Goal: Task Accomplishment & Management: Use online tool/utility

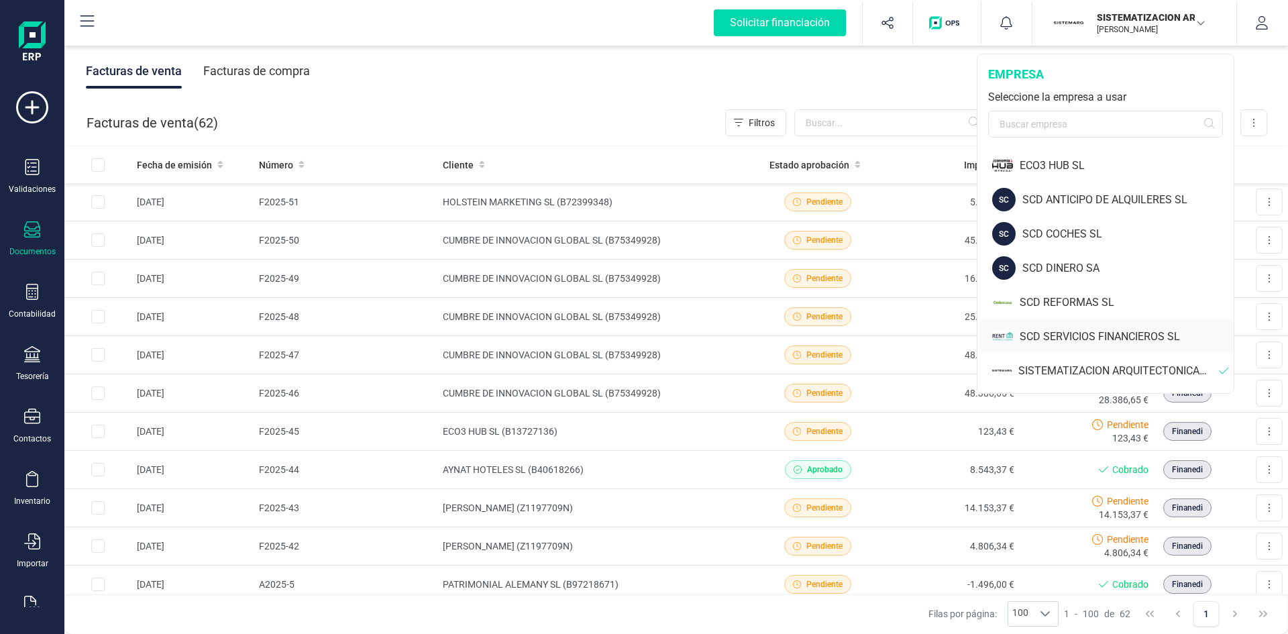
click at [1087, 333] on div "SCD SERVICIOS FINANCIEROS SL" at bounding box center [1126, 337] width 214 height 16
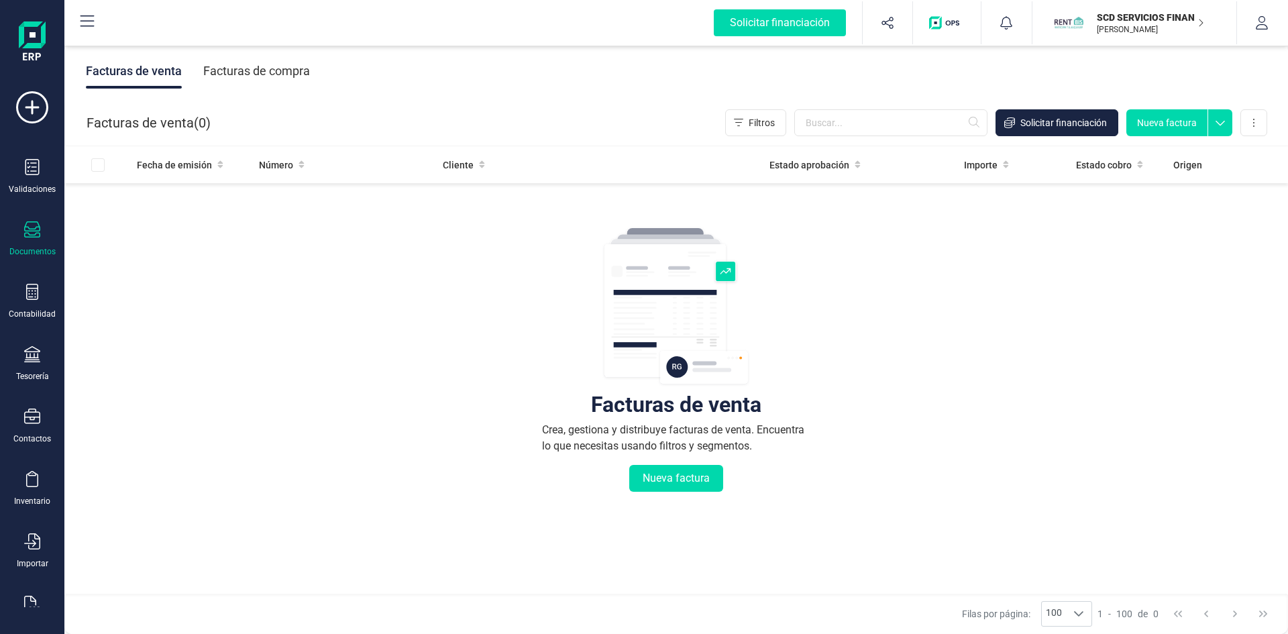
click at [251, 70] on div "Facturas de compra" at bounding box center [256, 71] width 107 height 35
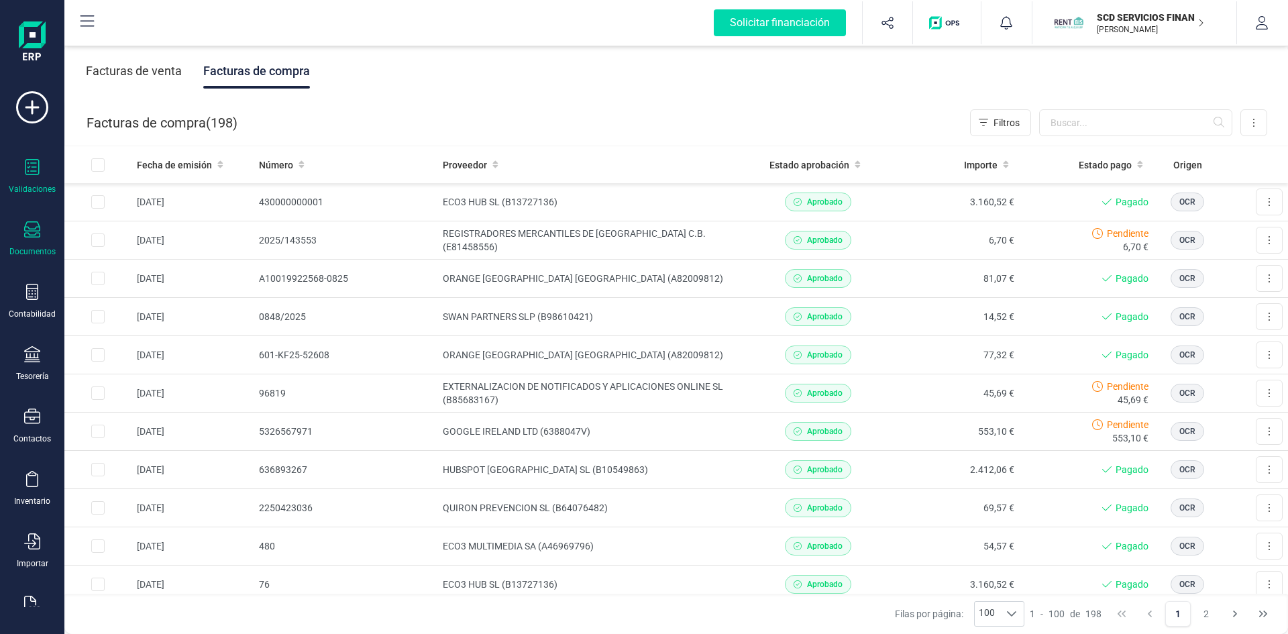
click at [14, 176] on div "Validaciones" at bounding box center [32, 177] width 54 height 36
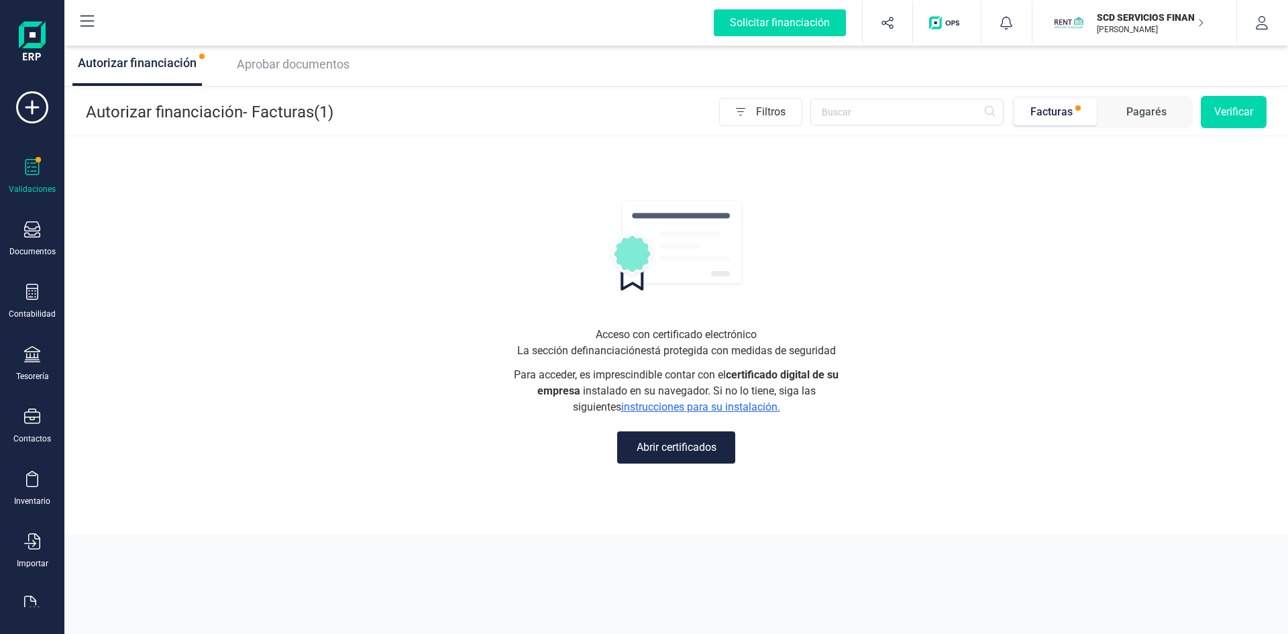
click at [277, 68] on span "Aprobar documentos" at bounding box center [293, 64] width 113 height 14
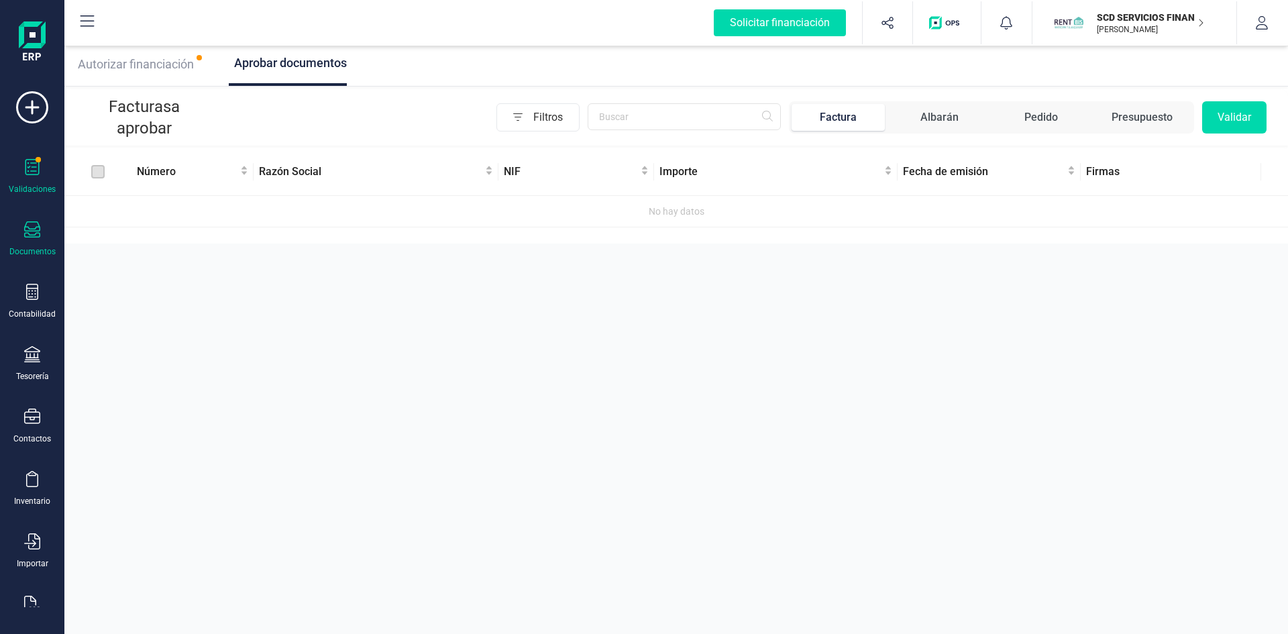
click at [36, 236] on icon at bounding box center [32, 229] width 16 height 16
click at [390, 321] on div "Autorizar financiación Aprobar documentos Facturas a aprobar Filtros Factura Al…" at bounding box center [675, 317] width 1223 height 634
click at [32, 231] on icon at bounding box center [32, 229] width 16 height 16
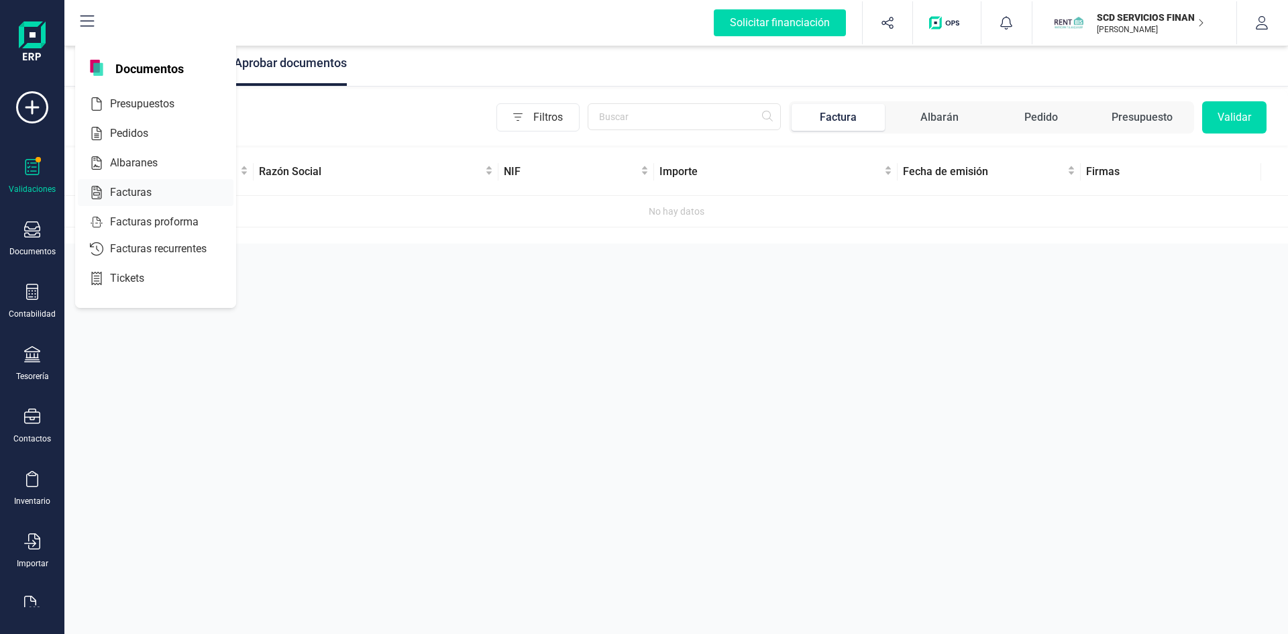
click at [129, 192] on span "Facturas" at bounding box center [140, 192] width 71 height 16
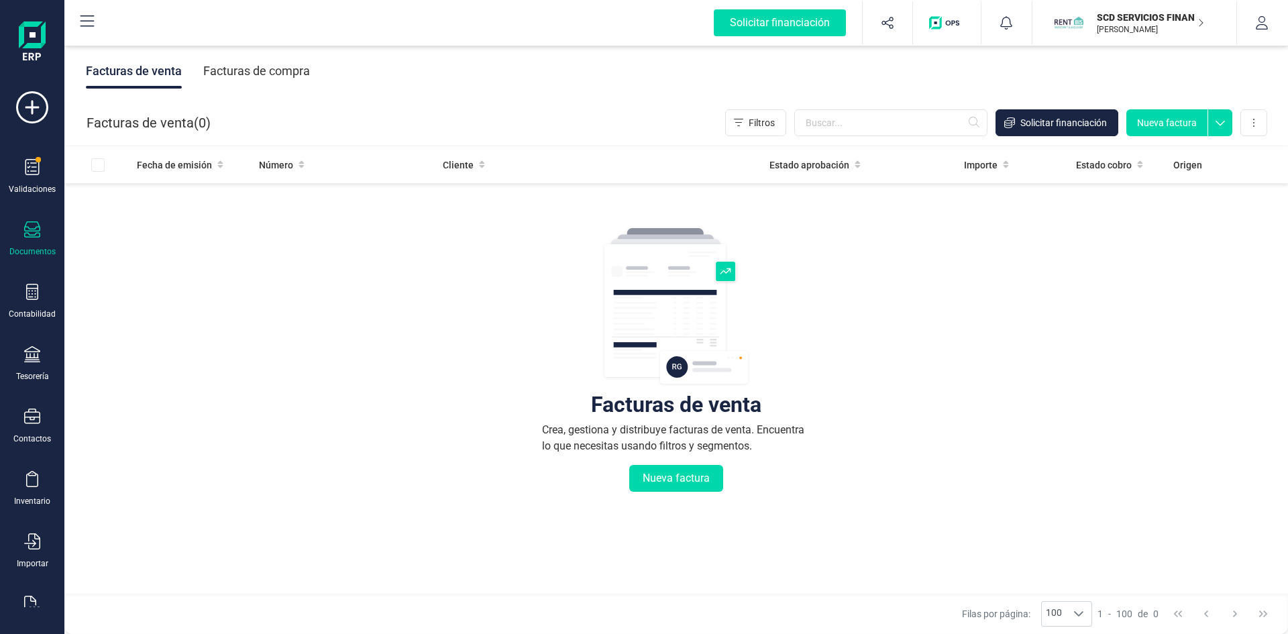
click at [249, 68] on div "Facturas de compra" at bounding box center [256, 71] width 107 height 35
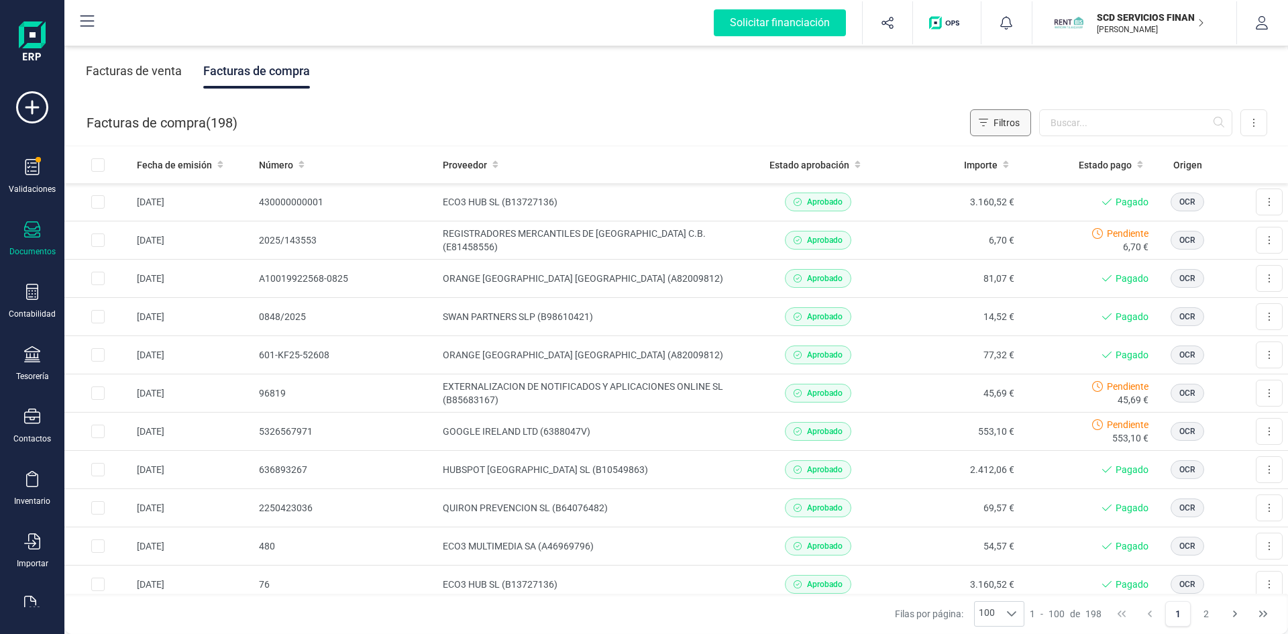
click at [995, 116] on span "Filtros" at bounding box center [1006, 122] width 26 height 13
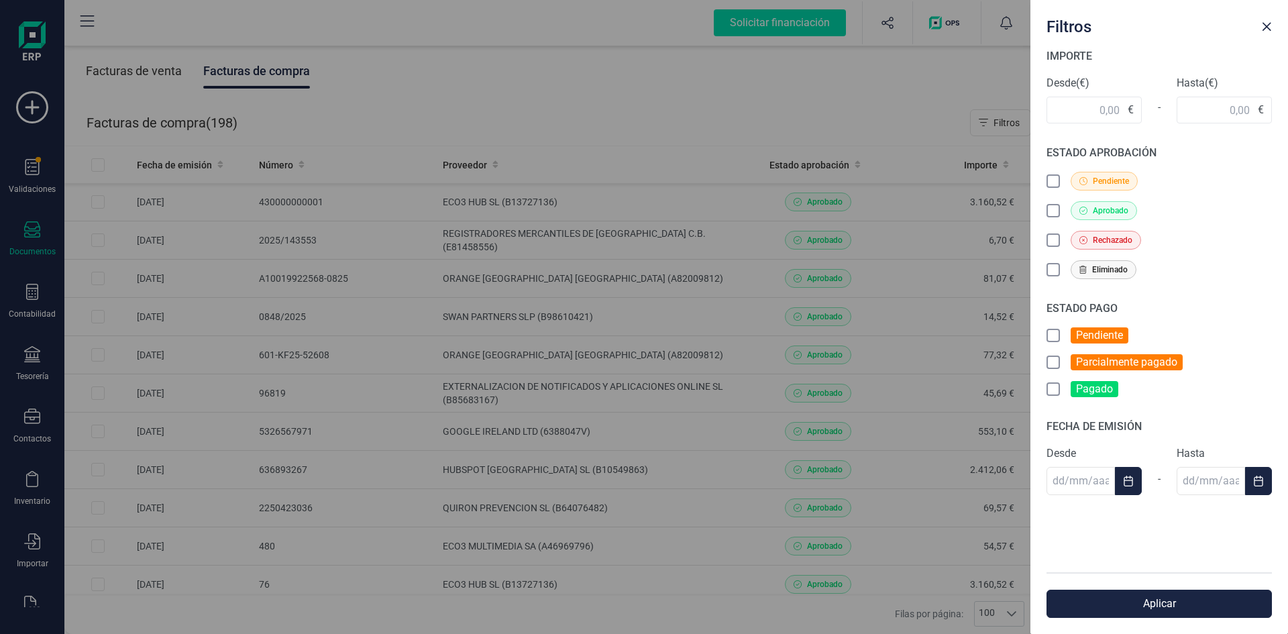
click at [1050, 335] on icon at bounding box center [1054, 336] width 13 height 13
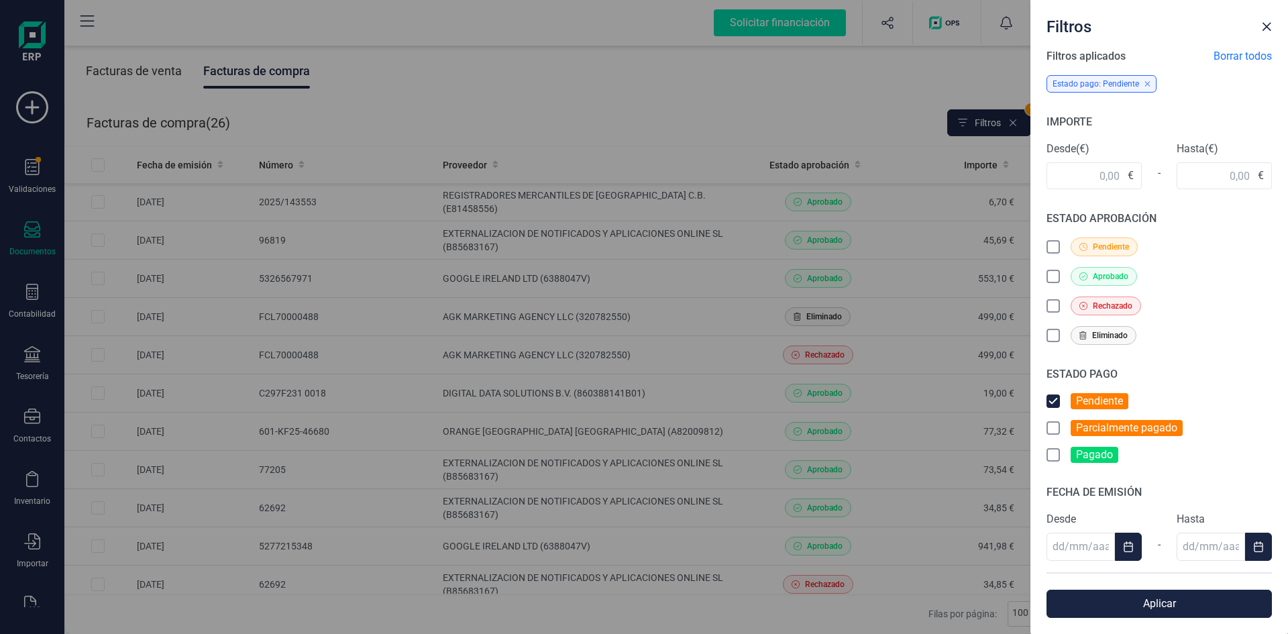
click at [1050, 429] on icon at bounding box center [1053, 427] width 7 height 5
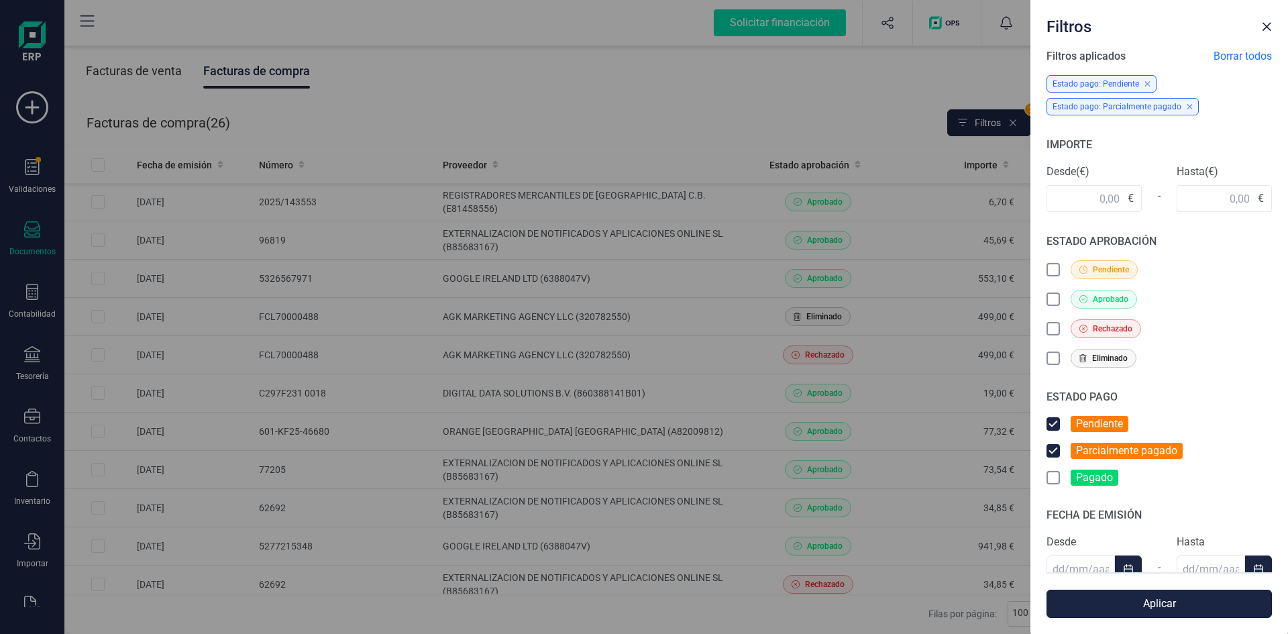
click at [1147, 604] on button "Aplicar" at bounding box center [1158, 603] width 225 height 28
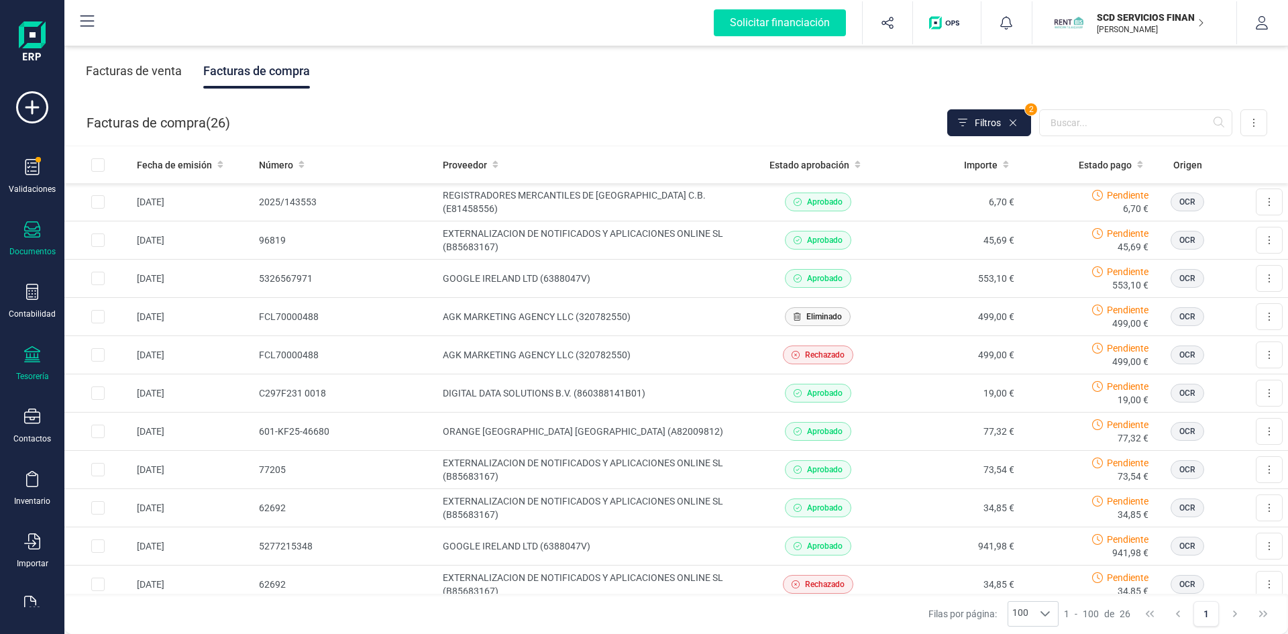
click at [25, 363] on div at bounding box center [32, 355] width 16 height 19
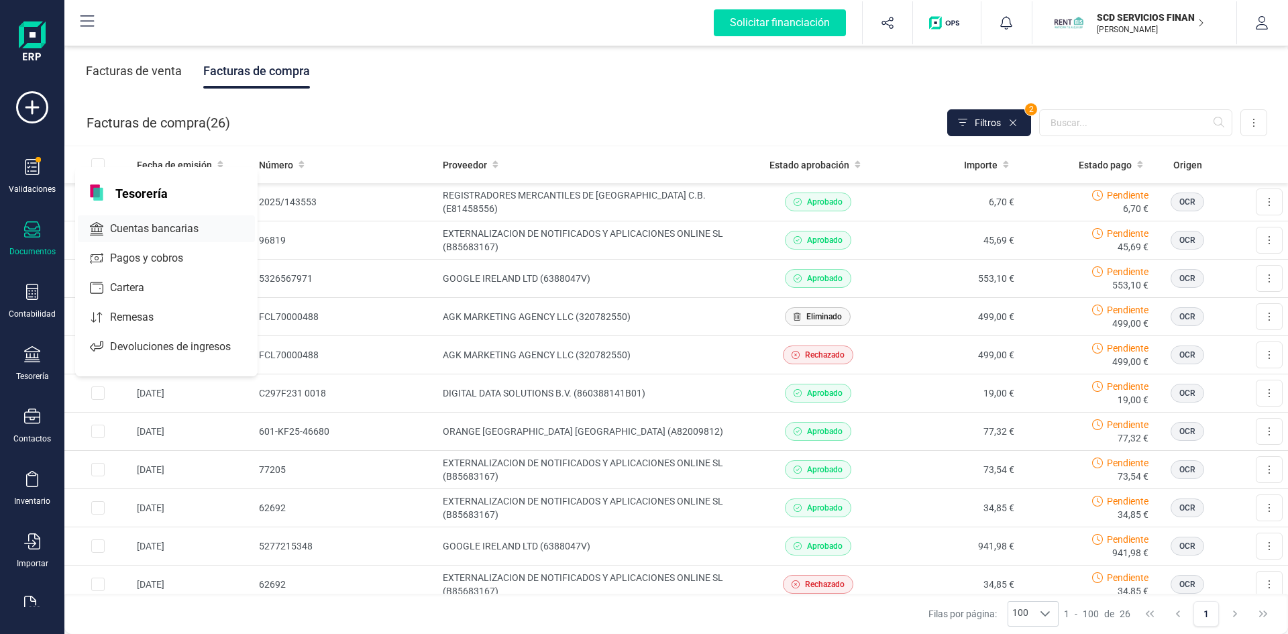
click at [129, 227] on span "Cuentas bancarias" at bounding box center [164, 229] width 118 height 16
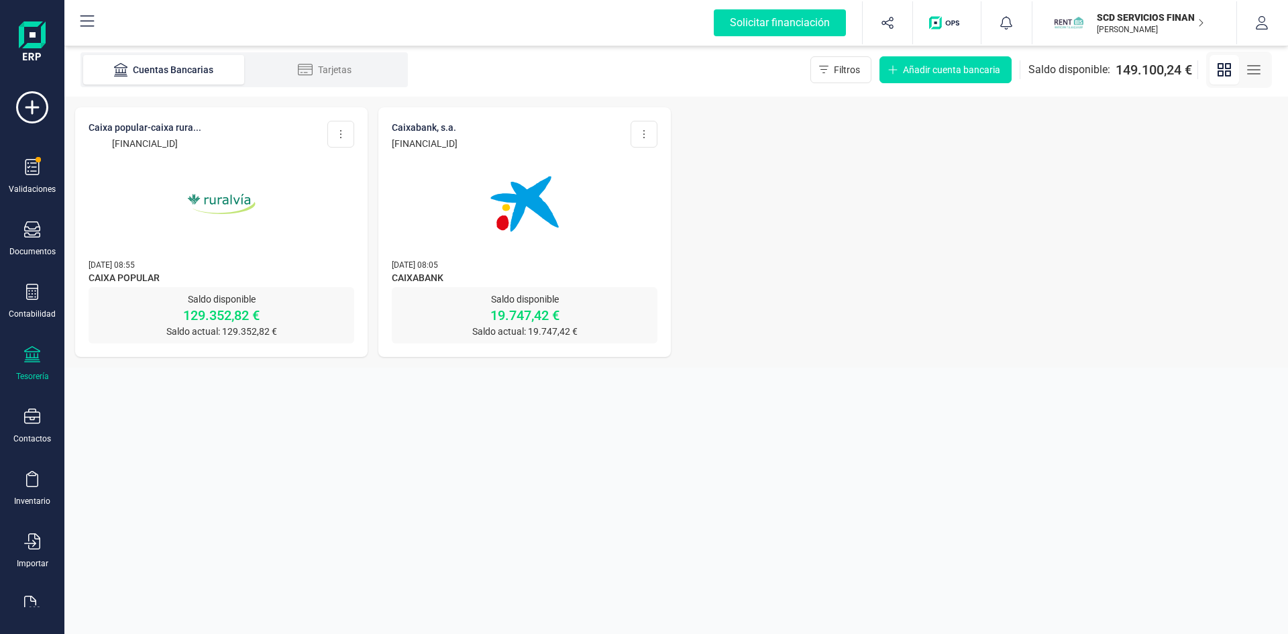
click at [218, 309] on p "129.352,82 €" at bounding box center [222, 315] width 266 height 19
click at [540, 322] on p "19.747,42 €" at bounding box center [525, 315] width 266 height 19
click at [533, 315] on p "19.747,42 €" at bounding box center [525, 315] width 266 height 19
click at [514, 210] on img at bounding box center [524, 204] width 113 height 113
click at [221, 309] on p "129.352,82 €" at bounding box center [222, 315] width 266 height 19
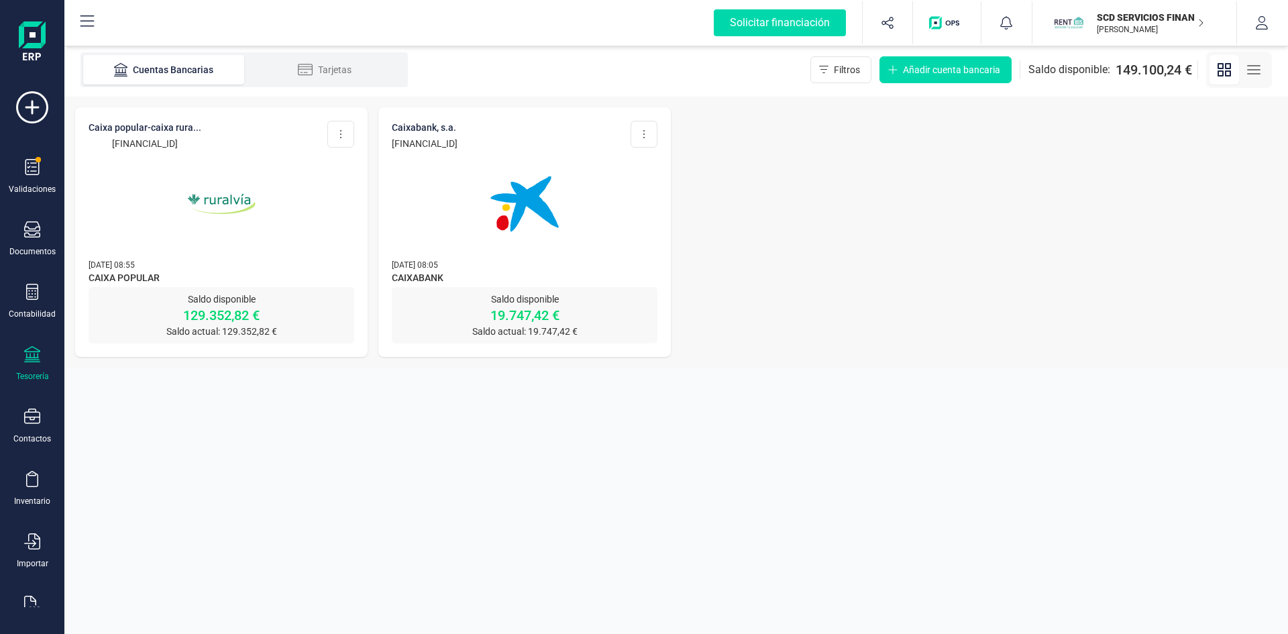
click at [222, 200] on img at bounding box center [221, 204] width 113 height 113
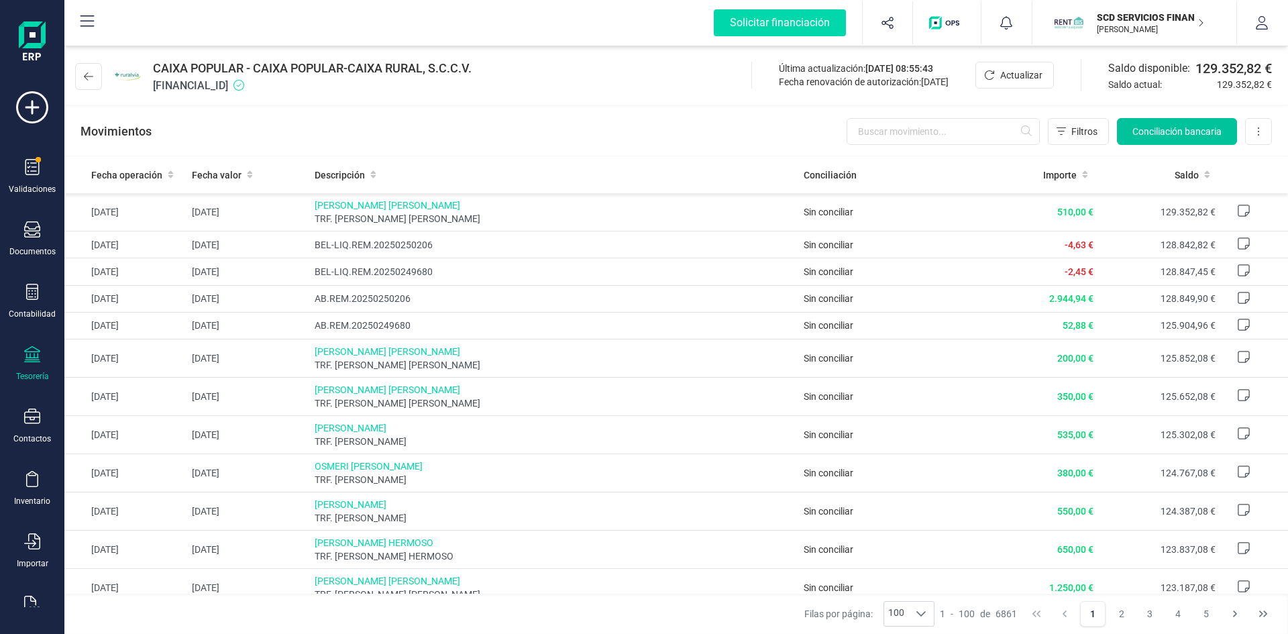
click at [1157, 127] on span "Conciliación bancaria" at bounding box center [1176, 131] width 89 height 13
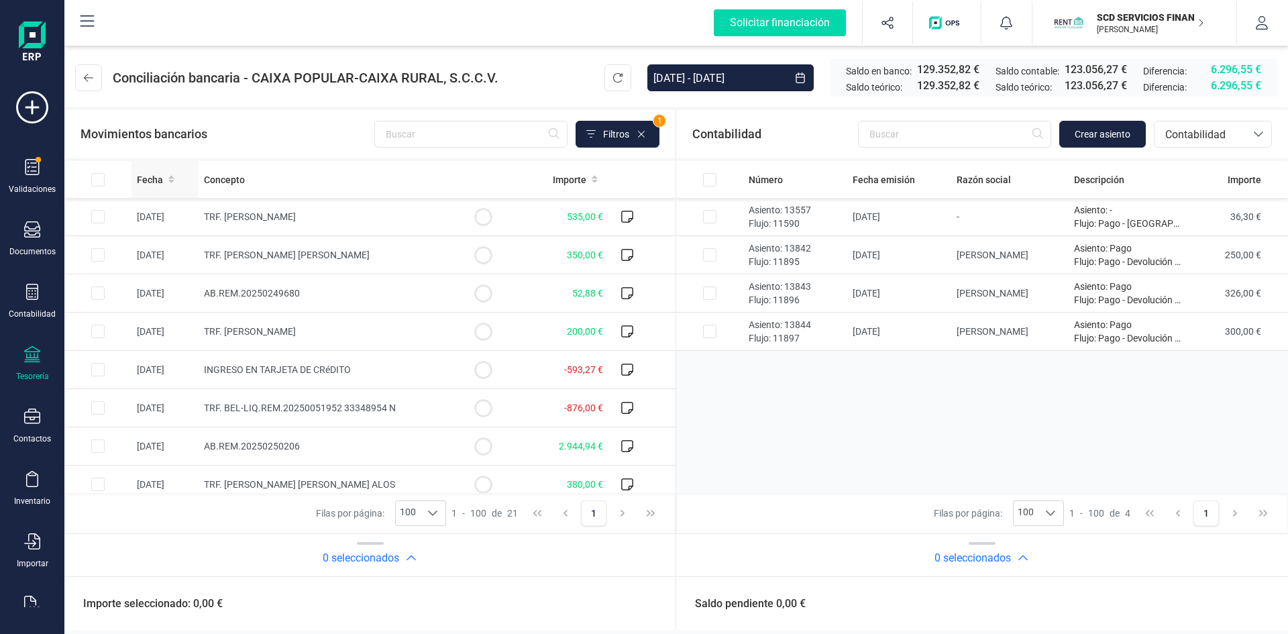
click at [153, 179] on span "Fecha" at bounding box center [150, 179] width 26 height 13
click at [99, 444] on input "Row Selected 88c4ba39-2405-4575-bc73-ac73060c0d9d" at bounding box center [97, 445] width 13 height 13
checkbox input "true"
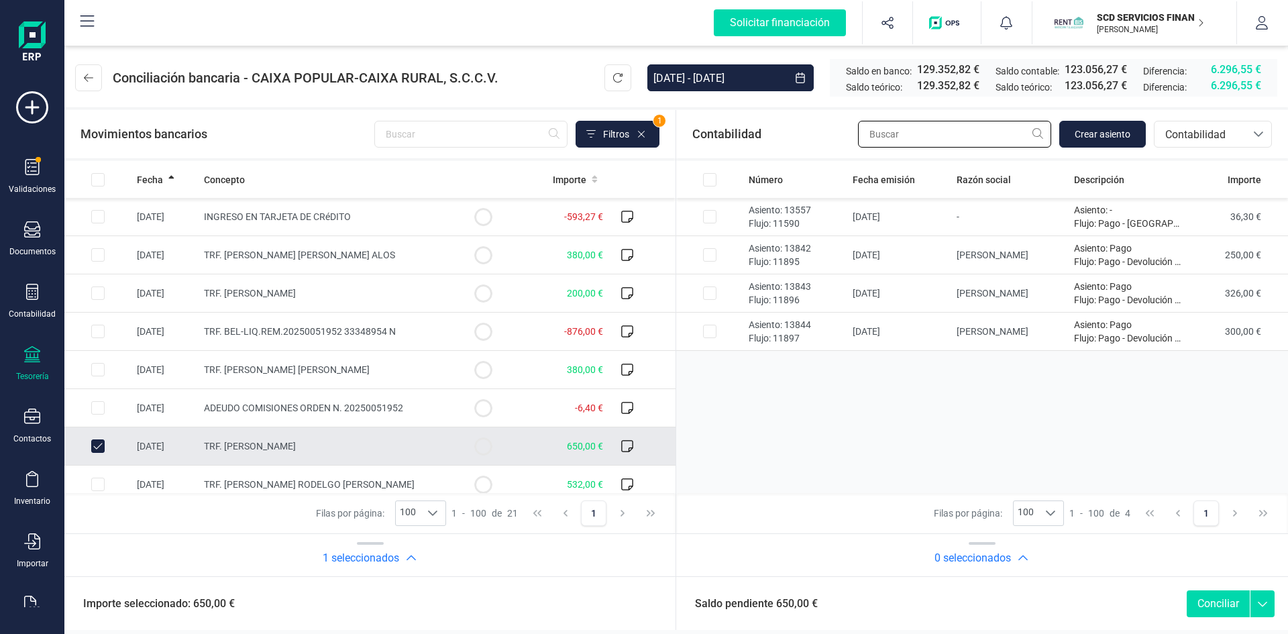
click at [975, 142] on input "text" at bounding box center [954, 134] width 193 height 27
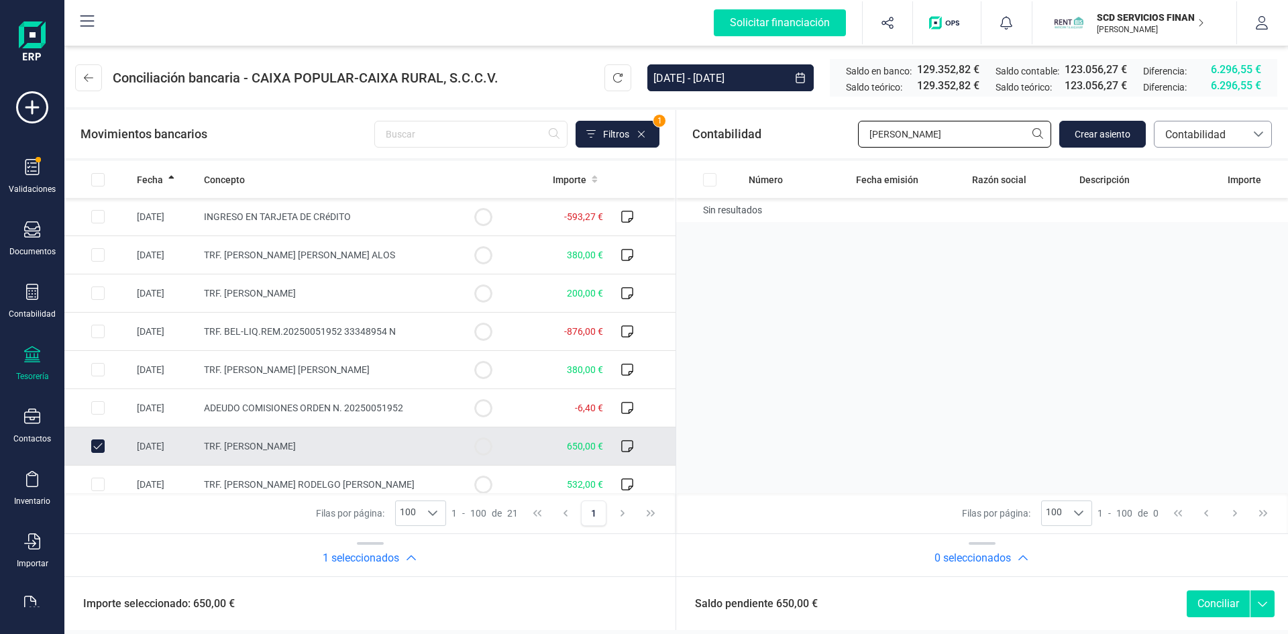
type input "[PERSON_NAME]"
click at [1212, 143] on span "Contabilidad" at bounding box center [1199, 133] width 91 height 25
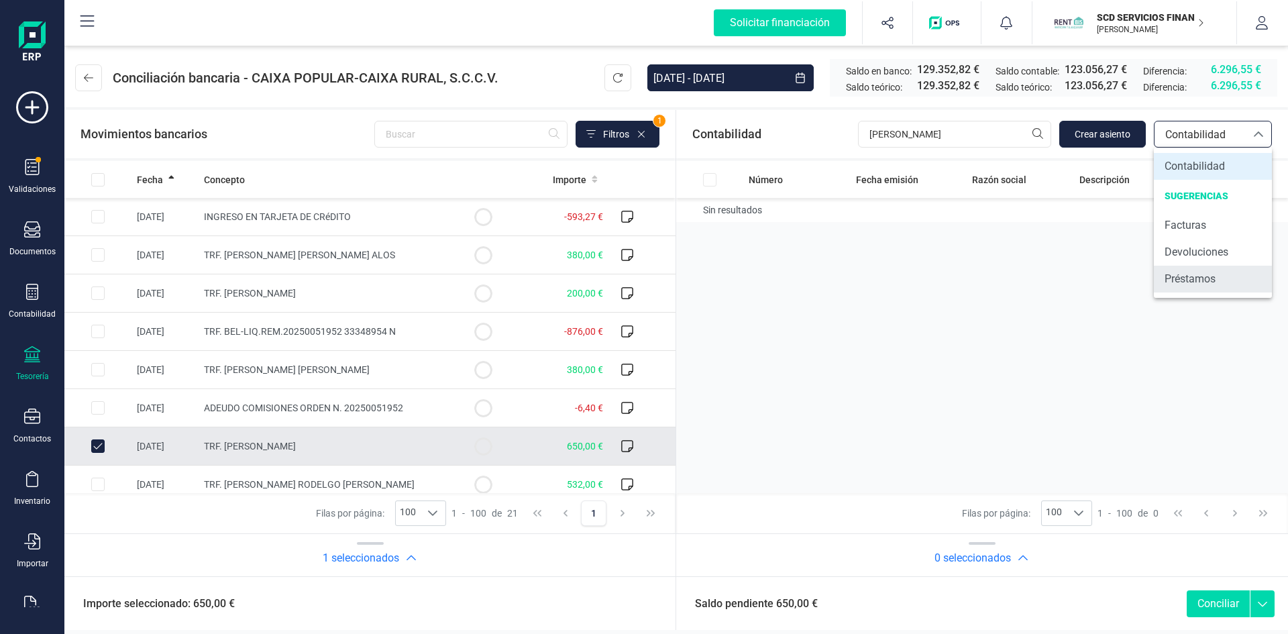
click at [1190, 283] on span "Préstamos" at bounding box center [1189, 279] width 51 height 16
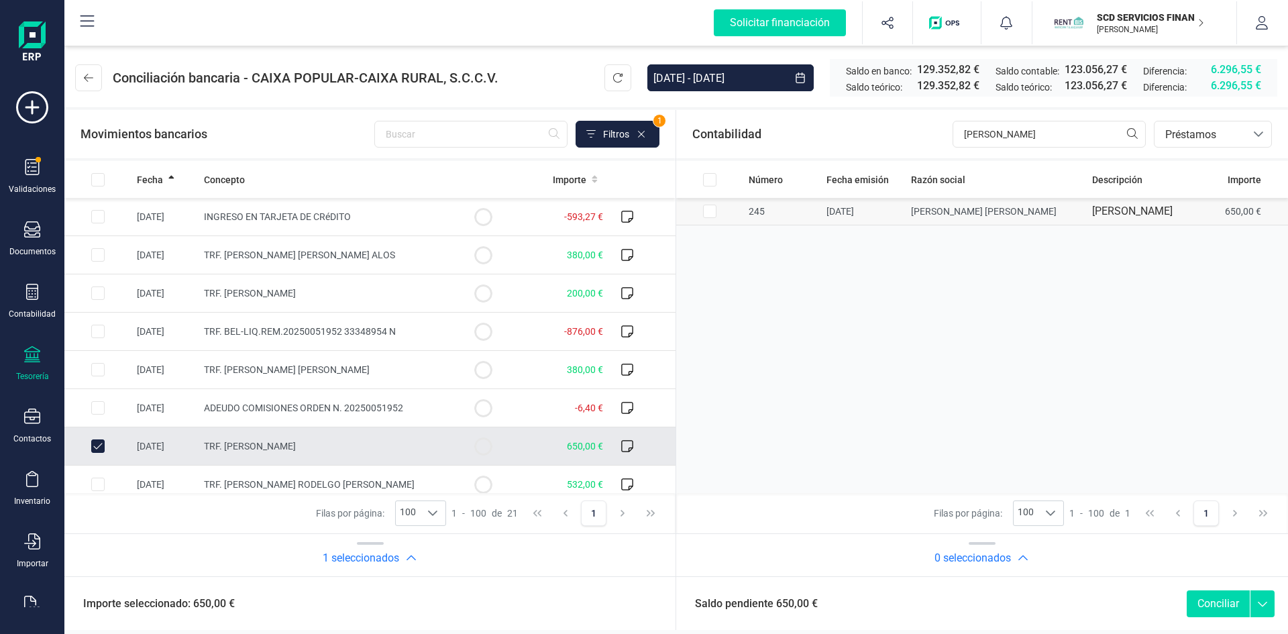
click at [706, 218] on input "Row Selected bae6143b-15e6-48ca-9982-d9ea27eb0ad7" at bounding box center [709, 211] width 13 height 13
checkbox input "true"
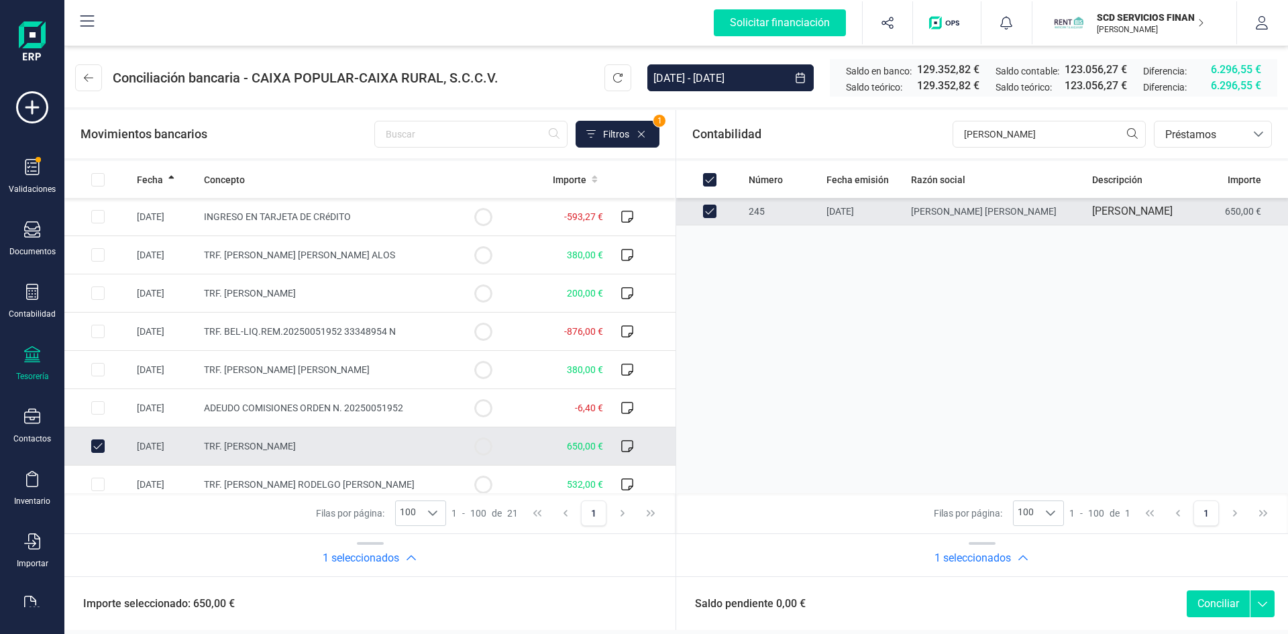
click at [1215, 606] on button "Conciliar" at bounding box center [1217, 603] width 63 height 27
checkbox input "false"
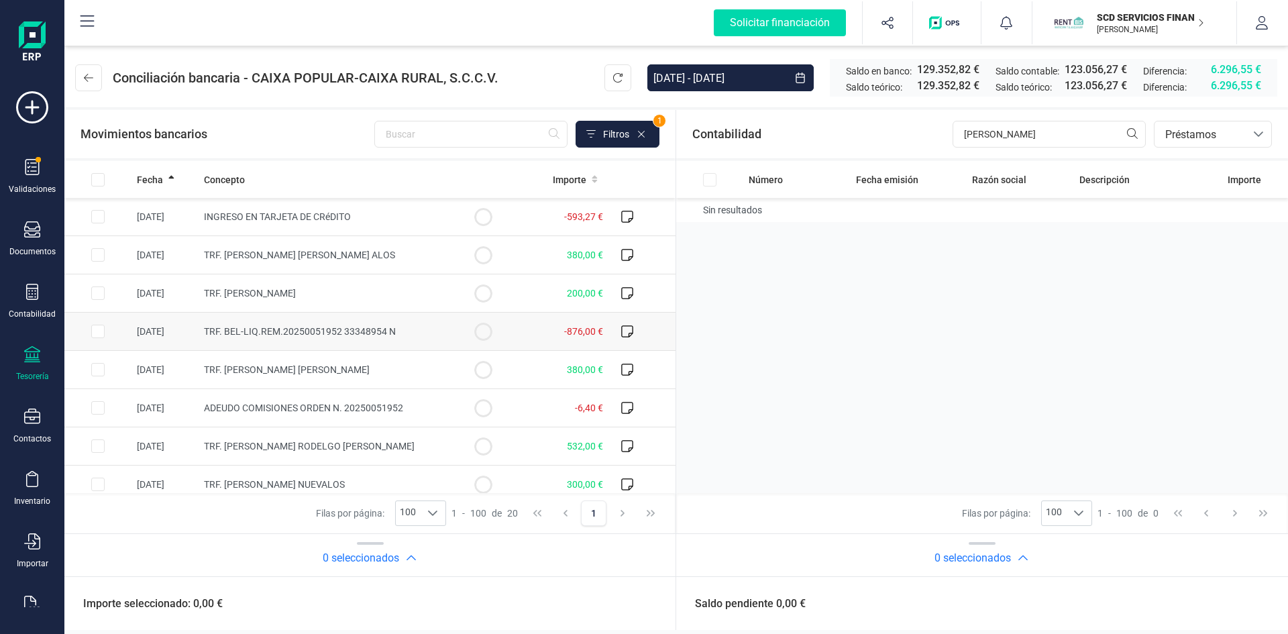
click at [98, 329] on input "Row Selected 30ba8cfa-7d05-4898-bd0d-409839937b0b" at bounding box center [97, 331] width 13 height 13
checkbox input "true"
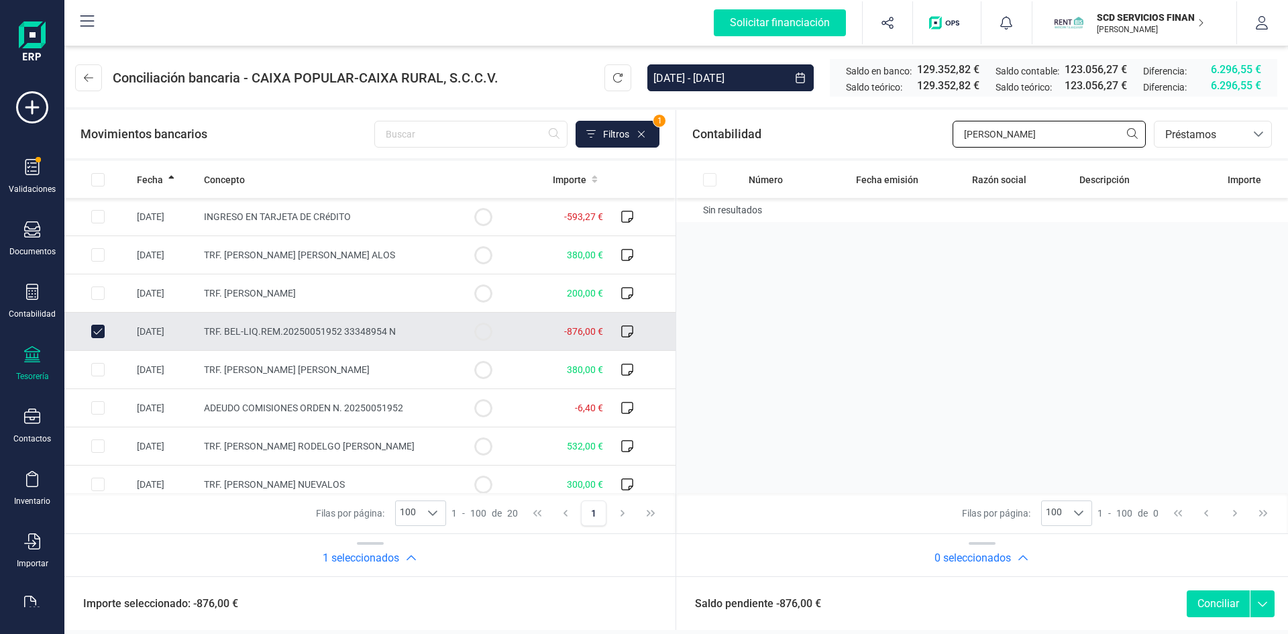
drag, startPoint x: 1008, startPoint y: 134, endPoint x: 815, endPoint y: 127, distance: 192.6
click at [820, 126] on div "Contabilidad miguel cr bancos.conciliacion.modal.headerLoan bancos.conciliacion…" at bounding box center [982, 134] width 612 height 48
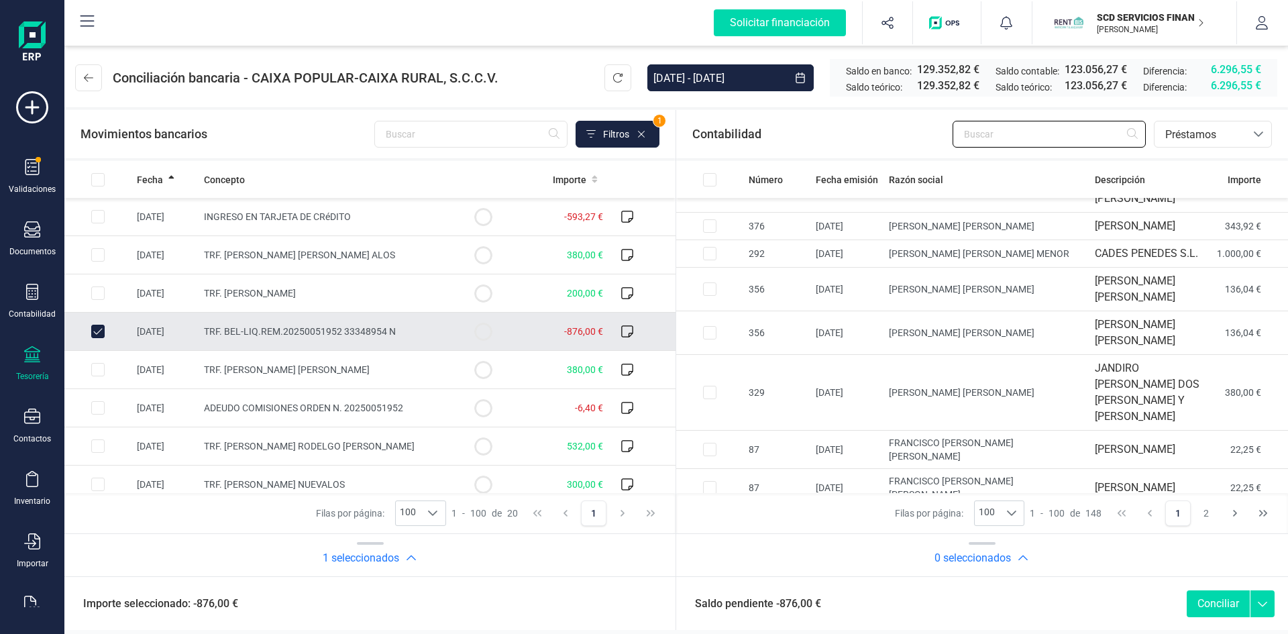
scroll to position [335, 0]
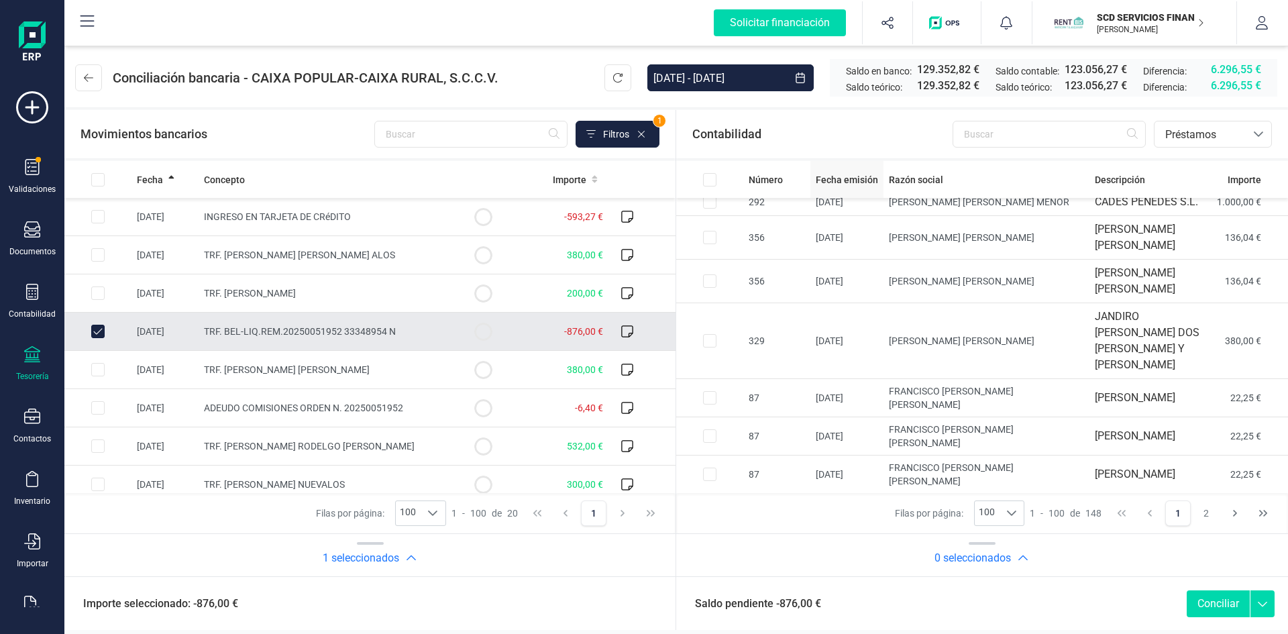
click at [834, 178] on span "Fecha emisión" at bounding box center [846, 179] width 62 height 13
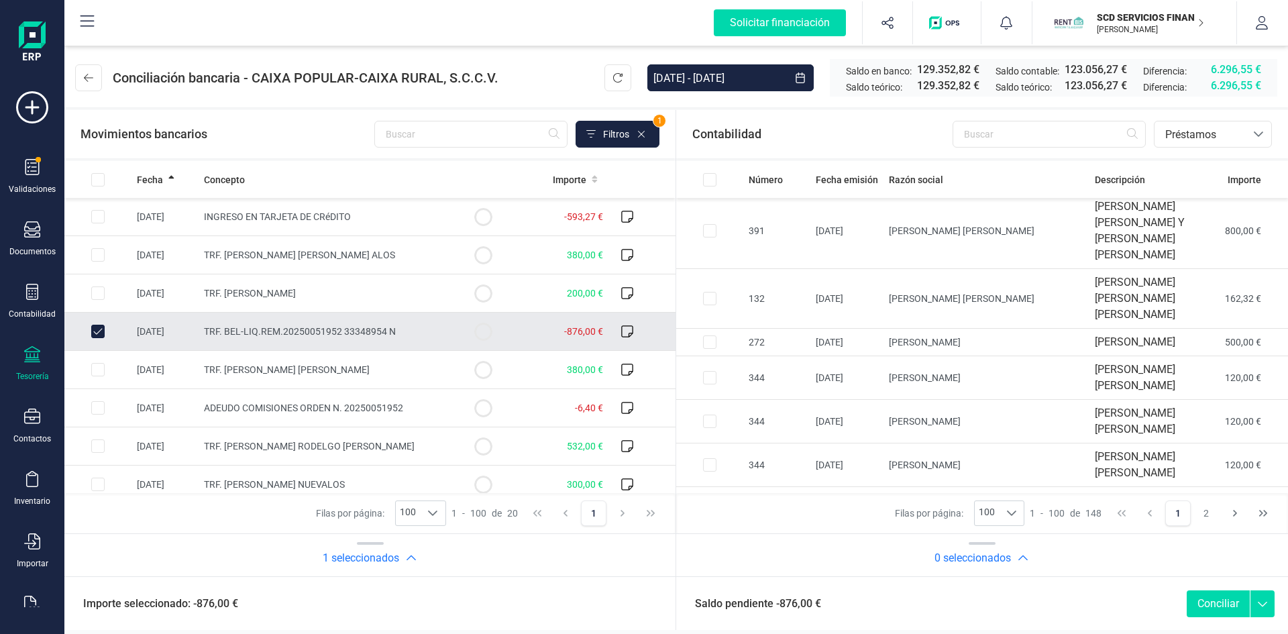
scroll to position [1207, 0]
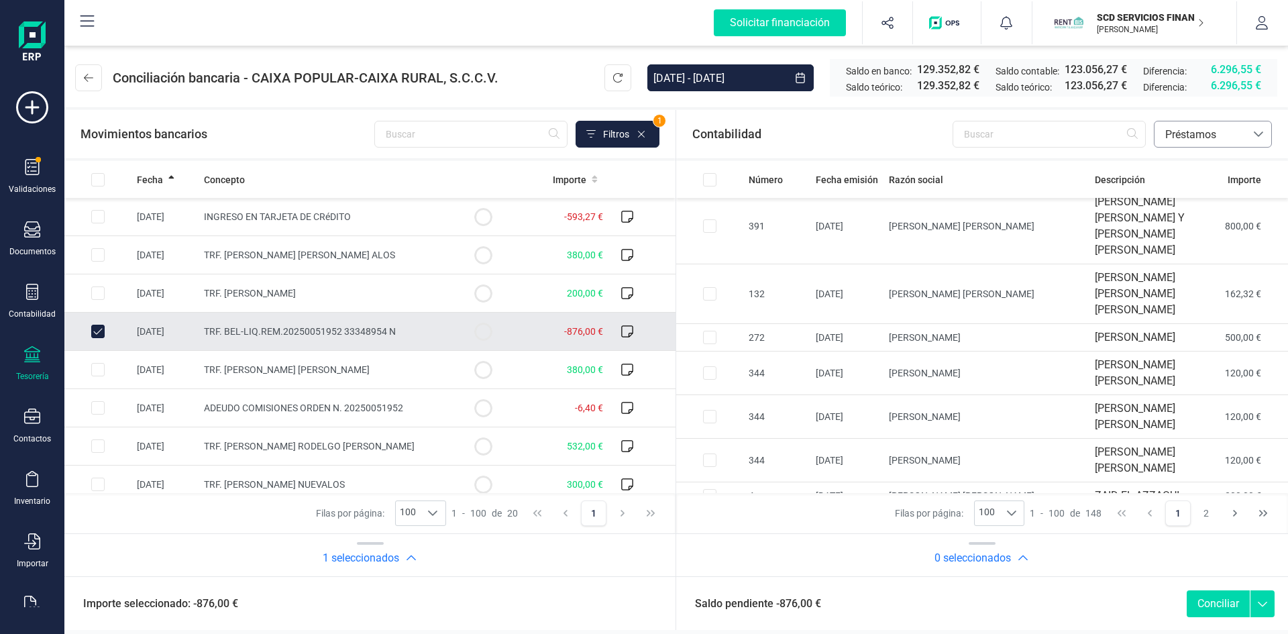
click at [1230, 133] on span "Préstamos" at bounding box center [1200, 135] width 80 height 16
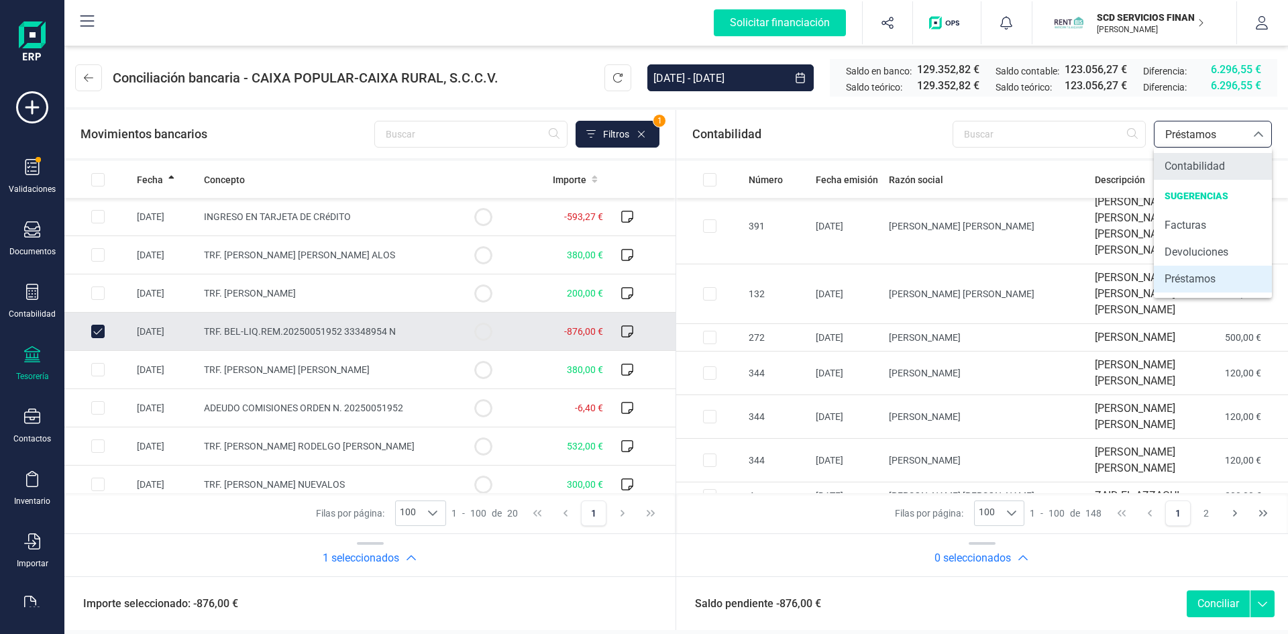
click at [1191, 165] on span "Contabilidad" at bounding box center [1194, 166] width 60 height 16
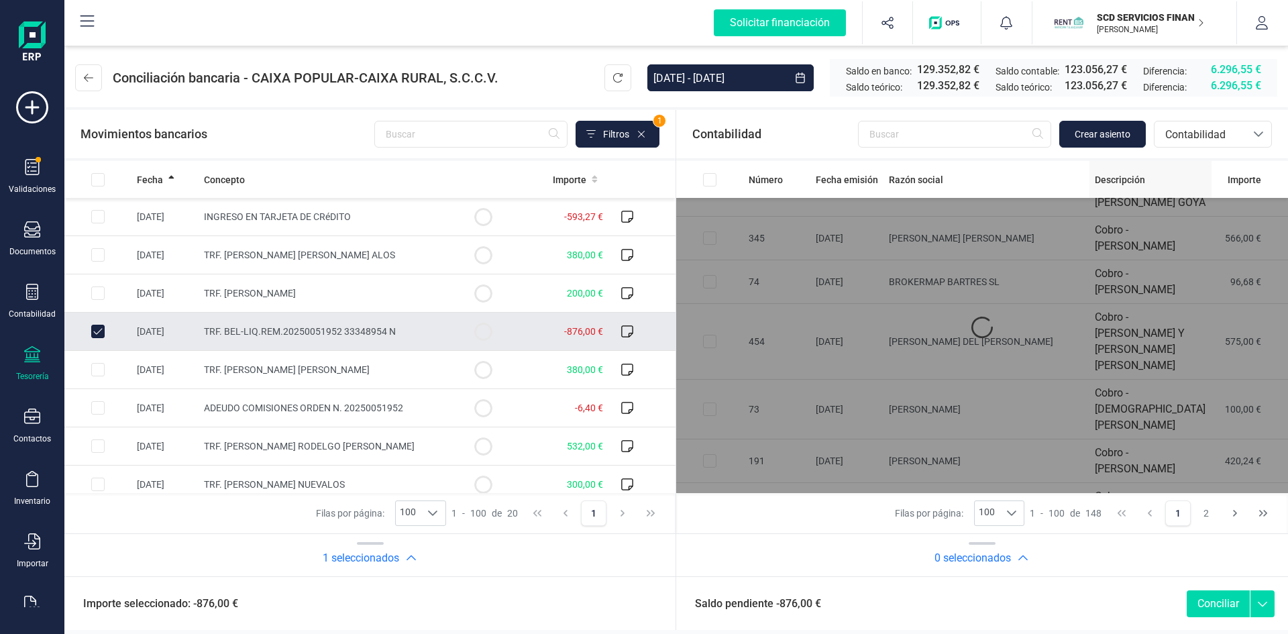
scroll to position [0, 0]
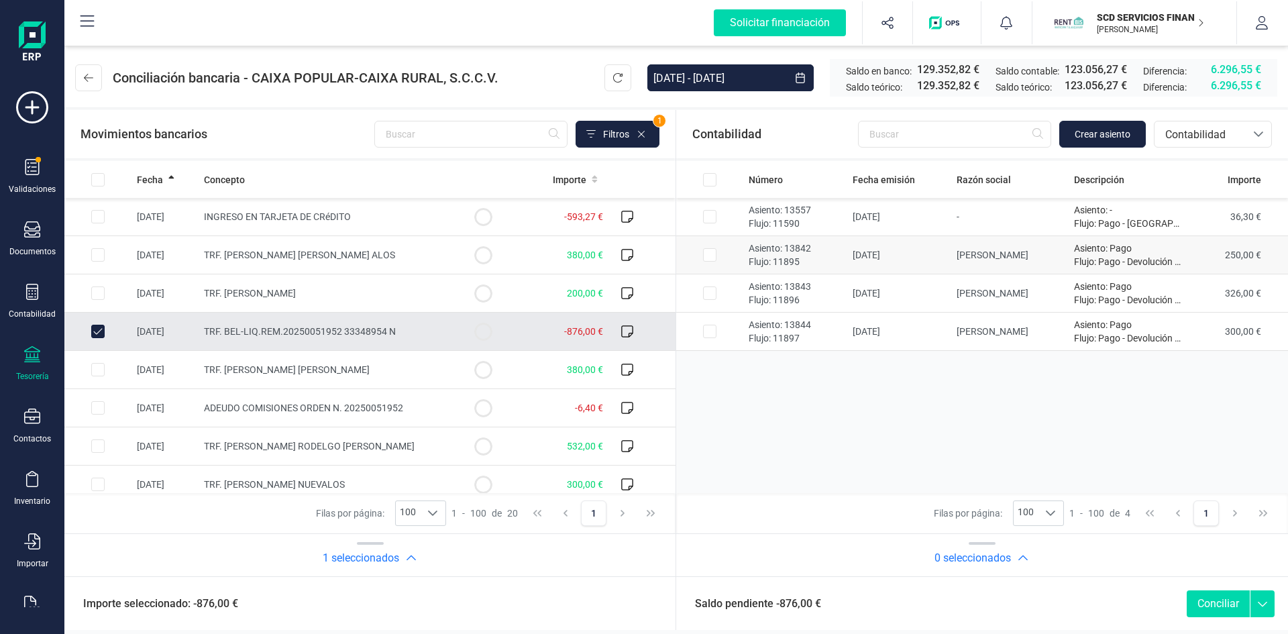
click at [709, 253] on input "Row Selected a8965ca0-9576-4164-a19c-fbaaf46e57da" at bounding box center [709, 254] width 13 height 13
checkbox input "true"
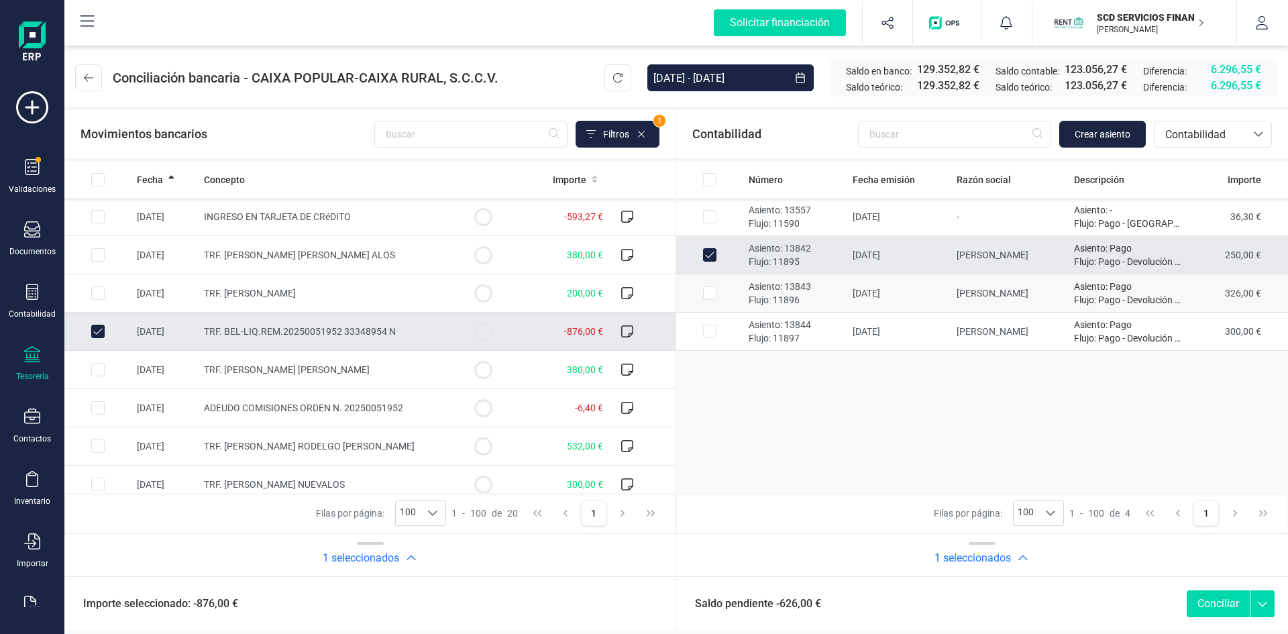
click at [707, 292] on input "Row Selected fd6b3235-b854-49aa-b553-96d3c78b62a2" at bounding box center [709, 292] width 13 height 13
checkbox input "true"
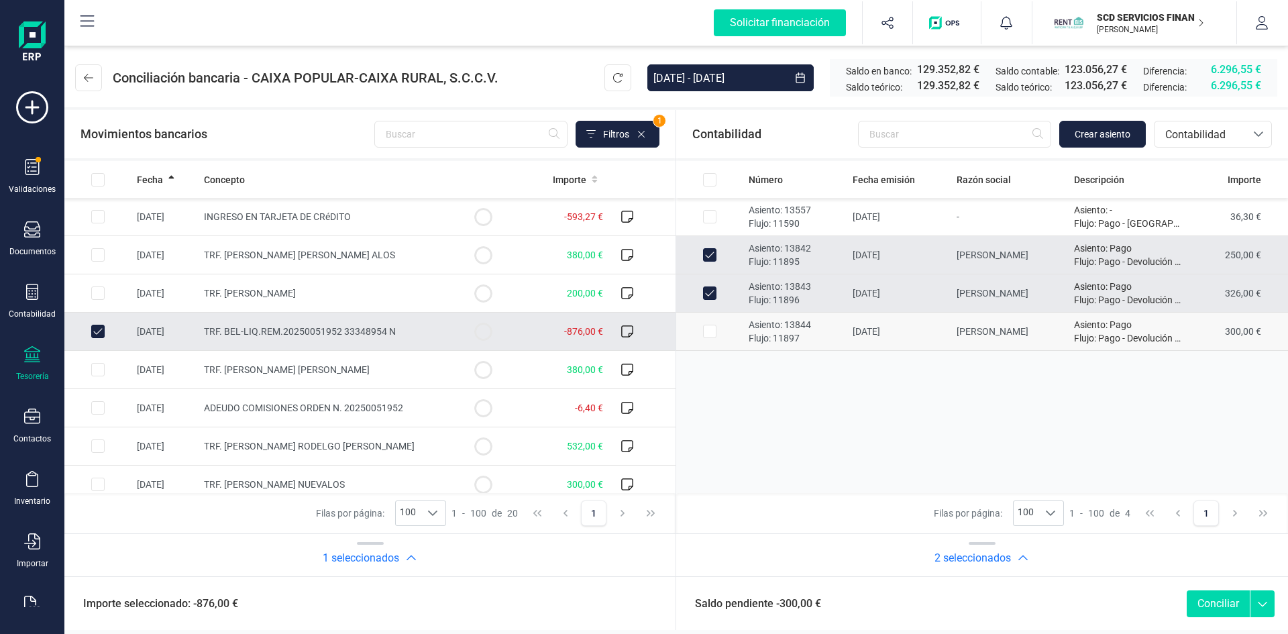
click at [708, 330] on input "Row Selected 86e8480b-0aaa-4764-af57-0036f2f9a910" at bounding box center [709, 331] width 13 height 13
checkbox input "true"
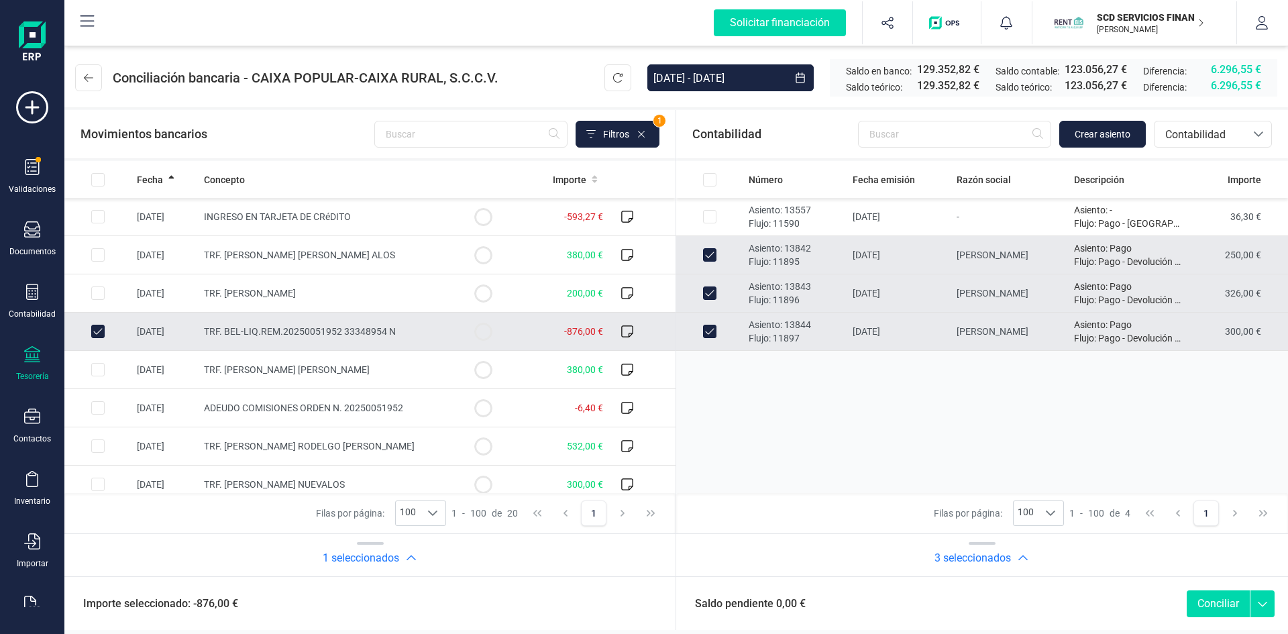
click at [1215, 600] on button "Conciliar" at bounding box center [1217, 603] width 63 height 27
checkbox input "false"
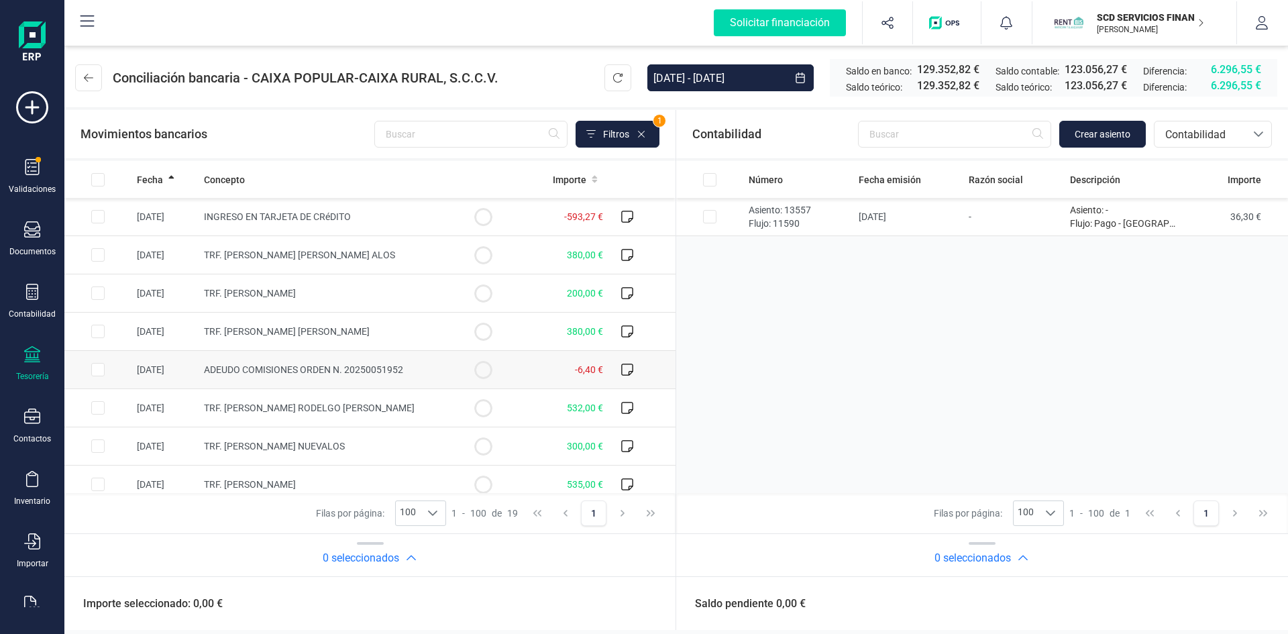
click at [99, 368] on input "Row Selected ce6f927d-7e87-44da-9df5-841cac8917e9" at bounding box center [97, 369] width 13 height 13
checkbox input "true"
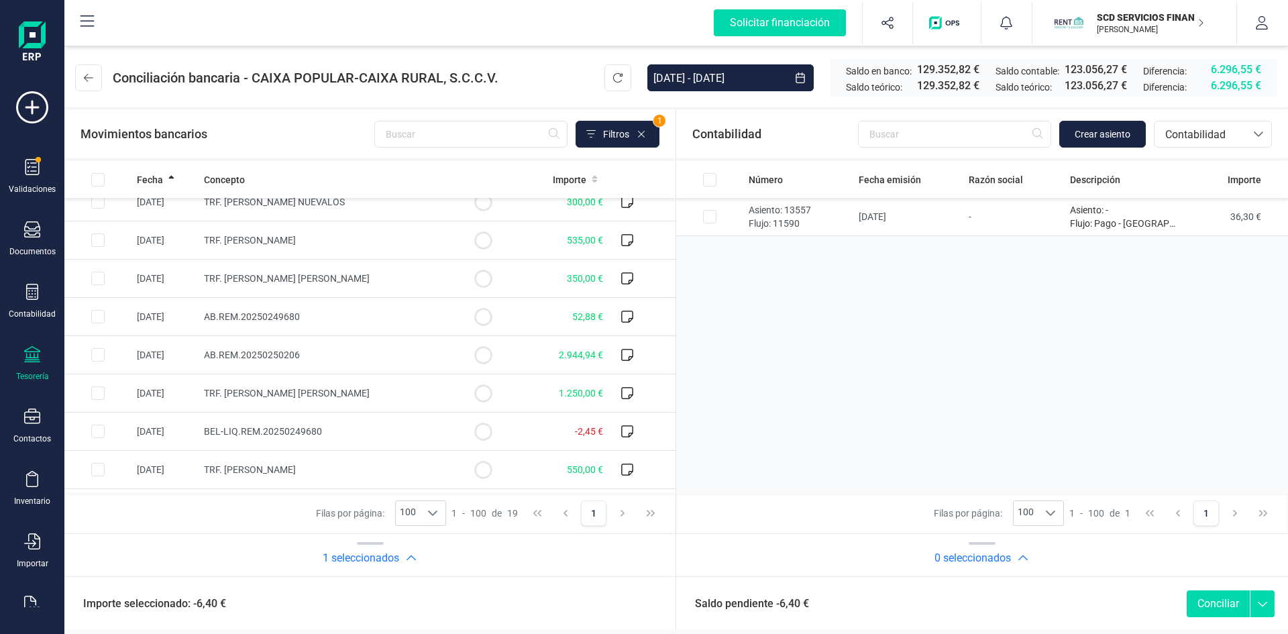
scroll to position [268, 0]
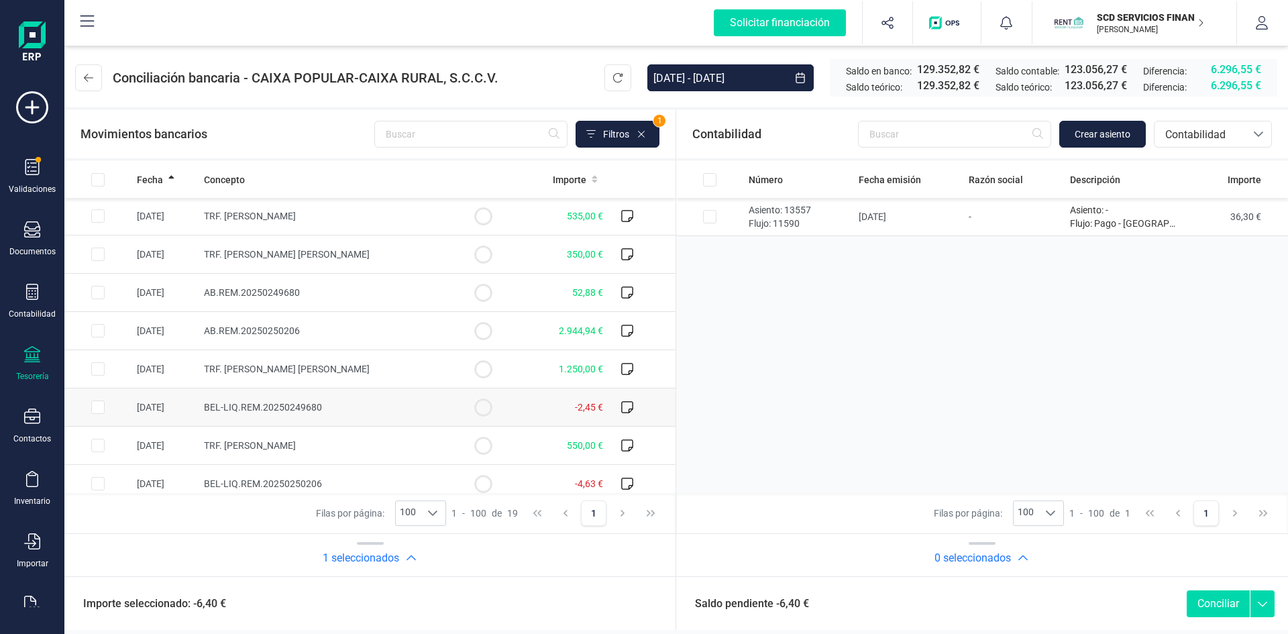
click at [97, 406] on input "Row Selected 2cd85336-8b68-47f8-83ac-7cf93a8e7327" at bounding box center [97, 406] width 13 height 13
checkbox input "true"
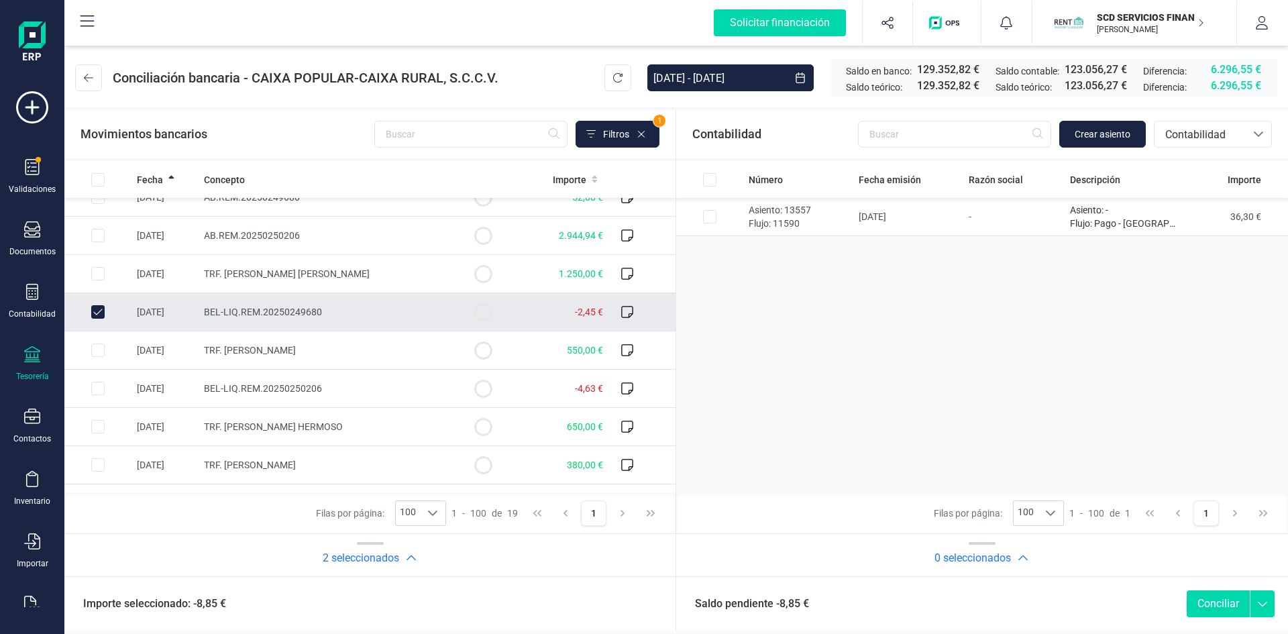
scroll to position [402, 0]
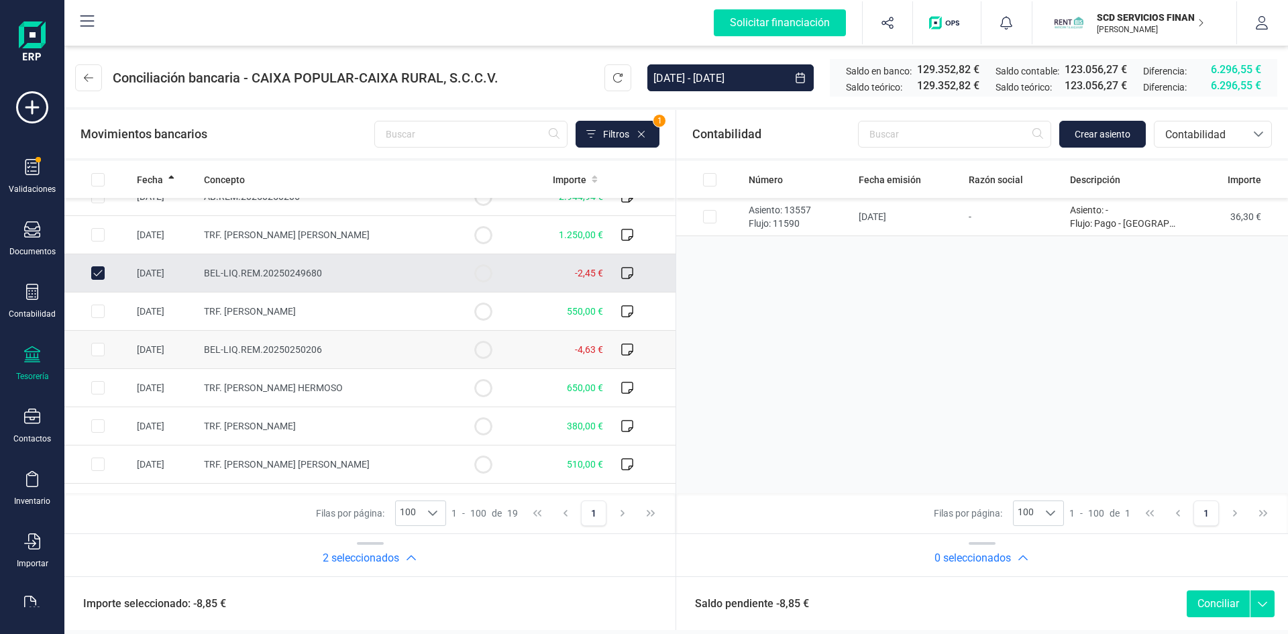
click at [98, 347] on input "Row Selected 7711bc90-a476-41d3-a3a8-aac23469a0ca" at bounding box center [97, 349] width 13 height 13
checkbox input "true"
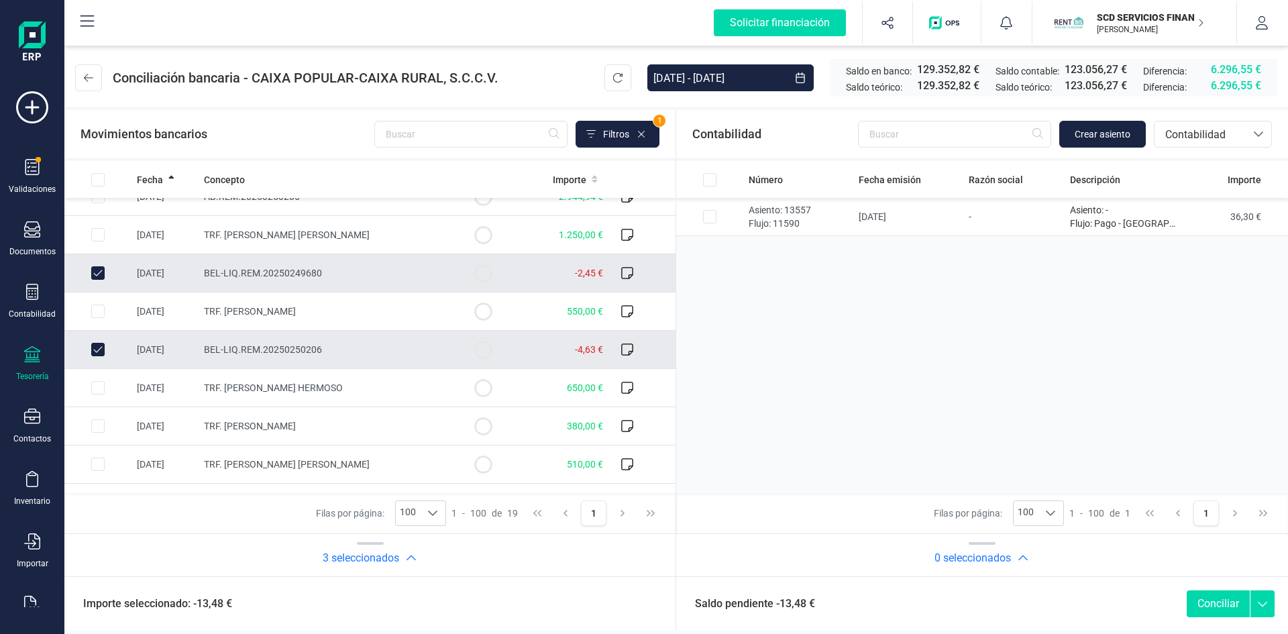
scroll to position [431, 0]
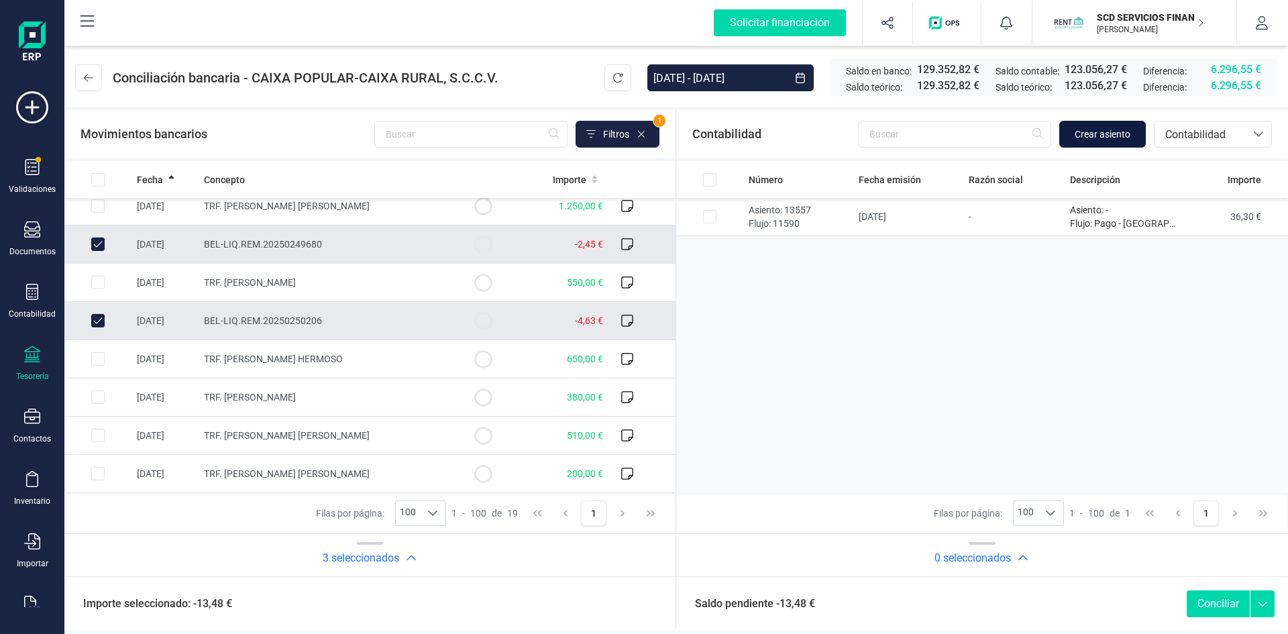
click at [1120, 131] on span "Crear asiento" at bounding box center [1102, 133] width 56 height 13
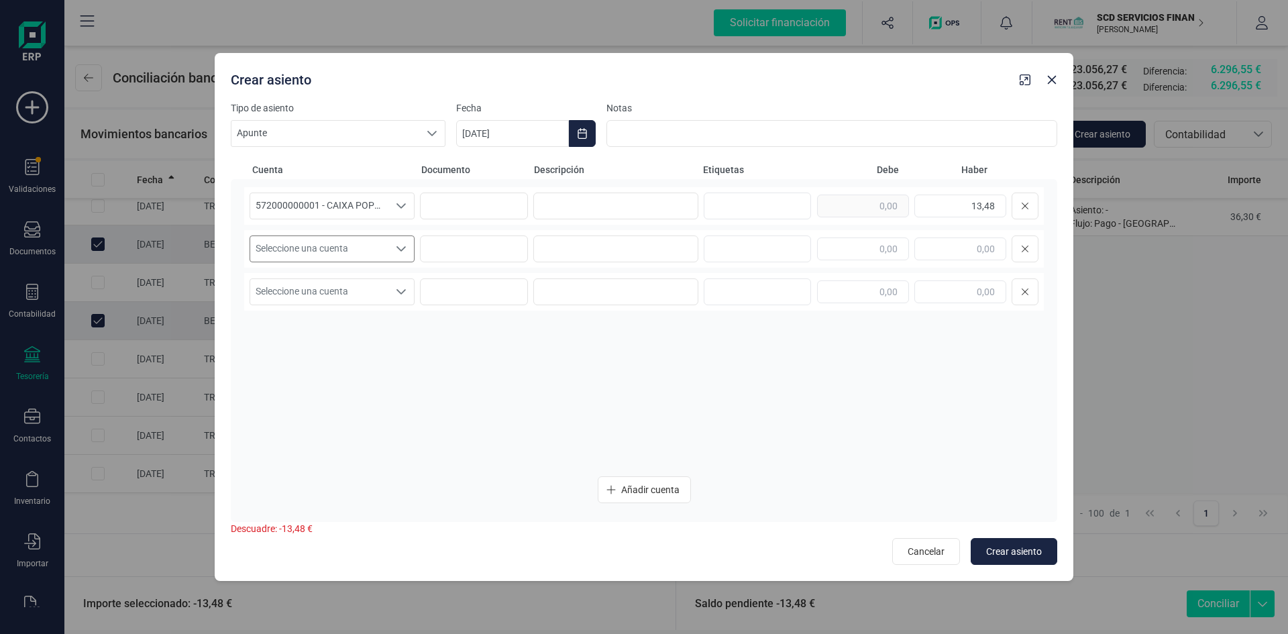
click at [397, 245] on icon "Seleccione una cuenta" at bounding box center [401, 248] width 11 height 11
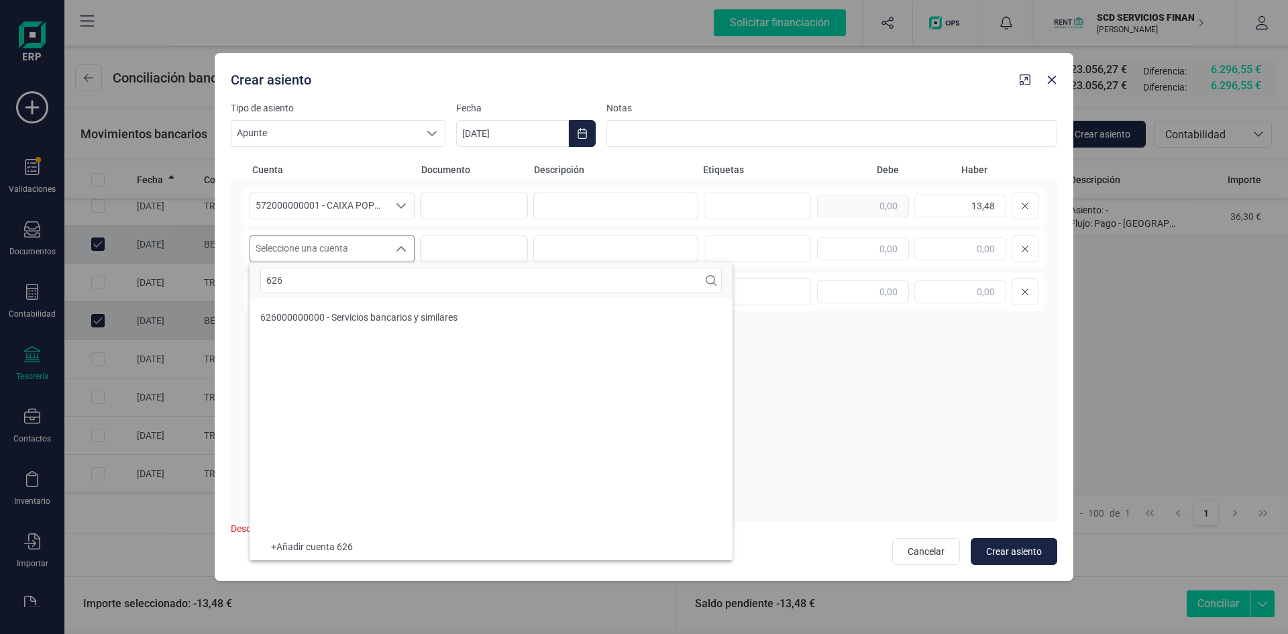
scroll to position [0, 0]
type input "6260"
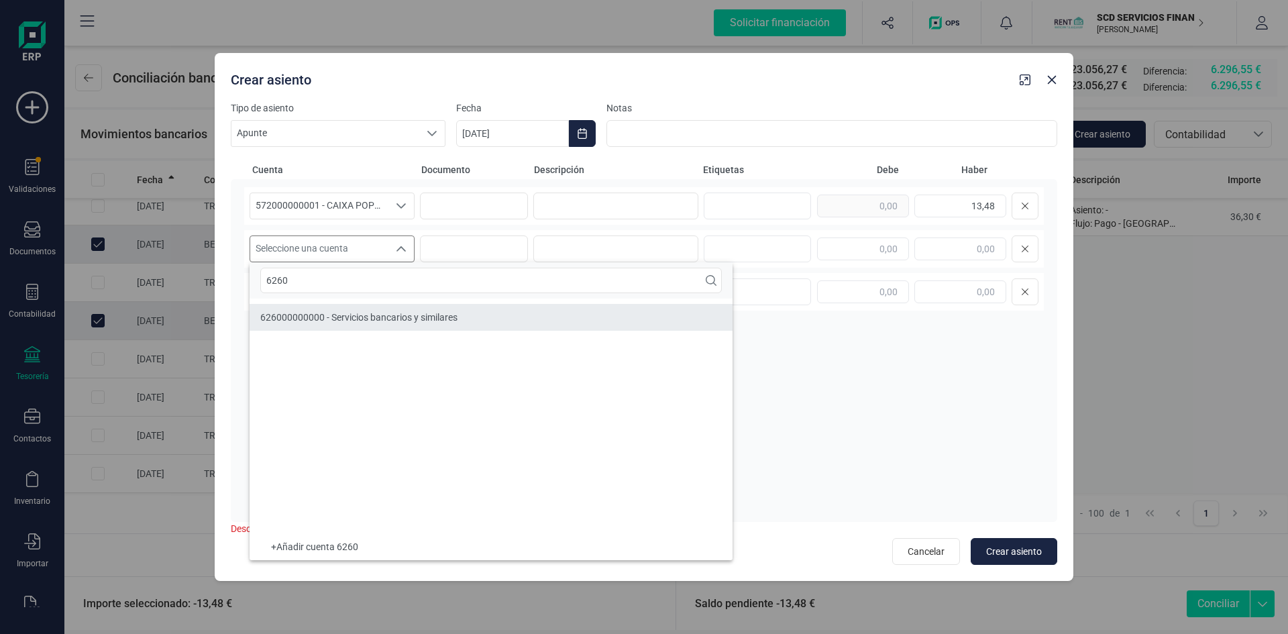
click at [379, 312] on span "626000000000 - Servicios bancarios y similares" at bounding box center [358, 317] width 197 height 11
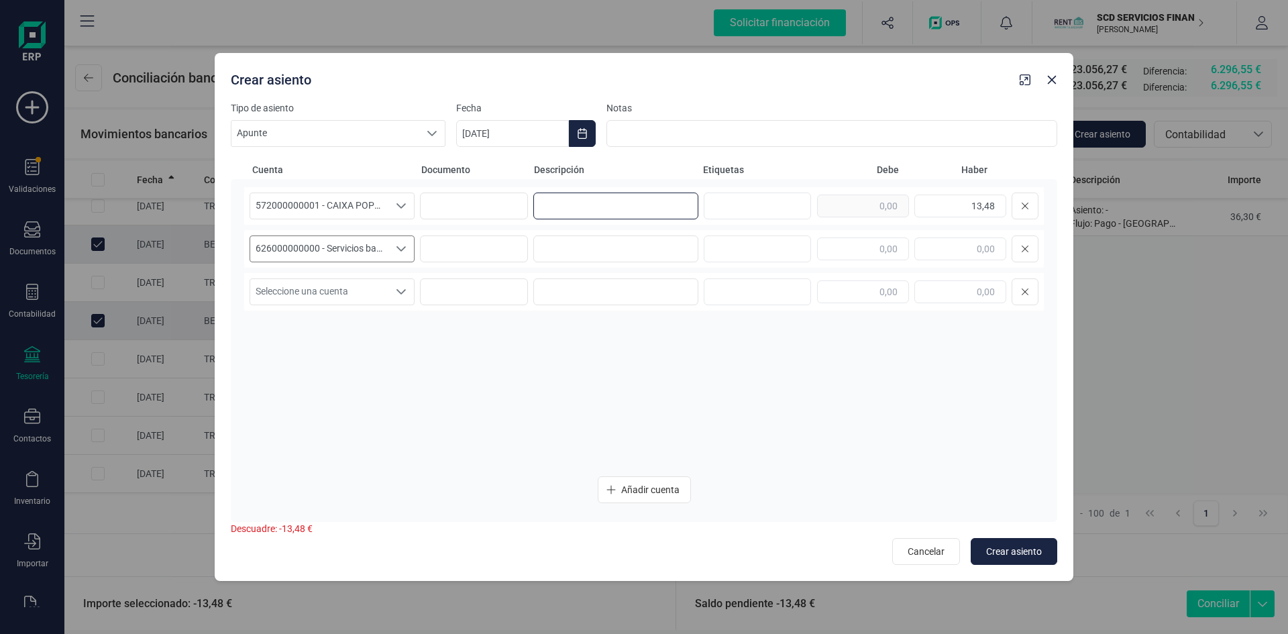
click at [555, 201] on input at bounding box center [615, 205] width 165 height 27
drag, startPoint x: 666, startPoint y: 207, endPoint x: 473, endPoint y: 205, distance: 193.1
click at [473, 205] on div "572000000001 - CAIXA POPULAR-CAIXA RURAL, S.C.C.V. 572000000001 - CAIXA POPULAR…" at bounding box center [643, 206] width 799 height 38
type input "comisiones por transferencias"
click at [587, 241] on input at bounding box center [615, 248] width 165 height 27
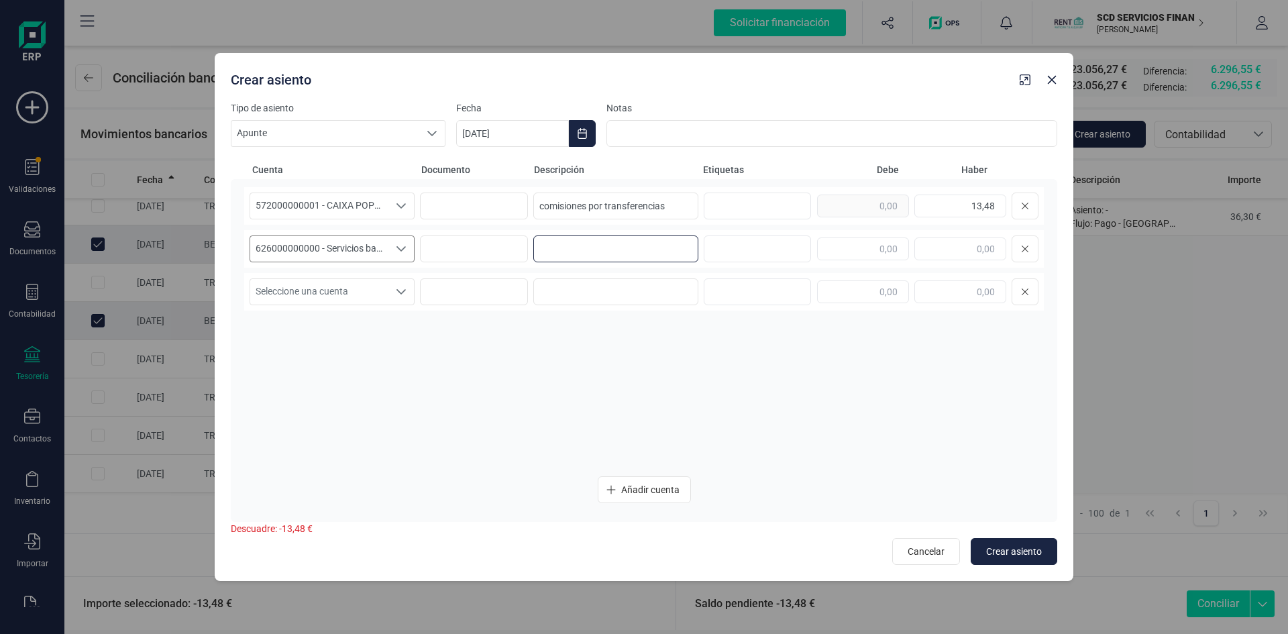
paste input "comisiones por transferencias"
type input "comisiones por transferencias"
click at [836, 249] on input "text" at bounding box center [863, 248] width 92 height 23
type input "13,48"
click at [932, 388] on div "572000000001 - CAIXA POPULAR-CAIXA RURAL, S.C.C.V. 572000000001 - CAIXA POPULAR…" at bounding box center [643, 326] width 799 height 279
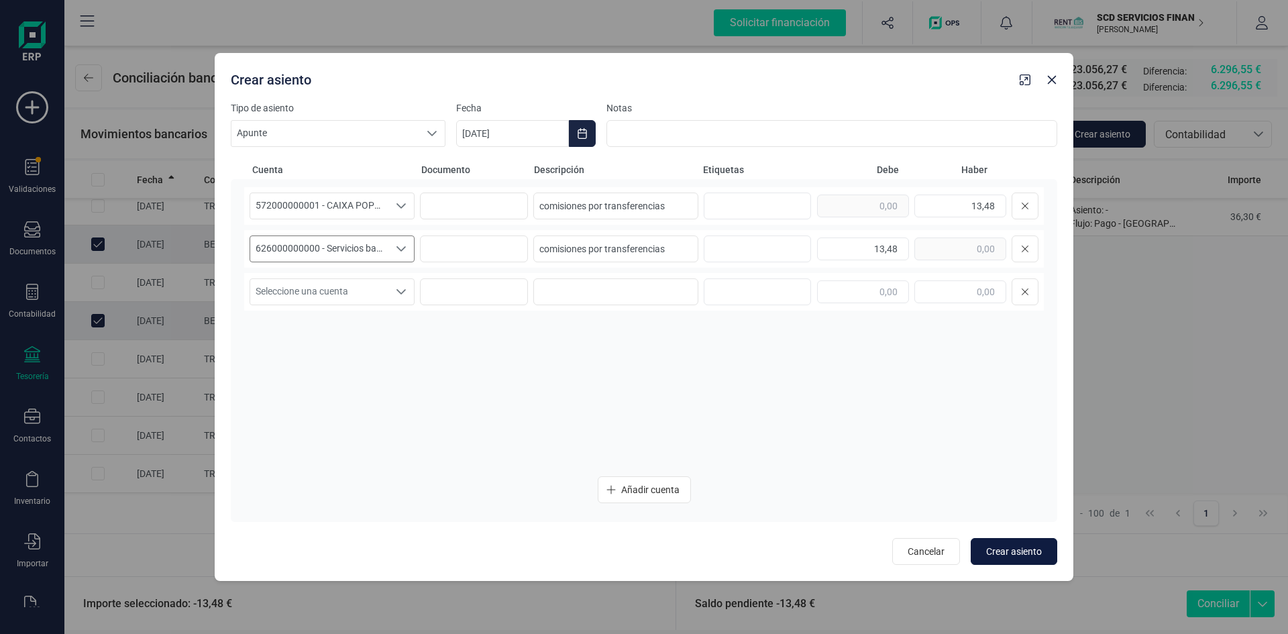
click at [1006, 546] on span "Crear asiento" at bounding box center [1014, 551] width 56 height 13
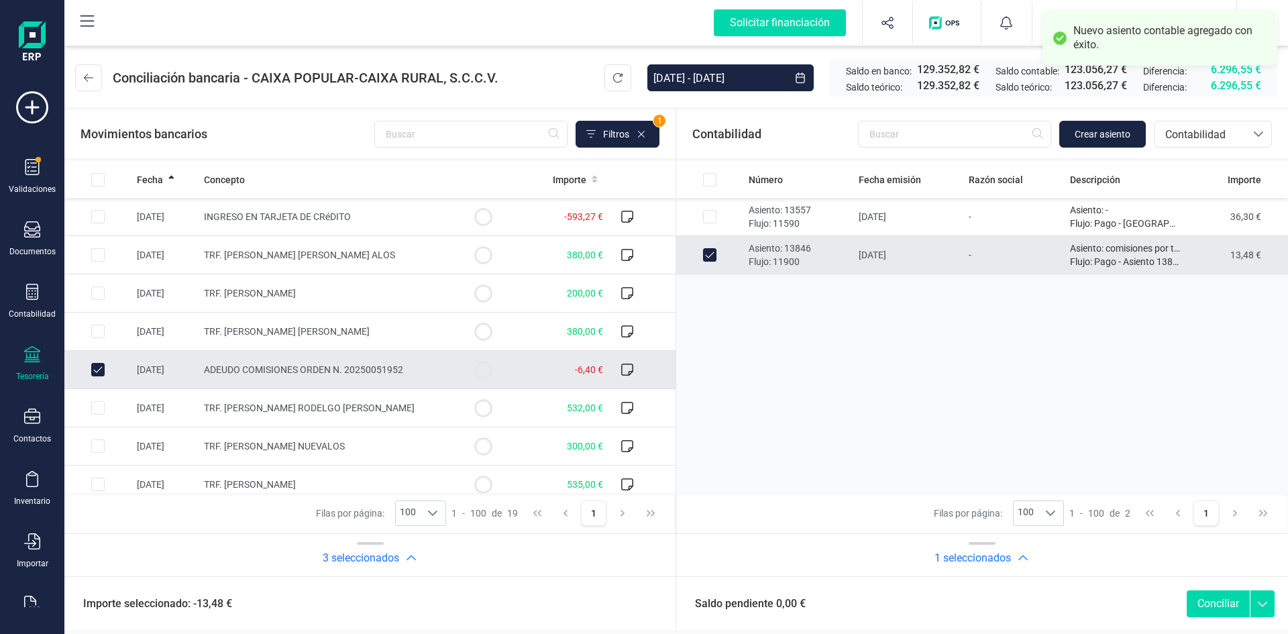
click at [1206, 604] on button "Conciliar" at bounding box center [1217, 603] width 63 height 27
checkbox input "false"
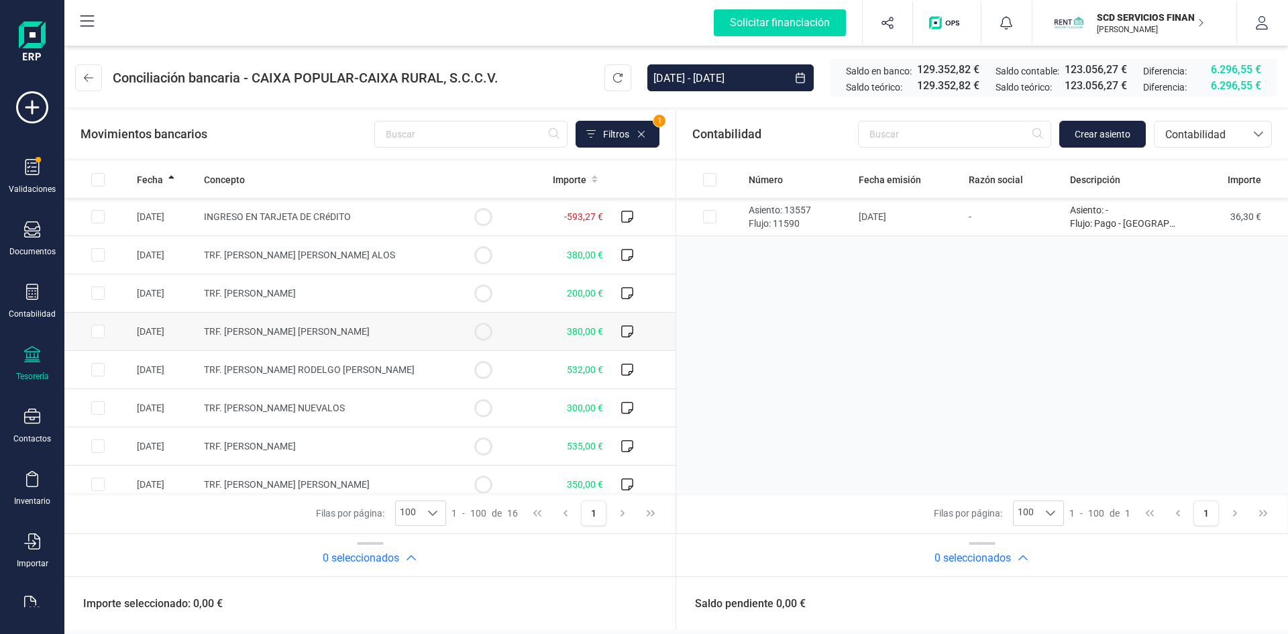
click at [97, 328] on input "Row Selected 1c837c0d-1bec-4d0e-acb6-827c082ed545" at bounding box center [97, 331] width 13 height 13
checkbox input "true"
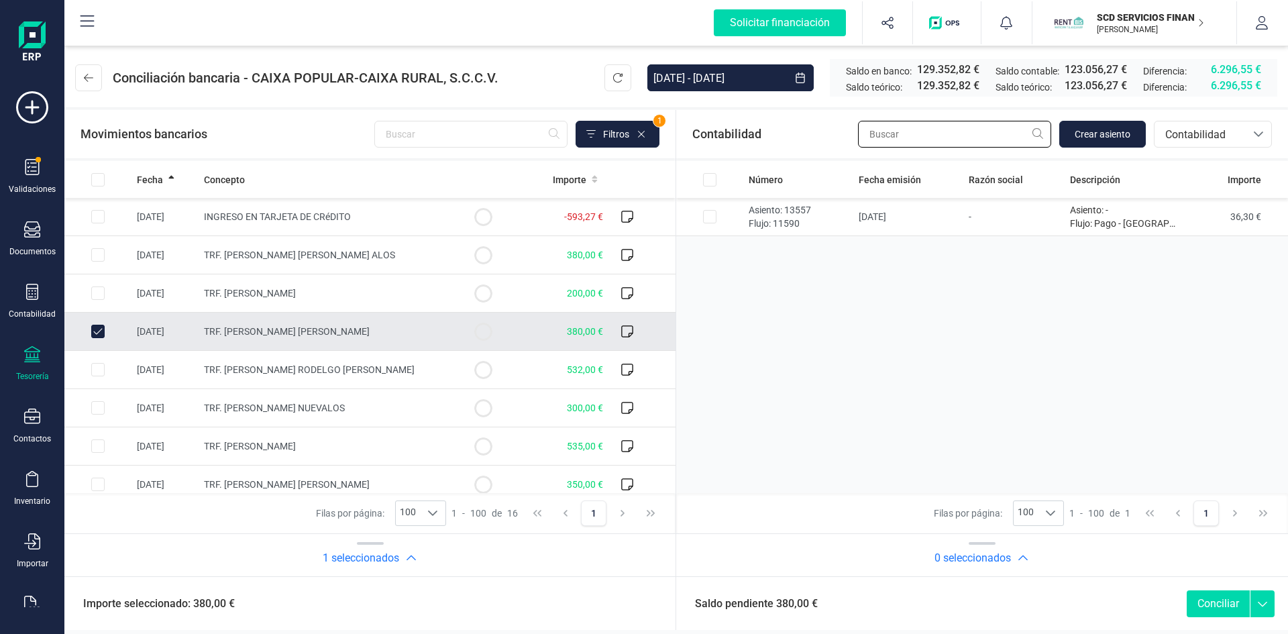
click at [936, 135] on input "text" at bounding box center [954, 134] width 193 height 27
type input "raul rodr"
click at [1203, 140] on span "Contabilidad" at bounding box center [1200, 135] width 80 height 16
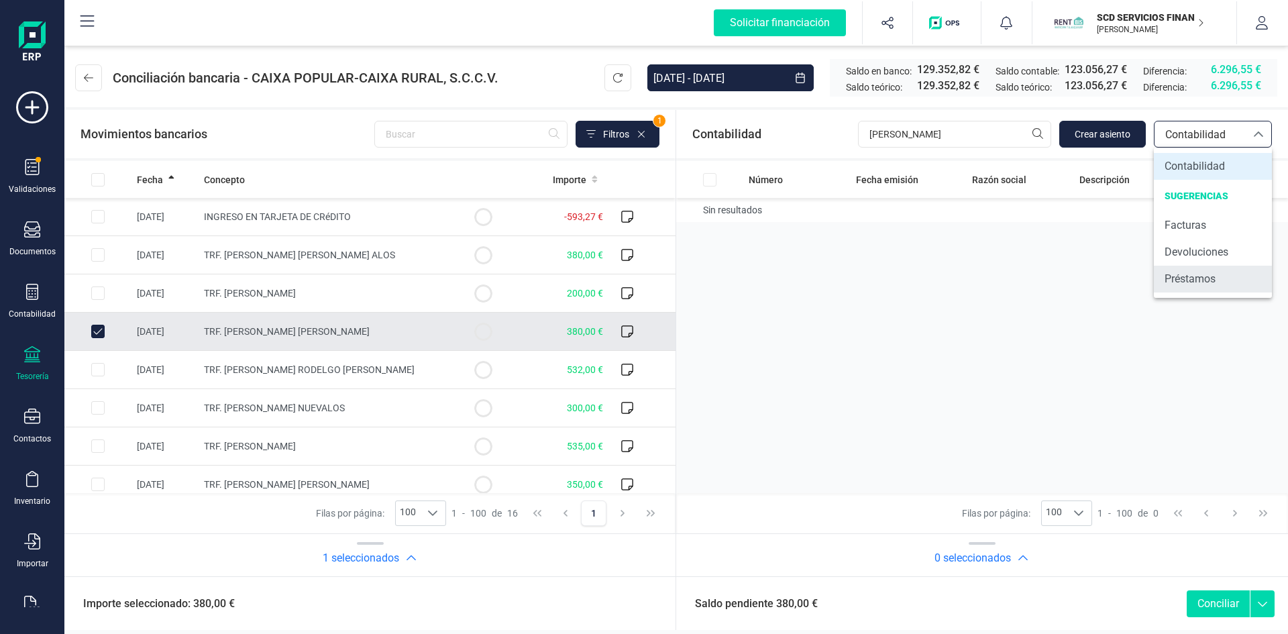
click at [1194, 279] on span "Préstamos" at bounding box center [1189, 279] width 51 height 16
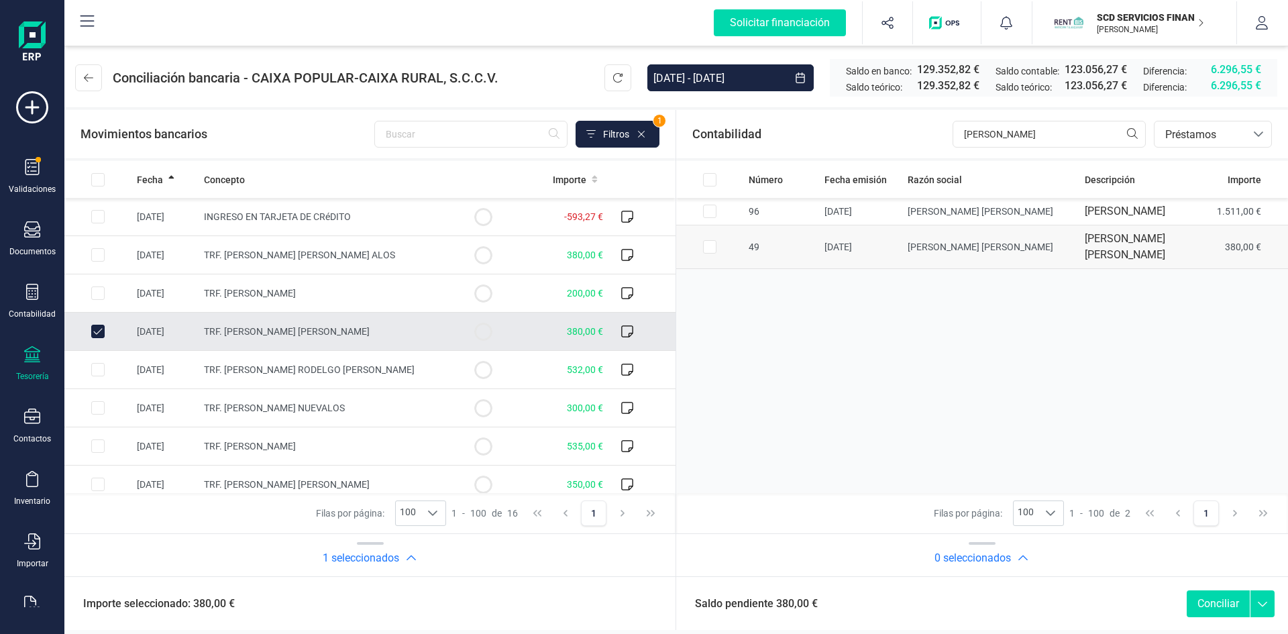
click at [713, 249] on input "Row Selected 057e753a-c31e-46f0-83ed-6253ef791d4a" at bounding box center [709, 246] width 13 height 13
checkbox input "true"
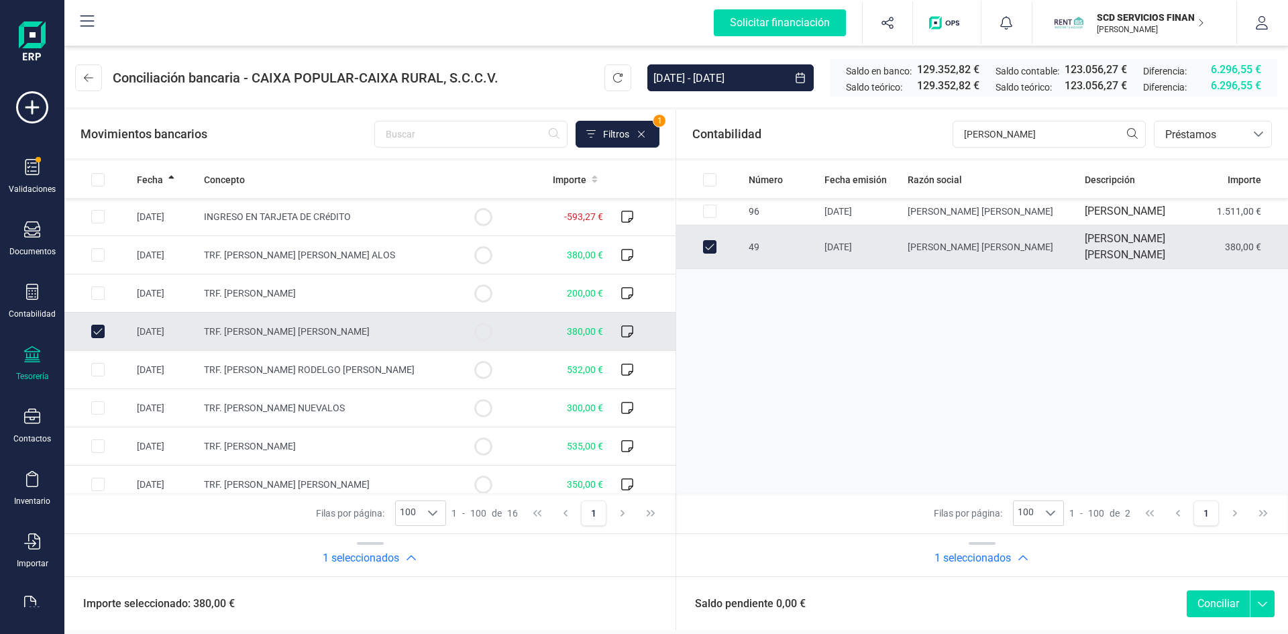
click at [1212, 604] on button "Conciliar" at bounding box center [1217, 603] width 63 height 27
checkbox input "false"
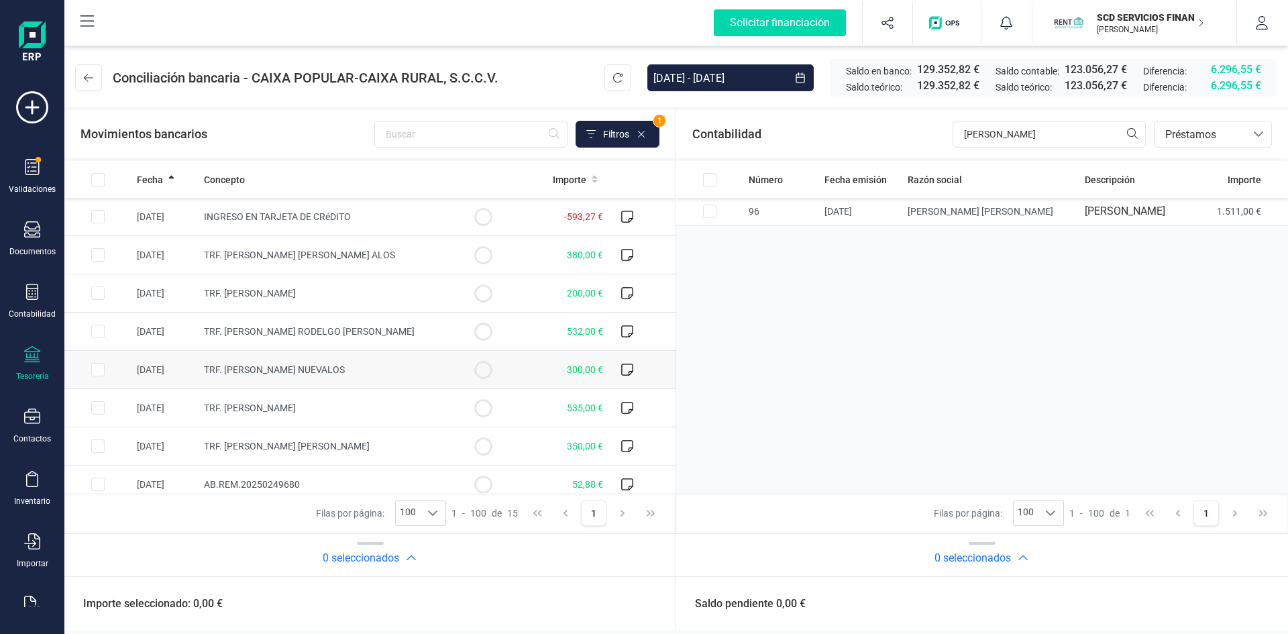
click at [100, 371] on input "Row Selected f2c0a8d4-a93a-47ae-903a-efc347d40b7f" at bounding box center [97, 369] width 13 height 13
checkbox input "true"
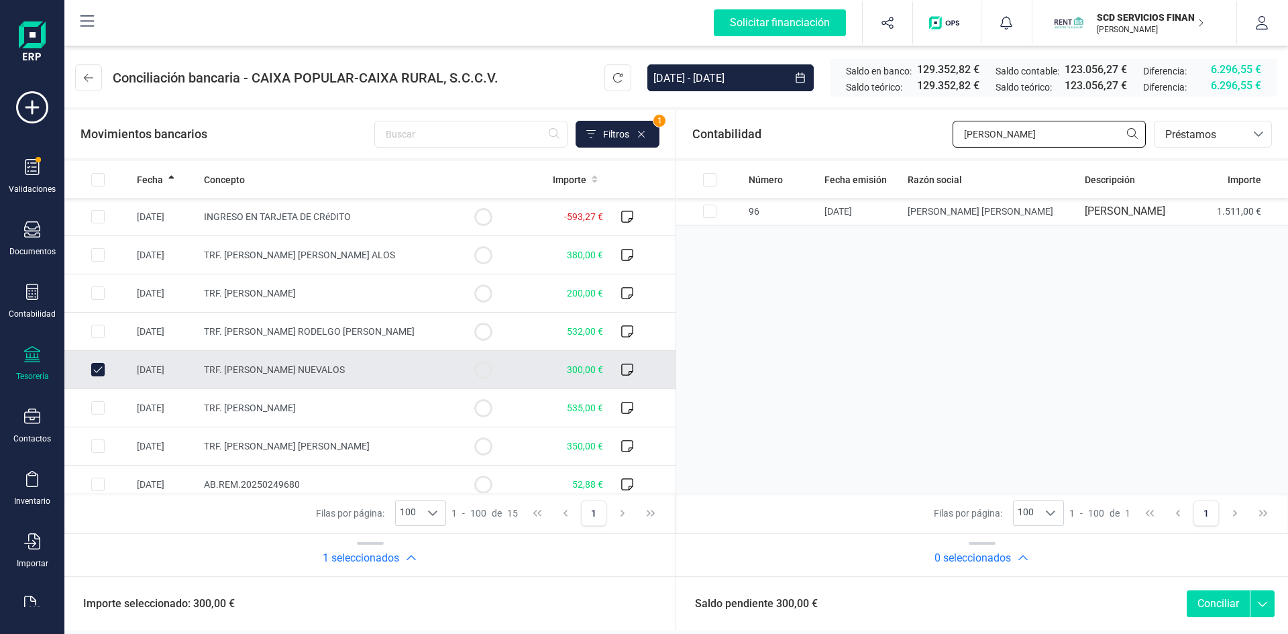
drag, startPoint x: 1060, startPoint y: 134, endPoint x: 814, endPoint y: 143, distance: 245.6
click at [870, 142] on div "Contabilidad raul rodr bancos.conciliacion.modal.headerLoan bancos.conciliacion…" at bounding box center [982, 134] width 612 height 48
type input "[PERSON_NAME]"
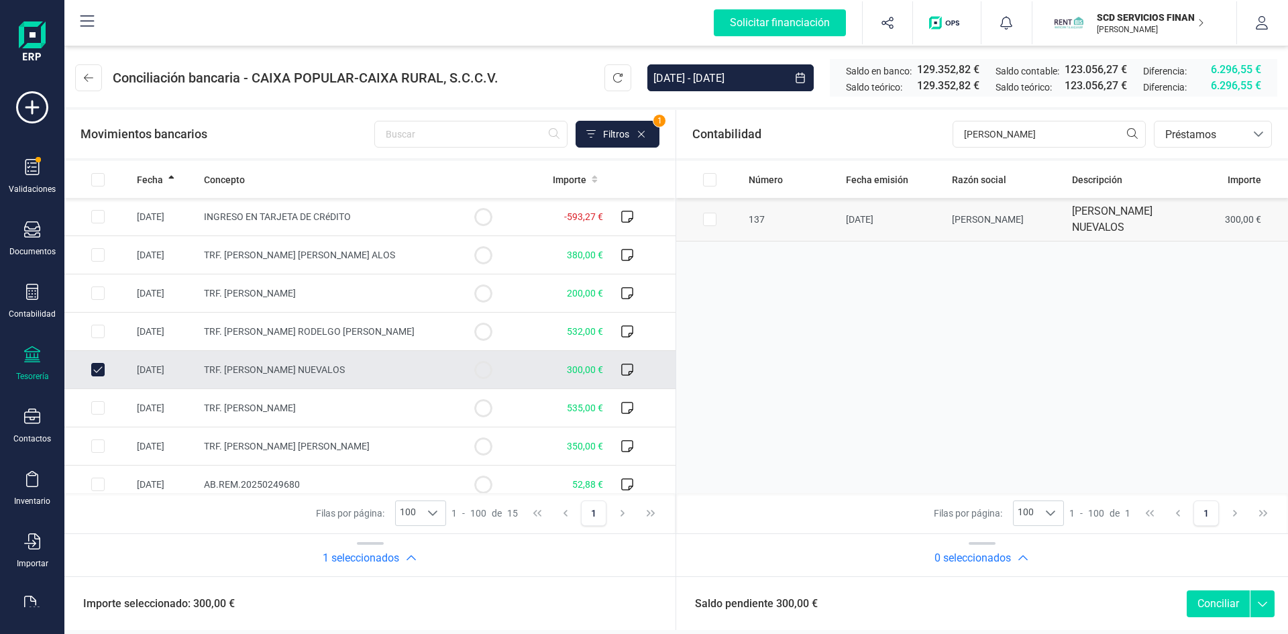
click at [708, 217] on input "Row Selected 12c2b36d-604b-46d3-8c25-8fa395c6a9d0" at bounding box center [709, 219] width 13 height 13
checkbox input "true"
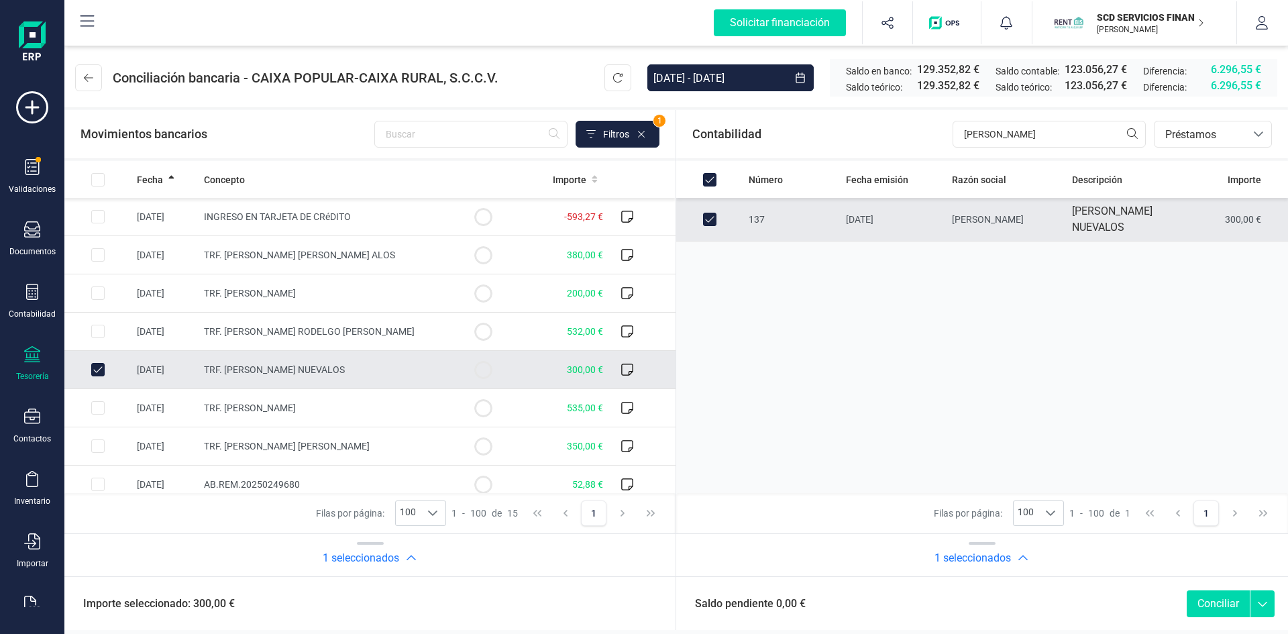
click at [1220, 603] on button "Conciliar" at bounding box center [1217, 603] width 63 height 27
checkbox input "false"
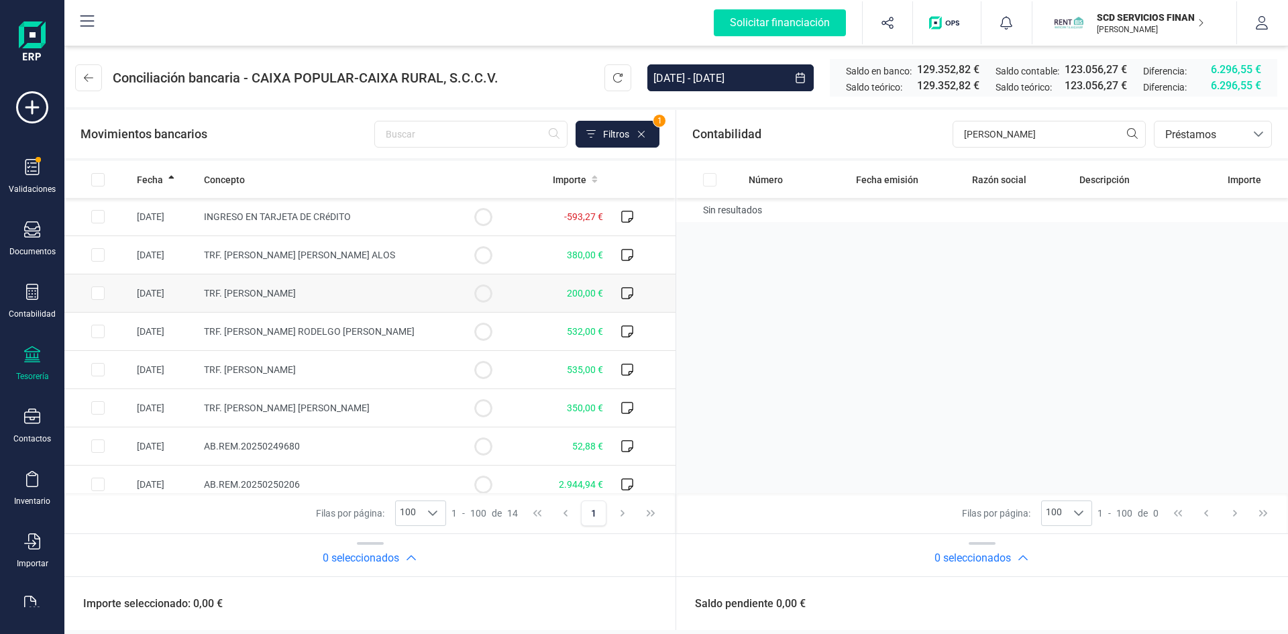
click at [99, 290] on input "Row Selected daf5351f-297a-4aa3-ae29-3a2e2e801343" at bounding box center [97, 292] width 13 height 13
checkbox input "true"
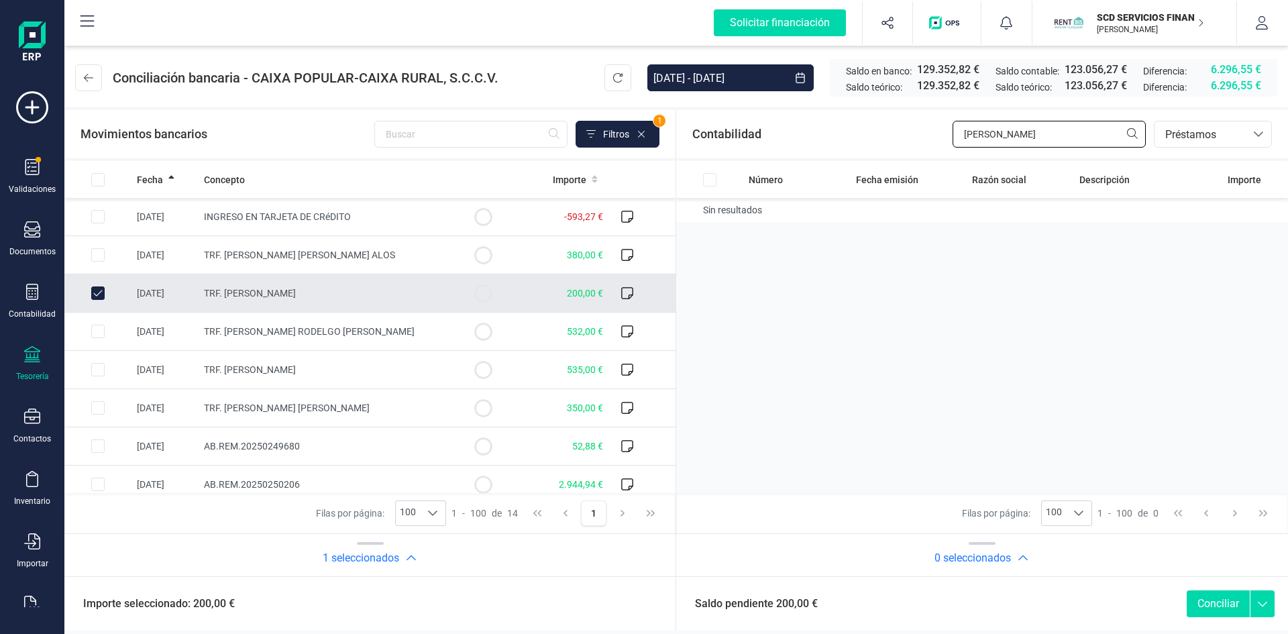
drag, startPoint x: 1050, startPoint y: 138, endPoint x: 830, endPoint y: 139, distance: 219.3
click at [831, 139] on div "Contabilidad jorge bono bancos.conciliacion.modal.headerLoan bancos.conciliacio…" at bounding box center [982, 134] width 612 height 48
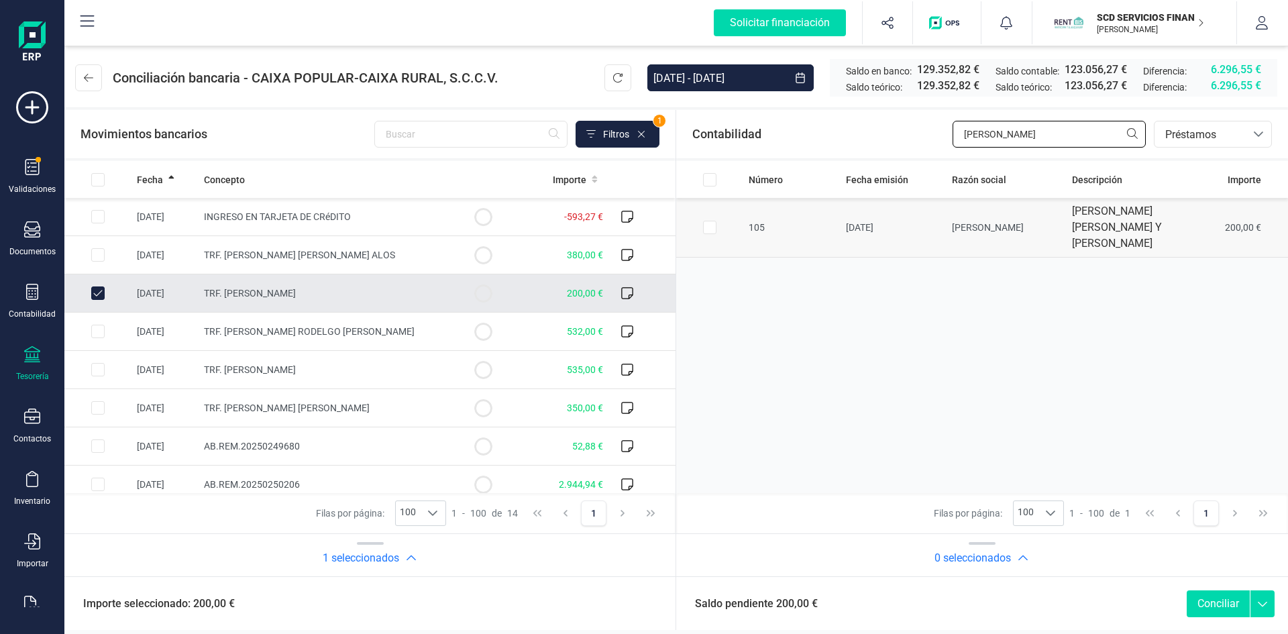
type input "[PERSON_NAME]"
click at [709, 227] on input "Row Selected 6501e93f-72f8-4771-aff3-e423d773a6c6" at bounding box center [709, 227] width 13 height 13
checkbox input "true"
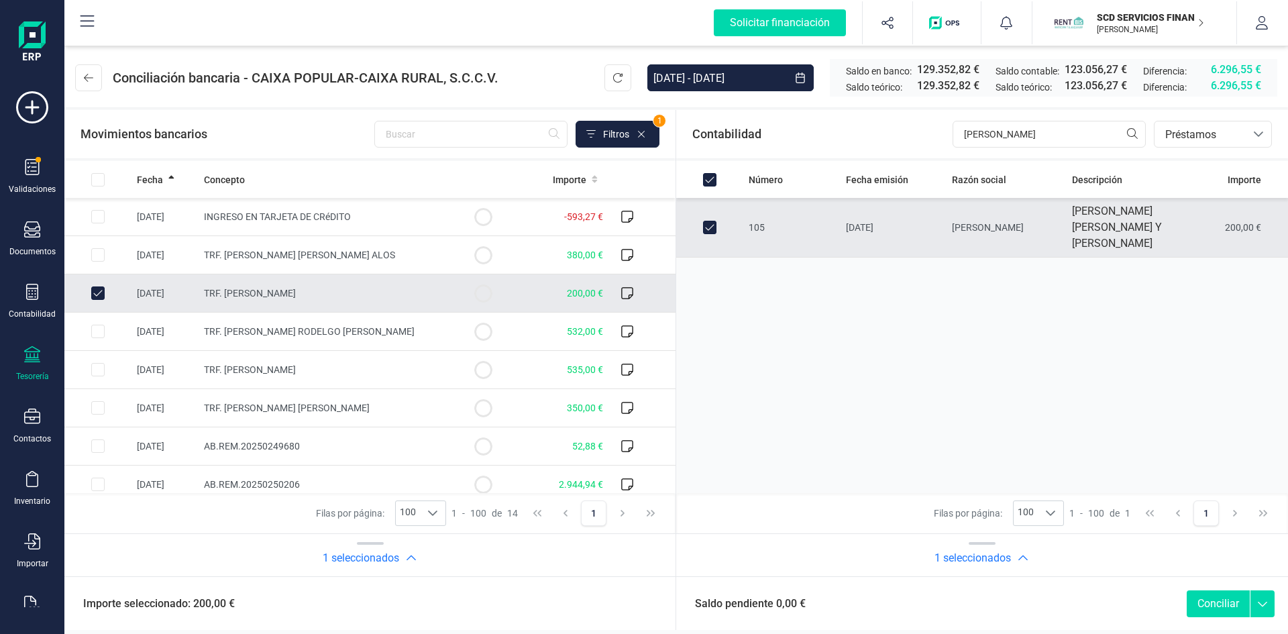
click at [1212, 605] on button "Conciliar" at bounding box center [1217, 603] width 63 height 27
checkbox input "false"
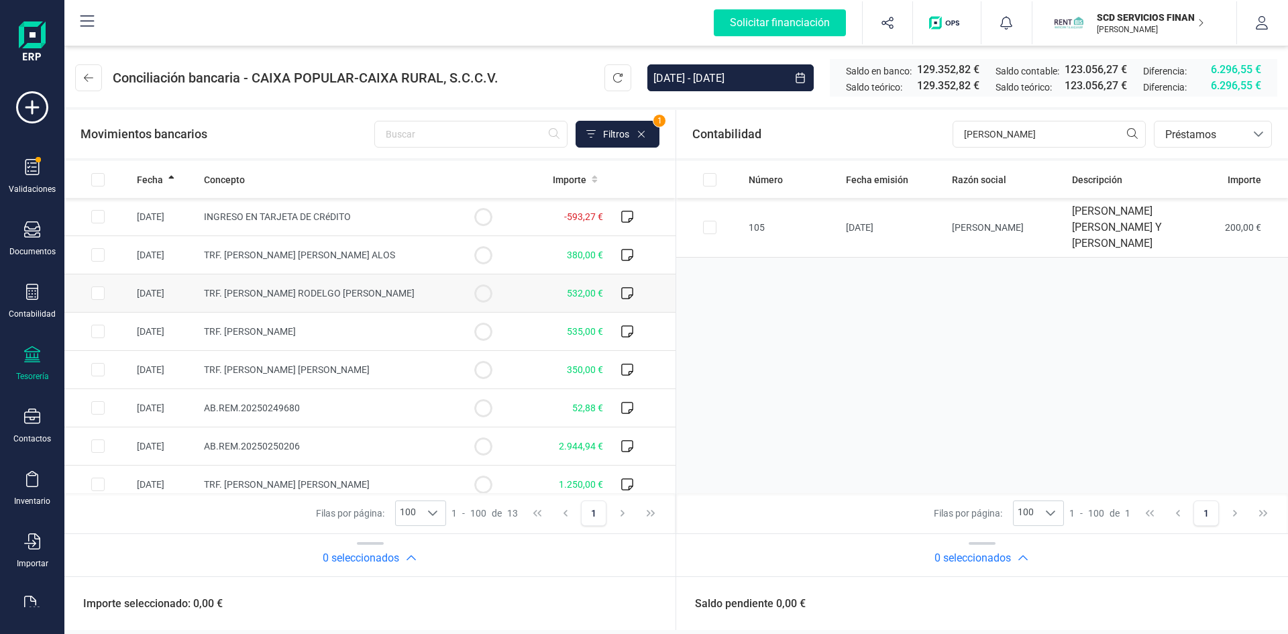
click at [93, 292] on input "Row Selected b5cb1c63-41ac-4436-b6a6-d6d7f7b4be6e" at bounding box center [97, 292] width 13 height 13
checkbox input "true"
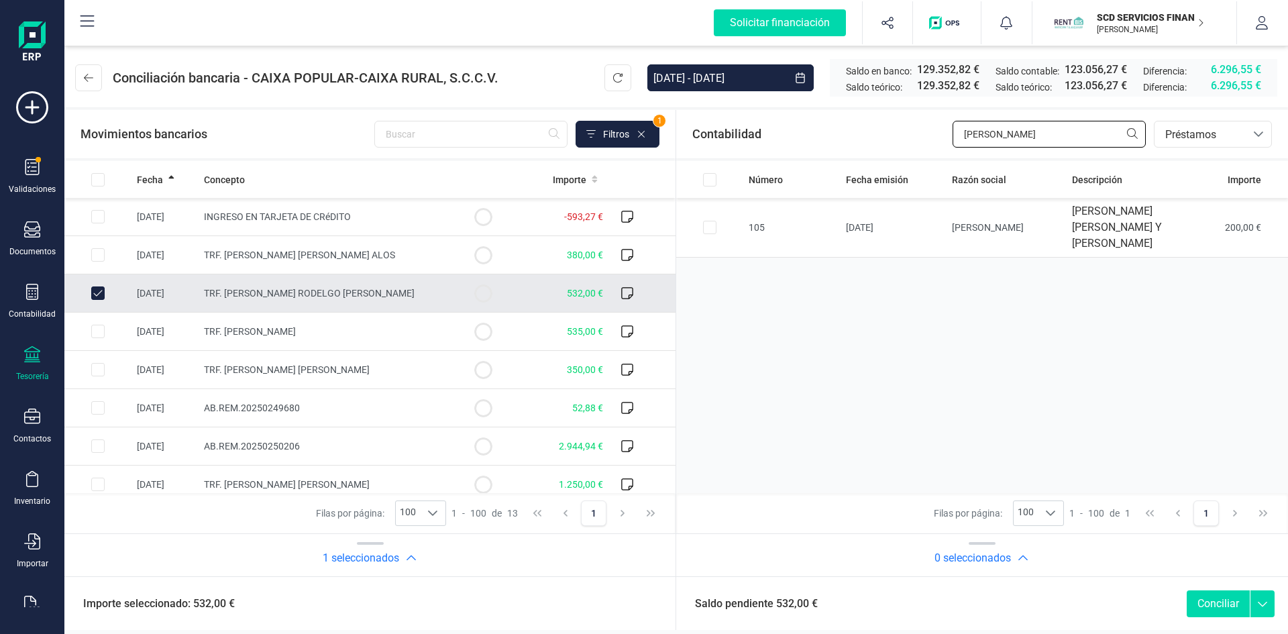
drag, startPoint x: 1021, startPoint y: 125, endPoint x: 866, endPoint y: 135, distance: 155.2
click at [867, 135] on div "Contabilidad rafael blanc bancos.conciliacion.modal.headerLoan bancos.conciliac…" at bounding box center [982, 134] width 612 height 48
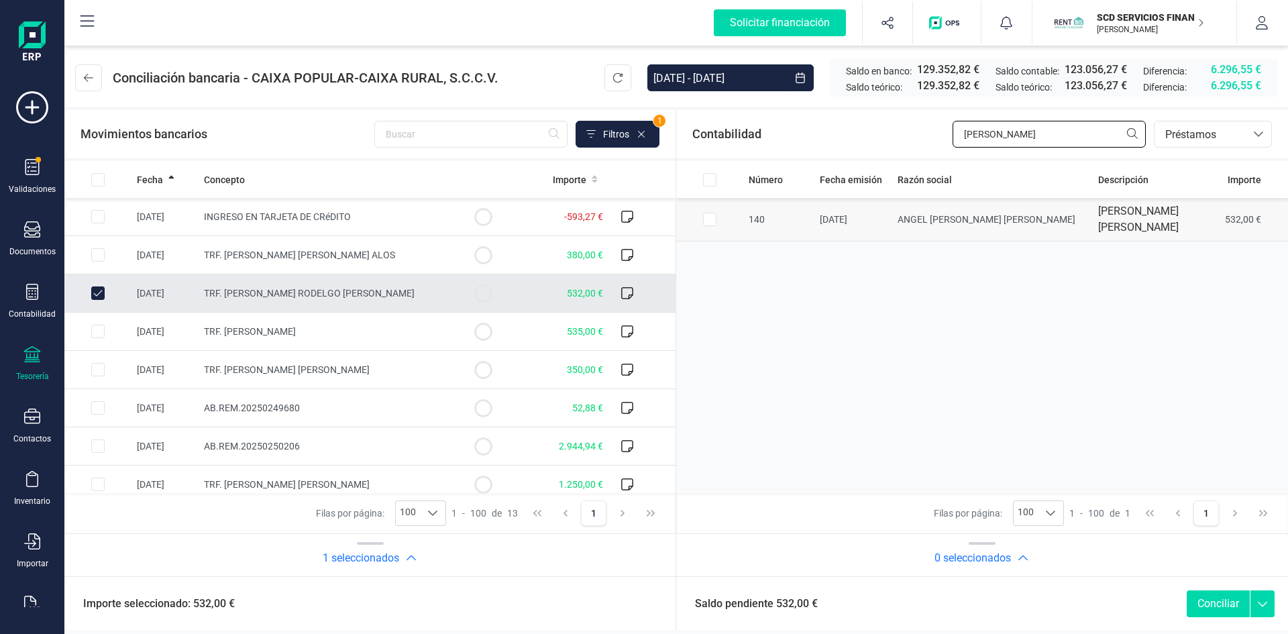
type input "monica"
click at [710, 217] on input "Row Selected a7d62e00-6222-4d29-b1e8-6c93a6468bd2" at bounding box center [709, 219] width 13 height 13
checkbox input "true"
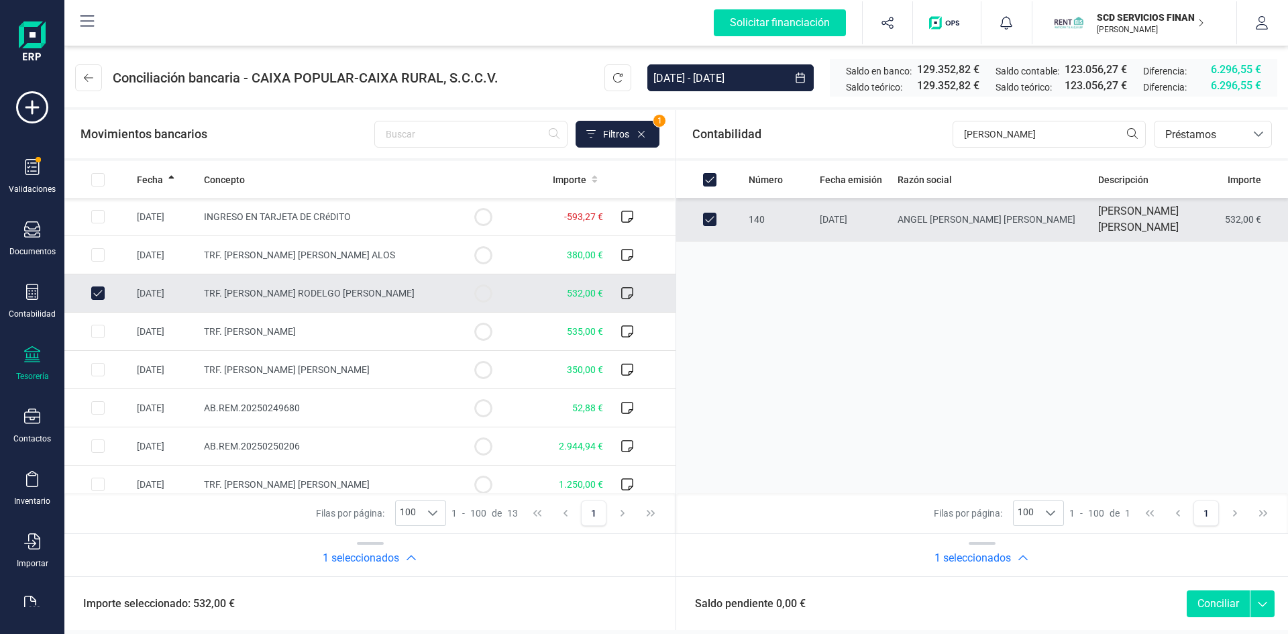
click at [1202, 604] on button "Conciliar" at bounding box center [1217, 603] width 63 height 27
checkbox input "false"
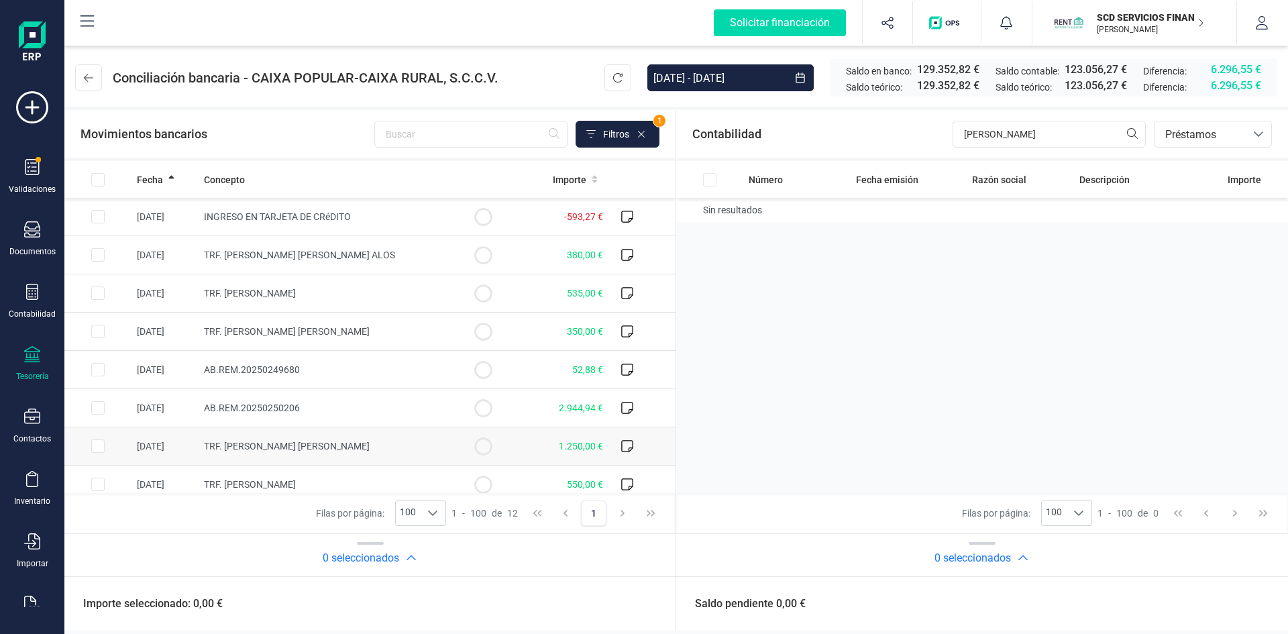
click at [97, 445] on input "Row Selected 62e4d453-4ccb-4b05-a69f-724697213b1d" at bounding box center [97, 445] width 13 height 13
checkbox input "true"
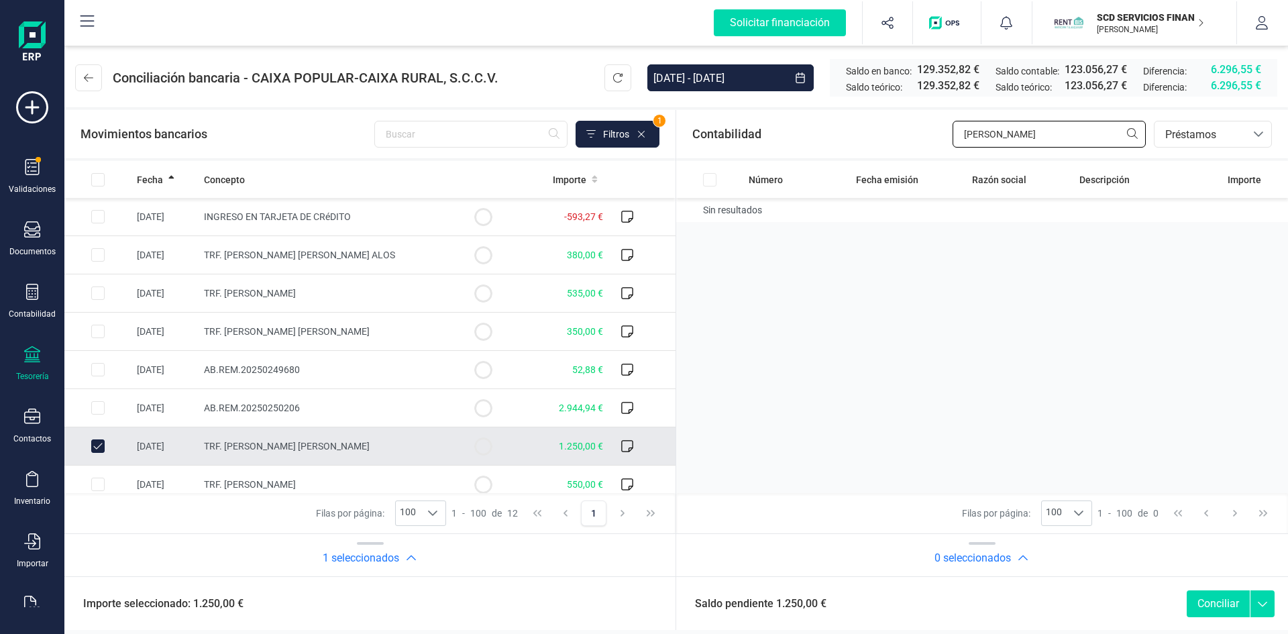
drag, startPoint x: 1013, startPoint y: 130, endPoint x: 887, endPoint y: 141, distance: 126.5
click at [889, 141] on div "Contabilidad monica bancos.conciliacion.modal.headerLoan bancos.conciliacion.mo…" at bounding box center [982, 134] width 612 height 48
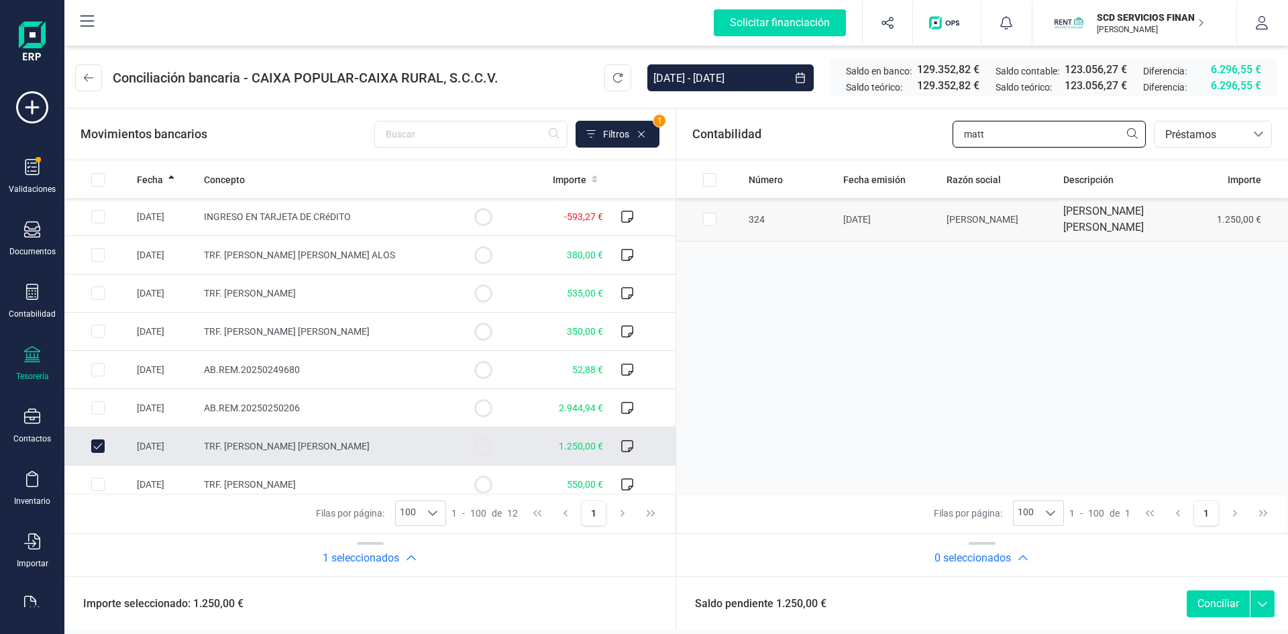
type input "matt"
click at [712, 219] on input "Row Selected daba737f-2680-4c23-baf2-a5d1d0eb5b1e" at bounding box center [709, 219] width 13 height 13
checkbox input "true"
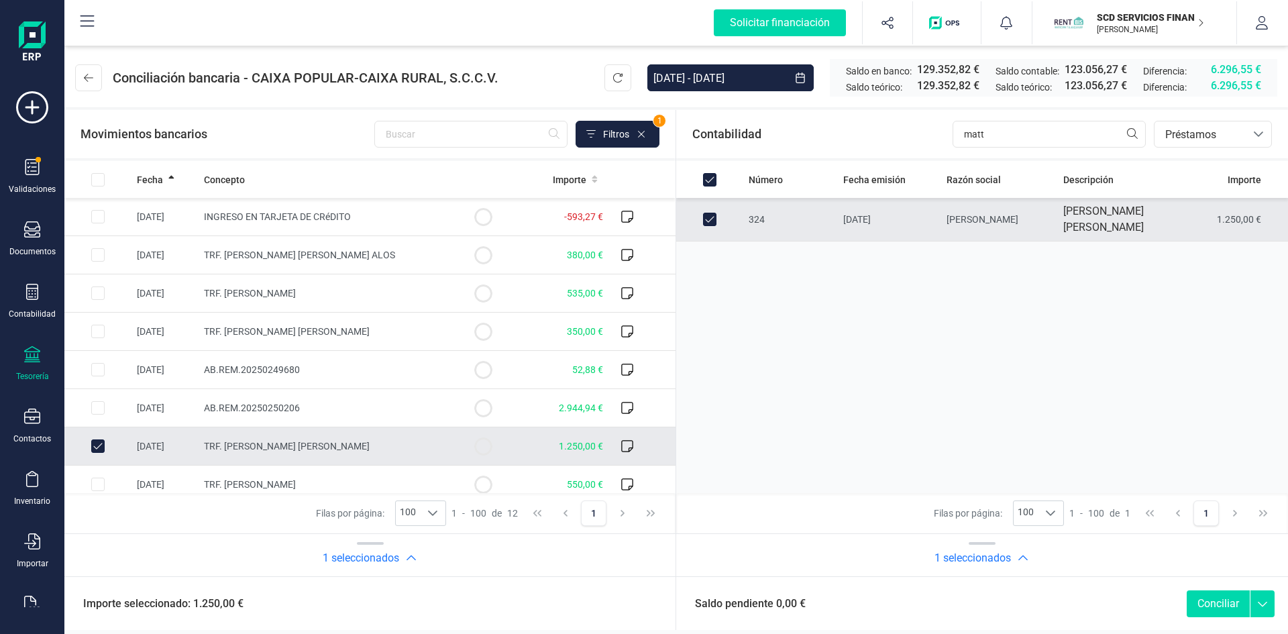
click at [1215, 600] on button "Conciliar" at bounding box center [1217, 603] width 63 height 27
checkbox input "false"
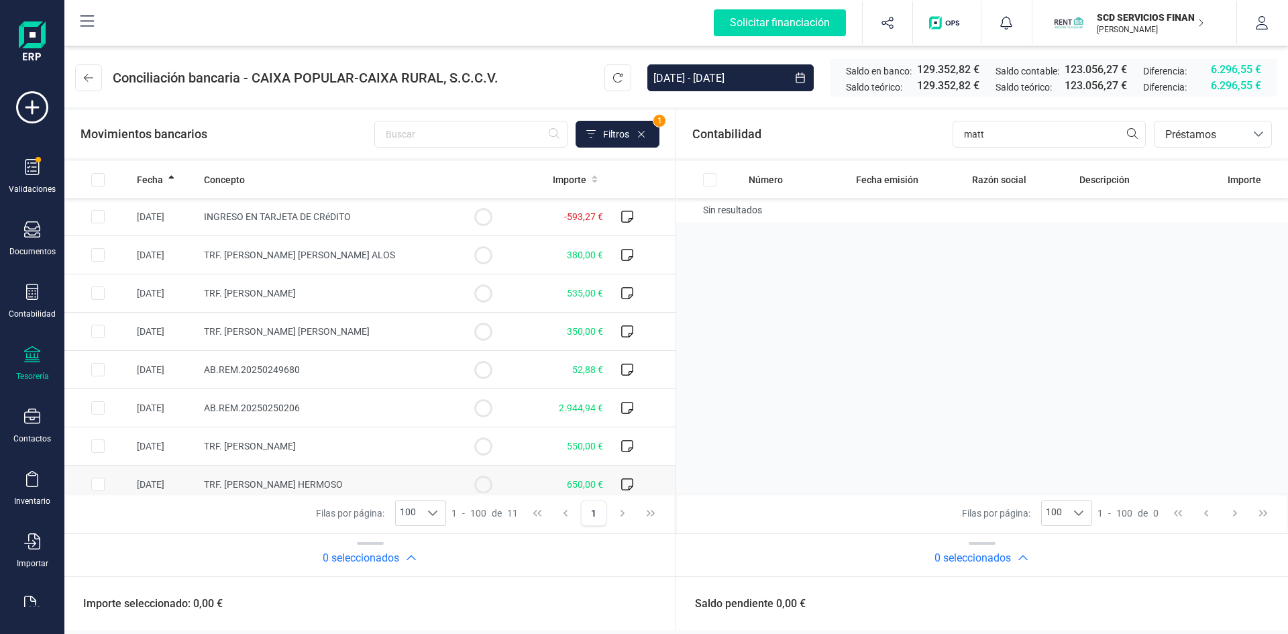
click at [97, 486] on input "Row Selected b87e4f7d-3f67-4d7f-987a-c4e23683ef2d" at bounding box center [97, 483] width 13 height 13
checkbox input "true"
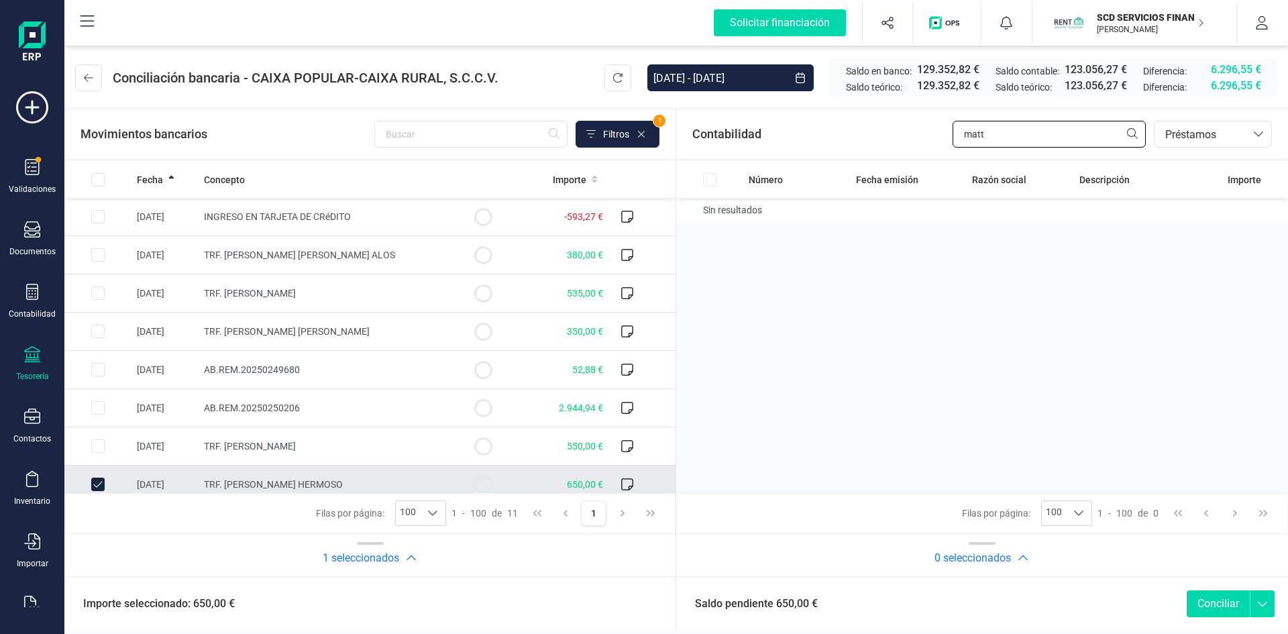
drag, startPoint x: 944, startPoint y: 139, endPoint x: 876, endPoint y: 144, distance: 67.9
click at [877, 144] on div "Contabilidad matt bancos.conciliacion.modal.headerLoan bancos.conciliacion.moda…" at bounding box center [982, 134] width 612 height 48
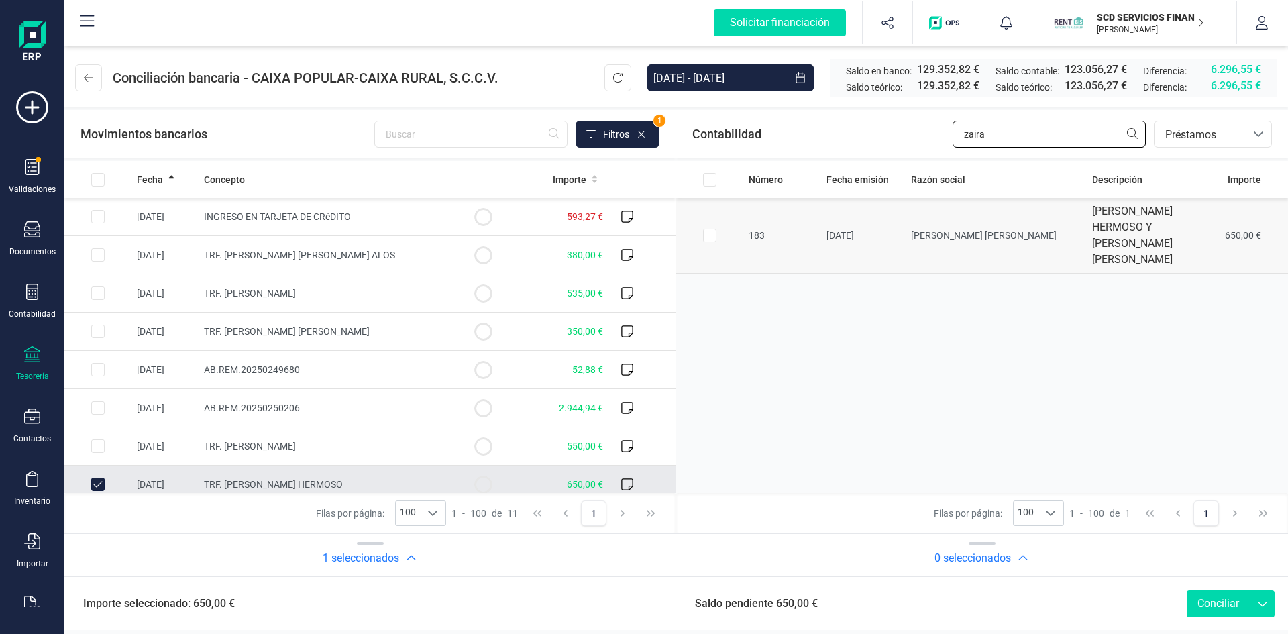
type input "zaira"
click at [714, 229] on input "Row Selected 1a6311e4-8ea6-4f96-8c34-6455be2cfb4e" at bounding box center [709, 235] width 13 height 13
checkbox input "true"
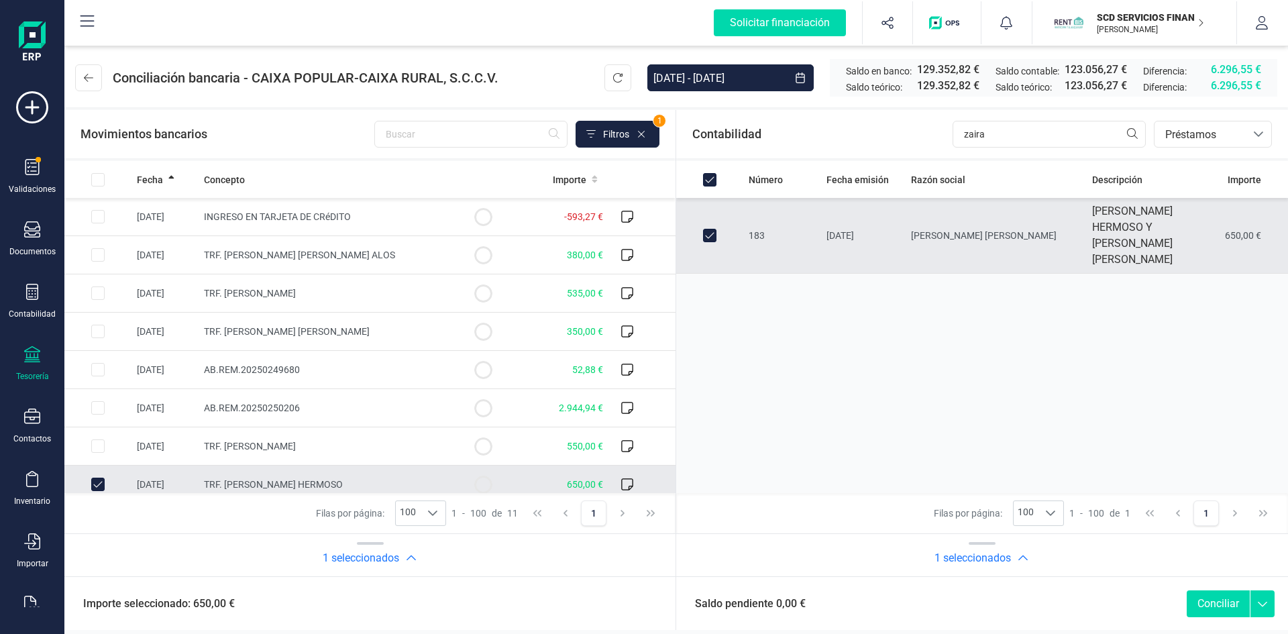
click at [1220, 603] on button "Conciliar" at bounding box center [1217, 603] width 63 height 27
checkbox input "false"
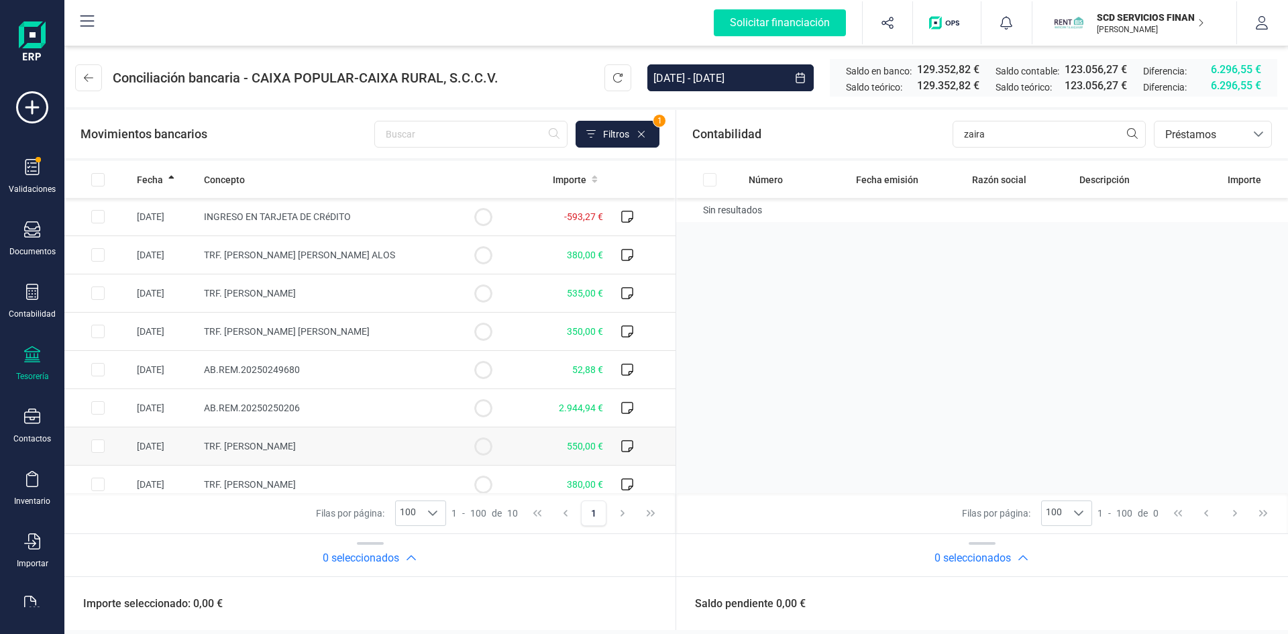
click at [101, 447] on input "Row Selected 27982275-d3af-44b8-b68c-a46e4004852d" at bounding box center [97, 445] width 13 height 13
checkbox input "true"
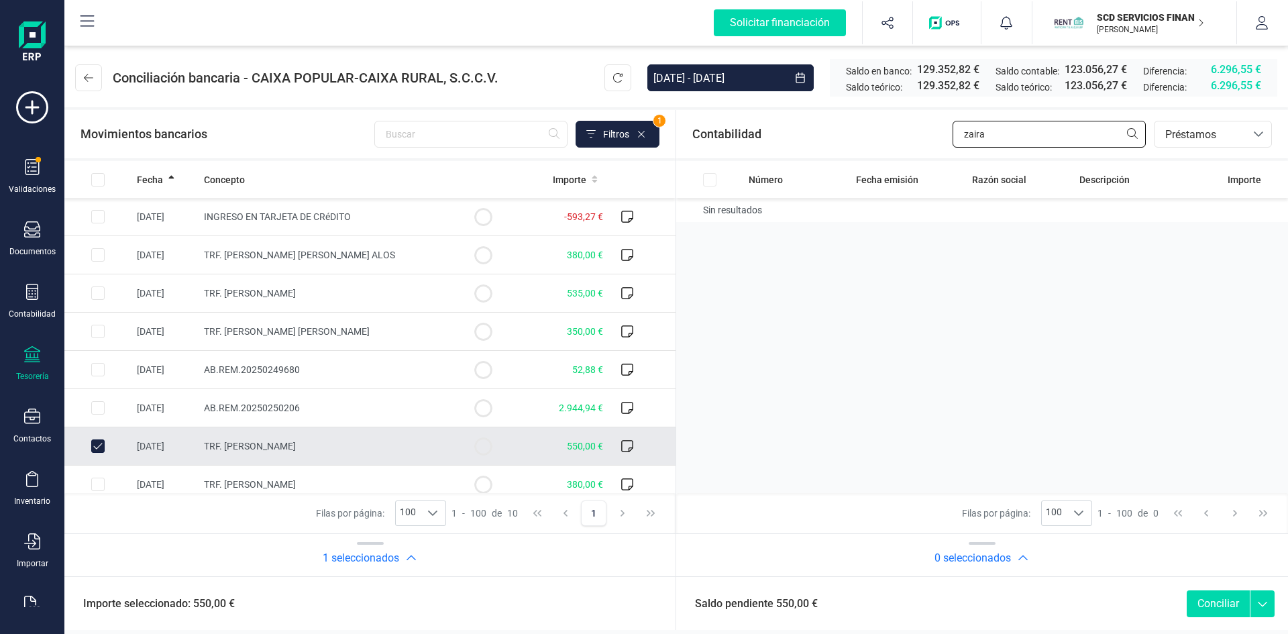
drag, startPoint x: 999, startPoint y: 135, endPoint x: 864, endPoint y: 131, distance: 135.5
click at [864, 131] on div "Contabilidad zaira bancos.conciliacion.modal.headerLoan bancos.conciliacion.mod…" at bounding box center [982, 134] width 612 height 48
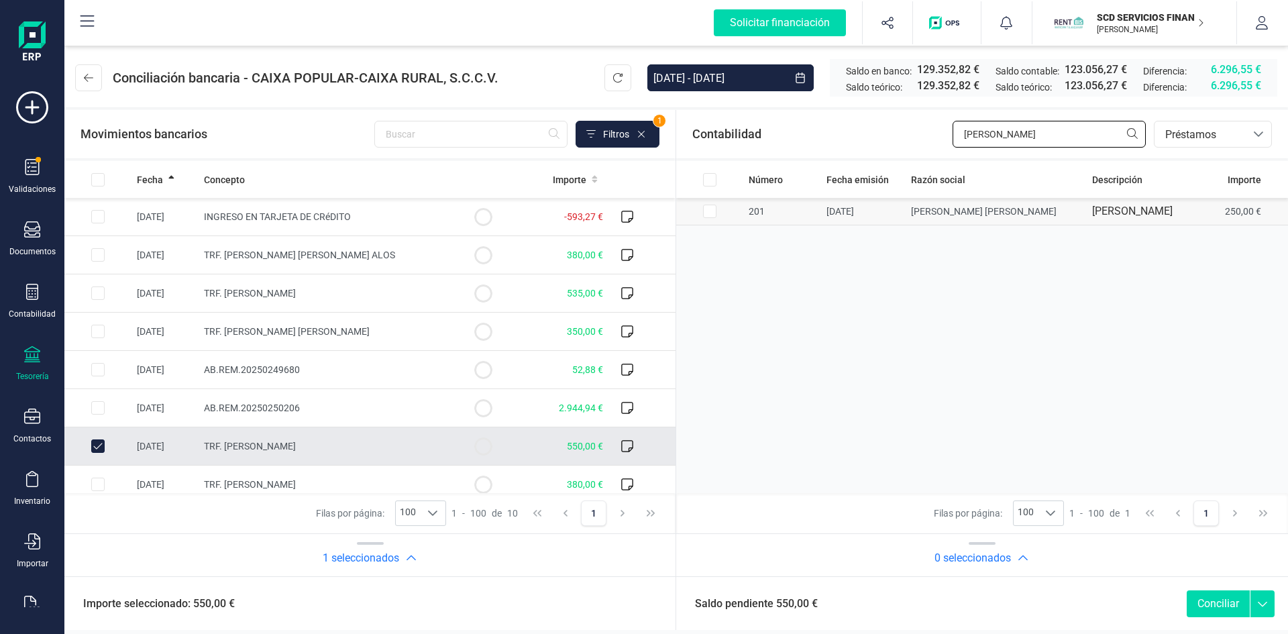
type input "elena va"
click at [713, 210] on input "Row Selected 069c089c-837f-4642-8dbd-cd1c5f768502" at bounding box center [709, 211] width 13 height 13
checkbox input "true"
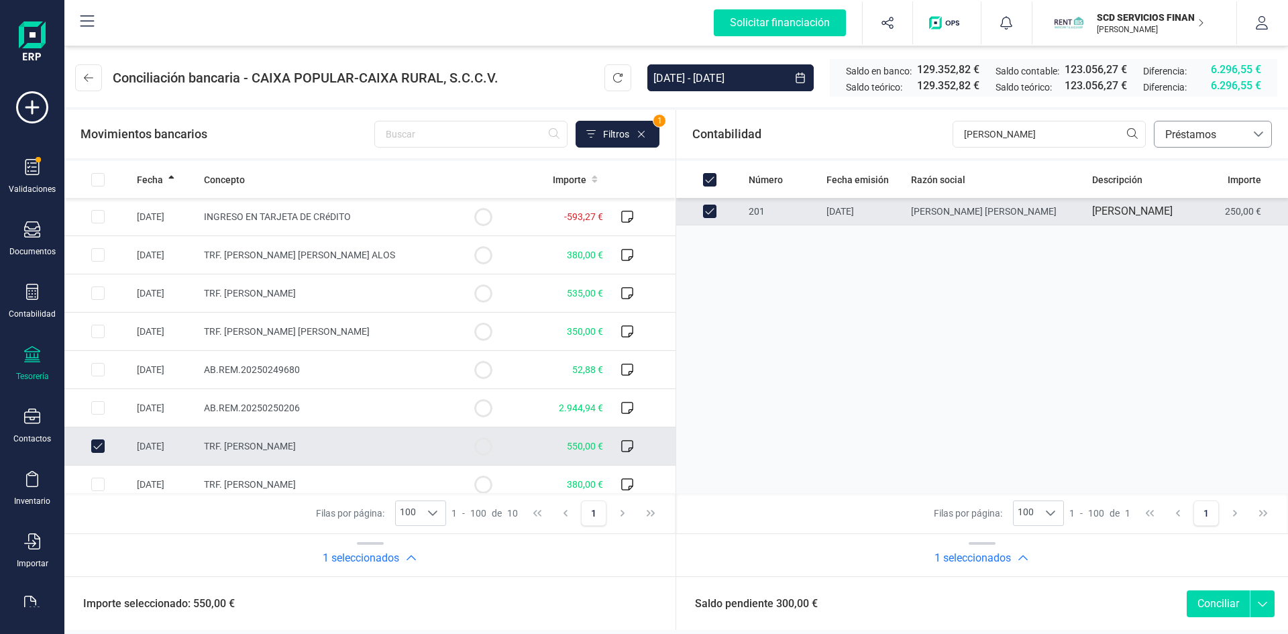
click at [1184, 132] on span "Préstamos" at bounding box center [1200, 135] width 80 height 16
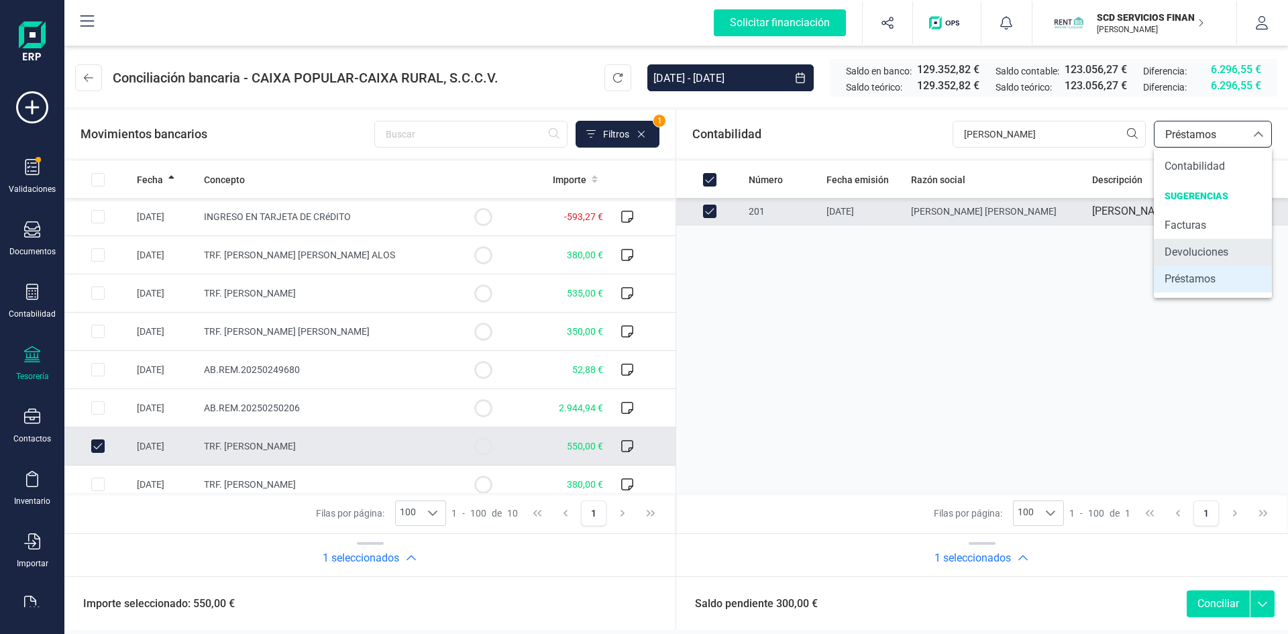
click at [1188, 251] on span "Devoluciones" at bounding box center [1196, 252] width 64 height 16
checkbox input "false"
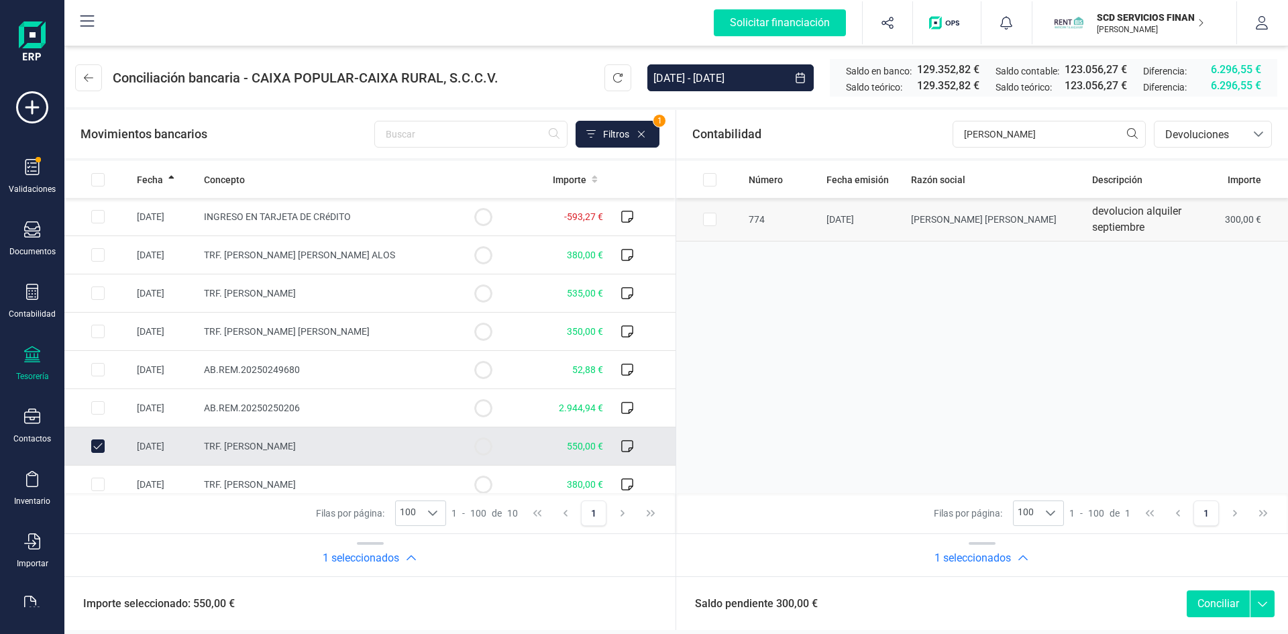
click at [705, 217] on input "Row Selected 451debf1-2c44-4ed9-b629-c713ee311a3c" at bounding box center [709, 219] width 13 height 13
checkbox input "true"
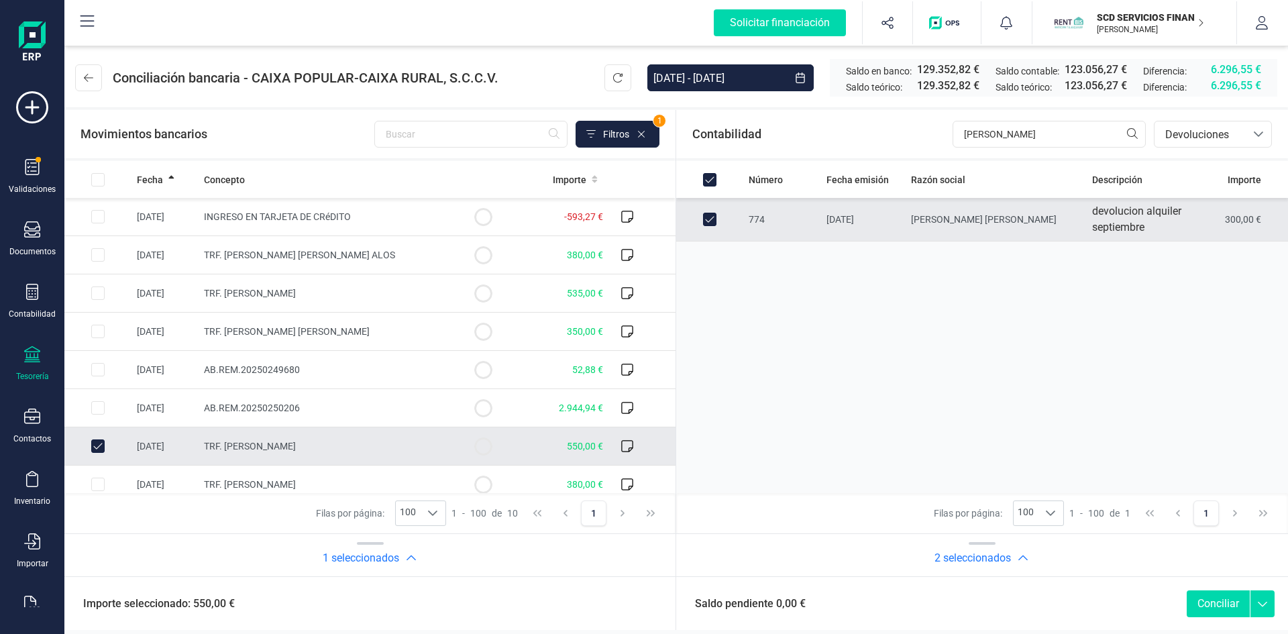
click at [1208, 602] on button "Conciliar" at bounding box center [1217, 603] width 63 height 27
checkbox input "false"
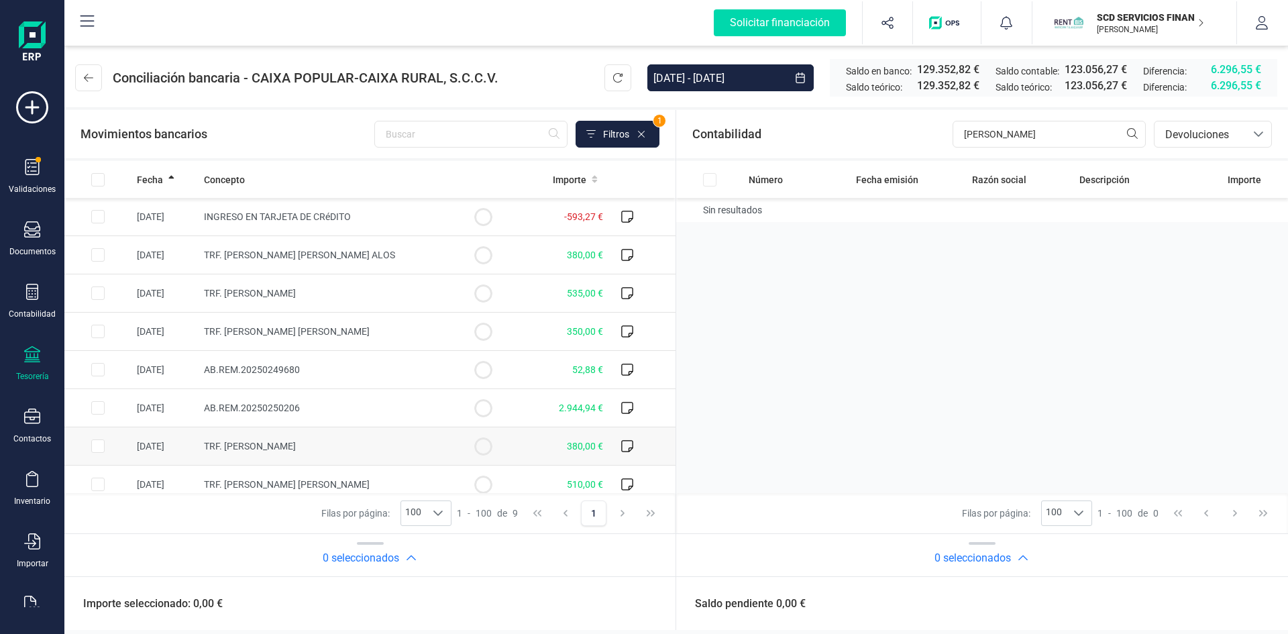
click at [101, 446] on input "Row Selected 96c7438e-0085-47e5-b8b5-d027a3780d52" at bounding box center [97, 445] width 13 height 13
checkbox input "true"
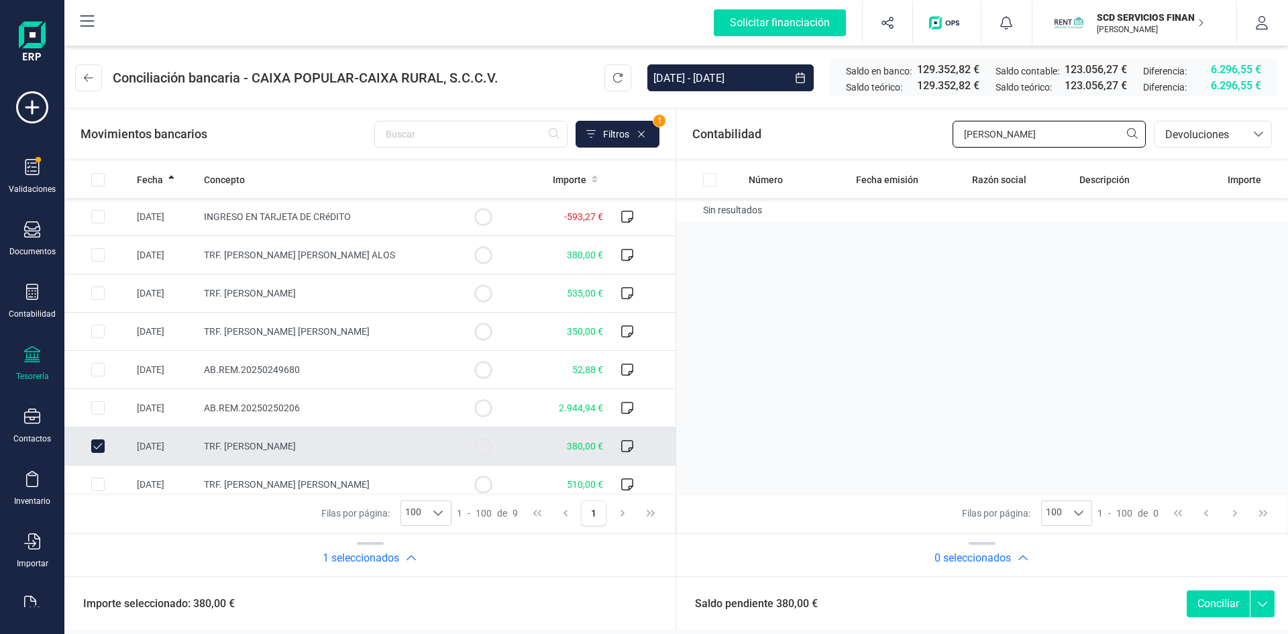
drag, startPoint x: 1014, startPoint y: 129, endPoint x: 858, endPoint y: 130, distance: 156.3
click at [858, 131] on div "Contabilidad elena va bancos.conciliacion.modal.headerDev bancos.conciliacion.m…" at bounding box center [982, 134] width 612 height 48
type input "osme"
click at [1212, 131] on span "Devoluciones" at bounding box center [1200, 135] width 80 height 16
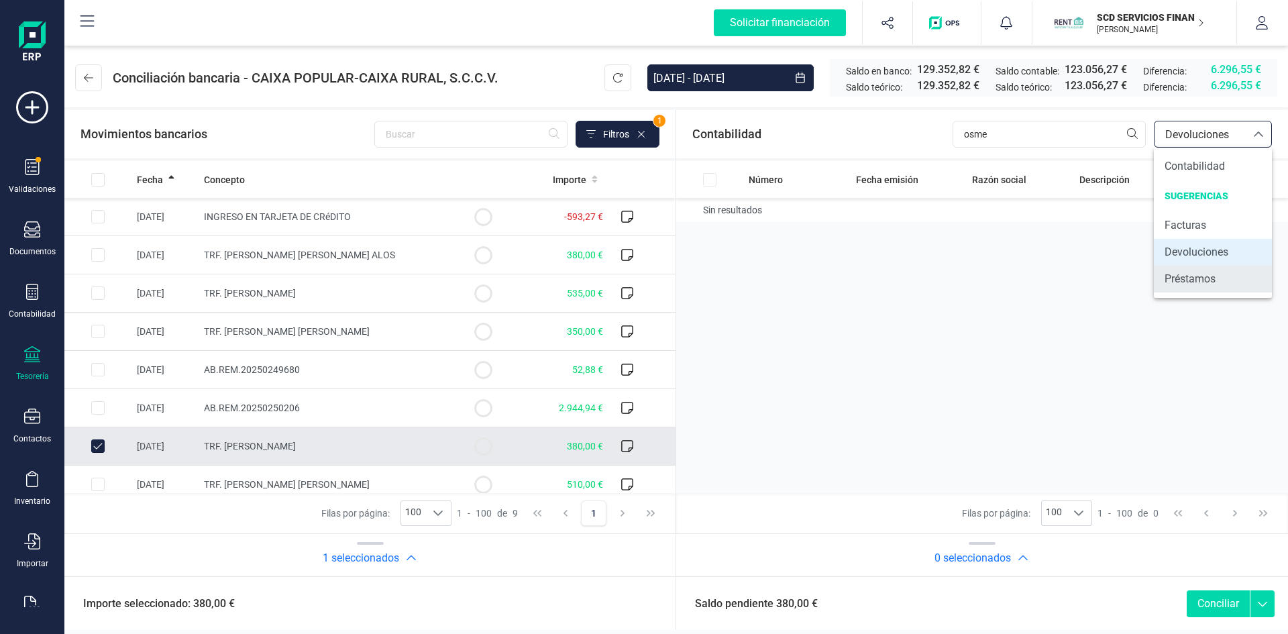
click at [1185, 282] on span "Préstamos" at bounding box center [1189, 279] width 51 height 16
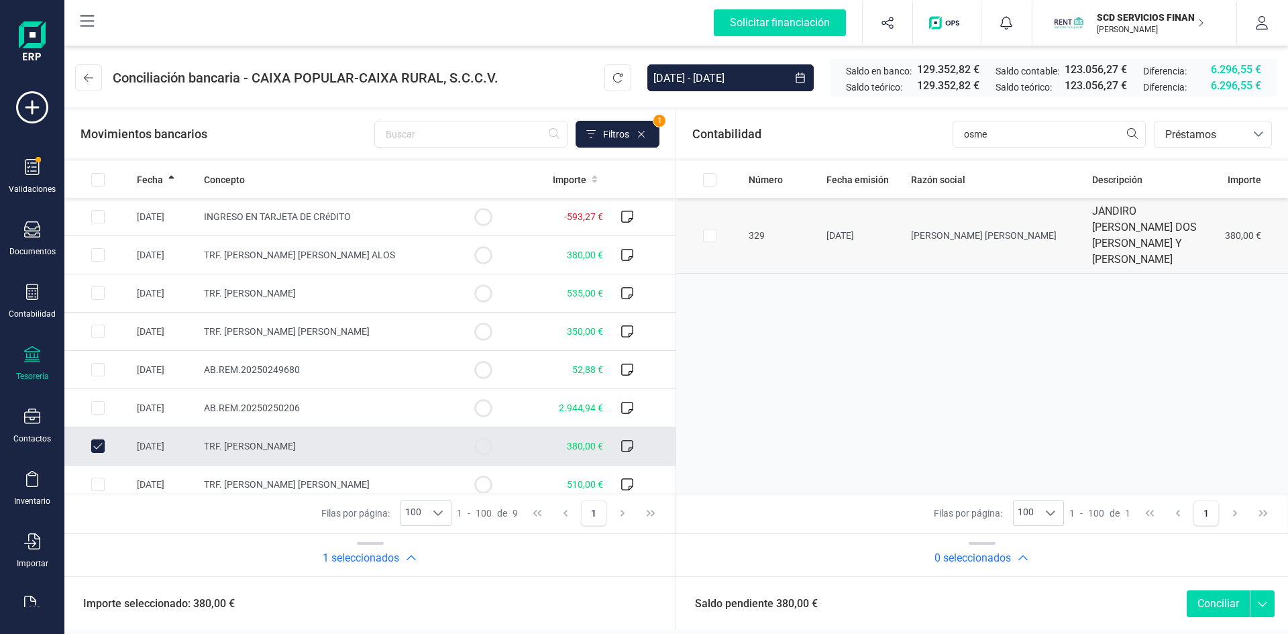
click at [714, 229] on input "Row Selected b875de25-8ddf-4574-b741-18f36d6c408b" at bounding box center [709, 235] width 13 height 13
checkbox input "true"
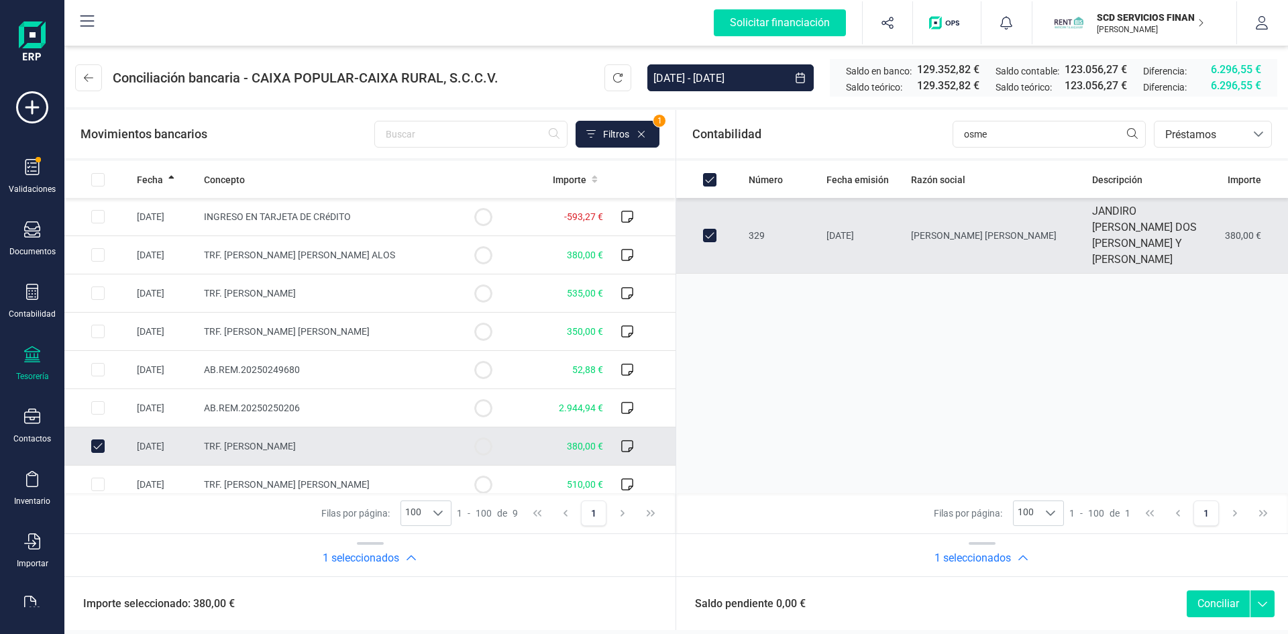
click at [1210, 604] on button "Conciliar" at bounding box center [1217, 603] width 63 height 27
checkbox input "false"
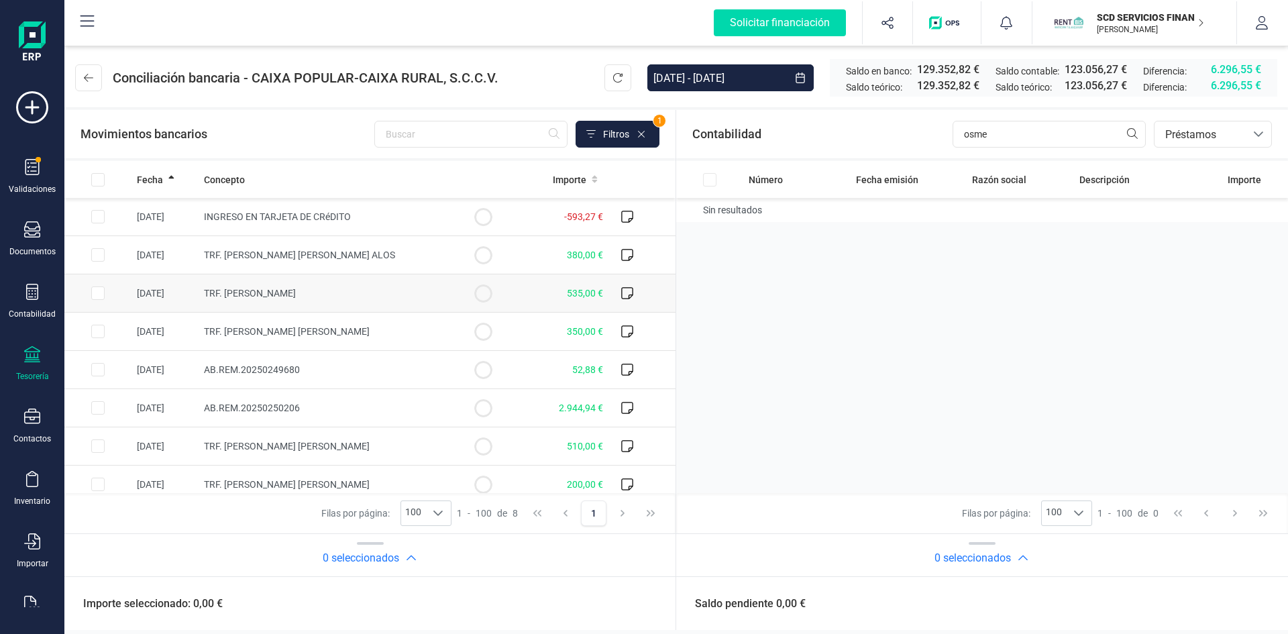
click at [93, 291] on input "Row Selected 5739f8d9-3ed8-4ffb-a2e5-24c4cfb8f4aa" at bounding box center [97, 292] width 13 height 13
checkbox input "true"
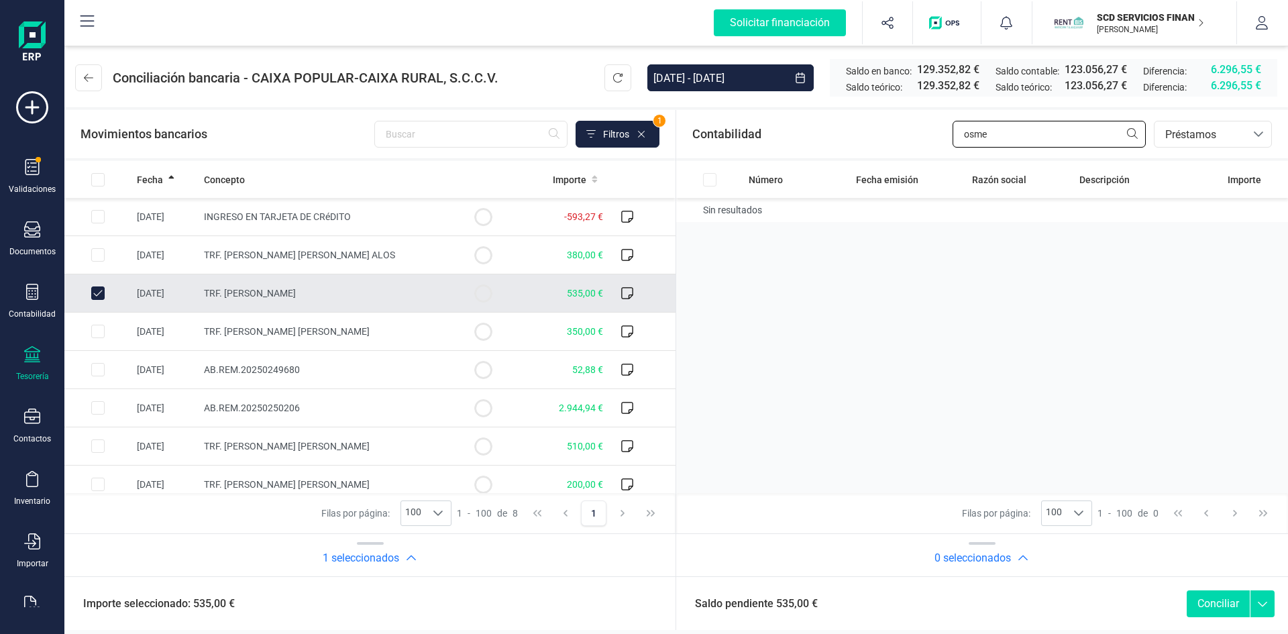
drag, startPoint x: 1024, startPoint y: 131, endPoint x: 903, endPoint y: 129, distance: 121.4
click at [903, 130] on div "Contabilidad osme bancos.conciliacion.modal.headerLoan bancos.conciliacion.moda…" at bounding box center [982, 134] width 612 height 48
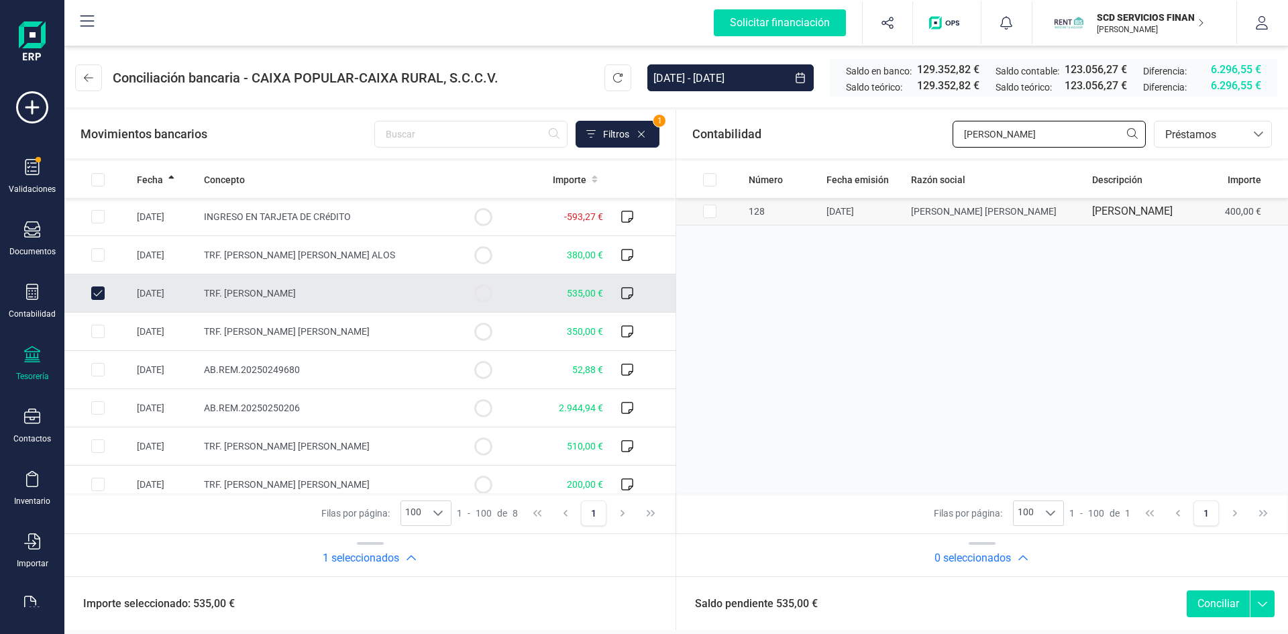
type input "sandra"
click at [709, 218] on input "Row Selected f05b2758-5a21-416e-a1cd-66ee96c1acd5" at bounding box center [709, 211] width 13 height 13
checkbox input "true"
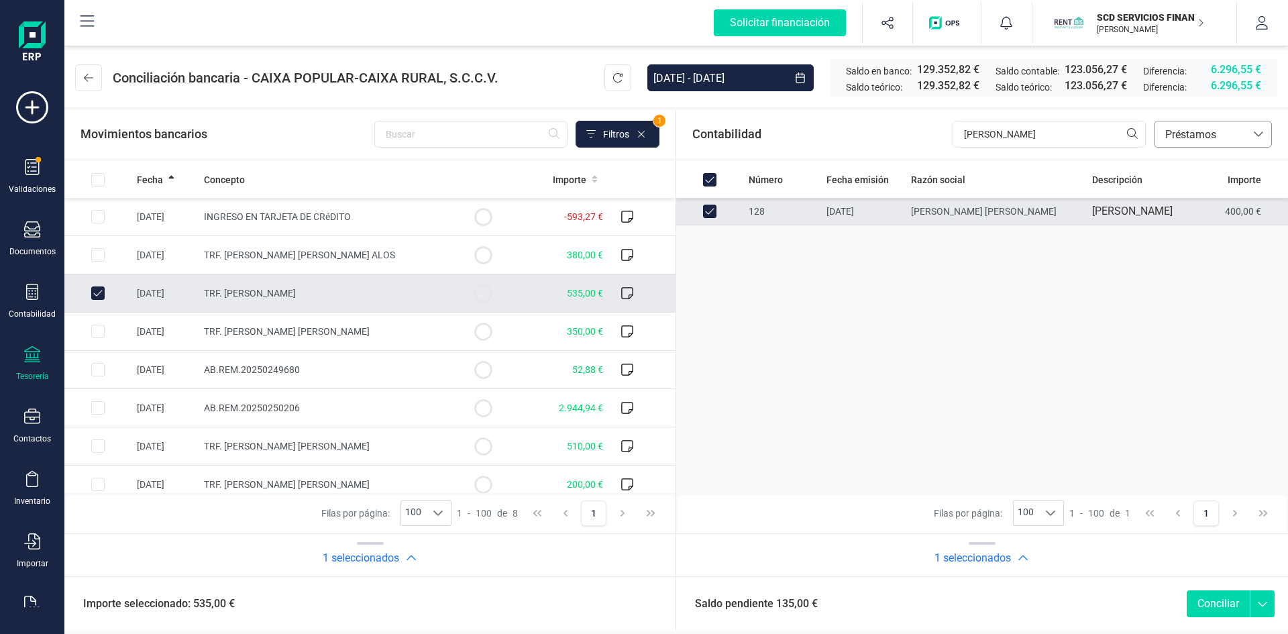
click at [1202, 134] on span "Préstamos" at bounding box center [1200, 135] width 80 height 16
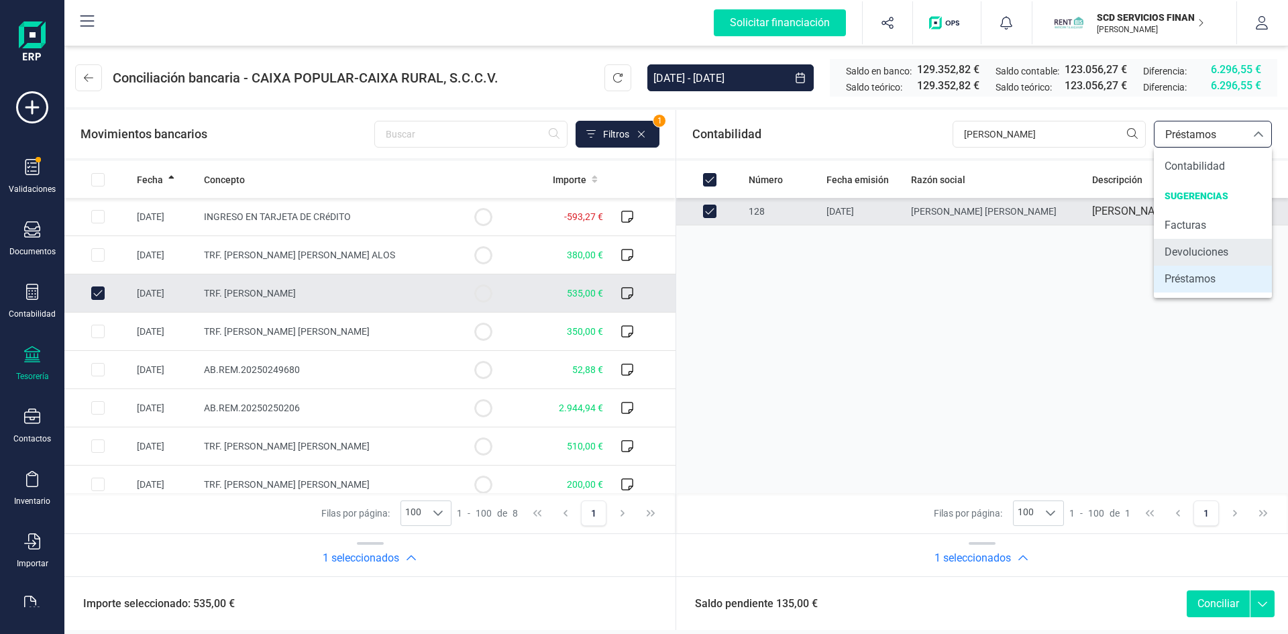
click at [1186, 254] on span "Devoluciones" at bounding box center [1196, 252] width 64 height 16
checkbox input "false"
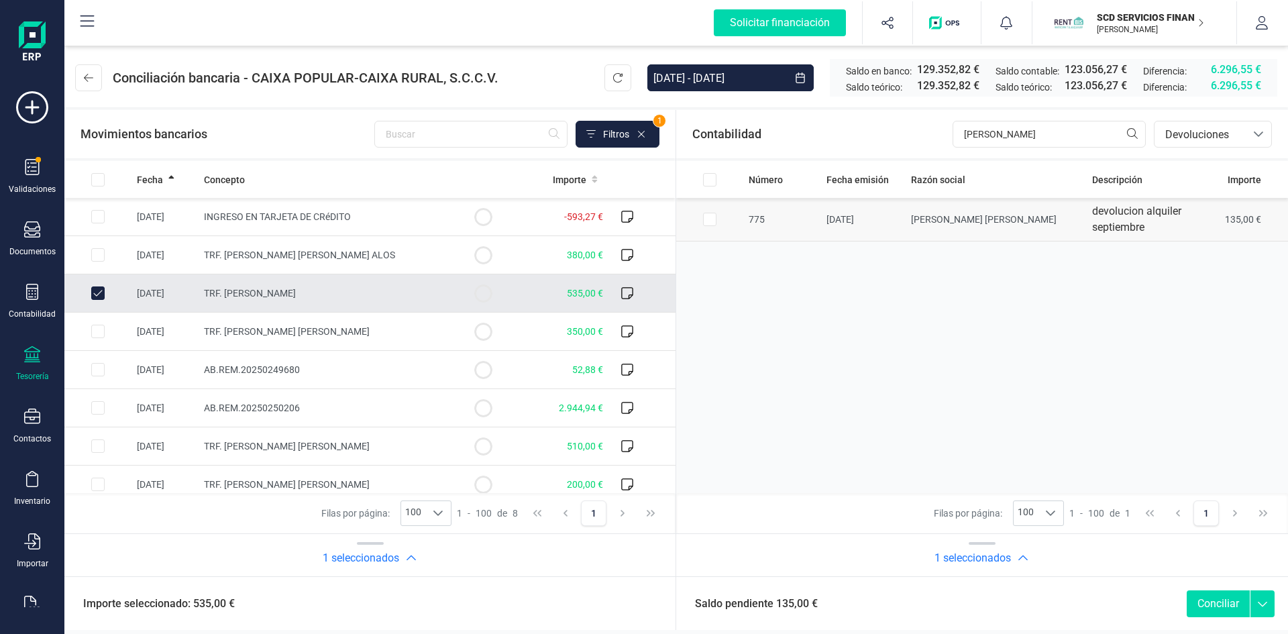
click at [707, 219] on input "Row Selected 8546a27e-8a4c-4b32-b0ca-2d66271b9669" at bounding box center [709, 219] width 13 height 13
checkbox input "true"
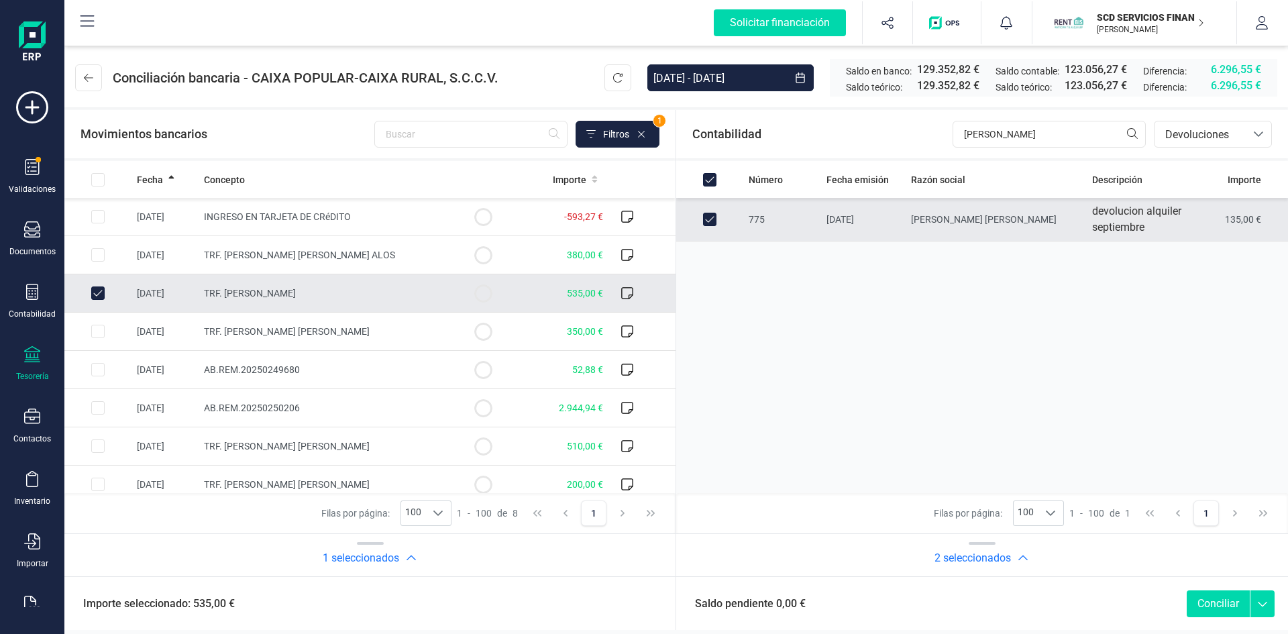
click at [1209, 601] on button "Conciliar" at bounding box center [1217, 603] width 63 height 27
checkbox input "false"
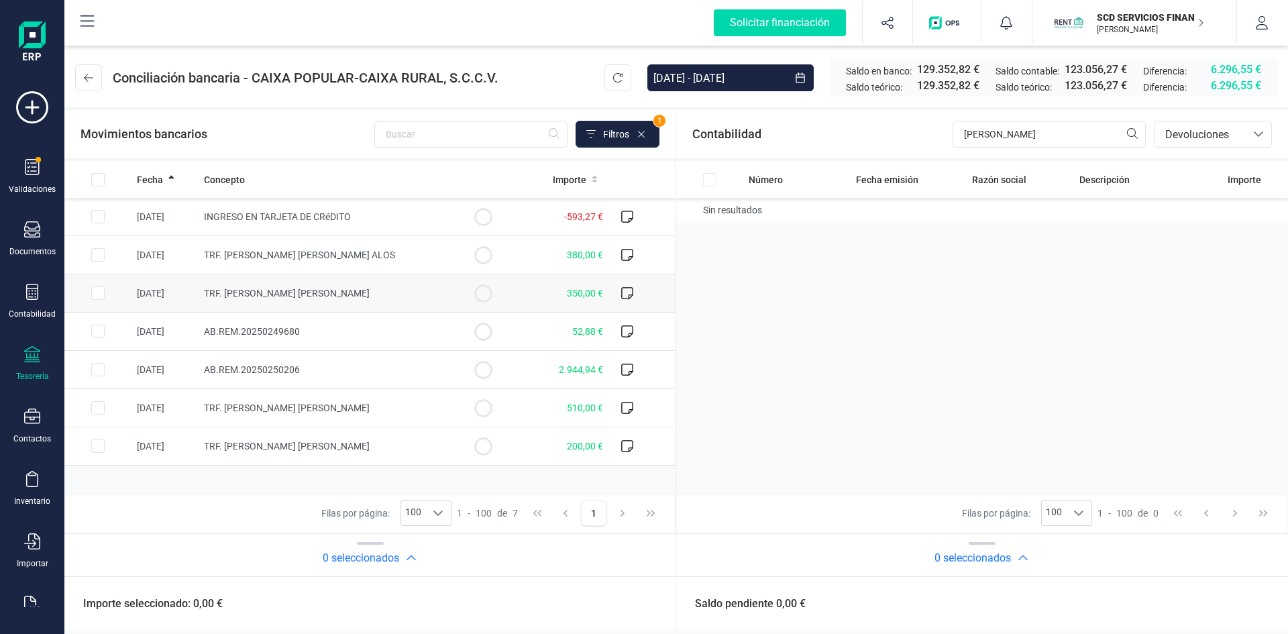
click at [97, 292] on input "Row Selected a0d66456-a4a0-4fe4-aa5c-26e3cc379723" at bounding box center [97, 292] width 13 height 13
checkbox input "true"
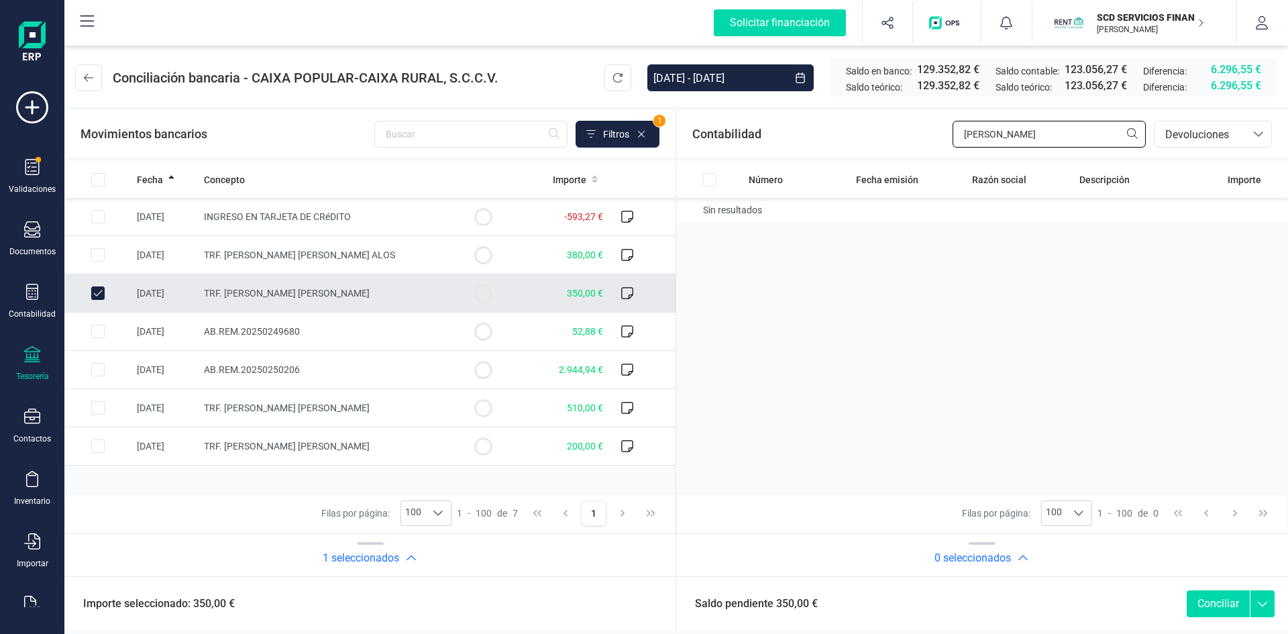
drag, startPoint x: 998, startPoint y: 131, endPoint x: 863, endPoint y: 135, distance: 134.8
click at [864, 134] on div "Contabilidad sandra bancos.conciliacion.modal.headerDev bancos.conciliacion.mod…" at bounding box center [982, 134] width 612 height 48
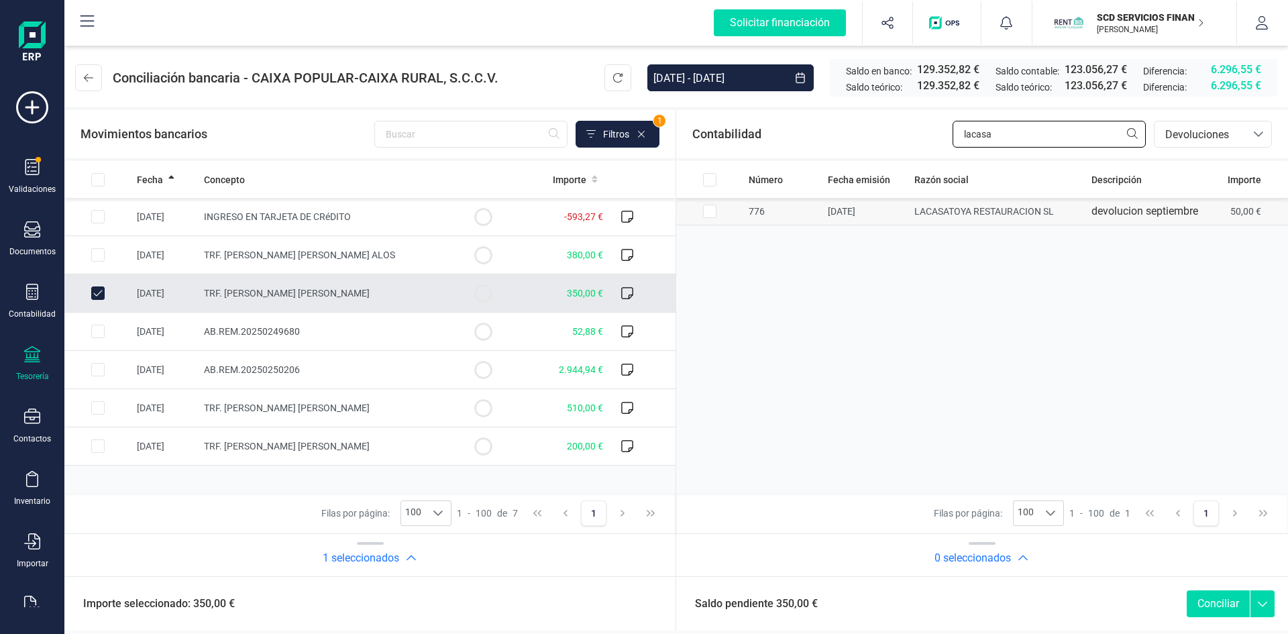
type input "lacasa"
click at [707, 212] on input "Row Selected 45935a36-31a0-46fb-8f5c-46f5b17769c2" at bounding box center [709, 211] width 13 height 13
checkbox input "true"
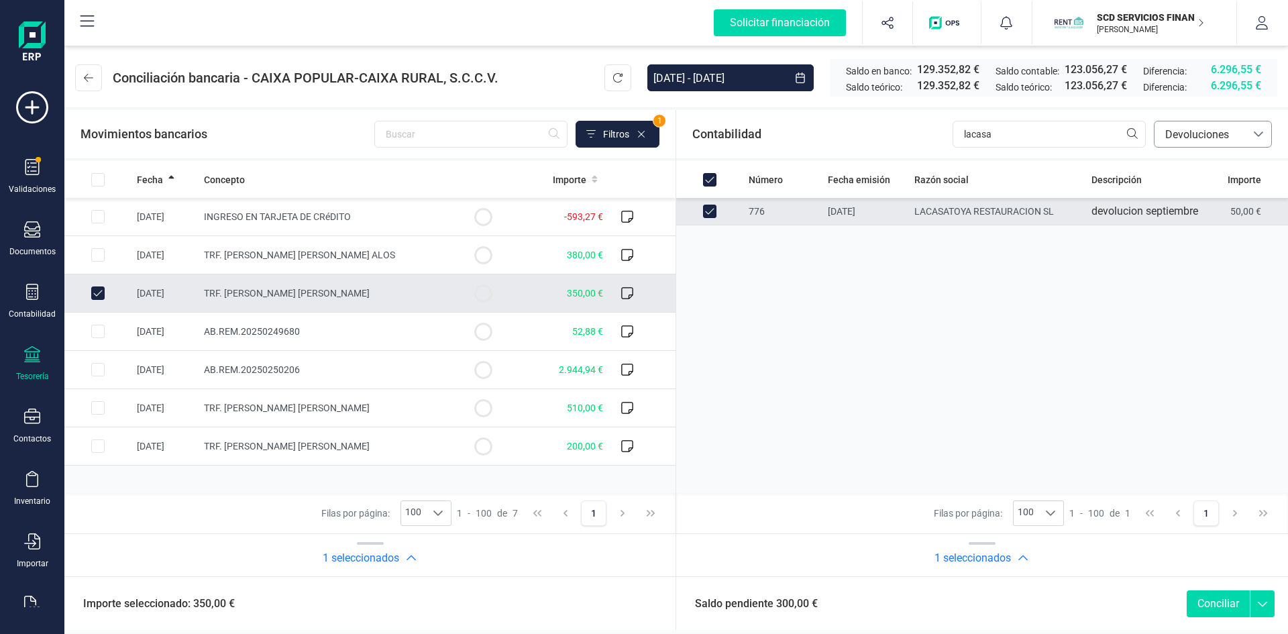
click at [1215, 130] on span "Devoluciones" at bounding box center [1200, 135] width 80 height 16
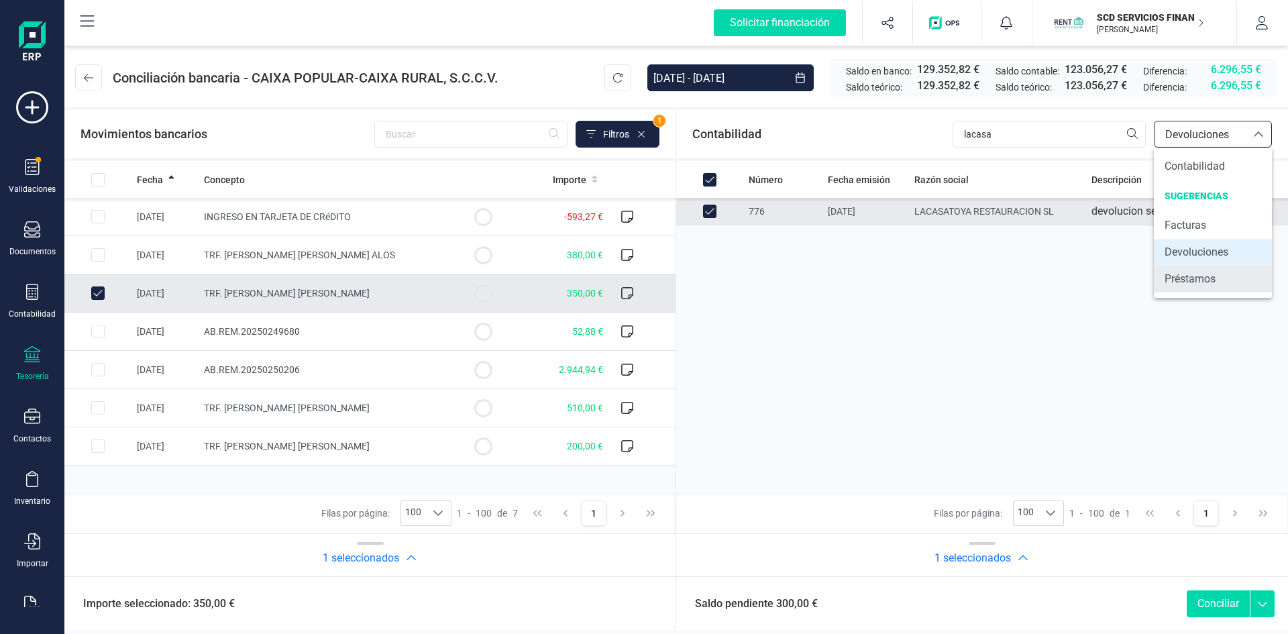
click at [1175, 278] on span "Préstamos" at bounding box center [1189, 279] width 51 height 16
checkbox input "false"
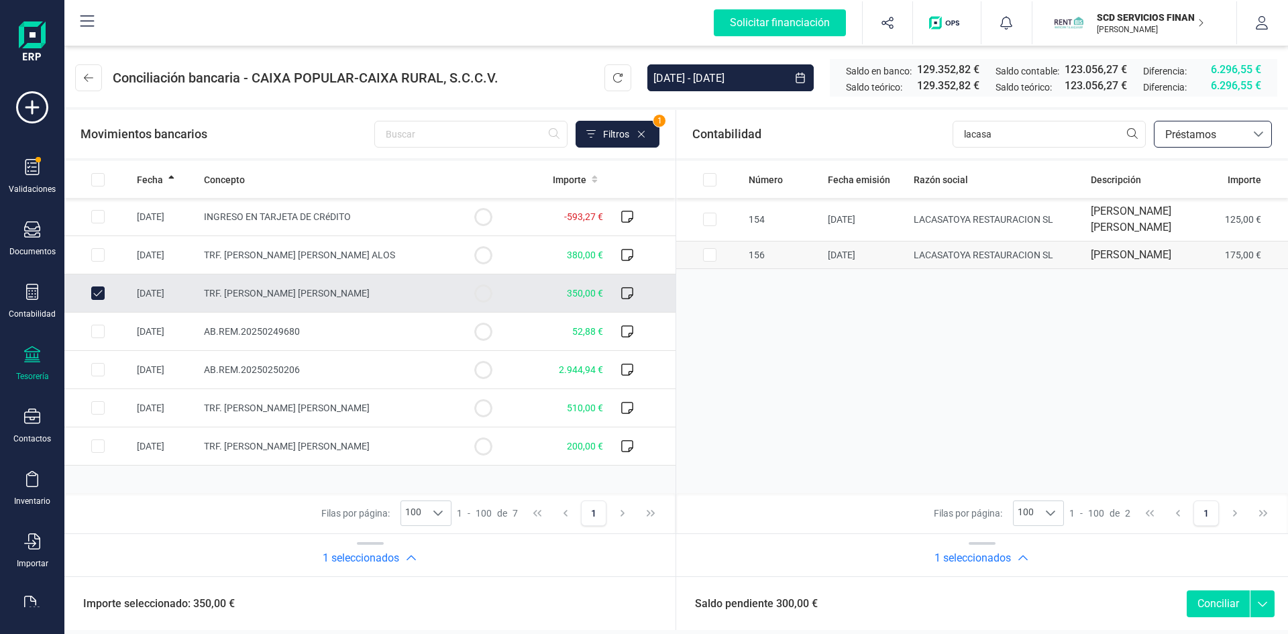
click at [712, 253] on input "Row Selected 6dbdd945-f0f1-4601-bc34-7ae2a11e8a40" at bounding box center [709, 254] width 13 height 13
checkbox input "true"
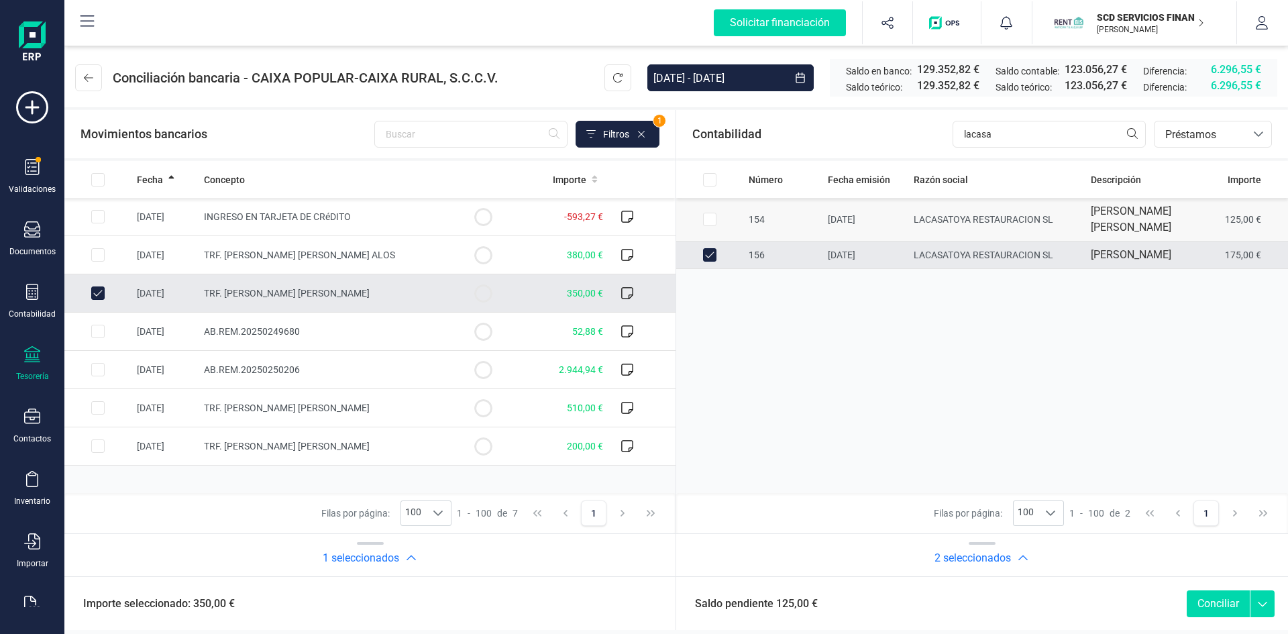
click at [707, 218] on input "Row Selected 6aeaa925-5e07-41e9-862e-fbfa0d0e7c05" at bounding box center [709, 219] width 13 height 13
checkbox input "true"
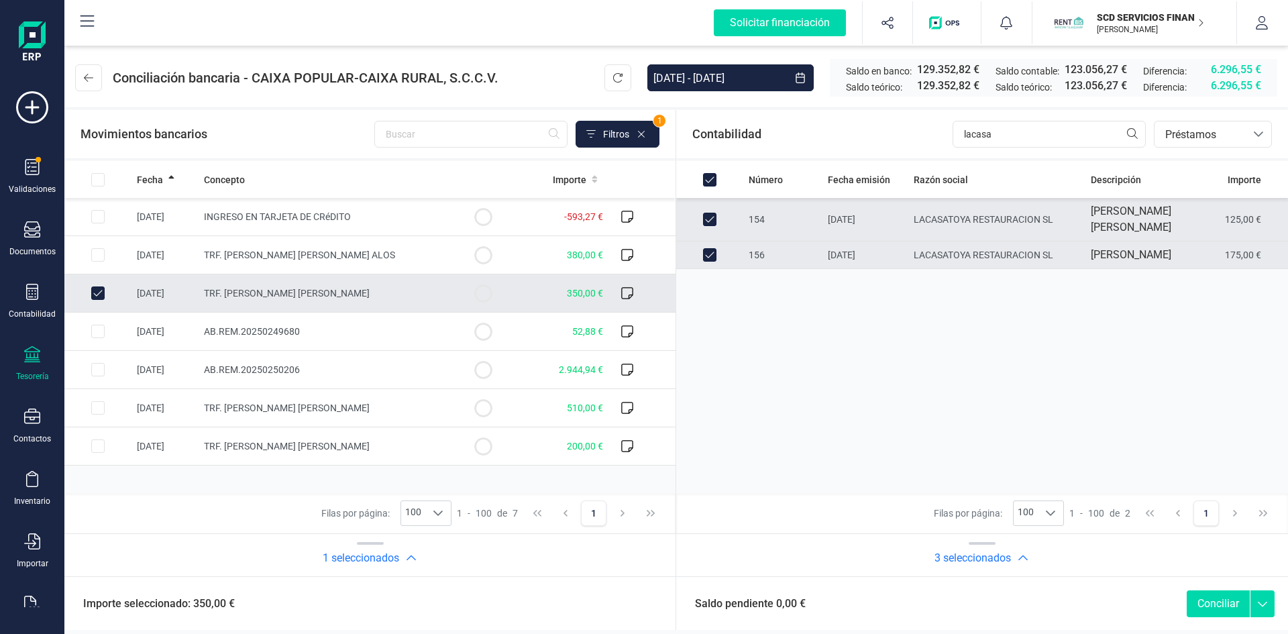
click at [1219, 600] on button "Conciliar" at bounding box center [1217, 603] width 63 height 27
checkbox input "false"
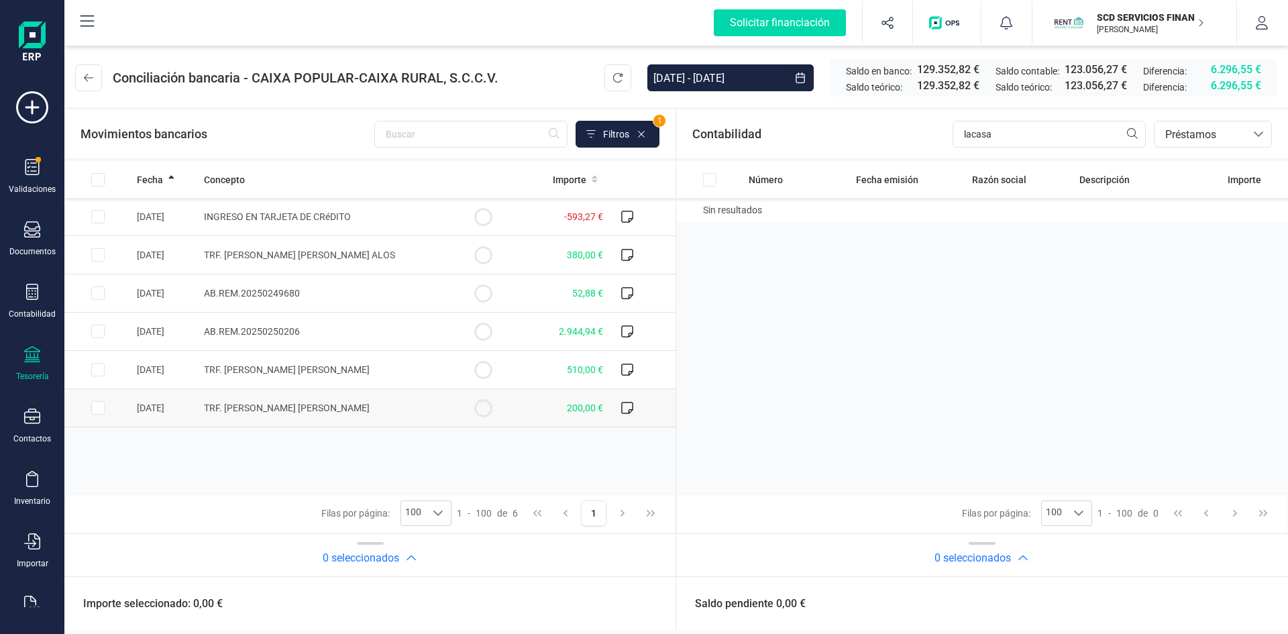
click at [95, 408] on input "Row Selected 523a8231-2b34-47a2-959d-ed26a3d1977e" at bounding box center [97, 407] width 13 height 13
checkbox input "true"
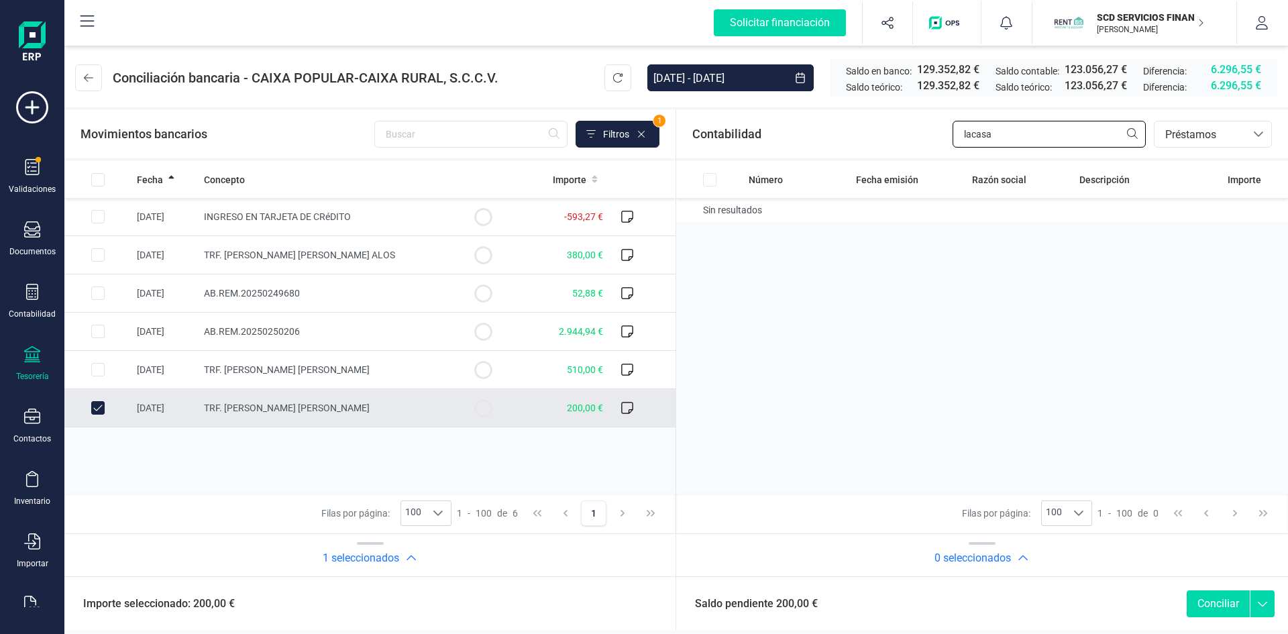
drag, startPoint x: 1007, startPoint y: 138, endPoint x: 860, endPoint y: 145, distance: 147.0
click at [861, 145] on div "Contabilidad lacasa bancos.conciliacion.modal.headerLoan bancos.conciliacion.mo…" at bounding box center [982, 134] width 612 height 48
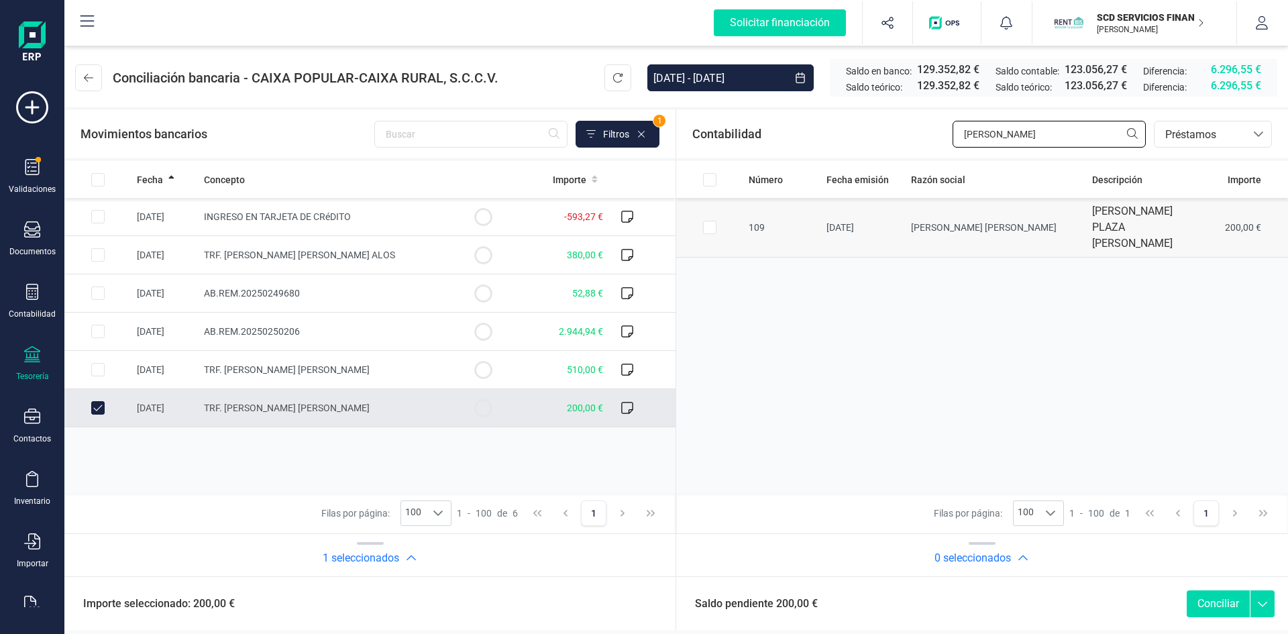
type input "ramon puc"
click at [712, 221] on input "Row Selected 5520cbd7-c6d0-429d-b4fc-a6363c14c30c" at bounding box center [709, 227] width 13 height 13
checkbox input "true"
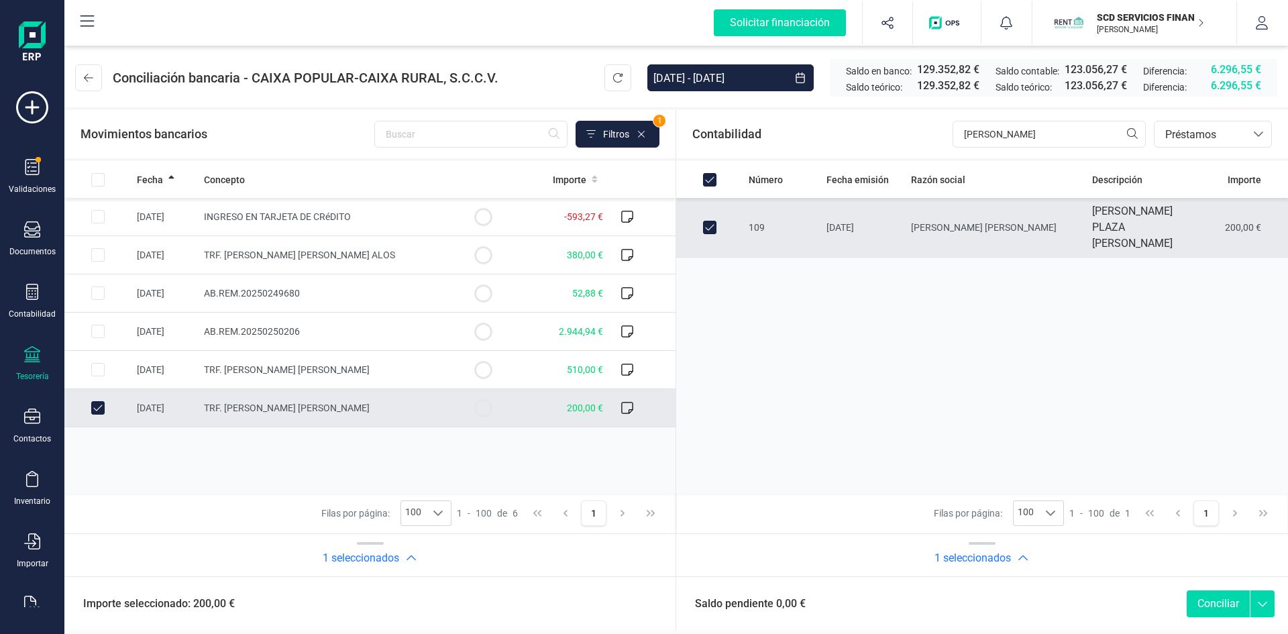
click at [1206, 597] on button "Conciliar" at bounding box center [1217, 603] width 63 height 27
checkbox input "false"
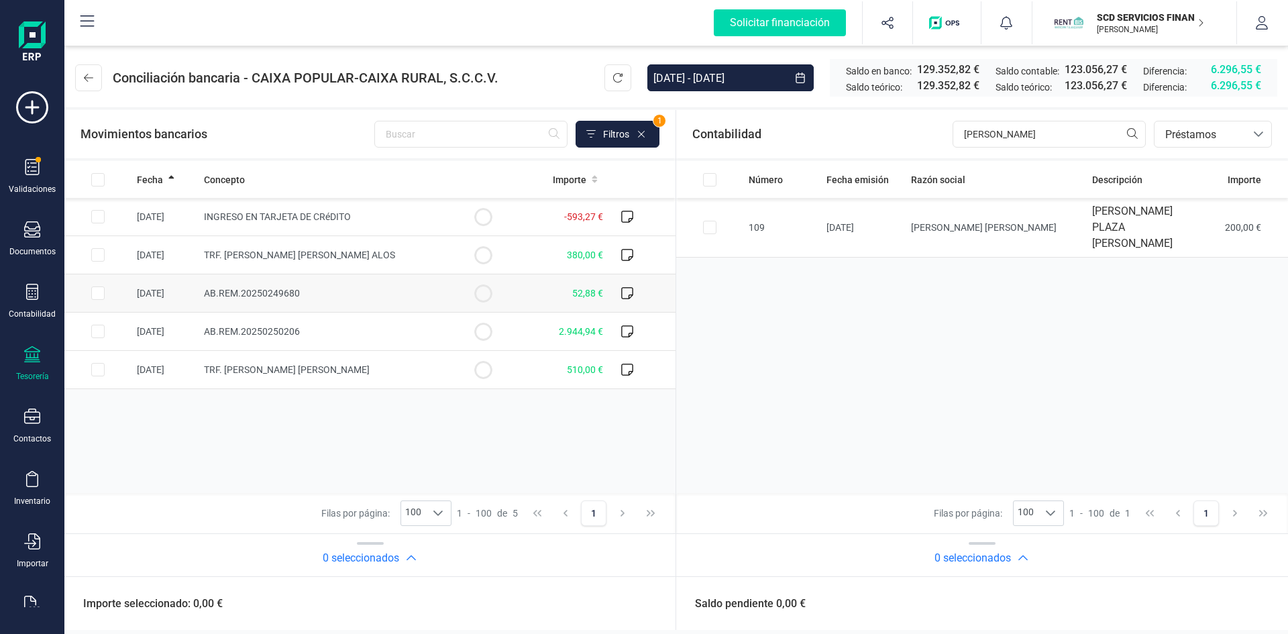
click at [96, 289] on input "Row Selected 0056813a-7f14-4e1b-8df4-29297fdf9bb2" at bounding box center [97, 292] width 13 height 13
checkbox input "true"
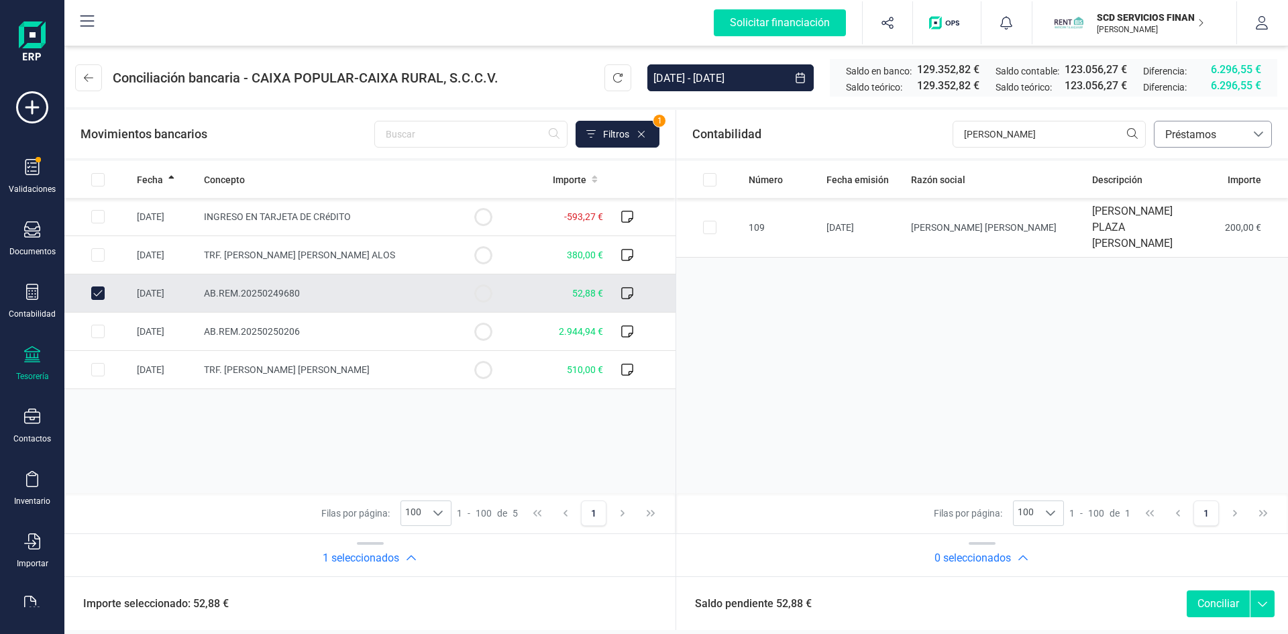
click at [1198, 132] on span "Préstamos" at bounding box center [1200, 135] width 80 height 16
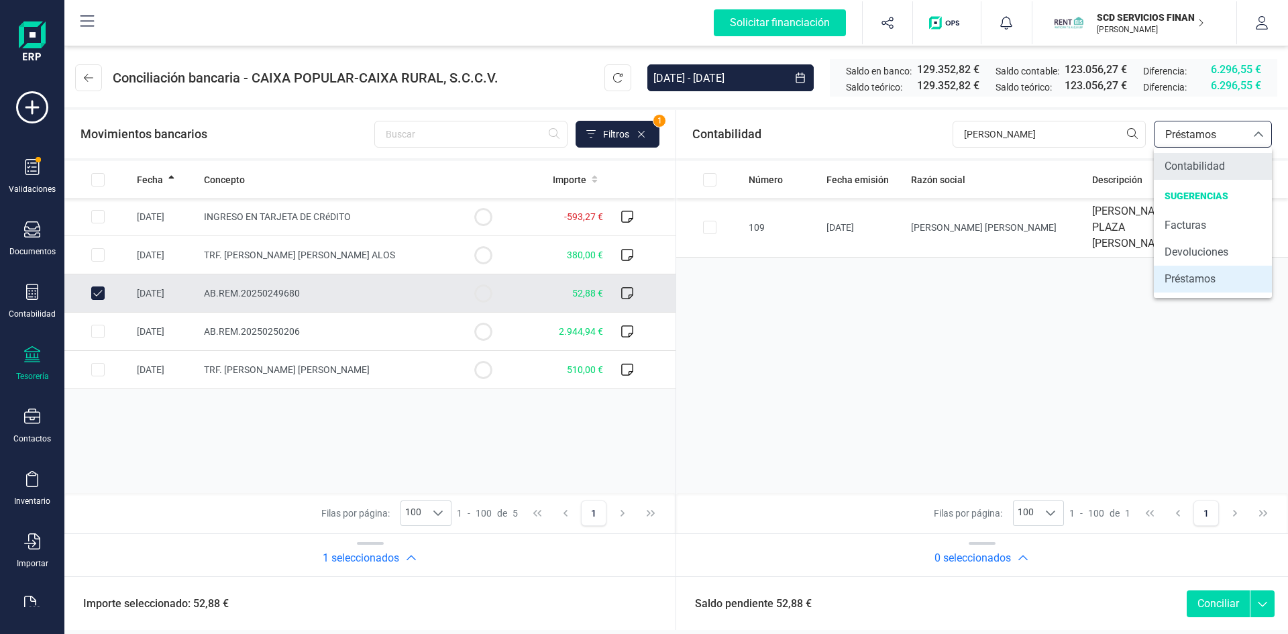
click at [1194, 164] on span "Contabilidad" at bounding box center [1194, 166] width 60 height 16
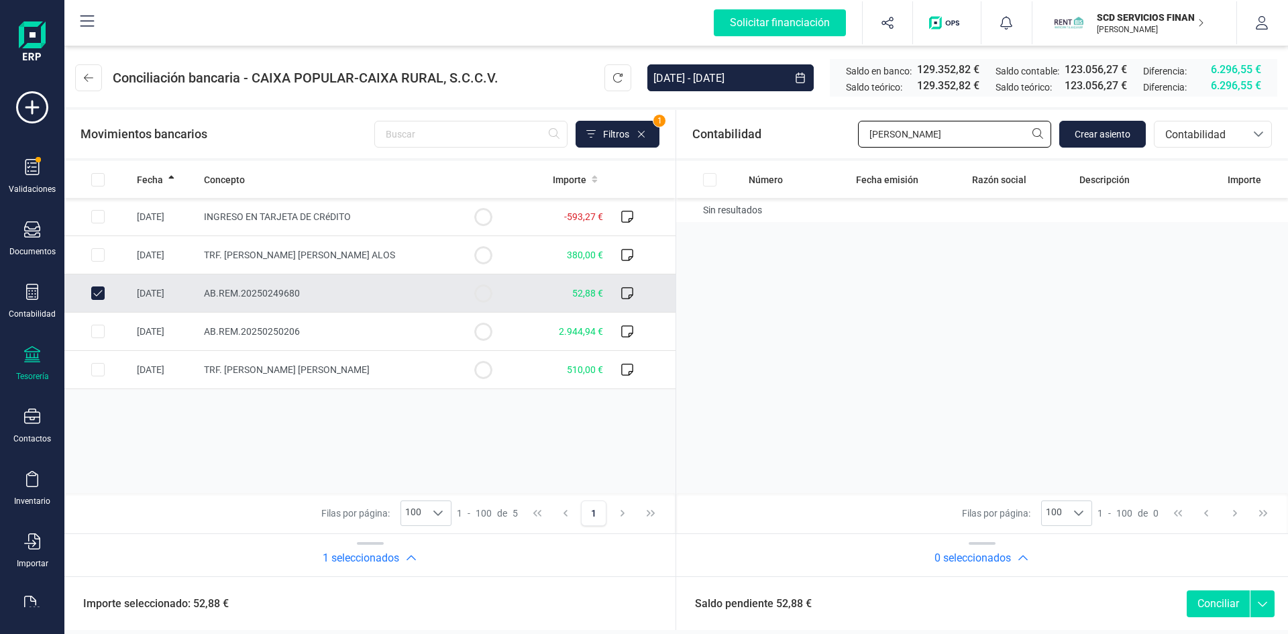
drag, startPoint x: 939, startPoint y: 142, endPoint x: 710, endPoint y: 148, distance: 229.4
click at [747, 146] on div "Contabilidad ramon puc Crear asiento bancos.conciliacion.modal.headerAccounting…" at bounding box center [982, 134] width 612 height 48
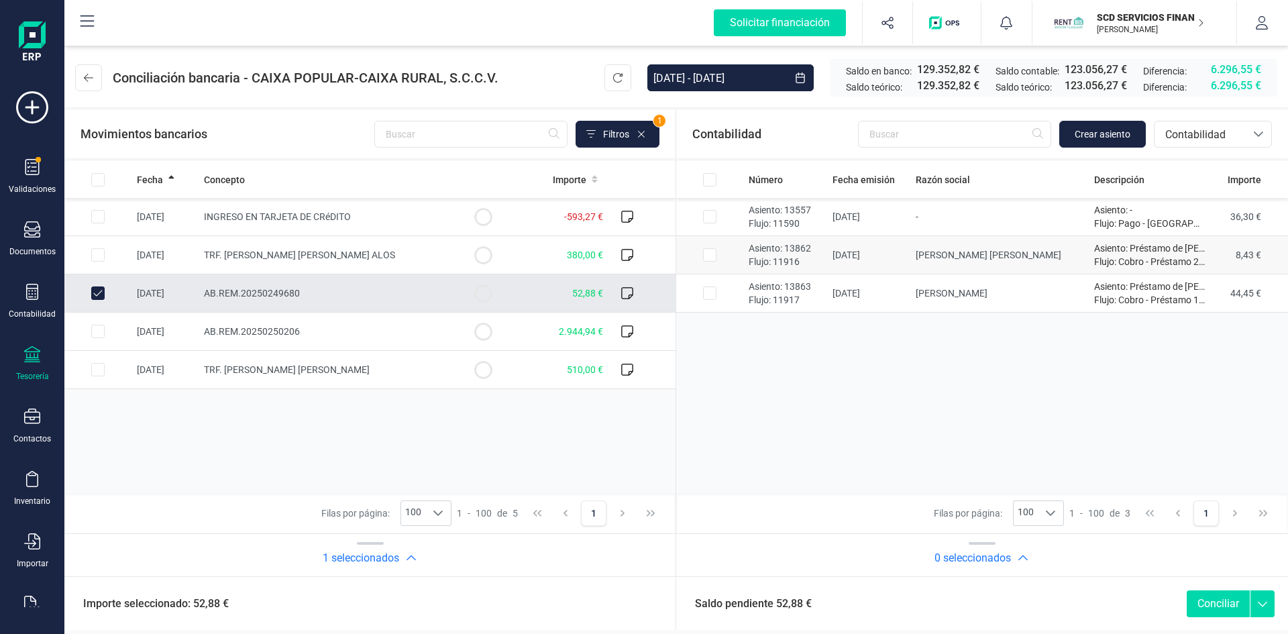
click at [712, 251] on input "Row Selected 26d874a1-5969-4ef4-96e1-d8e4331e50f6" at bounding box center [709, 254] width 13 height 13
checkbox input "true"
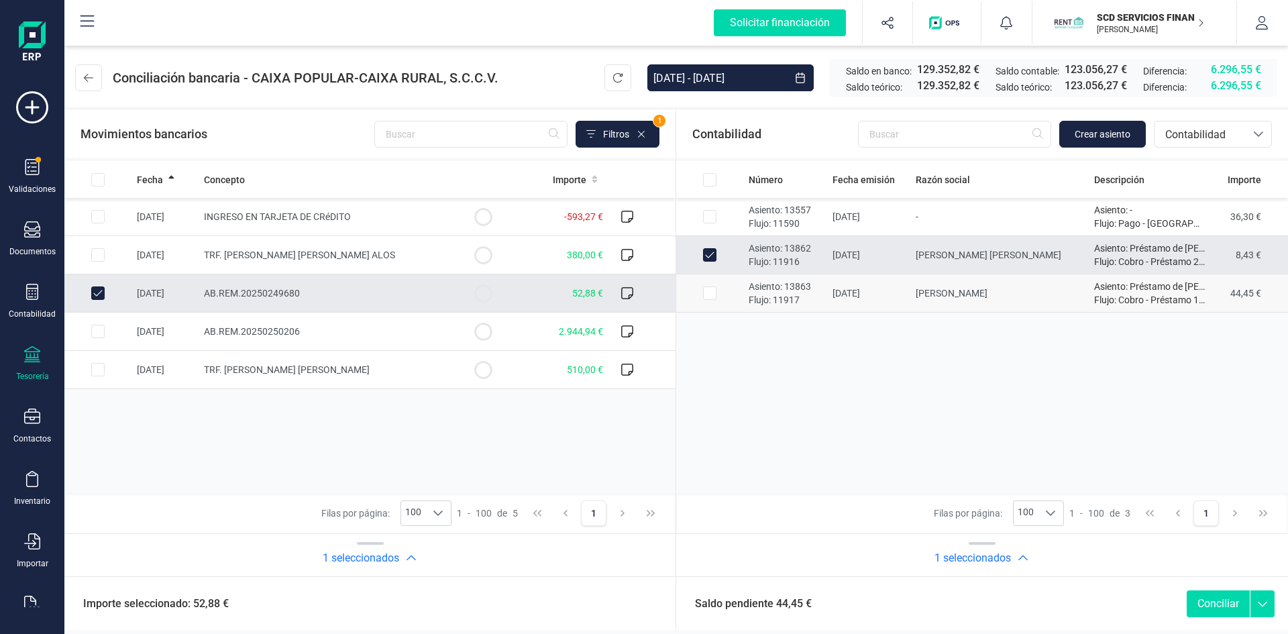
click at [709, 292] on input "Row Selected 4db85061-7a5e-4c7e-9605-97aabba1a9fa" at bounding box center [709, 292] width 13 height 13
checkbox input "true"
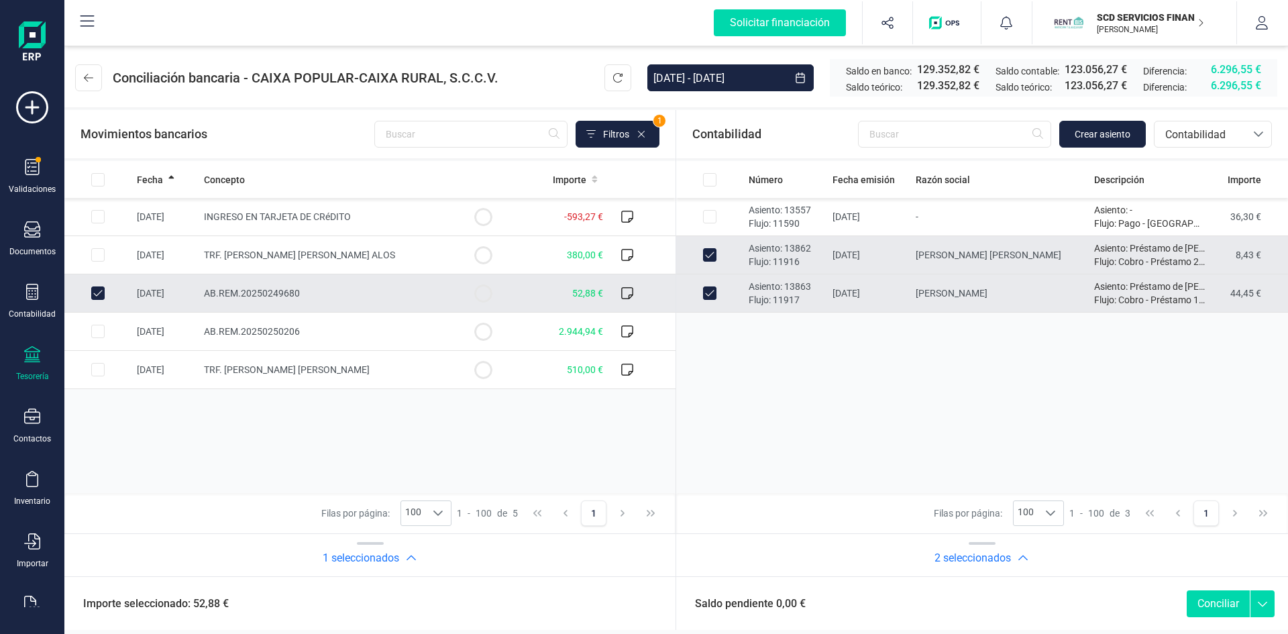
click at [1211, 604] on button "Conciliar" at bounding box center [1217, 603] width 63 height 27
checkbox input "false"
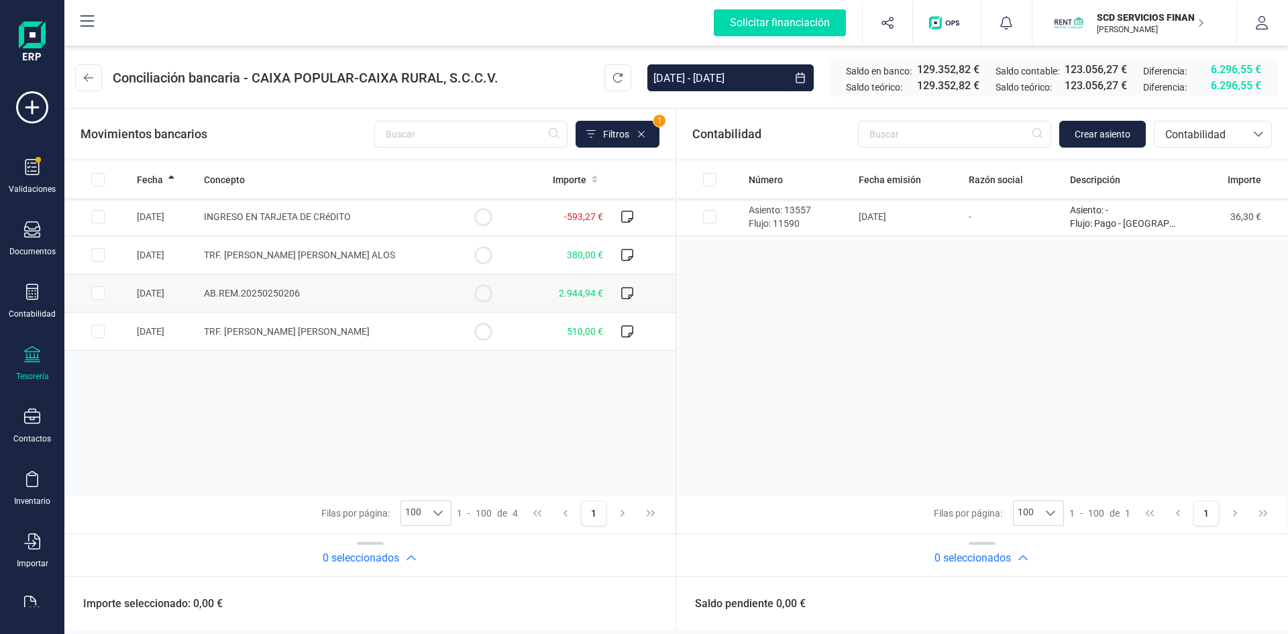
click at [98, 292] on input "Row Selected 9147e076-6174-4900-a96b-5882e7c6b5e5" at bounding box center [97, 292] width 13 height 13
checkbox input "true"
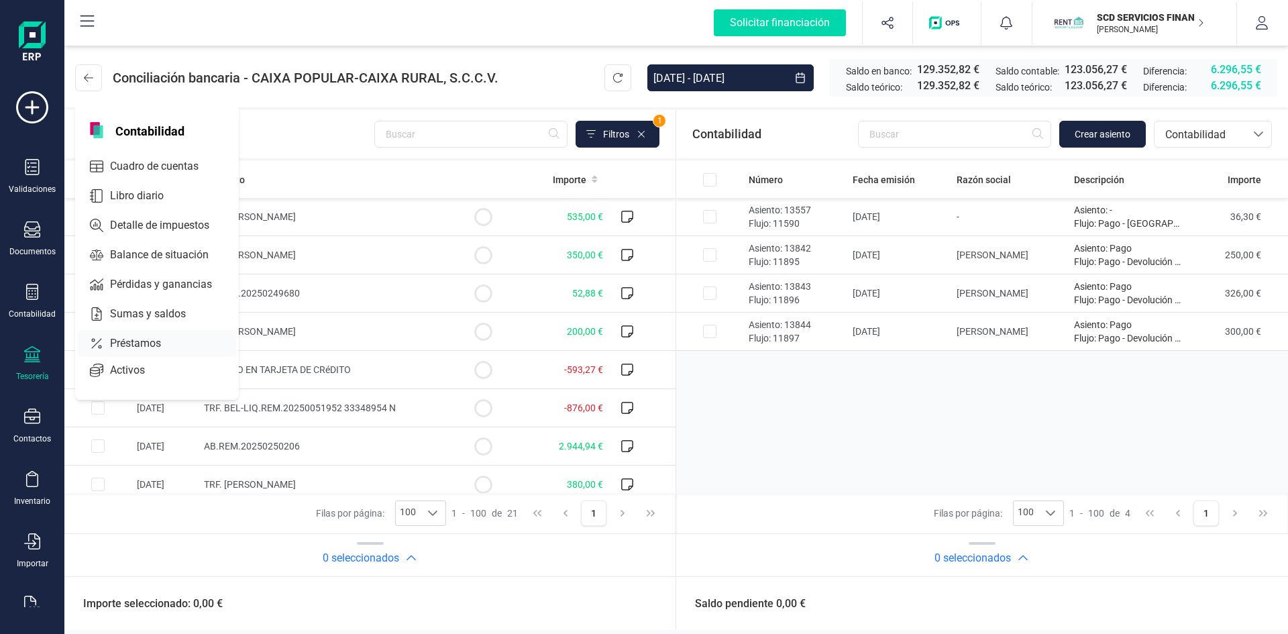
click at [146, 339] on span "Préstamos" at bounding box center [145, 343] width 80 height 16
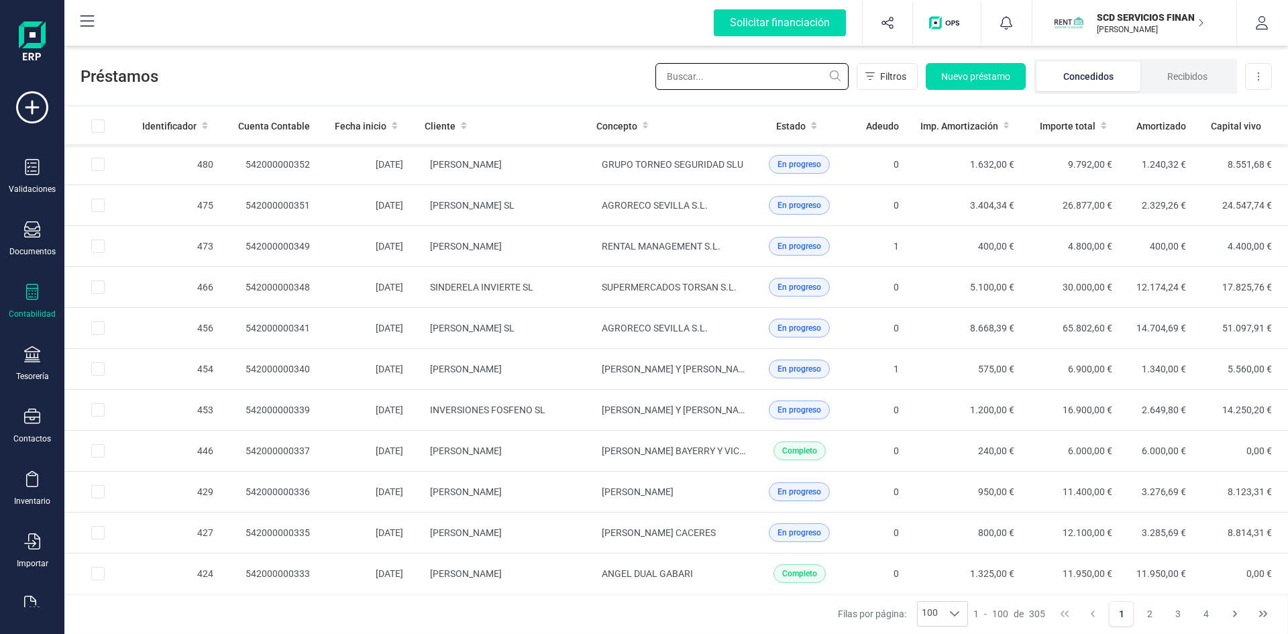
click at [687, 79] on input "text" at bounding box center [751, 76] width 193 height 27
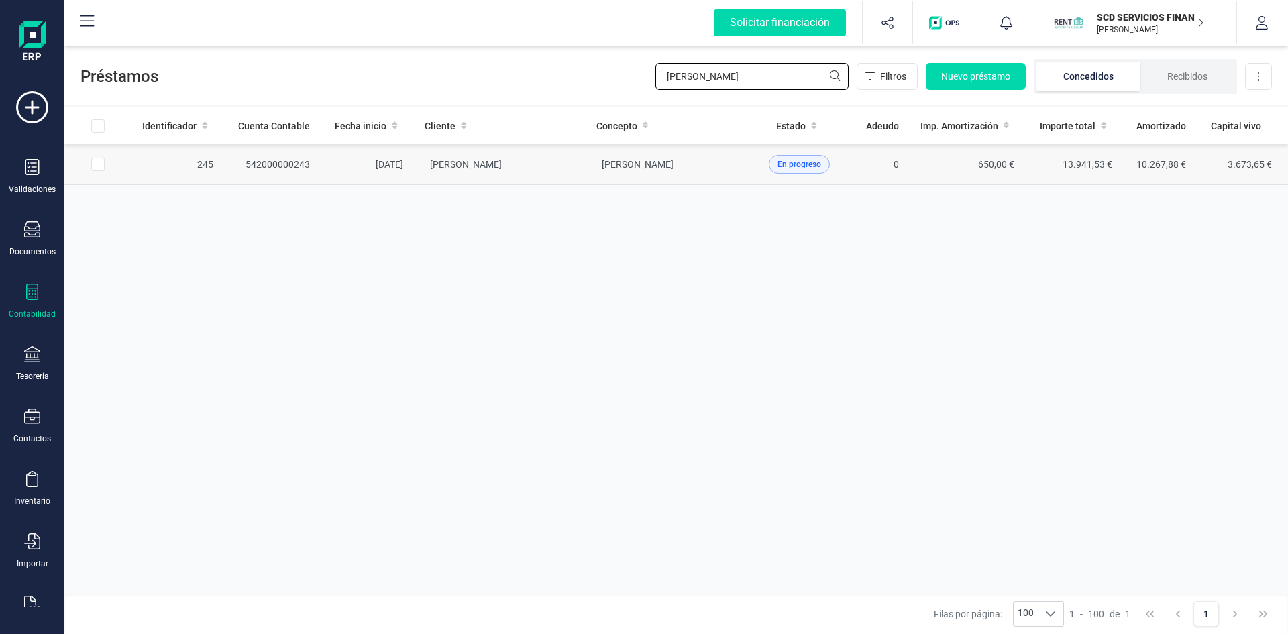
type input "[PERSON_NAME]"
click at [283, 160] on td "542000000243" at bounding box center [272, 164] width 97 height 41
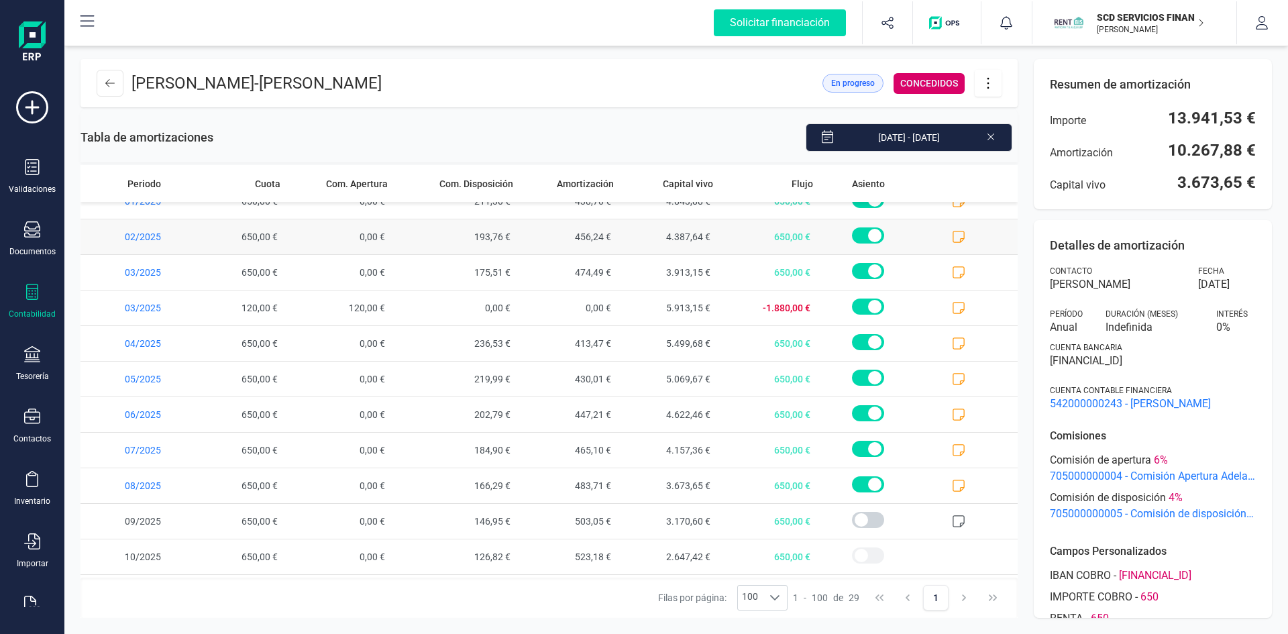
scroll to position [655, 0]
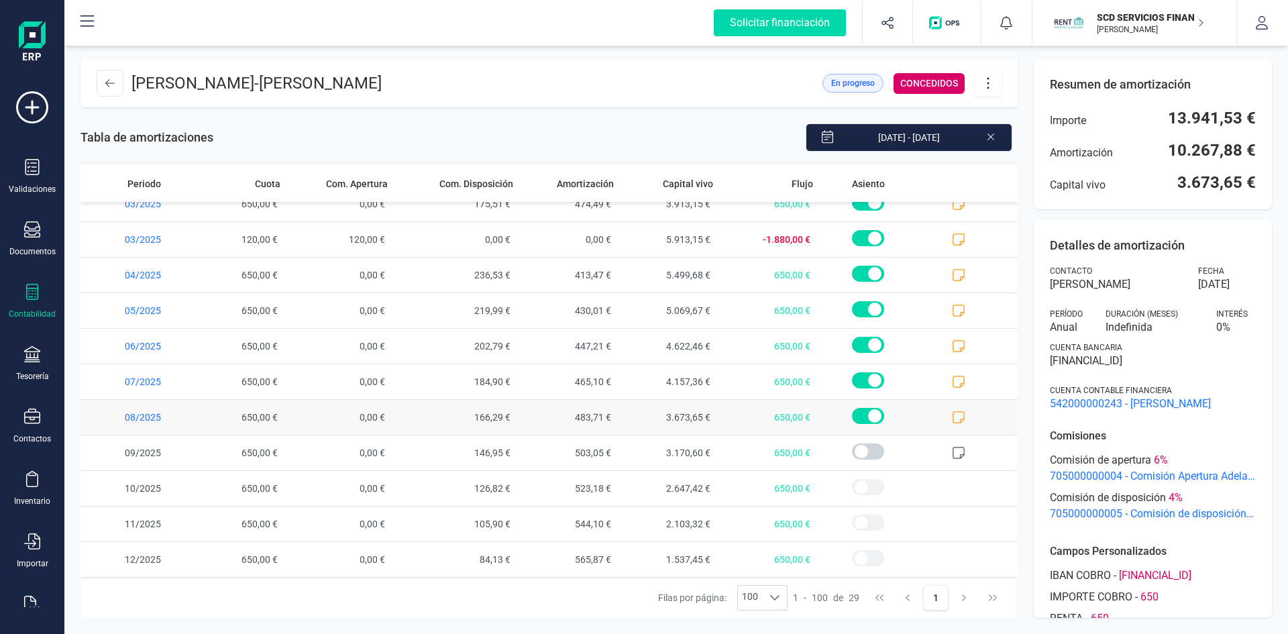
click at [952, 418] on icon at bounding box center [958, 416] width 13 height 13
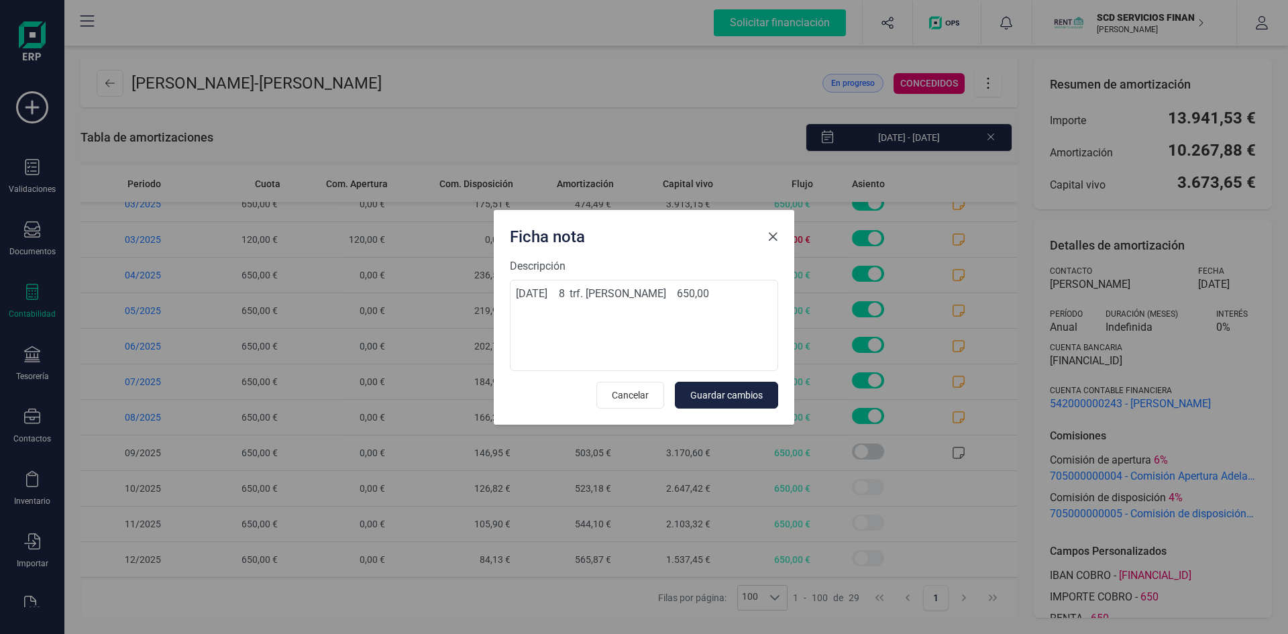
click at [772, 237] on span "Close" at bounding box center [772, 236] width 11 height 11
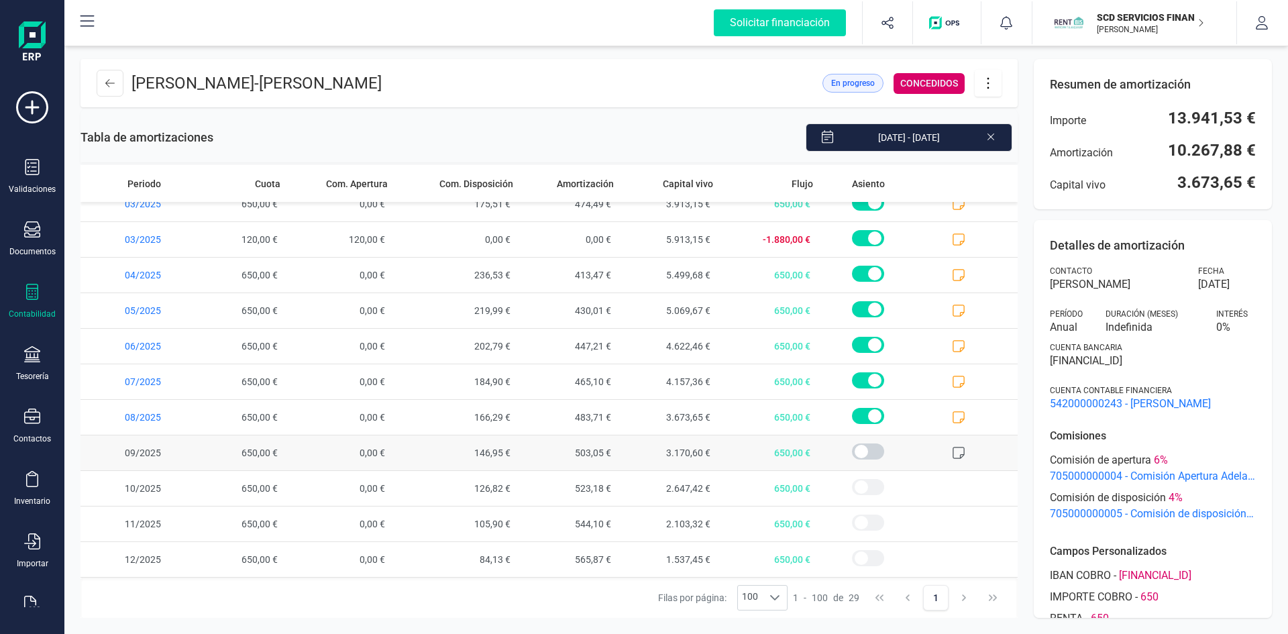
click at [952, 452] on icon at bounding box center [958, 452] width 13 height 13
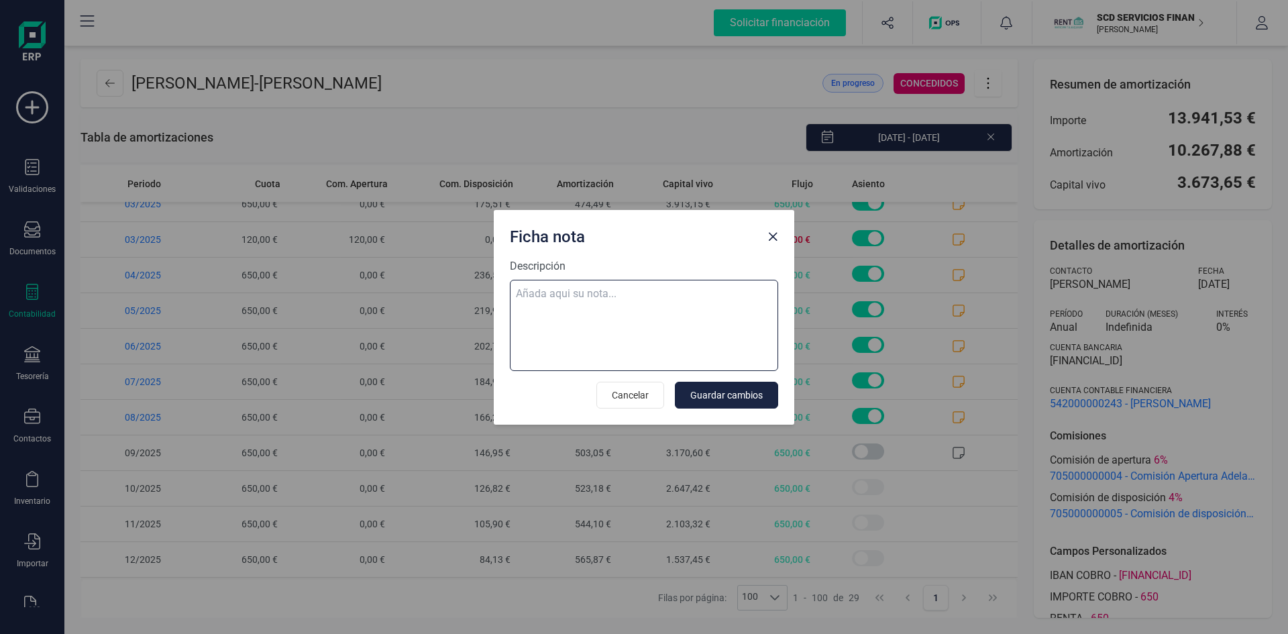
click at [626, 298] on textarea "Descripción" at bounding box center [644, 325] width 268 height 91
paste textarea "[DATE] 9 trf. [PERSON_NAME] 650,00"
type textarea "[DATE] 9 trf. [PERSON_NAME] 650,00"
click at [744, 392] on span "Guardar cambios" at bounding box center [726, 394] width 72 height 13
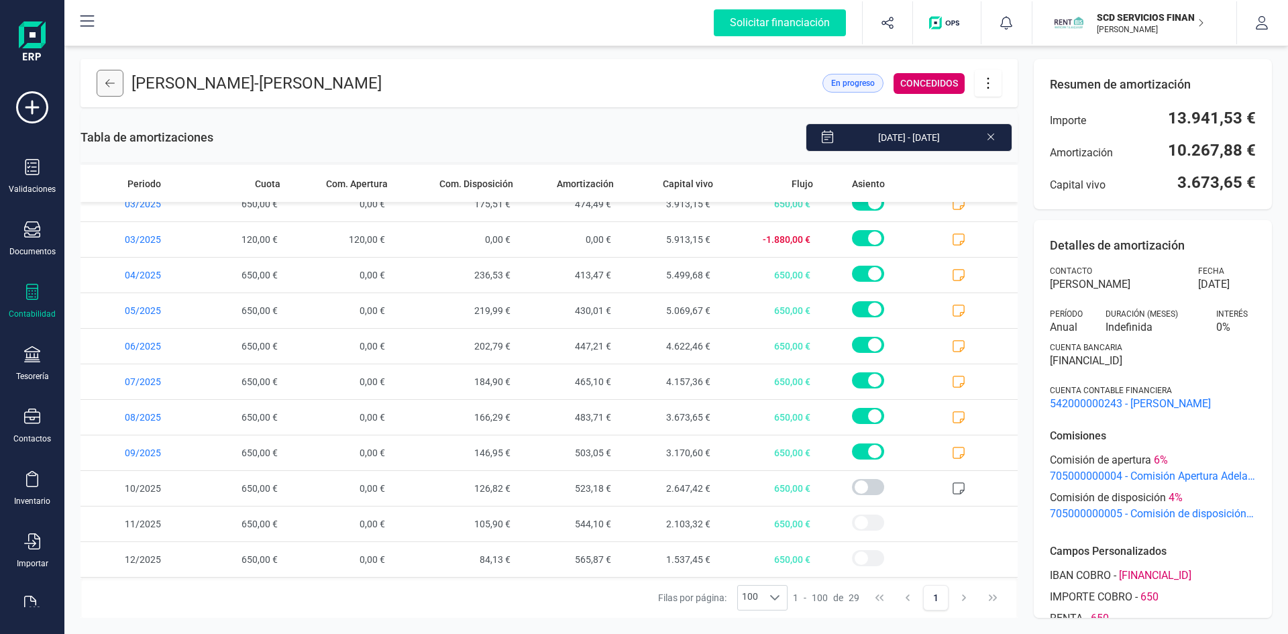
click at [111, 80] on icon at bounding box center [109, 83] width 9 height 11
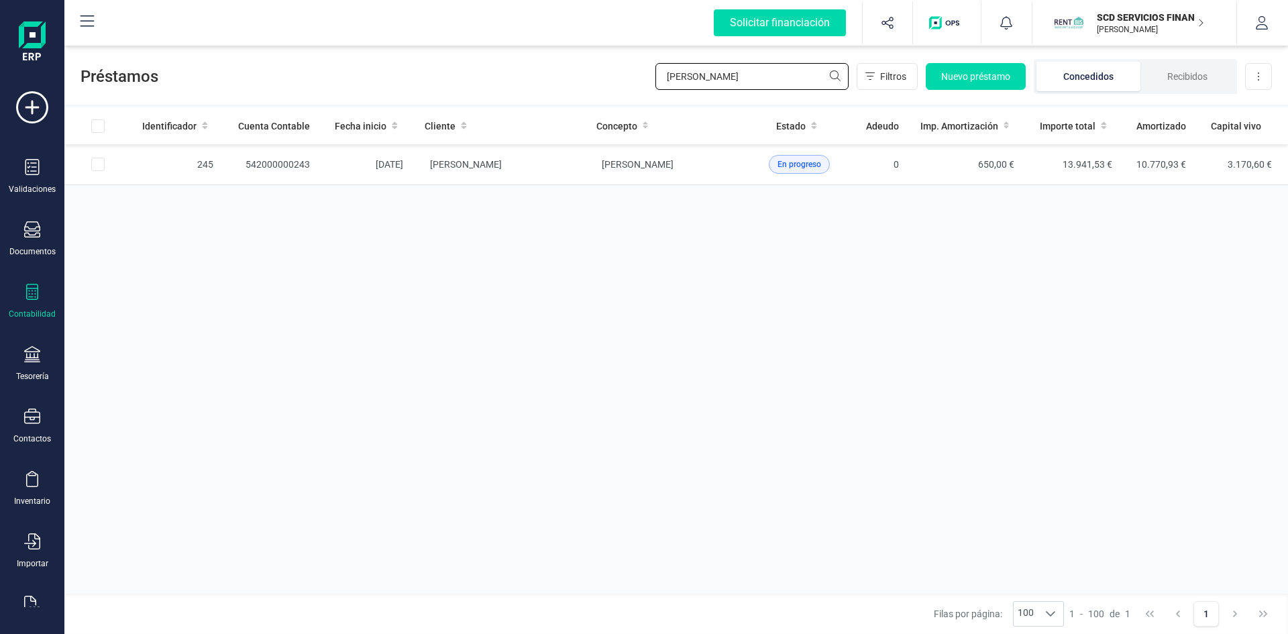
drag, startPoint x: 737, startPoint y: 73, endPoint x: 486, endPoint y: 82, distance: 251.6
click at [499, 82] on div "Préstamos [PERSON_NAME] Filtros Nuevo préstamo Concedidos Recibidos Descargar E…" at bounding box center [675, 74] width 1223 height 62
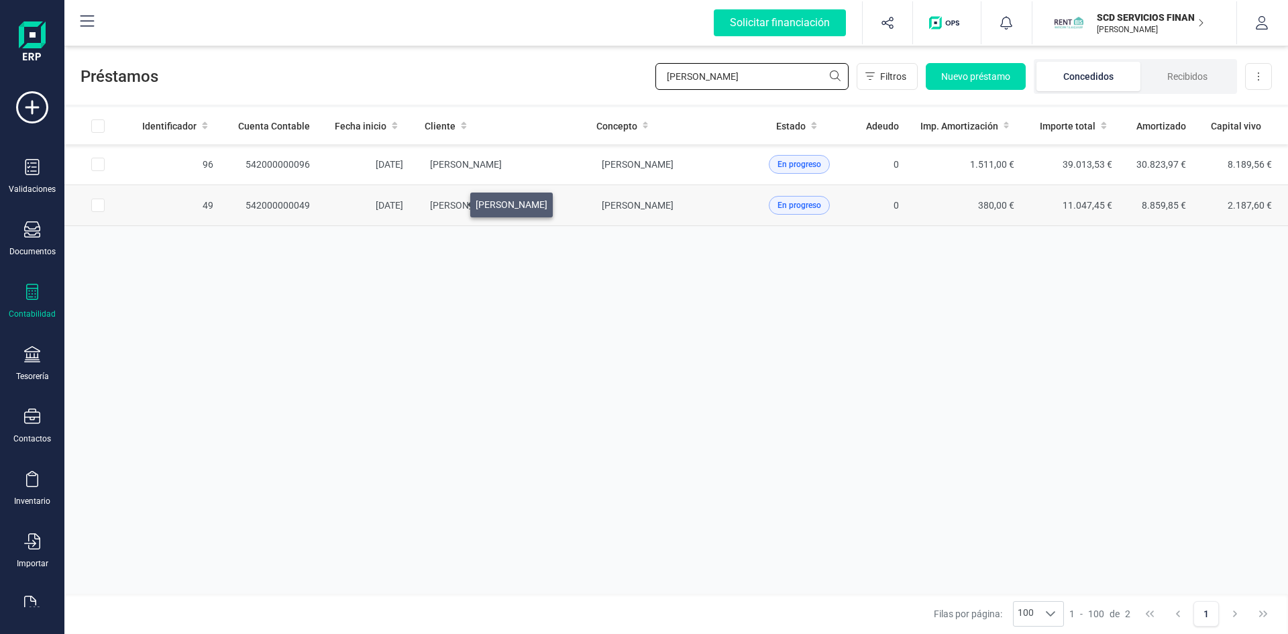
type input "[PERSON_NAME]"
click at [454, 201] on span "[PERSON_NAME]" at bounding box center [466, 205] width 72 height 11
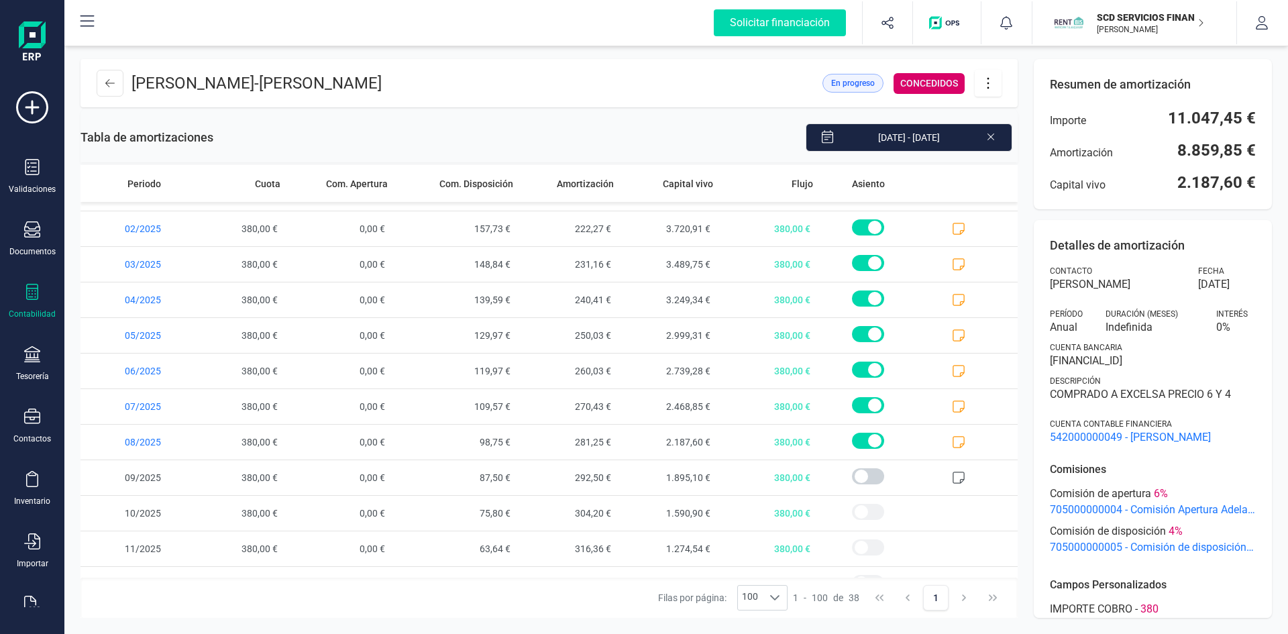
scroll to position [975, 0]
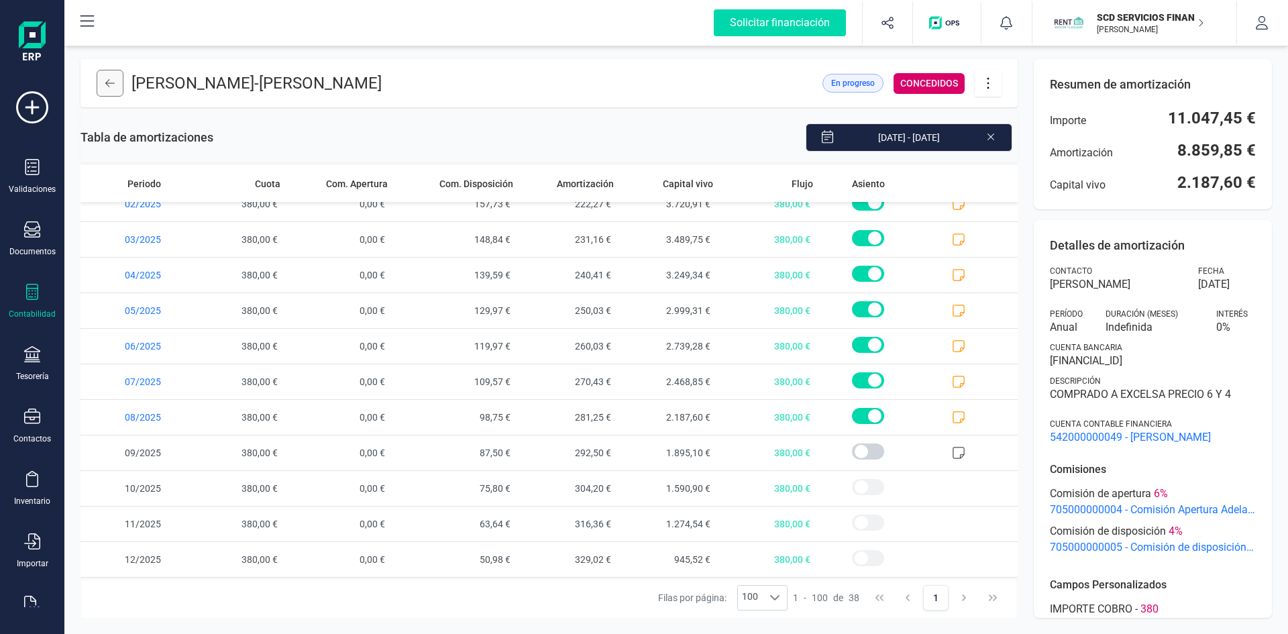
click at [114, 80] on icon at bounding box center [109, 83] width 9 height 11
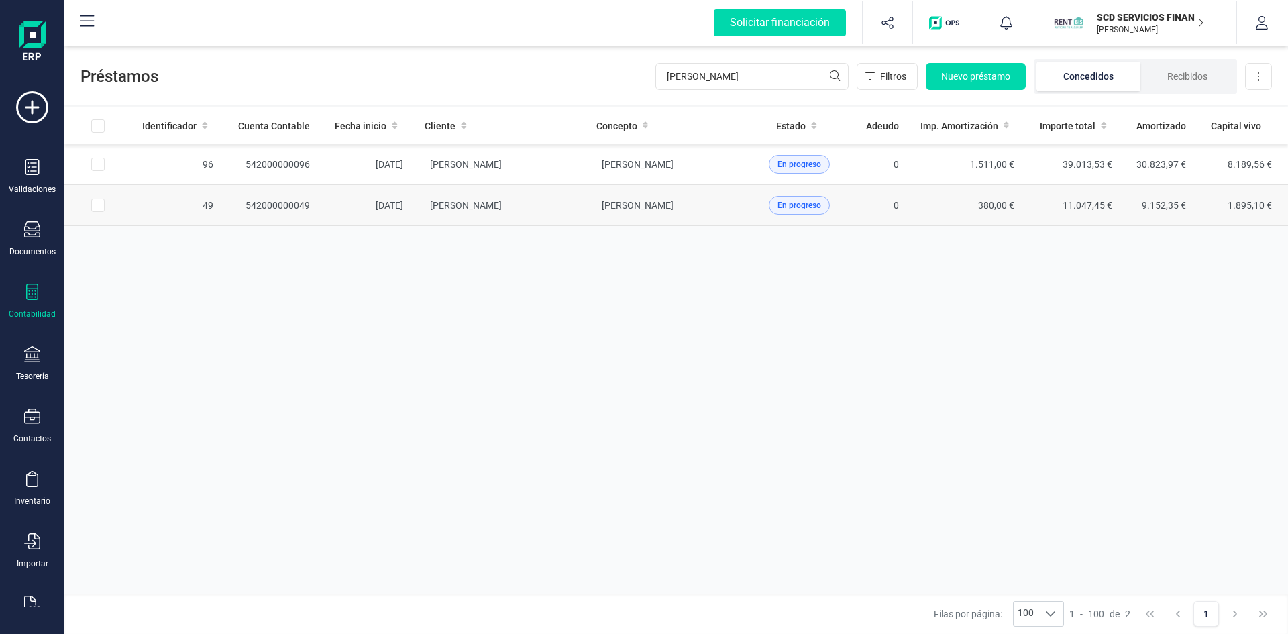
click at [478, 199] on td "[PERSON_NAME]" at bounding box center [499, 205] width 171 height 41
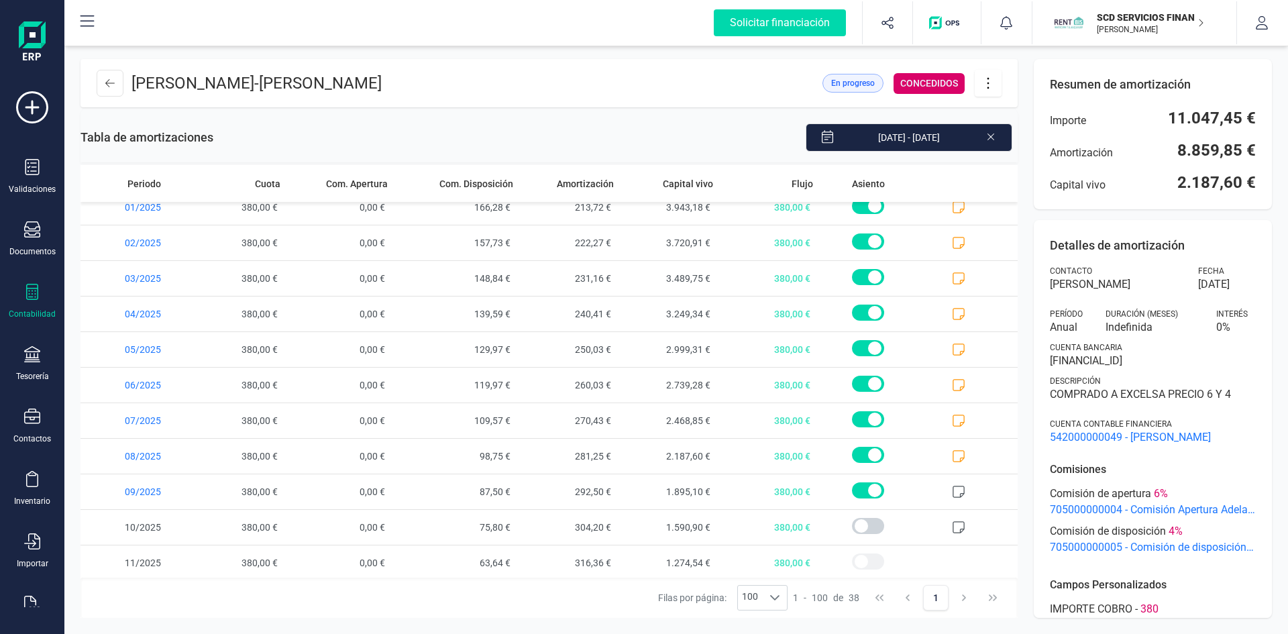
scroll to position [975, 0]
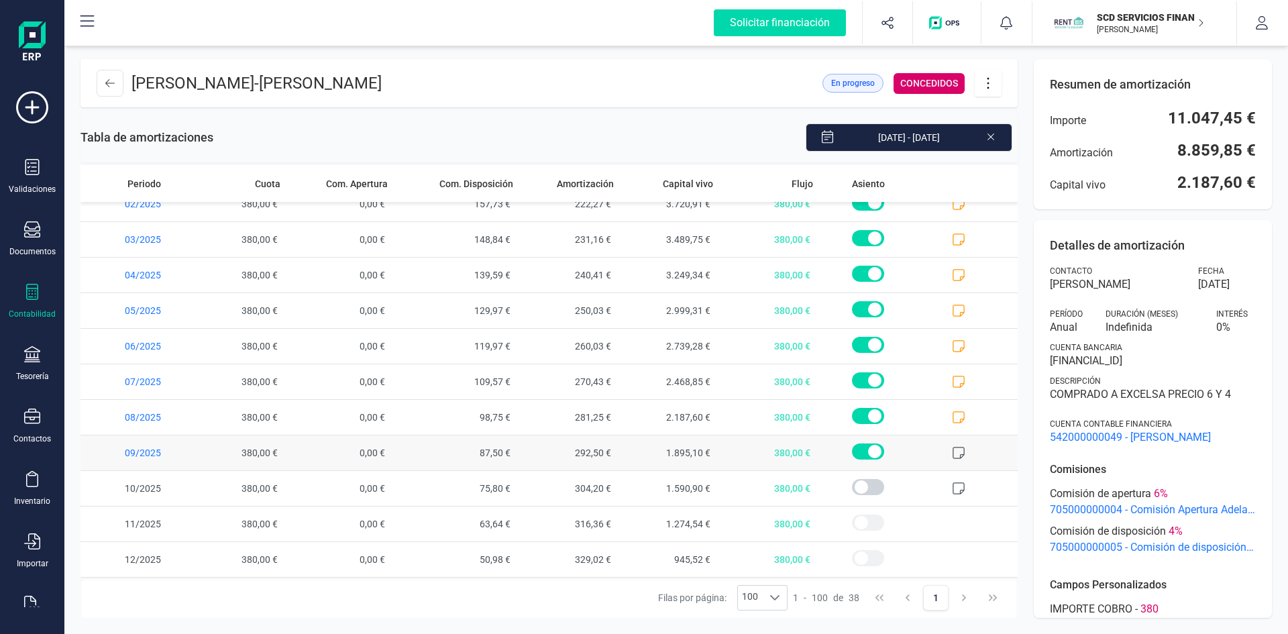
click at [952, 451] on icon at bounding box center [958, 452] width 13 height 13
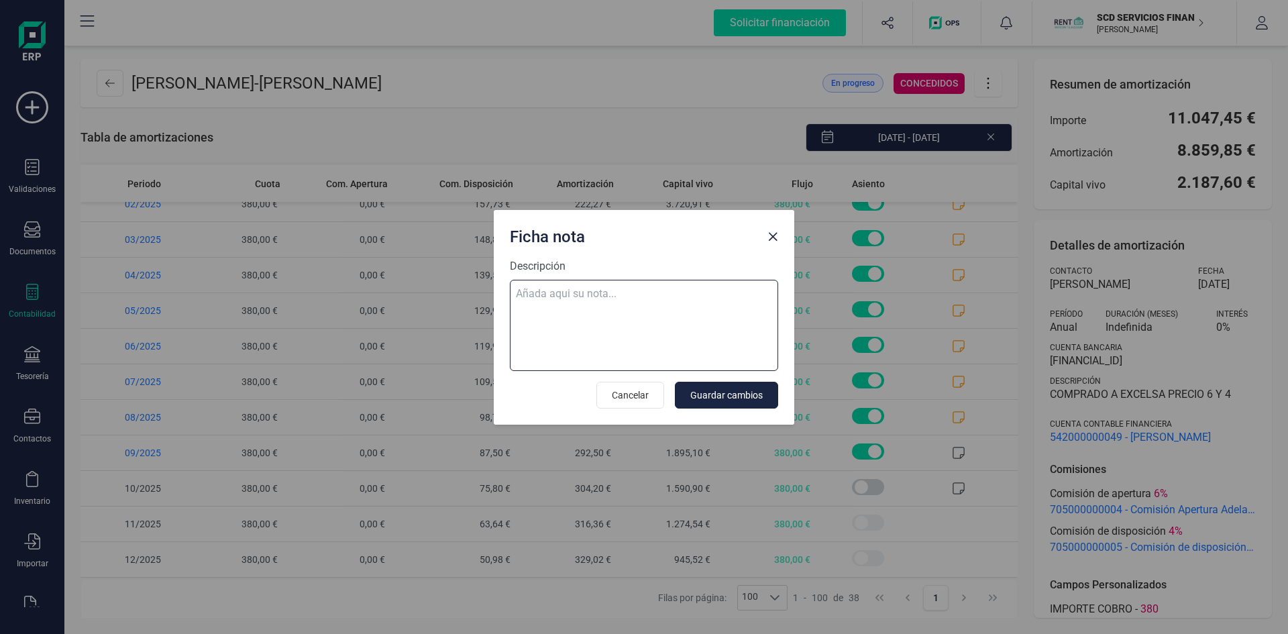
click at [565, 286] on textarea "Descripción" at bounding box center [644, 325] width 268 height 91
paste textarea "02-sep-25 9 trf. raul rodriguez zabalza 380,00"
type textarea "02-sep-25 9 trf. raul rodriguez zabalza 380,00"
click at [689, 392] on button "Guardar cambios" at bounding box center [726, 395] width 103 height 27
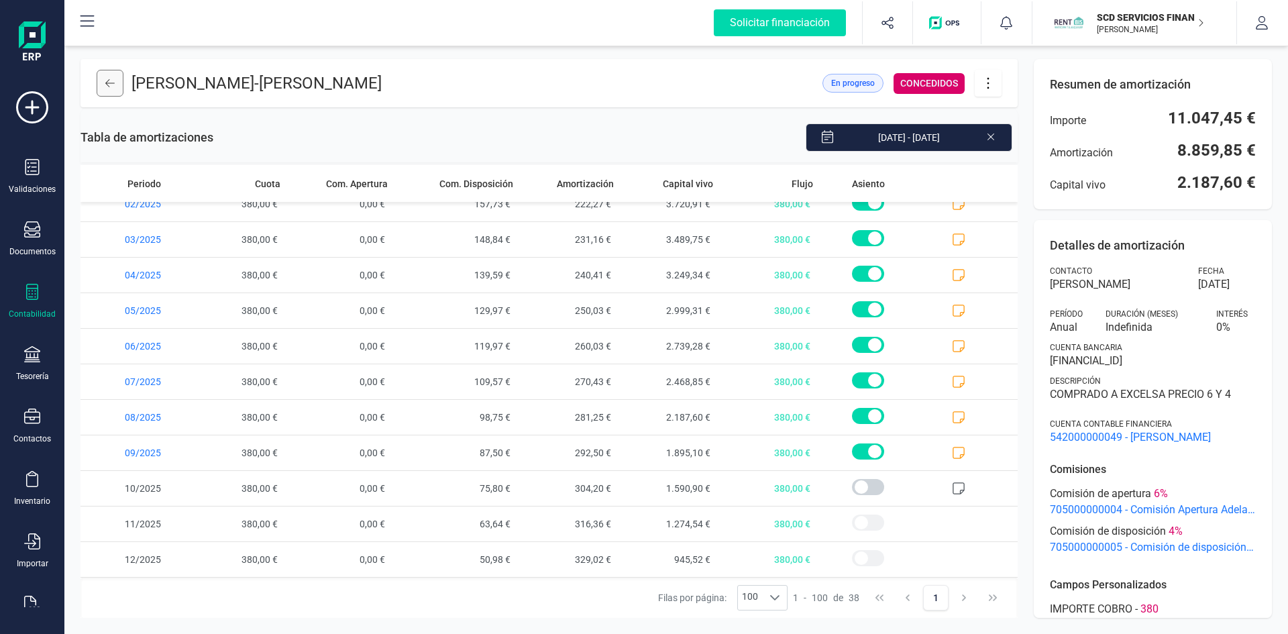
click at [105, 80] on icon at bounding box center [109, 83] width 9 height 11
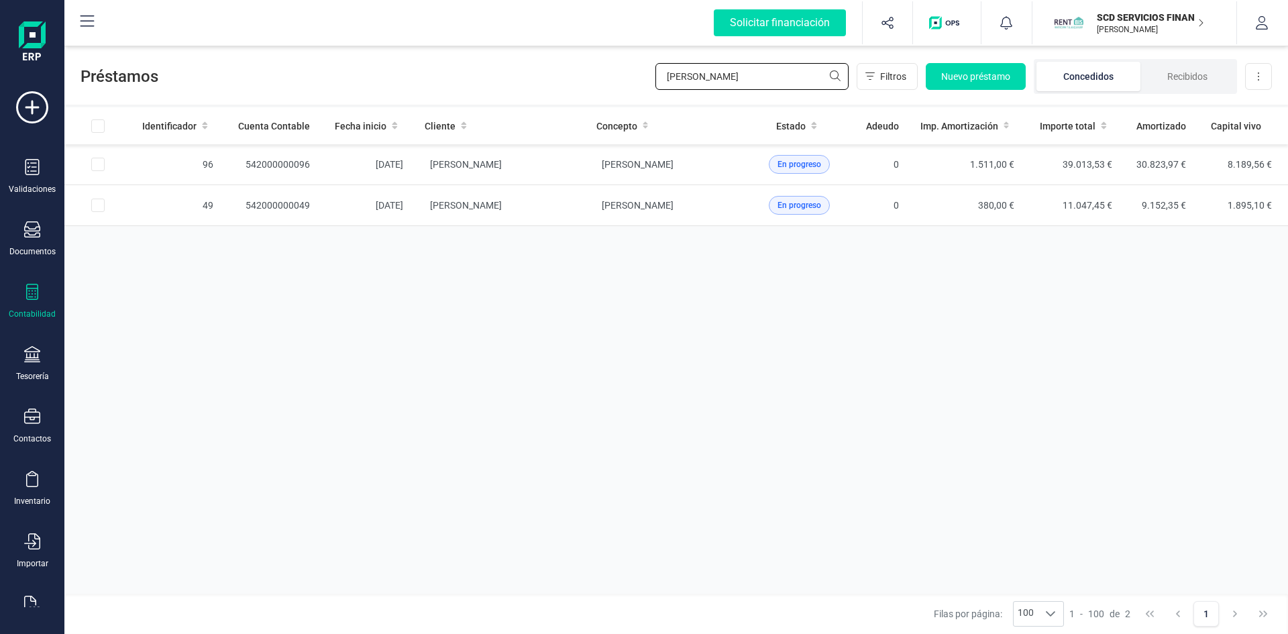
drag, startPoint x: 784, startPoint y: 73, endPoint x: 509, endPoint y: 67, distance: 275.0
click at [511, 68] on div "Préstamos raul rod Filtros Nuevo préstamo Concedidos Recibidos Descargar Excel" at bounding box center [675, 74] width 1223 height 62
type input "jorge bono"
click at [274, 162] on td "542000000137" at bounding box center [272, 164] width 97 height 41
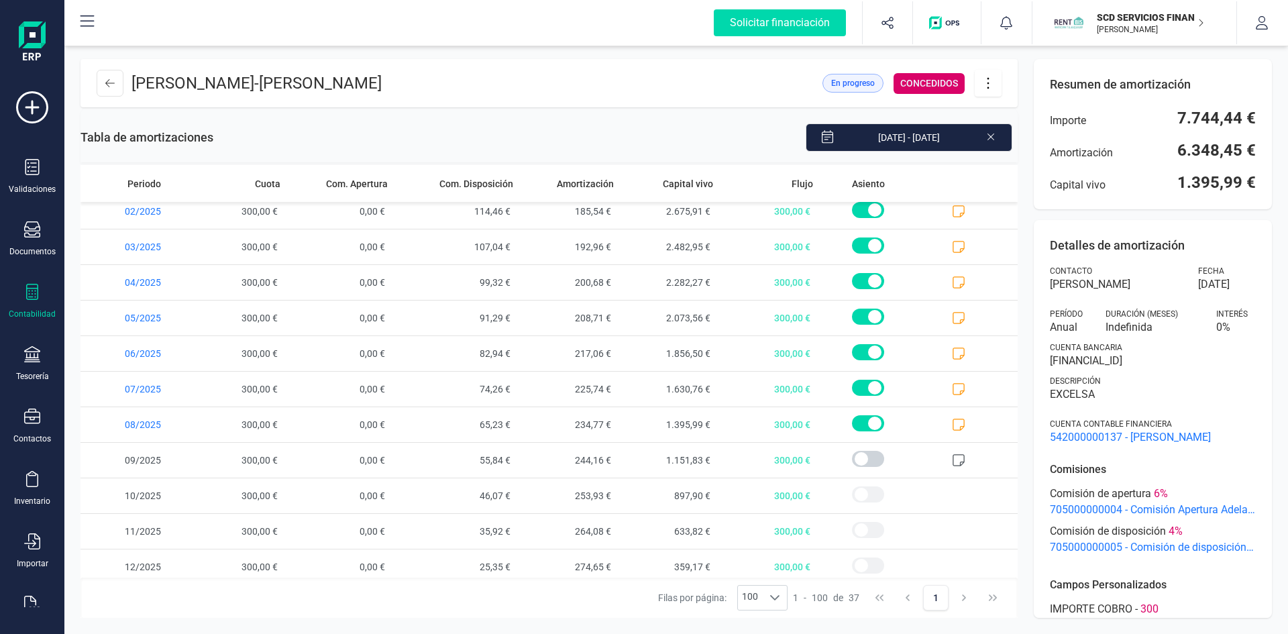
scroll to position [940, 0]
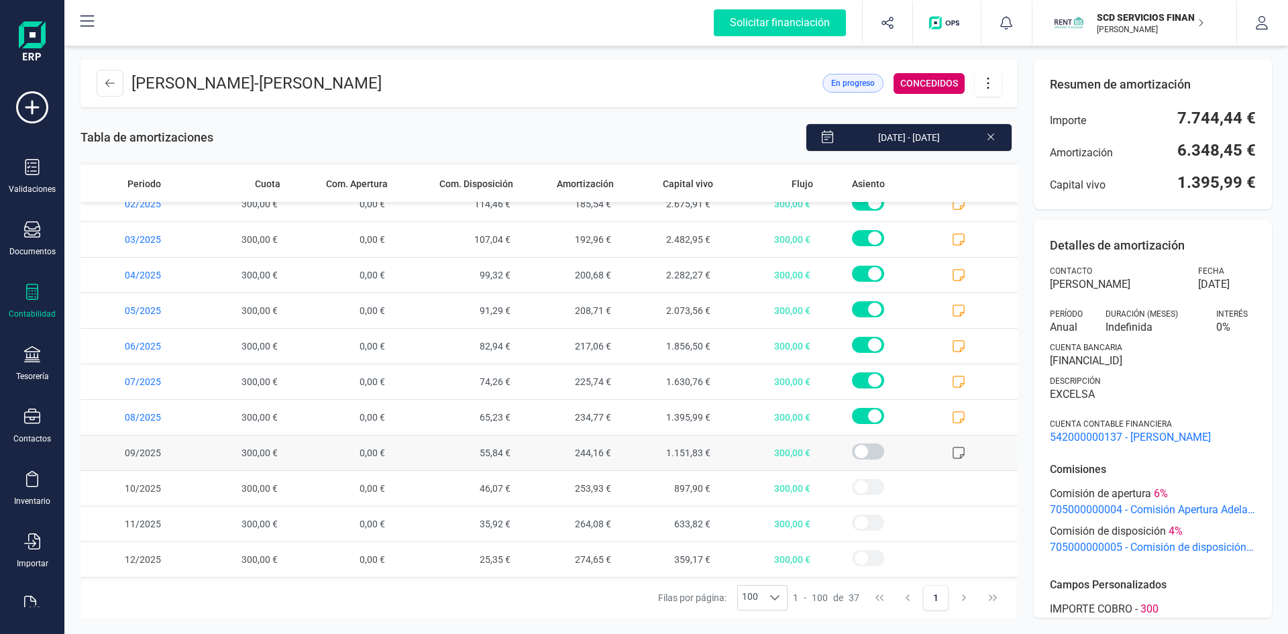
click at [952, 449] on icon at bounding box center [958, 452] width 13 height 13
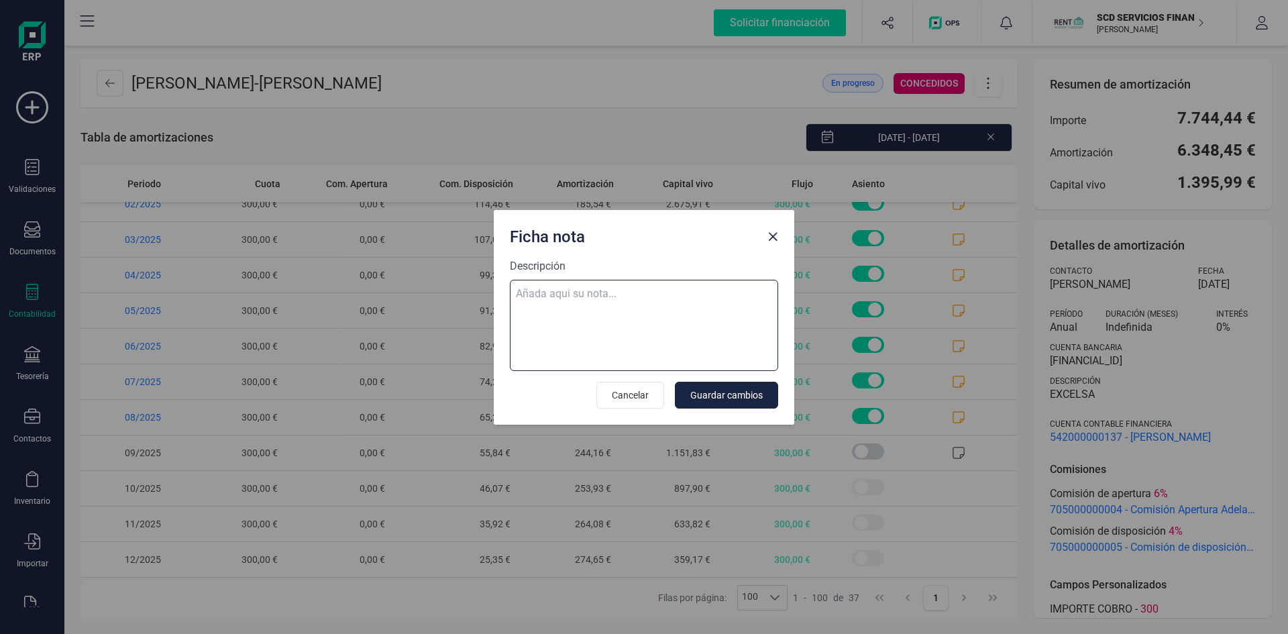
click at [646, 292] on textarea "Descripción" at bounding box center [644, 325] width 268 height 91
paste textarea "02-sep-25 9 trf. jorge bonora nuevalos 300,00"
type textarea "02-sep-25 9 trf. jorge bonora nuevalos 300,00"
click at [748, 391] on span "Guardar cambios" at bounding box center [726, 394] width 72 height 13
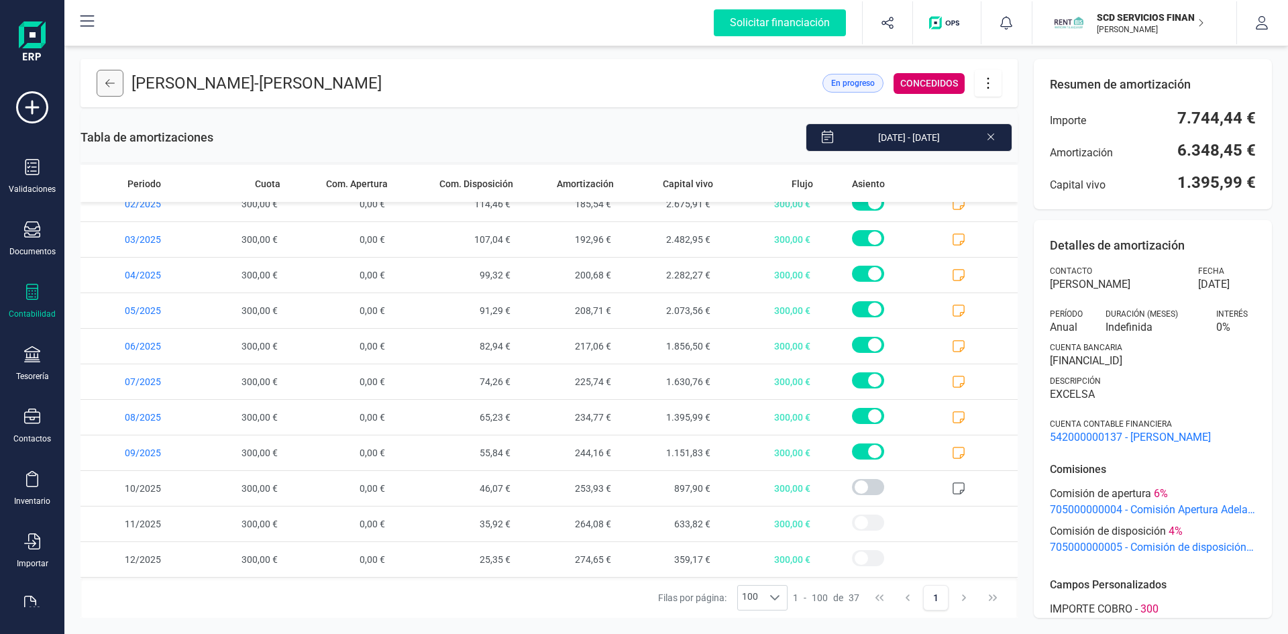
click at [112, 78] on icon at bounding box center [109, 83] width 9 height 11
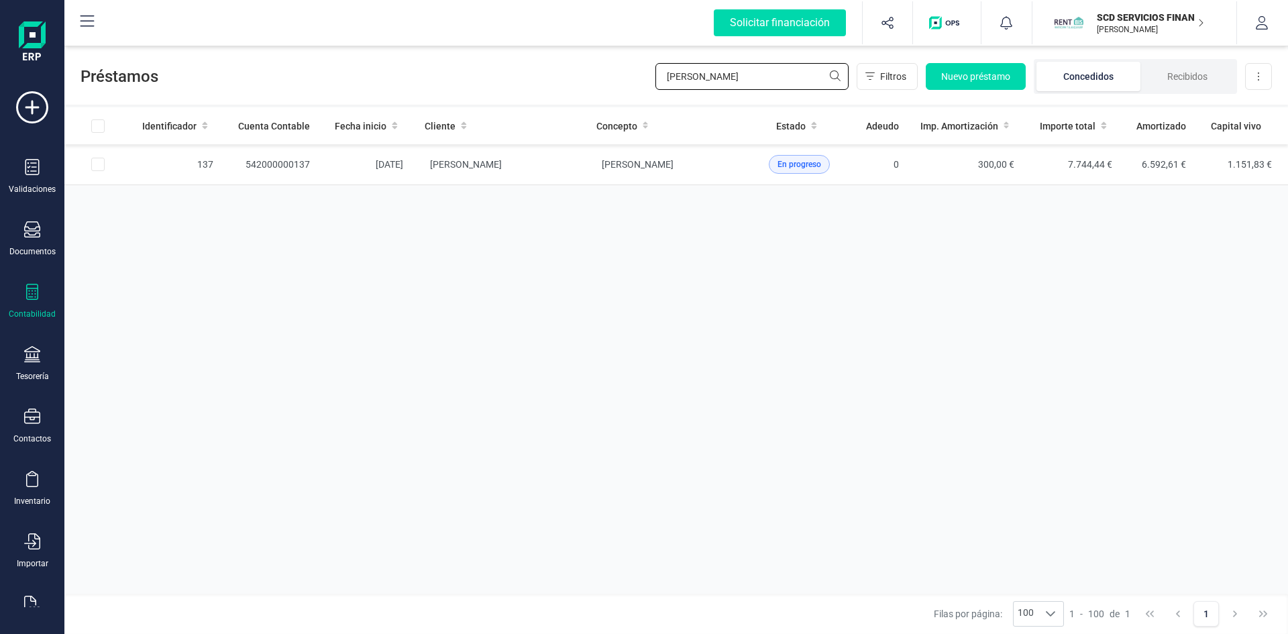
drag, startPoint x: 733, startPoint y: 89, endPoint x: 489, endPoint y: 80, distance: 244.3
click at [511, 80] on div "Préstamos jorge bono Filtros Nuevo préstamo Concedidos Recibidos Descargar Excel" at bounding box center [675, 74] width 1223 height 62
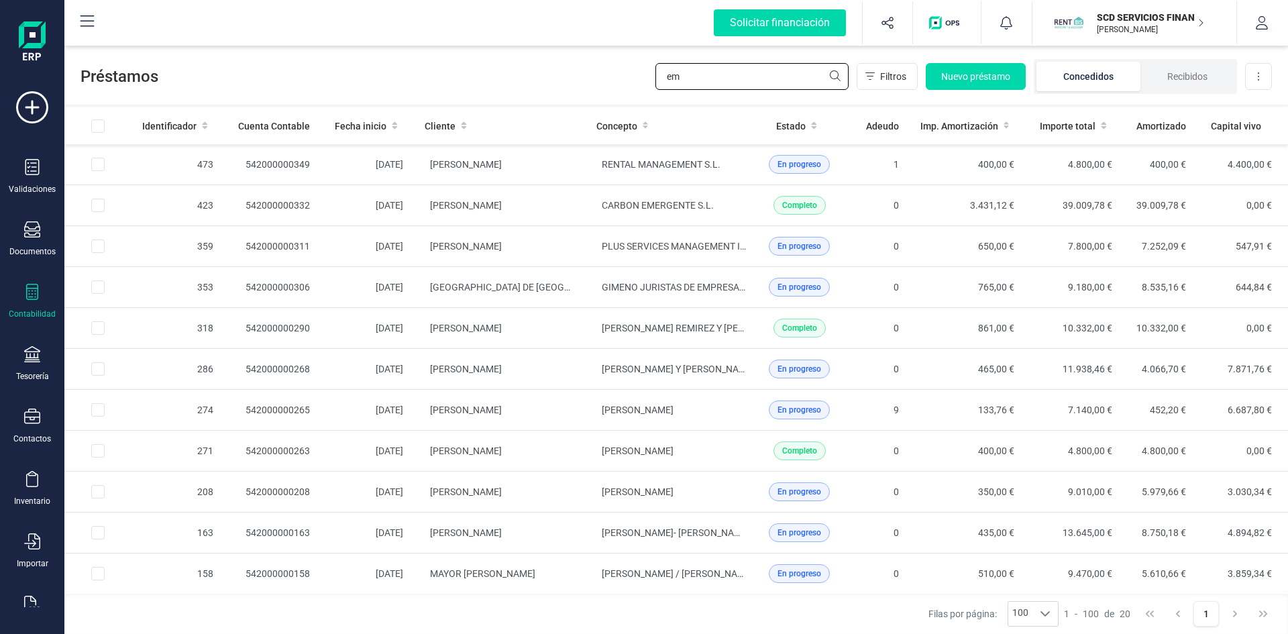
type input "e"
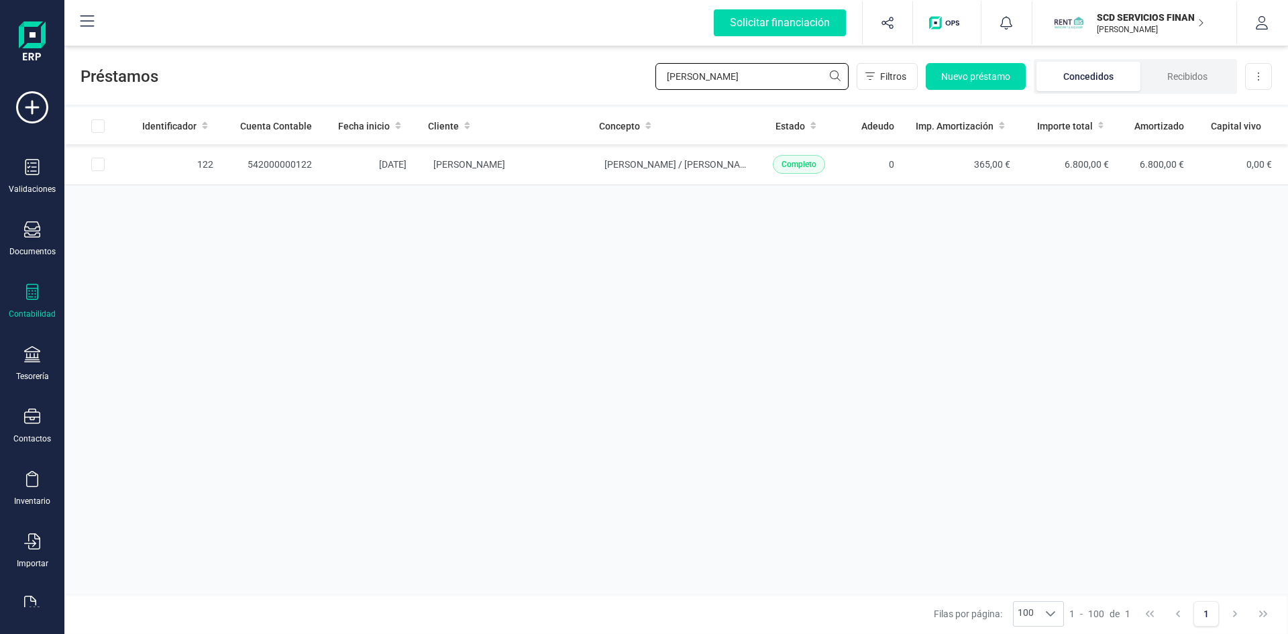
drag, startPoint x: 726, startPoint y: 80, endPoint x: 418, endPoint y: 94, distance: 307.5
click at [440, 94] on div "Préstamos rodriguez pere Filtros Nuevo préstamo Concedidos Recibidos Descargar …" at bounding box center [675, 74] width 1223 height 62
type input "rafael blanco"
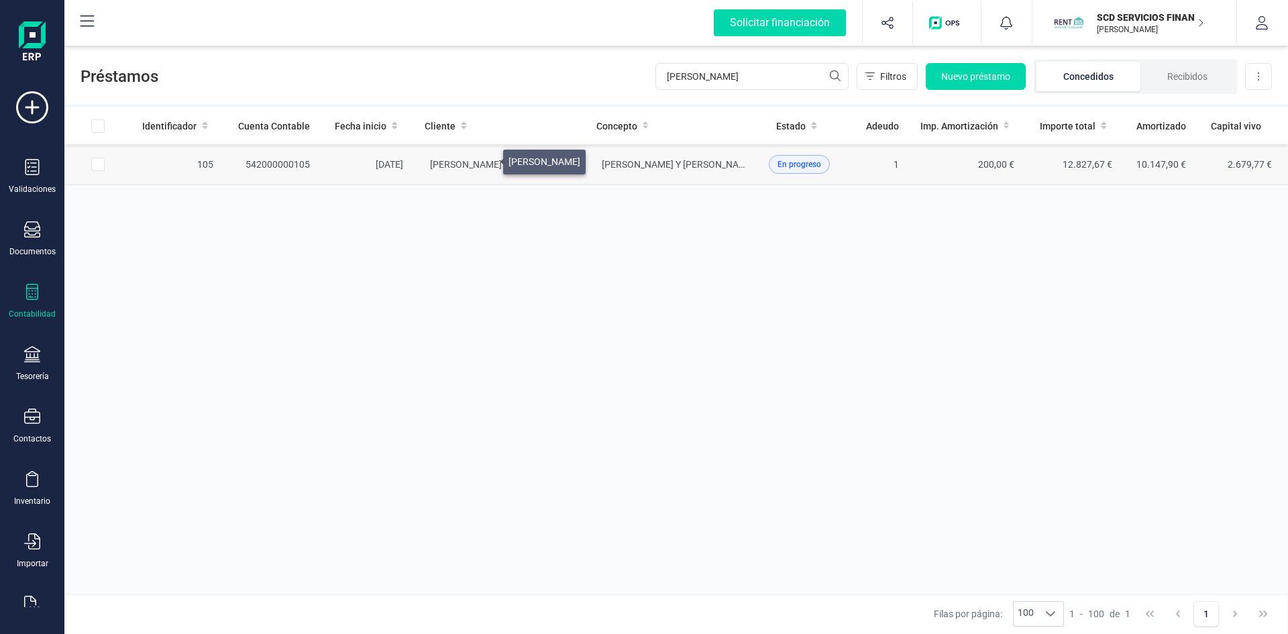
click at [487, 159] on span "RAFAEL BLANCO ESTRADA" at bounding box center [466, 164] width 72 height 11
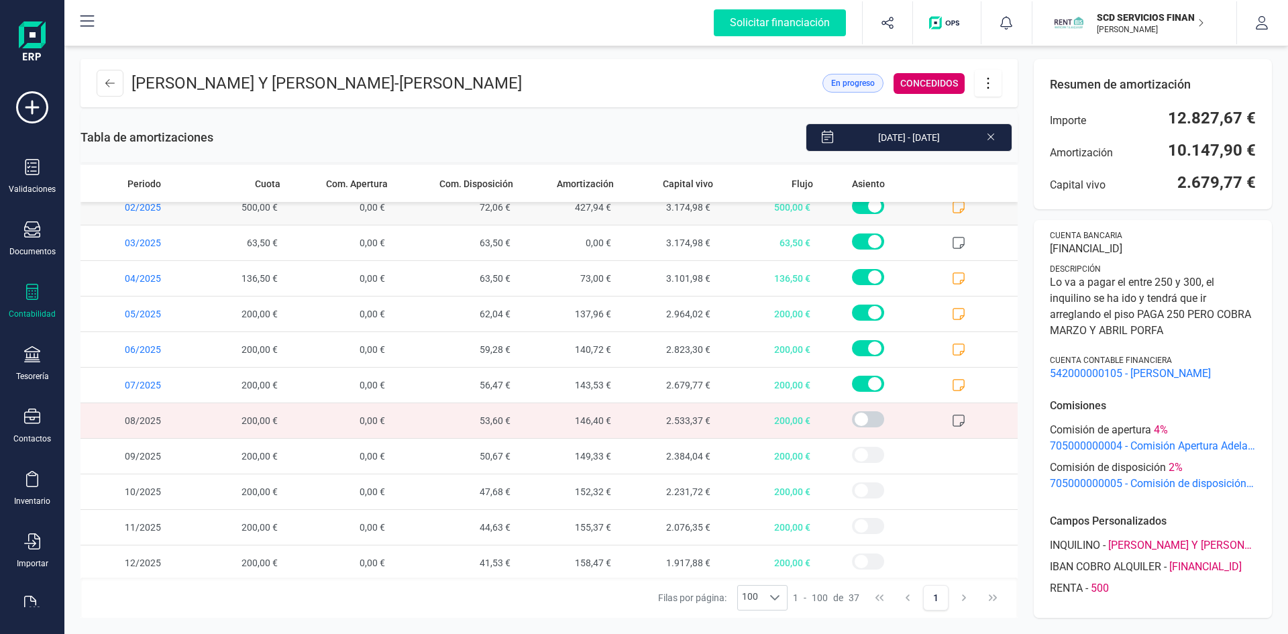
scroll to position [940, 0]
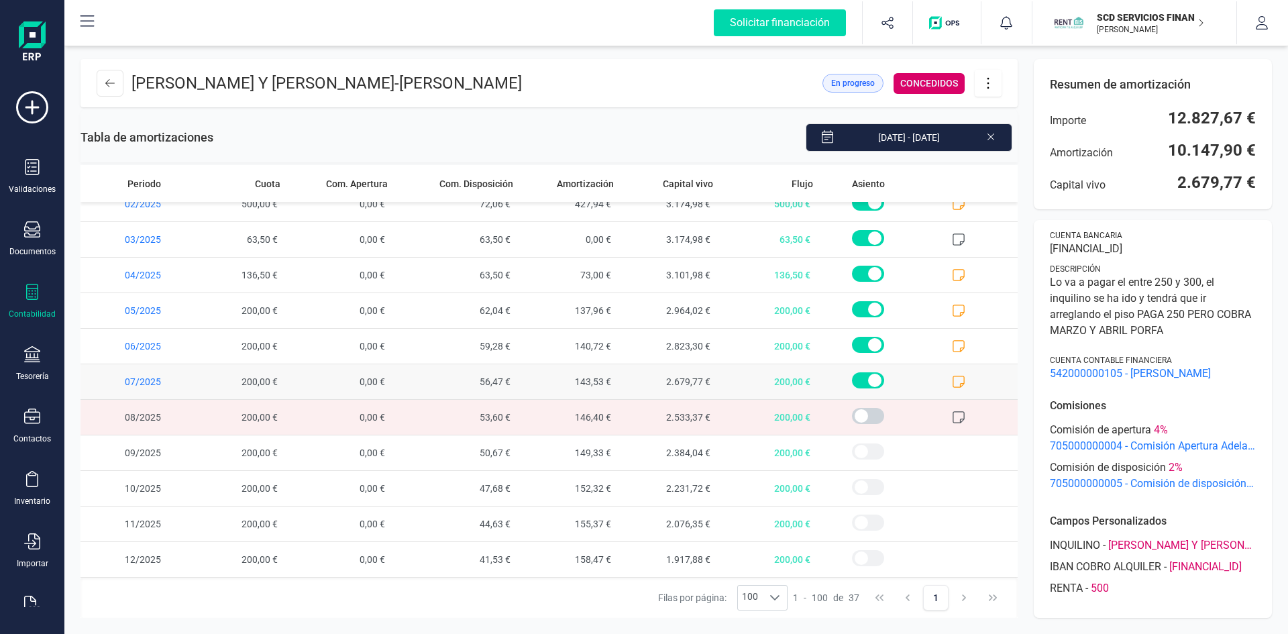
click at [952, 384] on icon at bounding box center [958, 381] width 13 height 13
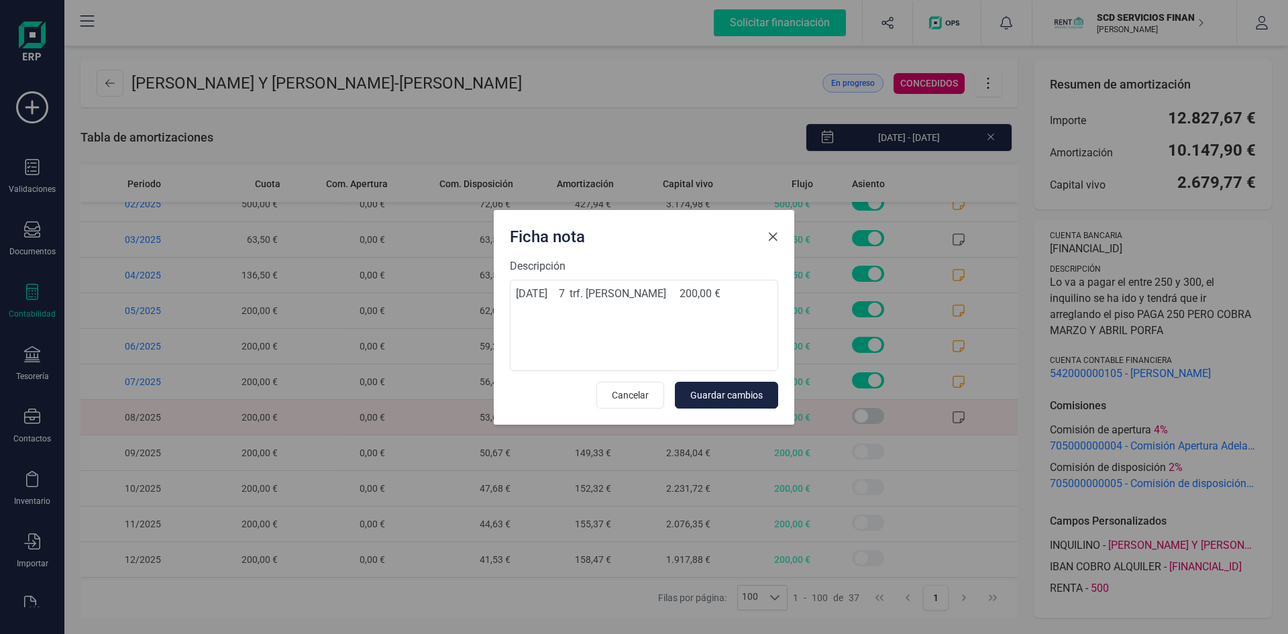
click at [775, 237] on span "Close" at bounding box center [772, 236] width 11 height 11
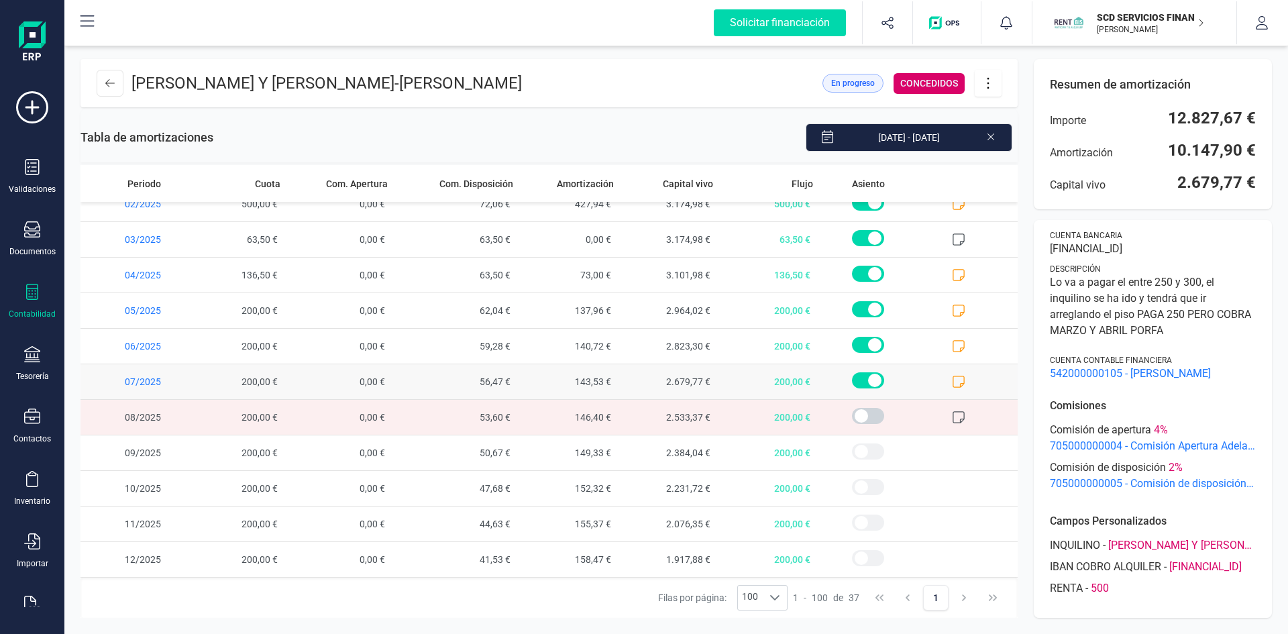
click at [952, 378] on icon at bounding box center [958, 381] width 13 height 13
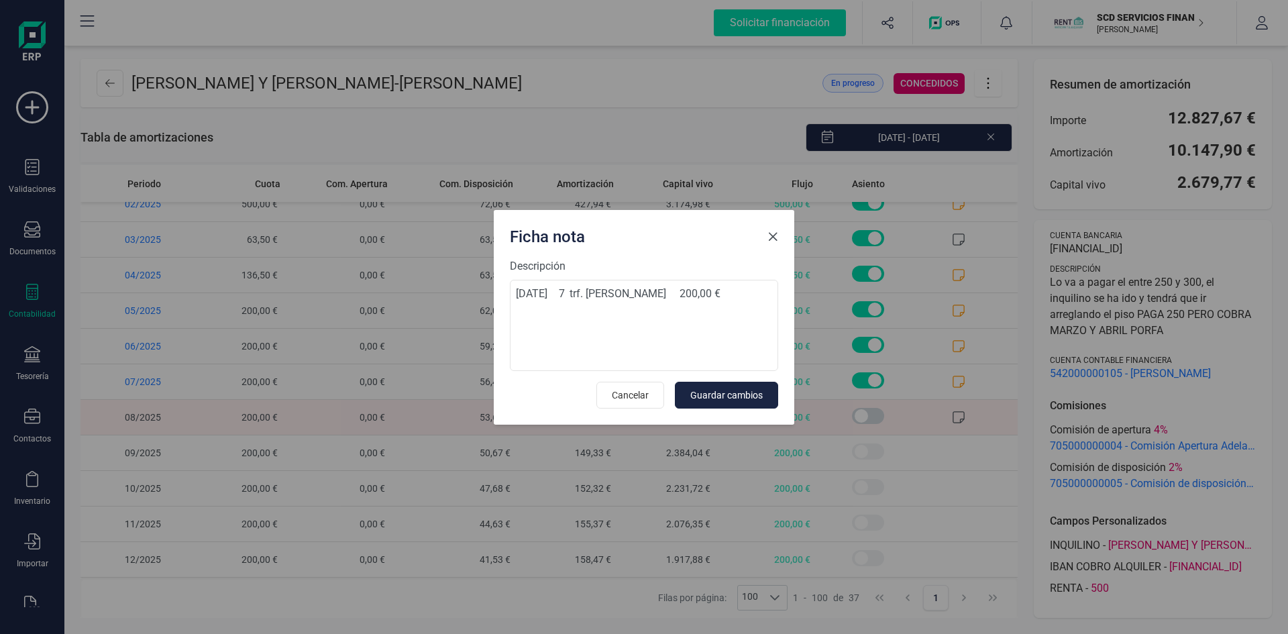
click at [775, 238] on span "Close" at bounding box center [772, 236] width 11 height 11
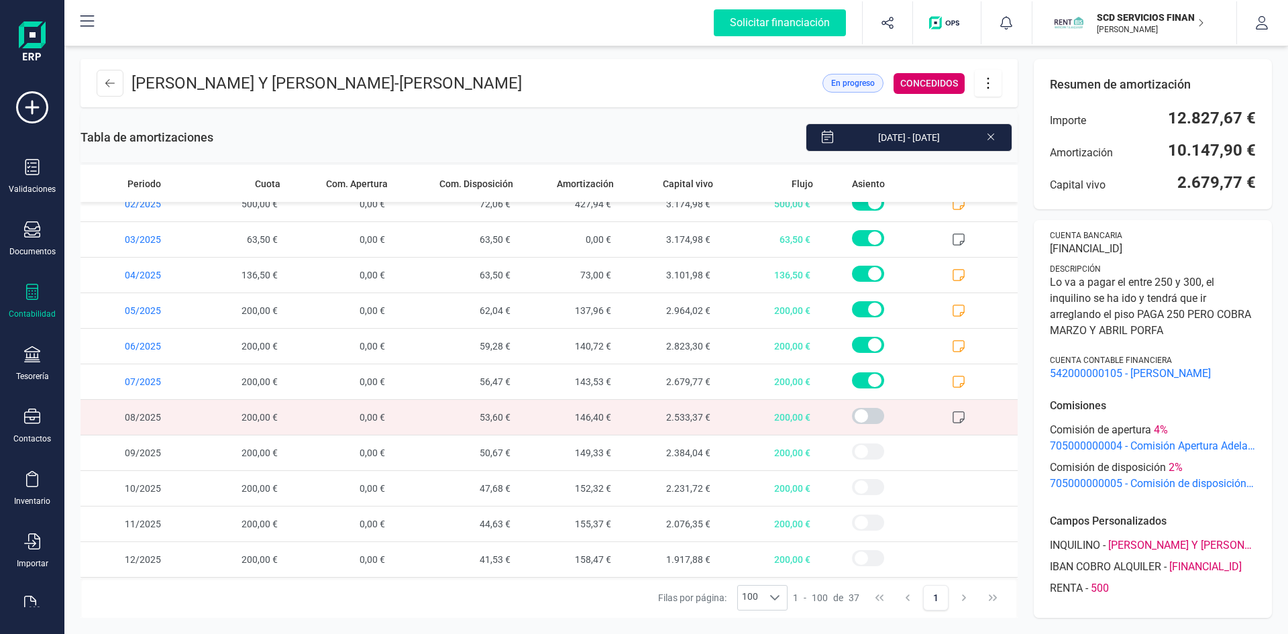
click at [952, 417] on icon at bounding box center [958, 416] width 13 height 13
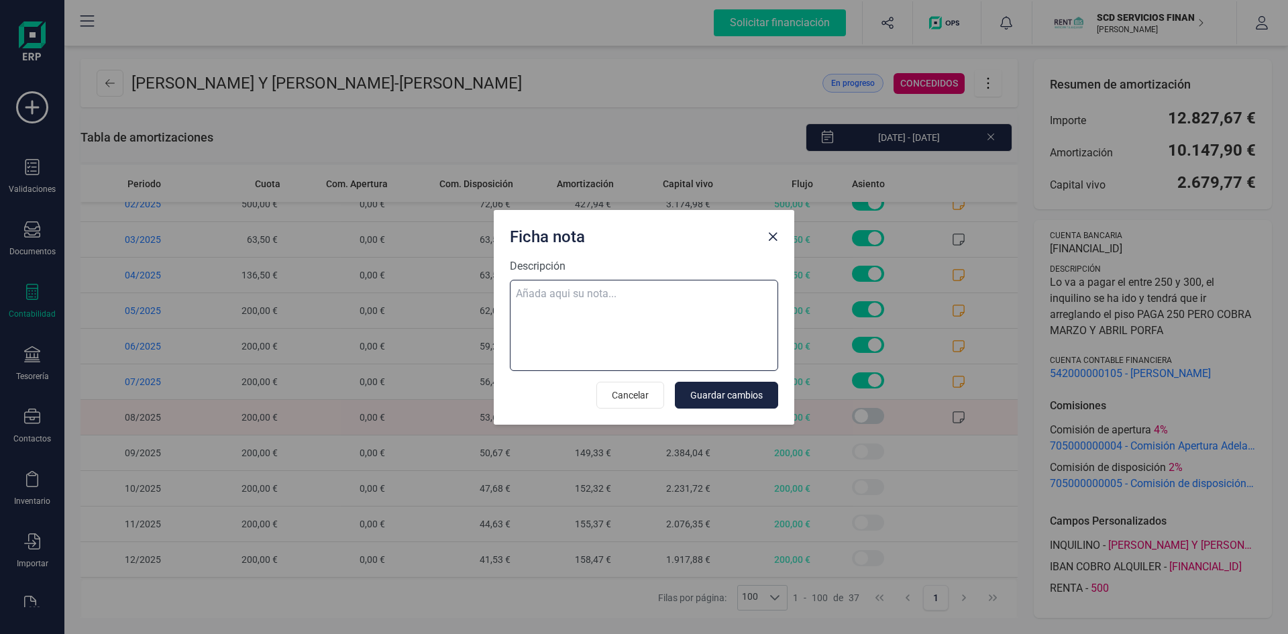
click at [607, 295] on textarea "Descripción" at bounding box center [644, 325] width 268 height 91
paste textarea "02-sep-25 9 trf. emma rodriguez perez 200,00"
type textarea "02-sep-25 9 trf. emma rodriguez perez 200,00"
click at [727, 397] on span "Guardar cambios" at bounding box center [726, 394] width 72 height 13
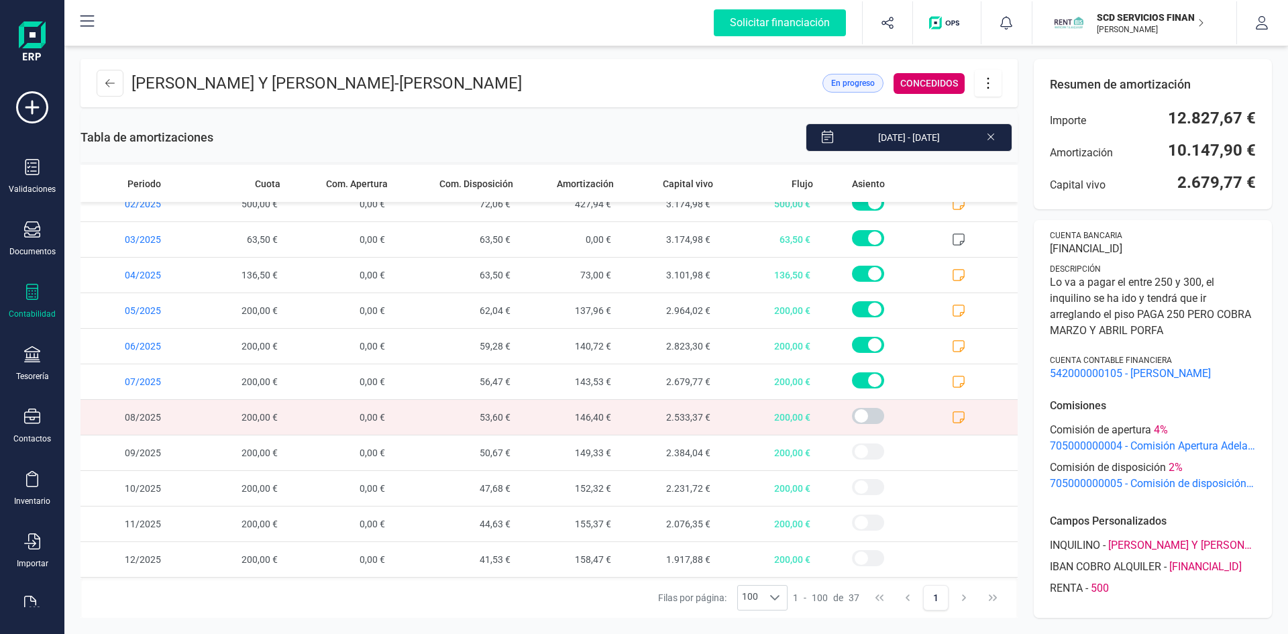
click at [983, 83] on icon at bounding box center [987, 83] width 25 height 15
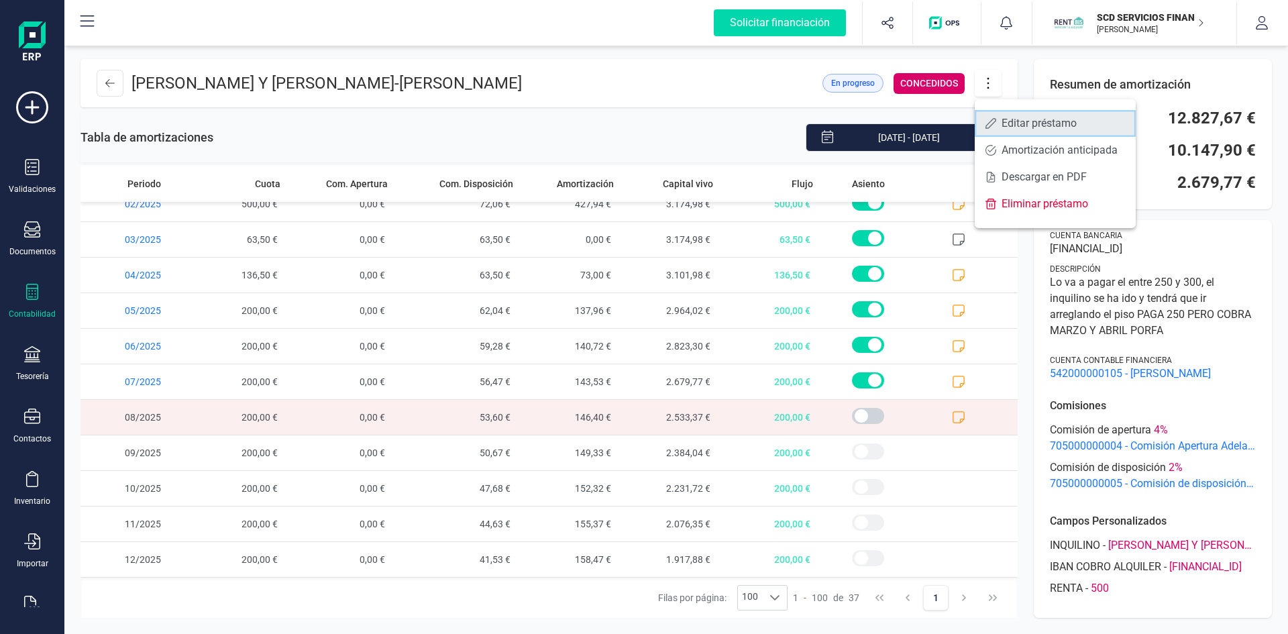
click at [995, 120] on span at bounding box center [990, 123] width 11 height 11
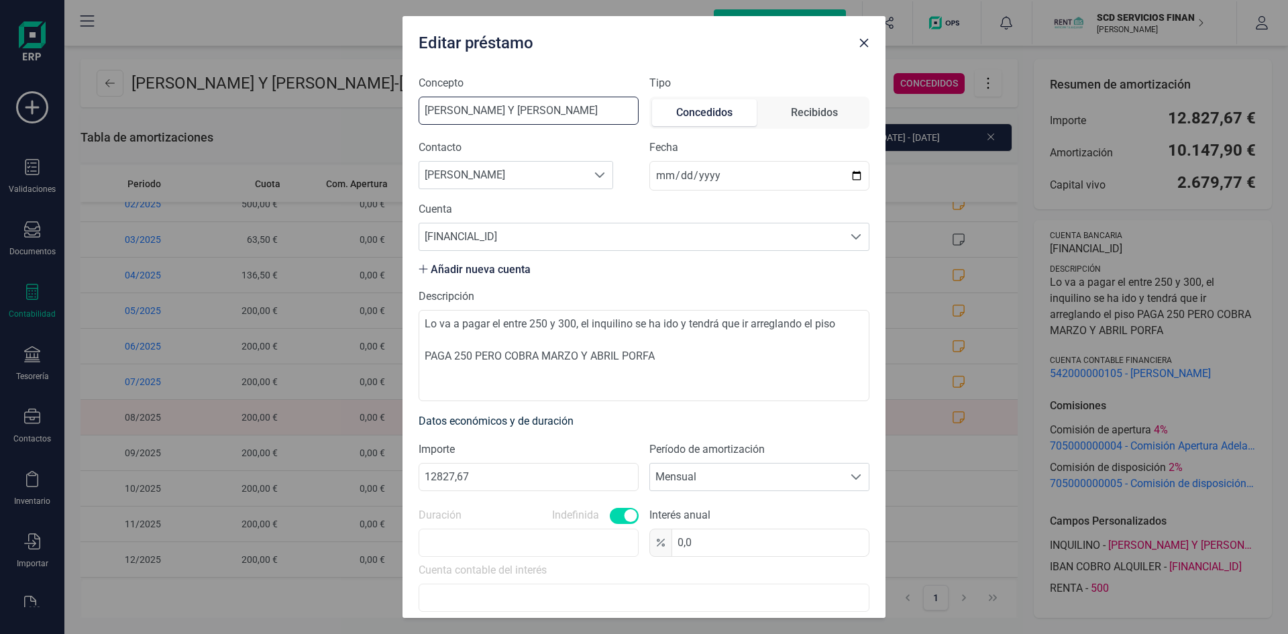
click at [539, 107] on input "MOISES FORES LEON Y MONTSERRAT PEÑA OLIVE" at bounding box center [528, 111] width 220 height 28
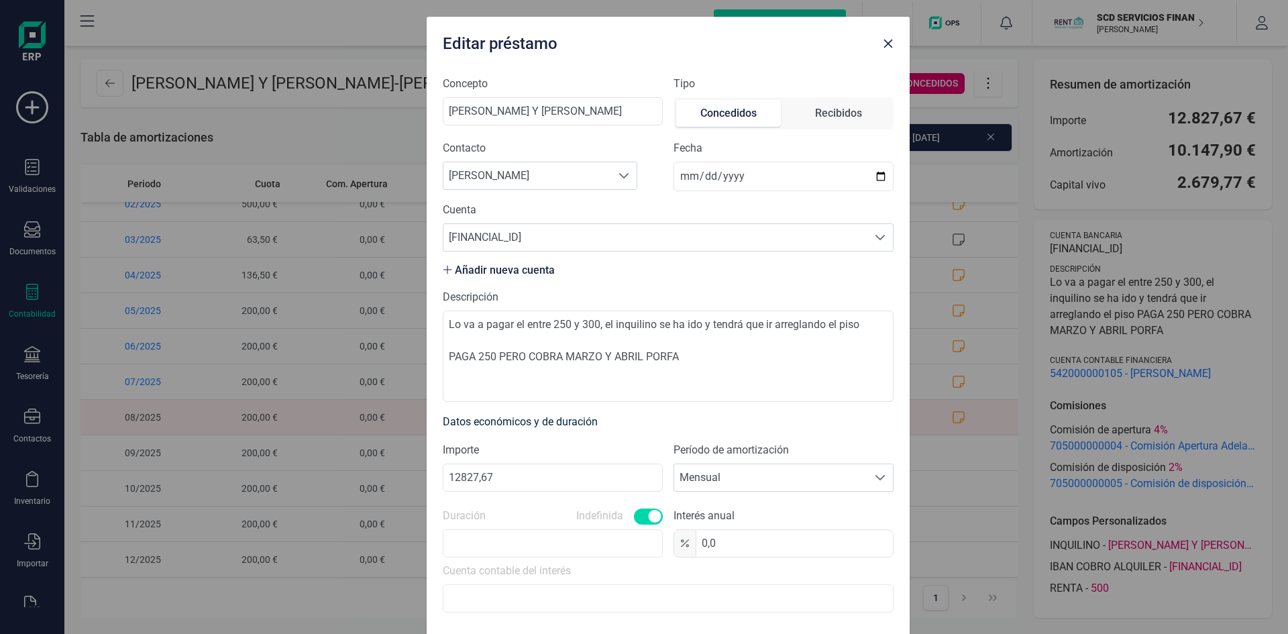
drag, startPoint x: 551, startPoint y: 30, endPoint x: 585, endPoint y: 90, distance: 69.4
click at [585, 90] on div "Editar préstamo Concepto MOISES FORES LEON Y MONTSERRAT PEÑA OLIVE Tipo Concedi…" at bounding box center [668, 334] width 483 height 634
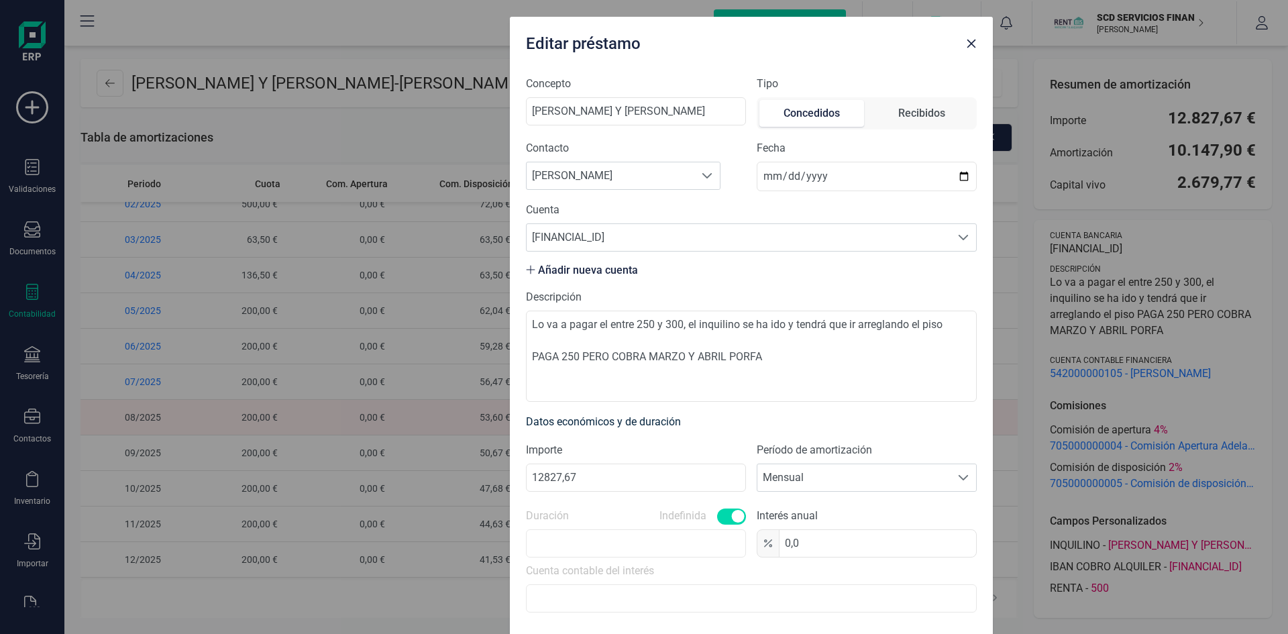
drag, startPoint x: 591, startPoint y: 38, endPoint x: 664, endPoint y: 75, distance: 81.9
click at [664, 75] on div "Editar préstamo Concepto MOISES FORES LEON Y MONTSERRAT PEÑA OLIVE Tipo Concedi…" at bounding box center [751, 334] width 483 height 634
click at [970, 41] on icon "button" at bounding box center [971, 43] width 11 height 11
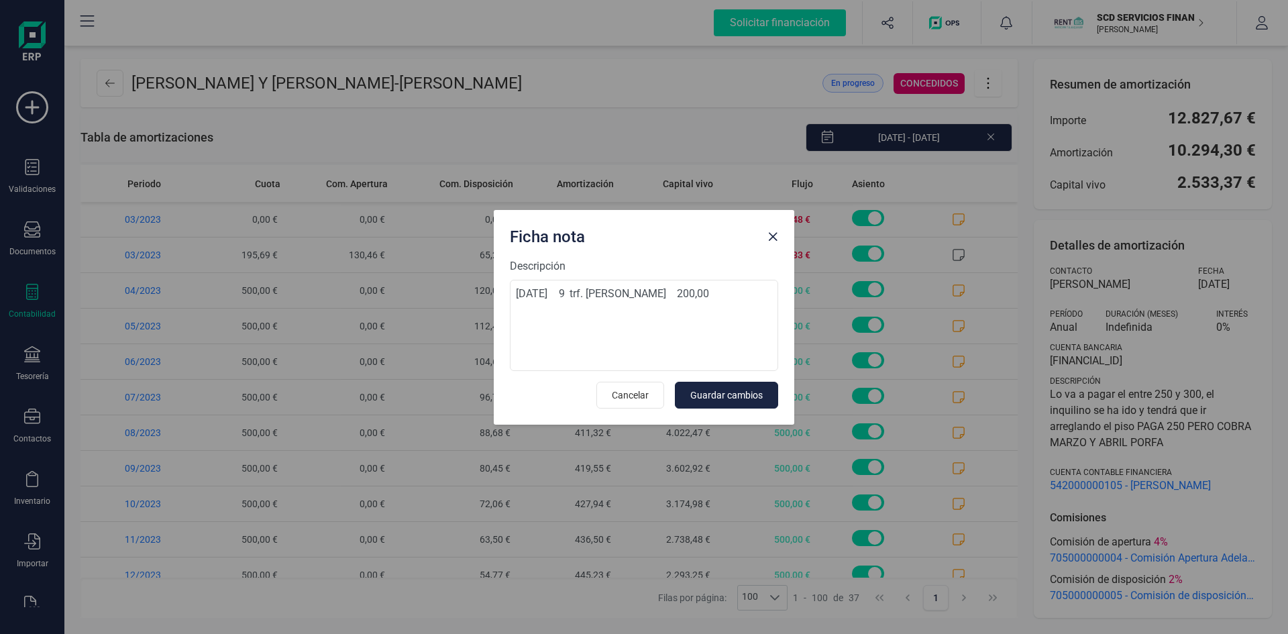
scroll to position [940, 0]
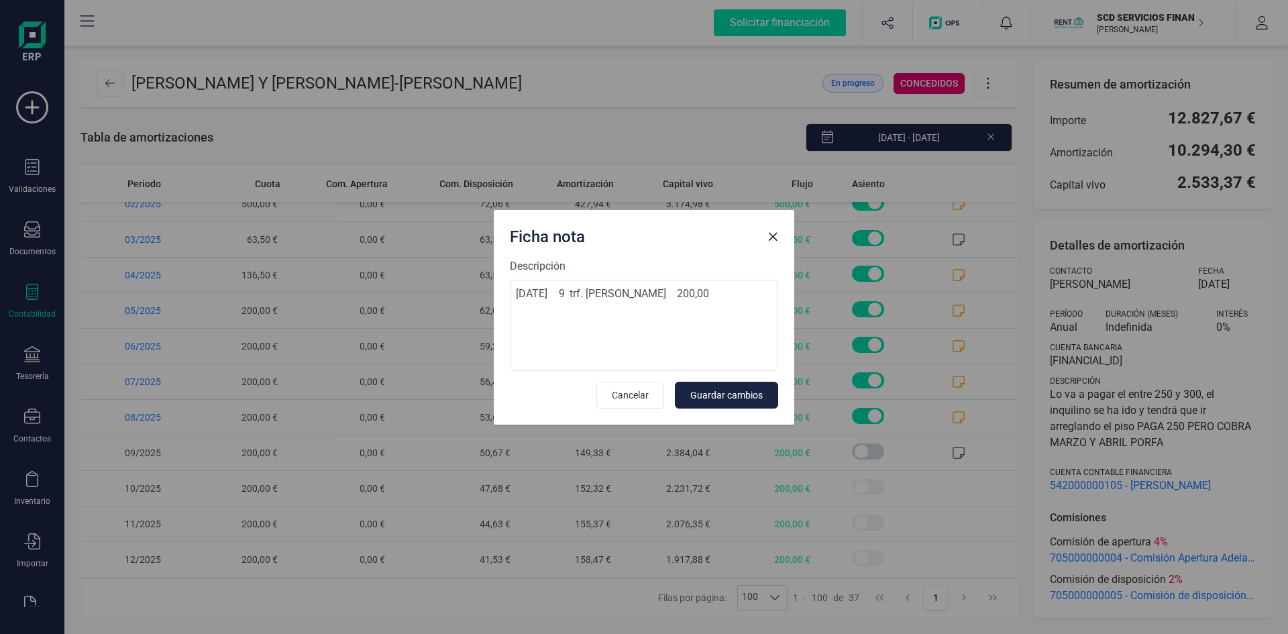
click at [775, 236] on span "Close" at bounding box center [772, 236] width 11 height 11
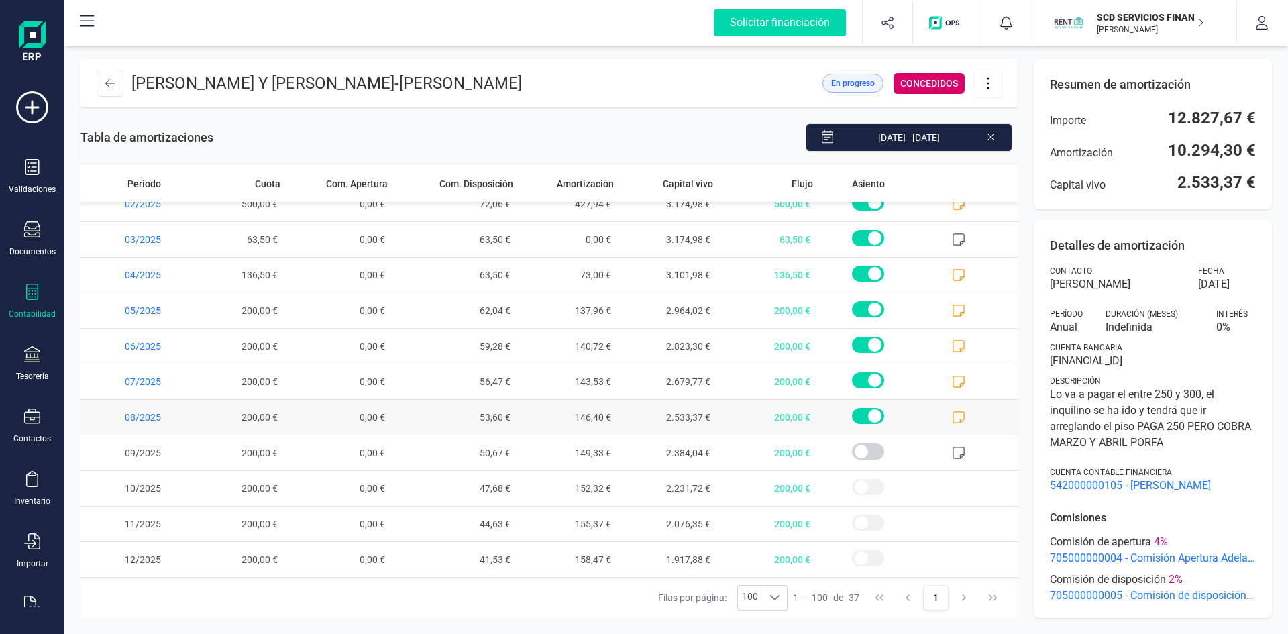
click at [952, 412] on icon at bounding box center [958, 417] width 12 height 12
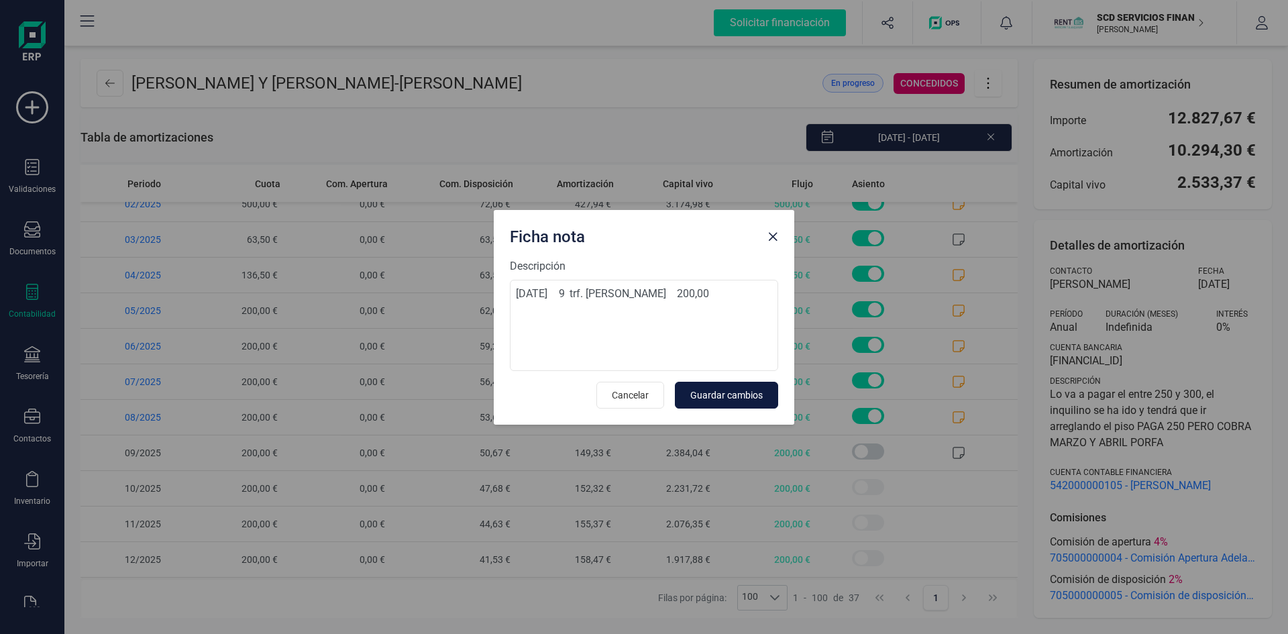
click at [708, 392] on span "Guardar cambios" at bounding box center [726, 394] width 72 height 13
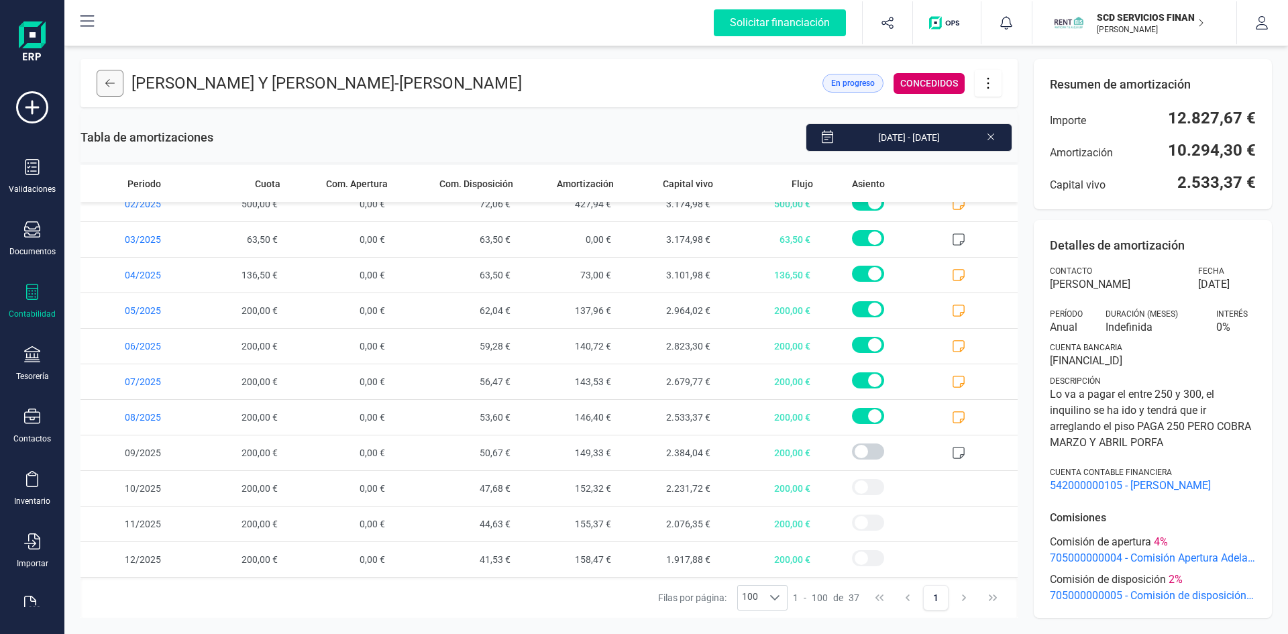
click at [111, 81] on icon at bounding box center [109, 83] width 9 height 11
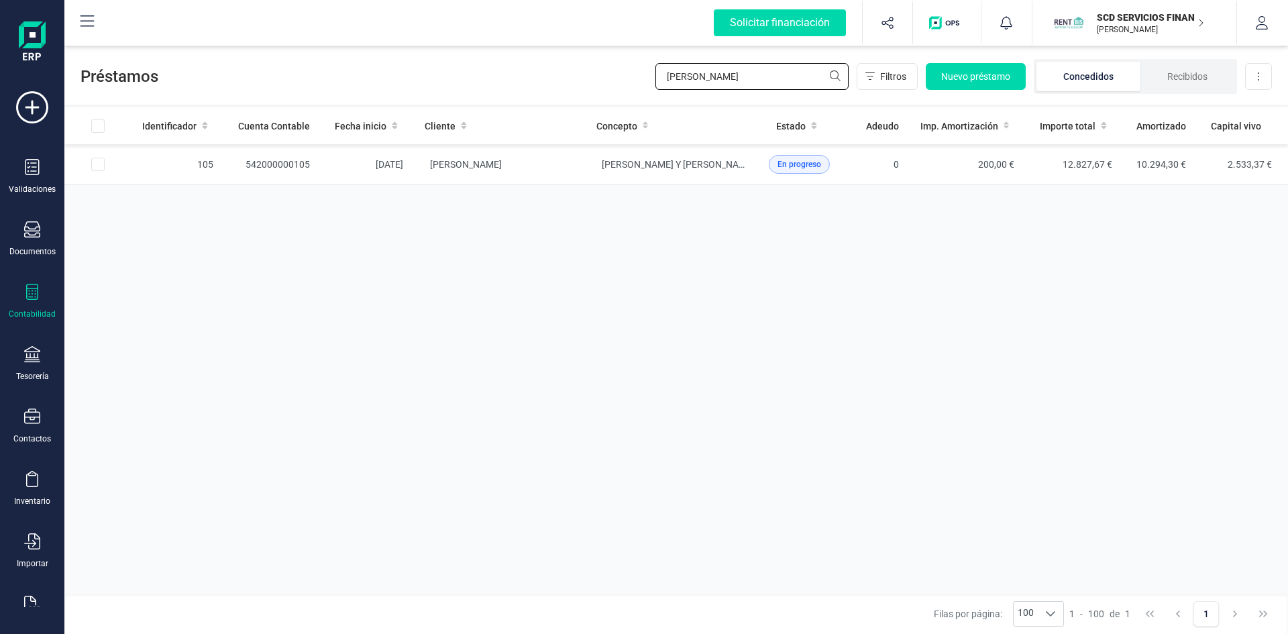
drag, startPoint x: 721, startPoint y: 74, endPoint x: 544, endPoint y: 78, distance: 177.1
click at [546, 78] on div "Préstamos rafael blanco Filtros Nuevo préstamo Concedidos Recibidos Descargar E…" at bounding box center [675, 74] width 1223 height 62
type input "rodel"
click at [272, 161] on td "542000000140" at bounding box center [272, 164] width 97 height 41
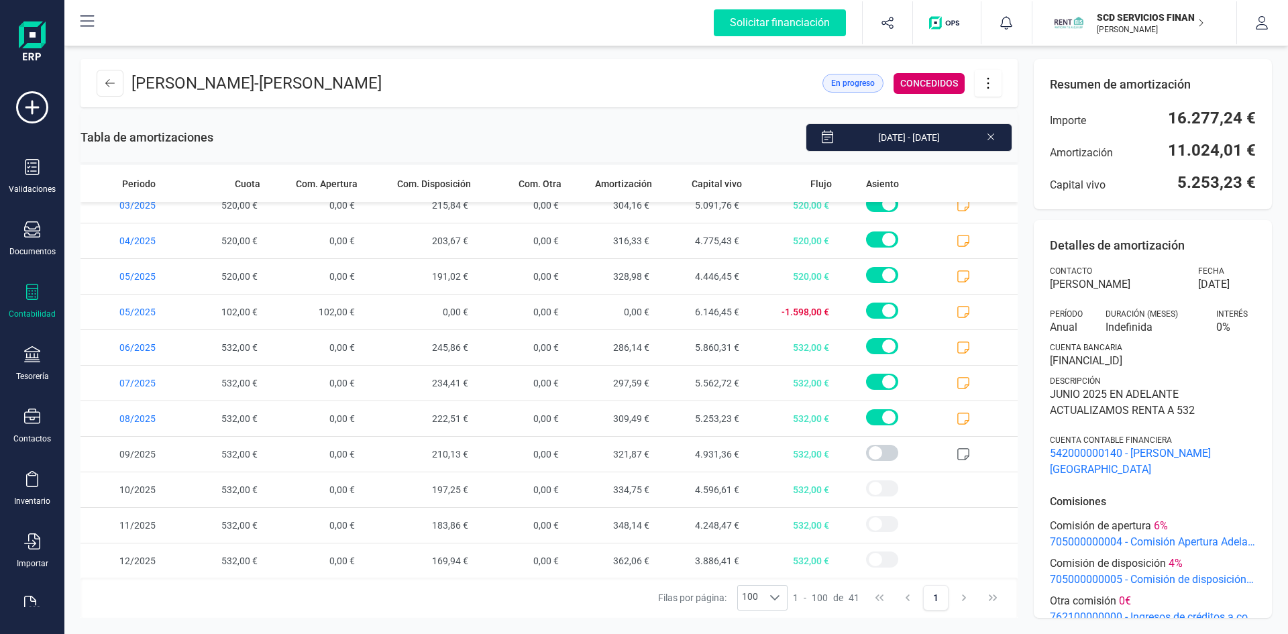
scroll to position [1082, 0]
click at [956, 419] on icon at bounding box center [962, 416] width 13 height 13
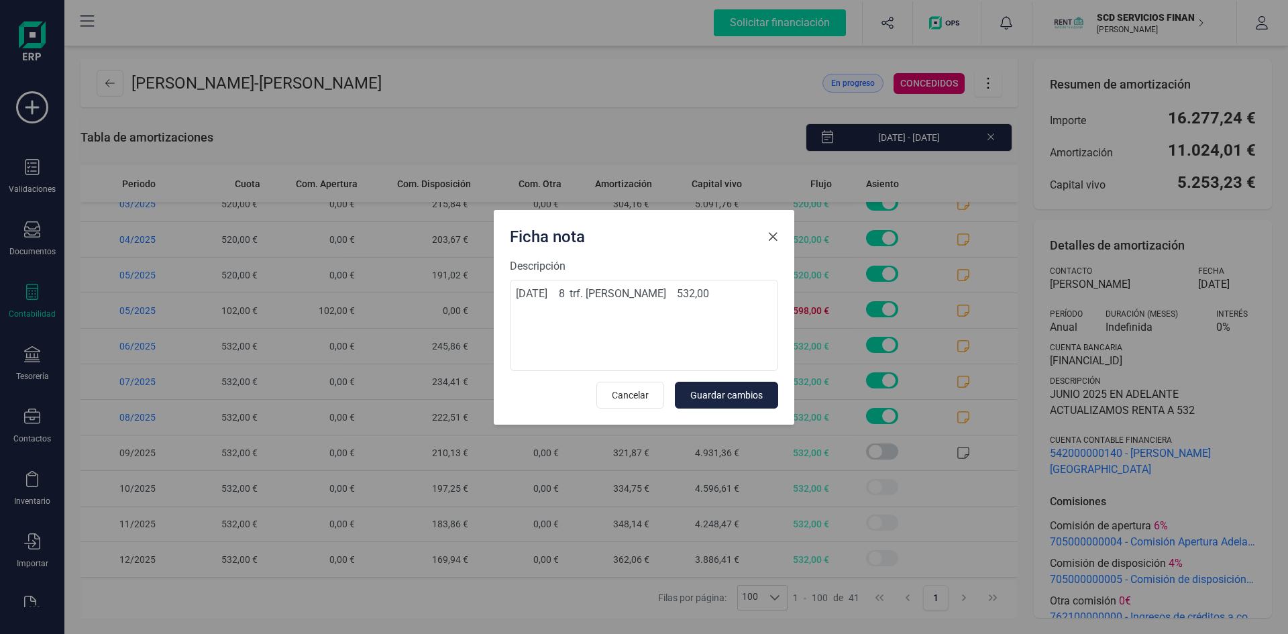
click at [774, 239] on span "Close" at bounding box center [772, 236] width 11 height 11
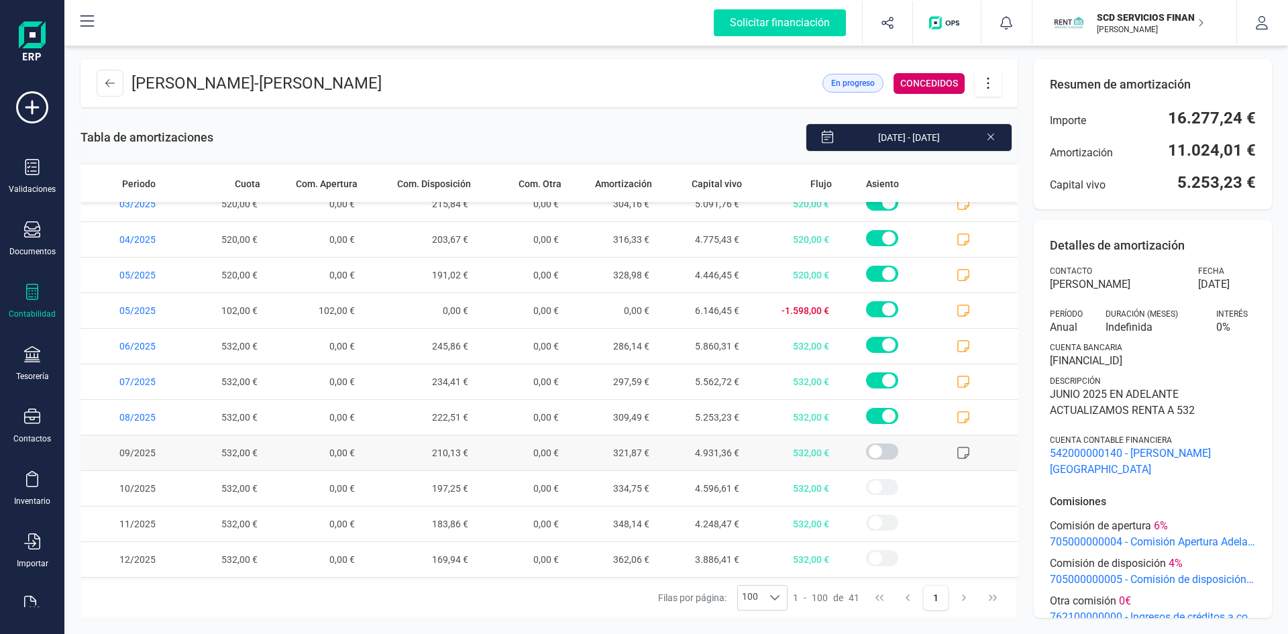
click at [956, 447] on icon at bounding box center [962, 452] width 13 height 13
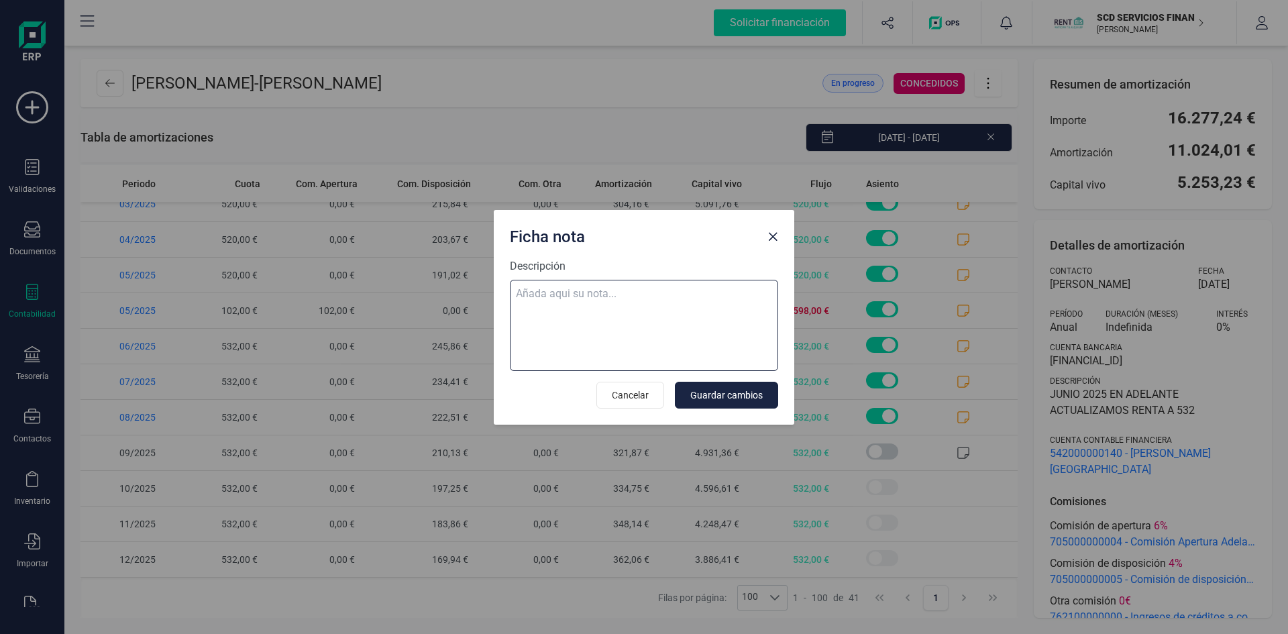
click at [582, 293] on textarea "Descripción" at bounding box center [644, 325] width 268 height 91
paste textarea "02-sep-25 9 trf. monica rodelgo saiz 532,00"
type textarea "02-sep-25 9 trf. monica rodelgo saiz 532,00"
click at [746, 387] on button "Guardar cambios" at bounding box center [726, 395] width 103 height 27
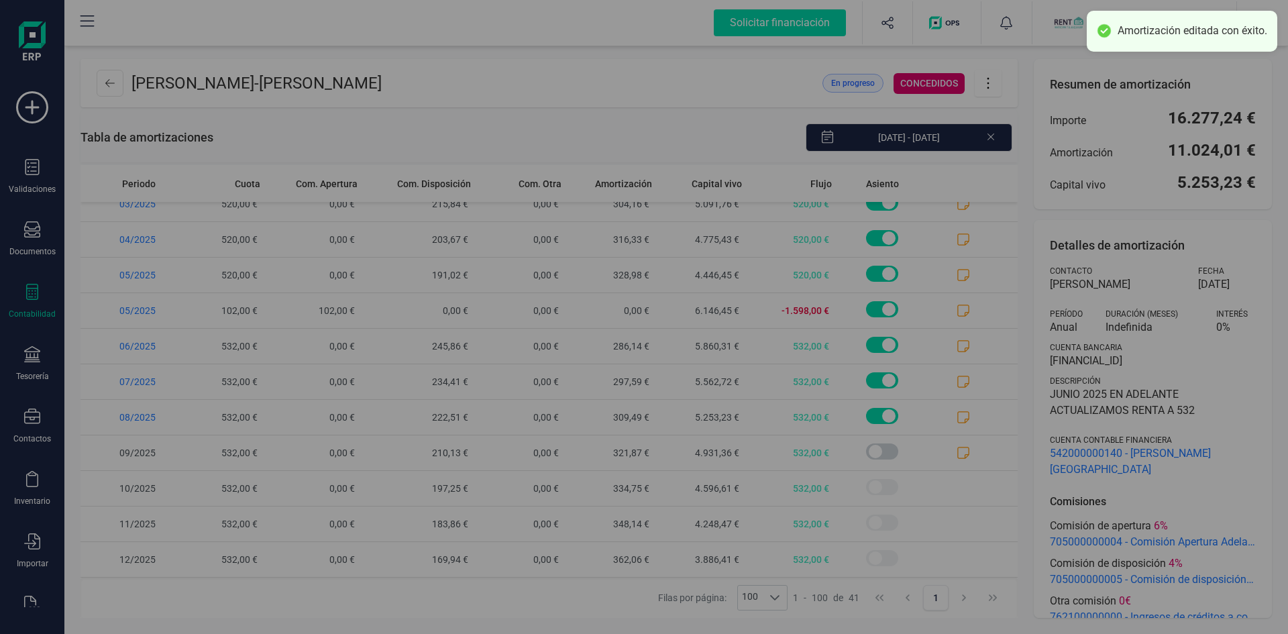
scroll to position [0, 0]
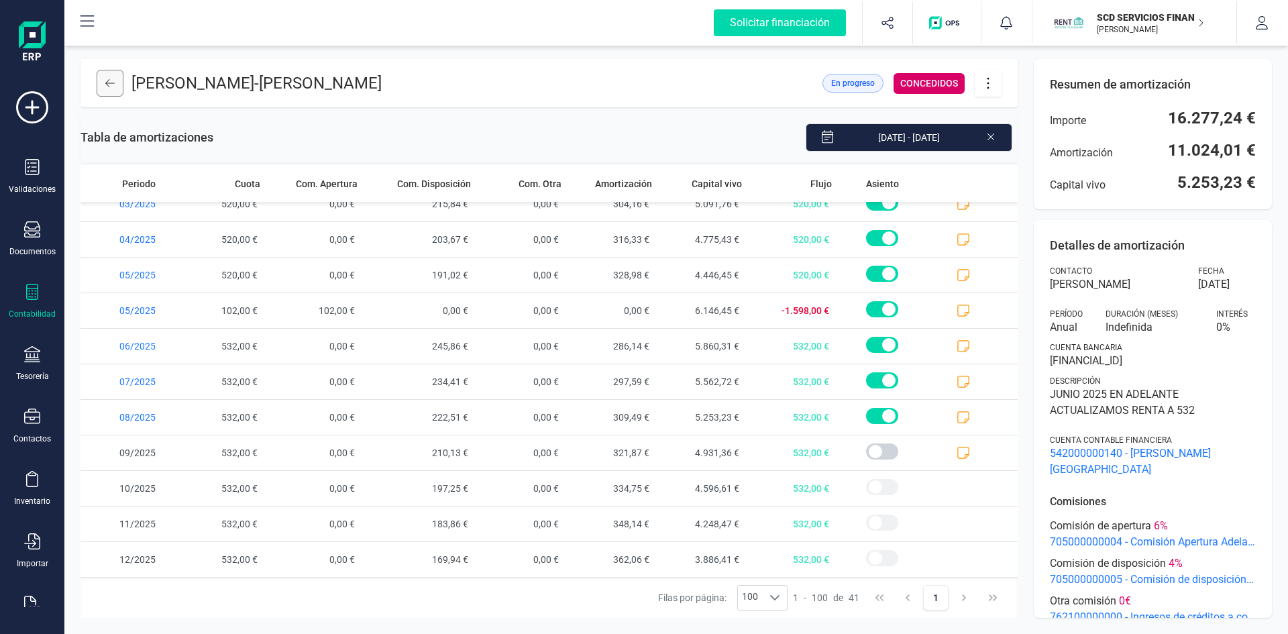
click at [111, 80] on icon at bounding box center [109, 83] width 9 height 11
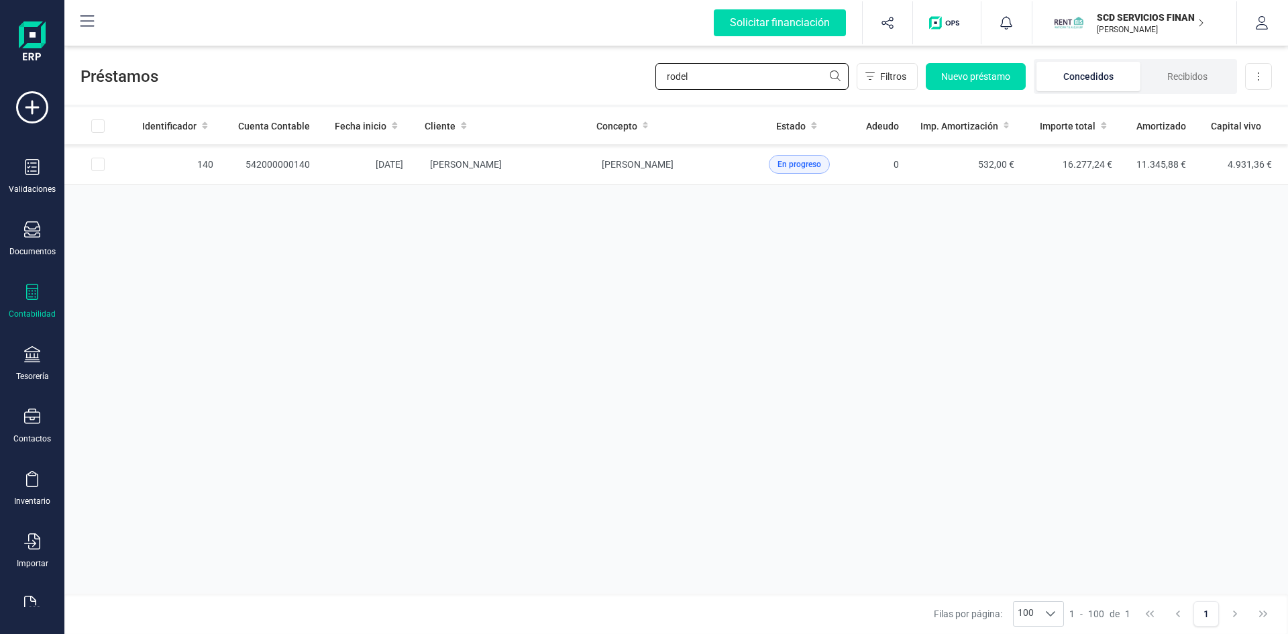
click at [531, 72] on div "Préstamos rodel Filtros Nuevo préstamo Concedidos Recibidos Descargar Excel" at bounding box center [675, 74] width 1223 height 62
type input "matt"
click at [270, 159] on td "542000000294" at bounding box center [272, 164] width 97 height 41
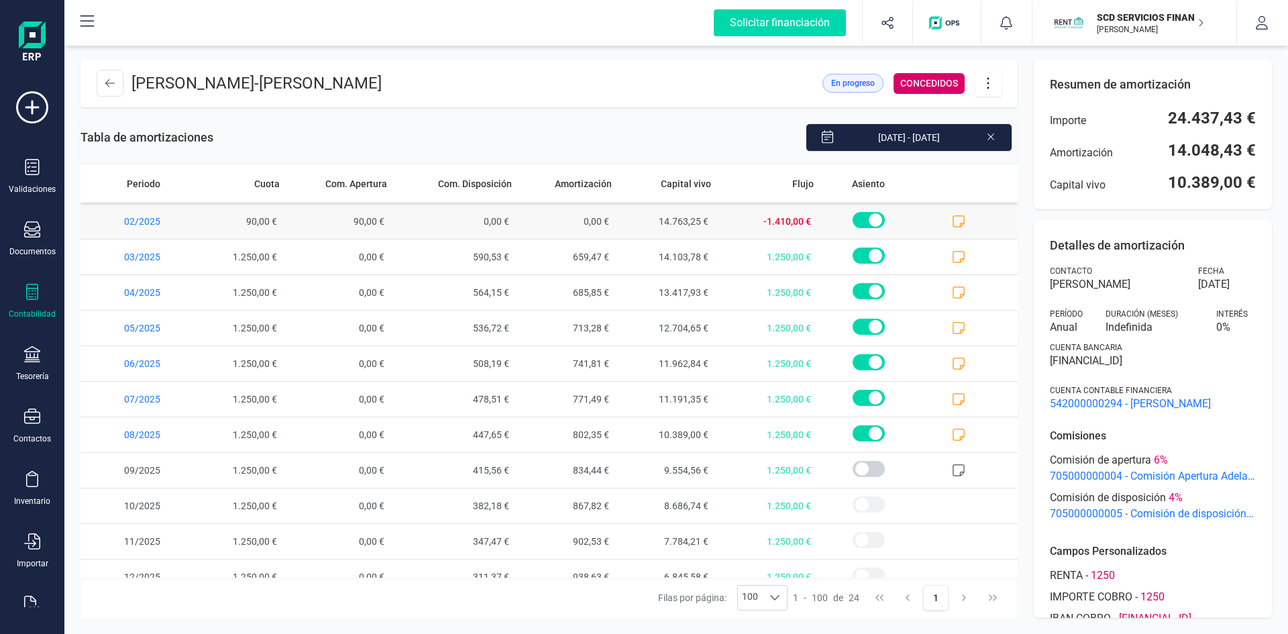
scroll to position [477, 0]
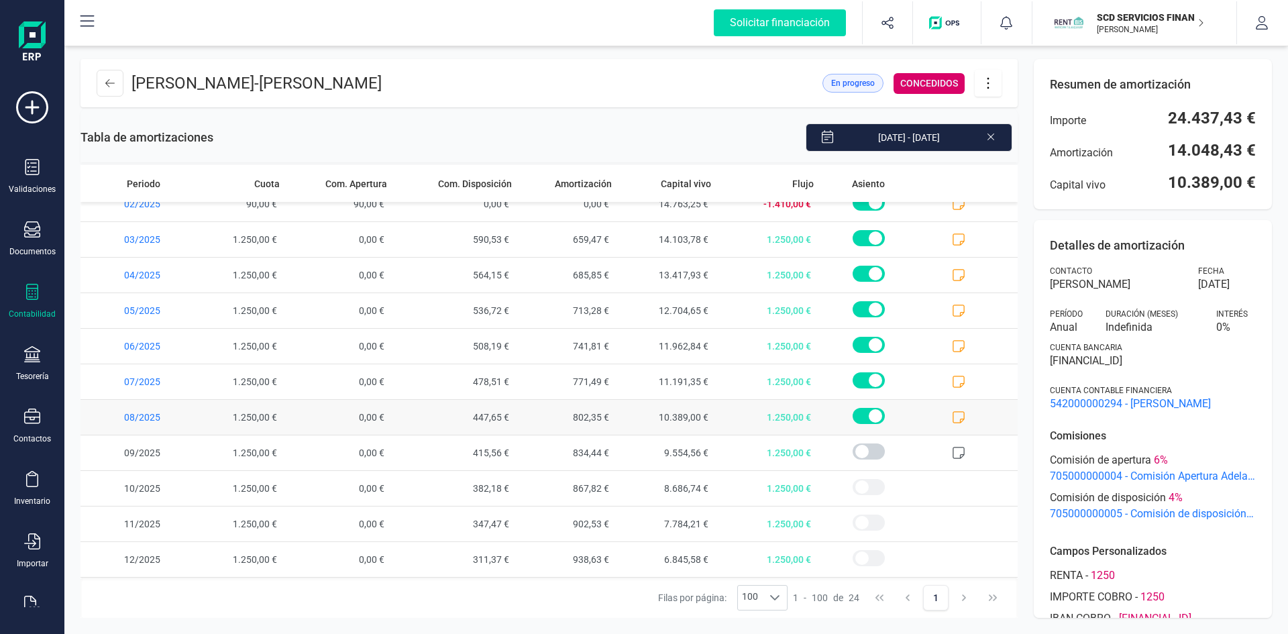
click at [952, 414] on icon at bounding box center [958, 416] width 13 height 13
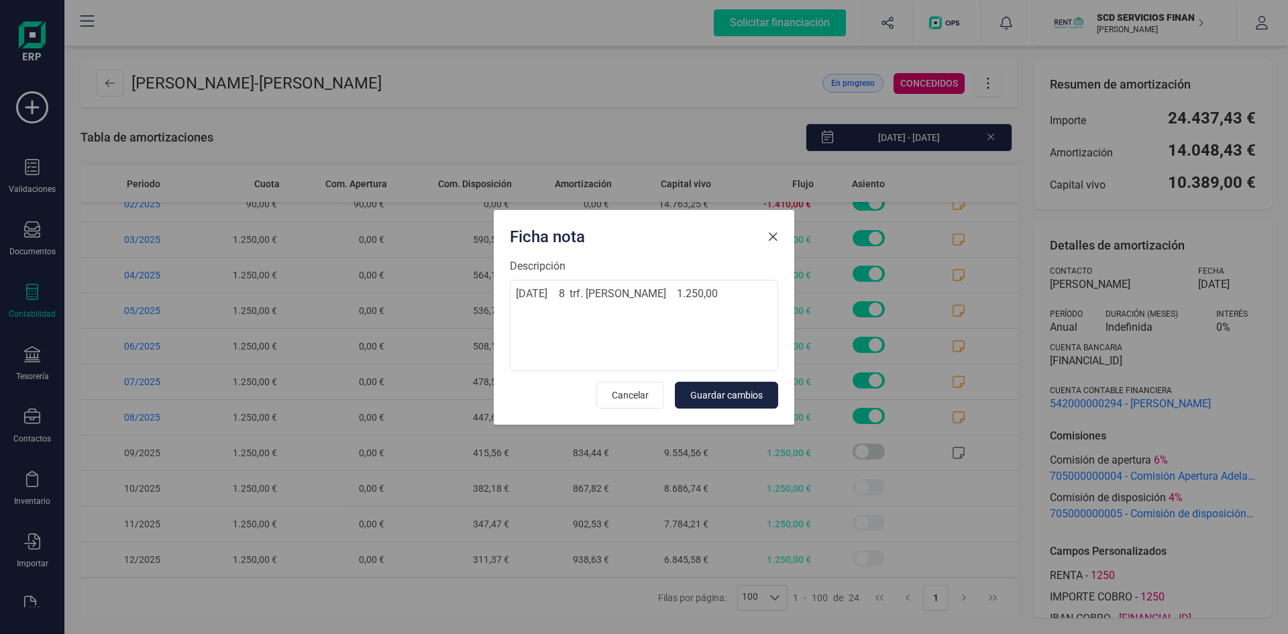
click at [770, 235] on span "Close" at bounding box center [772, 236] width 11 height 11
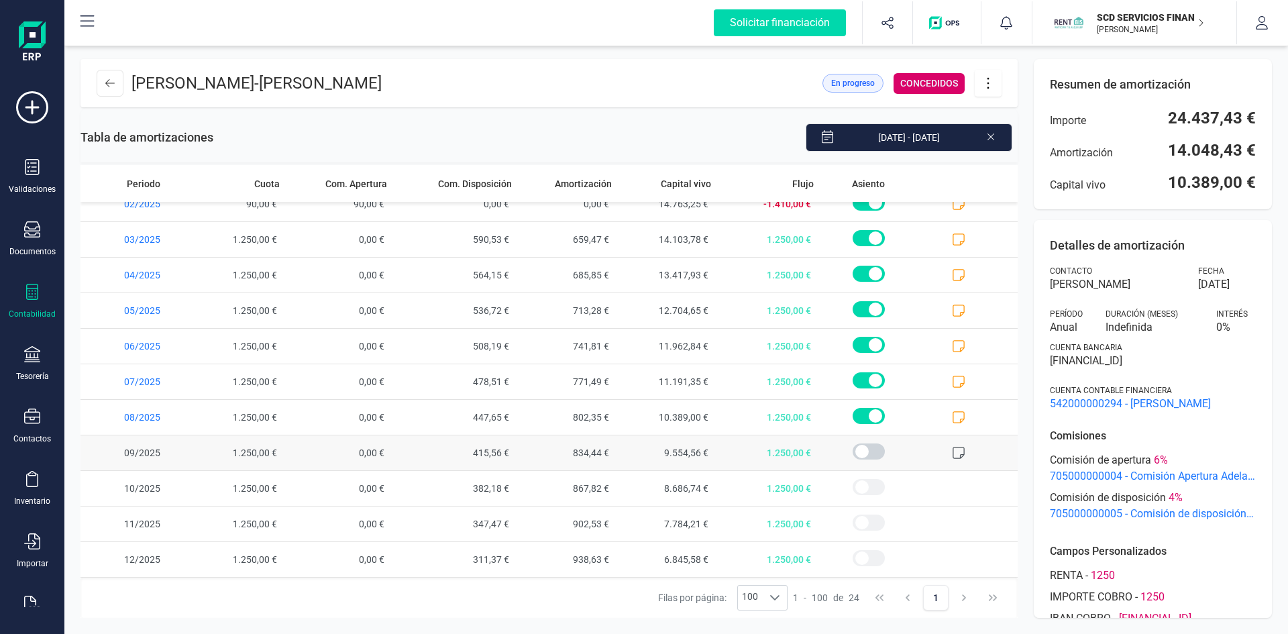
click at [952, 451] on icon at bounding box center [958, 453] width 12 height 12
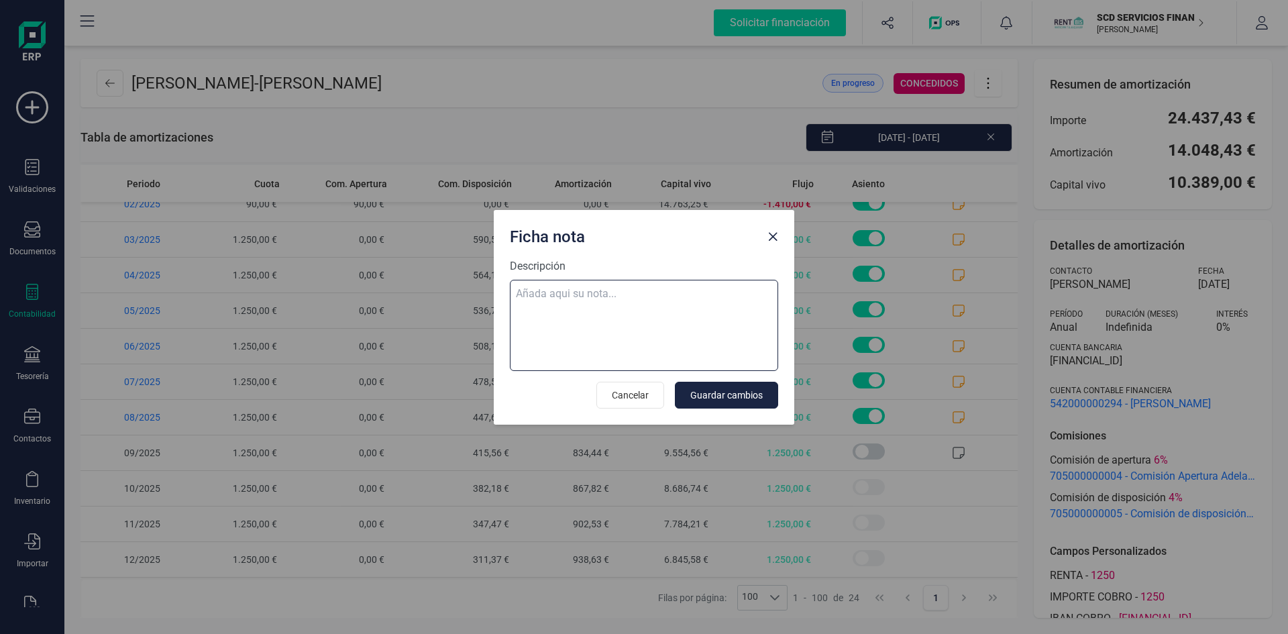
click at [630, 296] on textarea "Descripción" at bounding box center [644, 325] width 268 height 91
paste textarea "03-sep-25 9 trf. mattia mura ferrario 1.250,00"
type textarea "03-sep-25 9 trf. mattia mura ferrario 1.250,00"
click at [738, 392] on span "Guardar cambios" at bounding box center [726, 394] width 72 height 13
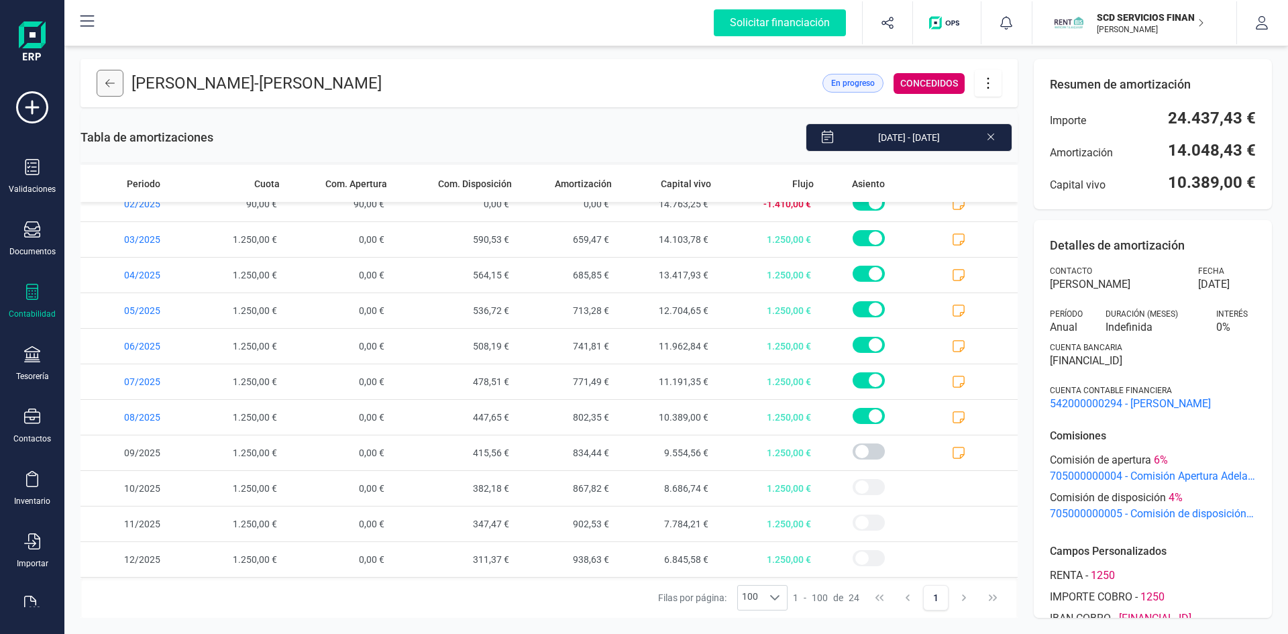
click at [111, 84] on icon at bounding box center [109, 83] width 9 height 11
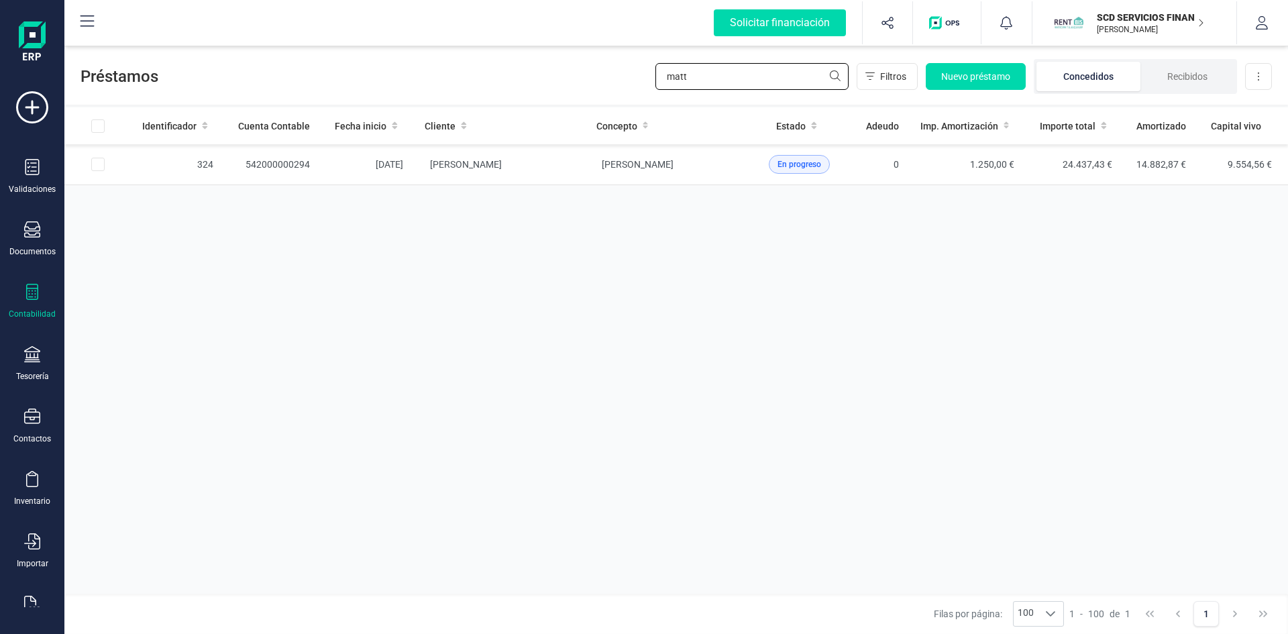
drag, startPoint x: 738, startPoint y: 81, endPoint x: 526, endPoint y: 80, distance: 211.2
click at [530, 80] on div "Préstamos matt Filtros Nuevo préstamo Concedidos Recibidos Descargar Excel" at bounding box center [675, 74] width 1223 height 62
type input "zaira"
click at [287, 160] on td "542000000183" at bounding box center [272, 164] width 97 height 41
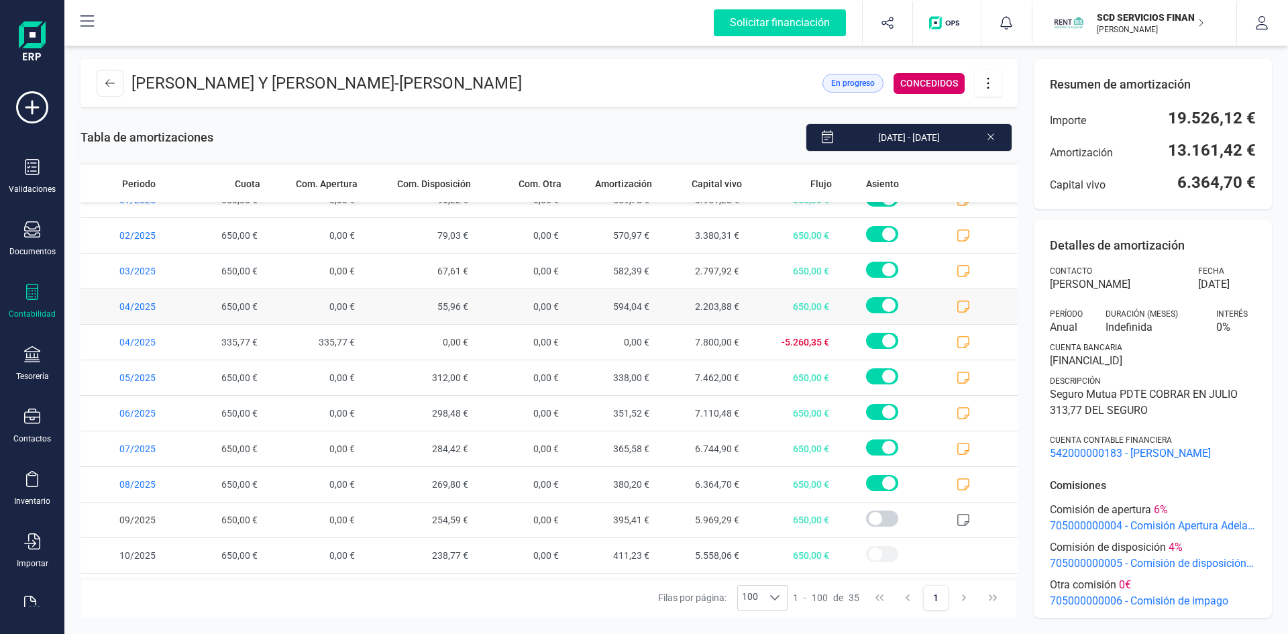
scroll to position [868, 0]
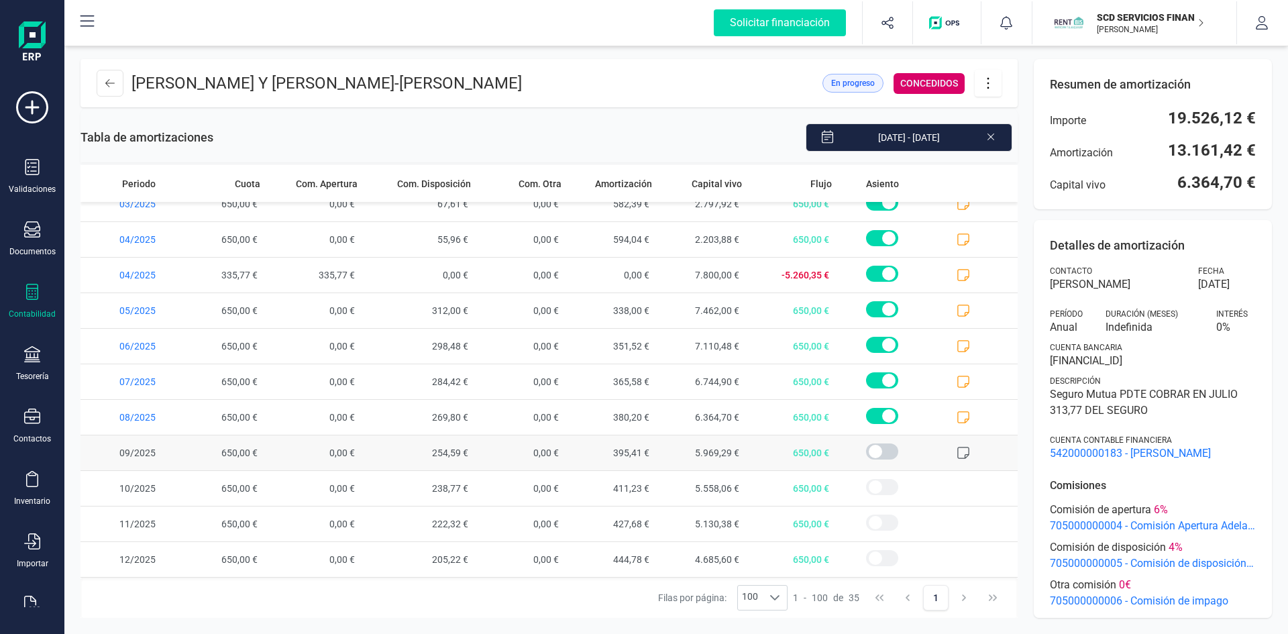
click at [957, 459] on icon at bounding box center [963, 453] width 12 height 12
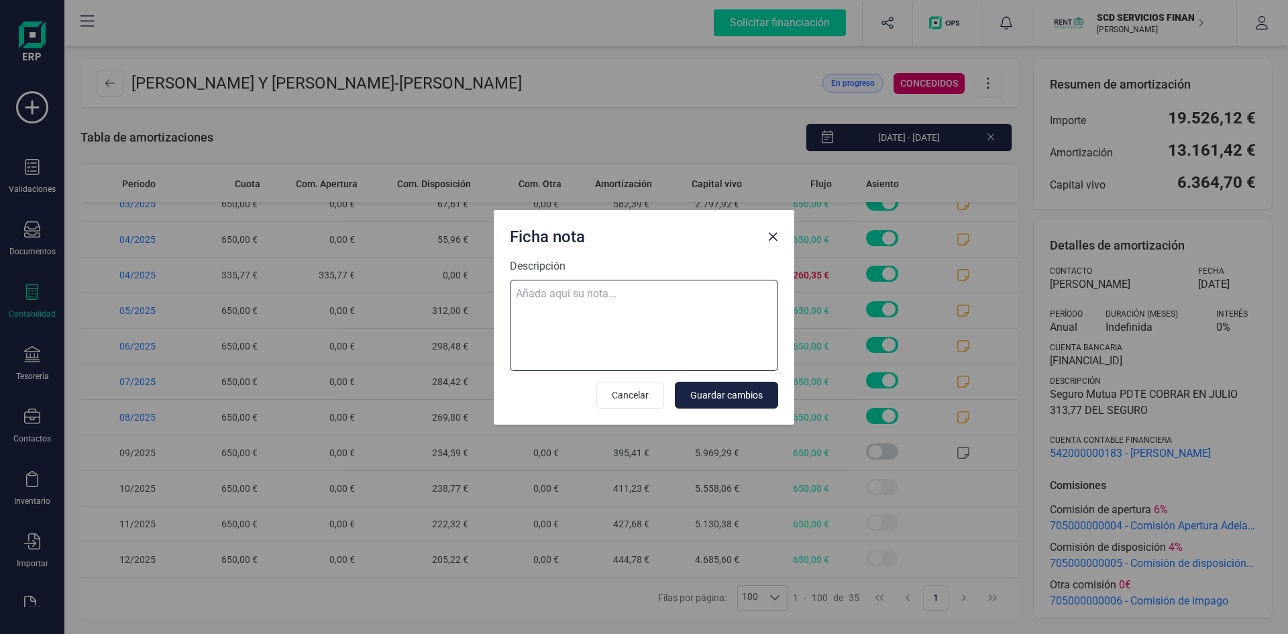
click at [562, 290] on textarea "Descripción" at bounding box center [644, 325] width 268 height 91
paste textarea "03-sep-25 9 trf. zaira bastida hermoso 650,00"
type textarea "03-sep-25 9 trf. zaira bastida hermoso 650,00"
click at [734, 394] on span "Guardar cambios" at bounding box center [726, 394] width 72 height 13
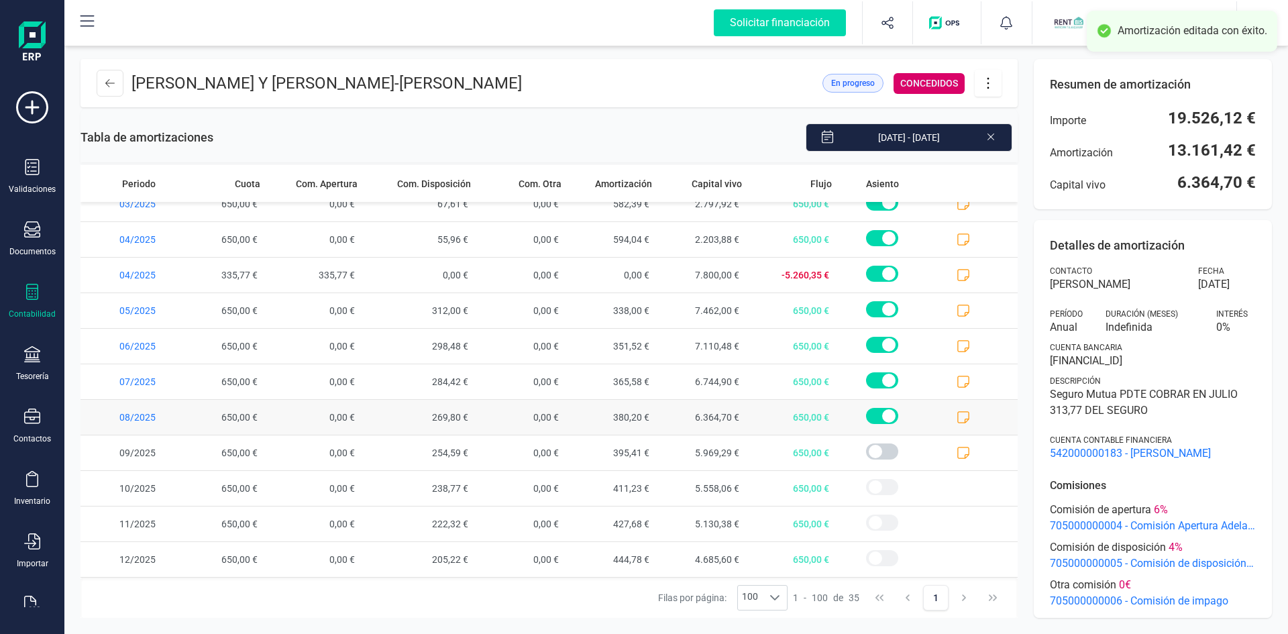
click at [956, 424] on icon at bounding box center [962, 416] width 13 height 13
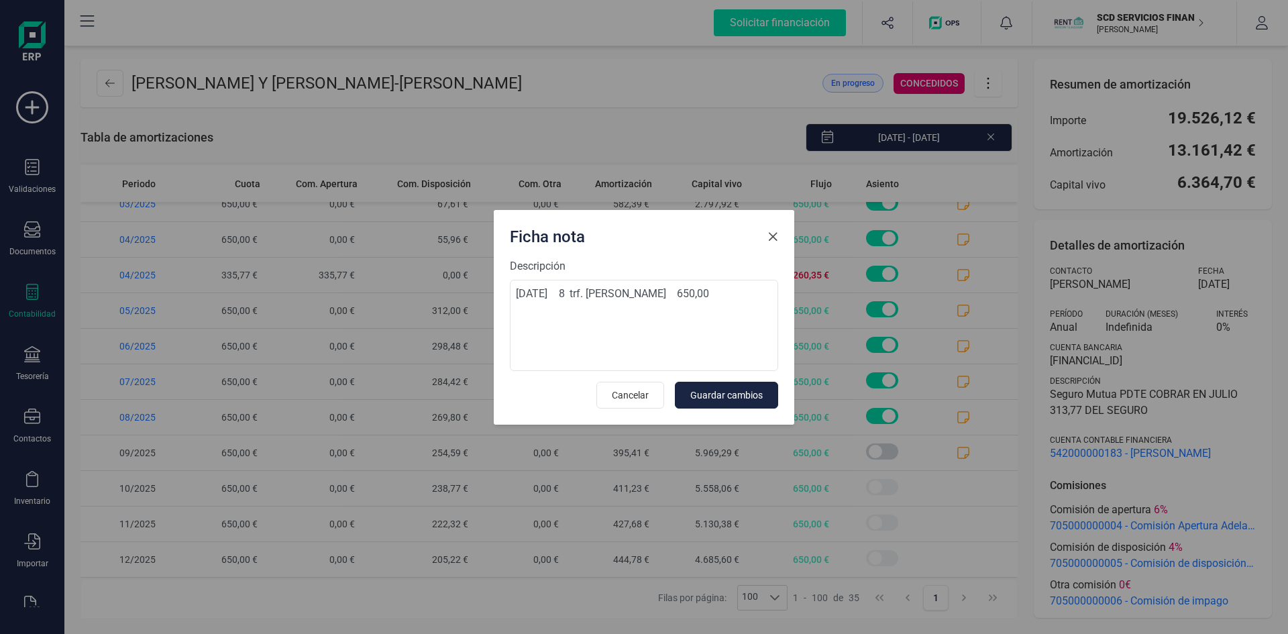
click at [768, 233] on span "Close" at bounding box center [772, 236] width 11 height 11
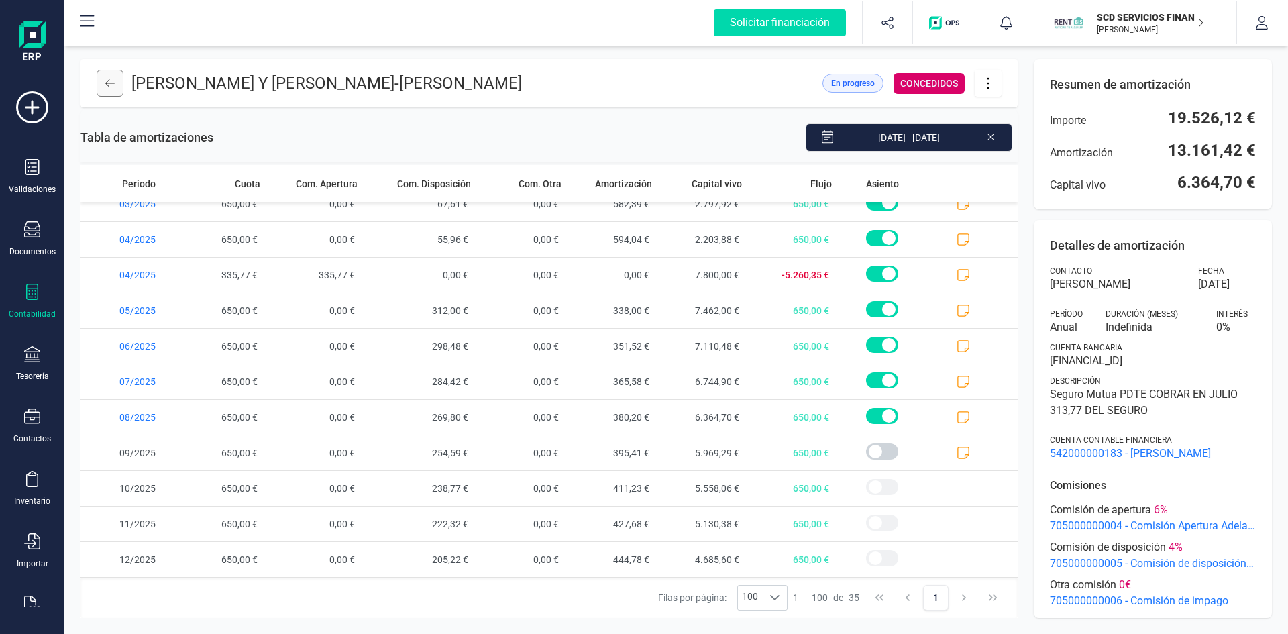
click at [110, 89] on icon at bounding box center [109, 83] width 9 height 11
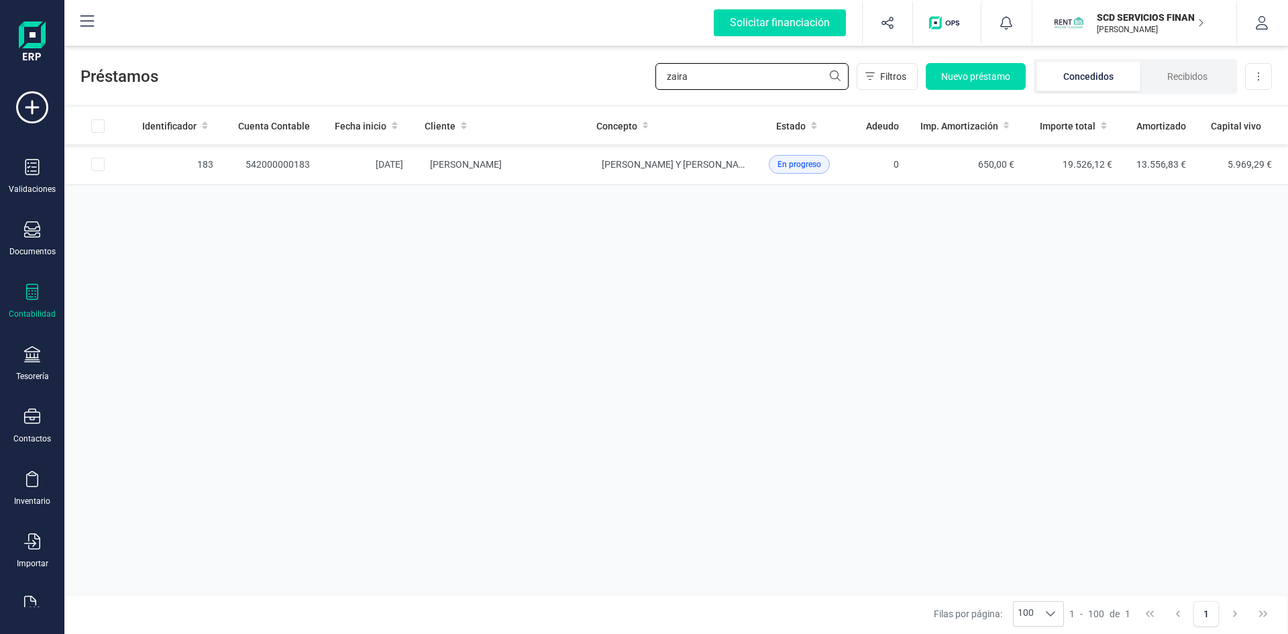
drag, startPoint x: 695, startPoint y: 79, endPoint x: 531, endPoint y: 72, distance: 164.4
click at [534, 72] on div "Préstamos zaira Filtros Nuevo préstamo Concedidos Recibidos Descargar Excel" at bounding box center [675, 74] width 1223 height 62
type input "ouma"
click at [266, 162] on td "542000000201" at bounding box center [272, 164] width 97 height 41
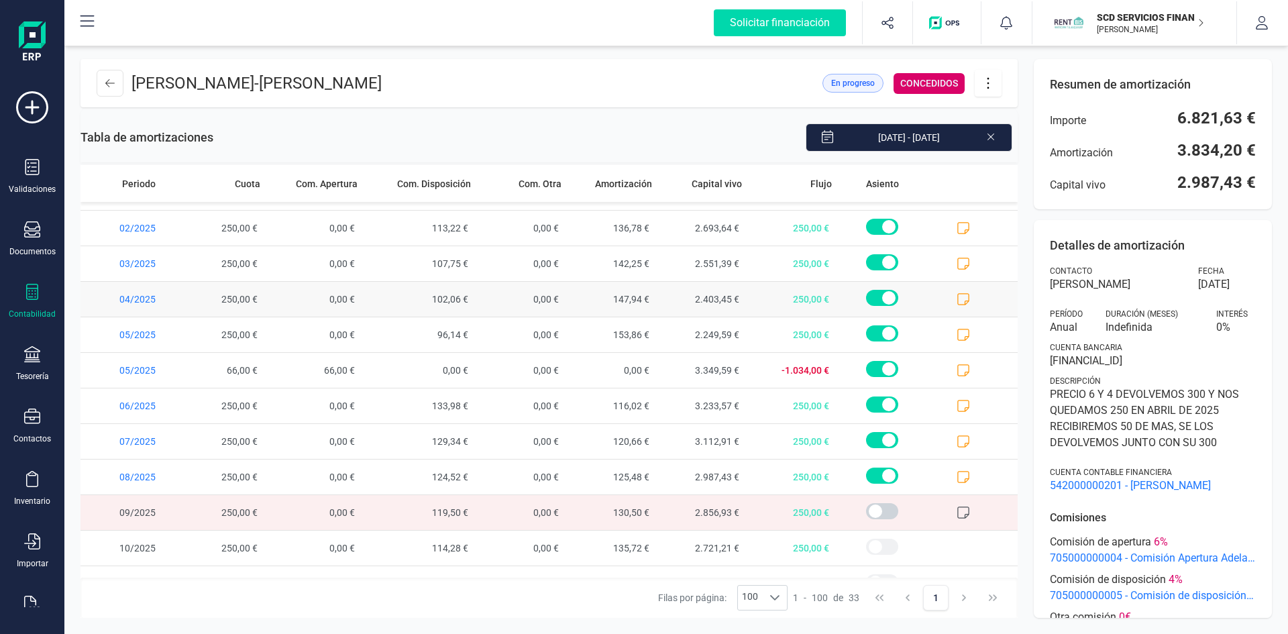
scroll to position [797, 0]
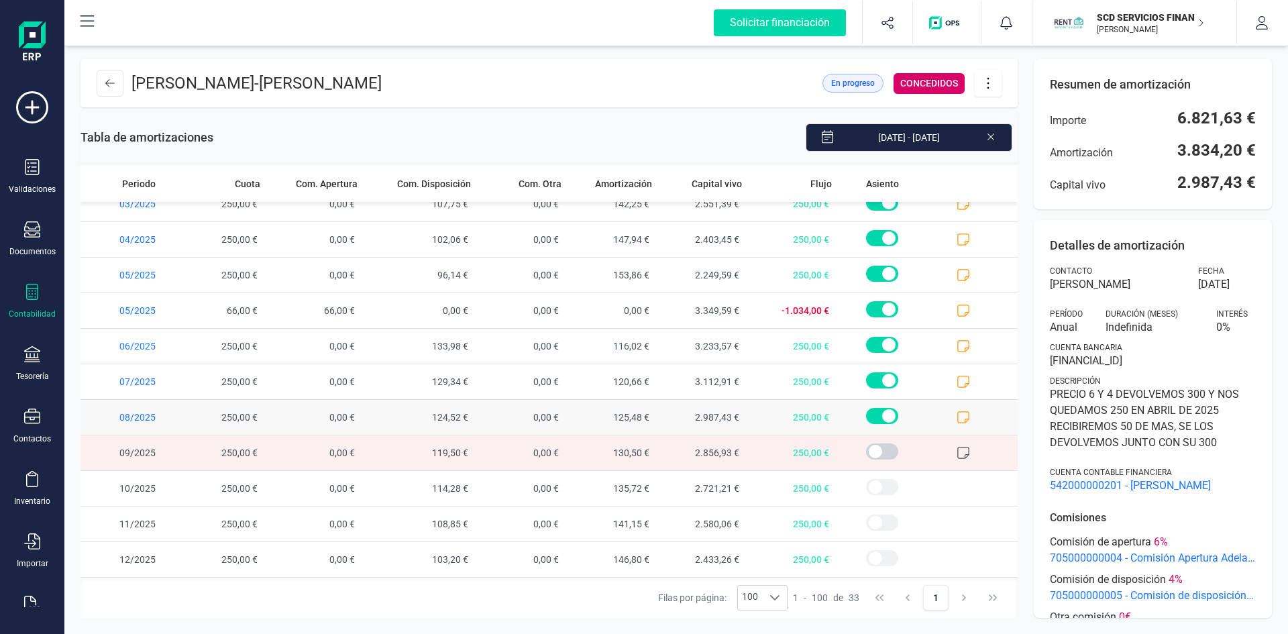
click at [956, 412] on icon at bounding box center [962, 416] width 13 height 13
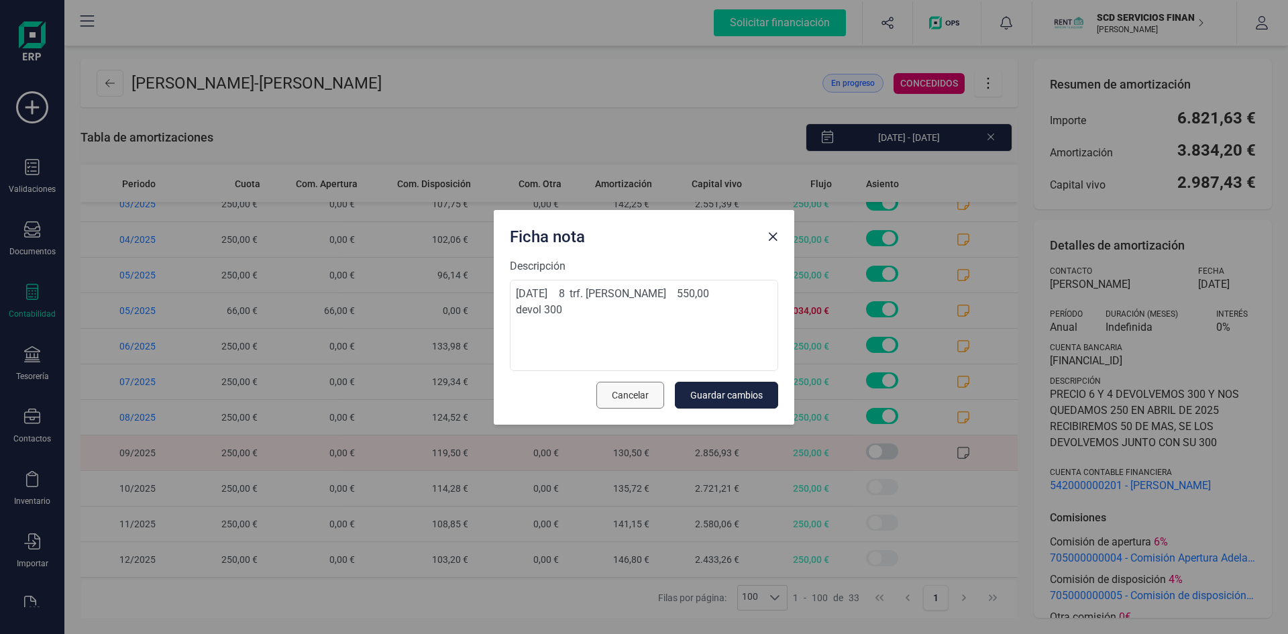
click at [634, 399] on span "Cancelar" at bounding box center [630, 394] width 37 height 13
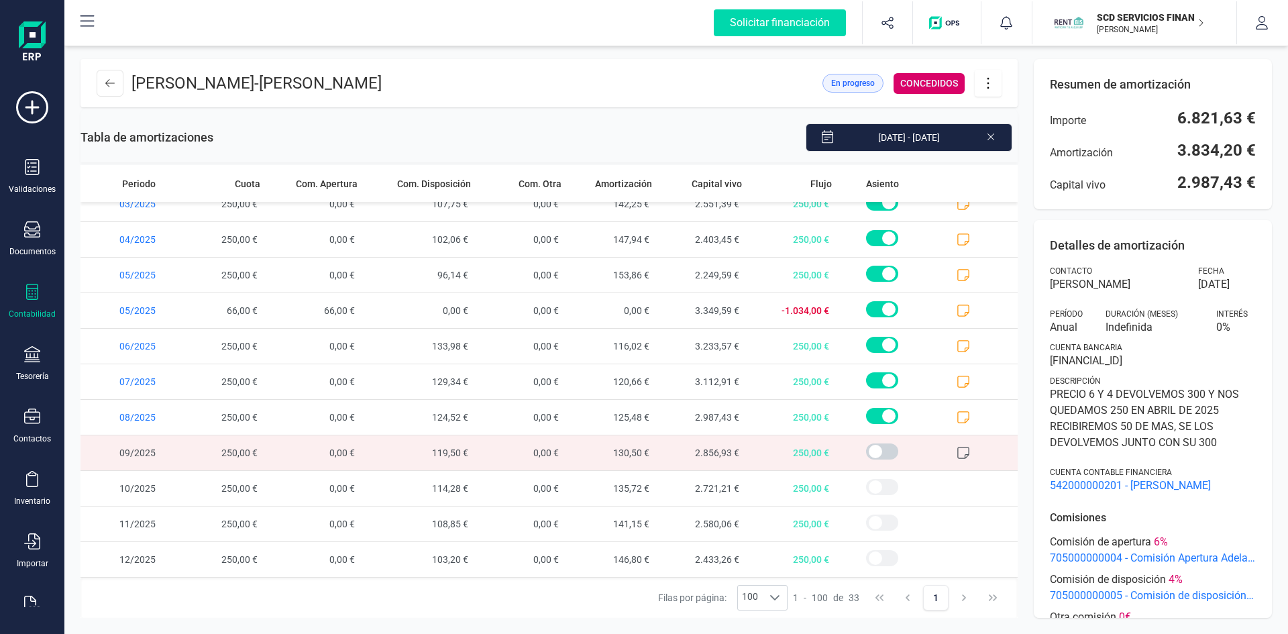
click at [956, 449] on icon at bounding box center [962, 452] width 13 height 13
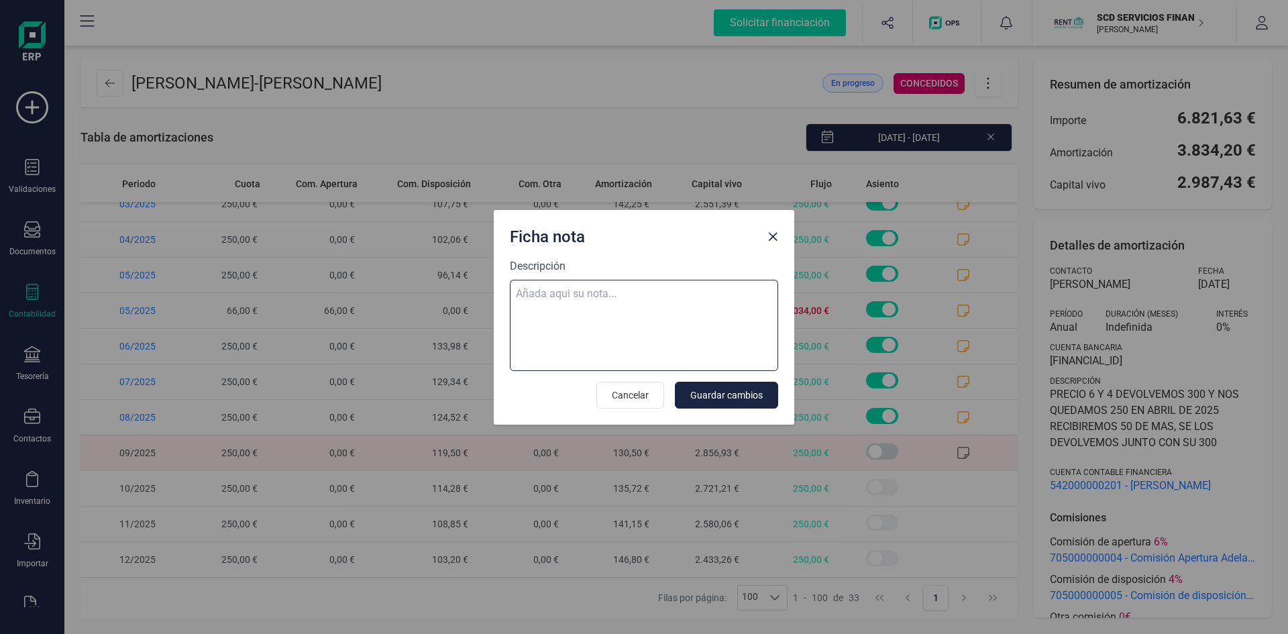
click at [555, 294] on textarea "Descripción" at bounding box center [644, 325] width 268 height 91
paste textarea "03-sep-25 9 trf. oumar diallo 550,00"
type textarea "03-sep-25 9 trf. oumar diallo 550,00 dev 300"
click at [737, 391] on span "Guardar cambios" at bounding box center [726, 394] width 72 height 13
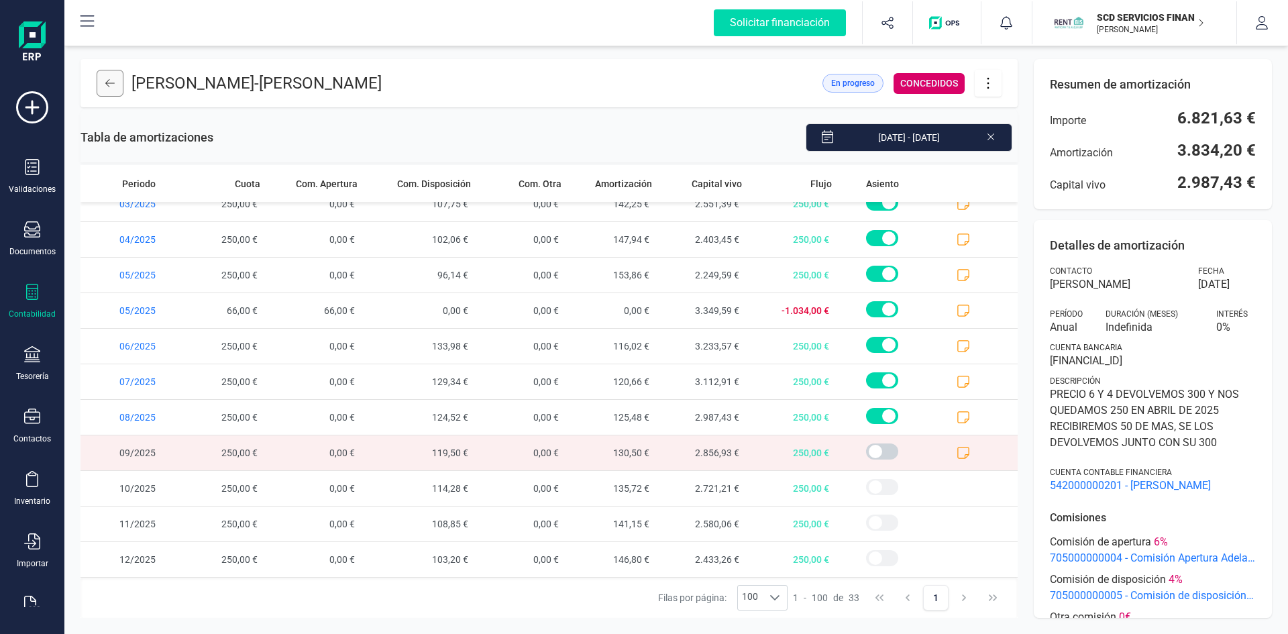
click at [107, 78] on icon at bounding box center [109, 83] width 9 height 11
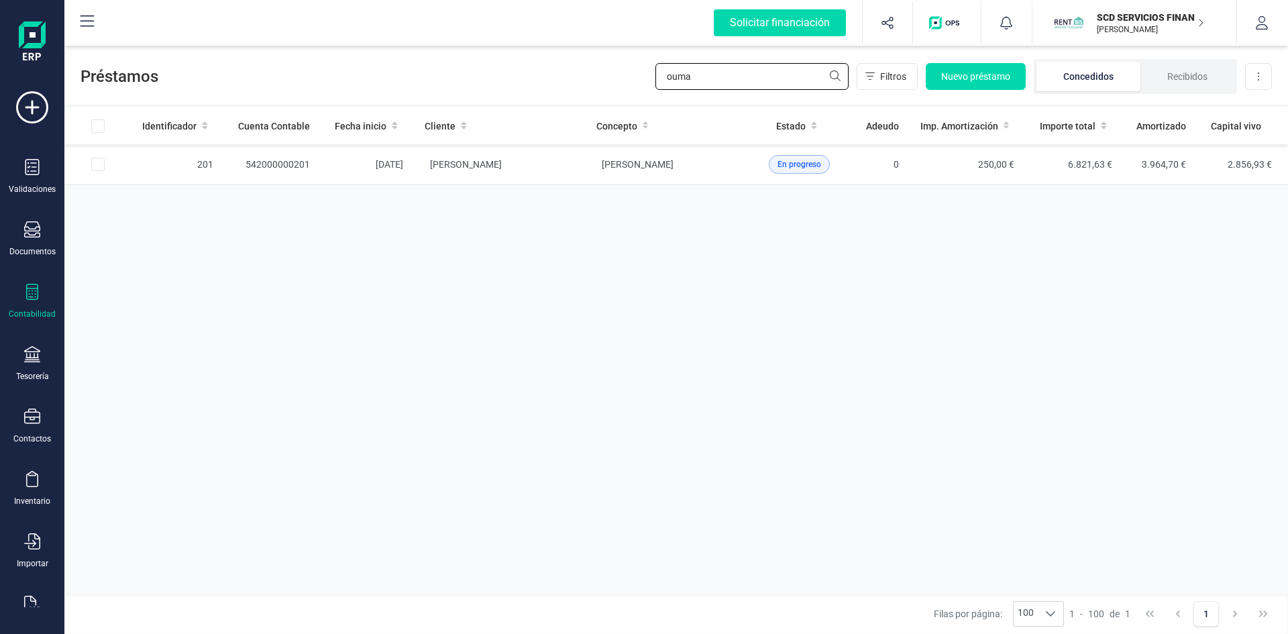
drag, startPoint x: 755, startPoint y: 79, endPoint x: 592, endPoint y: 75, distance: 163.0
click at [595, 75] on div "Préstamos ouma Filtros Nuevo préstamo Concedidos Recibidos Descargar Excel" at bounding box center [675, 74] width 1223 height 62
type input "osmeri"
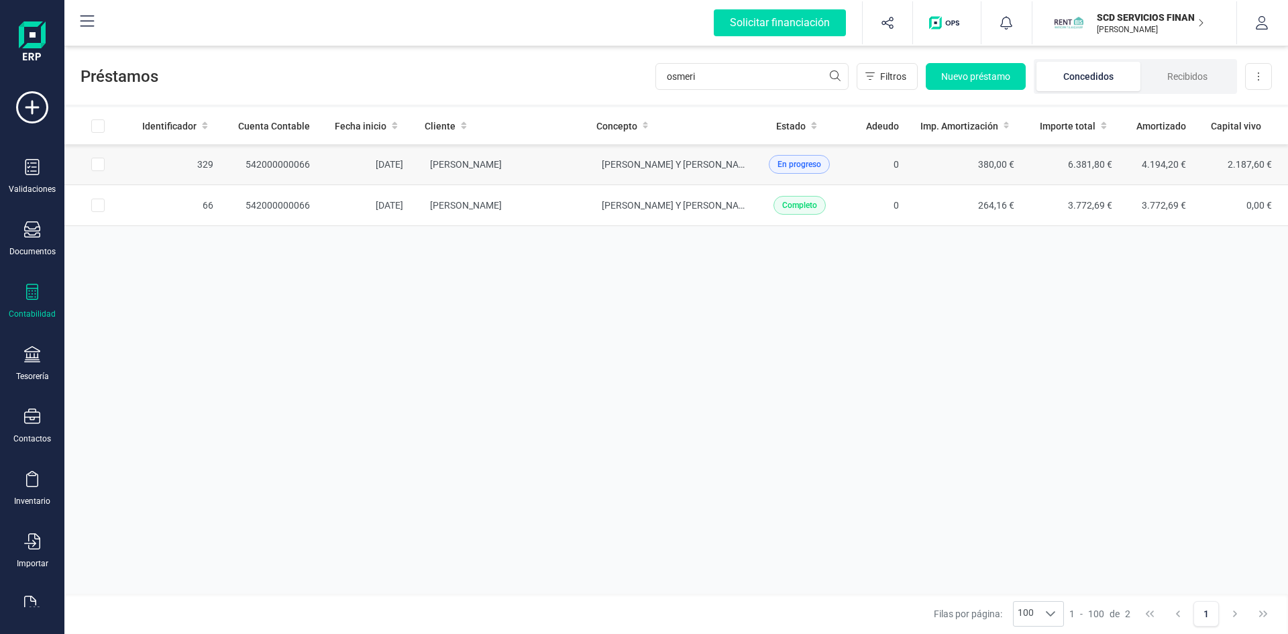
click at [290, 163] on td "542000000066" at bounding box center [272, 164] width 97 height 41
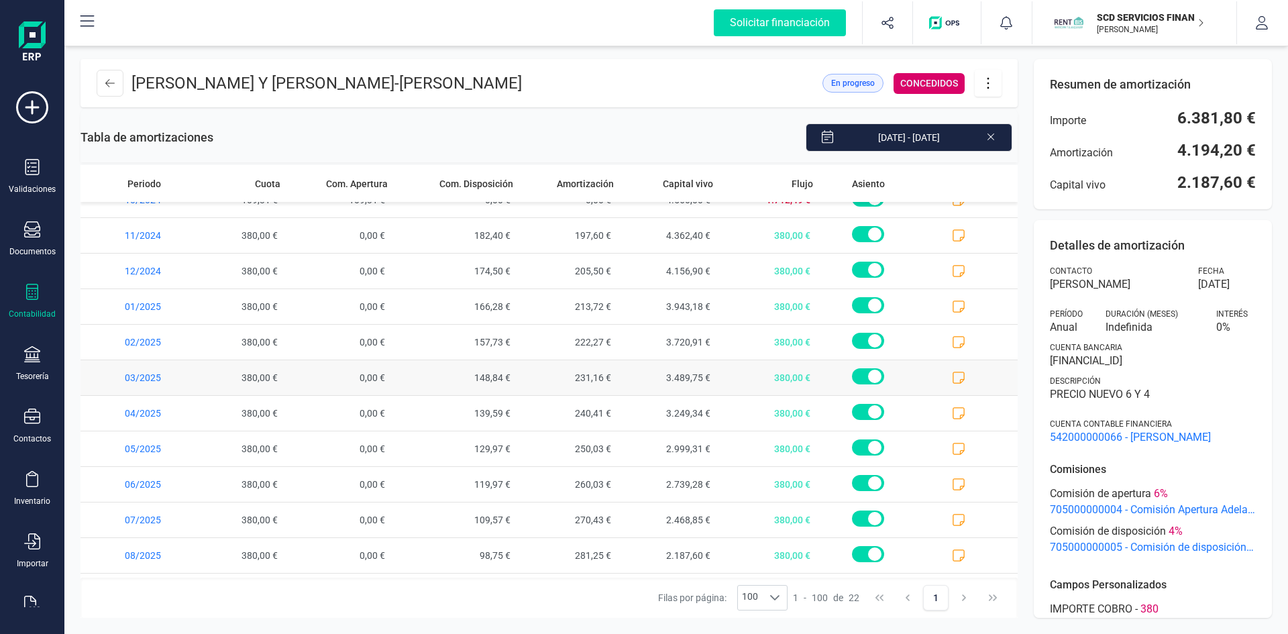
scroll to position [406, 0]
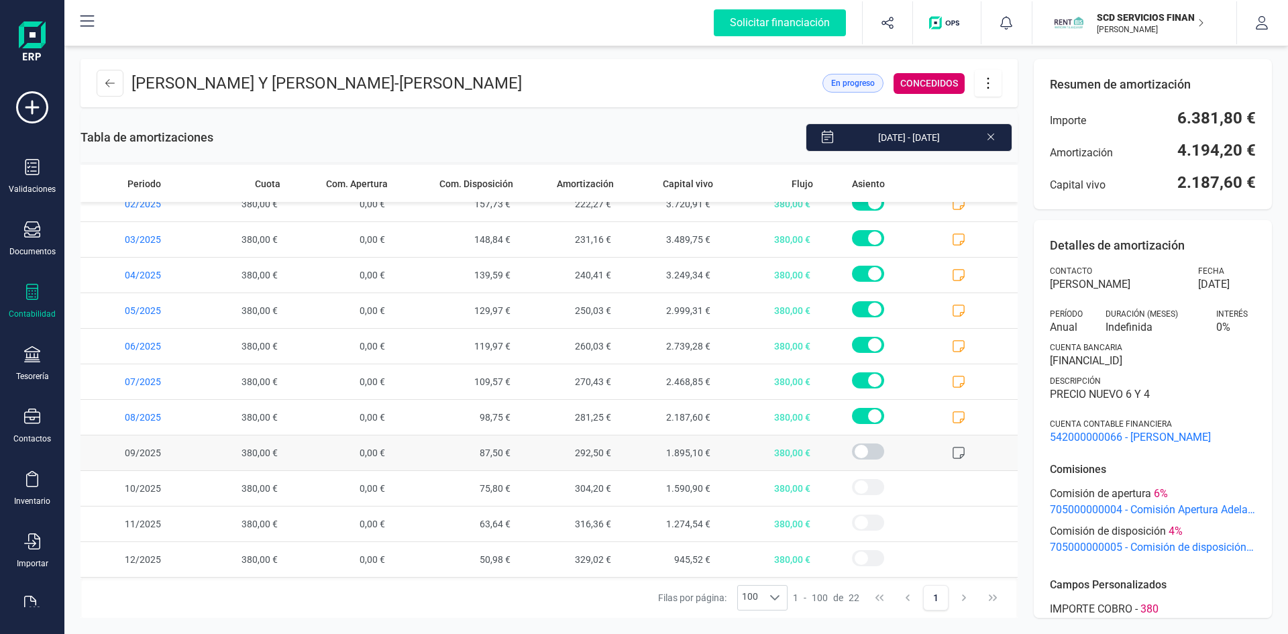
click at [952, 447] on icon at bounding box center [958, 452] width 13 height 13
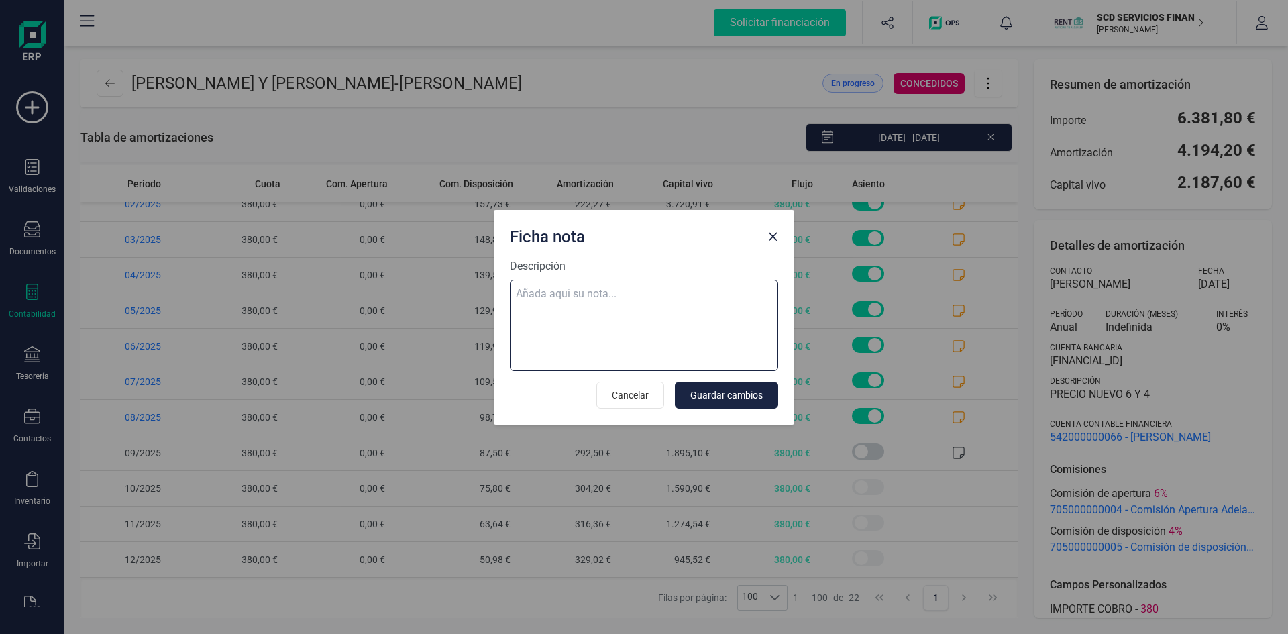
click at [579, 290] on textarea "Descripción" at bounding box center [644, 325] width 268 height 91
paste textarea "03-sep-25 9 trf. osmeri fatima zulian saiber 380,00"
type textarea "03-sep-25 9 trf. osmeri fatima zulian saiber 380,00"
click at [739, 391] on span "Guardar cambios" at bounding box center [726, 394] width 72 height 13
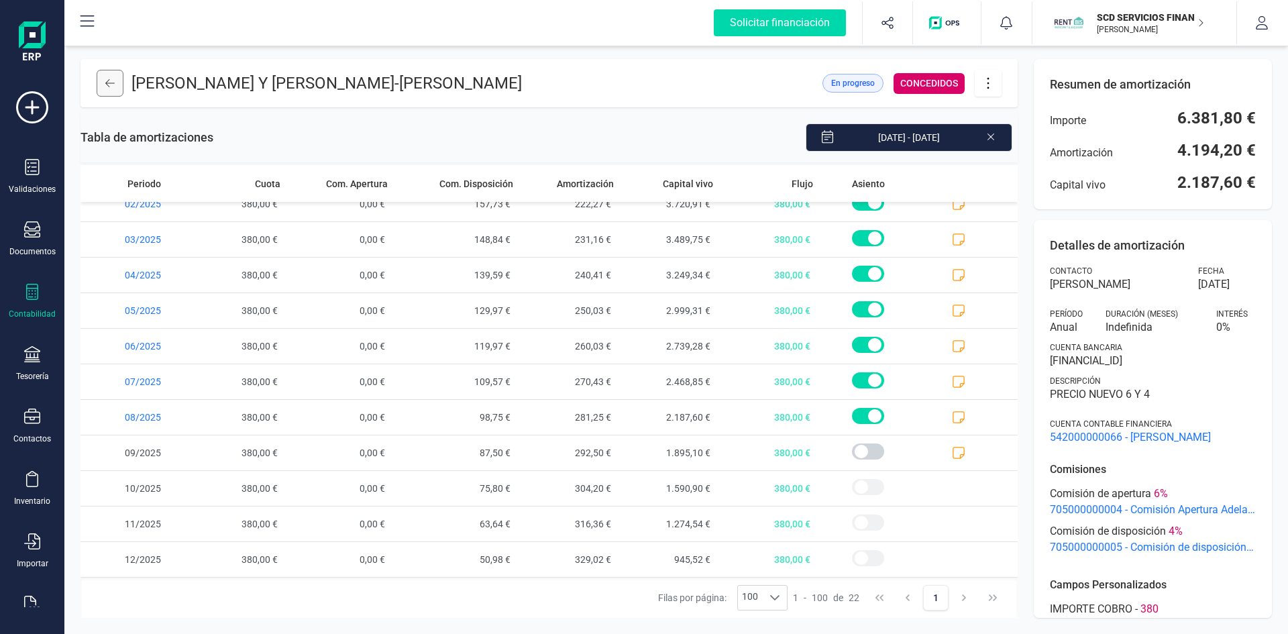
click at [107, 84] on icon at bounding box center [109, 83] width 9 height 8
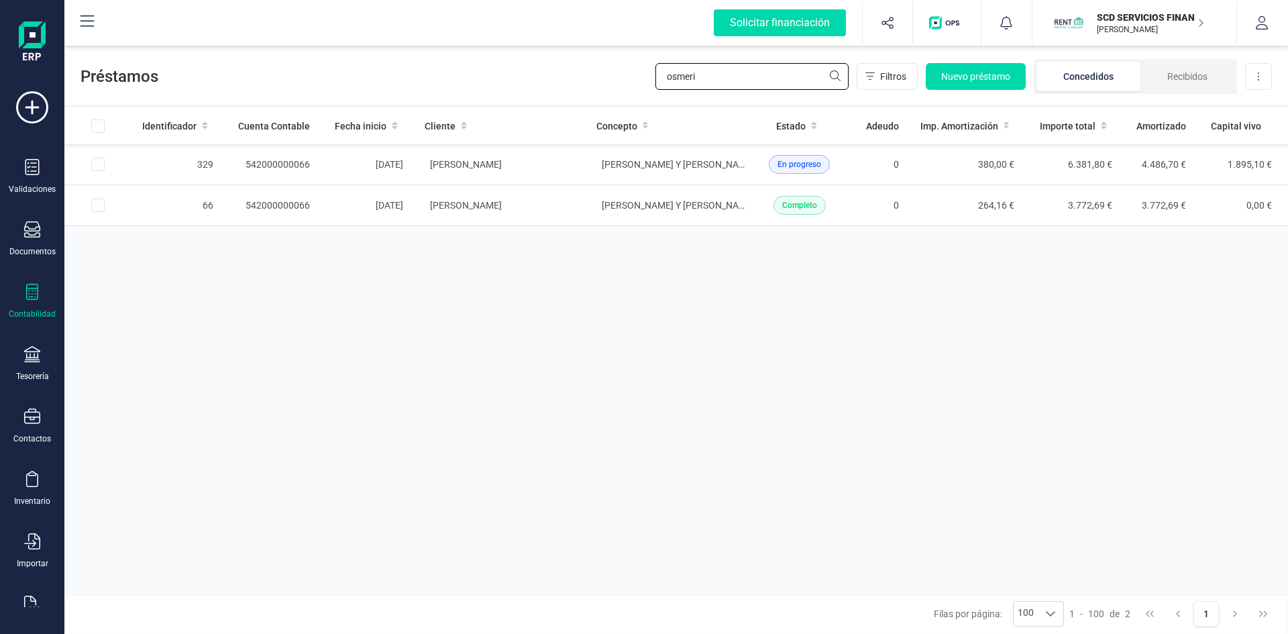
click at [539, 85] on div "Préstamos osmeri Filtros Nuevo préstamo Concedidos Recibidos Descargar Excel" at bounding box center [675, 74] width 1223 height 62
type input "eva ju"
click at [279, 164] on td "542000000128" at bounding box center [272, 164] width 97 height 41
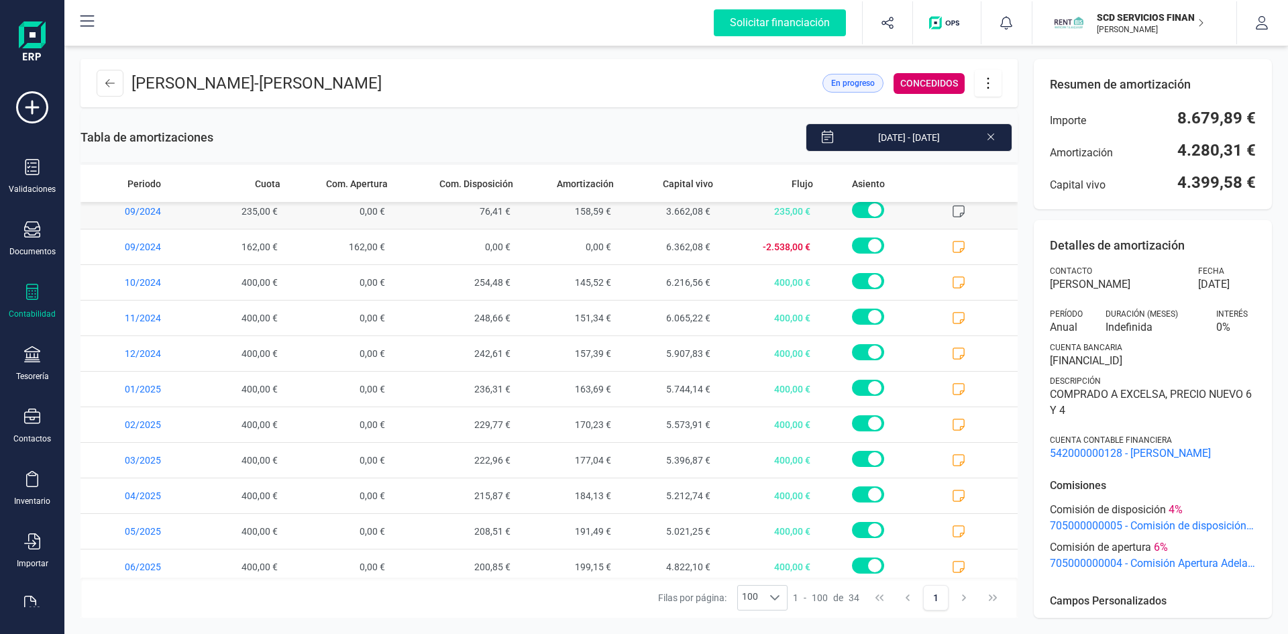
scroll to position [833, 0]
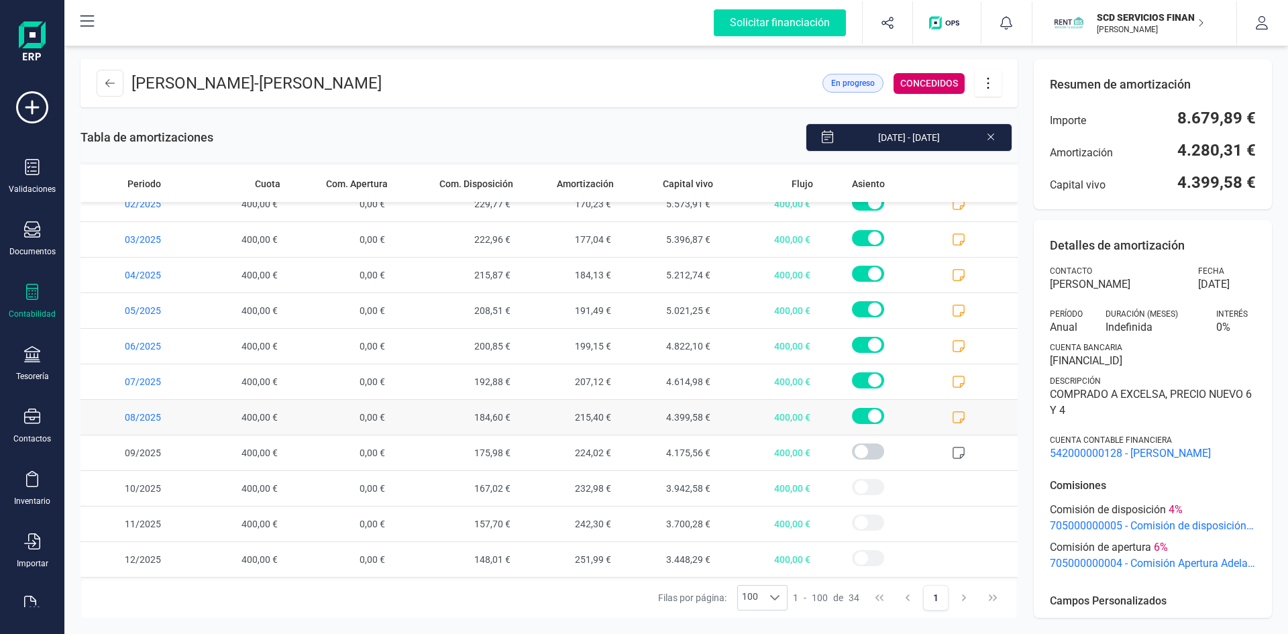
click at [952, 416] on icon at bounding box center [958, 416] width 13 height 13
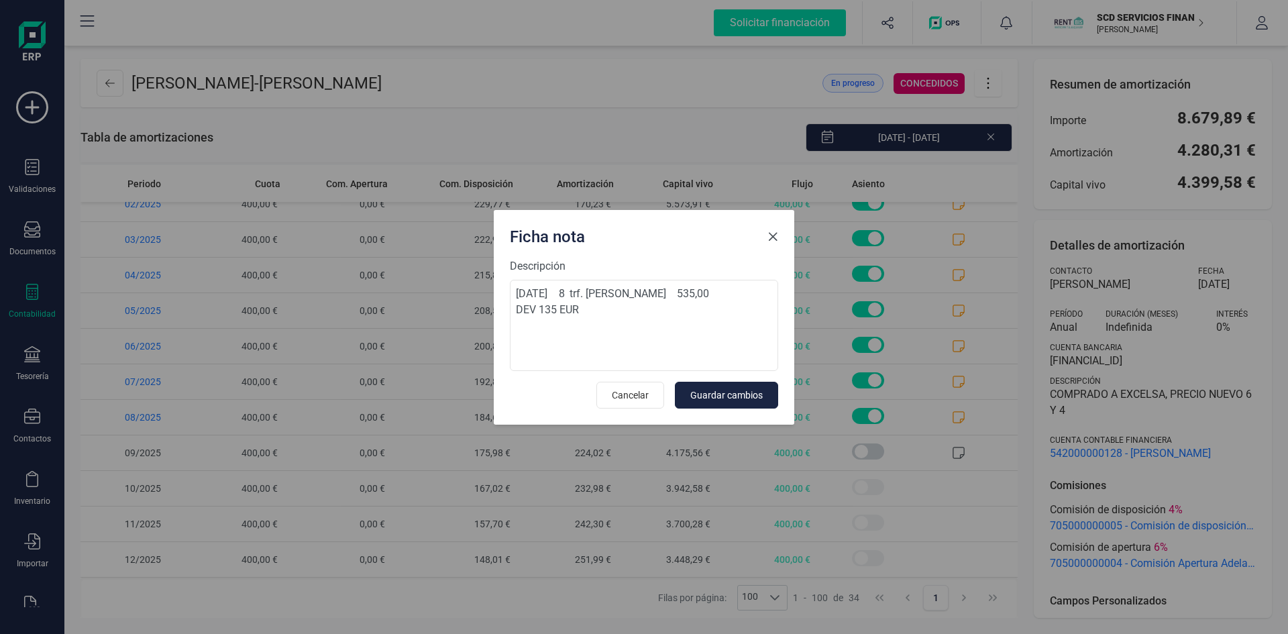
click at [772, 234] on span "Close" at bounding box center [772, 236] width 11 height 11
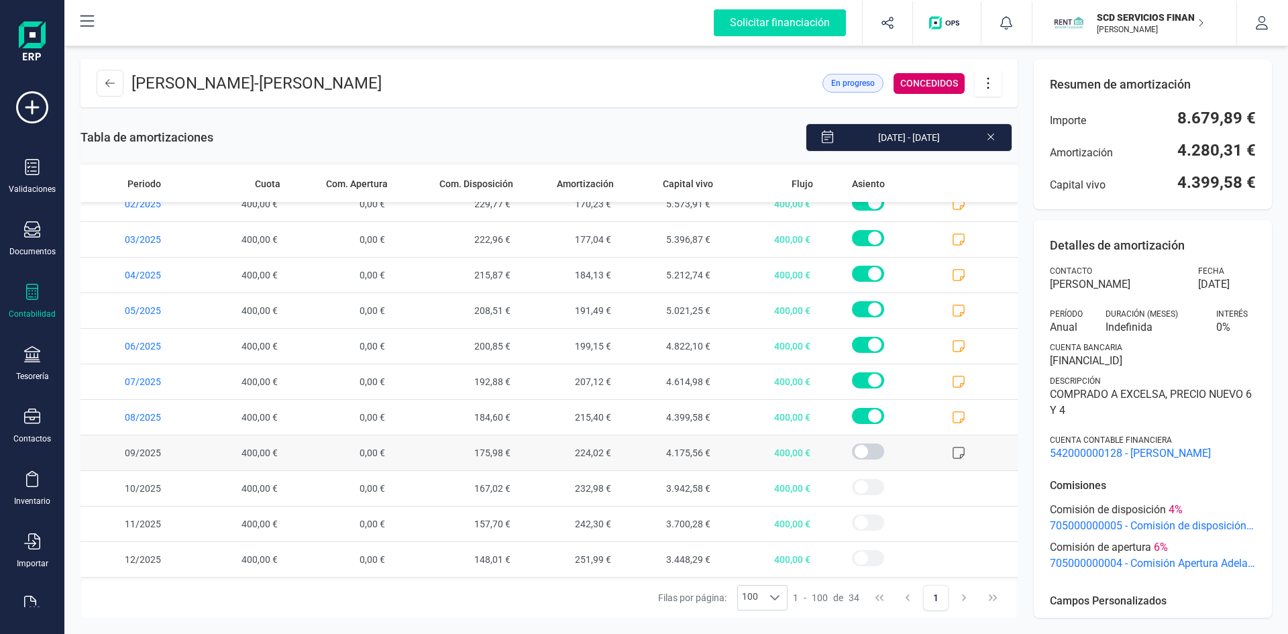
click at [952, 458] on icon at bounding box center [958, 453] width 12 height 12
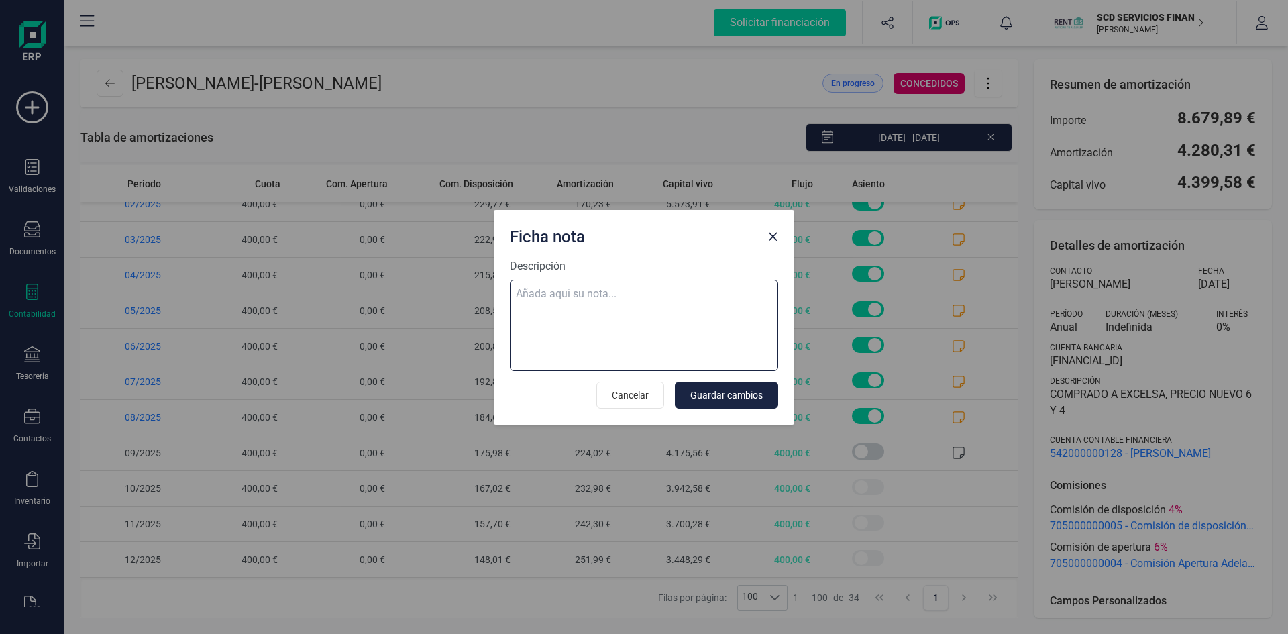
click at [566, 292] on textarea "Descripción" at bounding box center [644, 325] width 268 height 91
paste textarea "03-sep-25 9 trf. eva jurado aguaron 535,00"
type textarea "03-sep-25 9 trf. eva jurado aguaron 535,00 dev 135 eur Sandra Arenas"
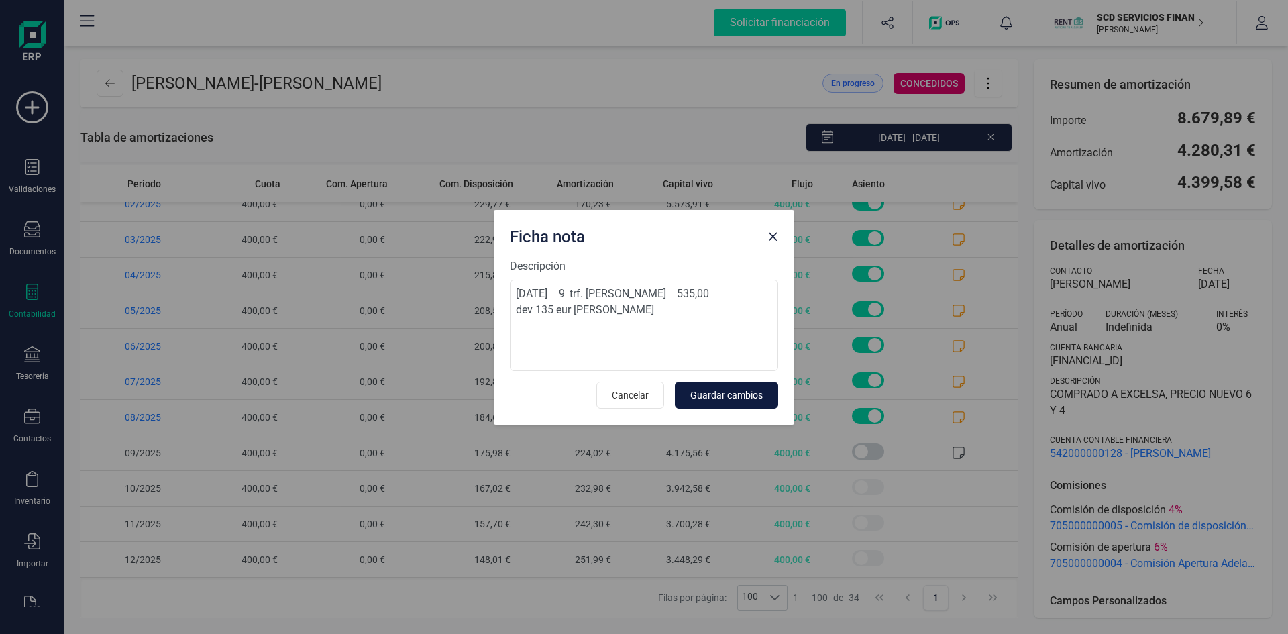
click at [735, 389] on span "Guardar cambios" at bounding box center [726, 394] width 72 height 13
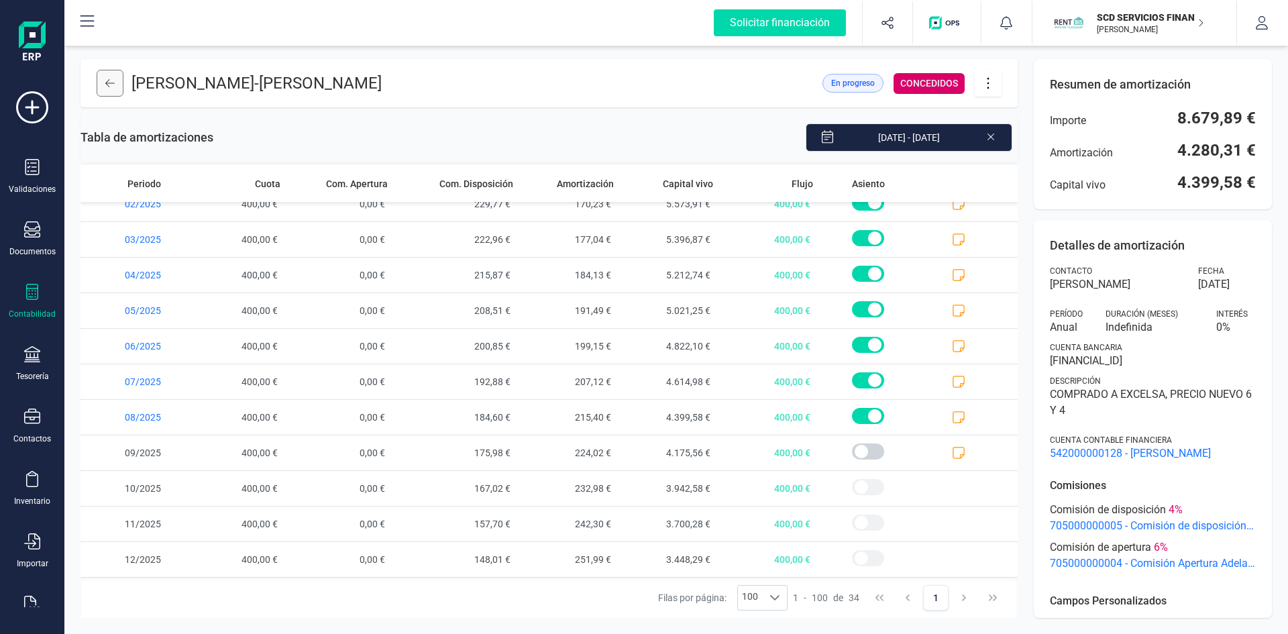
click at [116, 87] on button at bounding box center [110, 83] width 27 height 27
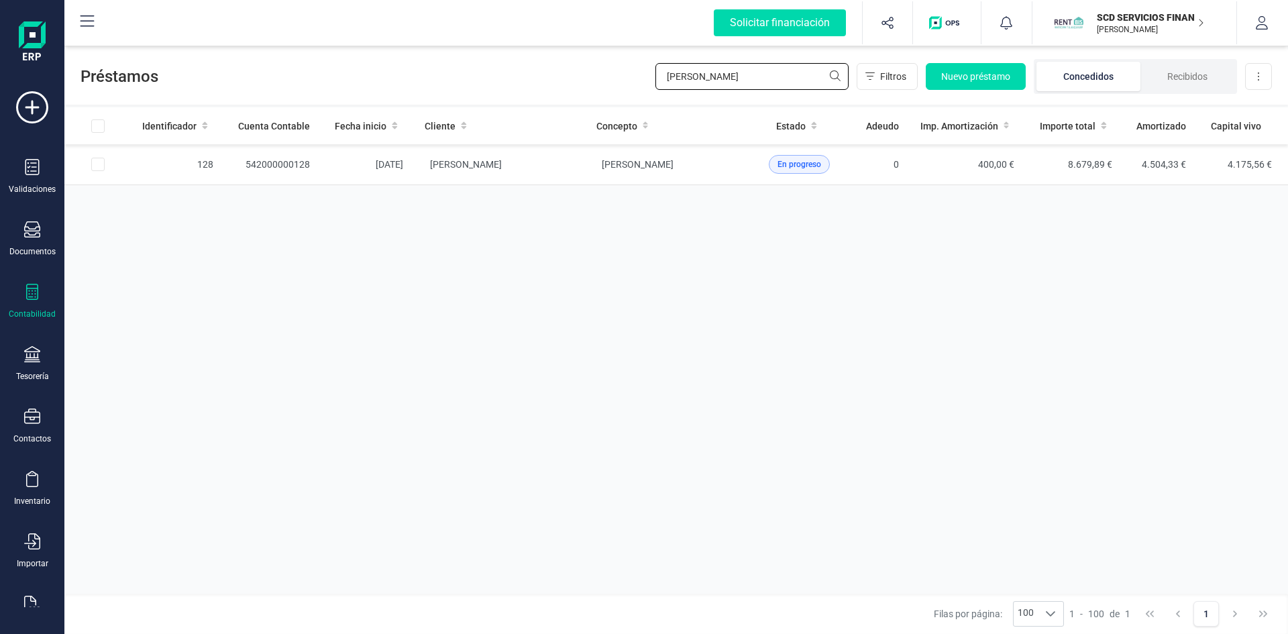
drag, startPoint x: 651, startPoint y: 86, endPoint x: 569, endPoint y: 86, distance: 82.5
click at [569, 86] on div "Préstamos eva ju Filtros Nuevo préstamo Concedidos Recibidos Descargar Excel" at bounding box center [675, 74] width 1223 height 62
type input "isabel dia"
click at [278, 162] on td "542000000154" at bounding box center [272, 164] width 97 height 41
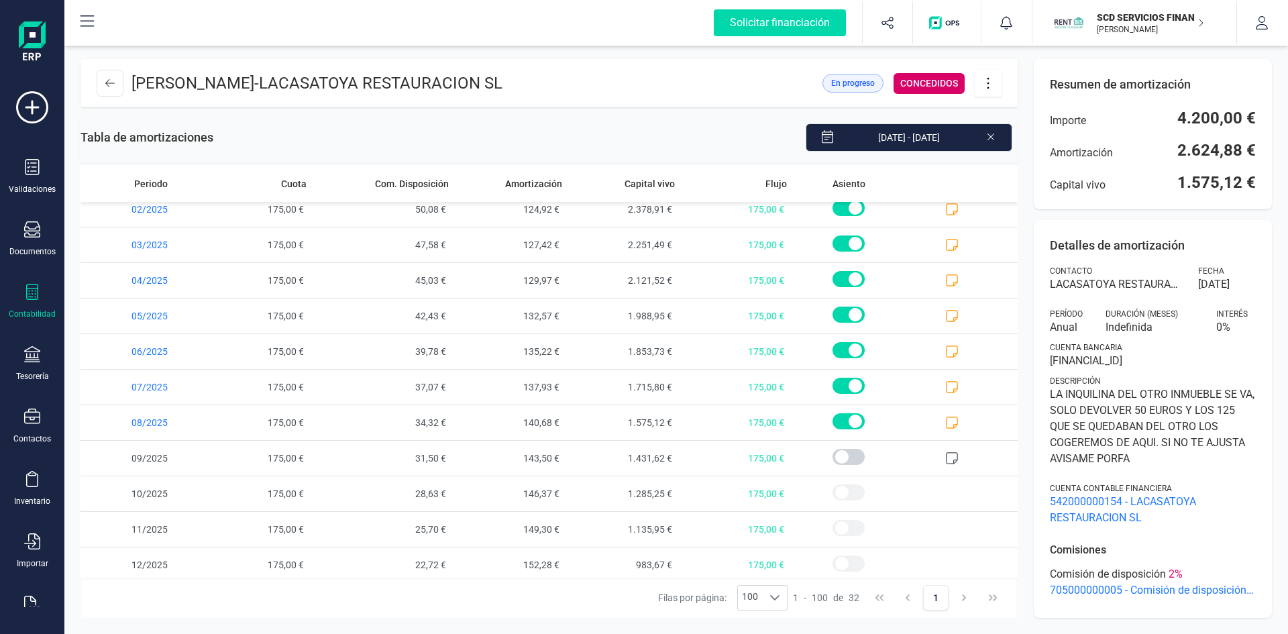
scroll to position [762, 0]
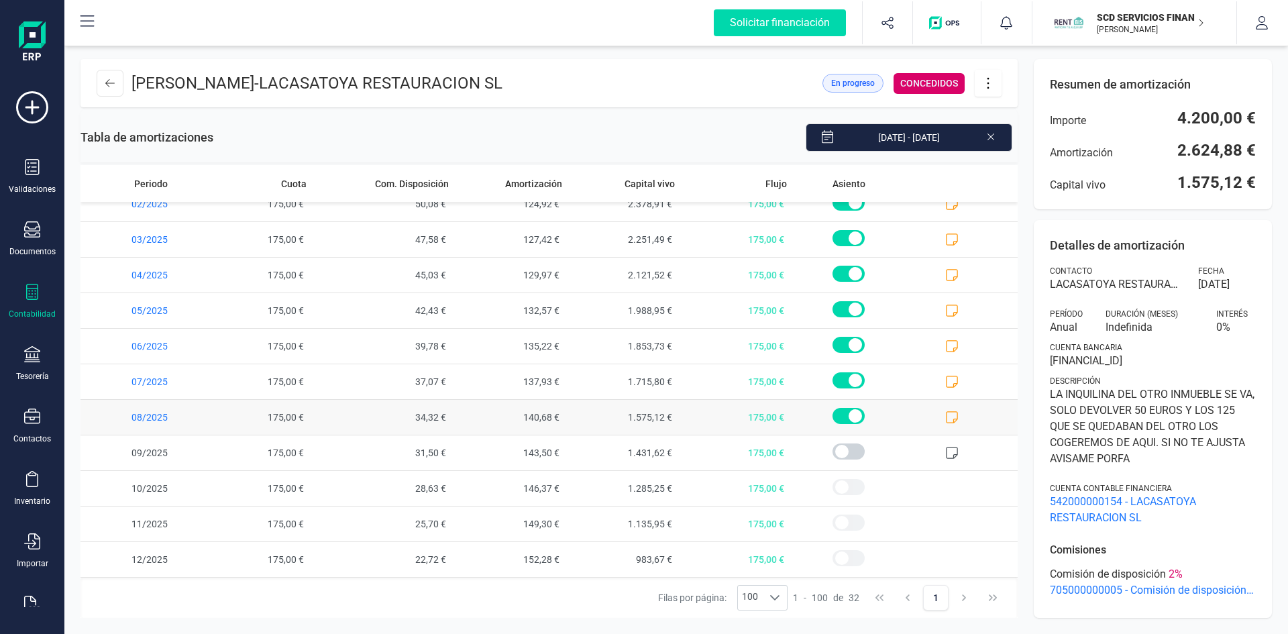
click at [945, 414] on icon at bounding box center [951, 416] width 13 height 13
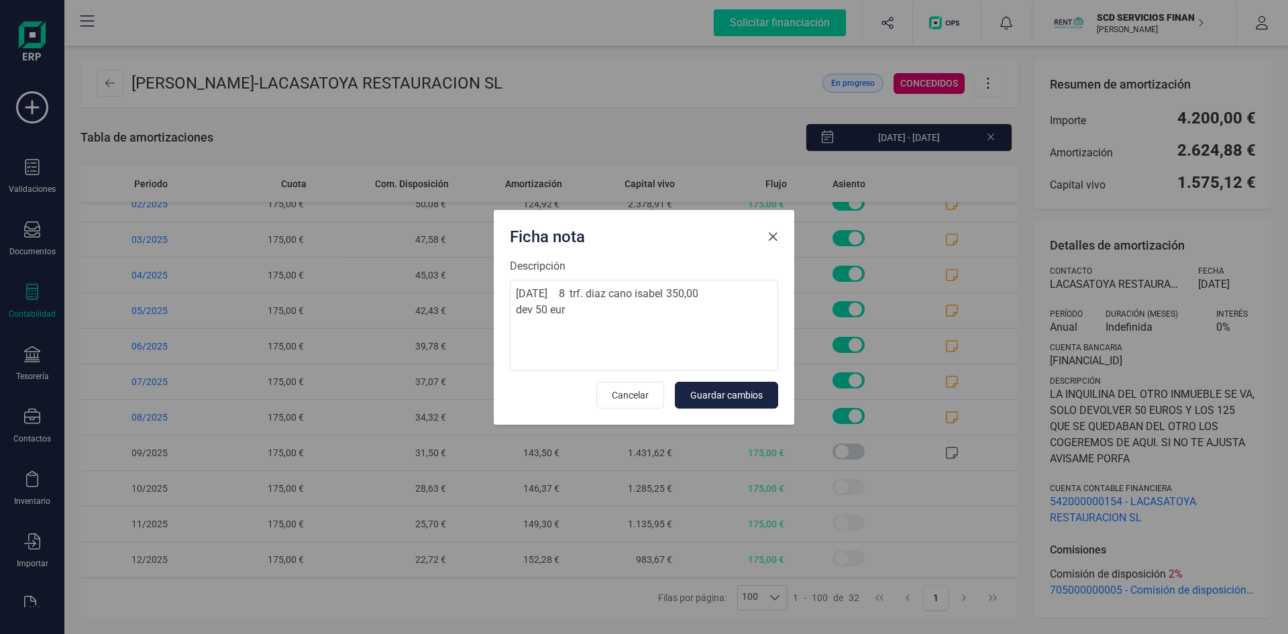
click at [771, 237] on span "Close" at bounding box center [772, 236] width 11 height 11
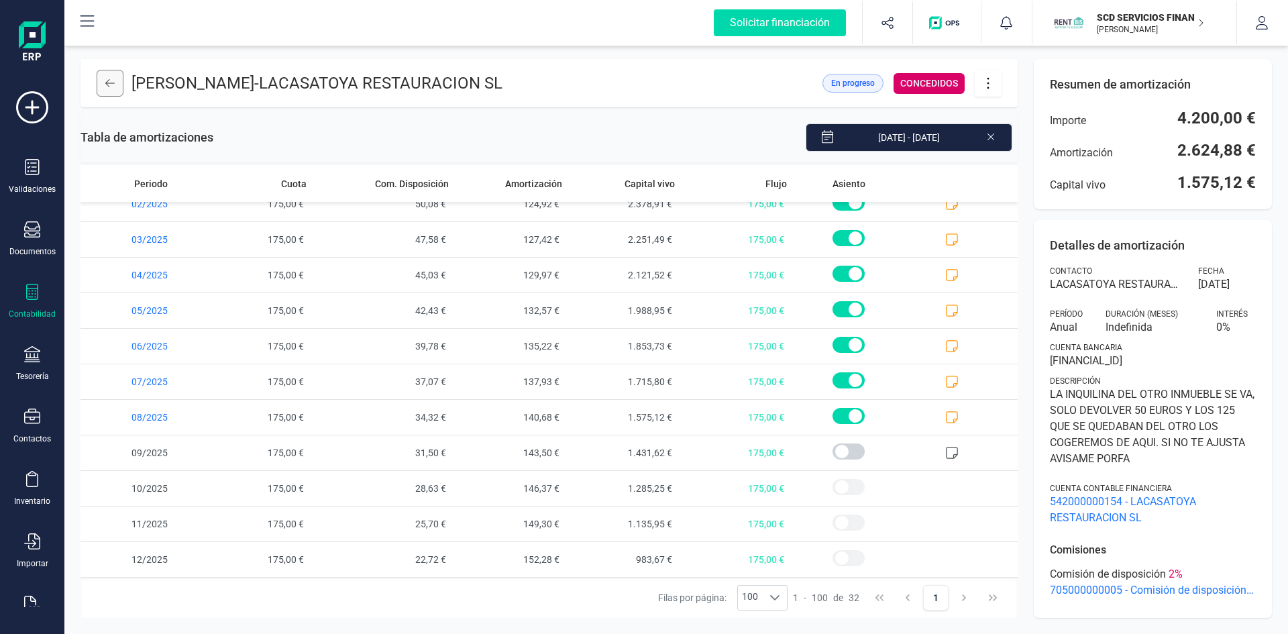
click at [105, 83] on icon at bounding box center [109, 83] width 9 height 11
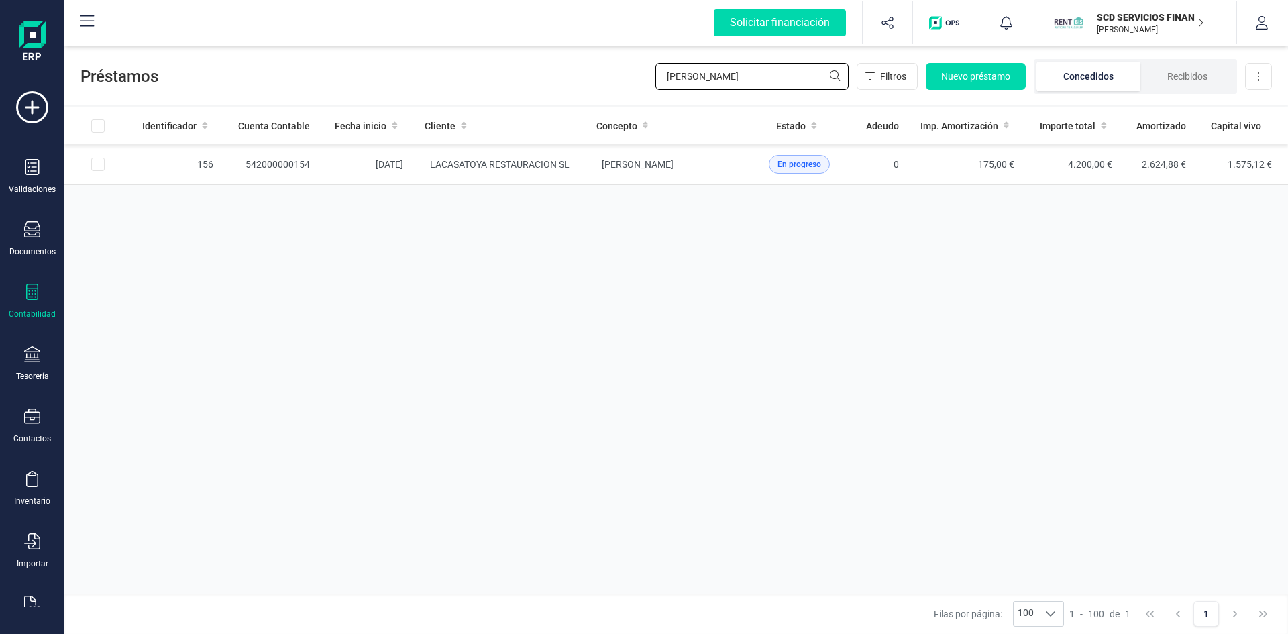
drag, startPoint x: 725, startPoint y: 75, endPoint x: 582, endPoint y: 74, distance: 142.8
click at [582, 74] on div "Préstamos isabel dia Filtros Nuevo préstamo Concedidos Recibidos Descargar Excel" at bounding box center [675, 74] width 1223 height 62
type input "lacasa"
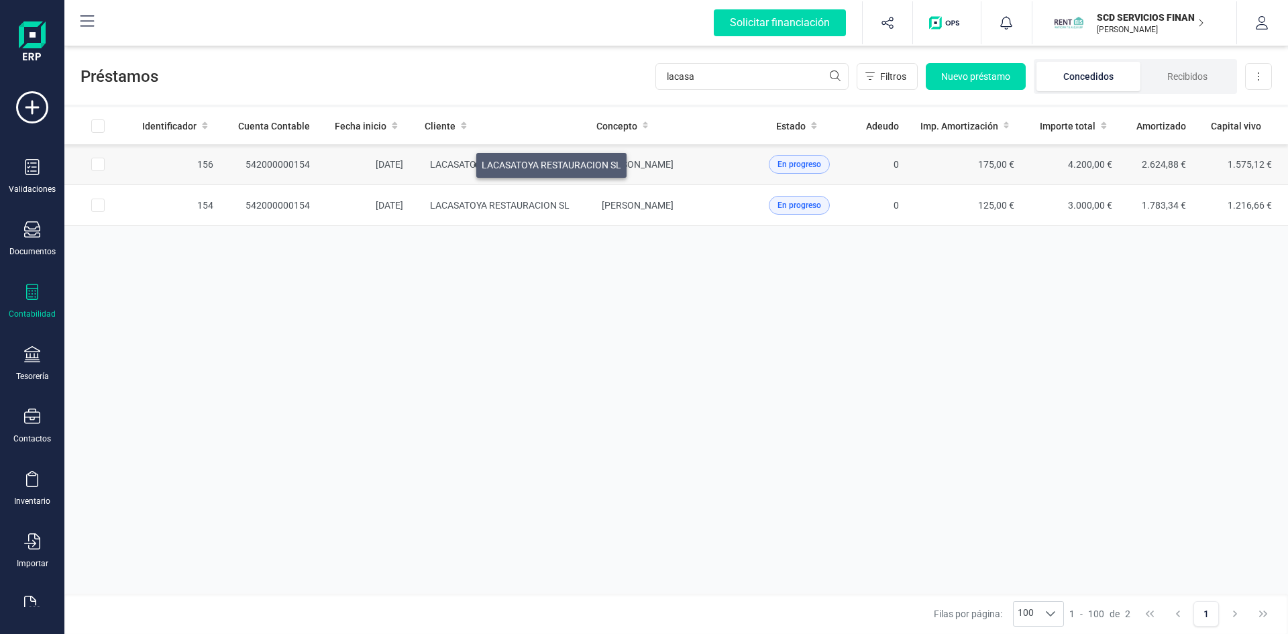
click at [460, 162] on span "LACASATOYA RESTAURACION SL" at bounding box center [499, 164] width 139 height 11
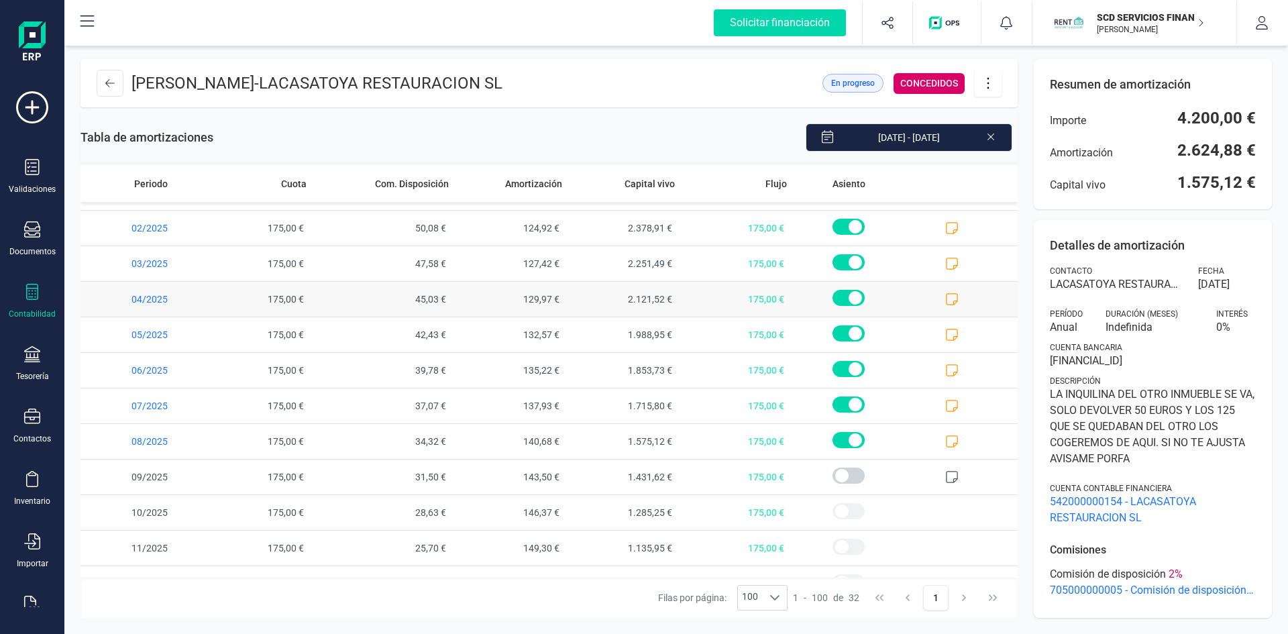
scroll to position [762, 0]
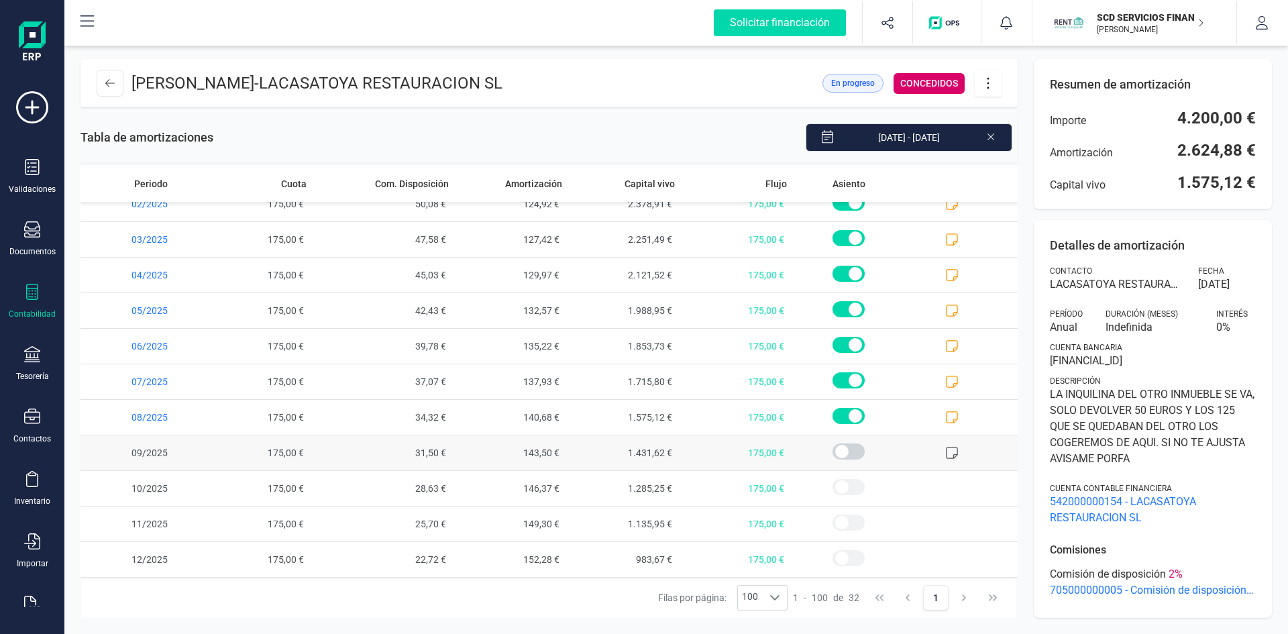
click at [945, 451] on icon at bounding box center [951, 452] width 13 height 13
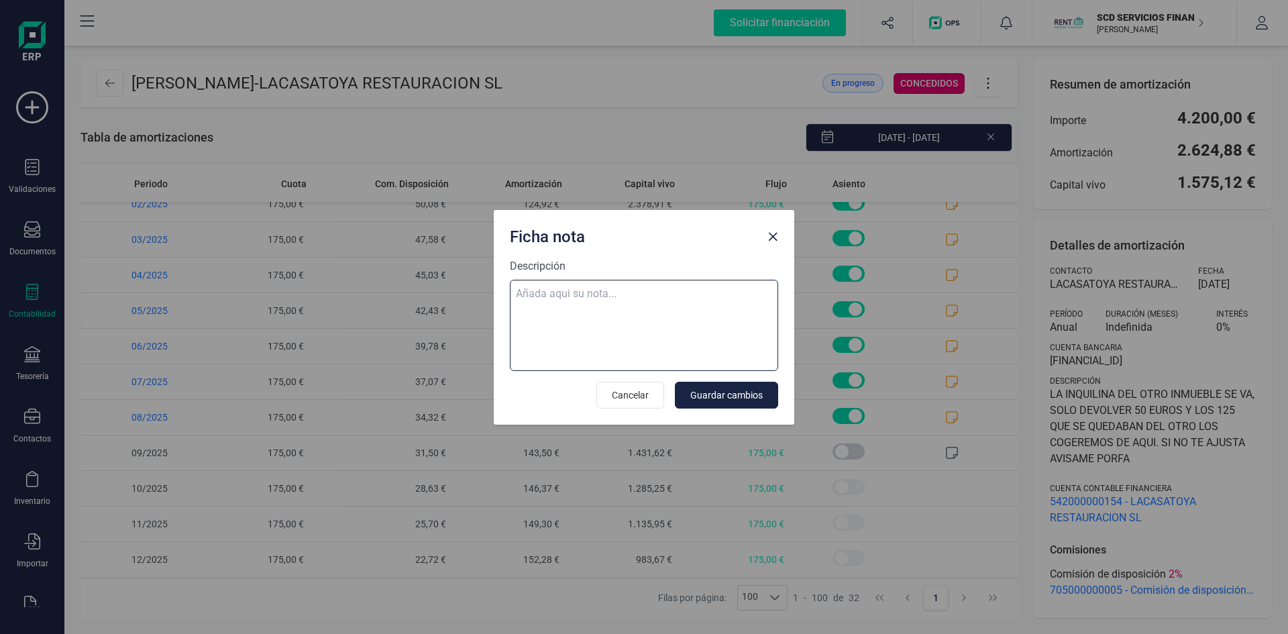
click at [528, 298] on textarea "Descripción" at bounding box center [644, 325] width 268 height 91
paste textarea "03-sep-25 9 trf. diaz cano isabel 350,00"
drag, startPoint x: 554, startPoint y: 312, endPoint x: 510, endPoint y: 291, distance: 48.9
click at [510, 291] on textarea "03-sep-25 9 trf. diaz cano isabel 350,00 dev 50" at bounding box center [644, 325] width 268 height 91
type textarea "03-sep-25 9 trf. diaz cano isabel 350,00 dev 50"
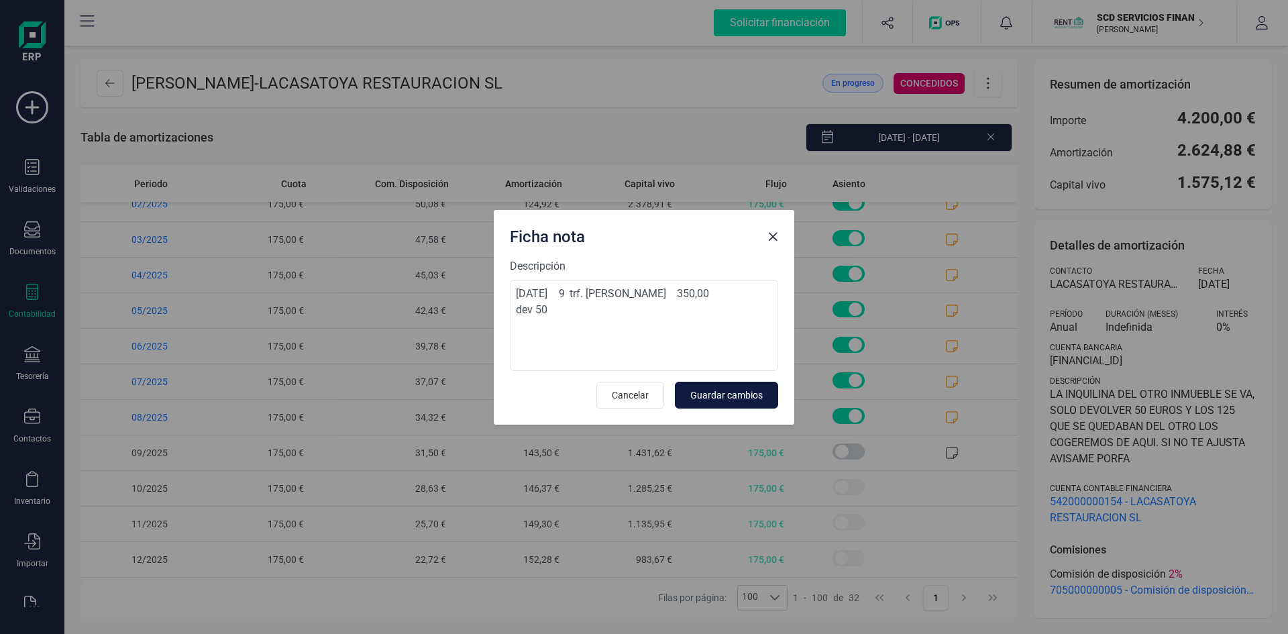
click at [738, 396] on span "Guardar cambios" at bounding box center [726, 394] width 72 height 13
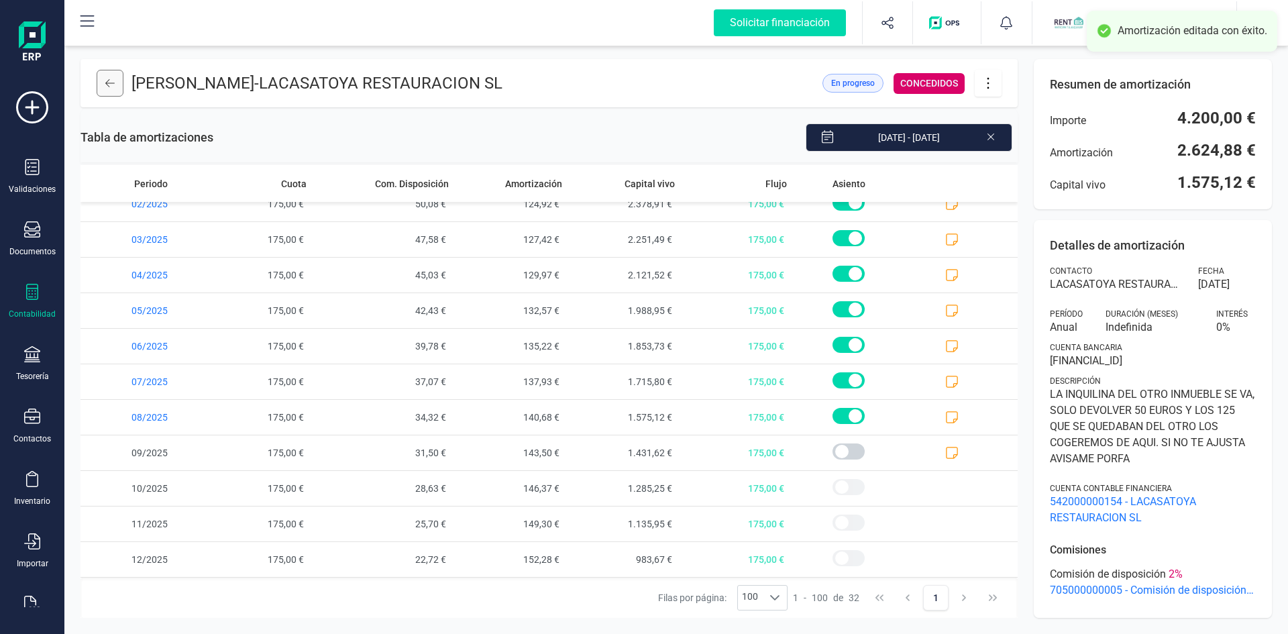
click at [99, 79] on button at bounding box center [110, 83] width 27 height 27
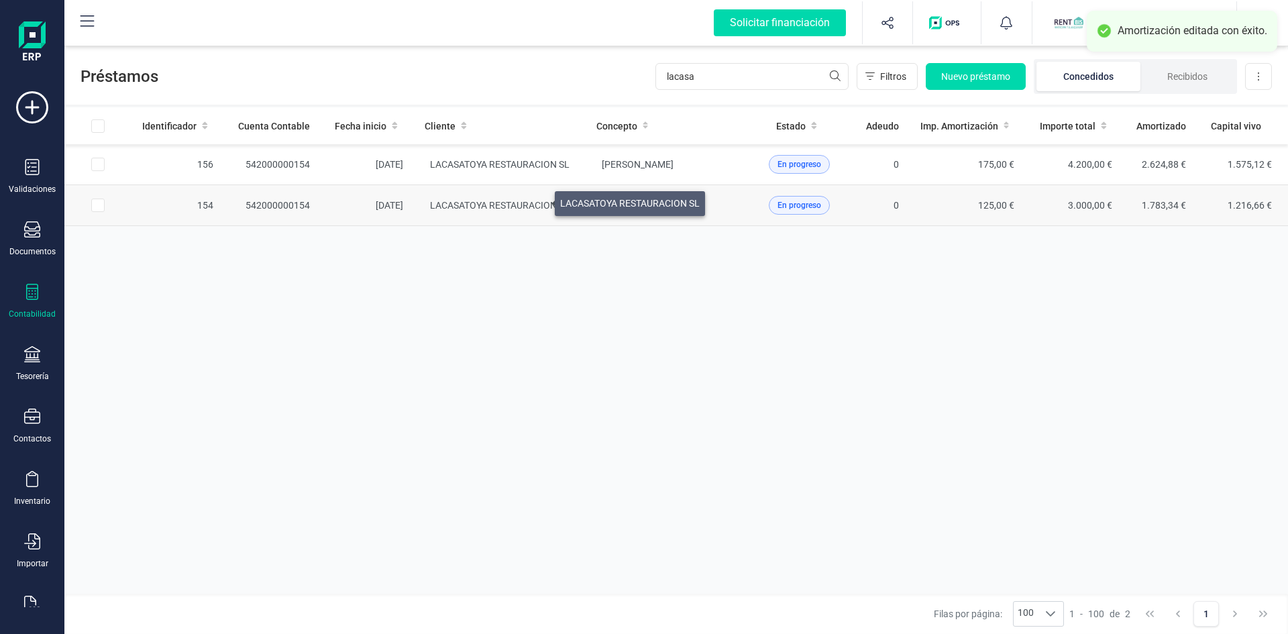
click at [539, 200] on span "LACASATOYA RESTAURACION SL" at bounding box center [499, 205] width 139 height 11
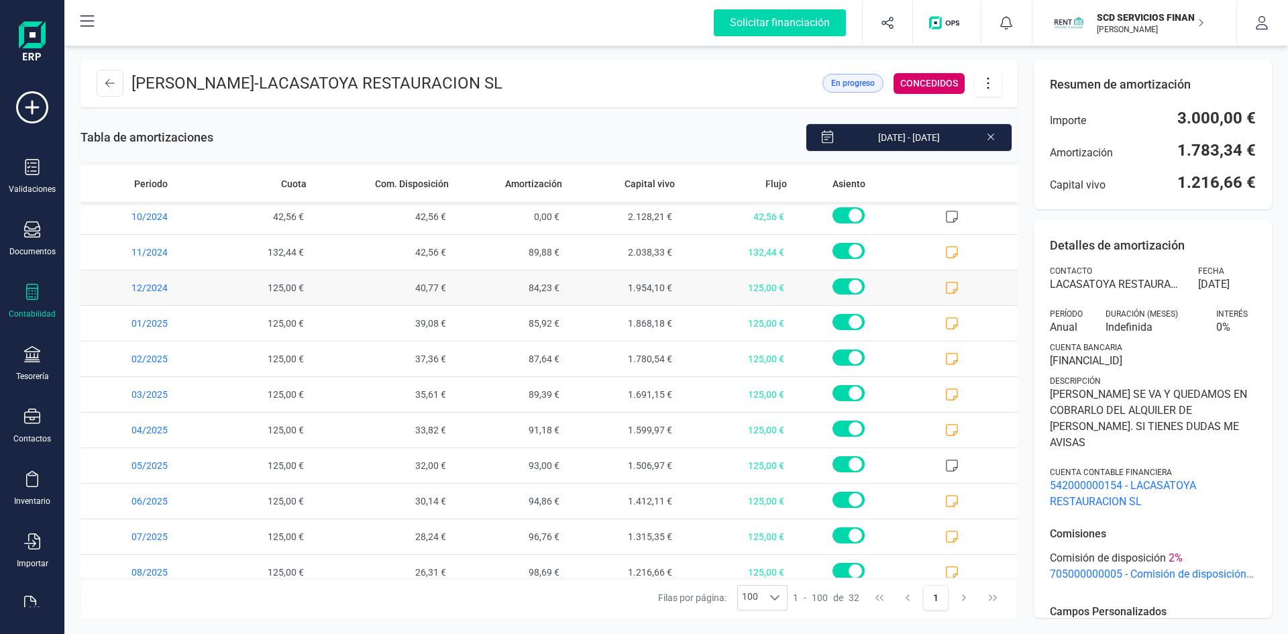
scroll to position [762, 0]
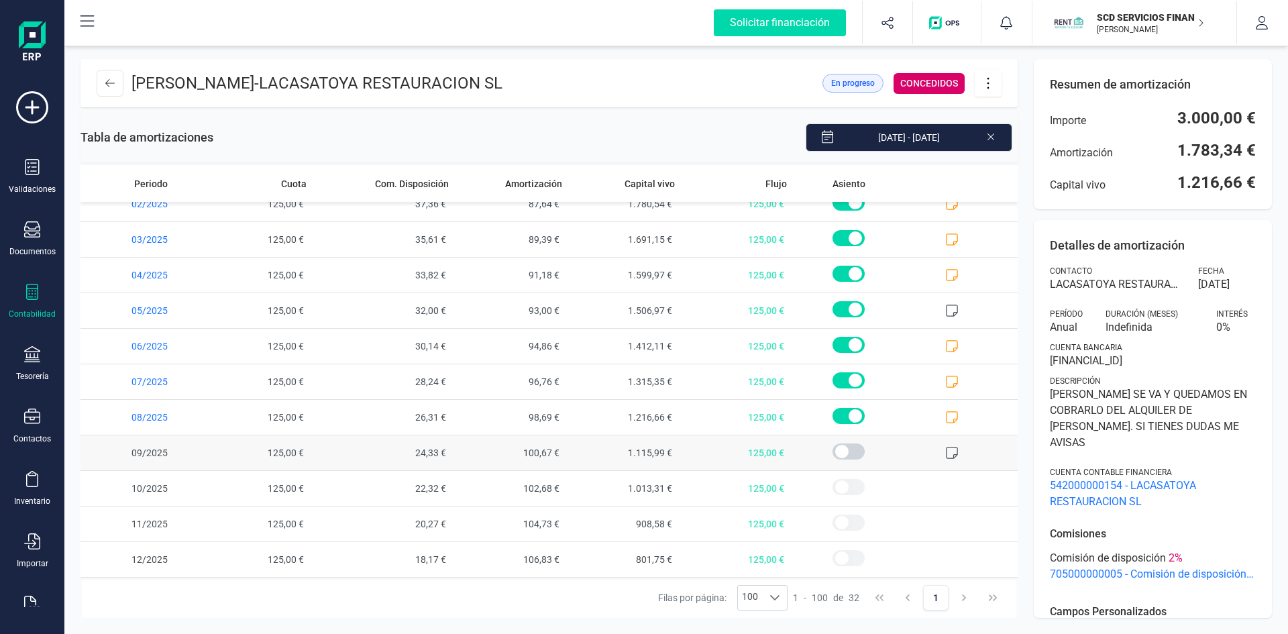
click at [945, 450] on icon at bounding box center [951, 452] width 13 height 13
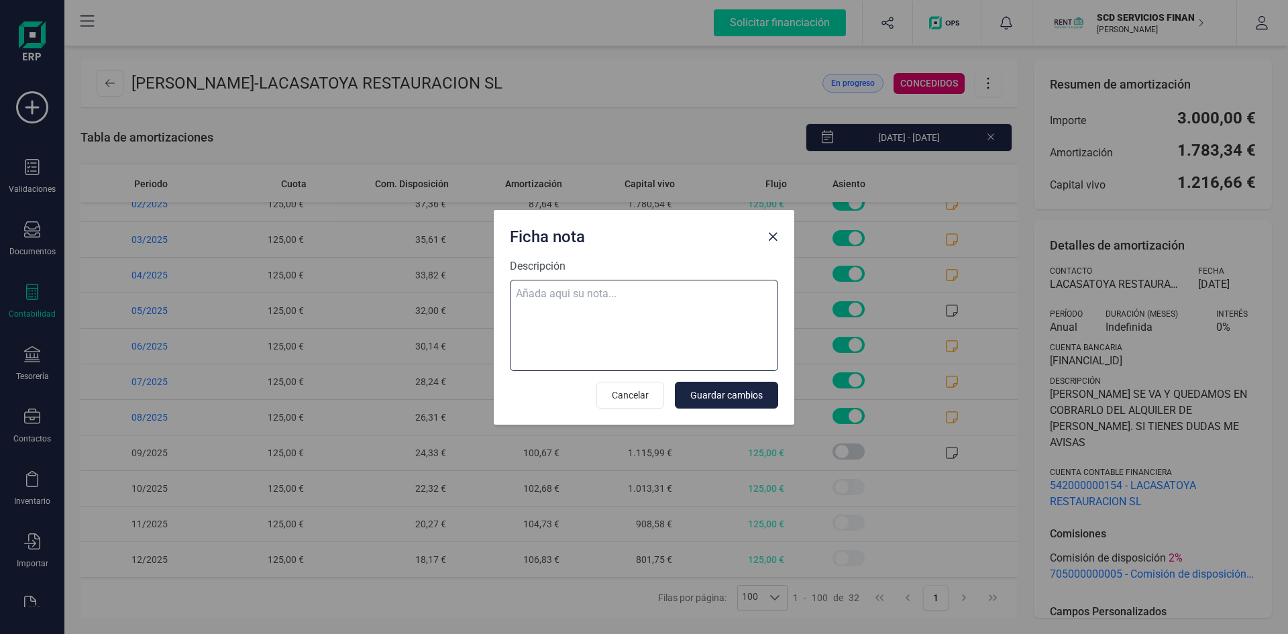
click at [633, 287] on textarea "Descripción" at bounding box center [644, 325] width 268 height 91
paste textarea "03-sep-25 9 trf. diaz cano isabel 350,00 dev 50"
type textarea "03-sep-25 9 trf. diaz cano isabel 350,00 dev 50"
click at [748, 394] on span "Guardar cambios" at bounding box center [726, 394] width 72 height 13
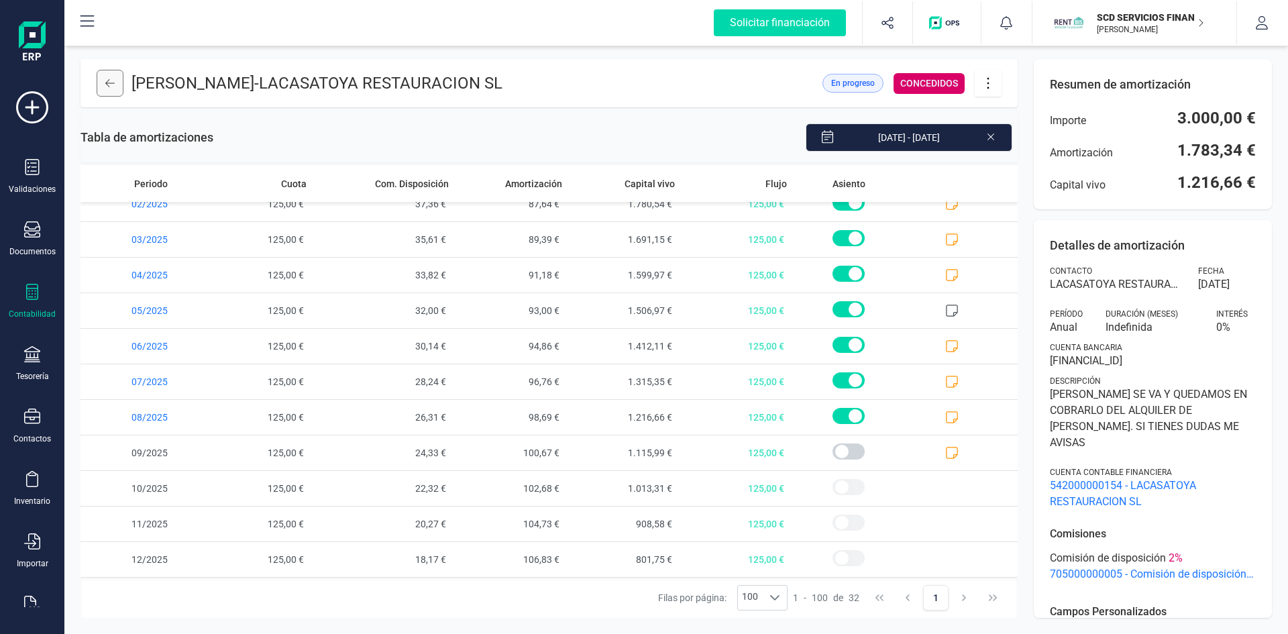
click at [109, 84] on icon at bounding box center [109, 83] width 9 height 11
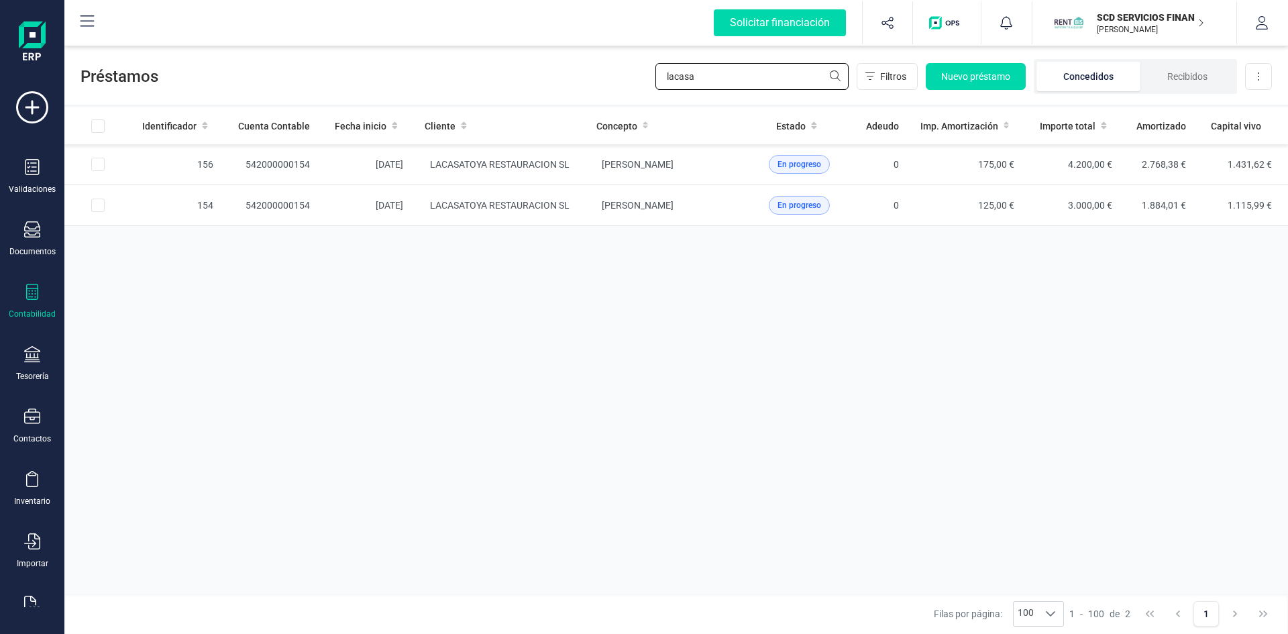
drag, startPoint x: 691, startPoint y: 72, endPoint x: 568, endPoint y: 76, distance: 123.4
click at [571, 74] on div "Préstamos lacasa Filtros Nuevo préstamo Concedidos Recibidos Descargar Excel" at bounding box center [675, 74] width 1223 height 62
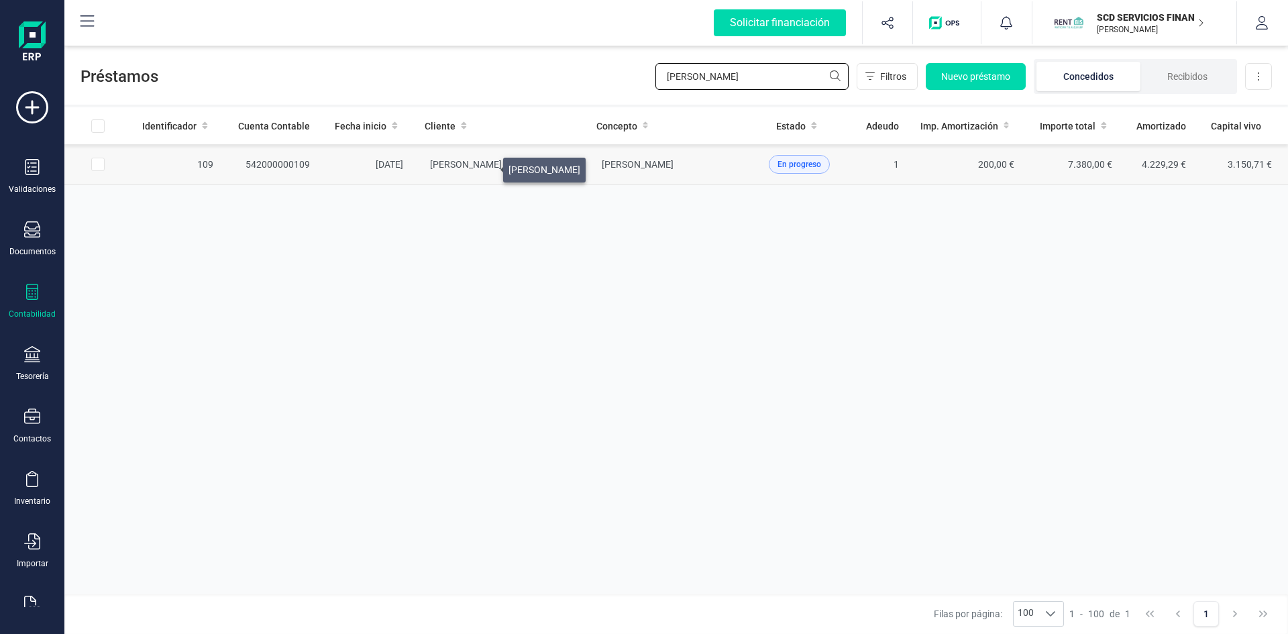
type input "ramon puch"
click at [487, 166] on span "MARIA JOSEFA RAMON PUCHADES" at bounding box center [466, 164] width 72 height 11
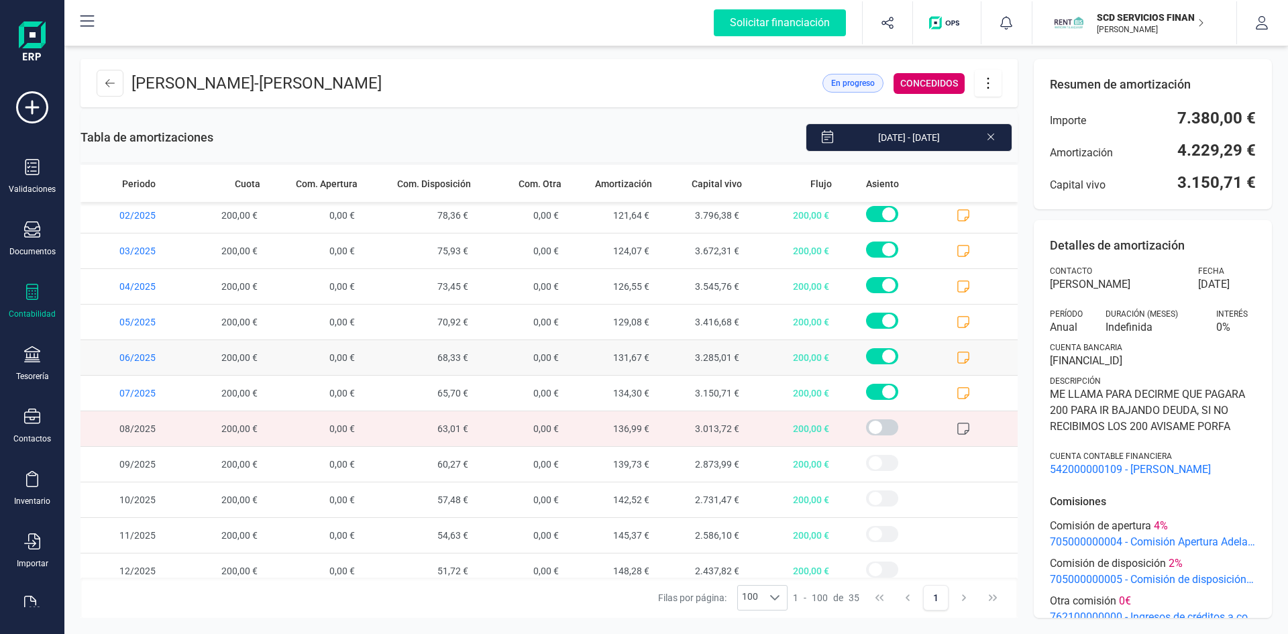
scroll to position [868, 0]
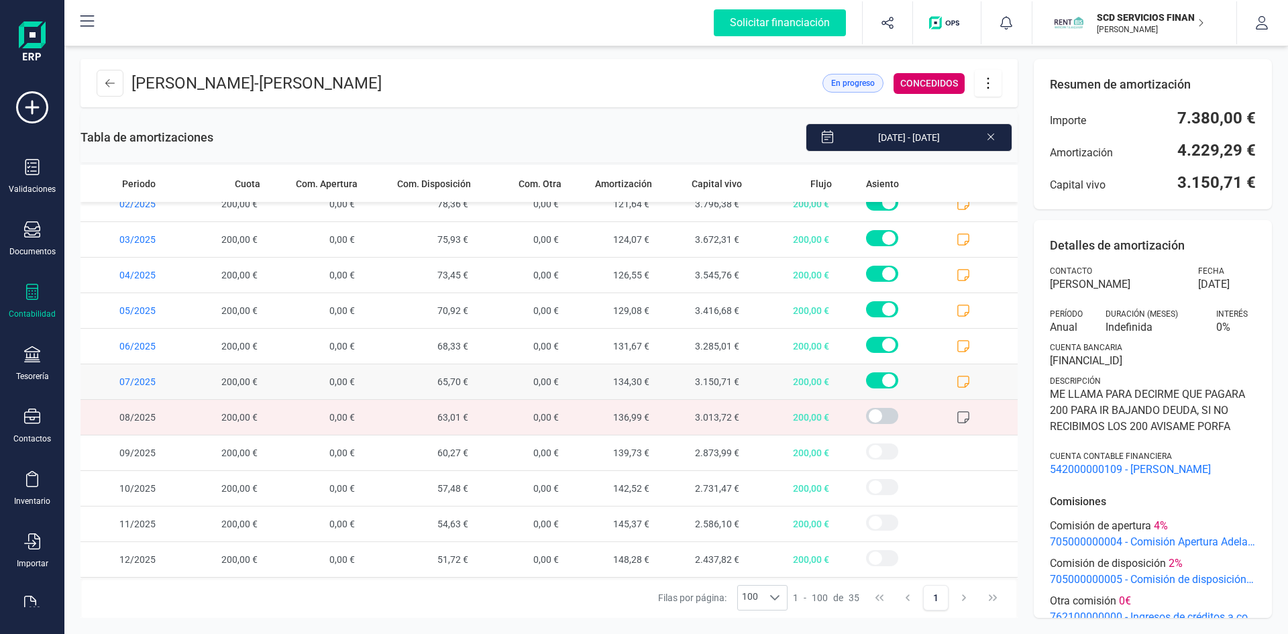
click at [956, 381] on icon at bounding box center [962, 381] width 13 height 13
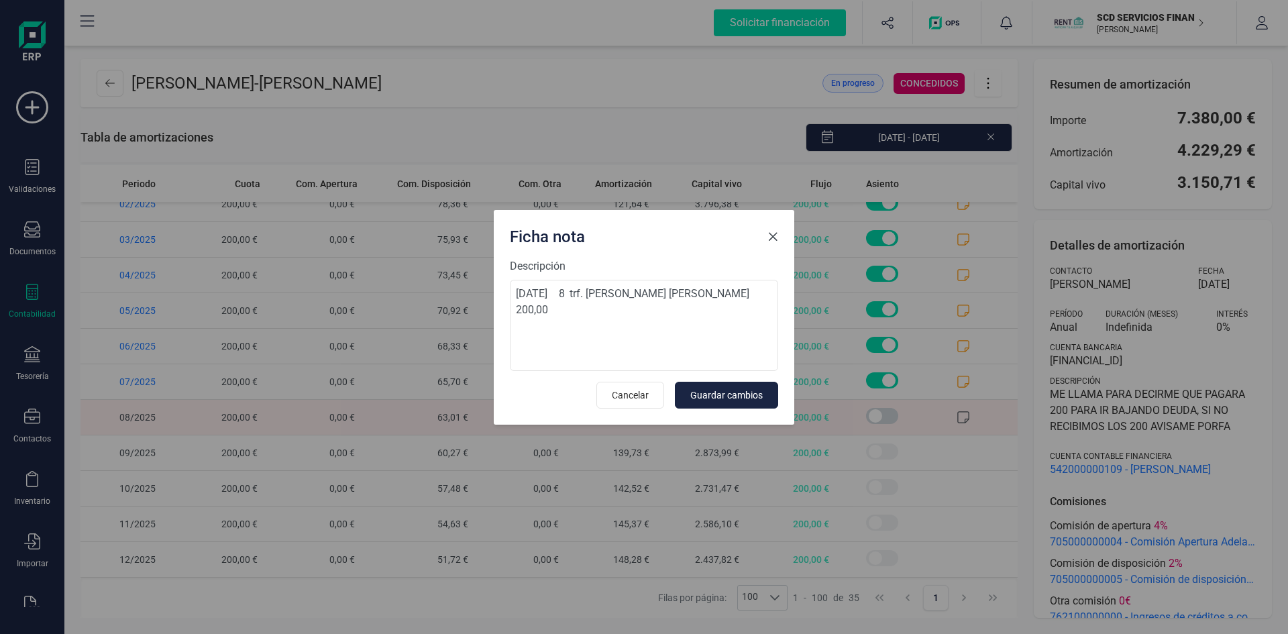
click at [775, 234] on span "Close" at bounding box center [772, 236] width 11 height 11
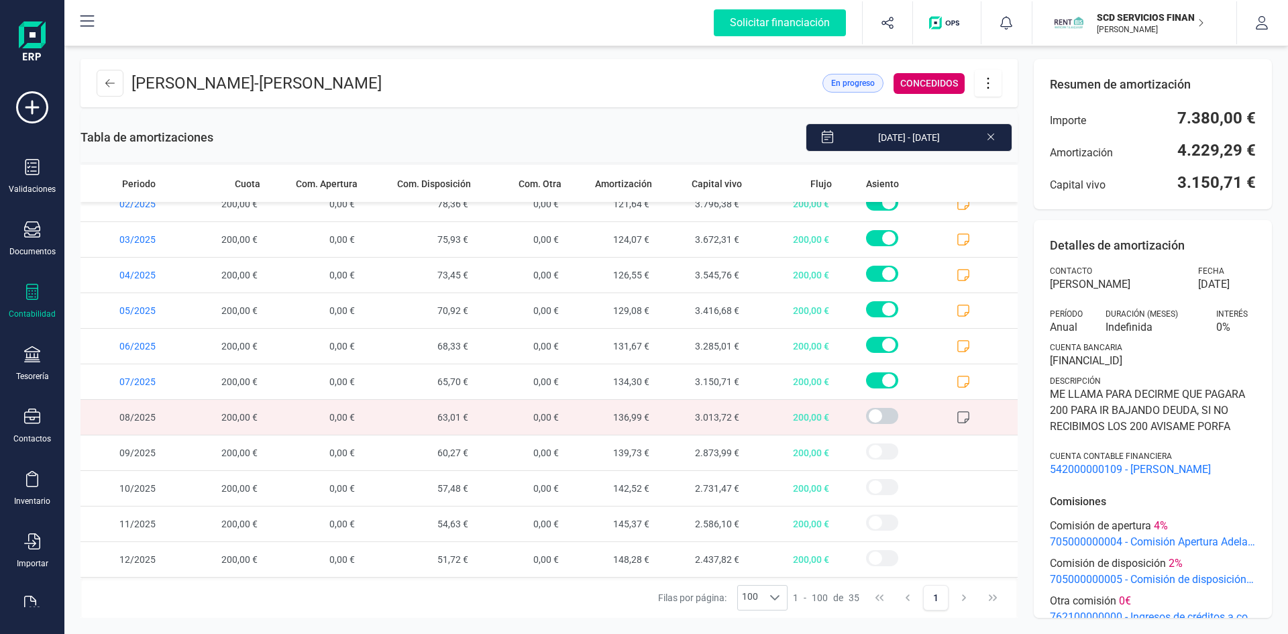
click at [956, 415] on icon at bounding box center [962, 416] width 13 height 13
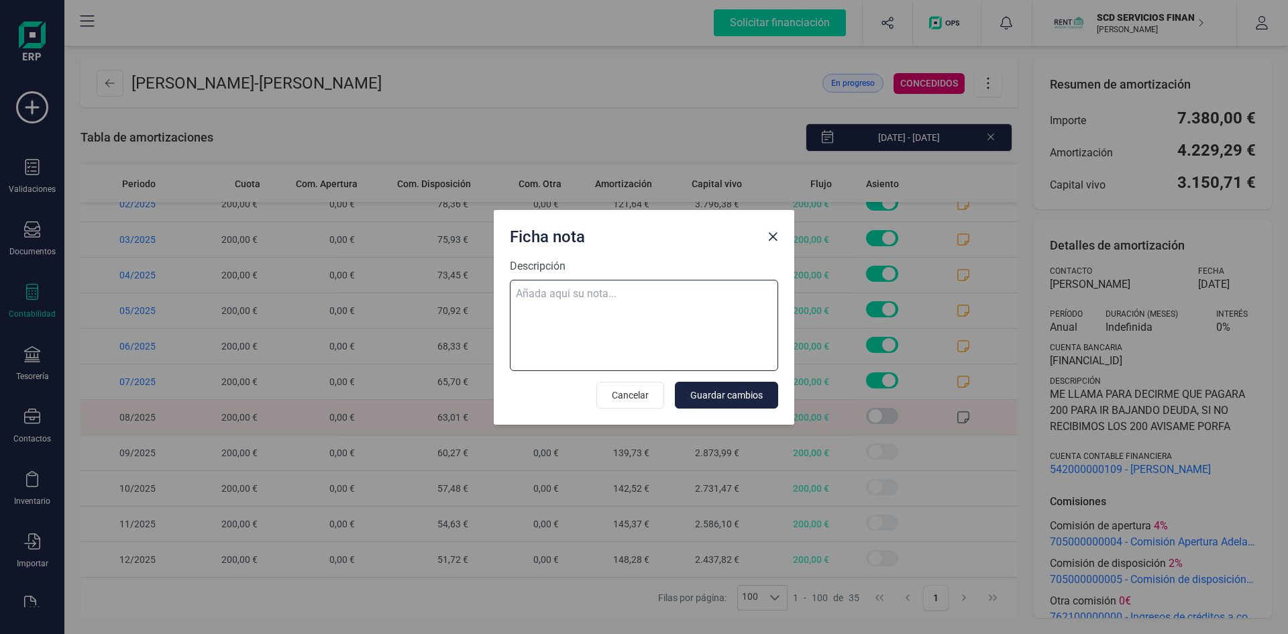
click at [606, 288] on textarea "Descripción" at bounding box center [644, 325] width 268 height 91
paste textarea "03-sep-25 9 trf. ramon puchades maria josefa 200,00"
type textarea "03-sep-25 9 trf. ramon puchades maria josefa 200,00"
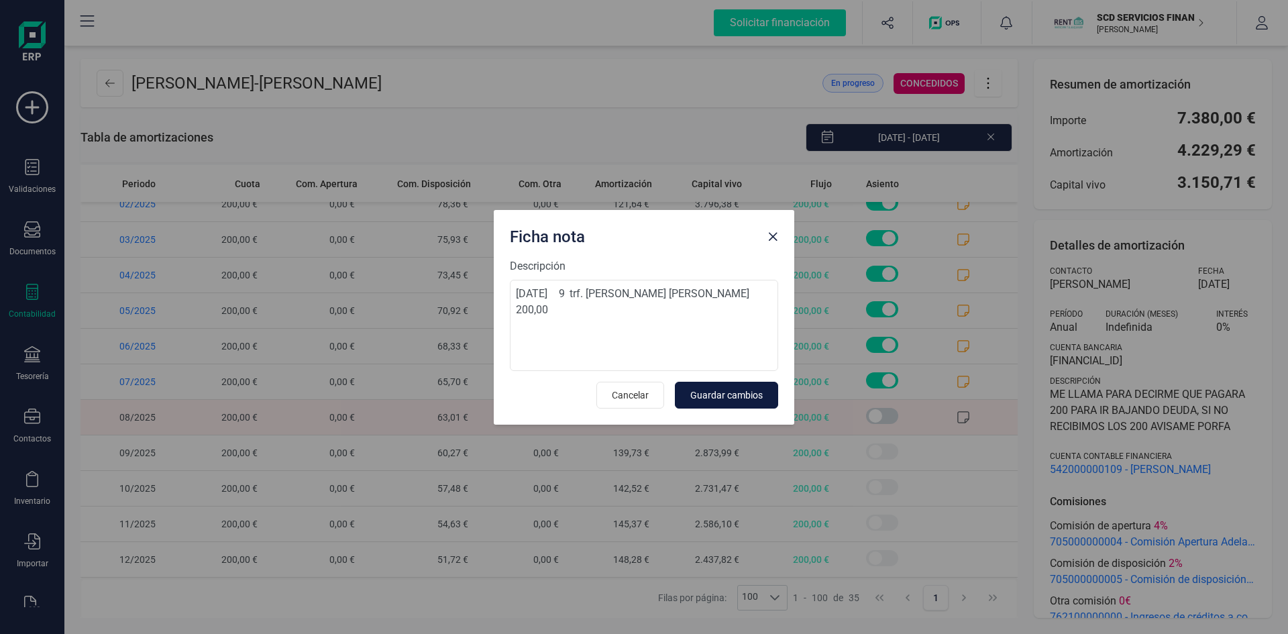
click at [731, 388] on span "Guardar cambios" at bounding box center [726, 394] width 72 height 13
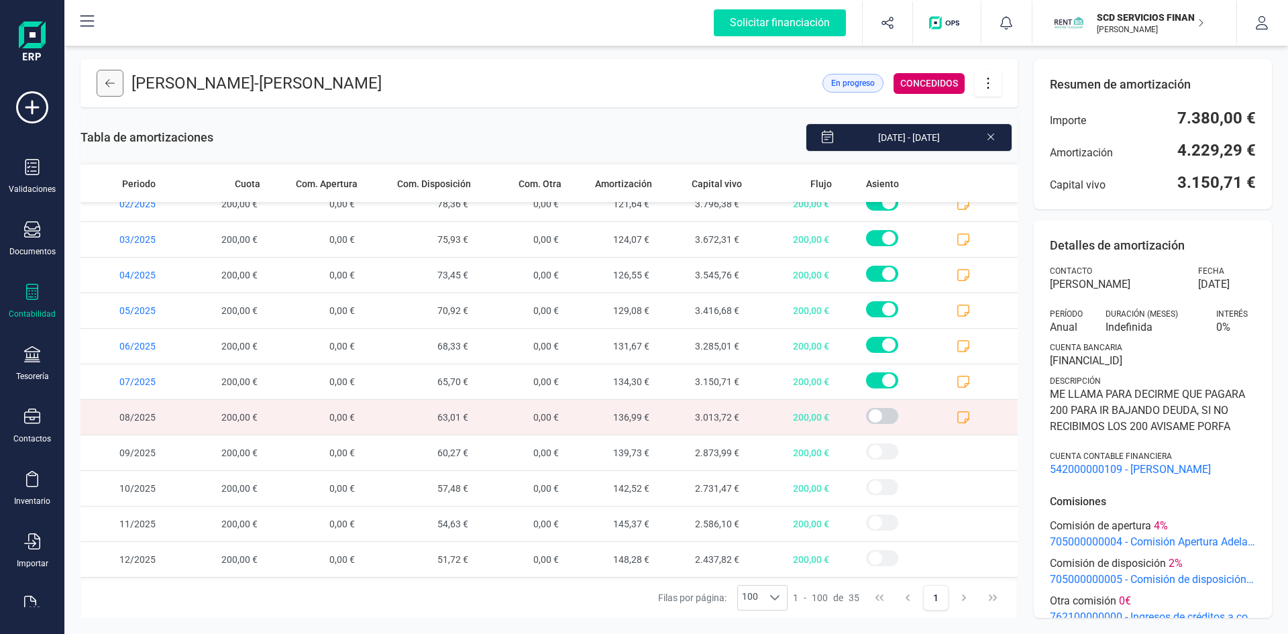
click at [109, 87] on icon at bounding box center [109, 83] width 9 height 11
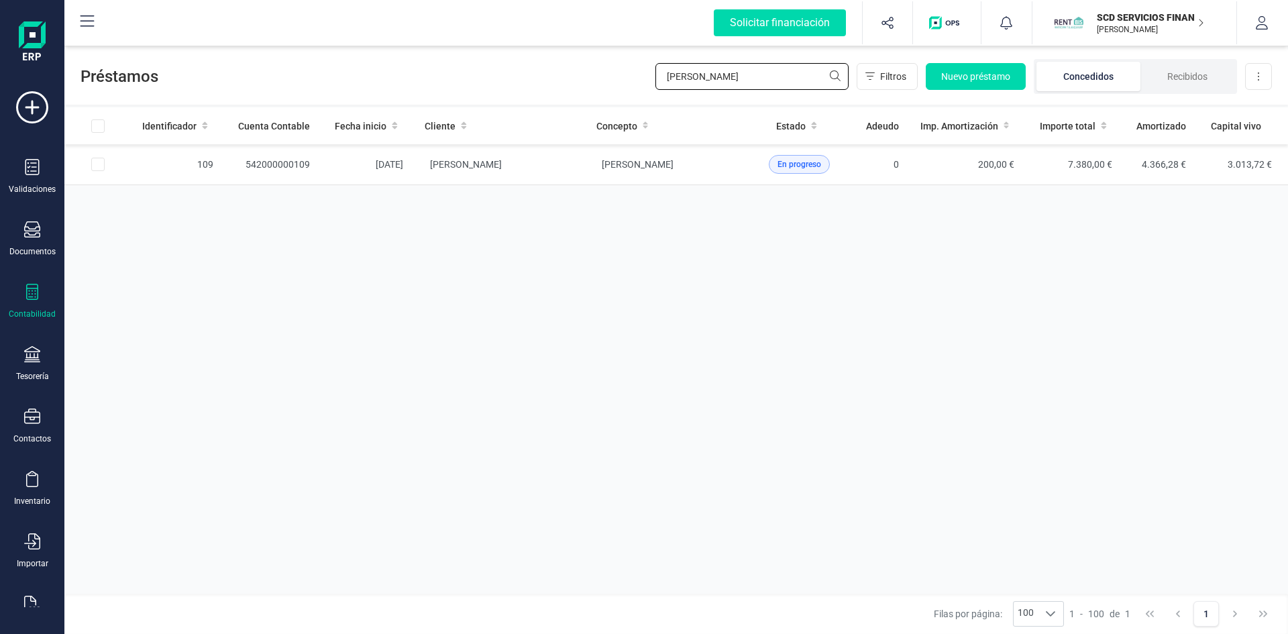
drag, startPoint x: 746, startPoint y: 77, endPoint x: 532, endPoint y: 70, distance: 214.7
click at [532, 70] on div "Préstamos ramon puch Filtros Nuevo préstamo Concedidos Recibidos Descargar Excel" at bounding box center [675, 74] width 1223 height 62
type input "maria feli"
click at [482, 165] on span "MARIA FELIX GONZALEZ SUAREZ" at bounding box center [466, 164] width 72 height 11
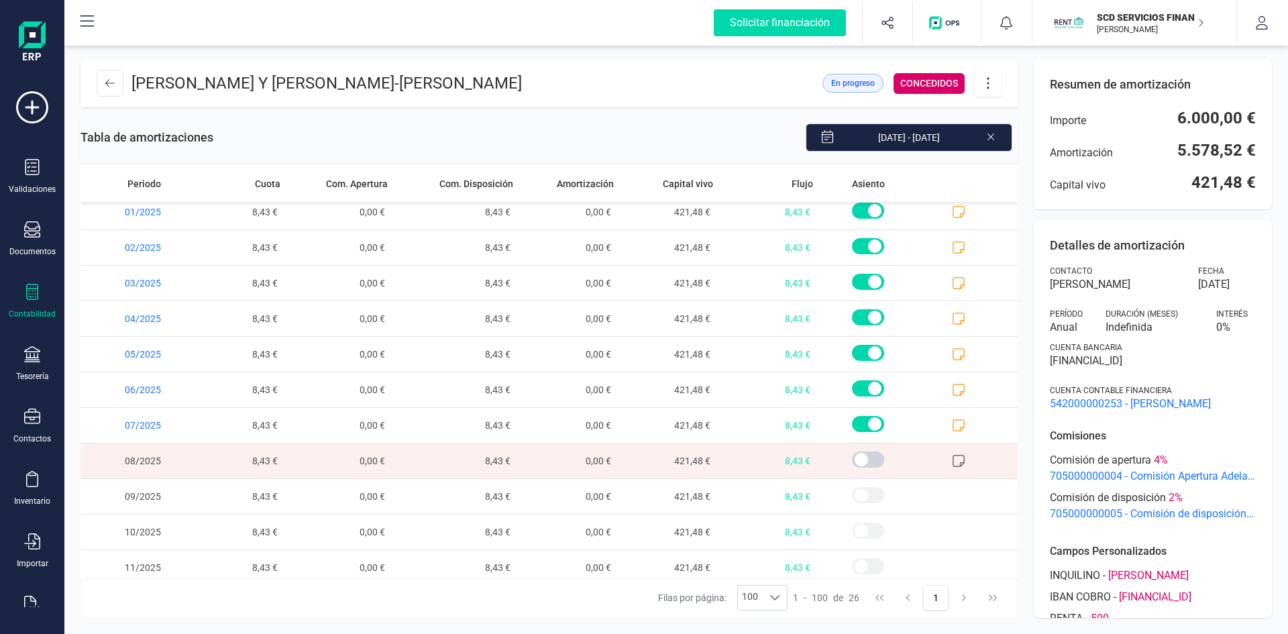
scroll to position [549, 0]
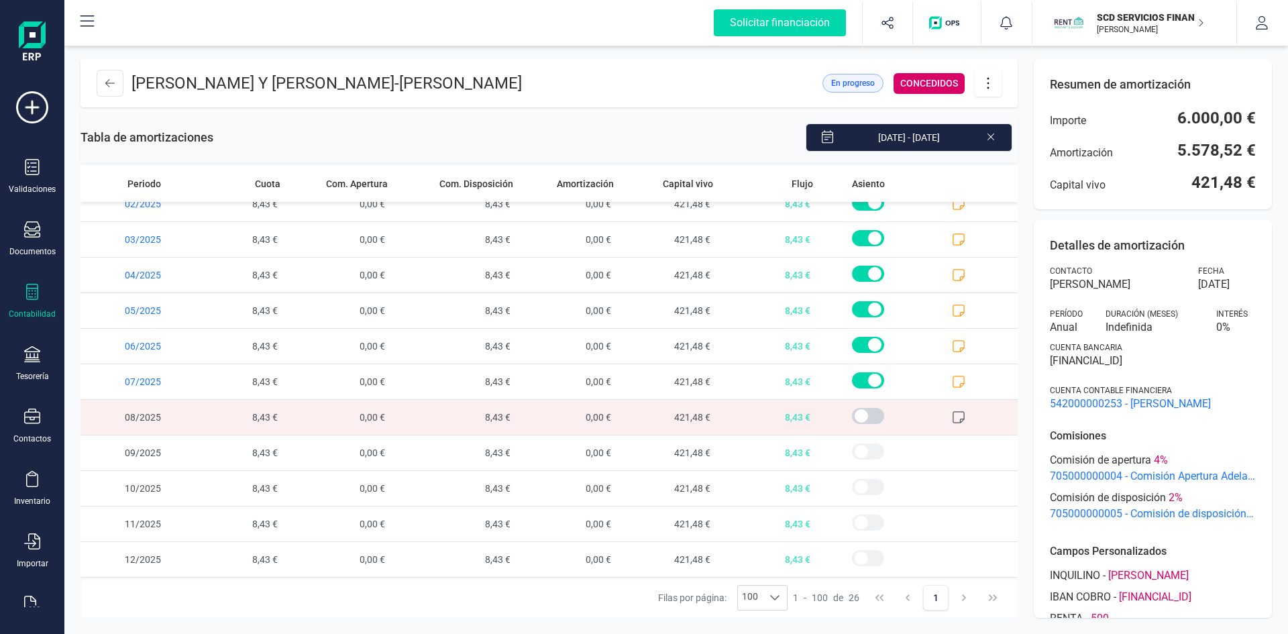
click at [952, 424] on icon at bounding box center [958, 416] width 13 height 13
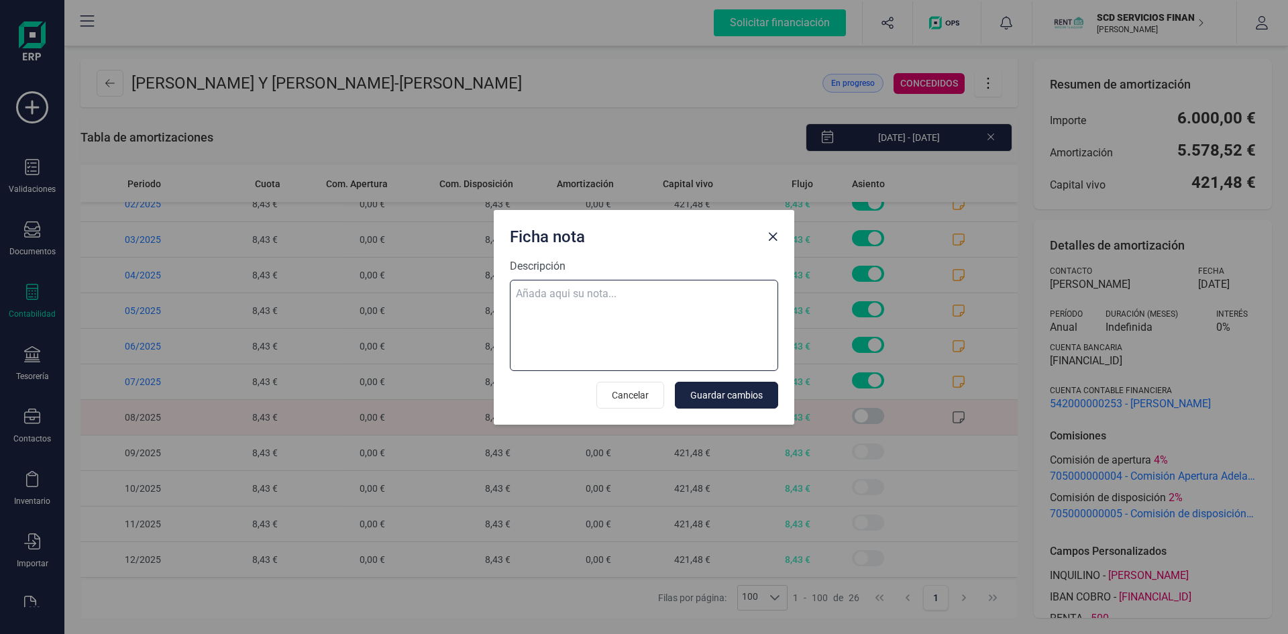
click at [551, 291] on textarea "Descripción" at bounding box center [644, 325] width 268 height 91
paste textarea "03-sep-25 9 ab.rem.20250249680 52,88"
type textarea "03-sep-25 9 ab.rem.20250249680 52,88"
click at [726, 388] on span "Guardar cambios" at bounding box center [726, 394] width 72 height 13
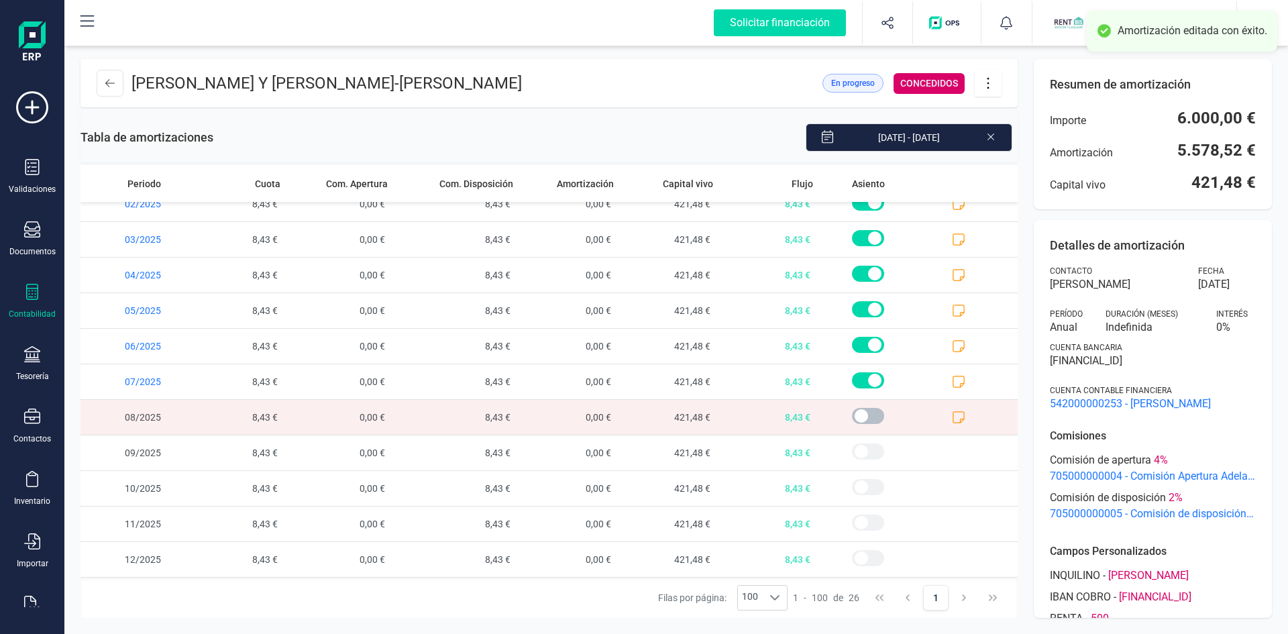
click at [852, 424] on span at bounding box center [868, 416] width 32 height 16
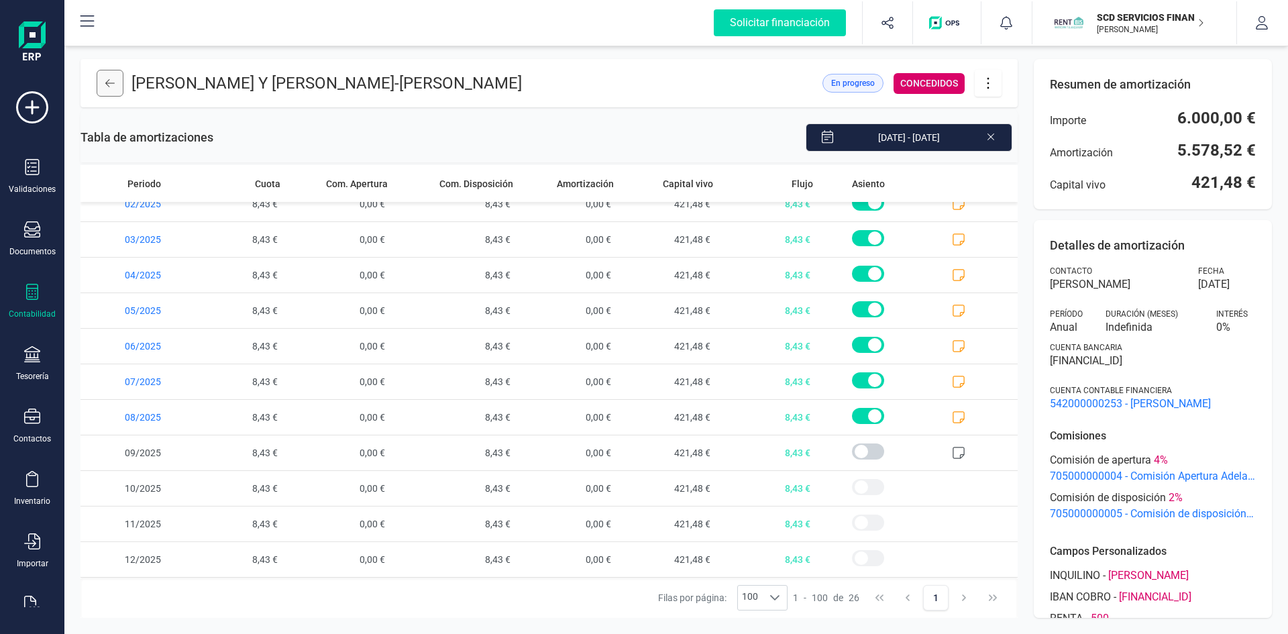
click at [113, 89] on icon at bounding box center [109, 83] width 9 height 11
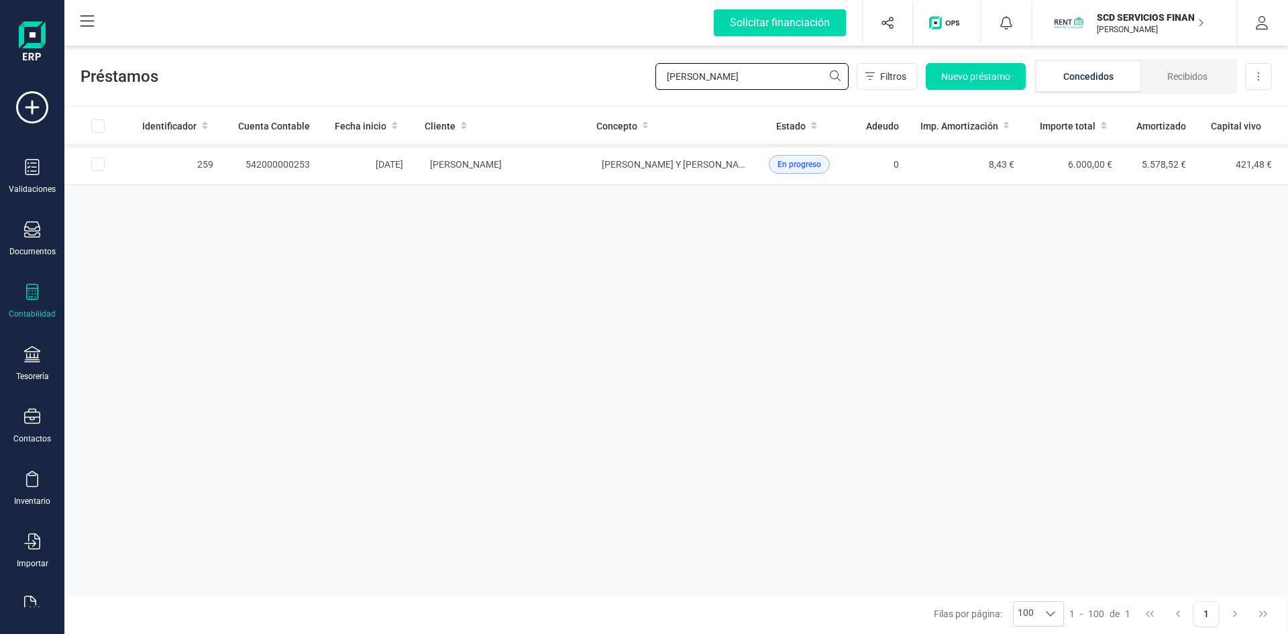
drag, startPoint x: 752, startPoint y: 76, endPoint x: 574, endPoint y: 70, distance: 177.8
click at [574, 70] on div "Préstamos maria feli Filtros Nuevo préstamo Concedidos Recibidos Descargar Excel" at bounding box center [675, 74] width 1223 height 62
type input "celia"
click at [472, 159] on span "[PERSON_NAME]" at bounding box center [466, 164] width 72 height 11
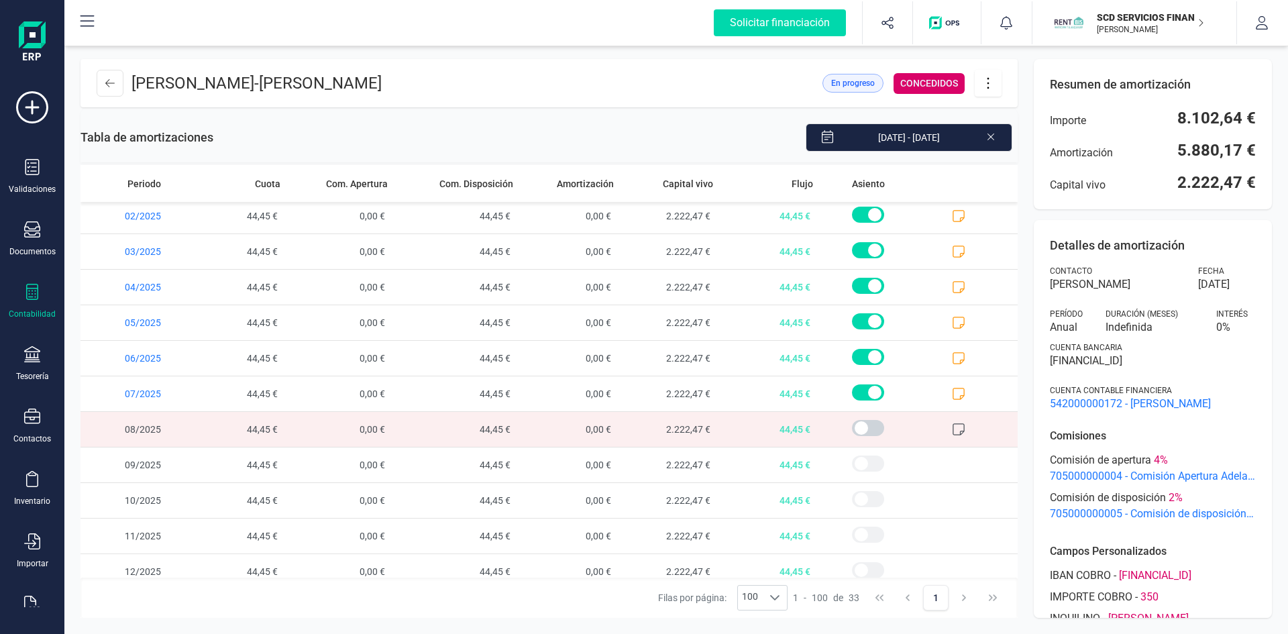
scroll to position [797, 0]
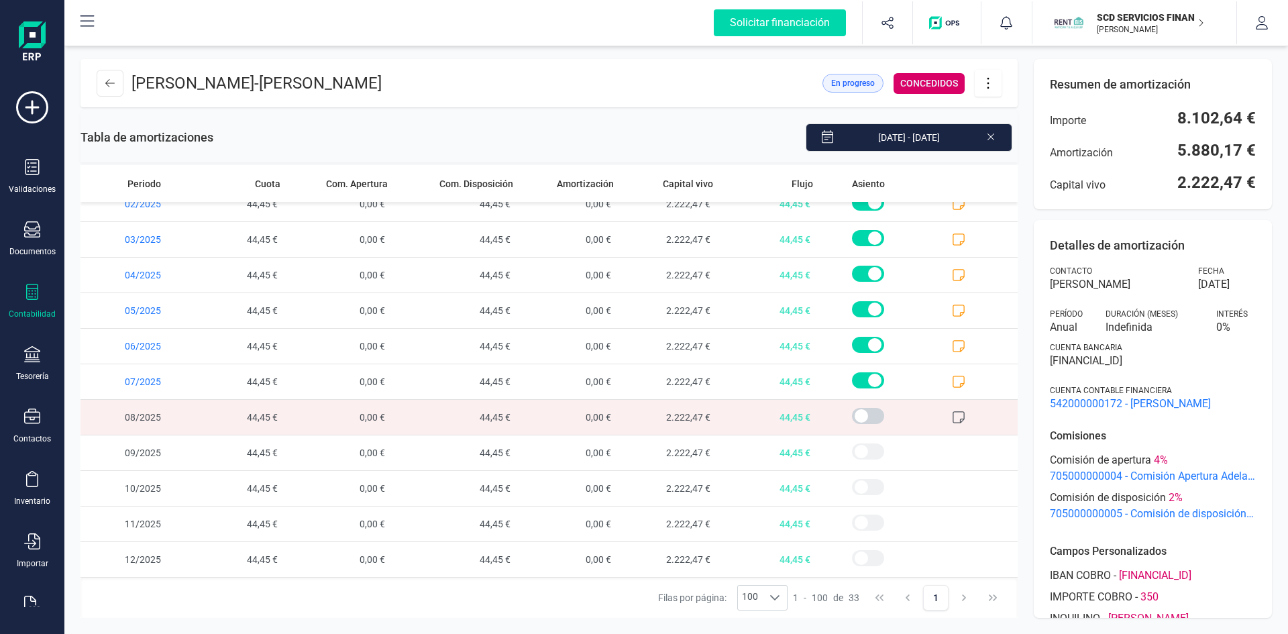
click at [952, 418] on icon at bounding box center [958, 416] width 13 height 13
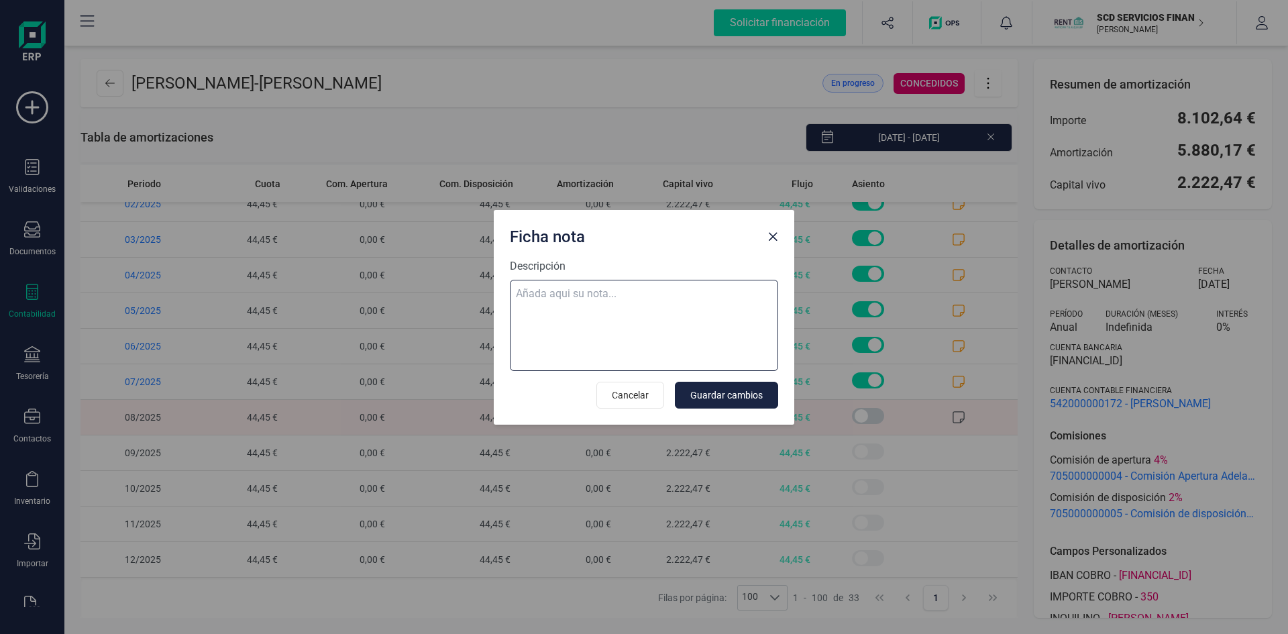
click at [625, 290] on textarea "Descripción" at bounding box center [644, 325] width 268 height 91
paste textarea "03-sep-25 9 ab.rem.20250249680 52,88"
type textarea "03-sep-25 9 ab.rem.20250249680 52,88"
click at [748, 395] on span "Guardar cambios" at bounding box center [726, 394] width 72 height 13
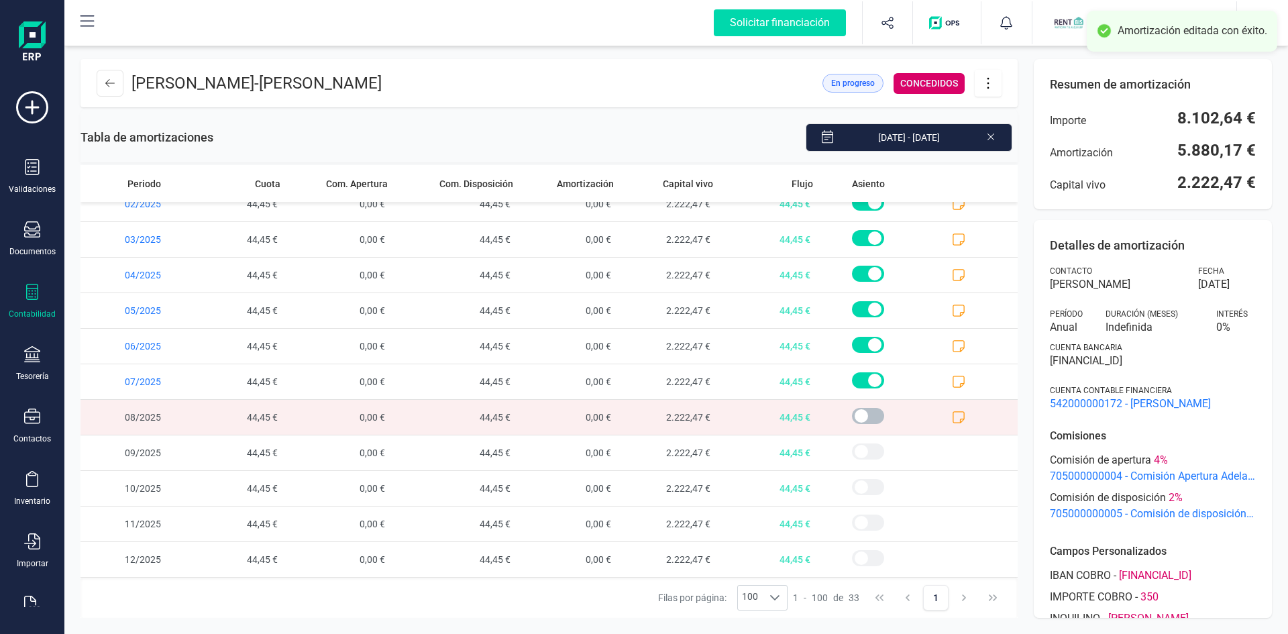
click at [852, 414] on span at bounding box center [868, 416] width 32 height 16
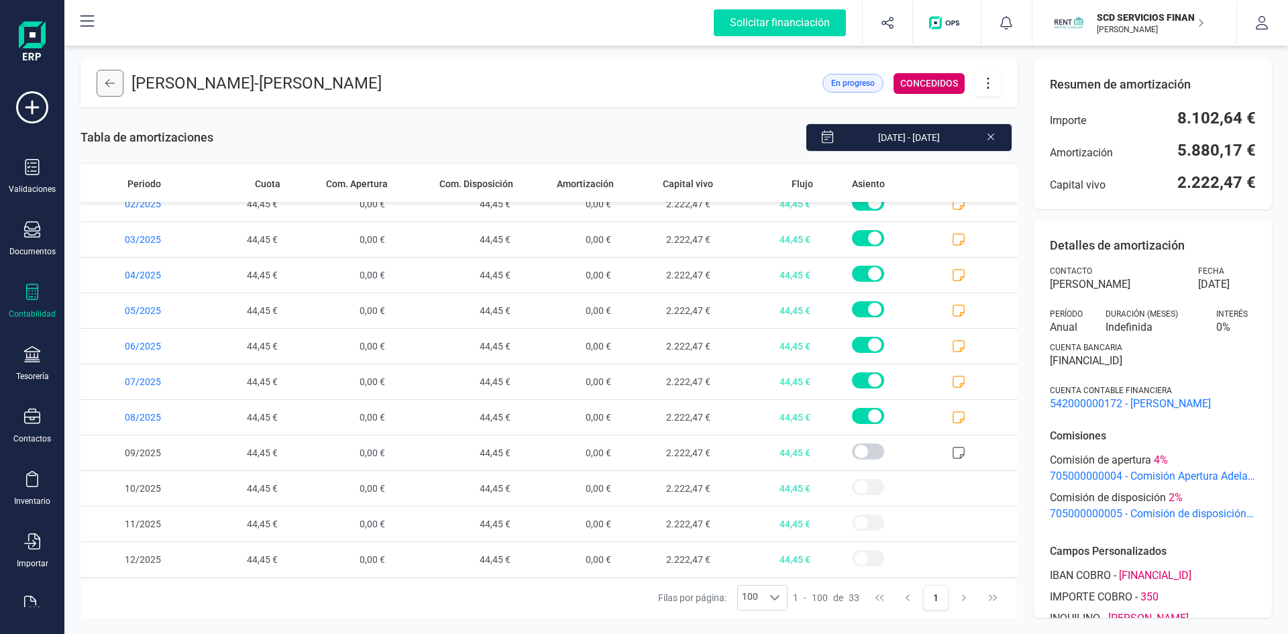
click at [107, 81] on icon at bounding box center [109, 83] width 9 height 8
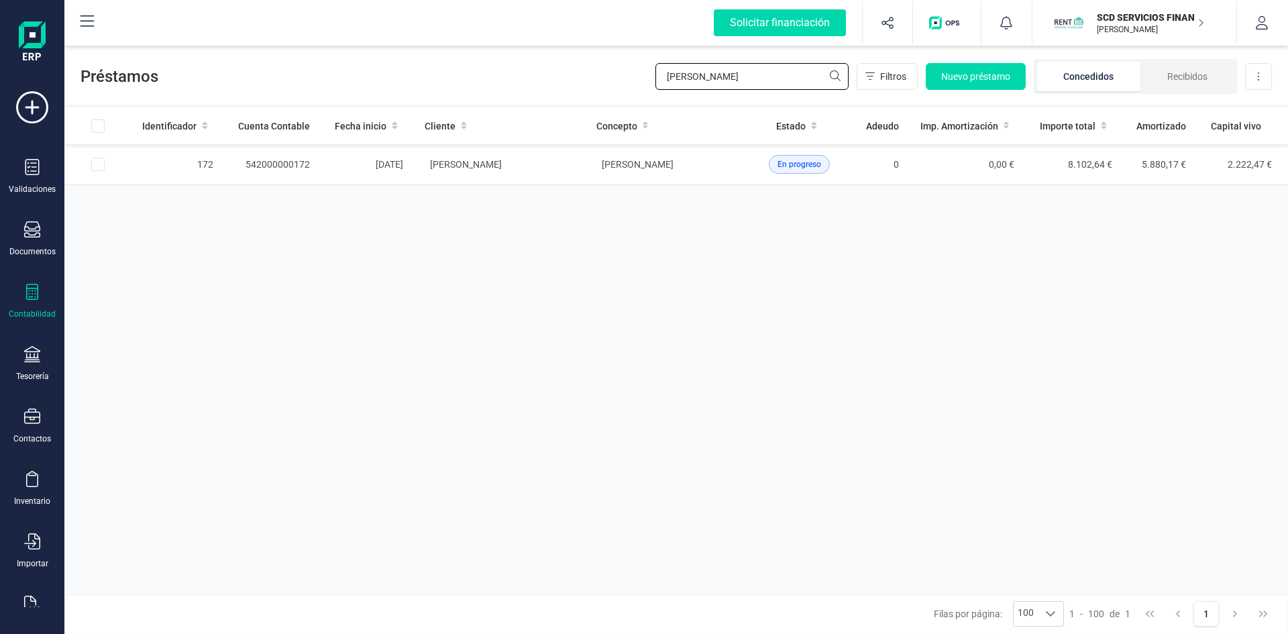
drag, startPoint x: 708, startPoint y: 68, endPoint x: 587, endPoint y: 82, distance: 121.5
click at [588, 82] on div "Préstamos celia Filtros Nuevo préstamo Concedidos Recibidos Descargar Excel" at bounding box center [675, 74] width 1223 height 62
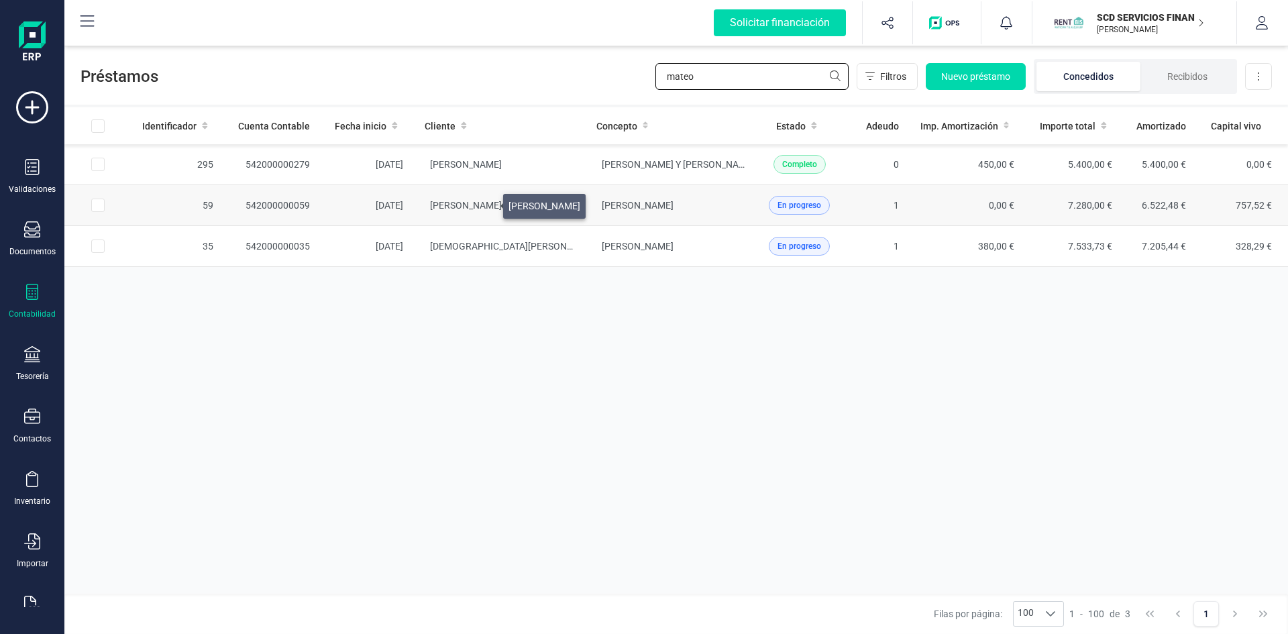
type input "mateo"
click at [487, 203] on span "MATEO MORILLA CECILIA" at bounding box center [466, 205] width 72 height 11
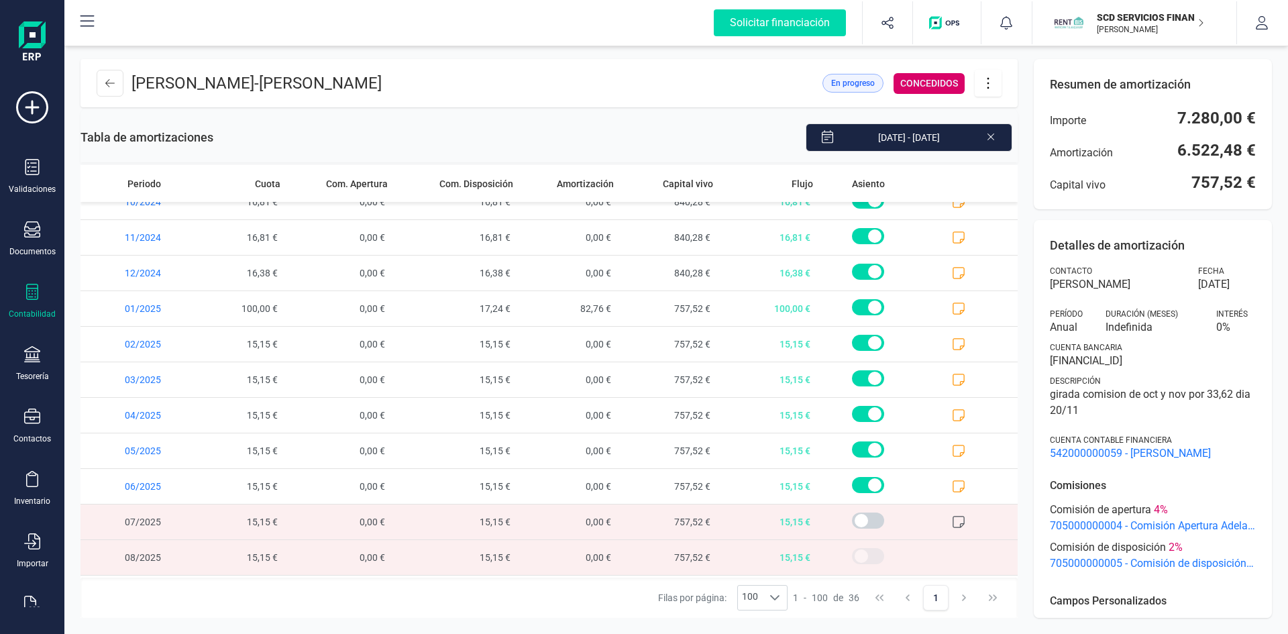
scroll to position [904, 0]
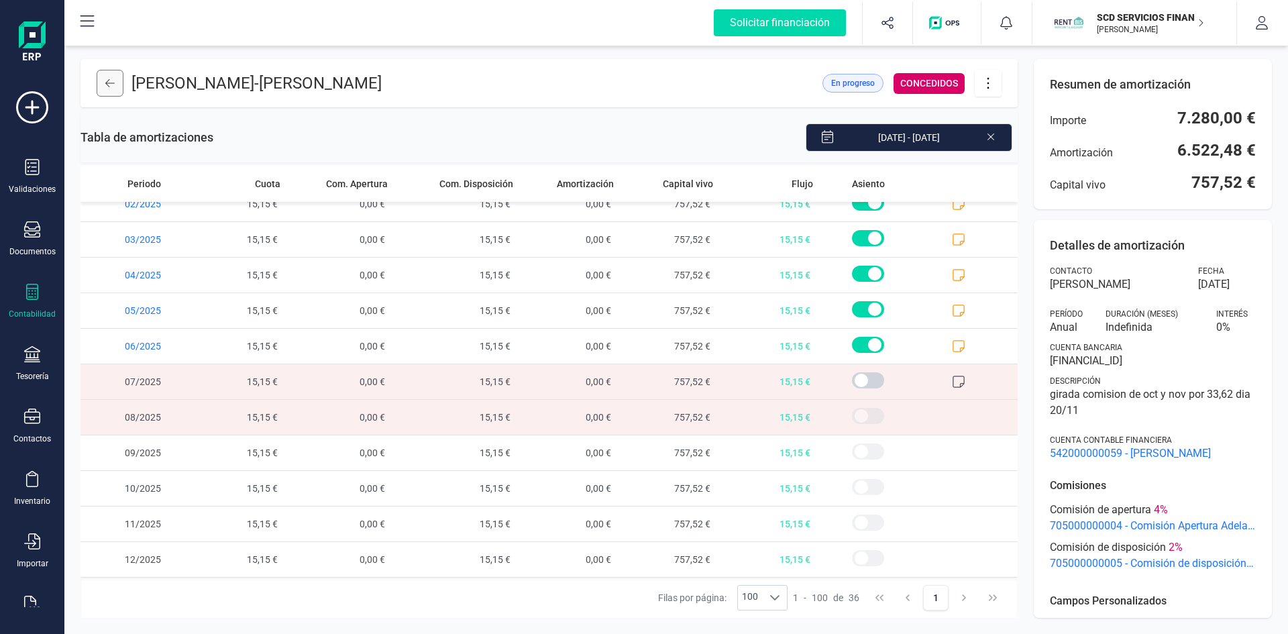
click at [115, 81] on button at bounding box center [110, 83] width 27 height 27
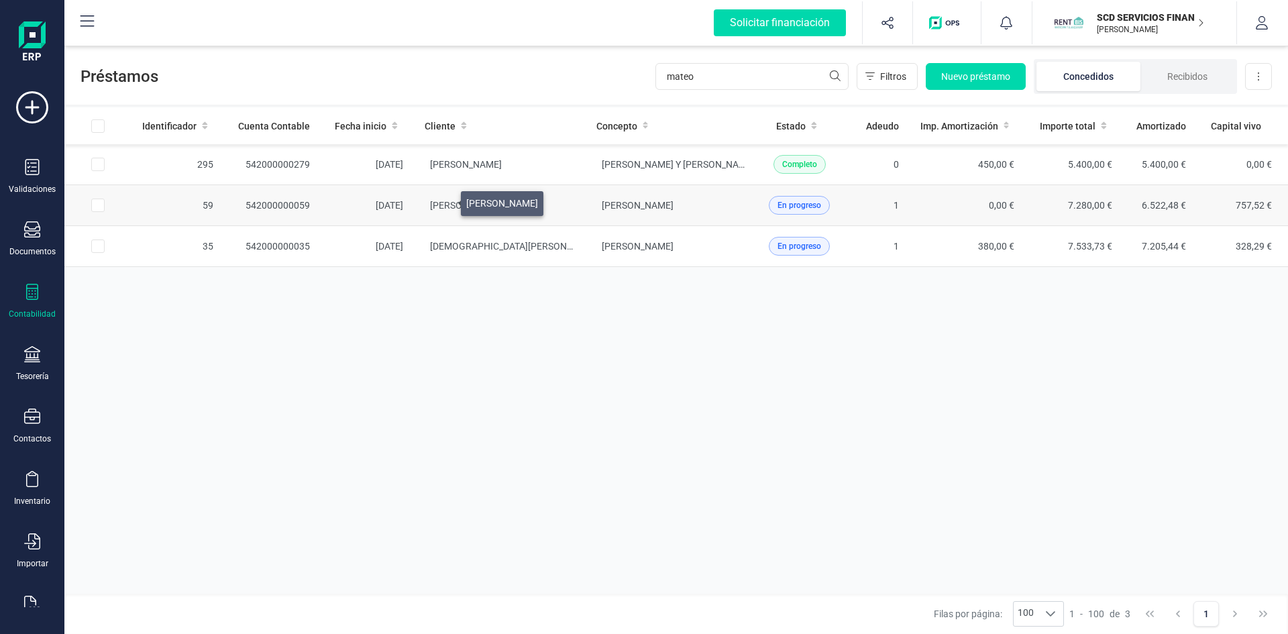
click at [445, 200] on span "MATEO MORILLA CECILIA" at bounding box center [466, 205] width 72 height 11
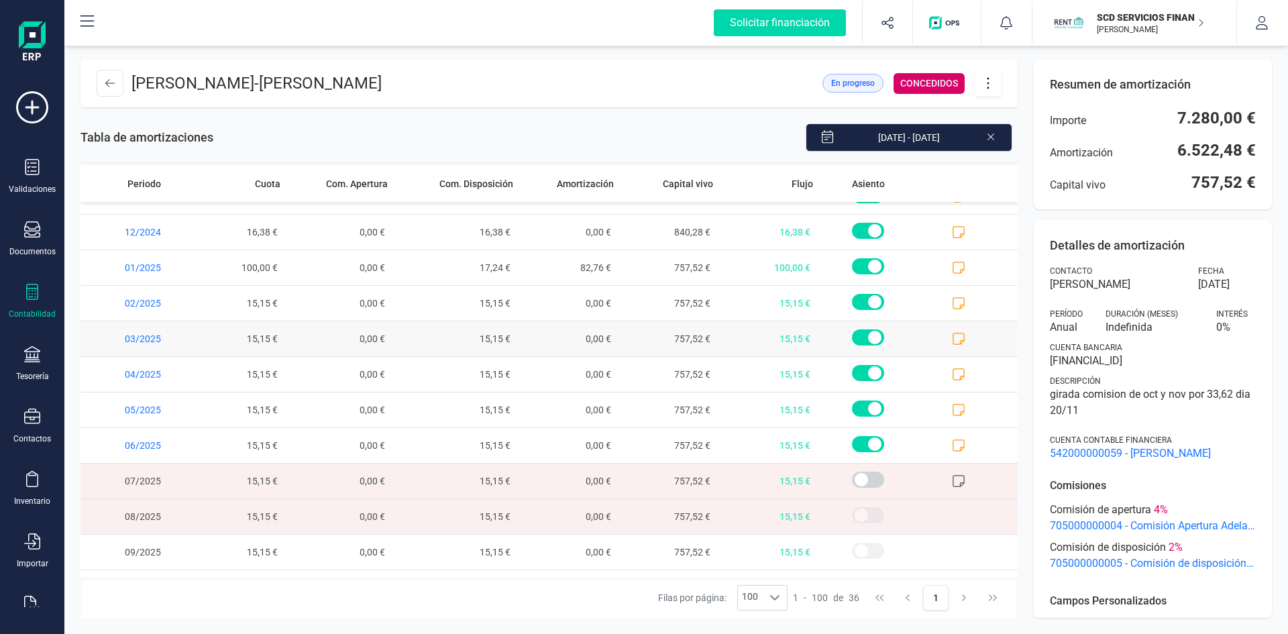
scroll to position [904, 0]
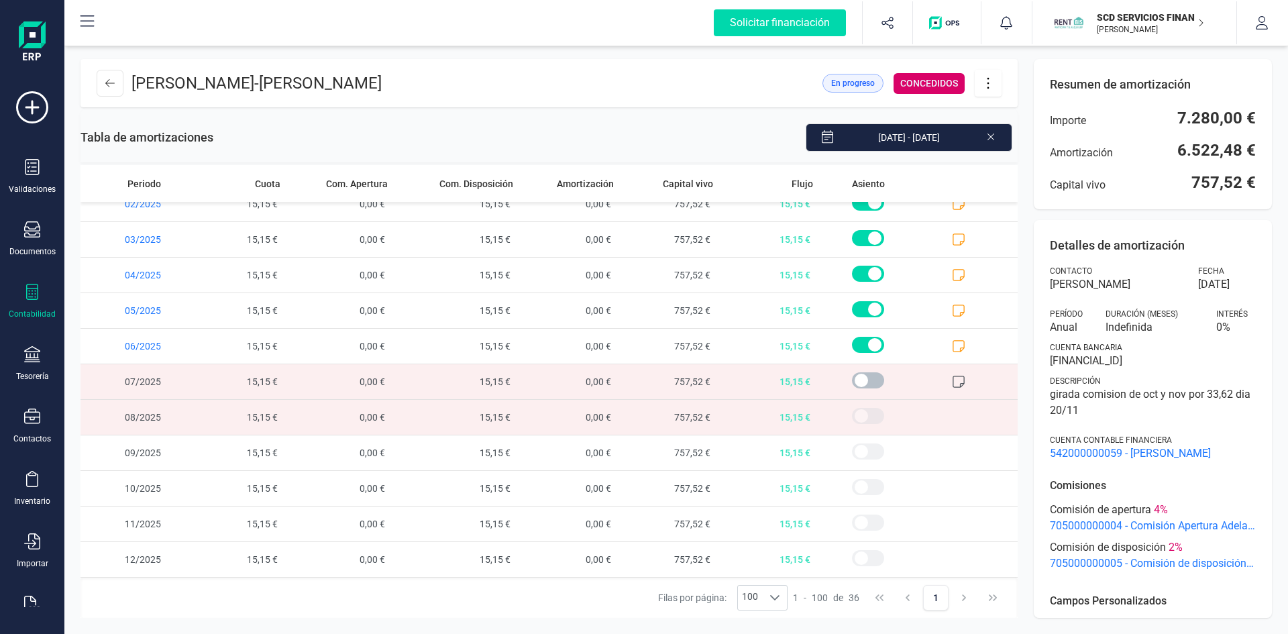
click at [854, 380] on span at bounding box center [868, 380] width 32 height 16
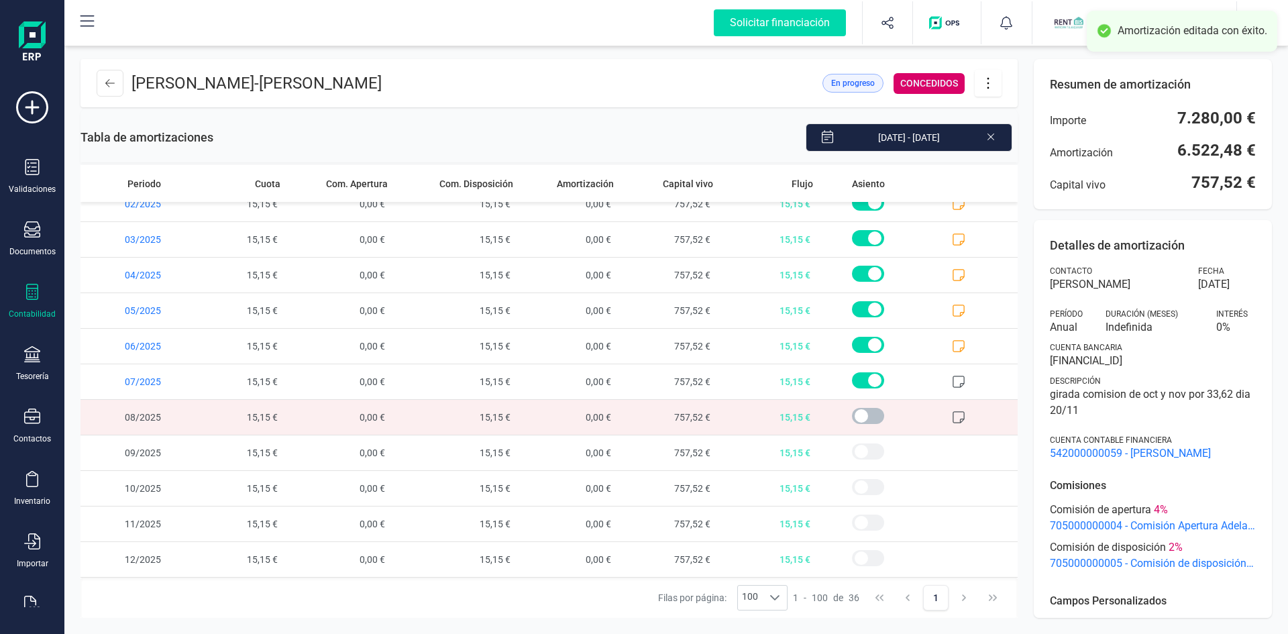
click at [852, 417] on span at bounding box center [868, 416] width 32 height 16
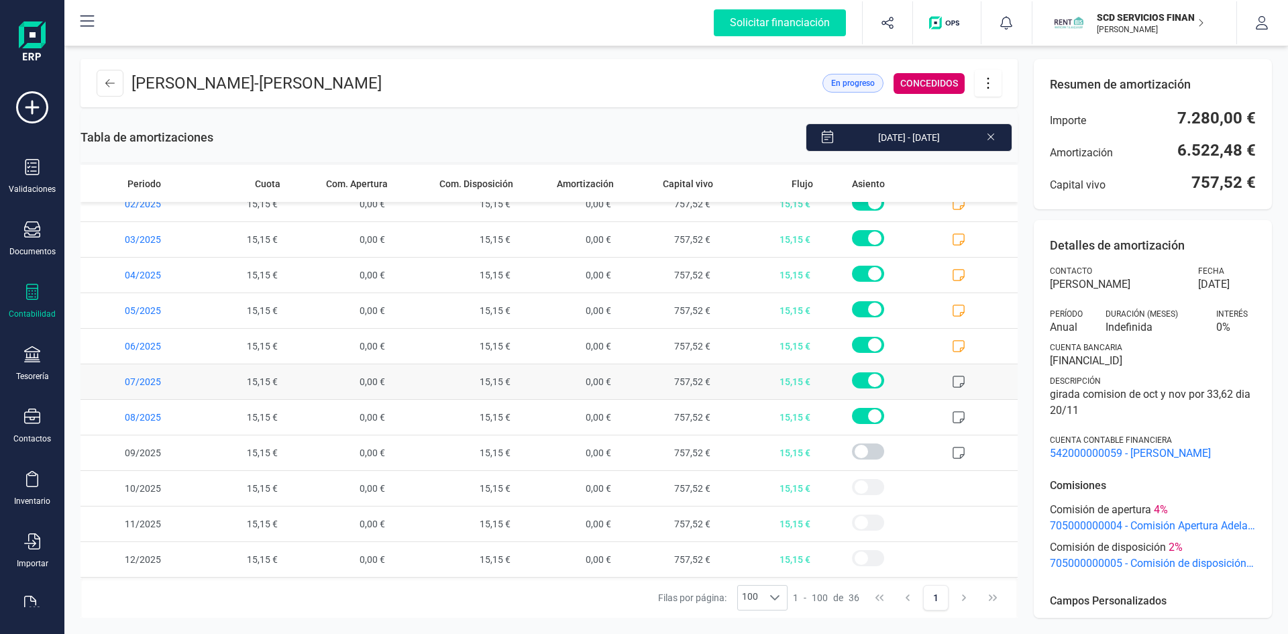
click at [952, 378] on icon at bounding box center [958, 381] width 13 height 13
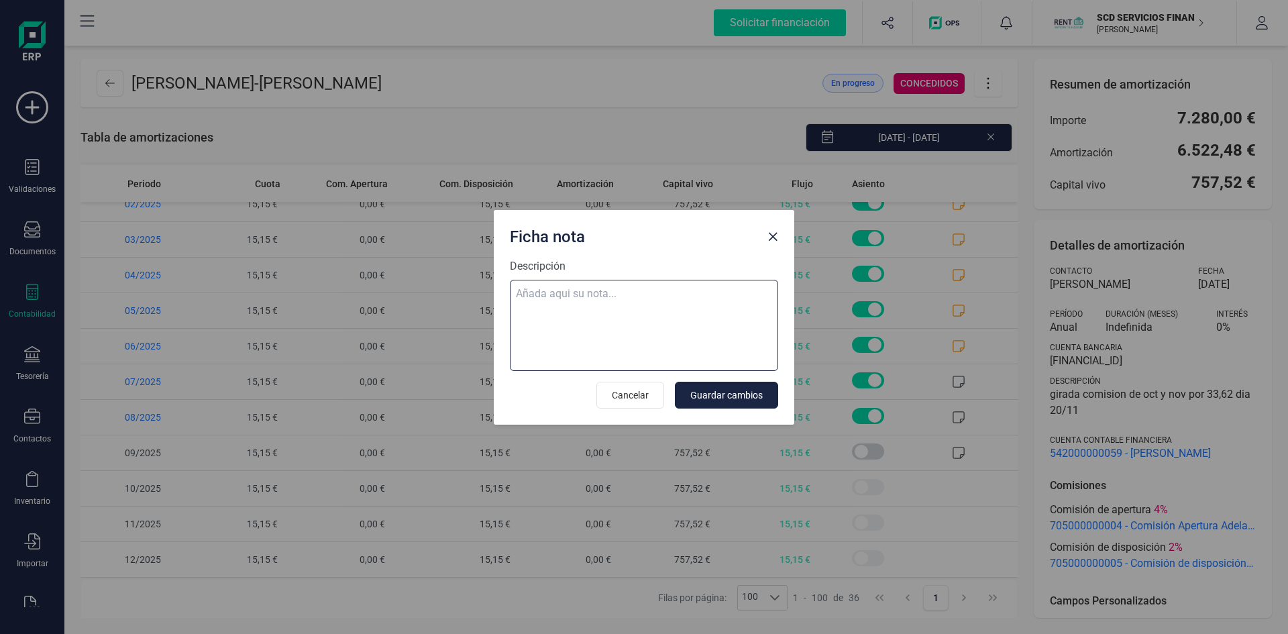
click at [608, 291] on textarea "Descripción" at bounding box center [644, 325] width 268 height 91
paste textarea "03-sep-25 9 ab.rem.20250250206 2.944,94"
type textarea "03-sep-25 9 ab.rem.20250250206 2.944,94"
click at [738, 394] on span "Guardar cambios" at bounding box center [726, 394] width 72 height 13
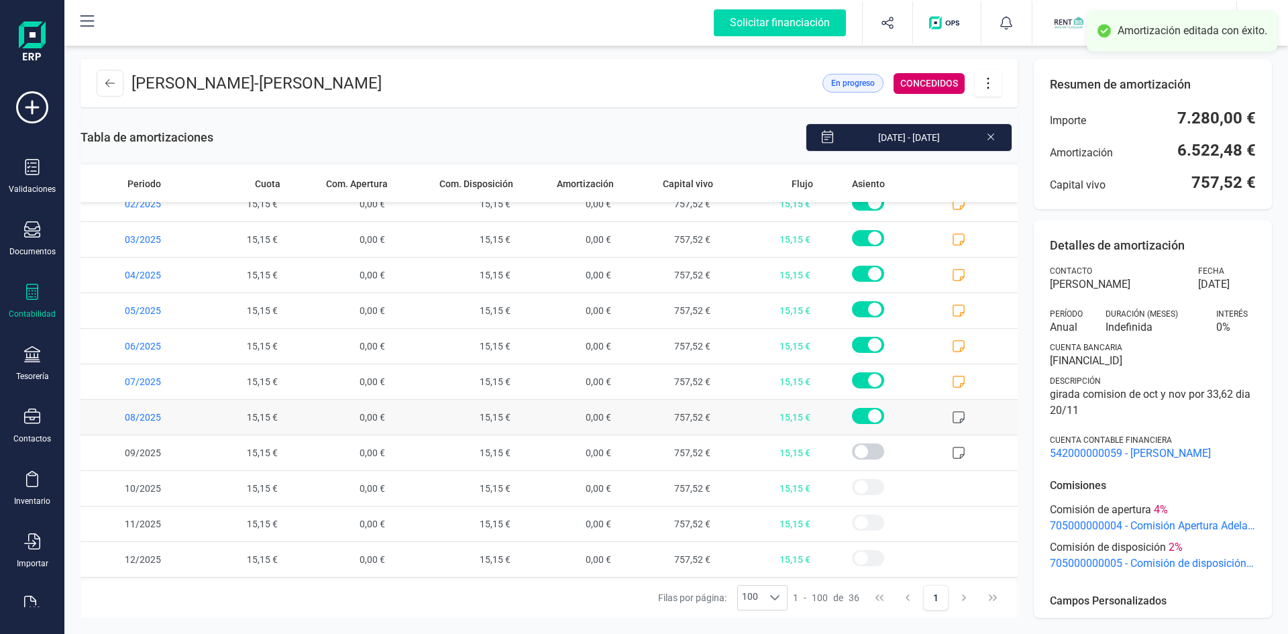
click at [952, 422] on icon at bounding box center [958, 417] width 12 height 12
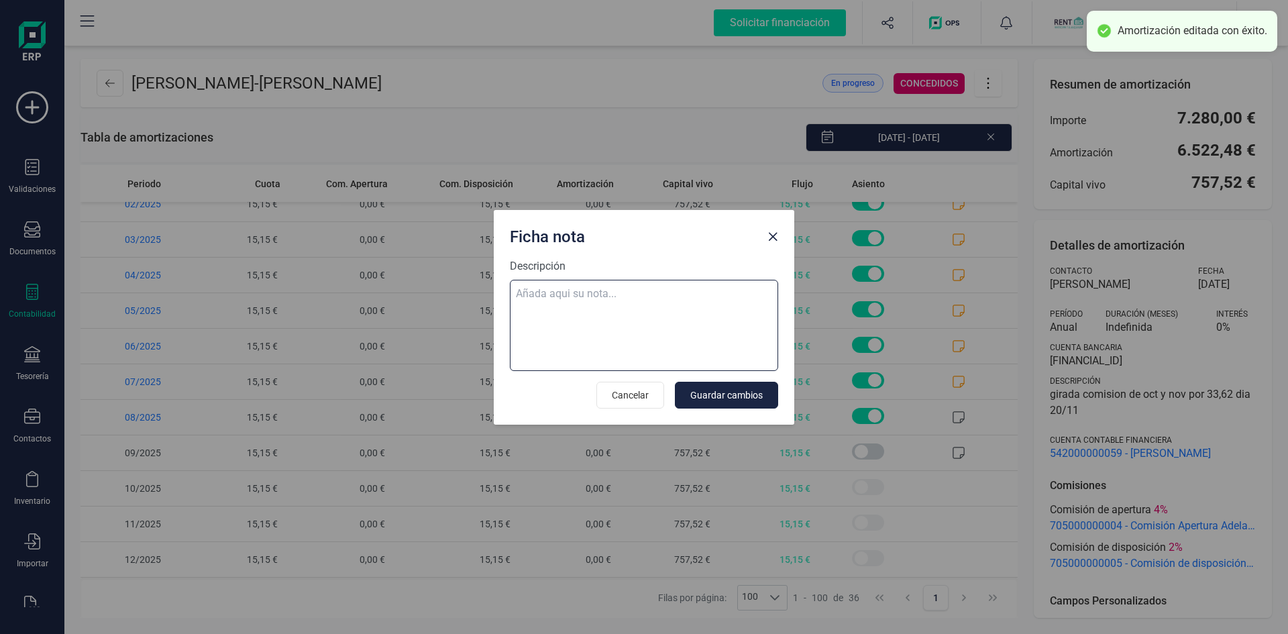
click at [598, 291] on textarea "Descripción" at bounding box center [644, 325] width 268 height 91
paste textarea "03-sep-25 9 ab.rem.20250250206 2.944,94"
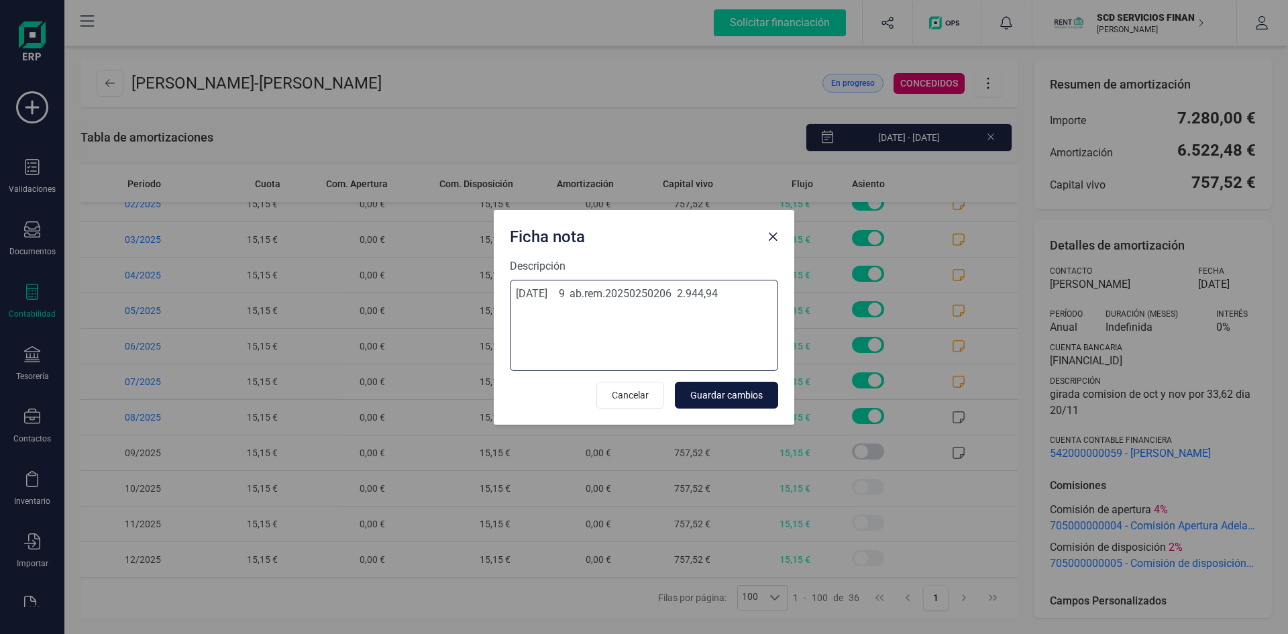
type textarea "03-sep-25 9 ab.rem.20250250206 2.944,94"
click at [734, 392] on span "Guardar cambios" at bounding box center [726, 394] width 72 height 13
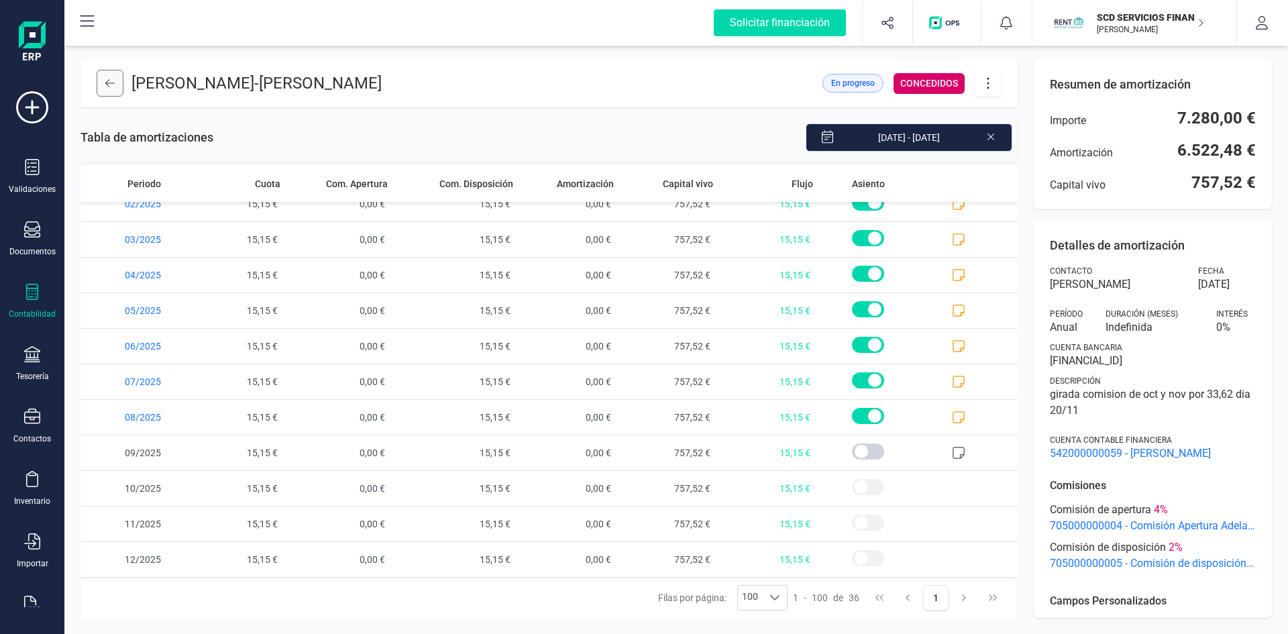
click at [110, 83] on icon at bounding box center [109, 83] width 9 height 8
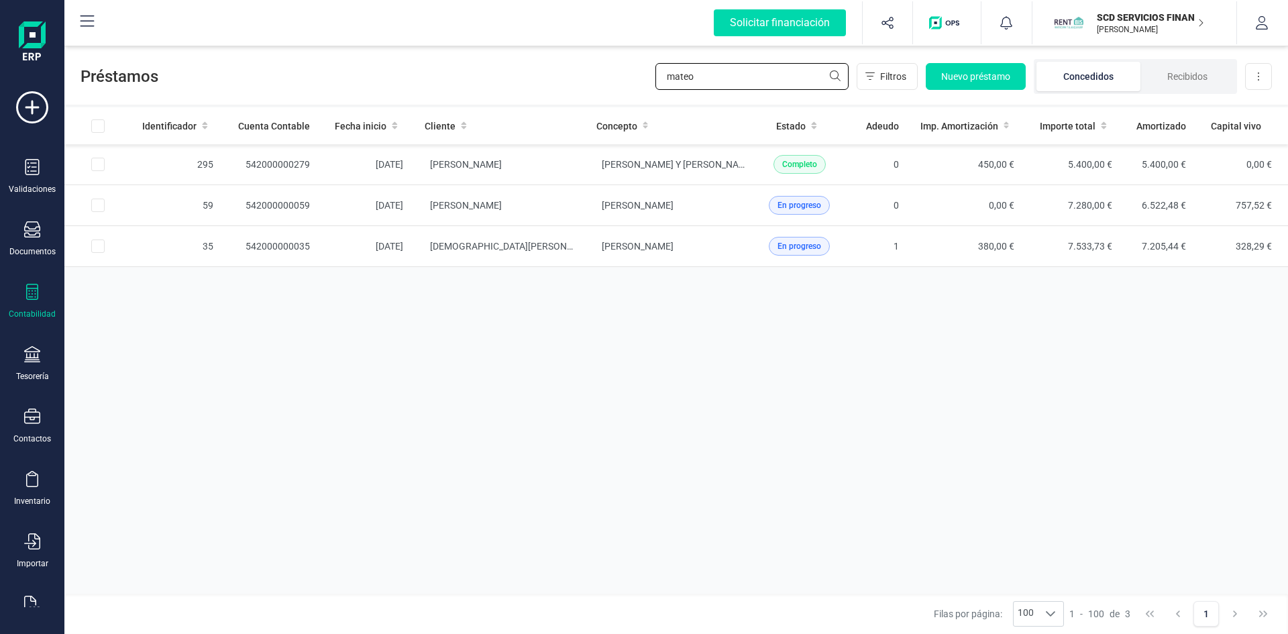
drag, startPoint x: 716, startPoint y: 76, endPoint x: 536, endPoint y: 91, distance: 180.3
click at [537, 91] on div "Préstamos mateo Filtros Nuevo préstamo Concedidos Recibidos Descargar Excel" at bounding box center [675, 74] width 1223 height 62
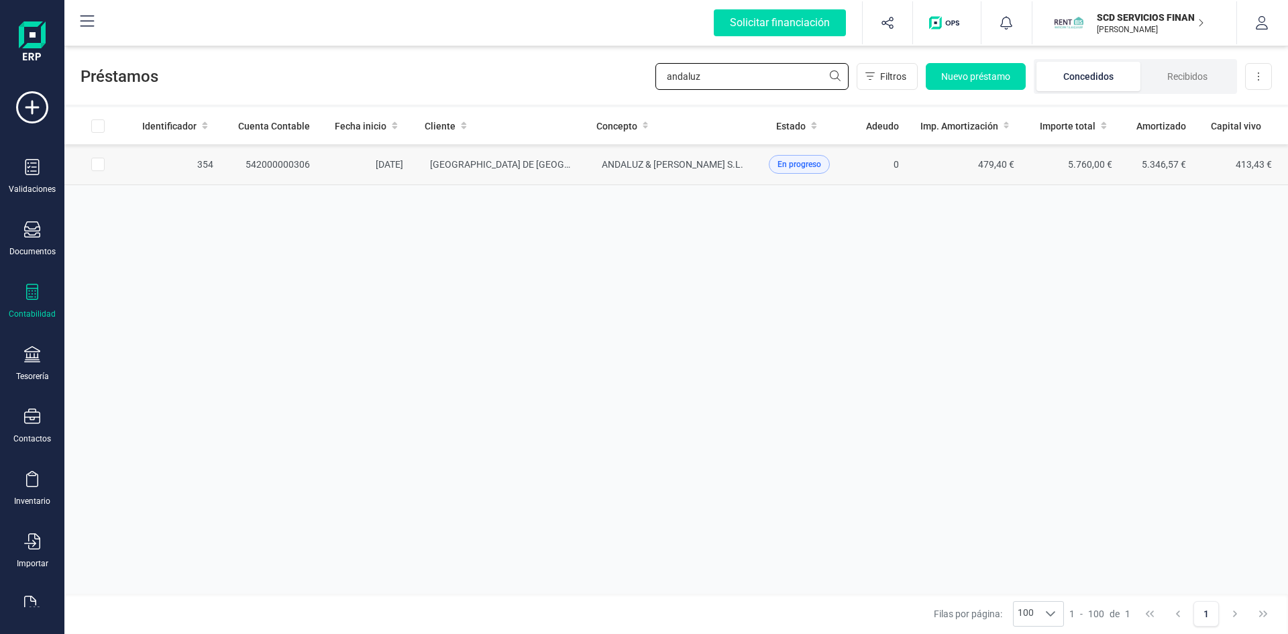
type input "andaluz"
click at [288, 162] on td "542000000306" at bounding box center [272, 164] width 97 height 41
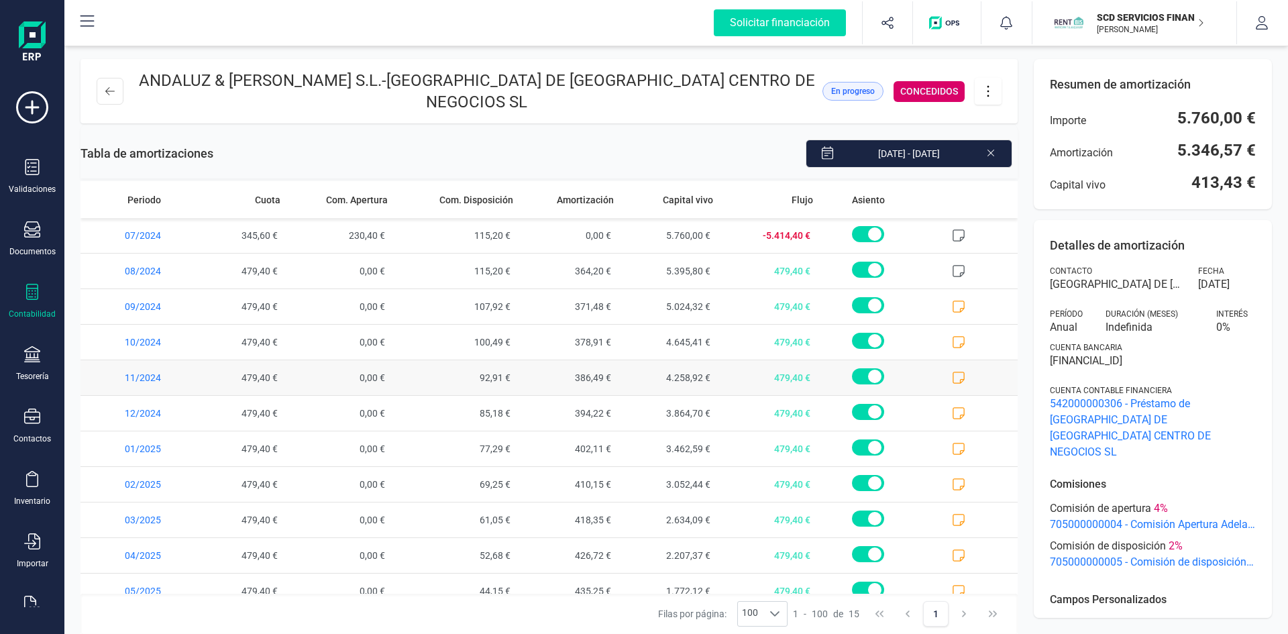
scroll to position [158, 0]
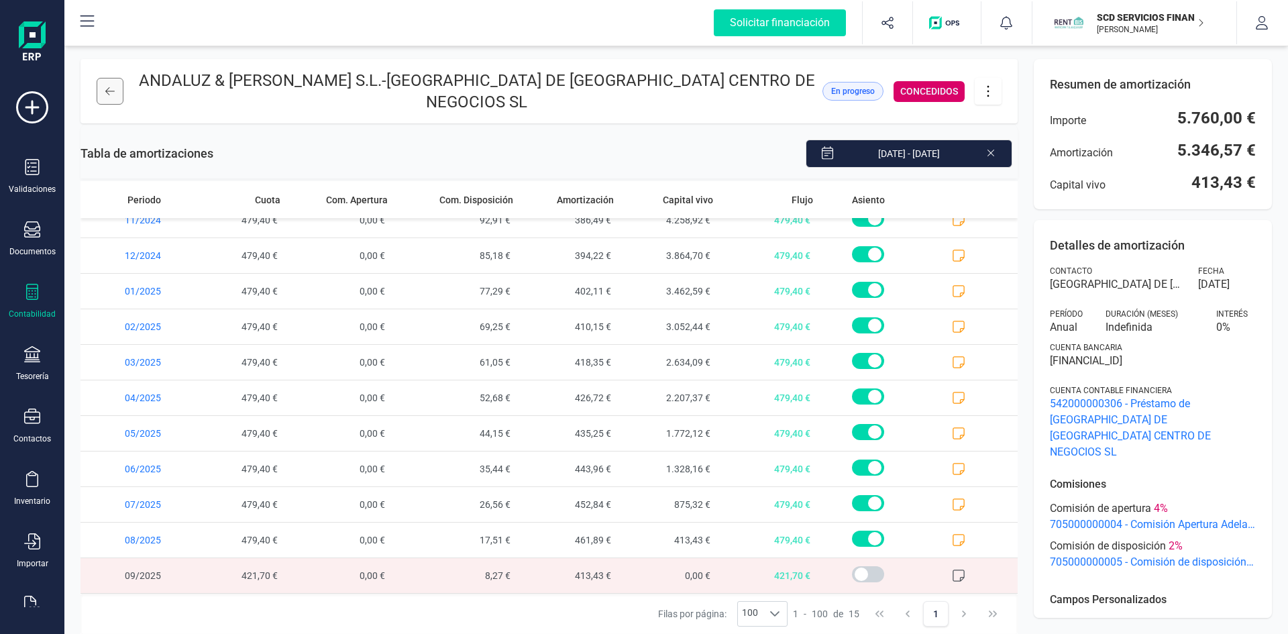
click at [111, 86] on icon at bounding box center [109, 91] width 9 height 11
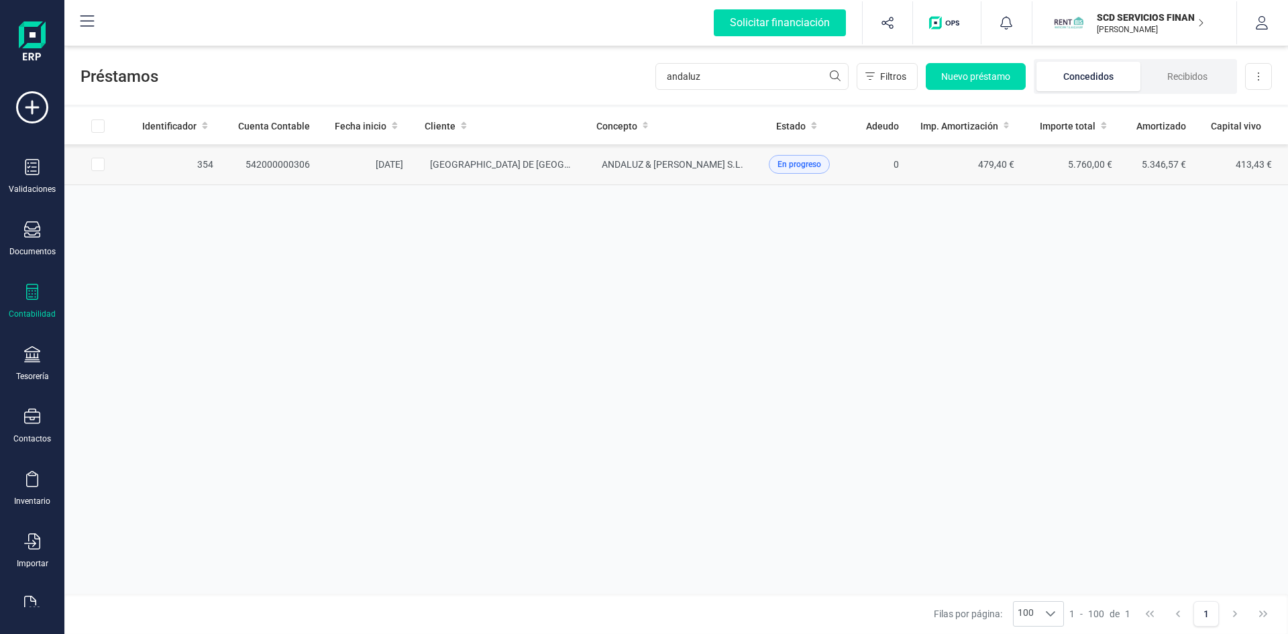
click at [303, 160] on td "542000000306" at bounding box center [272, 164] width 97 height 41
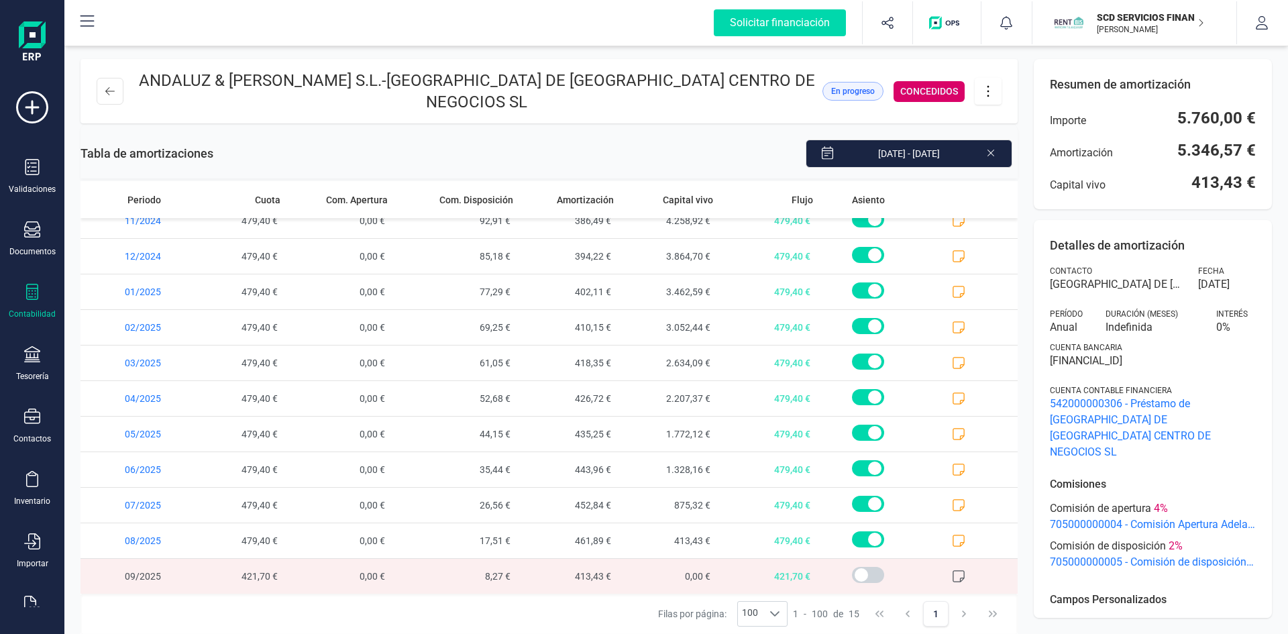
scroll to position [158, 0]
click at [113, 78] on button at bounding box center [110, 91] width 27 height 27
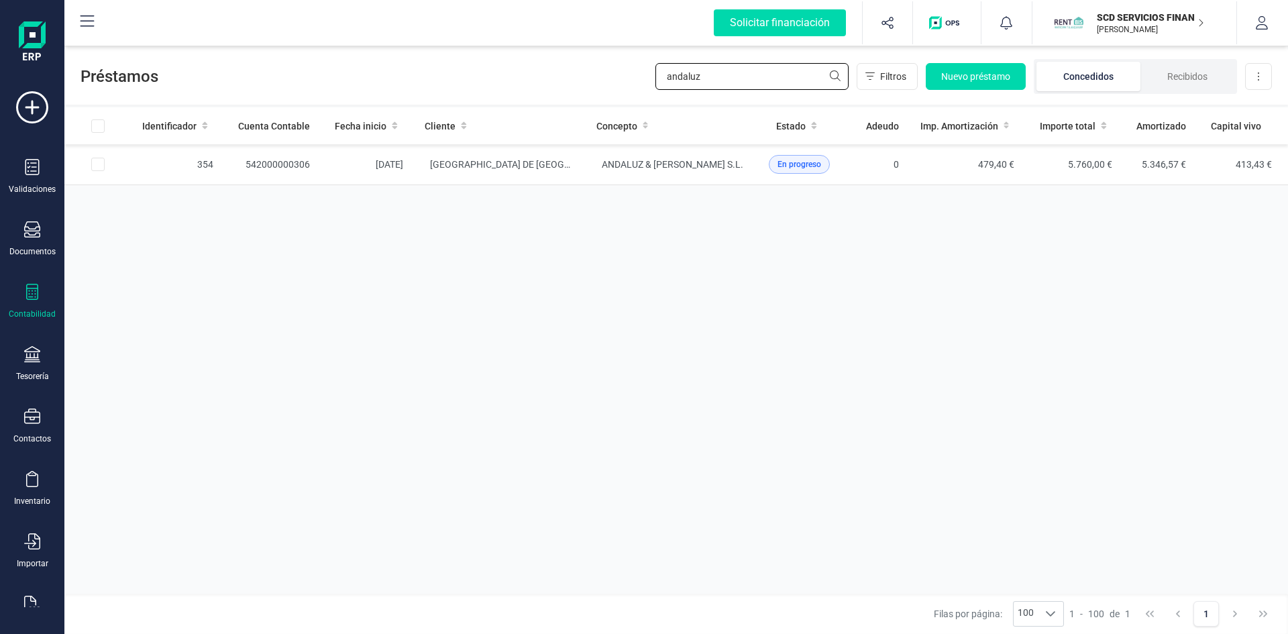
drag, startPoint x: 716, startPoint y: 72, endPoint x: 548, endPoint y: 68, distance: 168.4
click at [558, 70] on div "Préstamos andaluz Filtros Nuevo préstamo Concedidos Recibidos Descargar Excel" at bounding box center [675, 74] width 1223 height 62
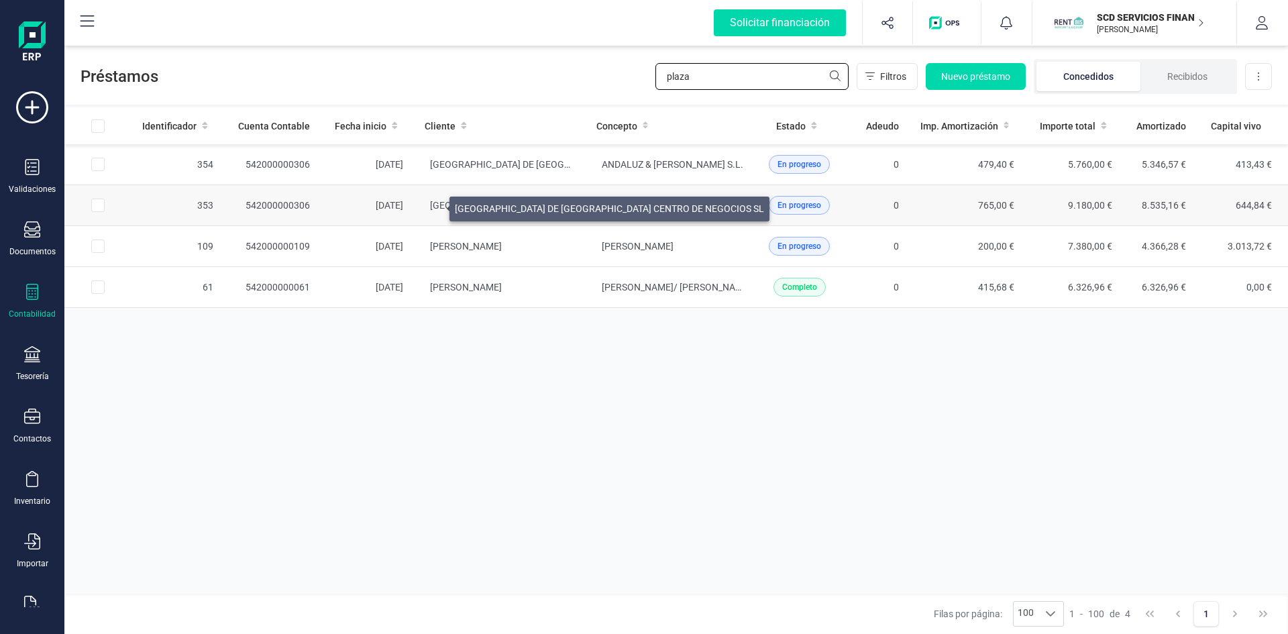
type input "plaza"
click at [433, 205] on span "[GEOGRAPHIC_DATA] DE [GEOGRAPHIC_DATA] CENTRO DE NEGOCIOS SL" at bounding box center [584, 205] width 309 height 11
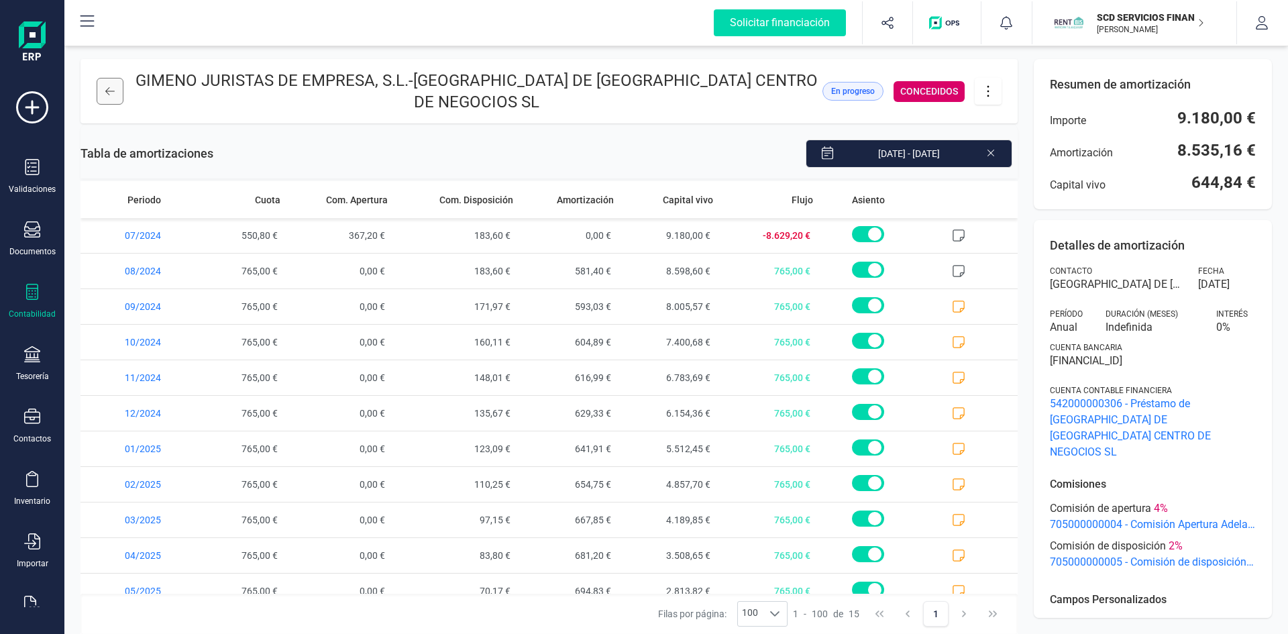
click at [107, 89] on icon at bounding box center [109, 91] width 9 height 8
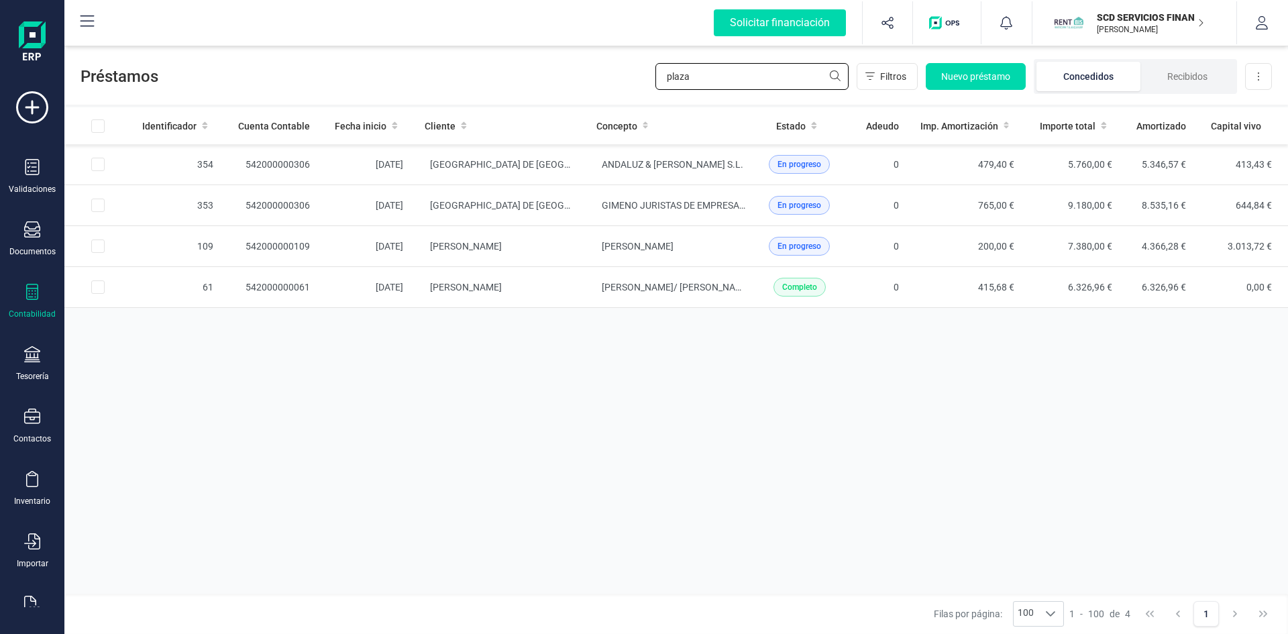
drag, startPoint x: 709, startPoint y: 72, endPoint x: 567, endPoint y: 81, distance: 141.8
click at [571, 80] on div "Préstamos plaza Filtros Nuevo préstamo Concedidos Recibidos Descargar Excel" at bounding box center [675, 74] width 1223 height 62
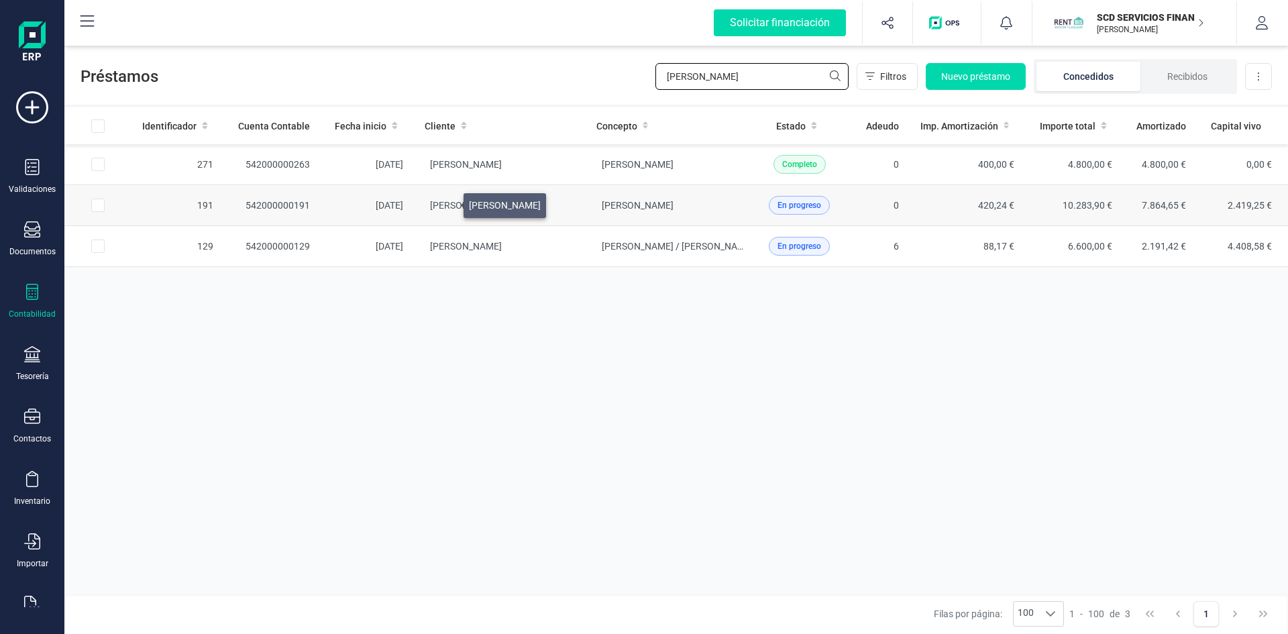
type input "abdel"
click at [447, 202] on span "[PERSON_NAME]" at bounding box center [466, 205] width 72 height 11
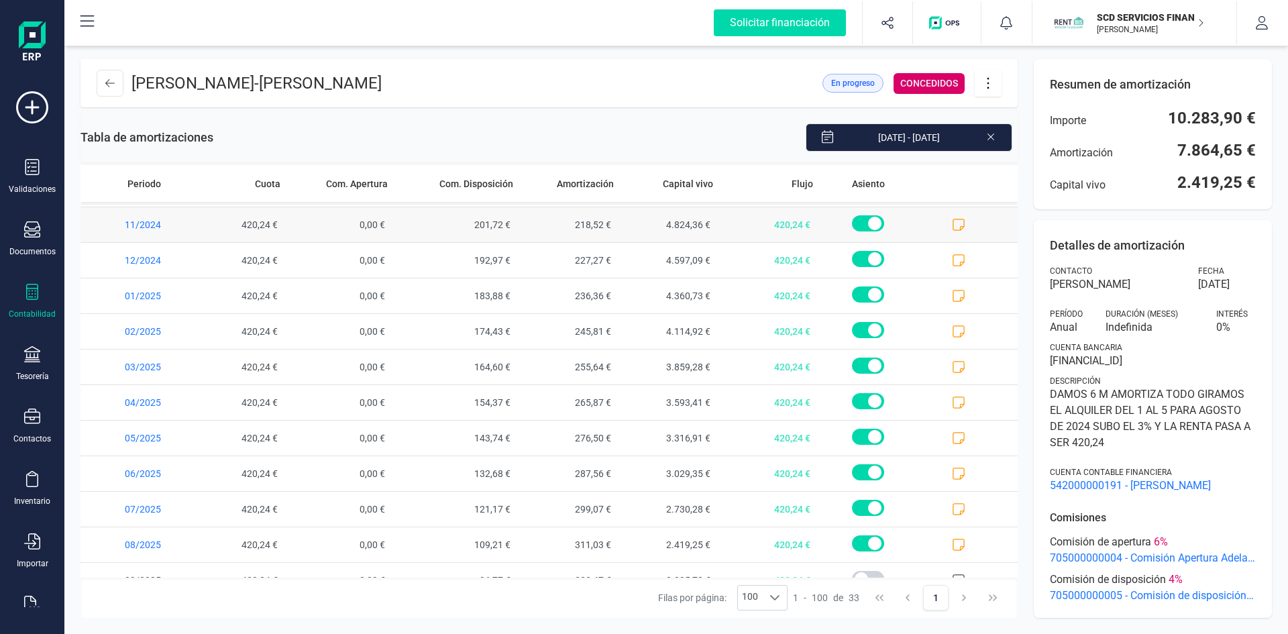
scroll to position [797, 0]
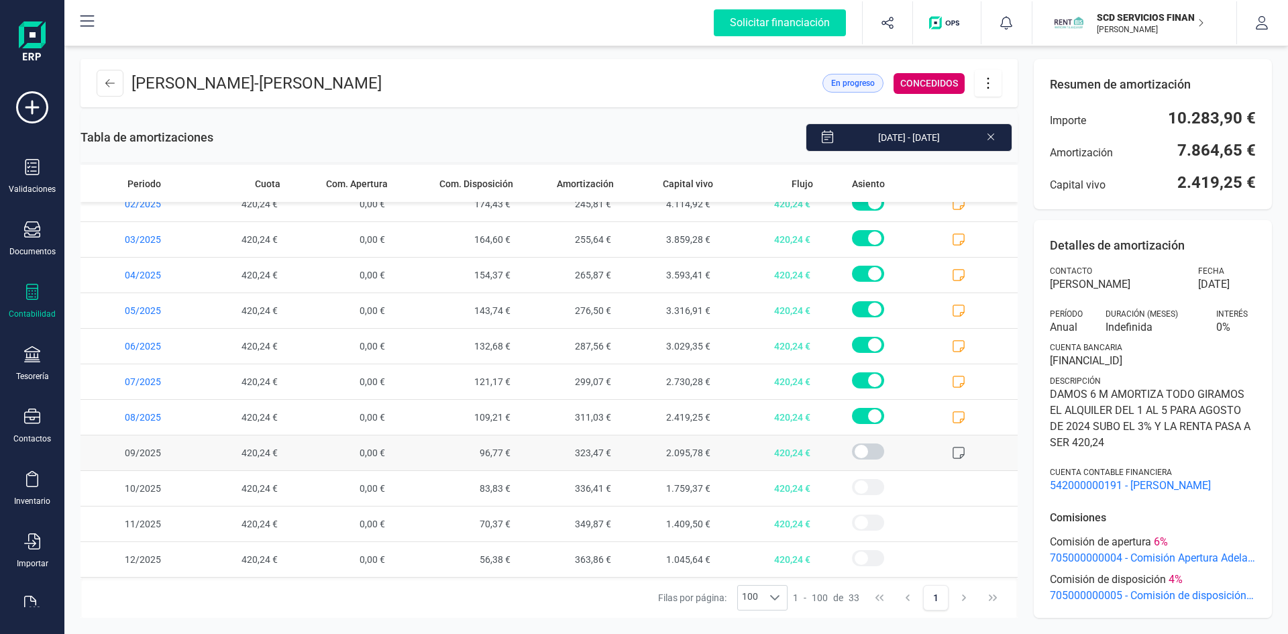
click at [952, 449] on icon at bounding box center [958, 452] width 13 height 13
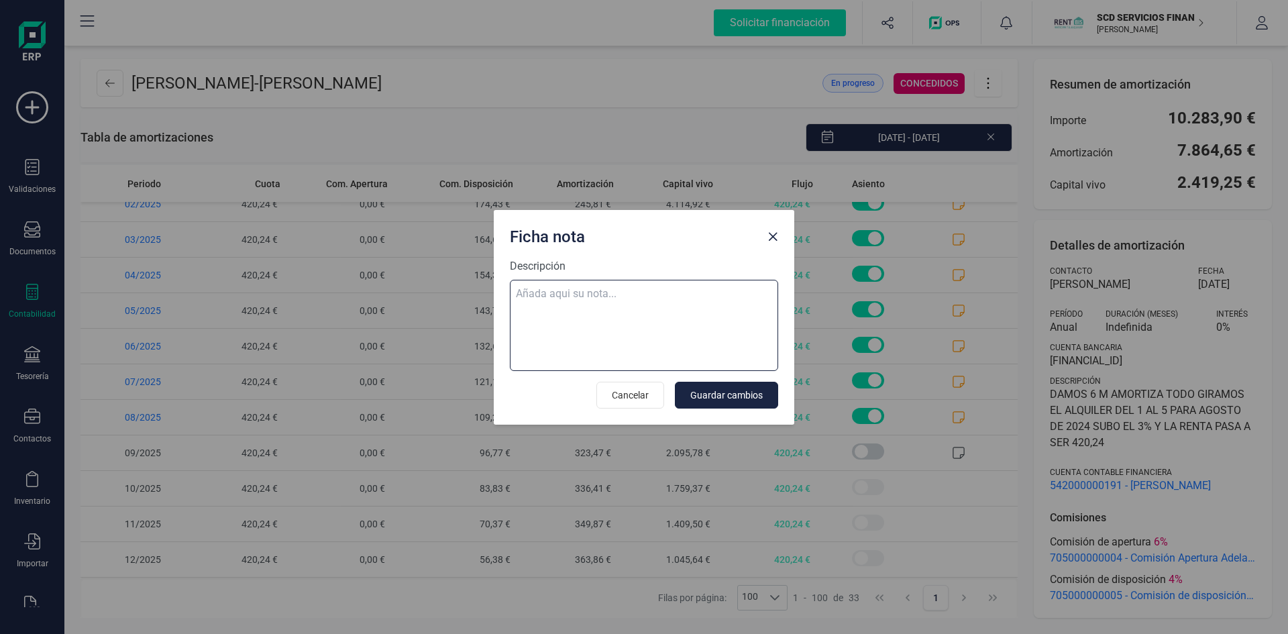
click at [538, 291] on textarea "Descripción" at bounding box center [644, 325] width 268 height 91
paste textarea "03-sep-25 9 ab.rem.20250250206 2.944,94"
type textarea "03-sep-25 9 ab.rem.20250250206 2.944,94"
click at [735, 394] on span "Guardar cambios" at bounding box center [726, 394] width 72 height 13
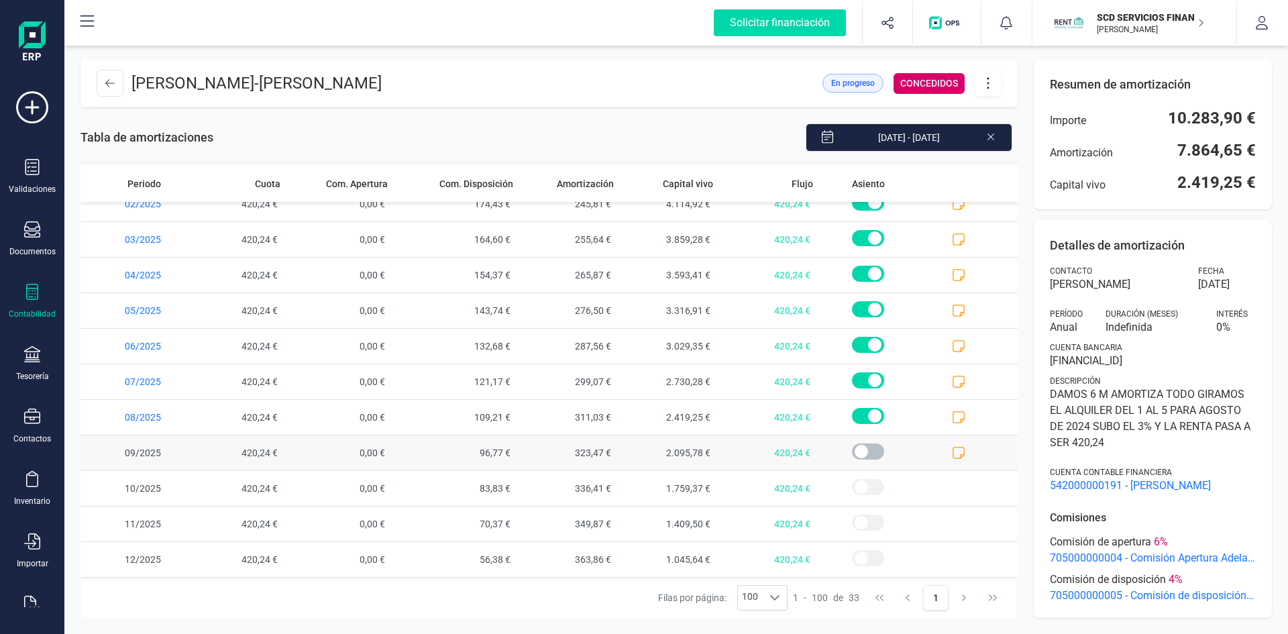
click at [852, 449] on span at bounding box center [868, 451] width 32 height 16
click at [109, 84] on icon at bounding box center [109, 83] width 9 height 11
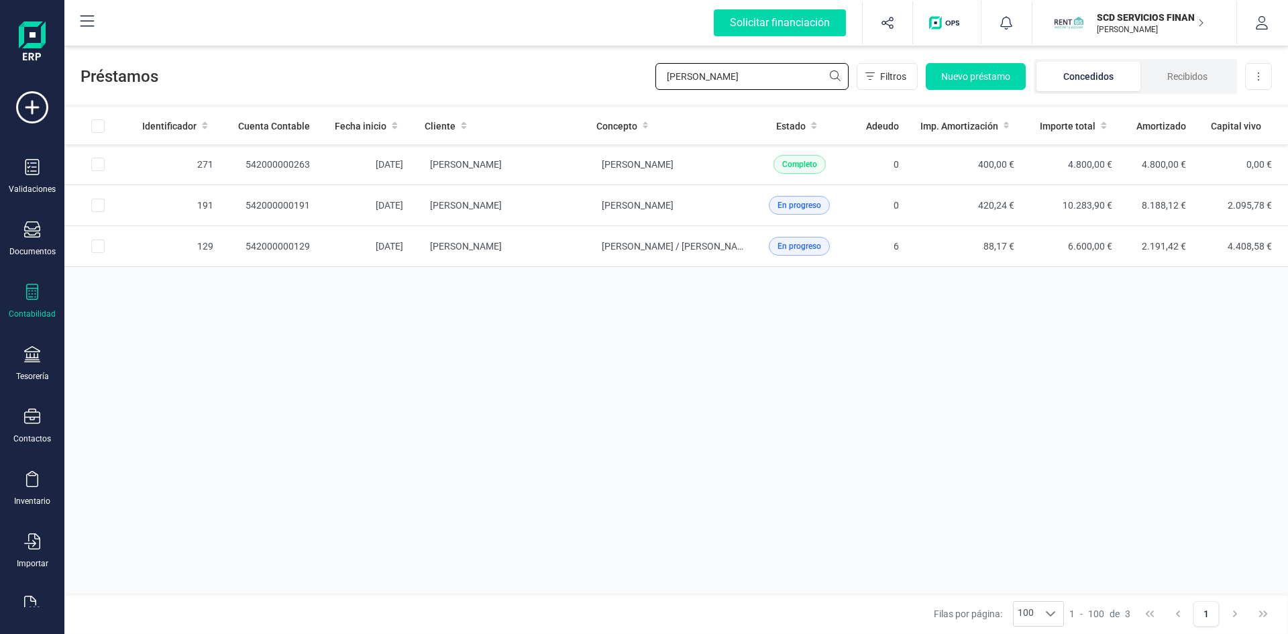
drag, startPoint x: 728, startPoint y: 83, endPoint x: 537, endPoint y: 80, distance: 191.1
click at [545, 80] on div "Préstamos abdel Filtros Nuevo préstamo Concedidos Recibidos Descargar Excel" at bounding box center [675, 74] width 1223 height 62
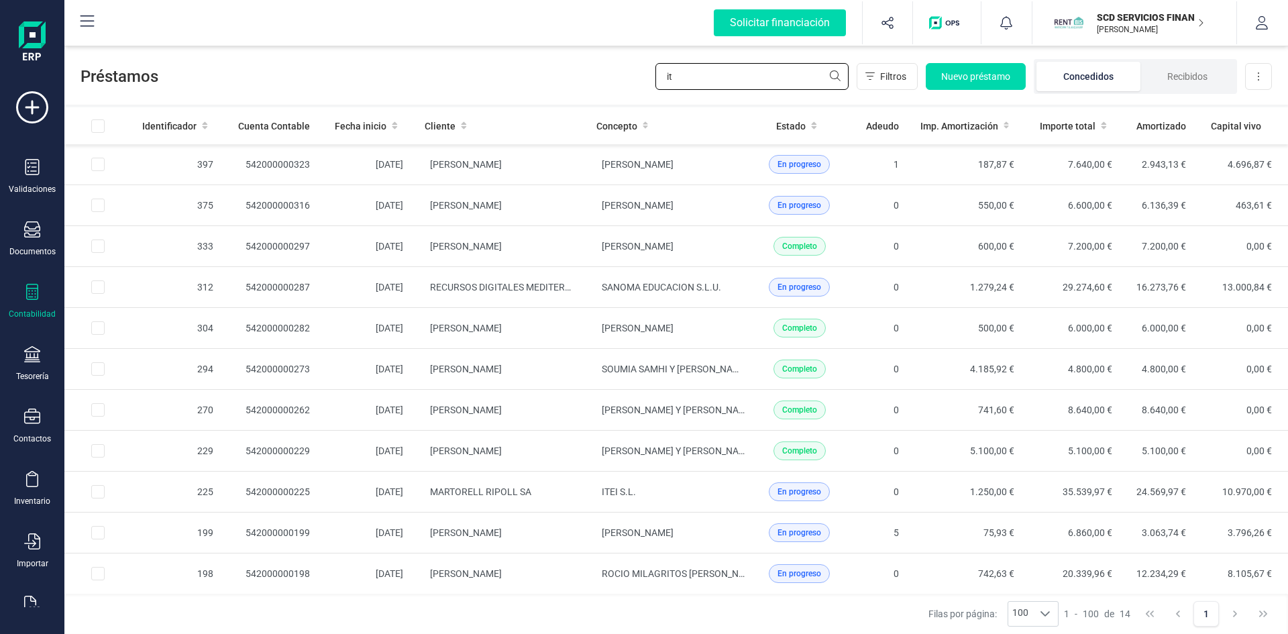
type input "i"
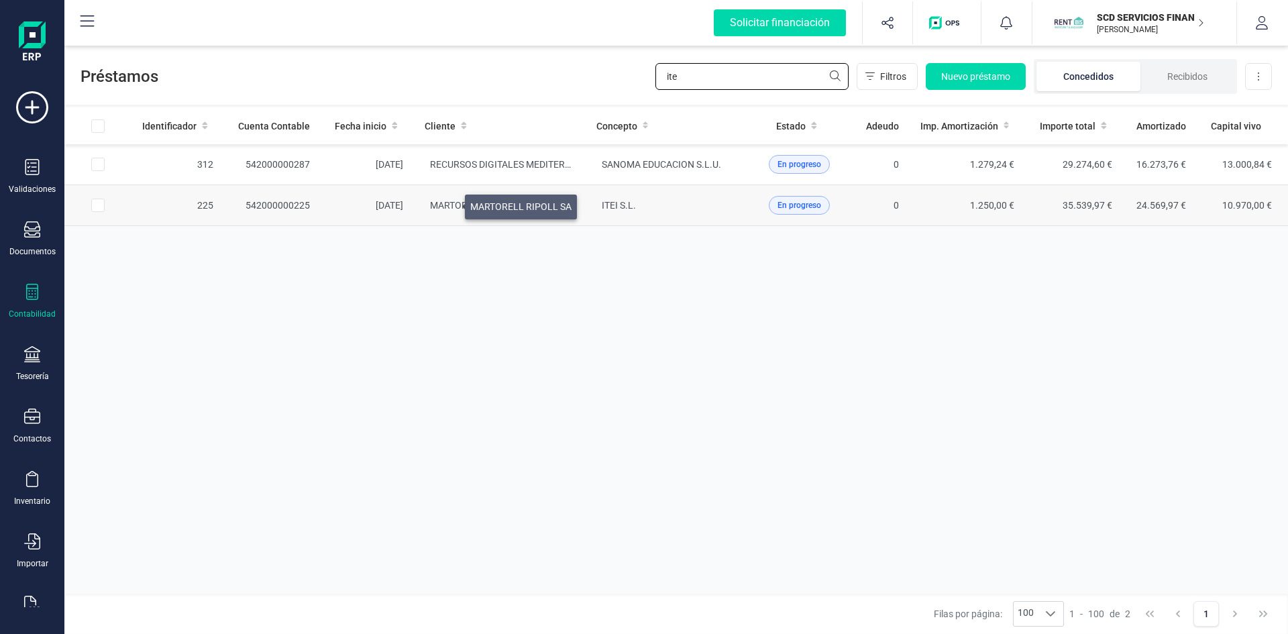
type input "ite"
click at [449, 203] on span "MARTORELL RIPOLL SA" at bounding box center [480, 205] width 101 height 11
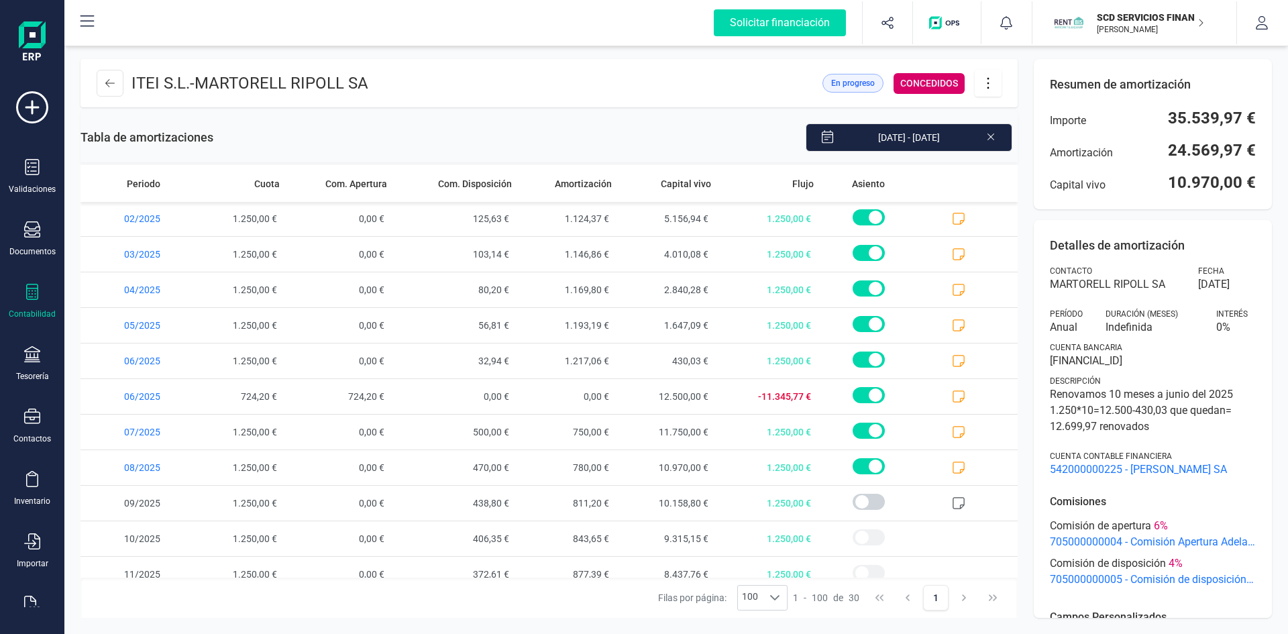
scroll to position [691, 0]
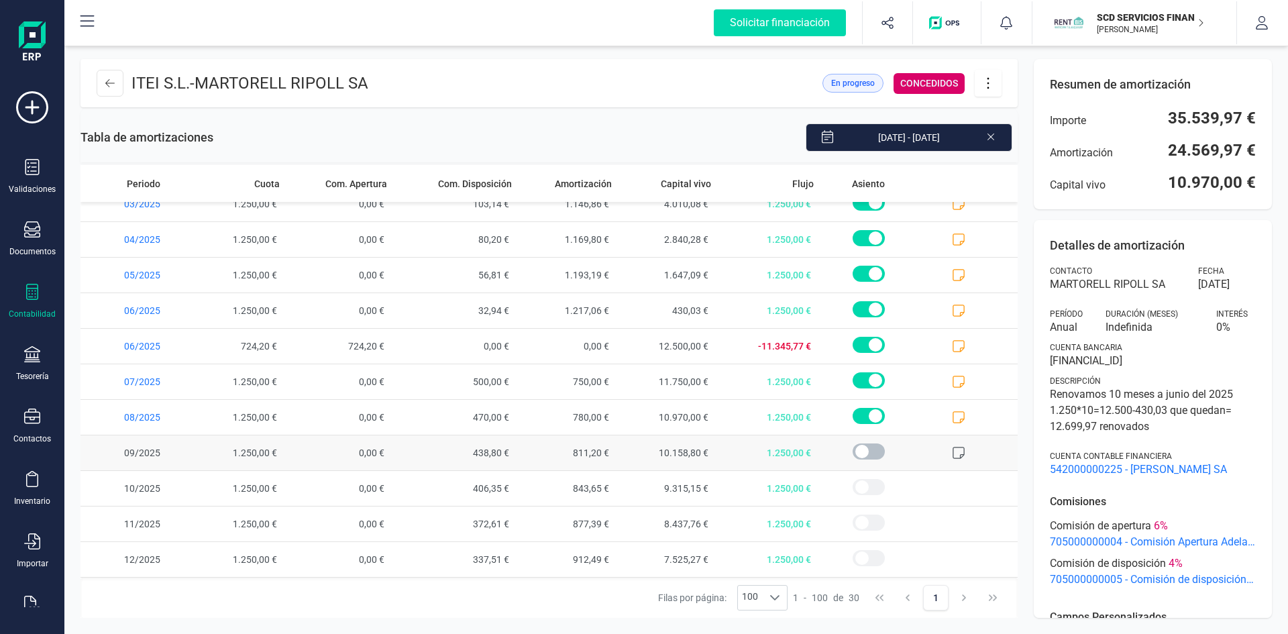
click at [859, 448] on span at bounding box center [868, 451] width 32 height 16
click at [952, 451] on icon at bounding box center [958, 452] width 13 height 13
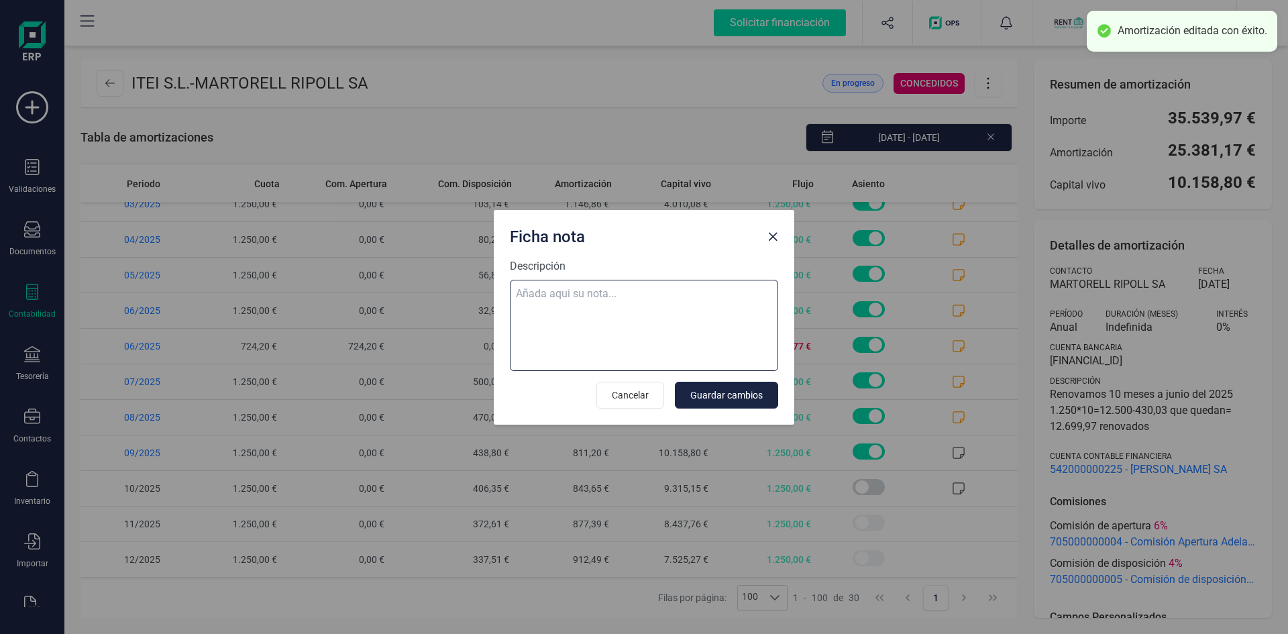
click at [579, 292] on textarea "Descripción" at bounding box center [644, 325] width 268 height 91
paste textarea "03-sep-25 9 ab.rem.20250250206 2.944,94"
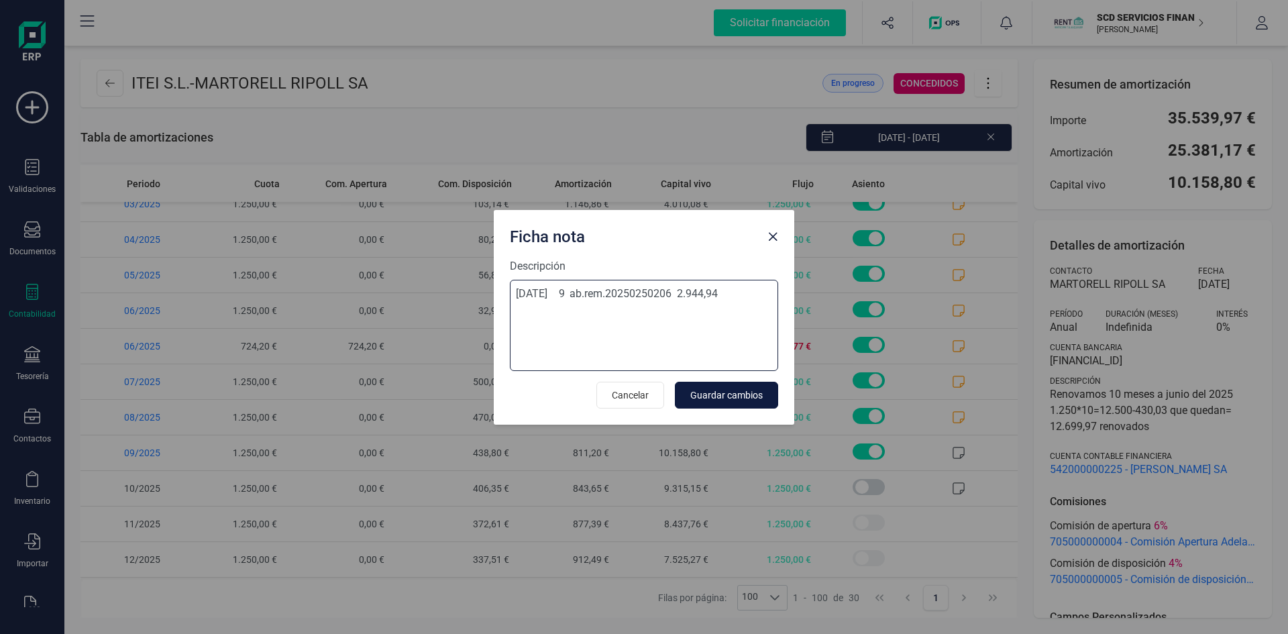
type textarea "03-sep-25 9 ab.rem.20250250206 2.944,94"
click at [725, 392] on span "Guardar cambios" at bounding box center [726, 394] width 72 height 13
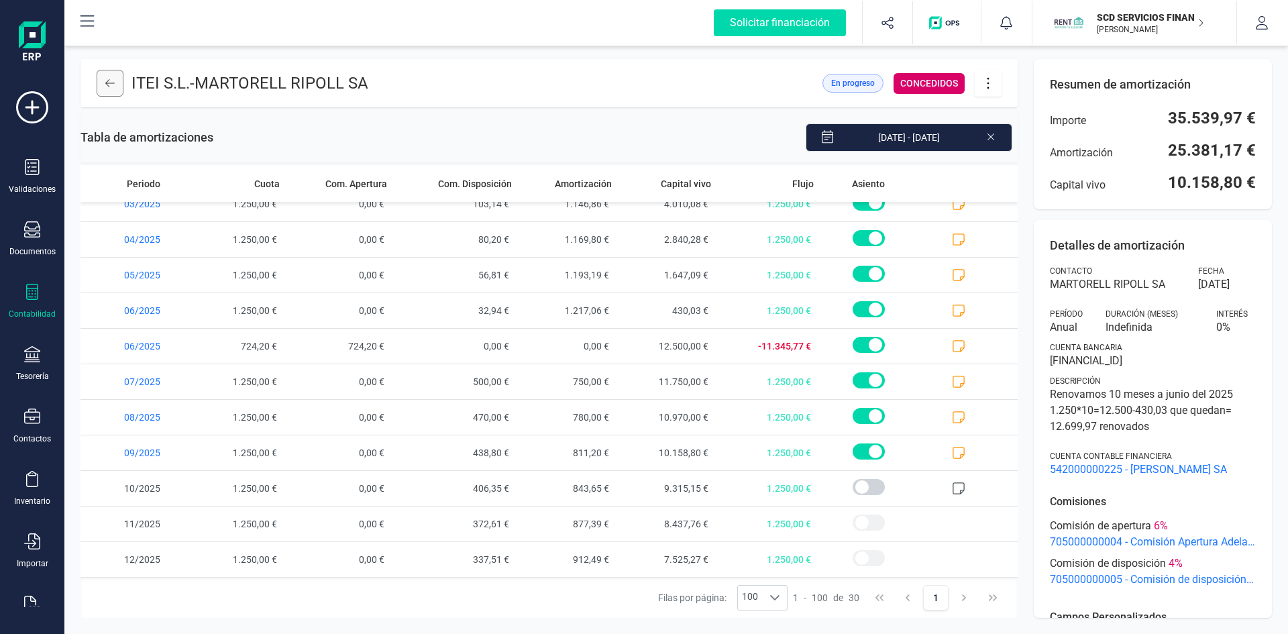
click at [107, 80] on icon at bounding box center [109, 83] width 9 height 11
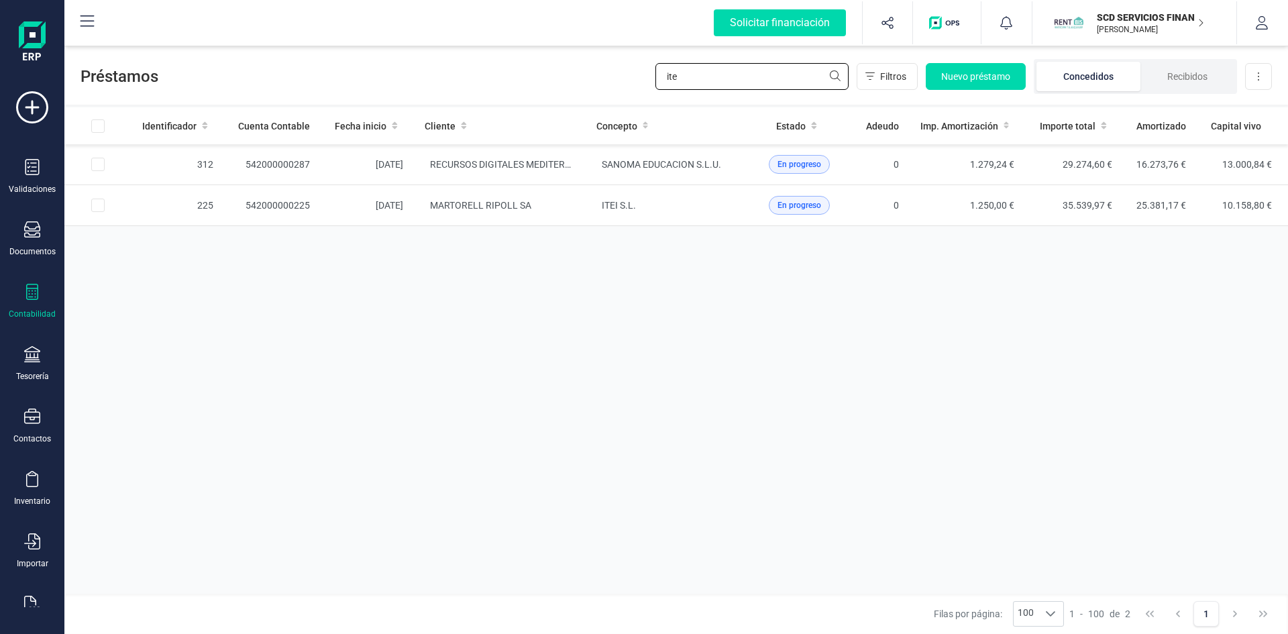
drag, startPoint x: 691, startPoint y: 80, endPoint x: 598, endPoint y: 84, distance: 94.0
click at [602, 84] on div "Préstamos ite Filtros Nuevo préstamo Concedidos Recibidos Descargar Excel" at bounding box center [675, 74] width 1223 height 62
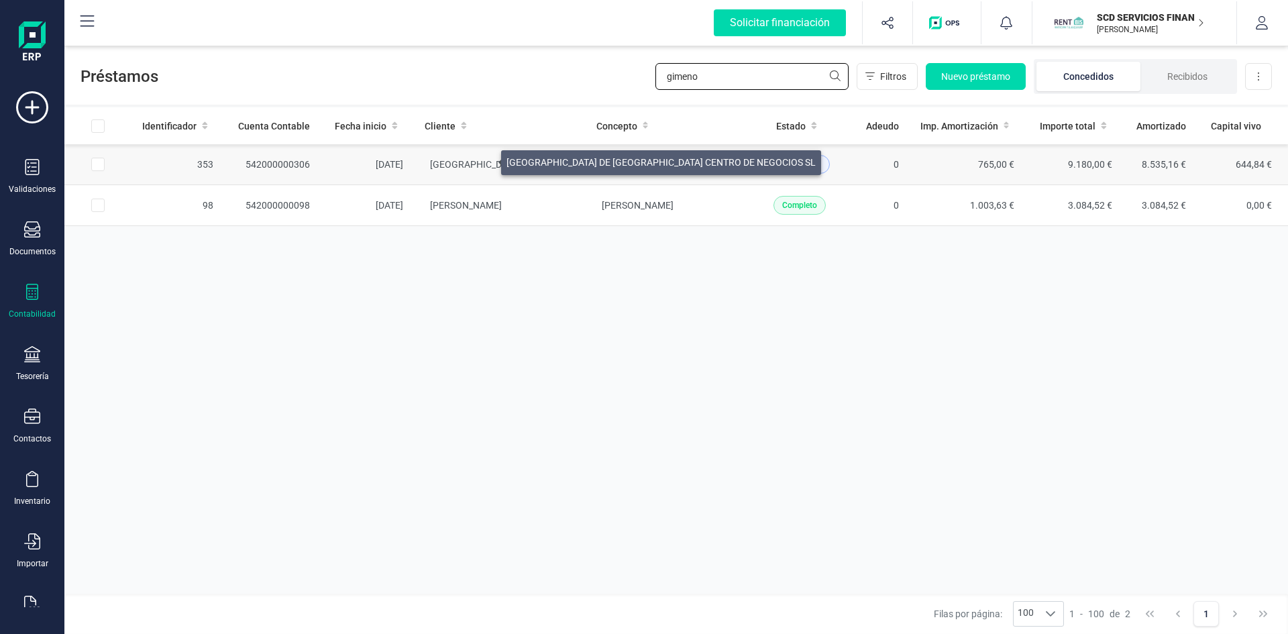
type input "gimeno"
click at [485, 159] on span "[GEOGRAPHIC_DATA] DE [GEOGRAPHIC_DATA] CENTRO DE NEGOCIOS SL" at bounding box center [584, 164] width 309 height 11
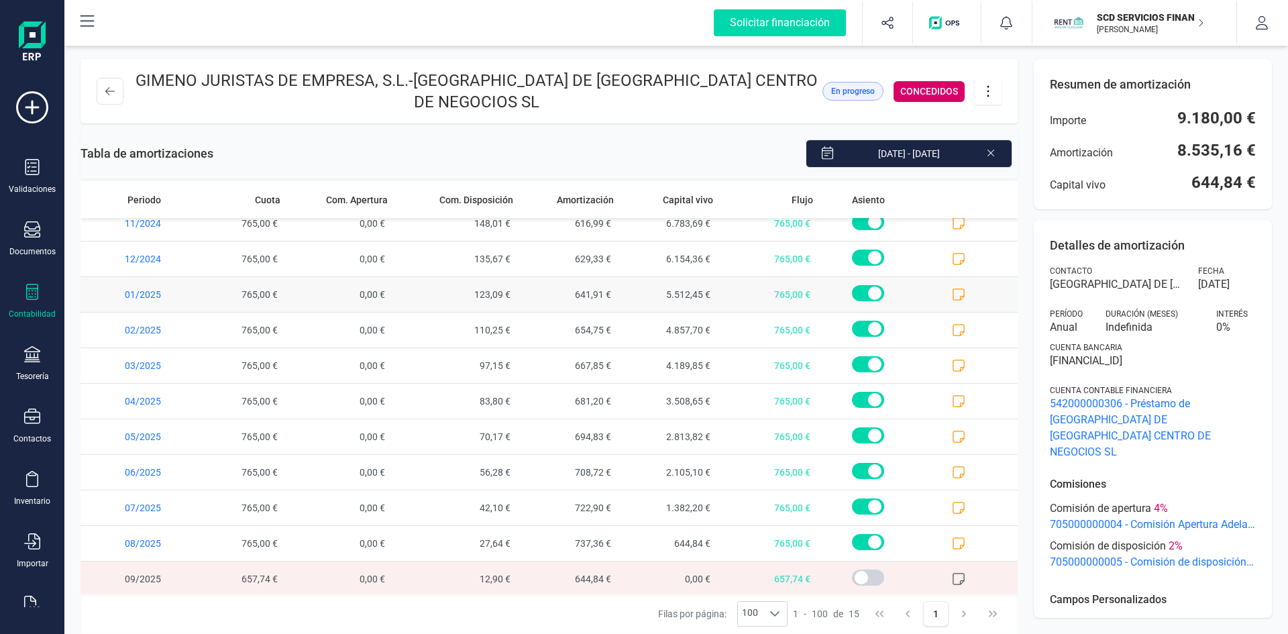
scroll to position [158, 0]
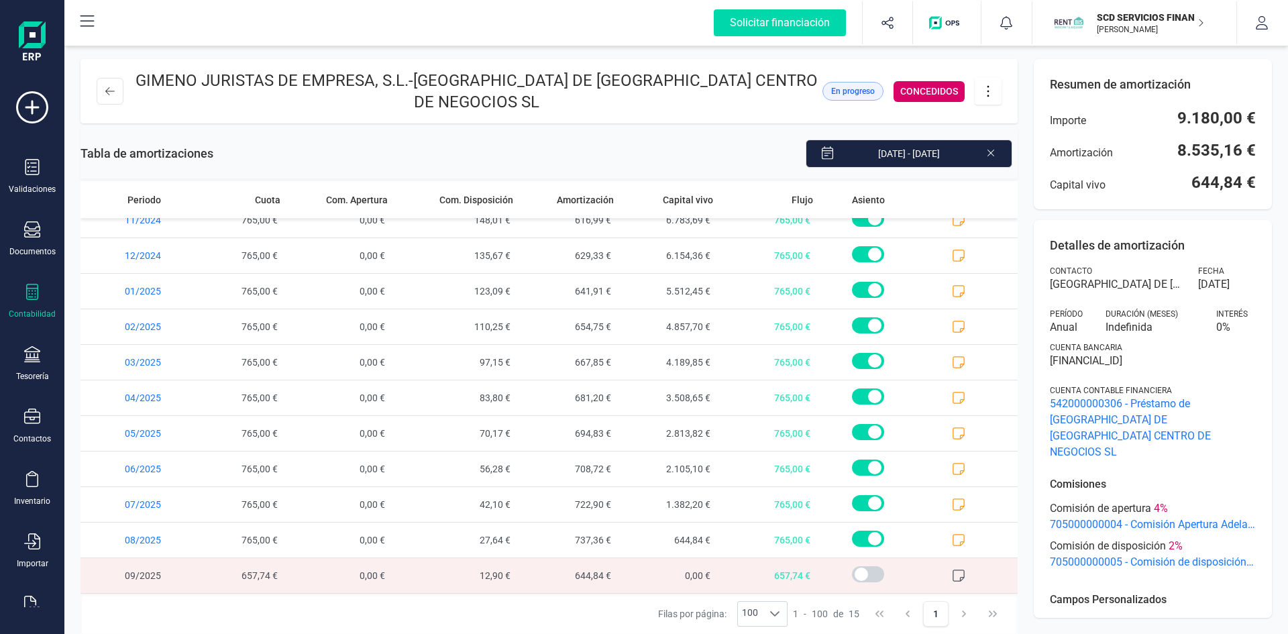
click at [771, 106] on p "GIMENO JURISTAS DE EMPRESA, S.L. - PLAZA DE ESPAÑA DE ZARAGOZA CENTRO DE NEGOCI…" at bounding box center [476, 91] width 691 height 43
click at [952, 575] on icon at bounding box center [958, 575] width 13 height 13
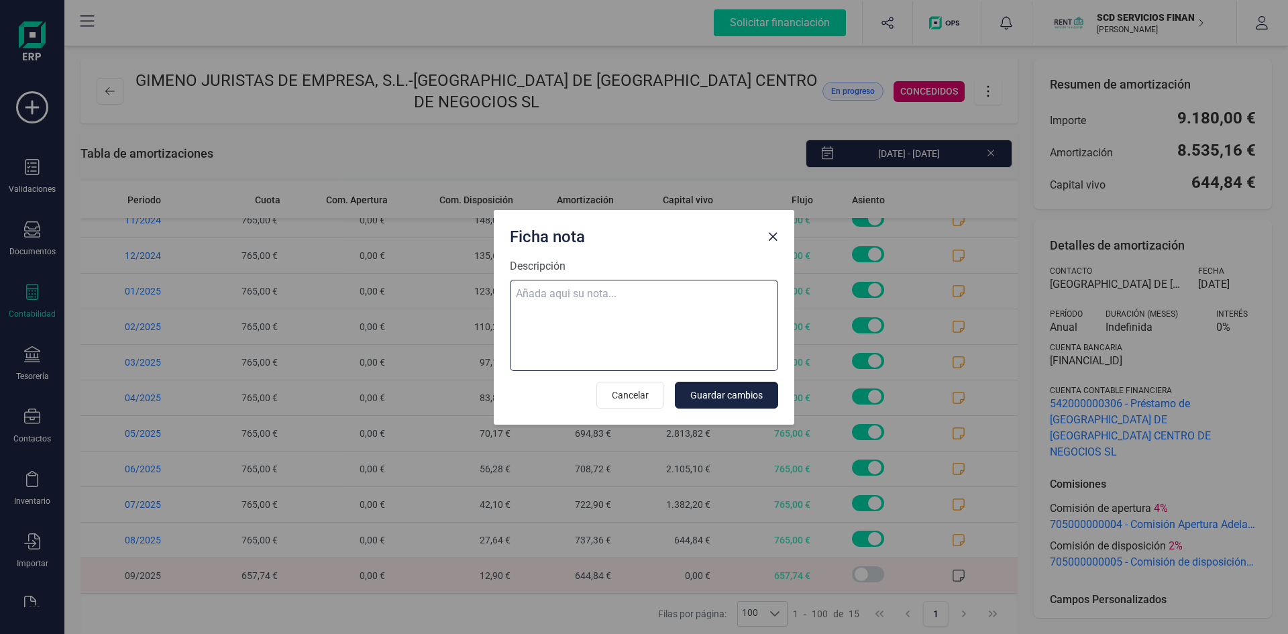
click at [620, 299] on textarea "Descripción" at bounding box center [644, 325] width 268 height 91
paste textarea "03-sep-25 9 ab.rem.20250250206 2.944,94"
type textarea "03-sep-25 9 ab.rem.20250250206 2.944,94"
click at [719, 398] on span "Guardar cambios" at bounding box center [726, 394] width 72 height 13
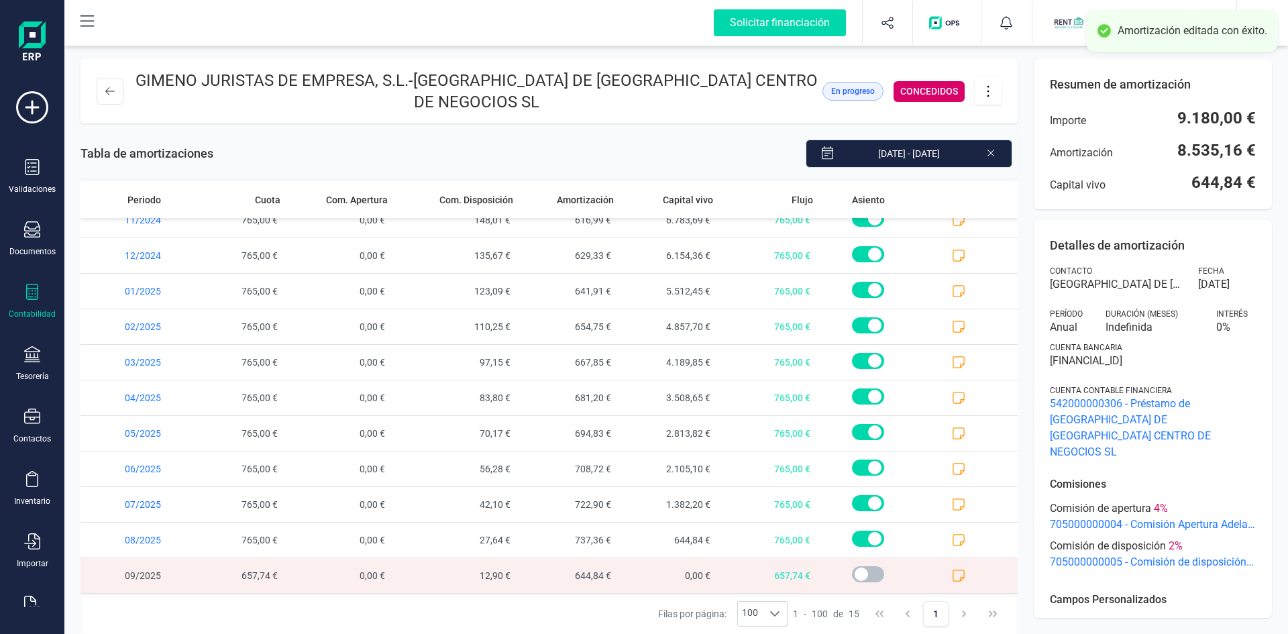
click at [852, 573] on span at bounding box center [868, 574] width 32 height 16
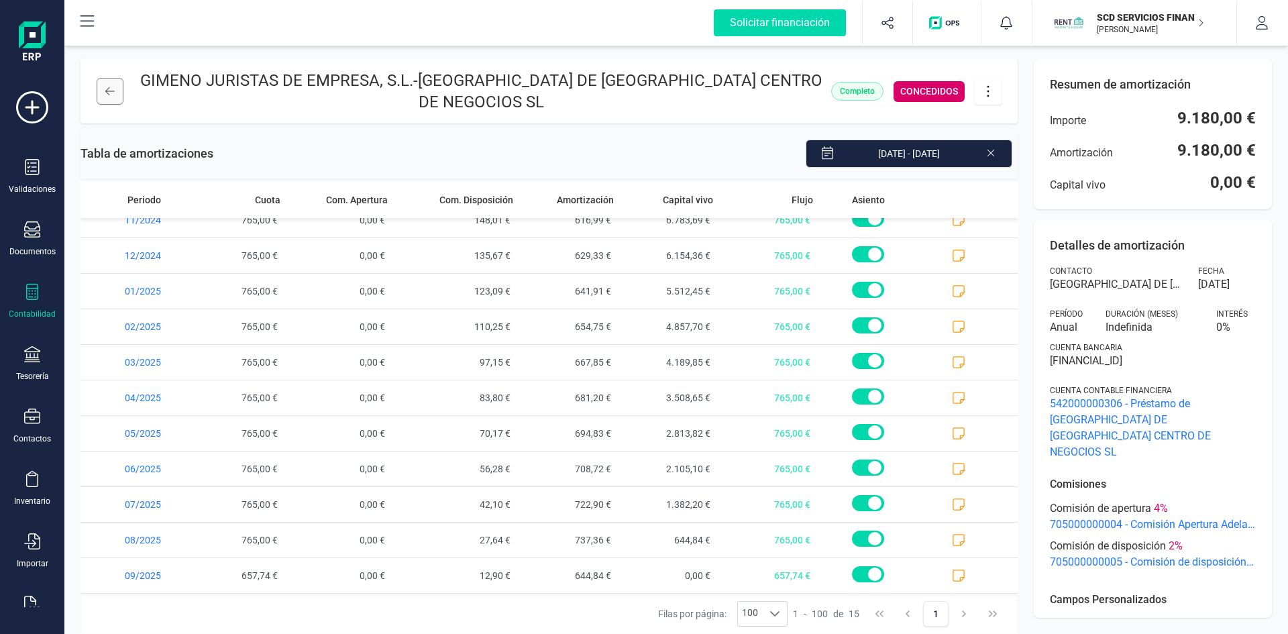
click at [106, 87] on icon at bounding box center [109, 91] width 9 height 11
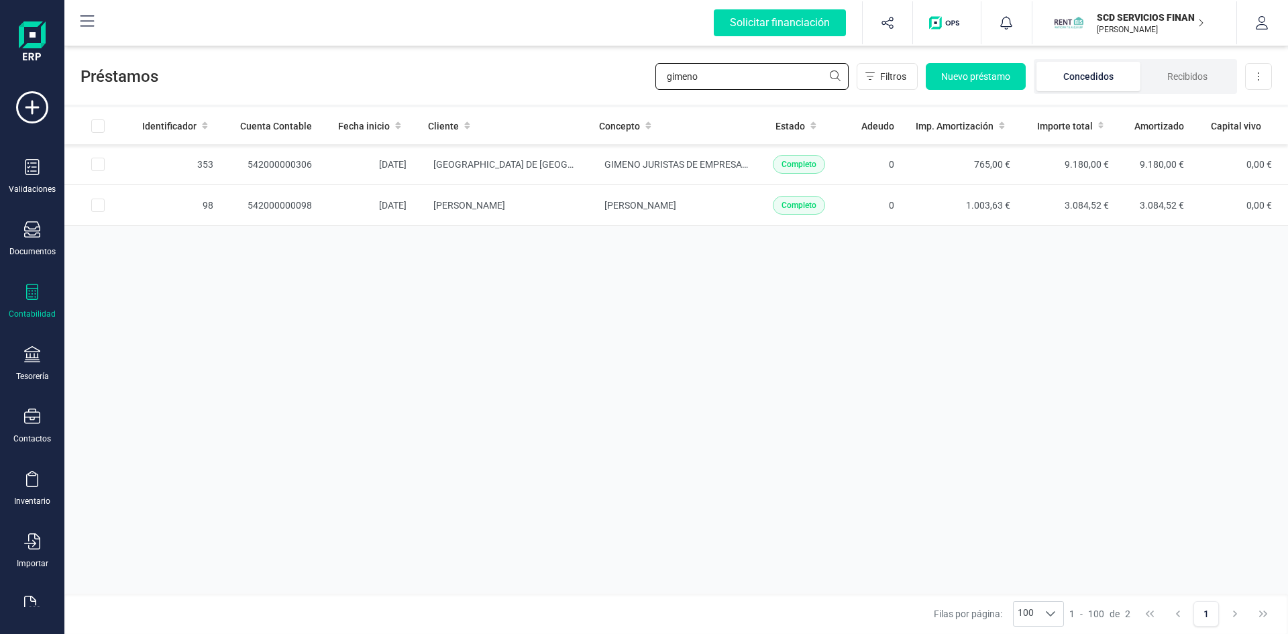
drag, startPoint x: 709, startPoint y: 74, endPoint x: 514, endPoint y: 76, distance: 195.2
click at [517, 74] on div "Préstamos gimeno Filtros Nuevo préstamo Concedidos Recibidos Descargar Excel" at bounding box center [675, 74] width 1223 height 62
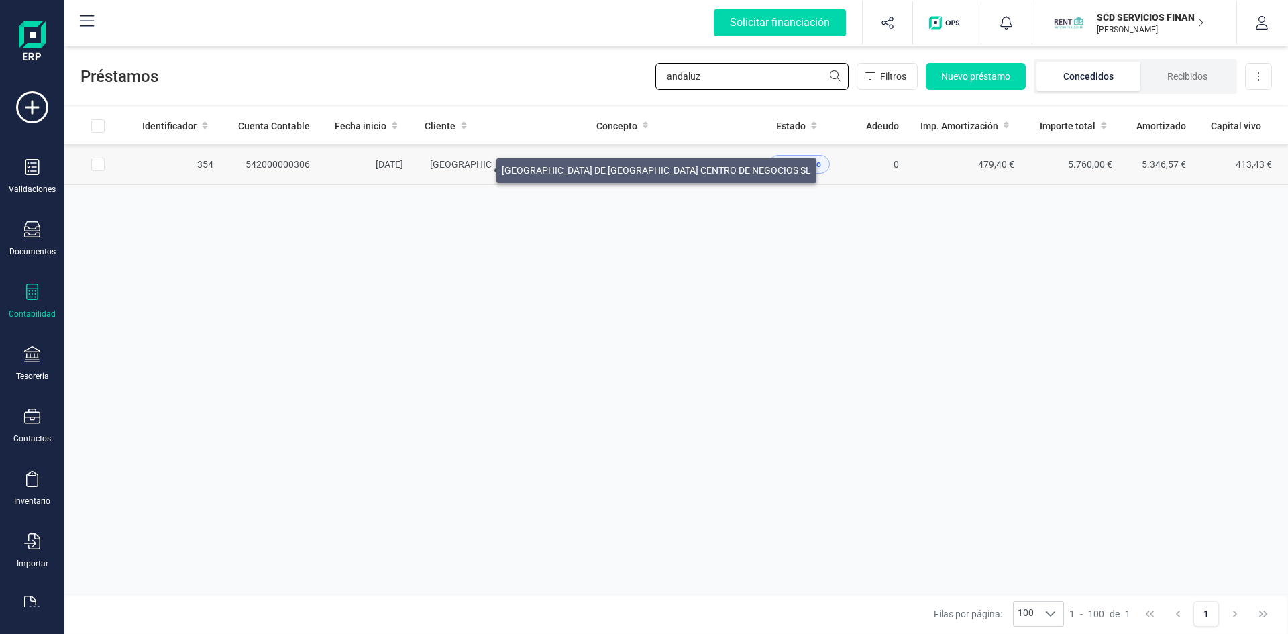
type input "andaluz"
click at [480, 167] on span "[GEOGRAPHIC_DATA] DE [GEOGRAPHIC_DATA] CENTRO DE NEGOCIOS SL" at bounding box center [584, 164] width 309 height 11
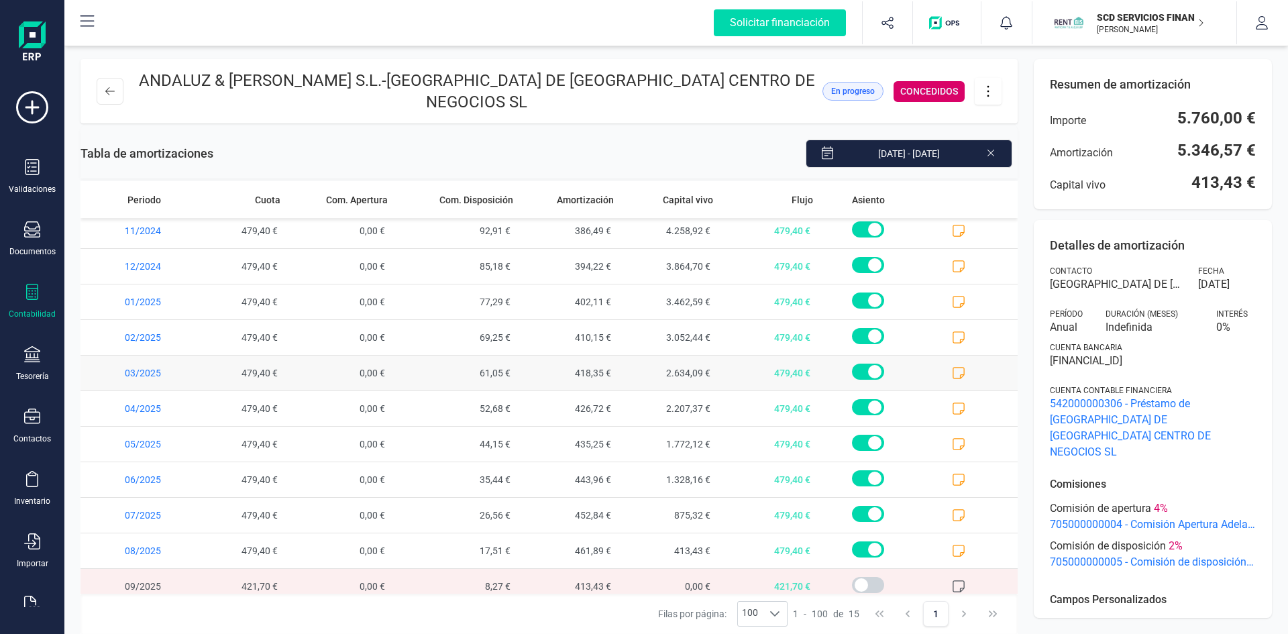
scroll to position [158, 0]
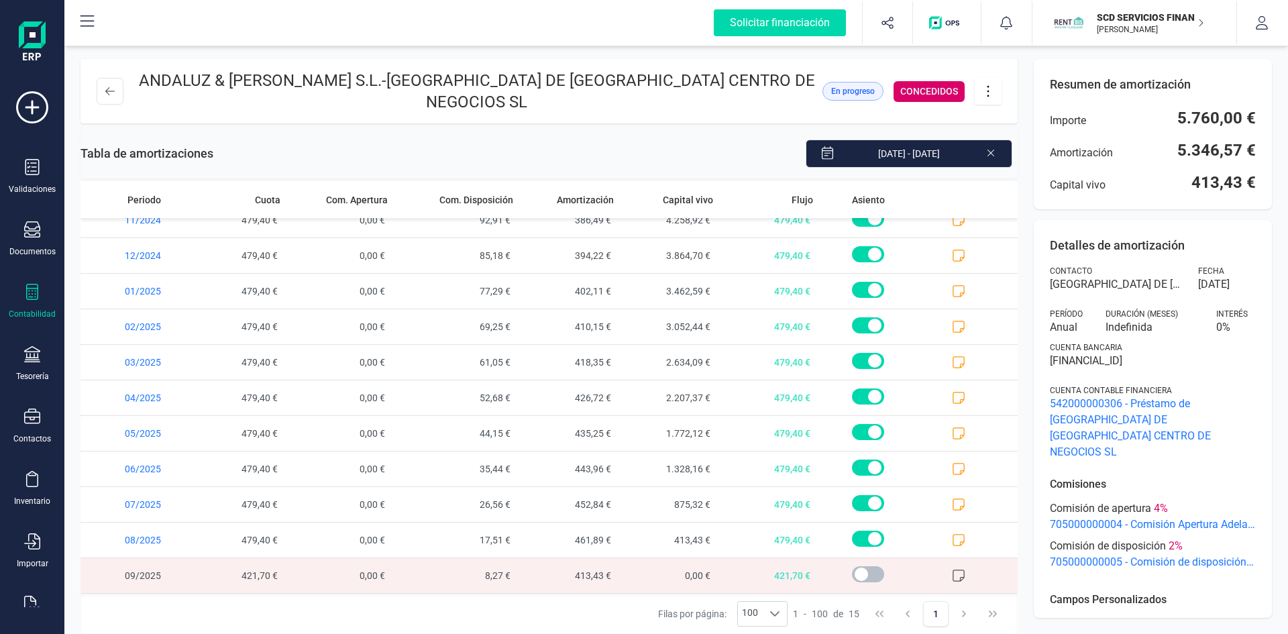
click at [852, 566] on span at bounding box center [868, 574] width 32 height 16
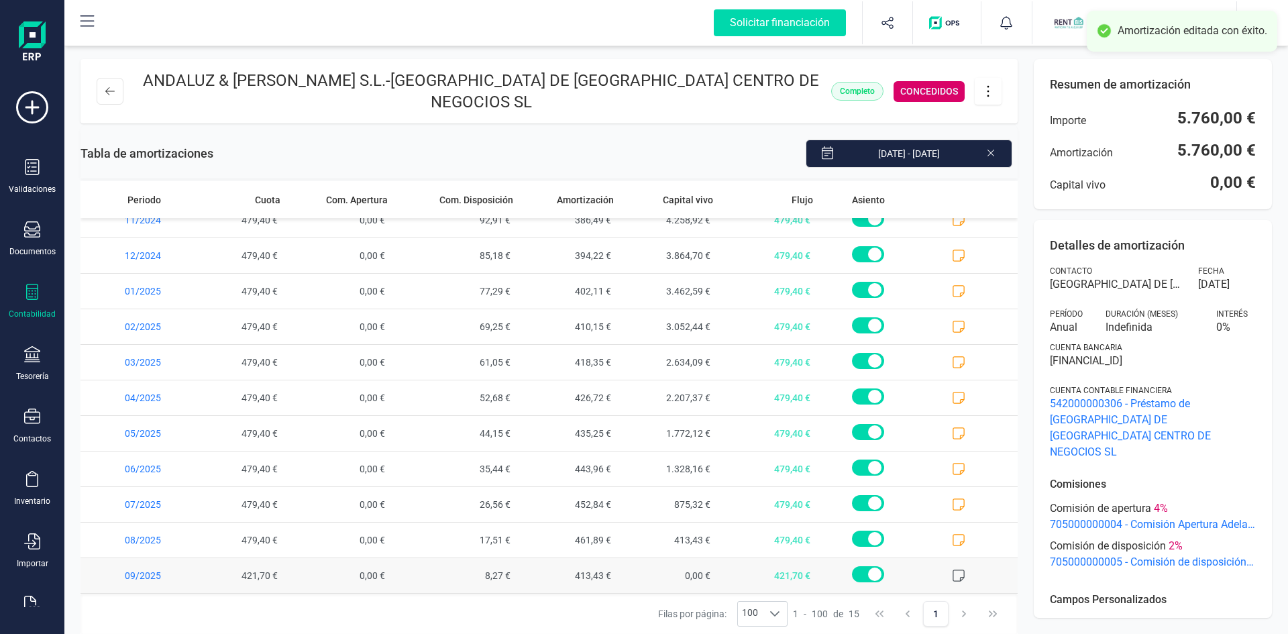
click at [952, 569] on icon at bounding box center [958, 575] width 13 height 13
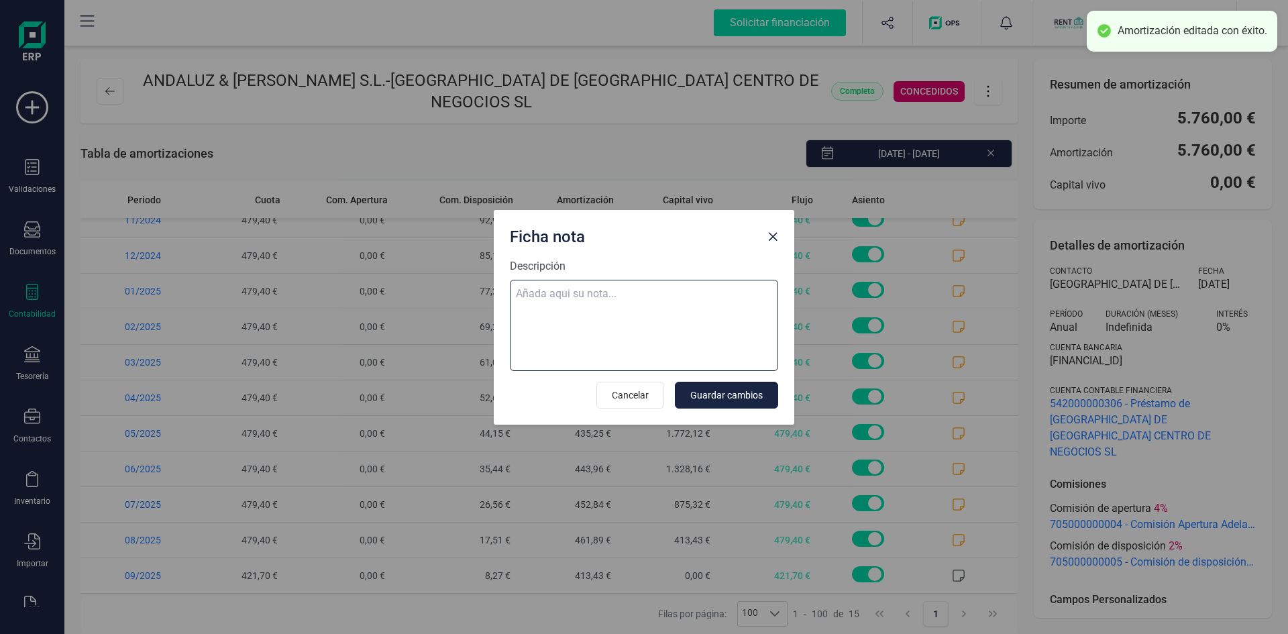
click at [591, 294] on textarea "Descripción" at bounding box center [644, 325] width 268 height 91
paste textarea "03-sep-25 9 ab.rem.20250250206 2.944,94"
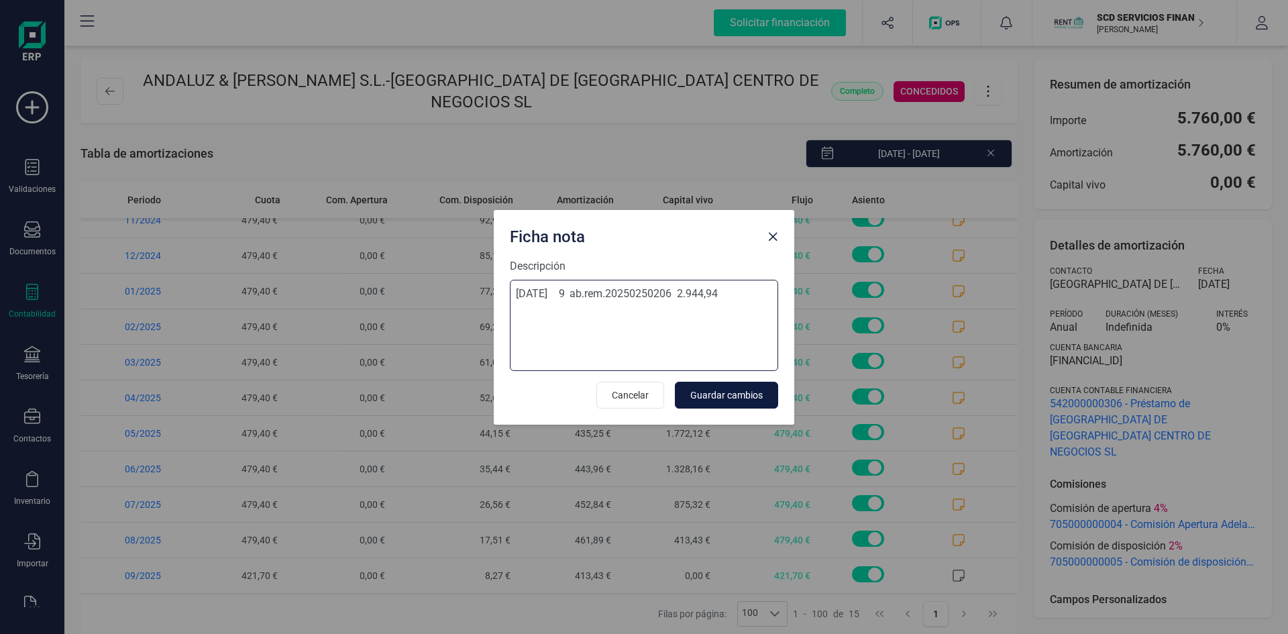
type textarea "03-sep-25 9 ab.rem.20250250206 2.944,94"
click at [730, 397] on span "Guardar cambios" at bounding box center [726, 394] width 72 height 13
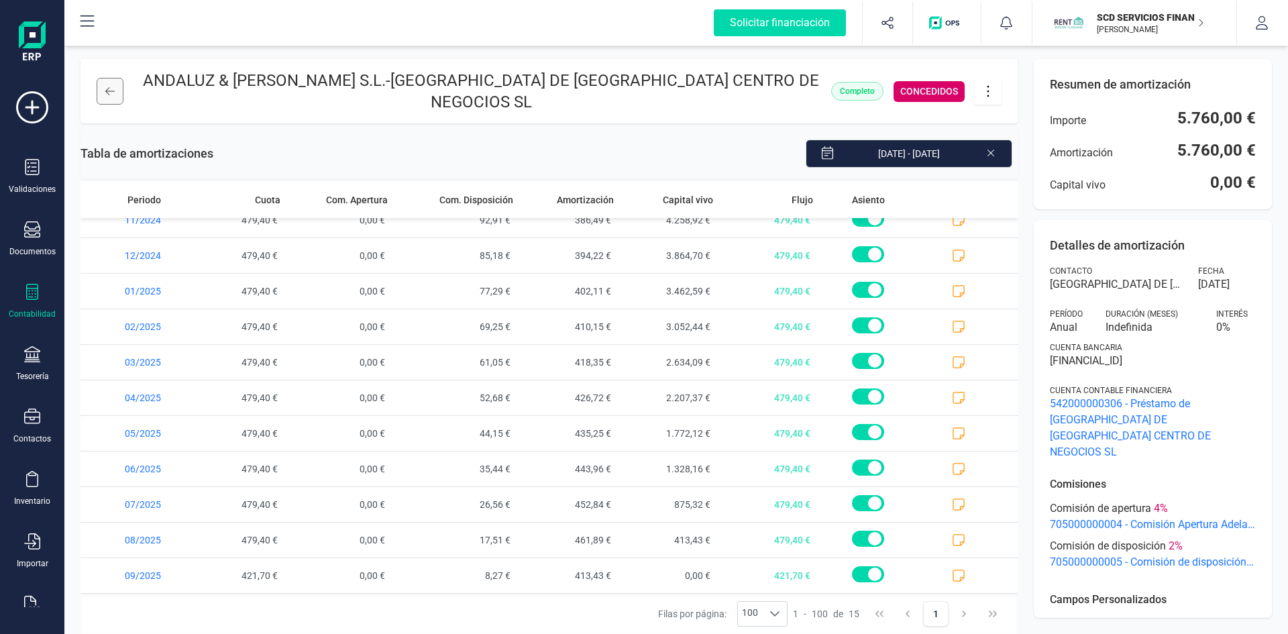
click at [110, 86] on icon at bounding box center [109, 91] width 9 height 11
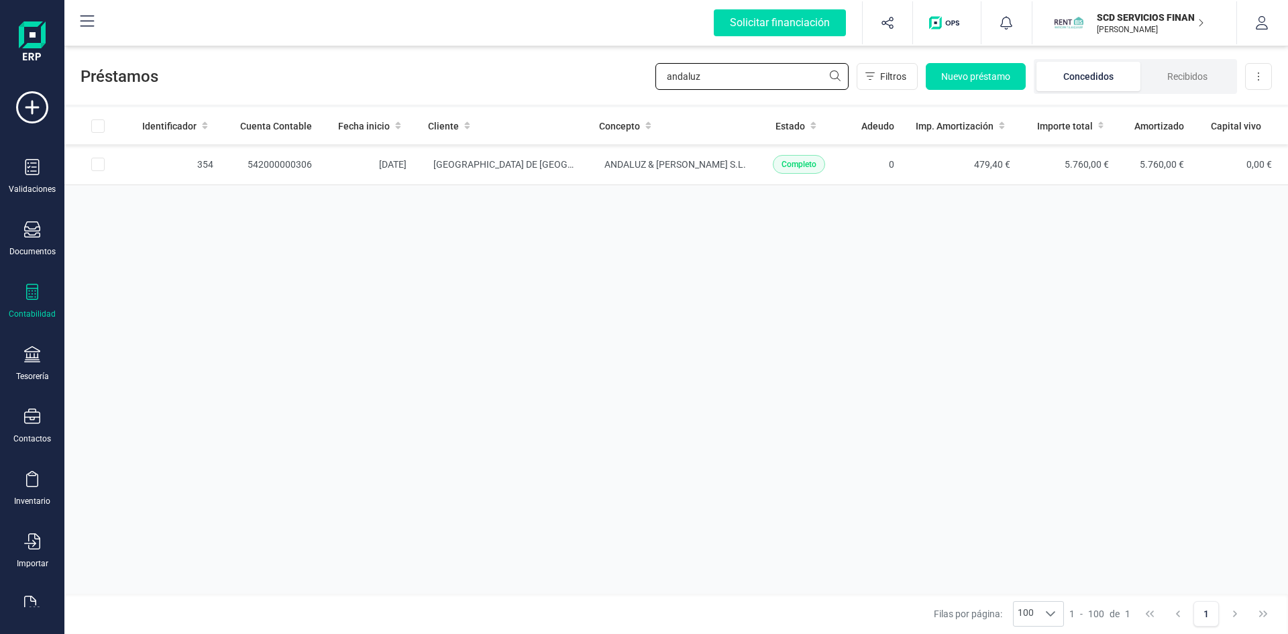
drag, startPoint x: 755, startPoint y: 66, endPoint x: 563, endPoint y: 80, distance: 193.0
click at [567, 80] on div "Préstamos andaluz Filtros Nuevo préstamo Concedidos Recibidos Descargar Excel" at bounding box center [675, 74] width 1223 height 62
type input "nadeem"
click at [284, 161] on td "542000000158" at bounding box center [272, 164] width 97 height 41
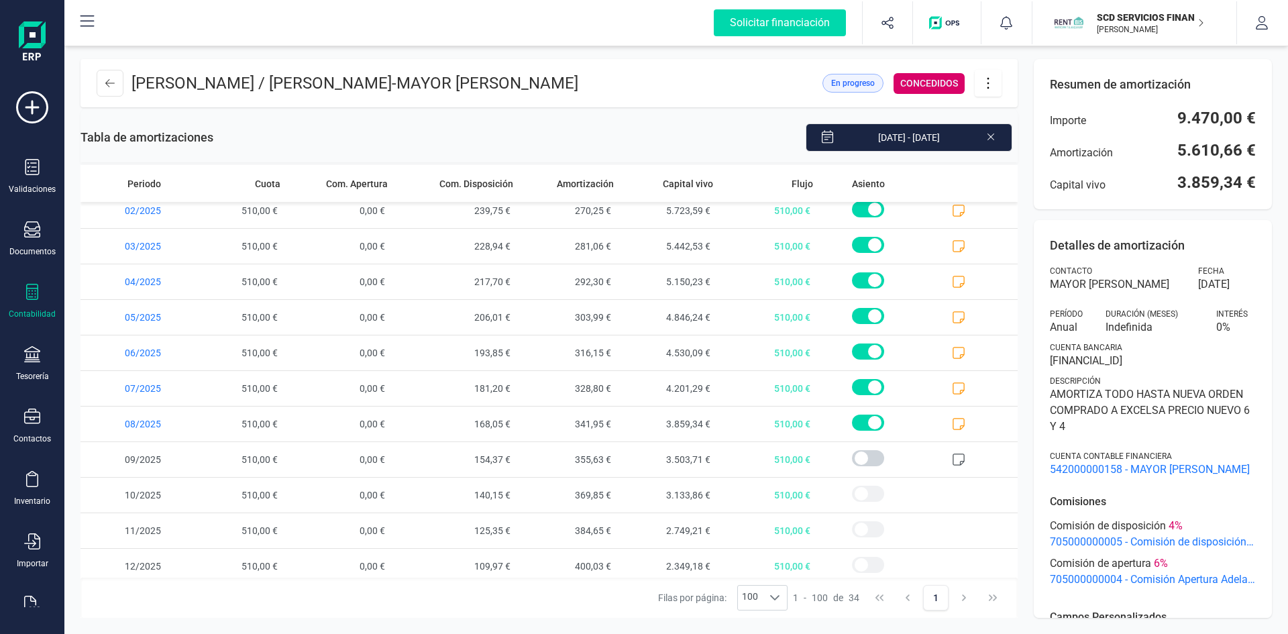
scroll to position [833, 0]
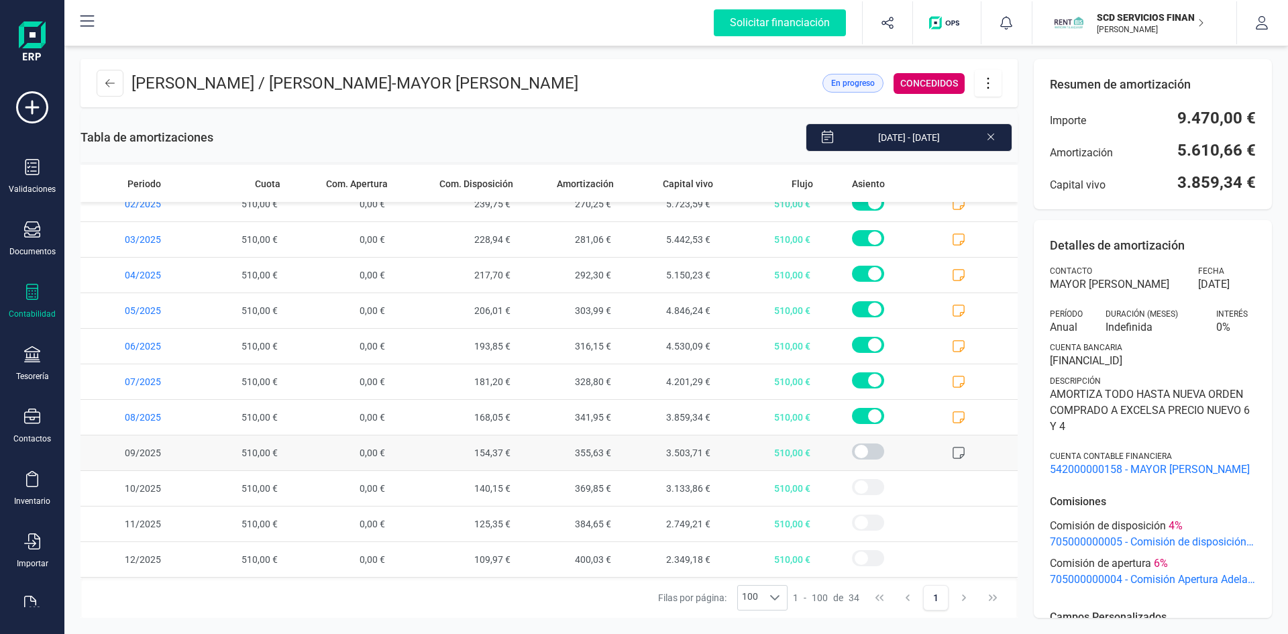
click at [952, 452] on icon at bounding box center [958, 452] width 13 height 13
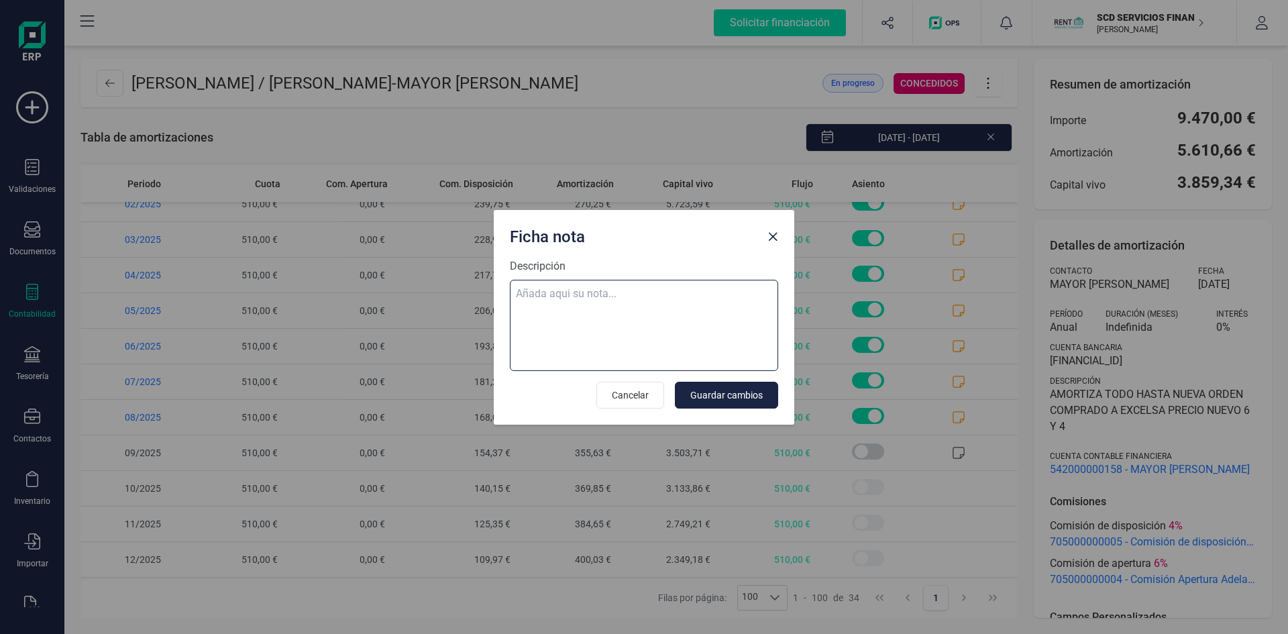
click at [637, 293] on textarea "Descripción" at bounding box center [644, 325] width 268 height 91
paste textarea "03-sep-25 9 trf. nadeem abbas shah bibi 510,00"
type textarea "03-sep-25 9 trf. nadeem abbas shah bibi 510,00"
click at [757, 390] on span "Guardar cambios" at bounding box center [726, 394] width 72 height 13
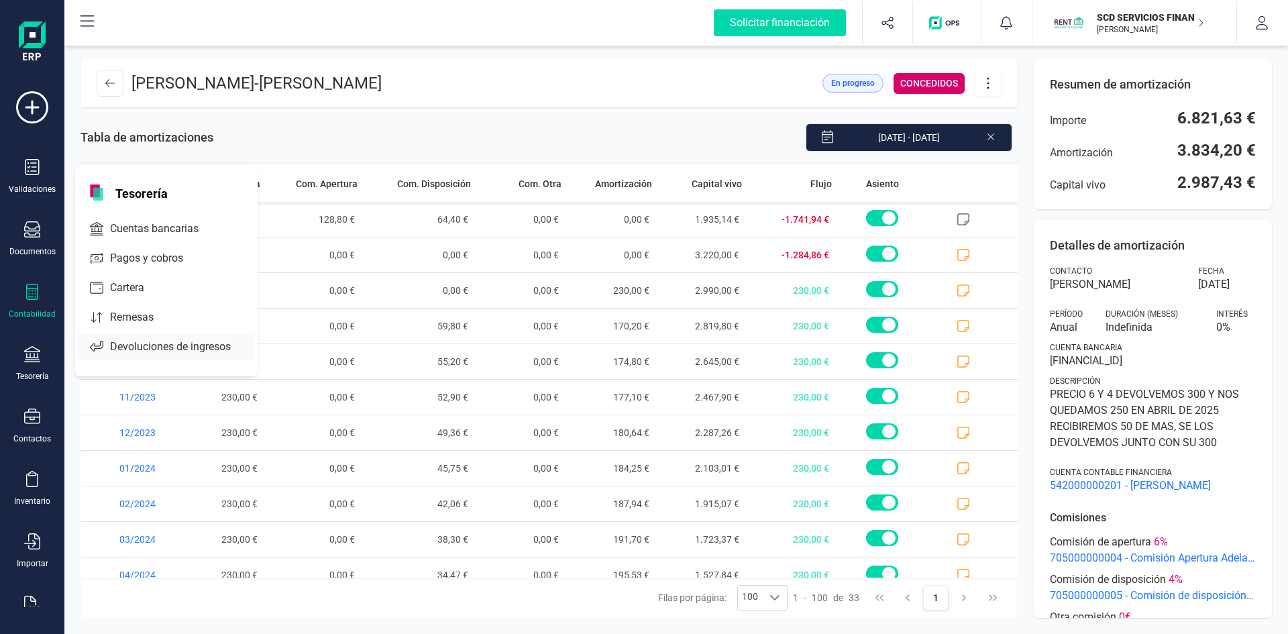
click at [130, 343] on span "Devoluciones de ingresos" at bounding box center [180, 347] width 150 height 16
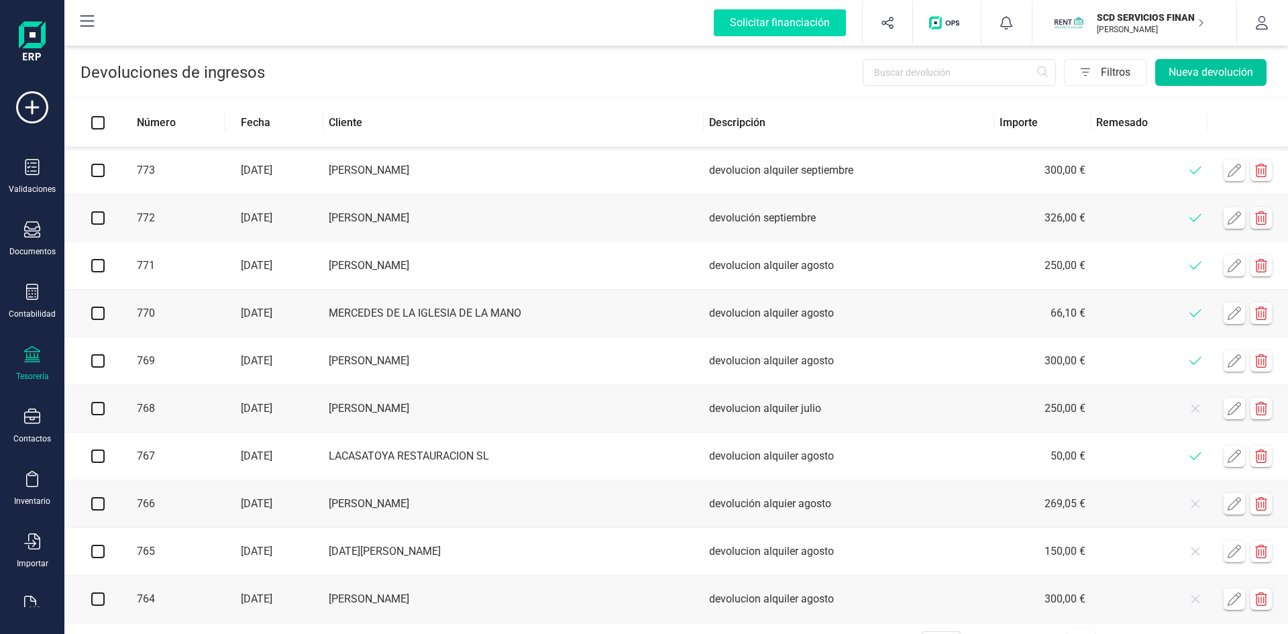
click at [1207, 66] on button "Nueva devolución" at bounding box center [1210, 72] width 111 height 27
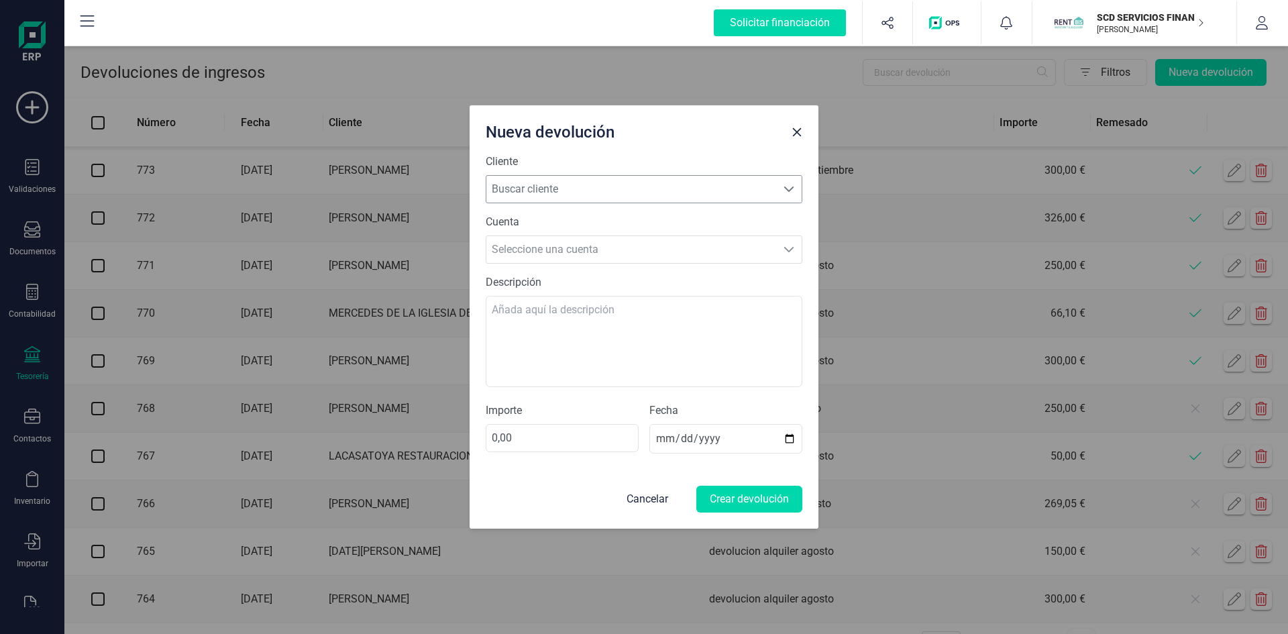
click at [555, 184] on span "Buscar cliente" at bounding box center [631, 189] width 290 height 27
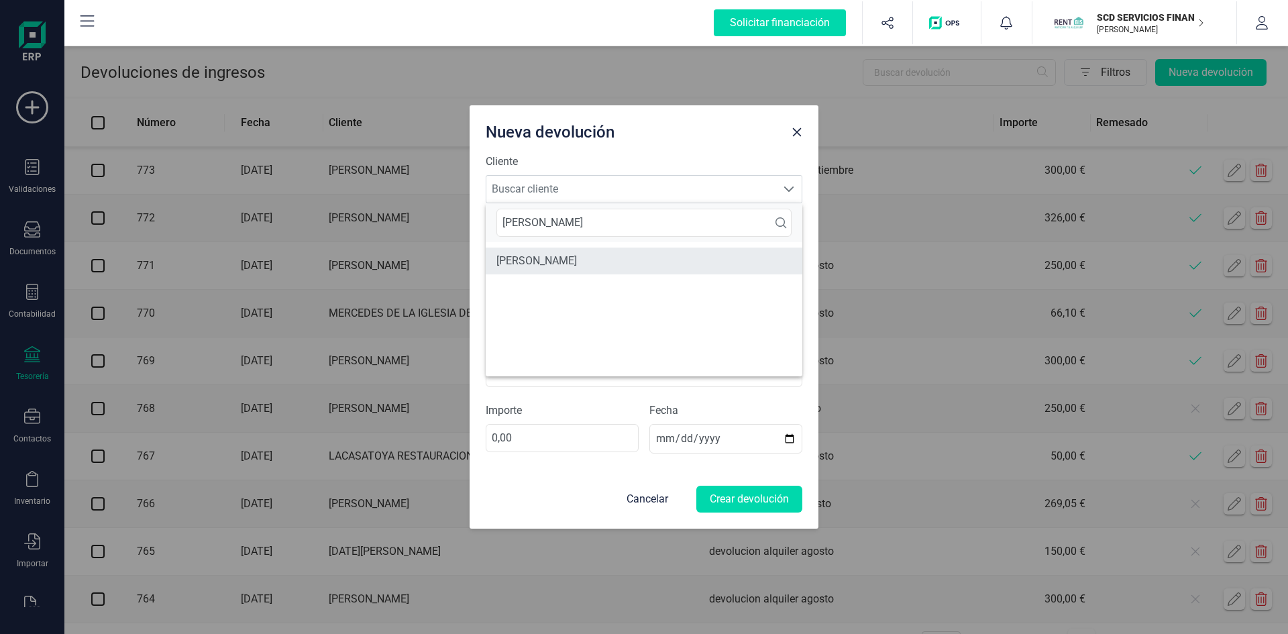
type input "maria ele"
click at [560, 258] on li "MARIA ELENA VALDIVIA MUÑOZ" at bounding box center [644, 260] width 317 height 27
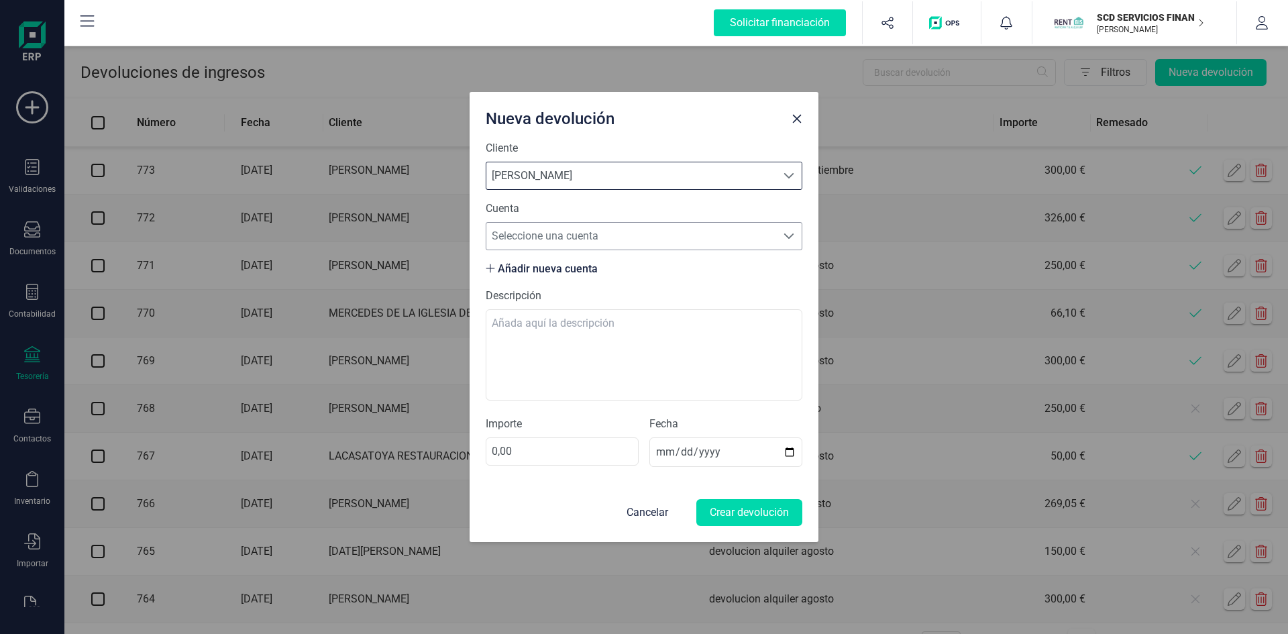
click at [573, 233] on span "Seleccione una cuenta" at bounding box center [631, 236] width 290 height 27
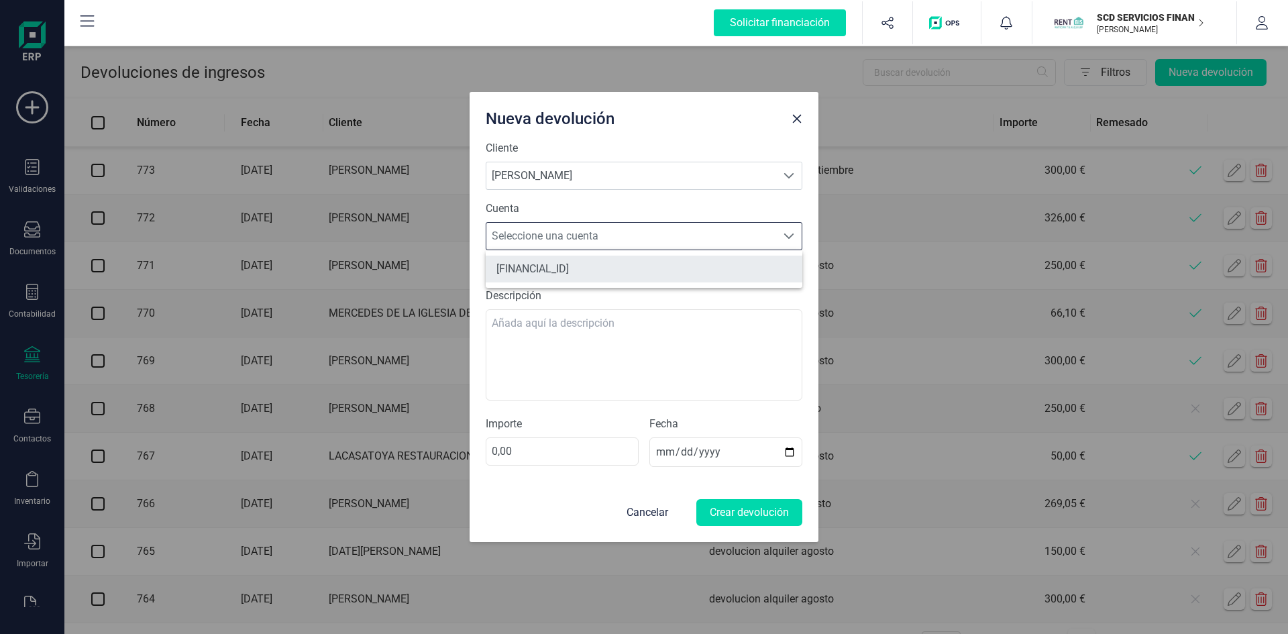
click at [570, 270] on li "ES0501824616220201548779" at bounding box center [644, 269] width 317 height 27
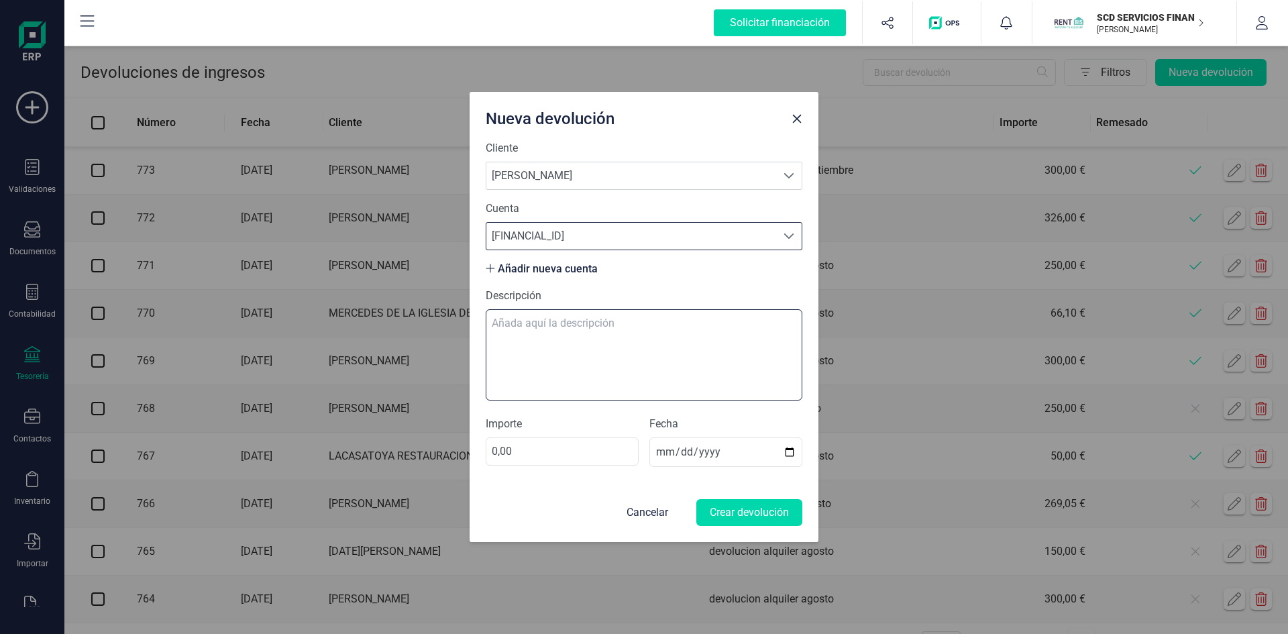
click at [542, 321] on textarea "Descripción" at bounding box center [644, 354] width 317 height 91
type textarea "devolucion alquiler septiembre"
click at [503, 453] on input "0,00" at bounding box center [562, 451] width 153 height 28
click at [492, 449] on input "0,00" at bounding box center [562, 451] width 153 height 28
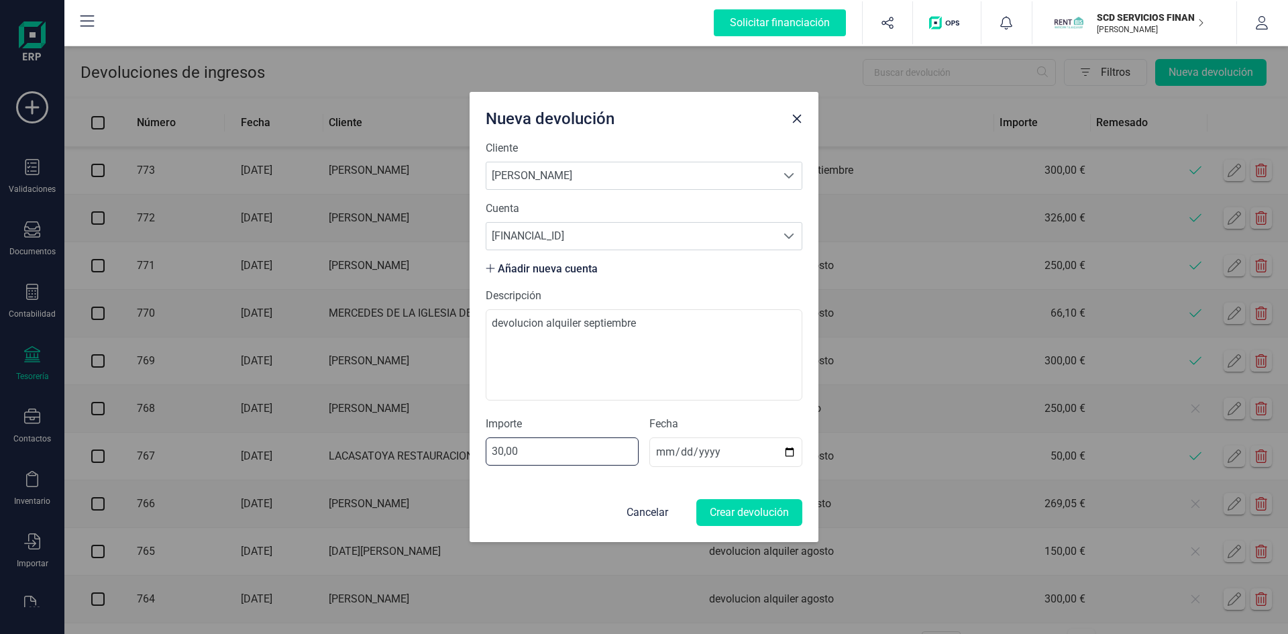
type input "300,00"
click at [755, 510] on button "Crear devolución" at bounding box center [749, 512] width 106 height 27
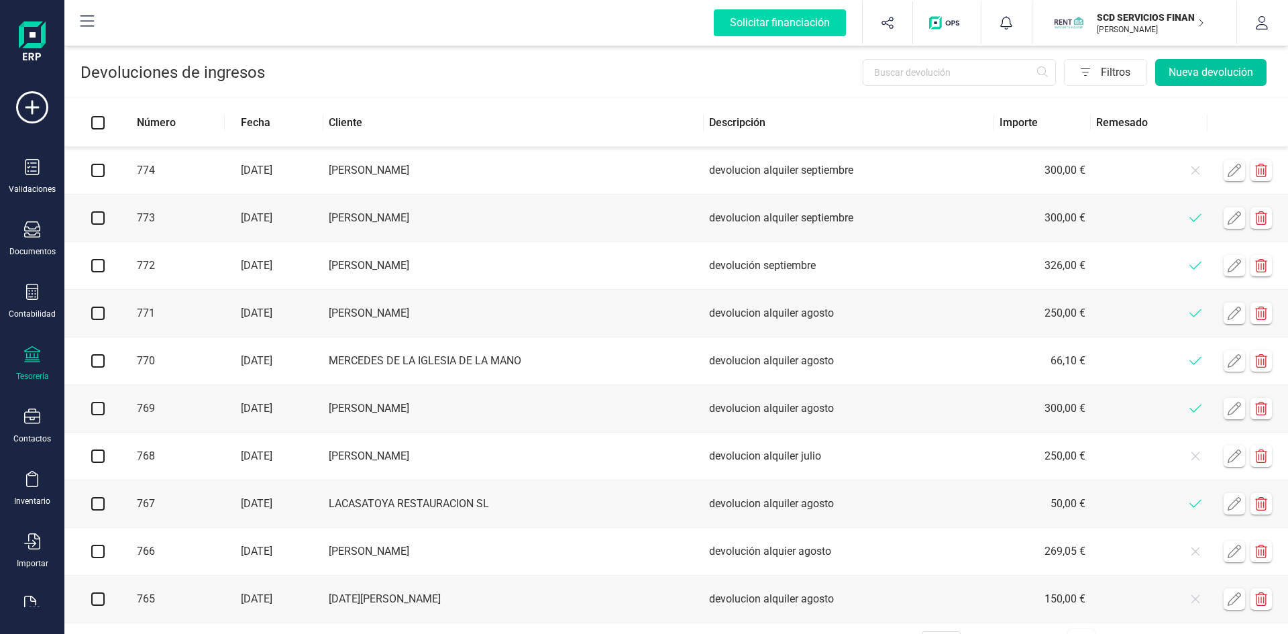
click at [1196, 70] on button "Nueva devolución" at bounding box center [1210, 72] width 111 height 27
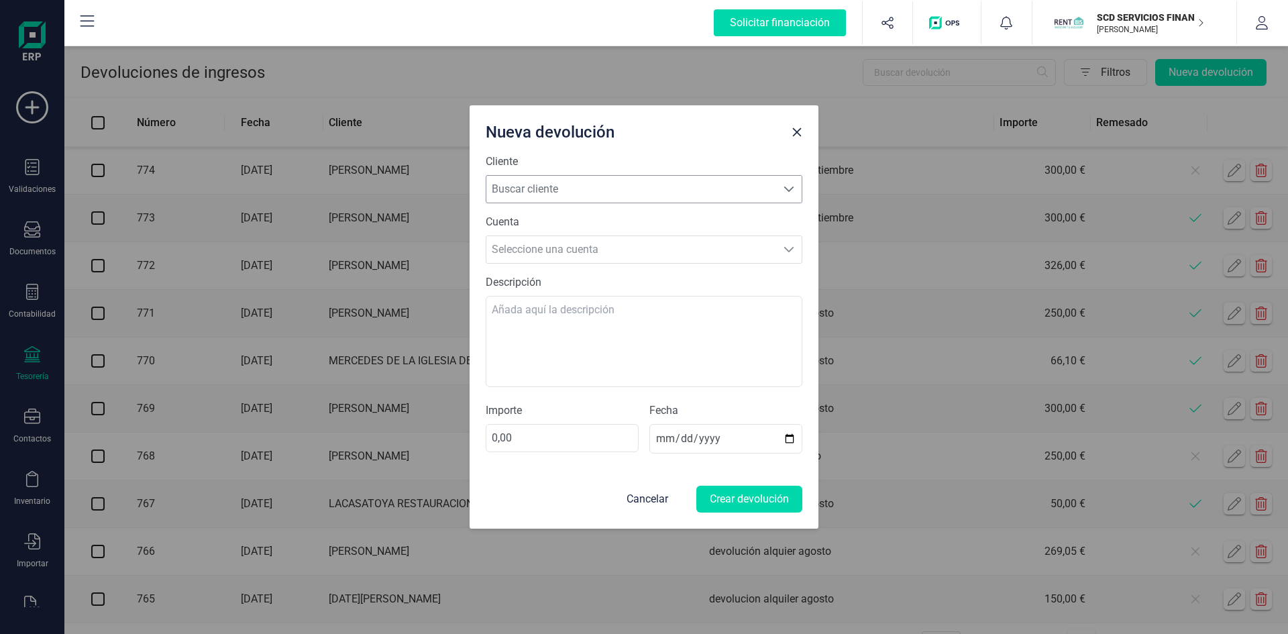
click at [679, 188] on span "Buscar cliente" at bounding box center [631, 189] width 290 height 27
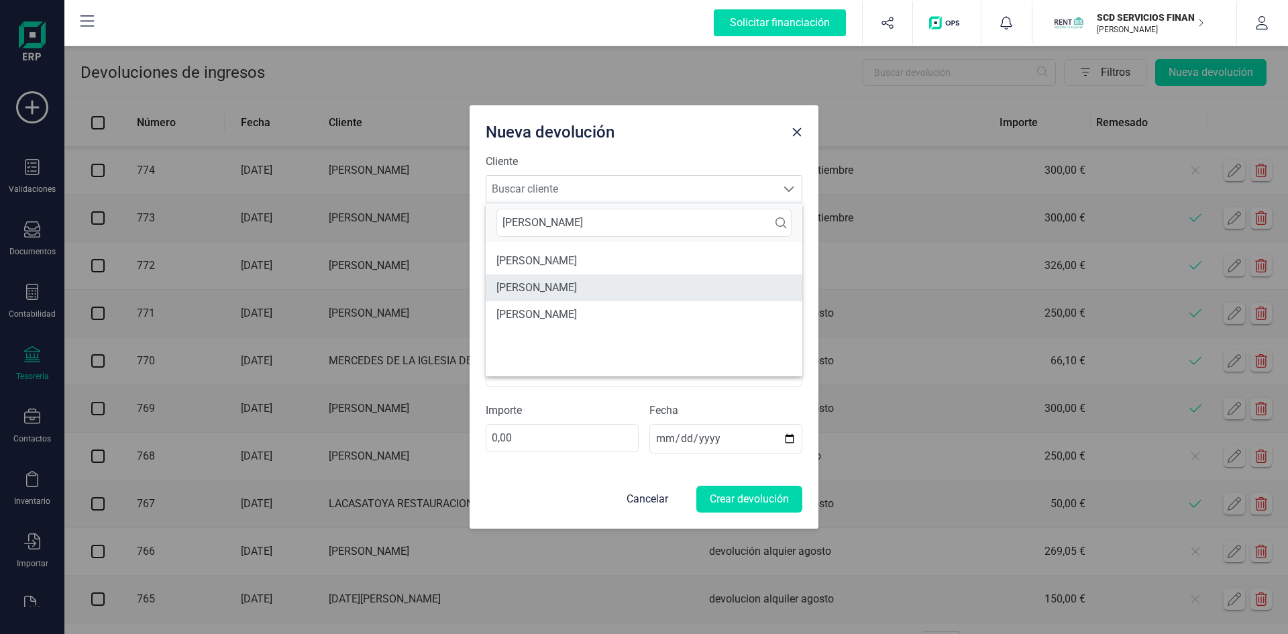
type input "sandra"
click at [585, 285] on li "SANDRA ARENAS MORENO" at bounding box center [644, 287] width 317 height 27
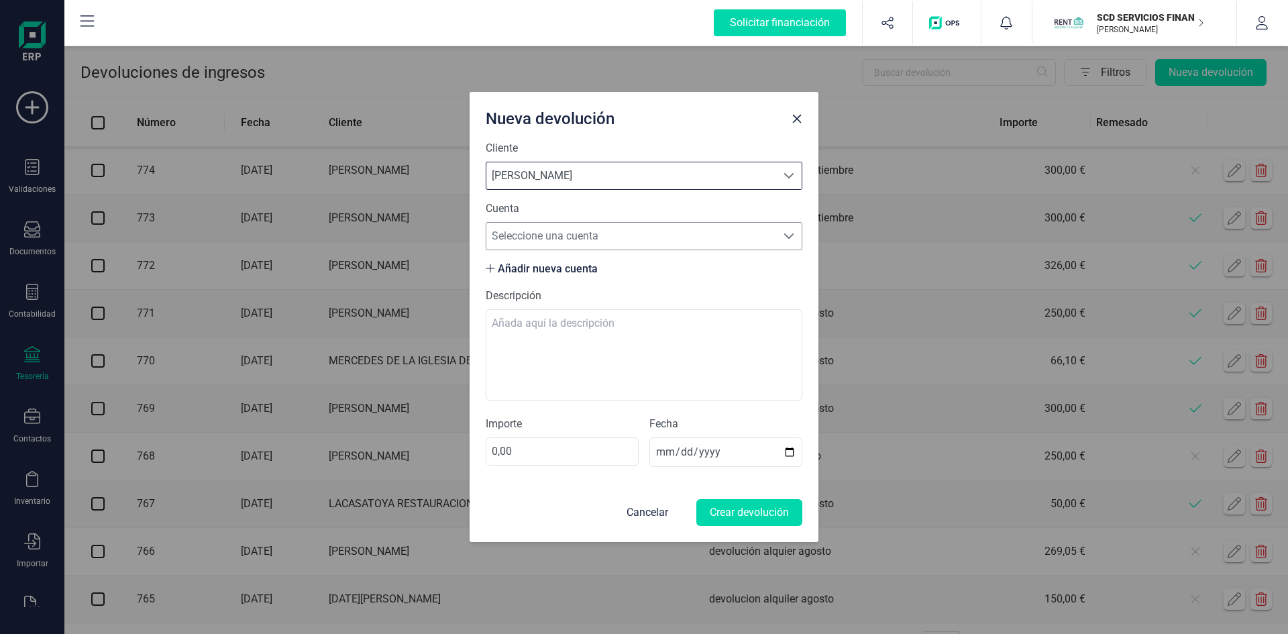
click at [577, 234] on span "Seleccione una cuenta" at bounding box center [631, 236] width 290 height 27
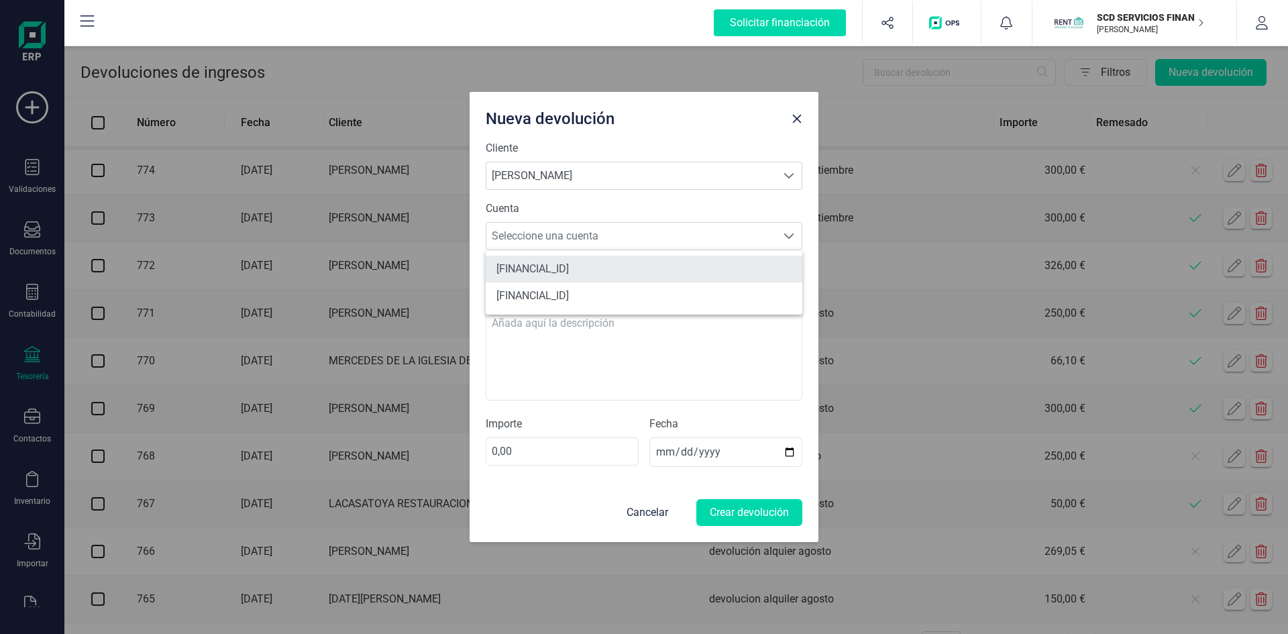
click at [564, 264] on li "ES9321004732101300193671" at bounding box center [644, 269] width 317 height 27
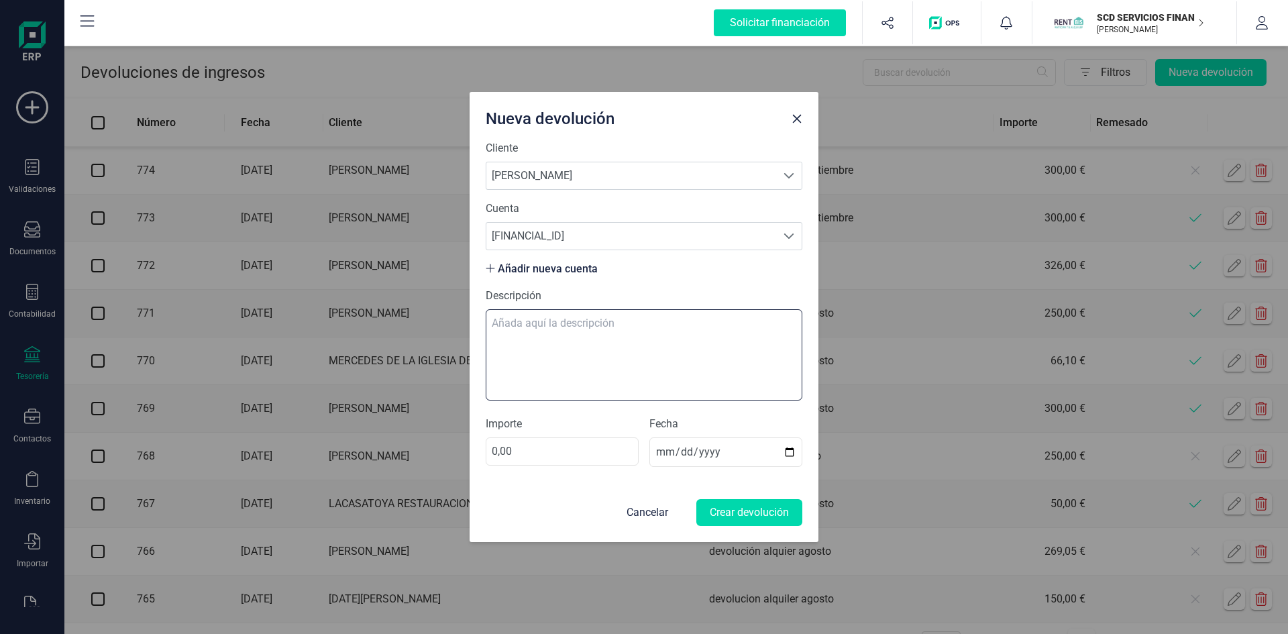
click at [533, 335] on textarea "Descripción" at bounding box center [644, 354] width 317 height 91
type textarea "devolucion alquiler septiembre"
click at [494, 451] on input "0,00" at bounding box center [562, 451] width 153 height 28
type input "135,00"
click at [737, 512] on button "Crear devolución" at bounding box center [749, 512] width 106 height 27
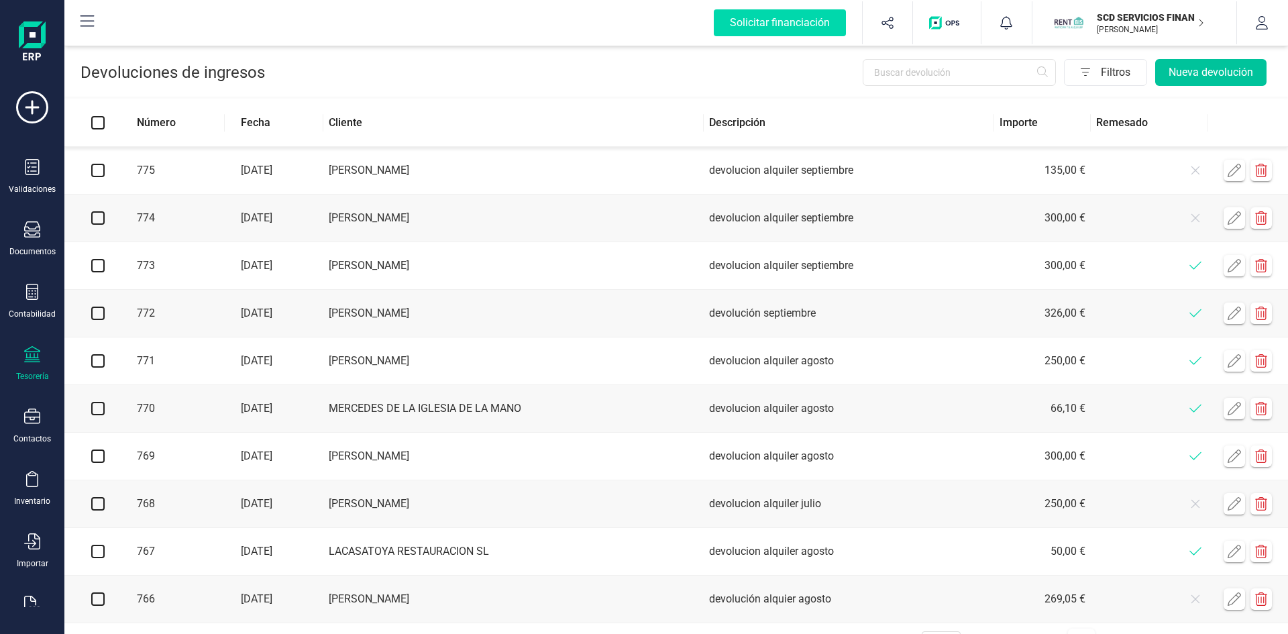
click at [1200, 76] on button "Nueva devolución" at bounding box center [1210, 72] width 111 height 27
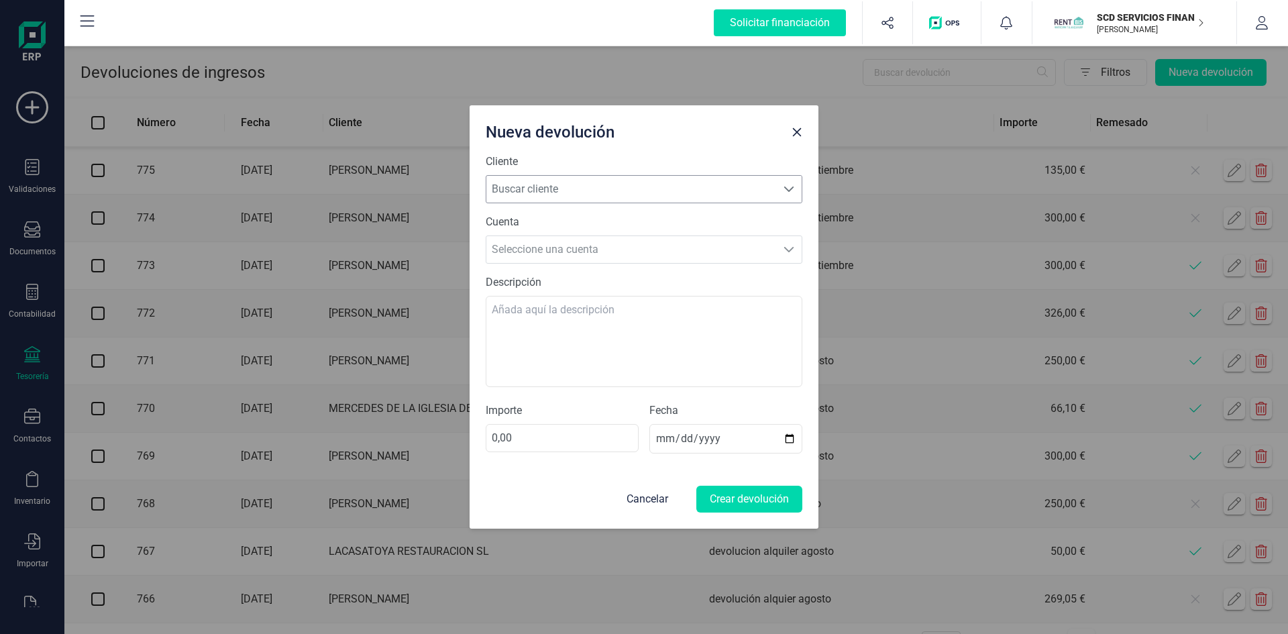
click at [630, 191] on span "Buscar cliente" at bounding box center [631, 189] width 290 height 27
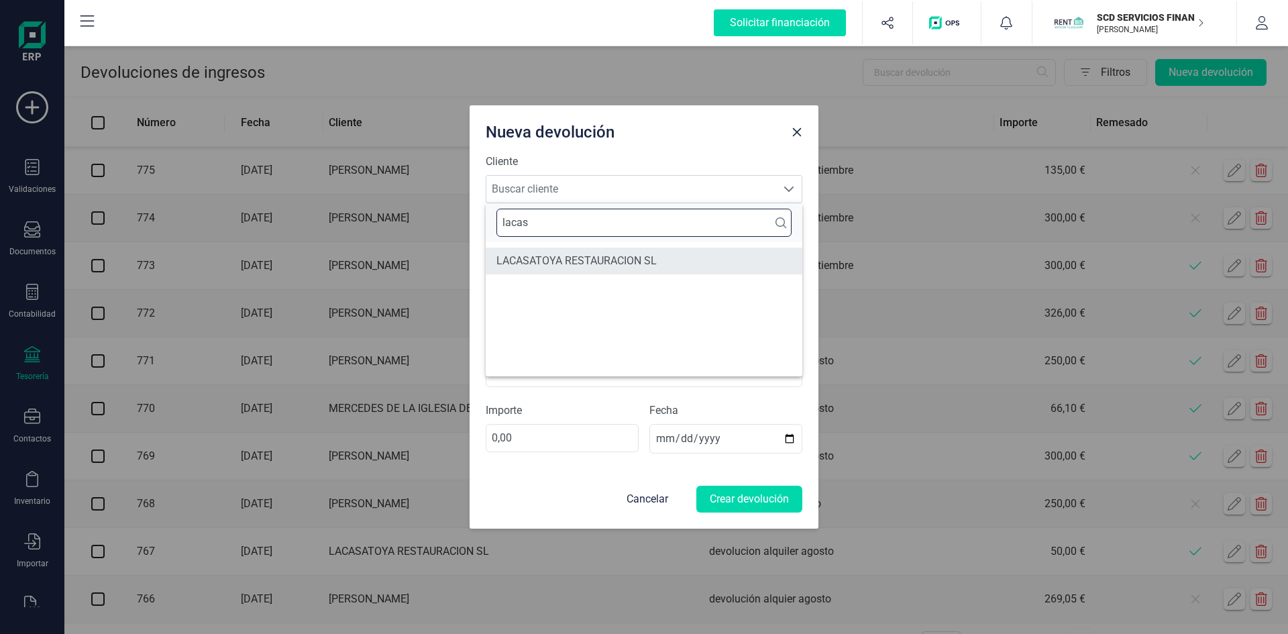
type input "lacas"
click at [581, 258] on li "LACASATOYA RESTAURACION SL" at bounding box center [644, 260] width 317 height 27
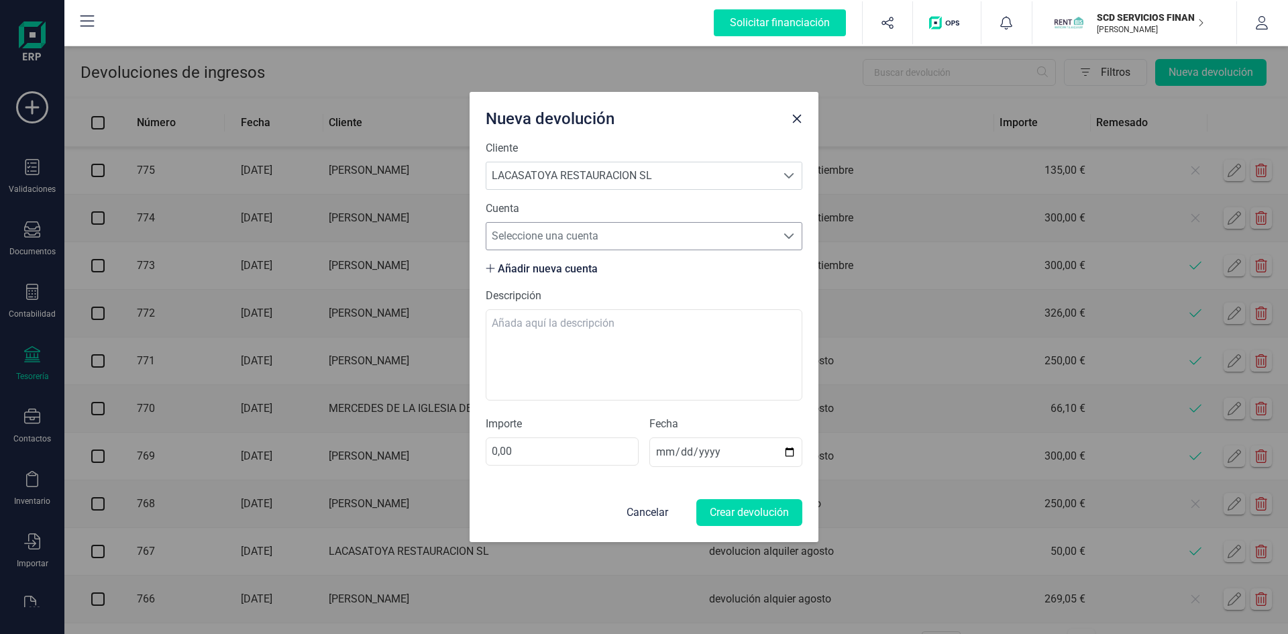
click at [584, 241] on span "Seleccione una cuenta" at bounding box center [631, 236] width 290 height 27
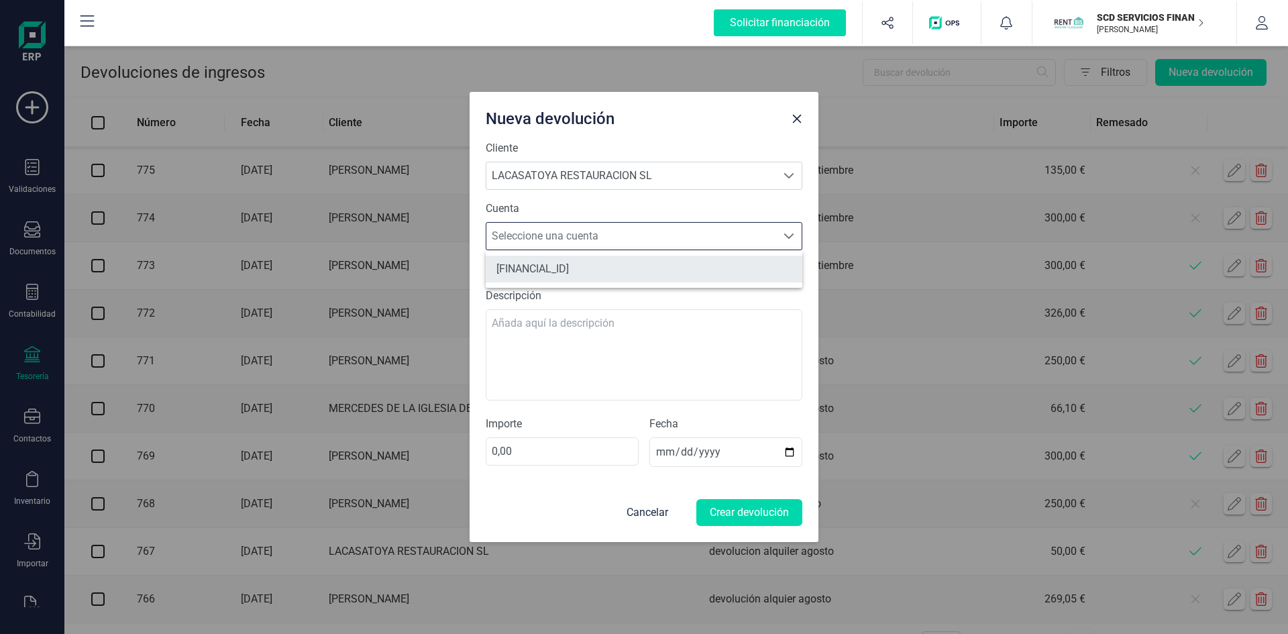
click at [575, 266] on li "ES1321001811920200267709" at bounding box center [644, 269] width 317 height 27
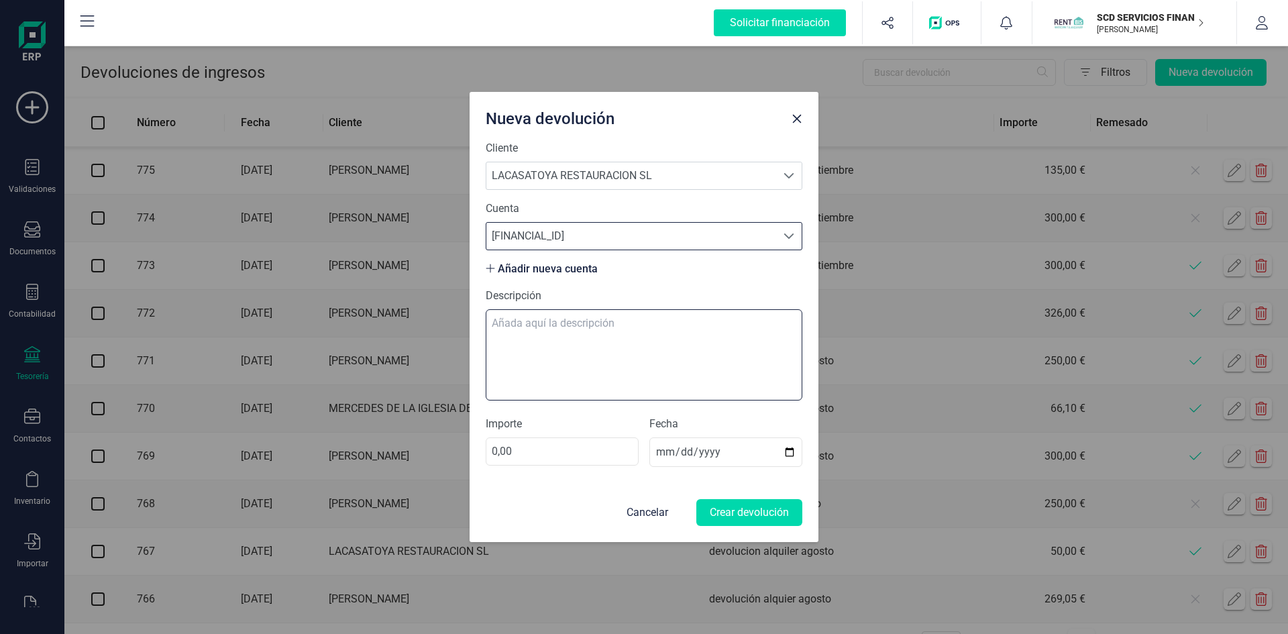
click at [543, 329] on textarea "Descripción" at bounding box center [644, 354] width 317 height 91
type textarea "devolucion septiembre"
drag, startPoint x: 496, startPoint y: 450, endPoint x: 494, endPoint y: 423, distance: 27.0
click at [495, 450] on input "0,00" at bounding box center [562, 451] width 153 height 28
type input "50,00"
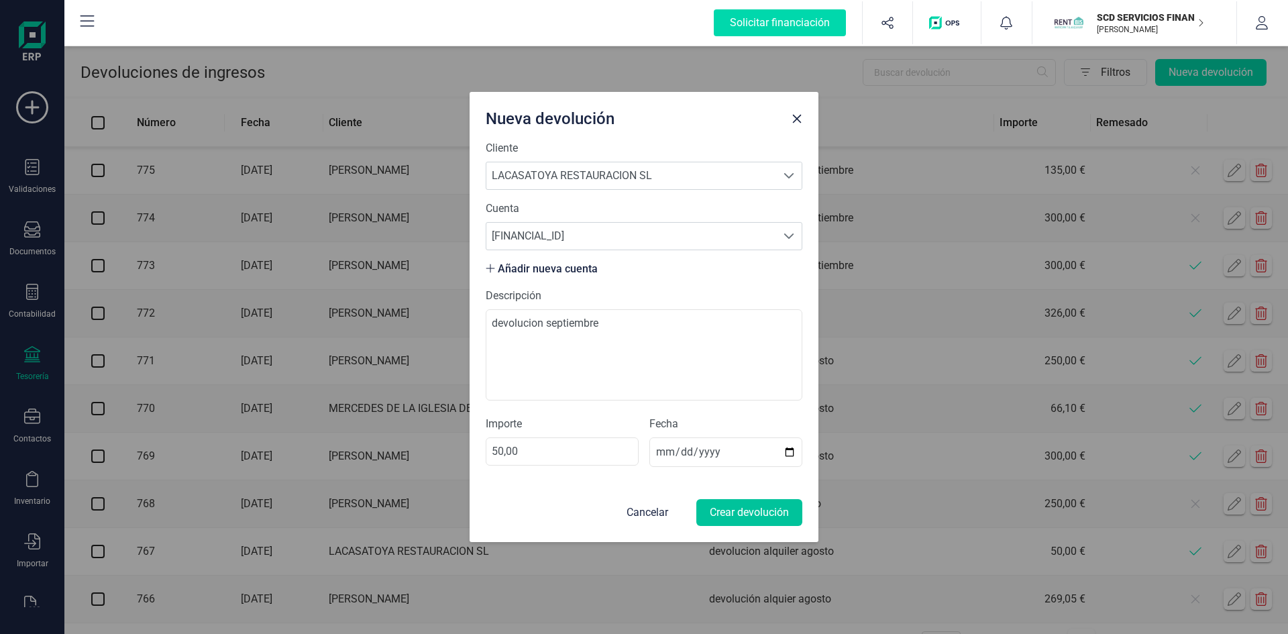
click at [738, 514] on button "Crear devolución" at bounding box center [749, 512] width 106 height 27
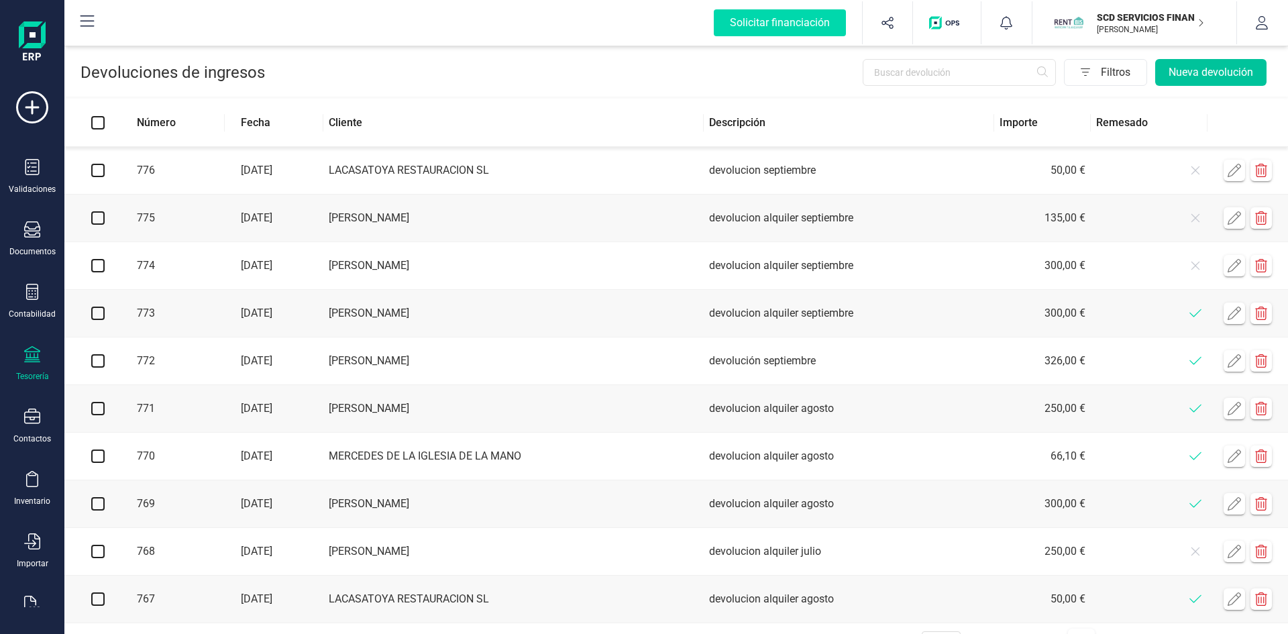
click at [1201, 66] on button "Nueva devolución" at bounding box center [1210, 72] width 111 height 27
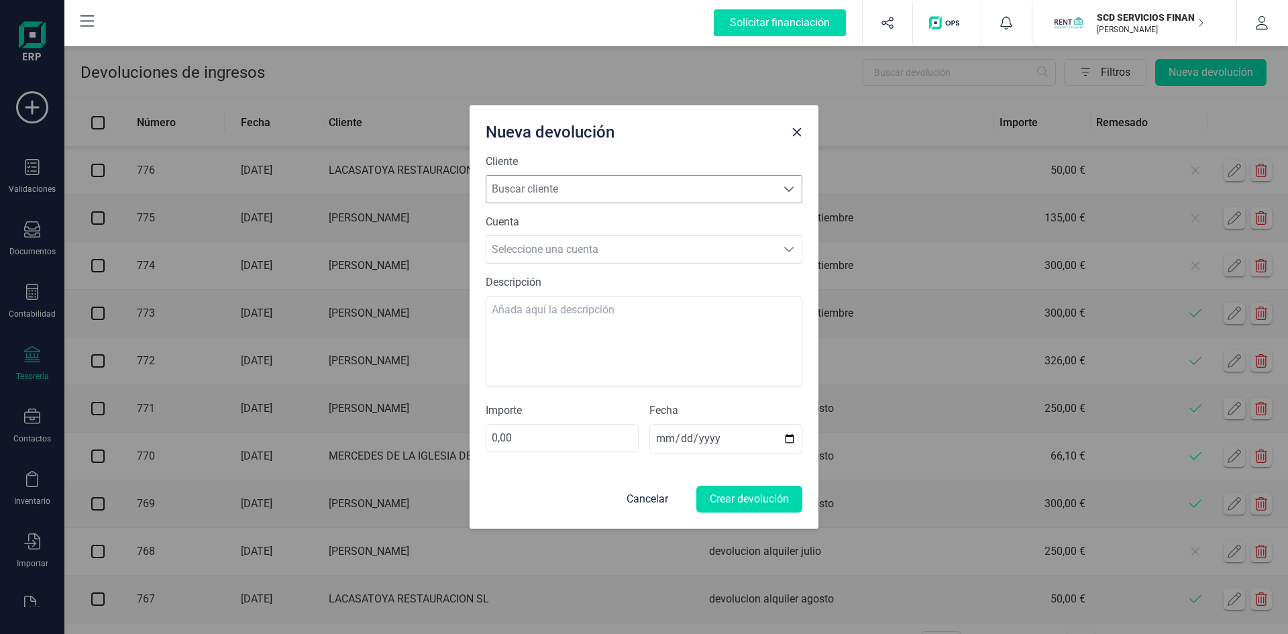
click at [568, 184] on span "Buscar cliente" at bounding box center [631, 189] width 290 height 27
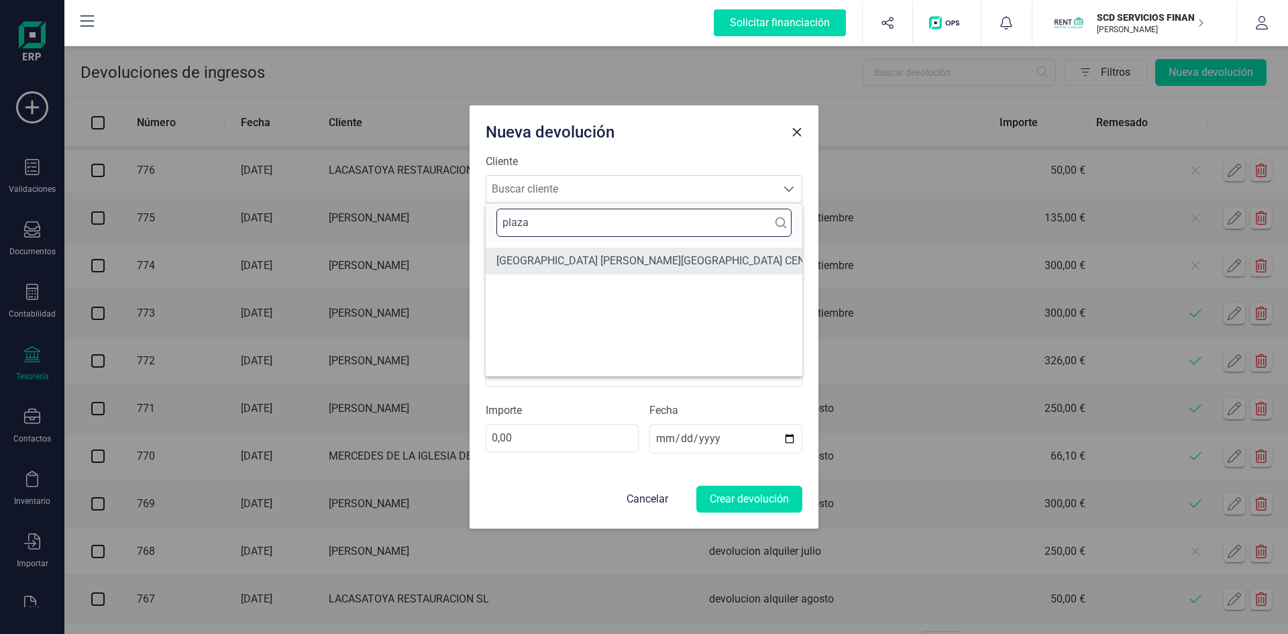
type input "plaza"
click at [549, 256] on li "[GEOGRAPHIC_DATA] DE [GEOGRAPHIC_DATA] CENTRO DE NEGOCIOS SL" at bounding box center [704, 260] width 437 height 27
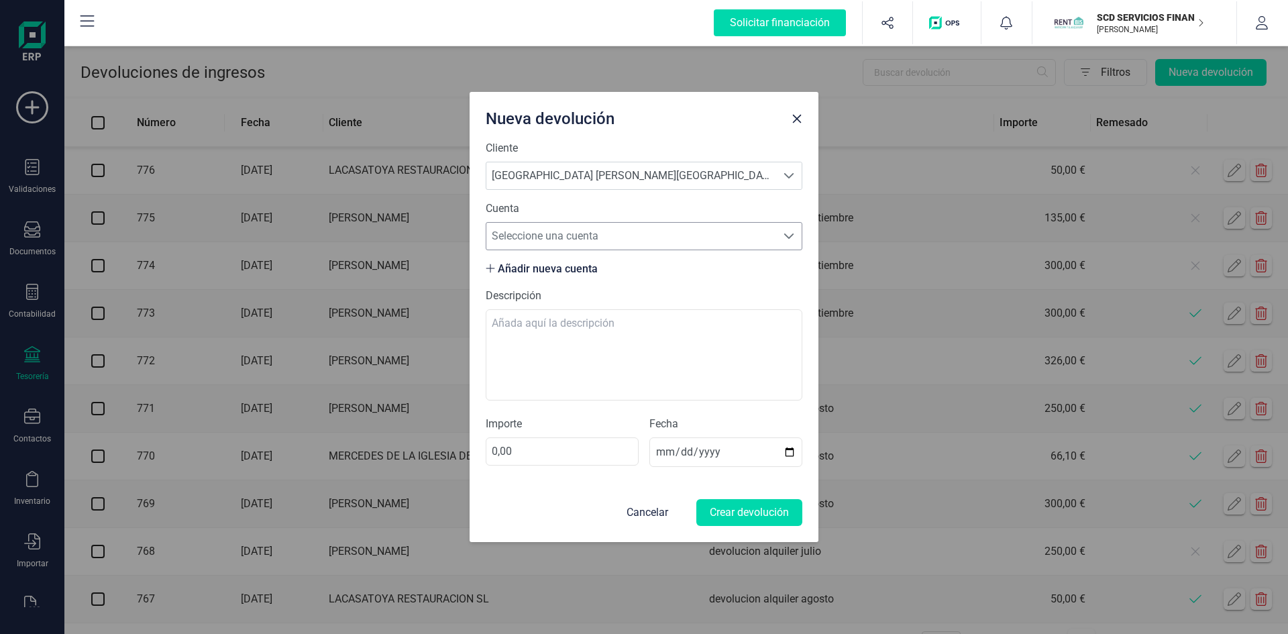
click at [539, 231] on span "Seleccione una cuenta" at bounding box center [631, 236] width 290 height 27
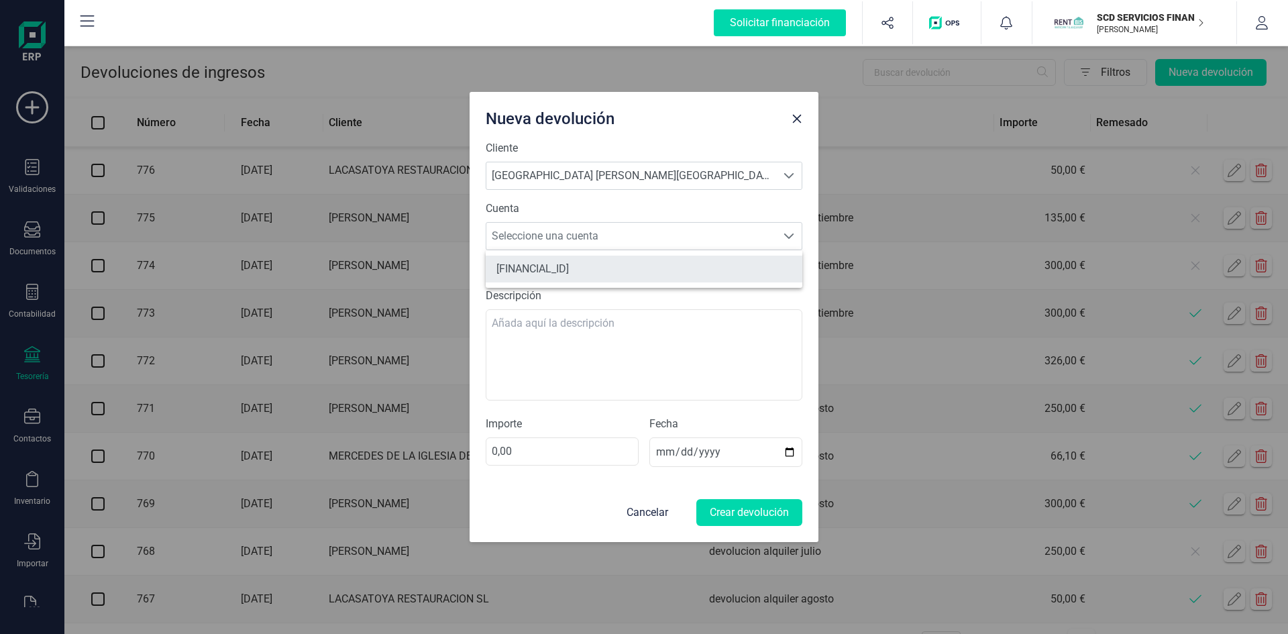
click at [537, 268] on li "ES6721000730360200650518" at bounding box center [644, 269] width 317 height 27
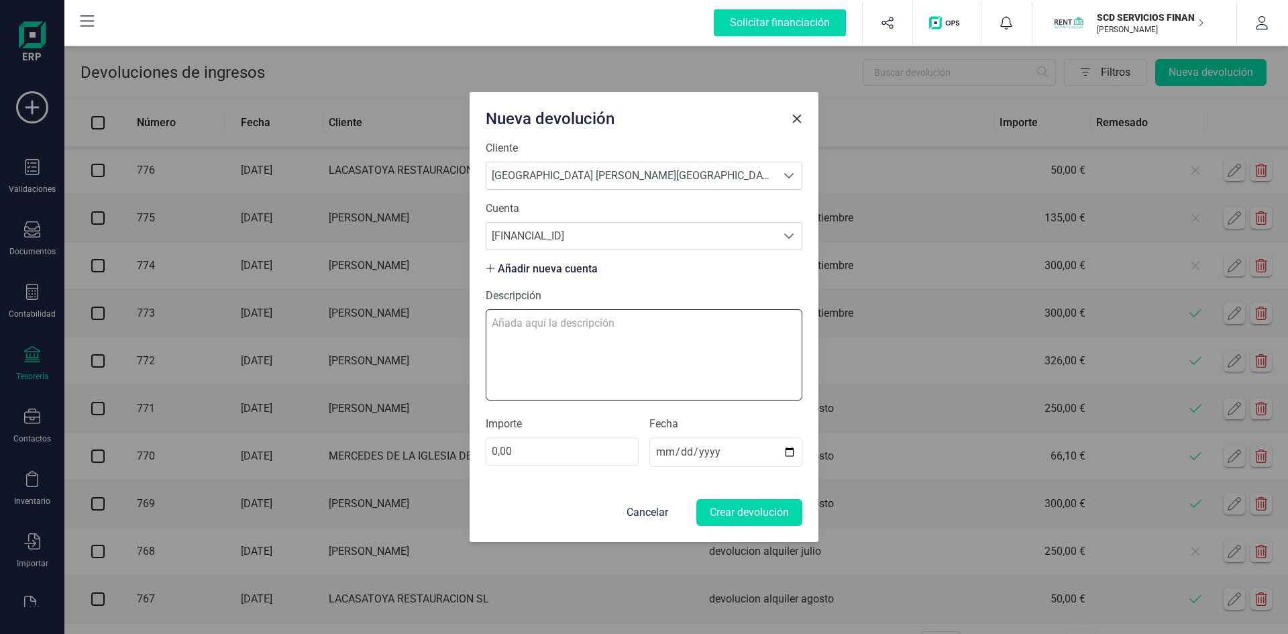
click at [517, 327] on textarea "Descripción" at bounding box center [644, 354] width 317 height 91
type textarea "devolucion alquiler septiembre"
drag, startPoint x: 515, startPoint y: 449, endPoint x: 454, endPoint y: 453, distance: 61.2
click at [454, 453] on div "Nueva devolución Cliente Buscar cliente PLAZA DE ESPAÑA DE ZARAGOZA CENTRO DE N…" at bounding box center [644, 317] width 1288 height 634
type input "57,70"
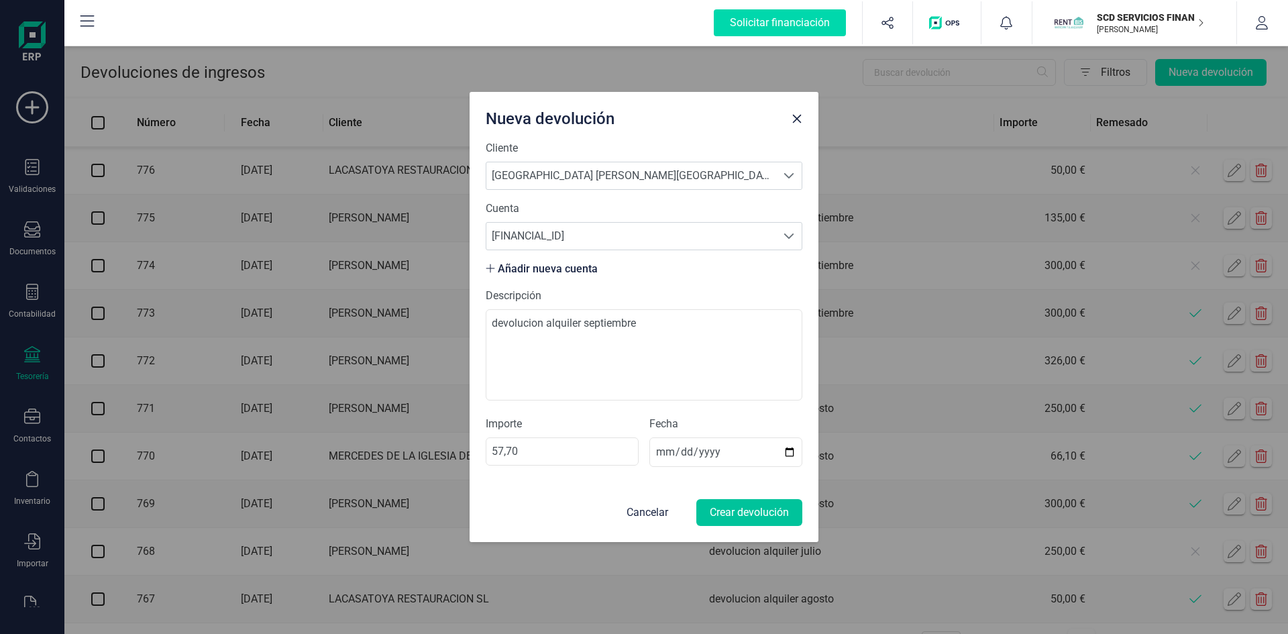
click at [759, 511] on button "Crear devolución" at bounding box center [749, 512] width 106 height 27
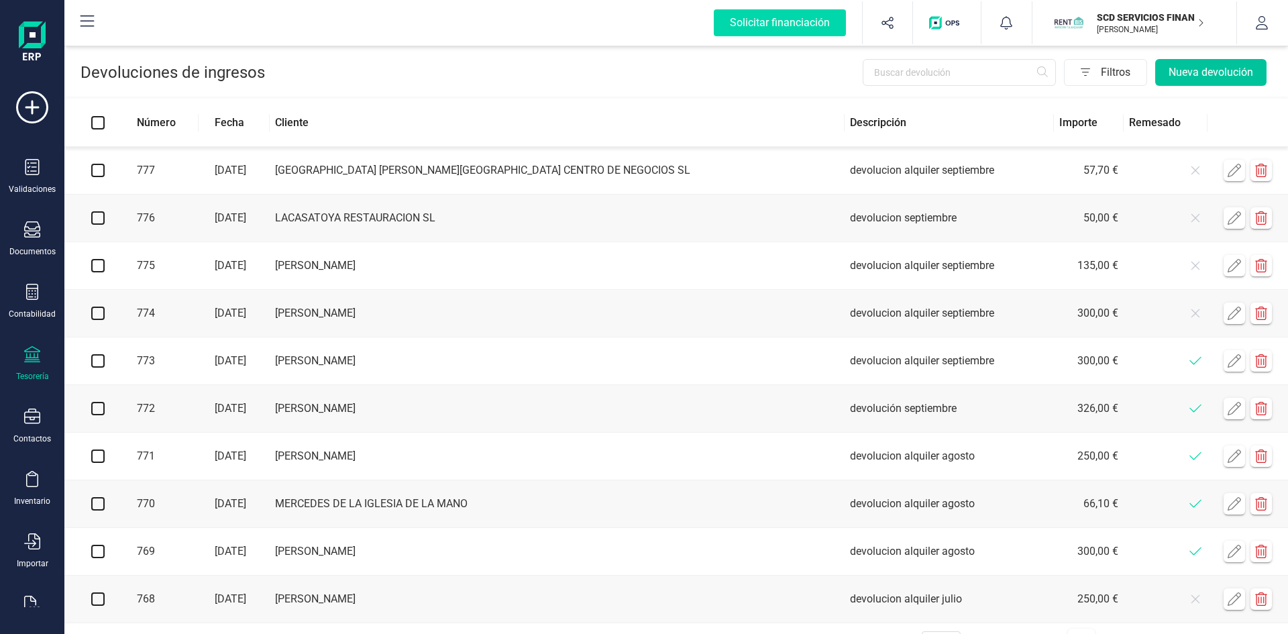
click at [1178, 66] on button "Nueva devolución" at bounding box center [1210, 72] width 111 height 27
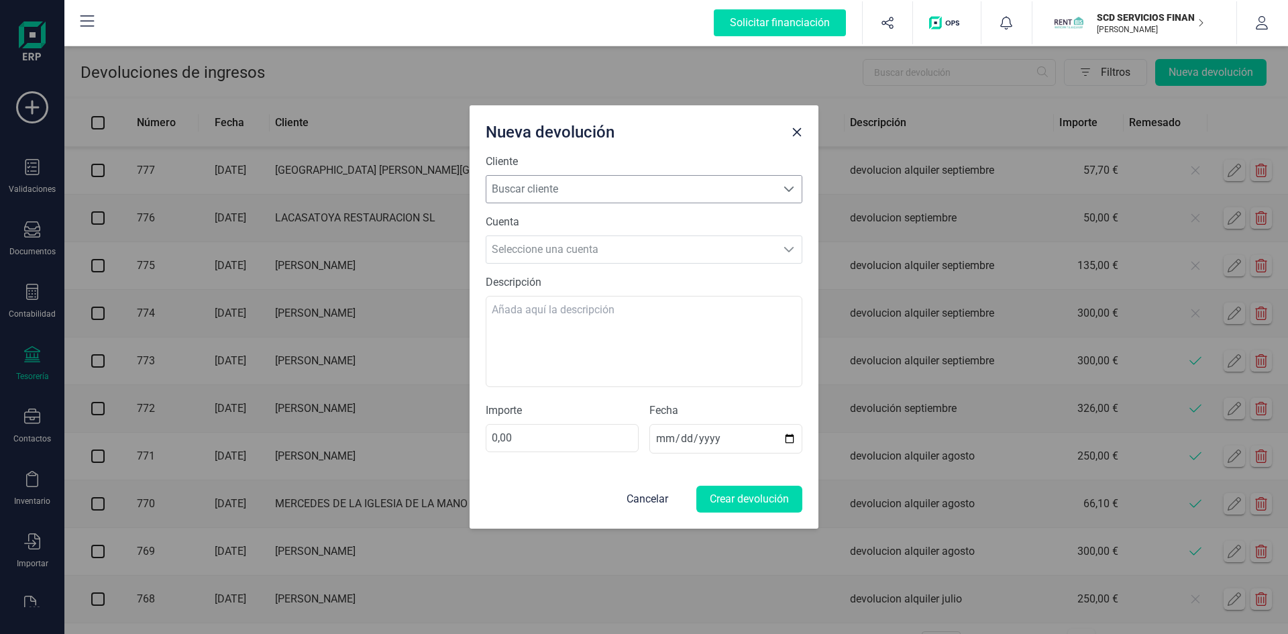
click at [603, 190] on span "Buscar cliente" at bounding box center [631, 189] width 290 height 27
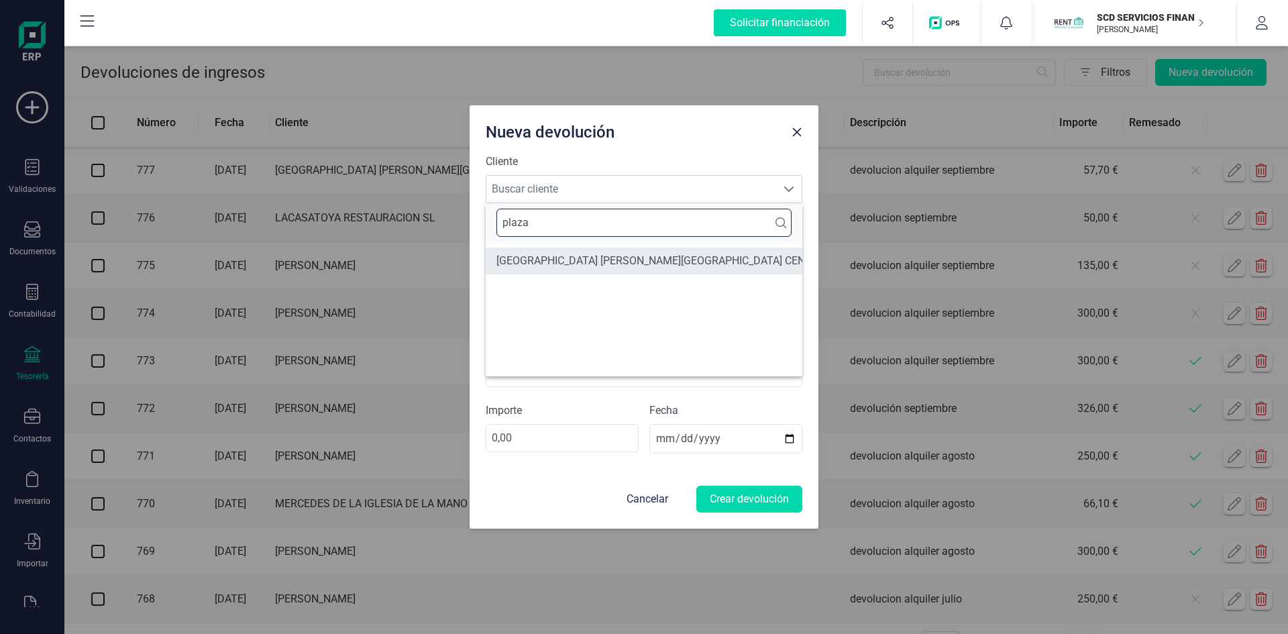
type input "plaza"
click at [567, 264] on li "[GEOGRAPHIC_DATA] DE [GEOGRAPHIC_DATA] CENTRO DE NEGOCIOS SL" at bounding box center [704, 260] width 437 height 27
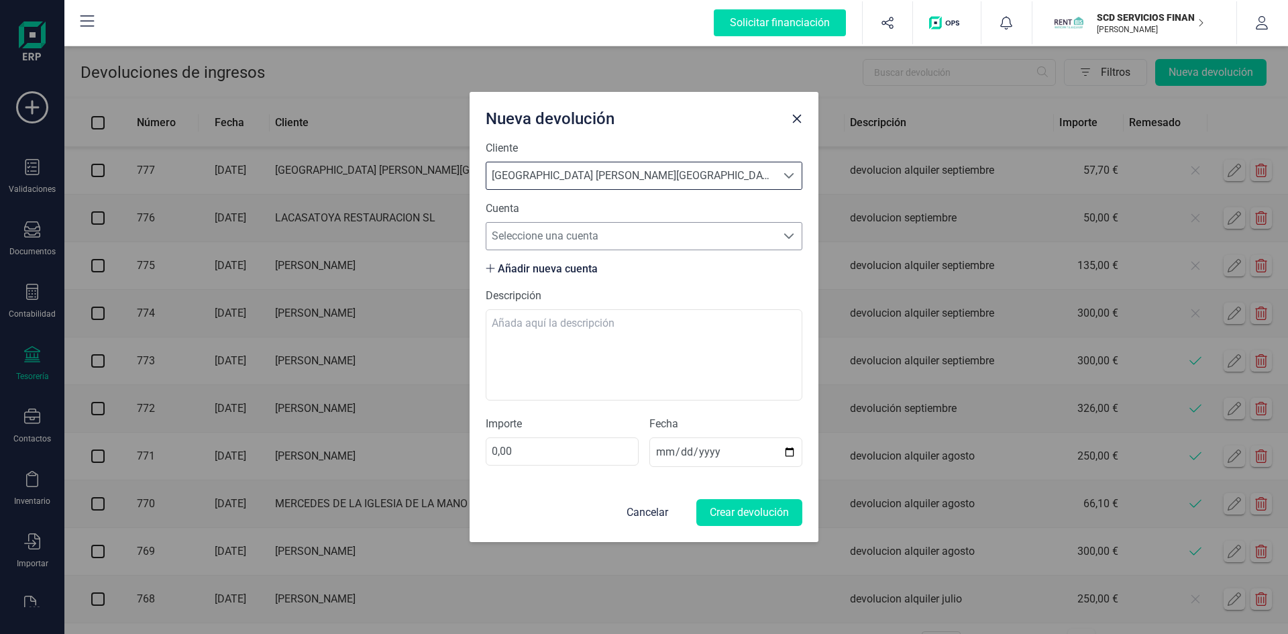
click at [569, 244] on span "Seleccione una cuenta" at bounding box center [631, 236] width 290 height 27
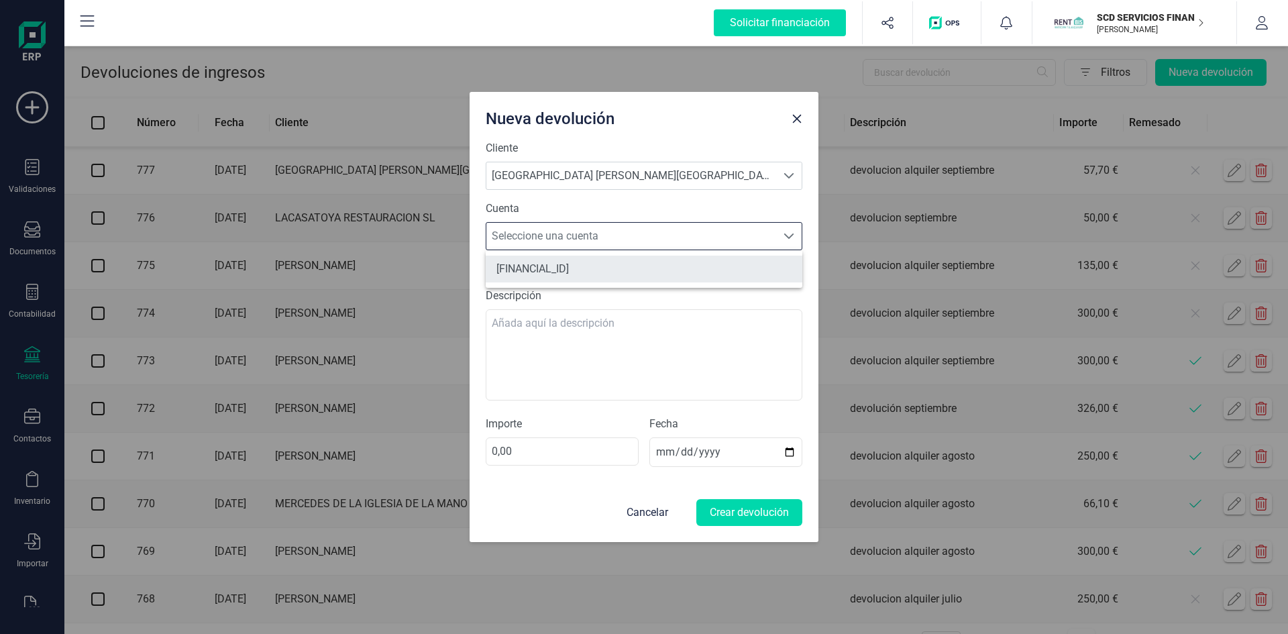
click at [570, 262] on li "ES6721000730360200650518" at bounding box center [644, 269] width 317 height 27
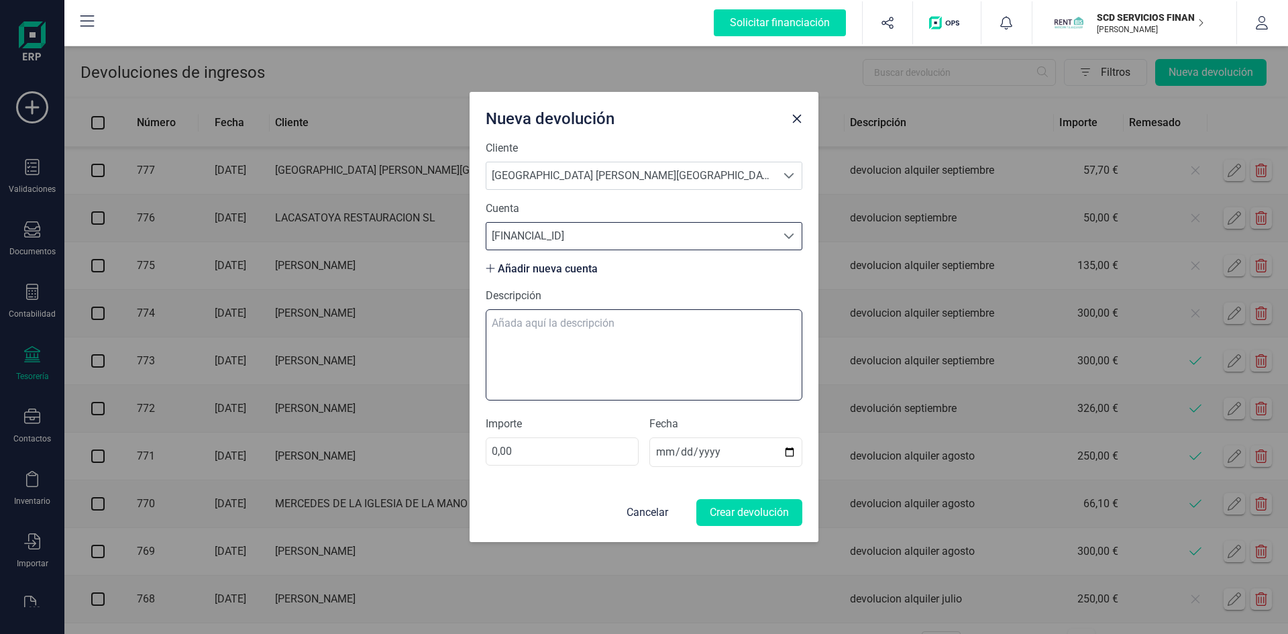
click at [553, 319] on textarea "Descripción" at bounding box center [644, 354] width 317 height 91
type textarea "devolucion alquiler sept"
drag, startPoint x: 514, startPoint y: 447, endPoint x: 467, endPoint y: 441, distance: 46.8
click at [470, 445] on div "Cliente Buscar cliente PLAZA DE ESPAÑA DE ZARAGOZA CENTRO DE NEGOCIOS SL PLAZA …" at bounding box center [643, 341] width 349 height 402
type input "107,26"
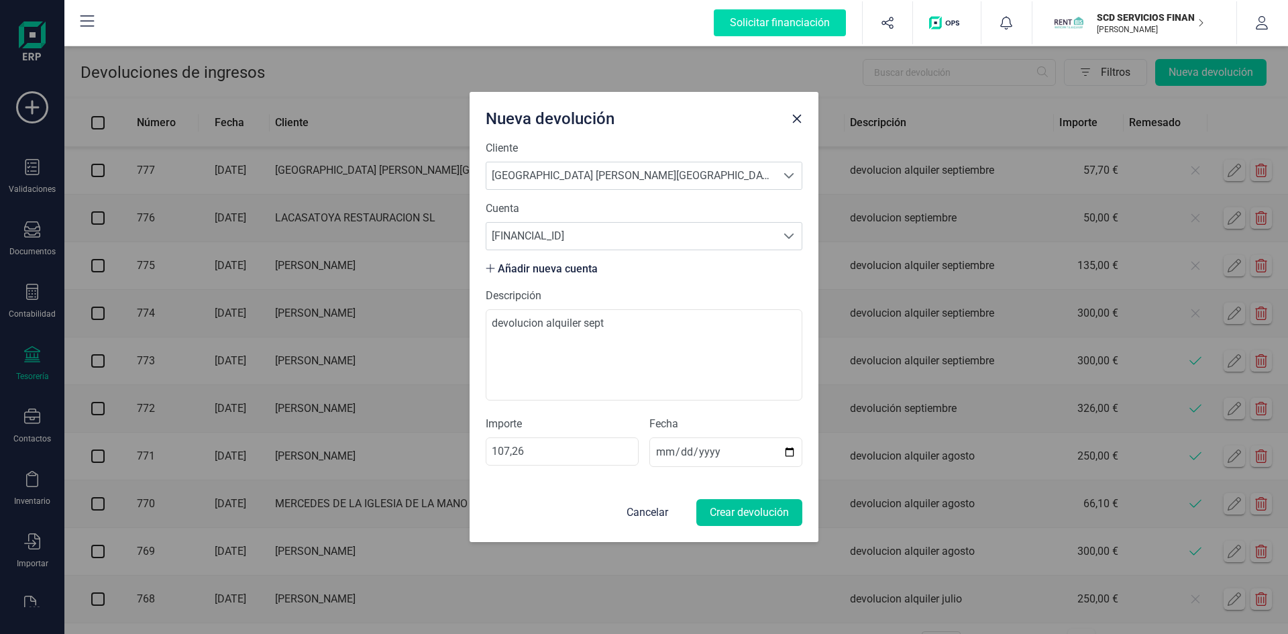
click at [733, 515] on button "Crear devolución" at bounding box center [749, 512] width 106 height 27
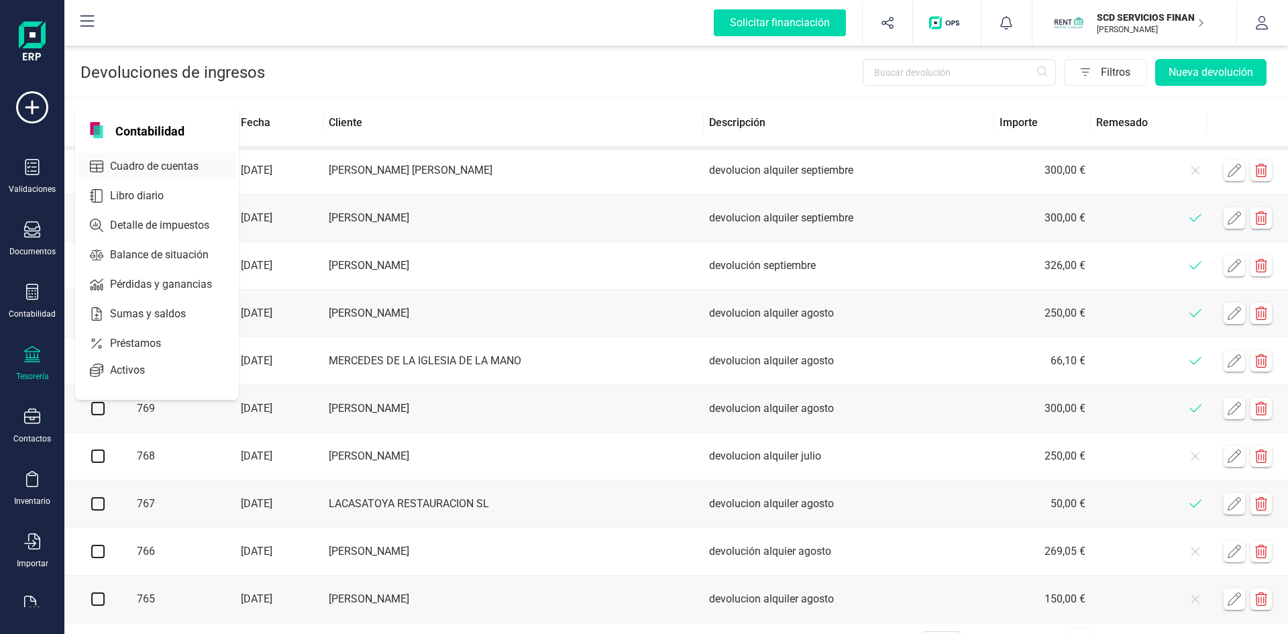
click at [142, 162] on span "Cuadro de cuentas" at bounding box center [164, 166] width 118 height 16
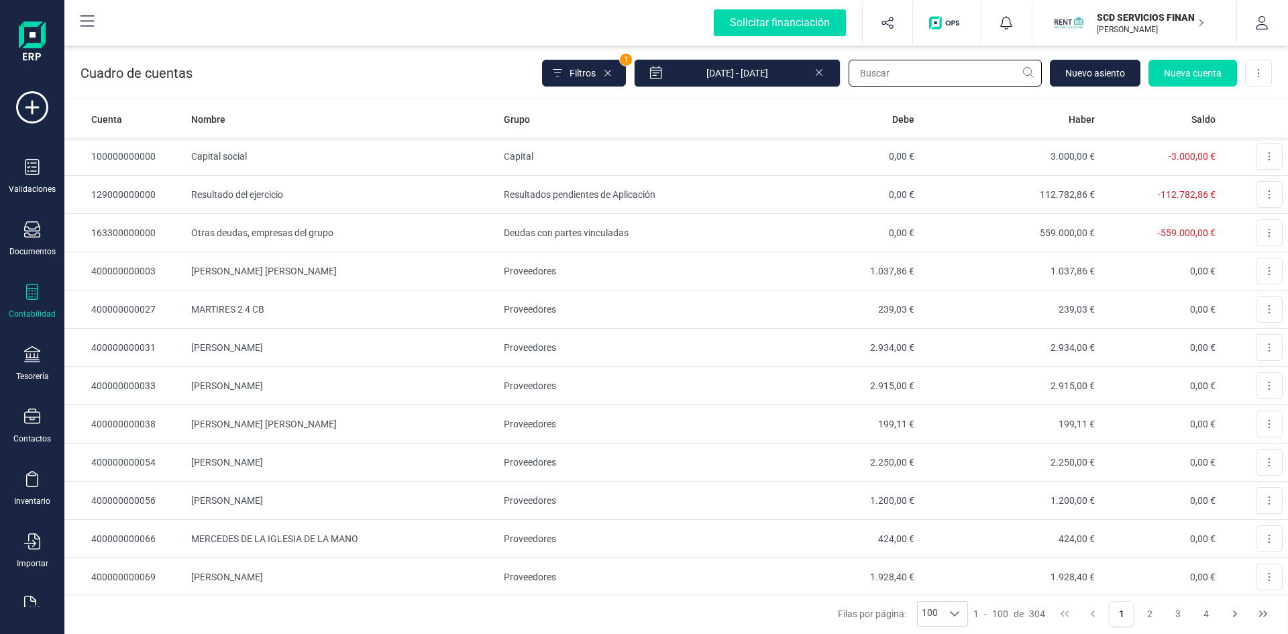
click at [891, 71] on input "text" at bounding box center [944, 73] width 193 height 27
type input "[PERSON_NAME]"
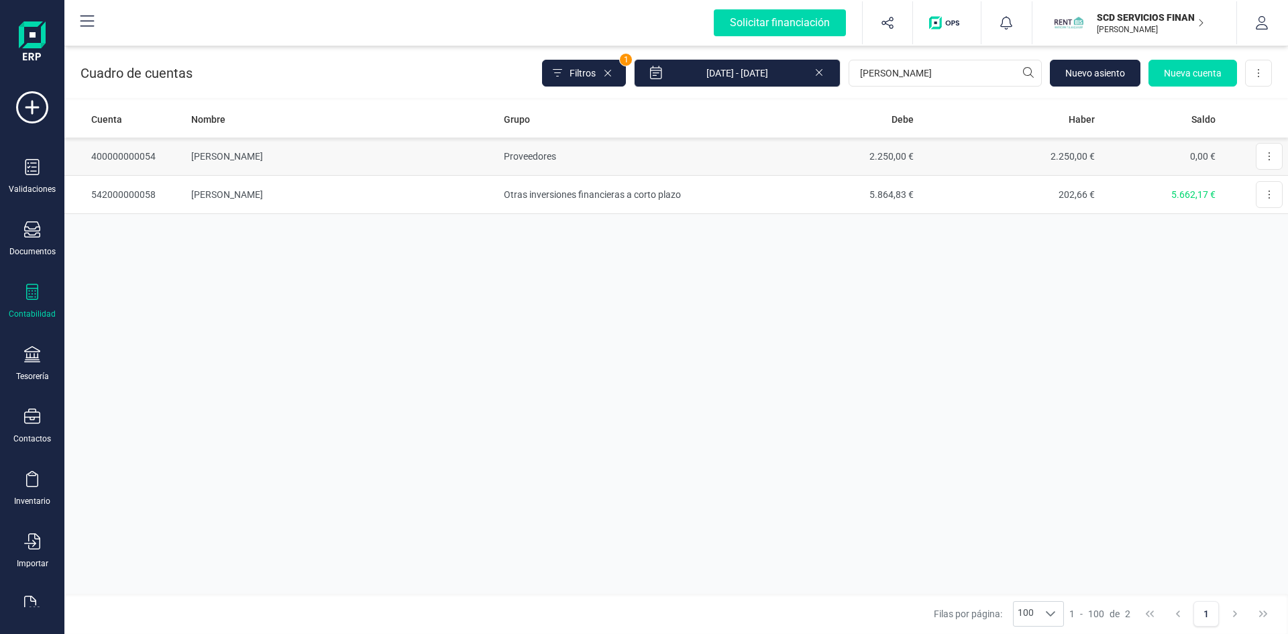
click at [251, 157] on td "[PERSON_NAME]" at bounding box center [342, 156] width 312 height 38
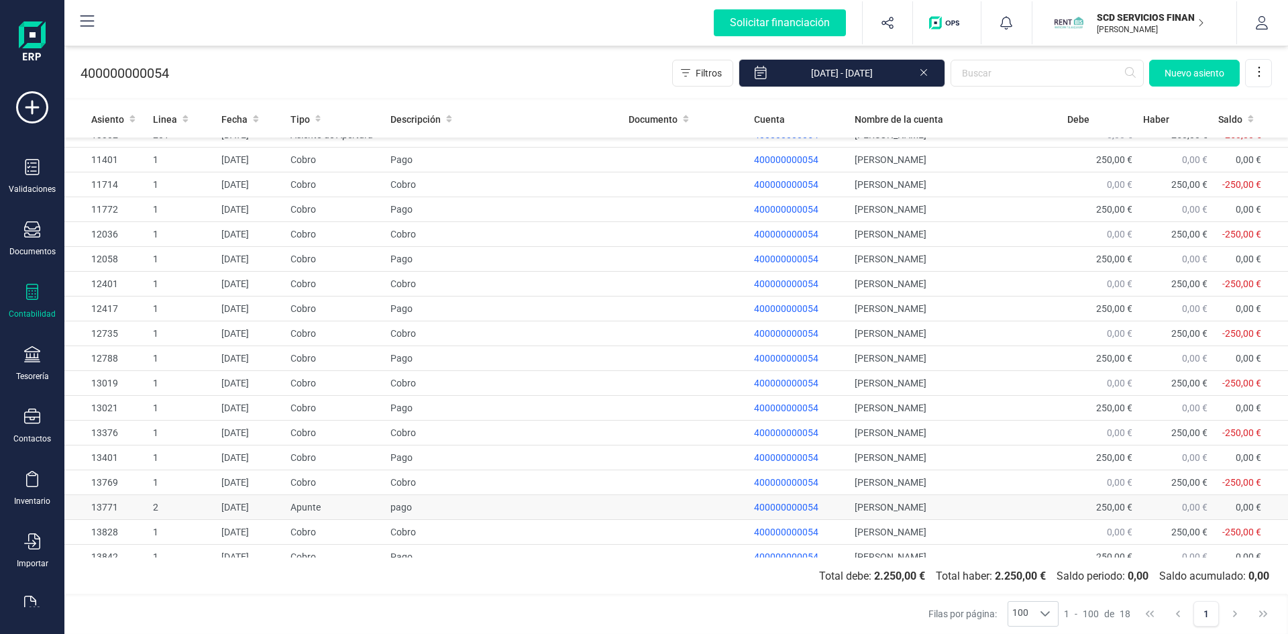
scroll to position [27, 0]
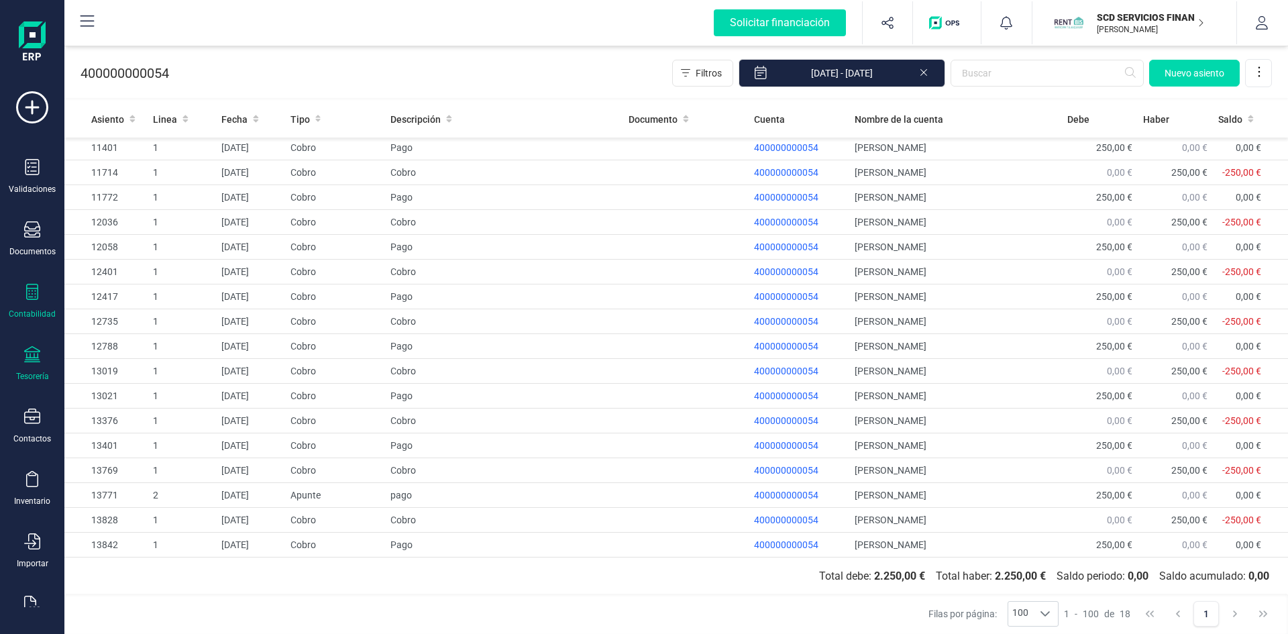
click at [32, 368] on div "Tesorería" at bounding box center [32, 364] width 54 height 36
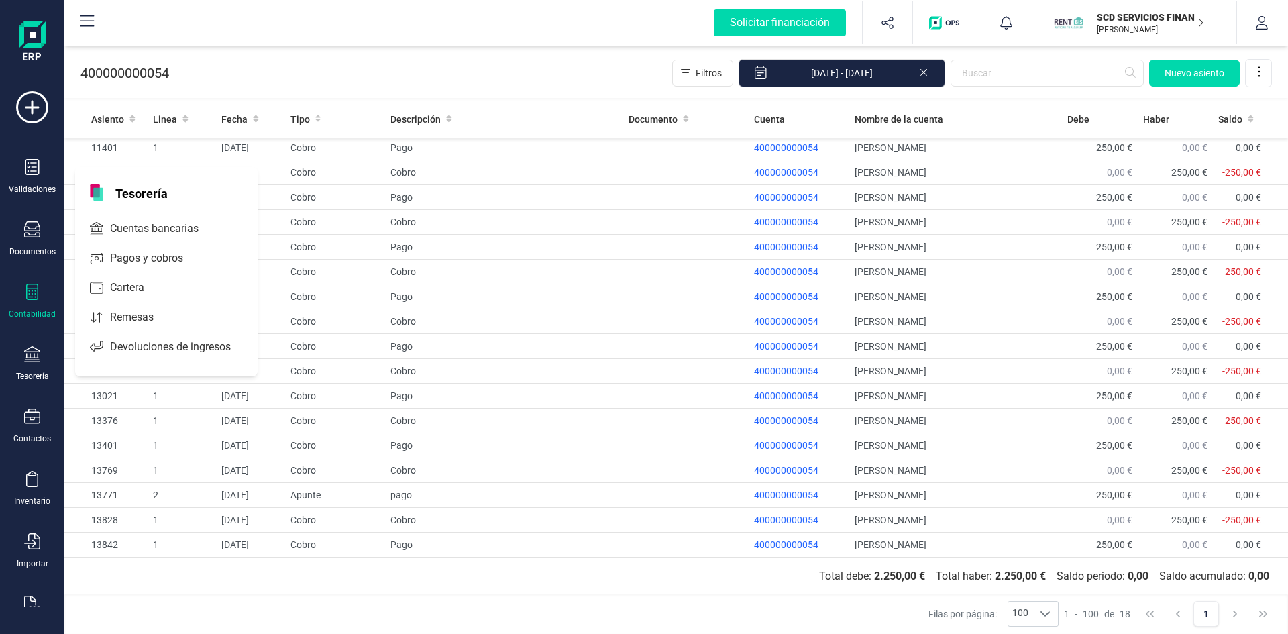
click at [115, 315] on span "Remesas" at bounding box center [141, 317] width 73 height 16
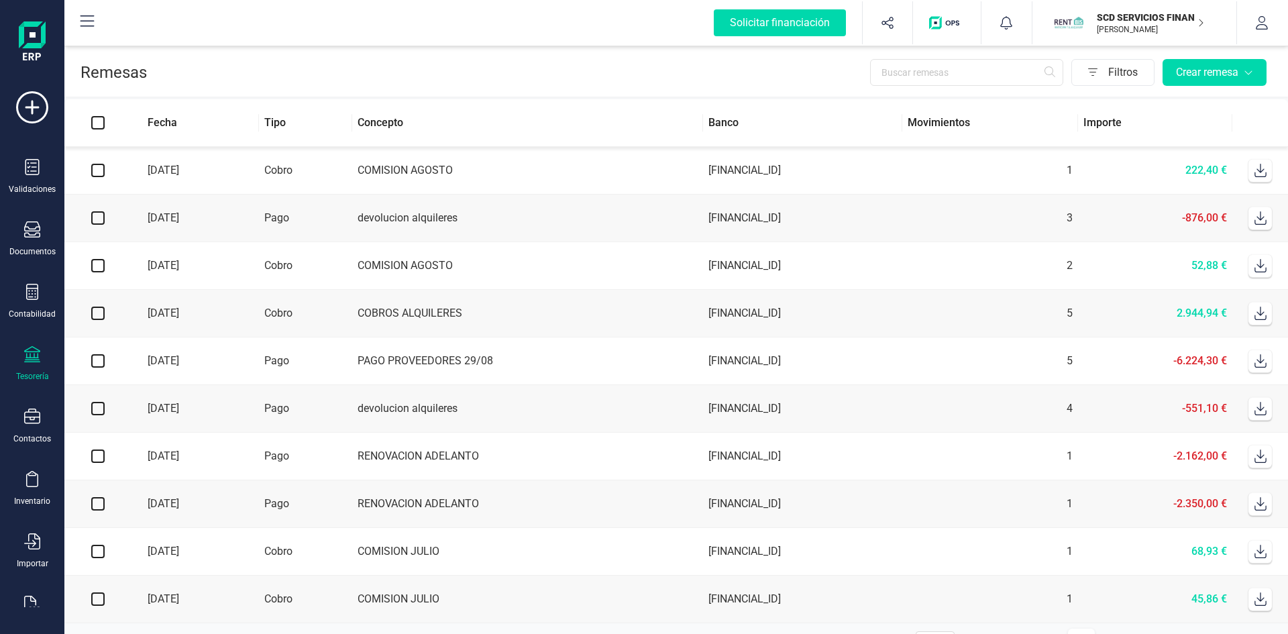
click at [417, 263] on td "COMISION AGOSTO" at bounding box center [527, 266] width 351 height 48
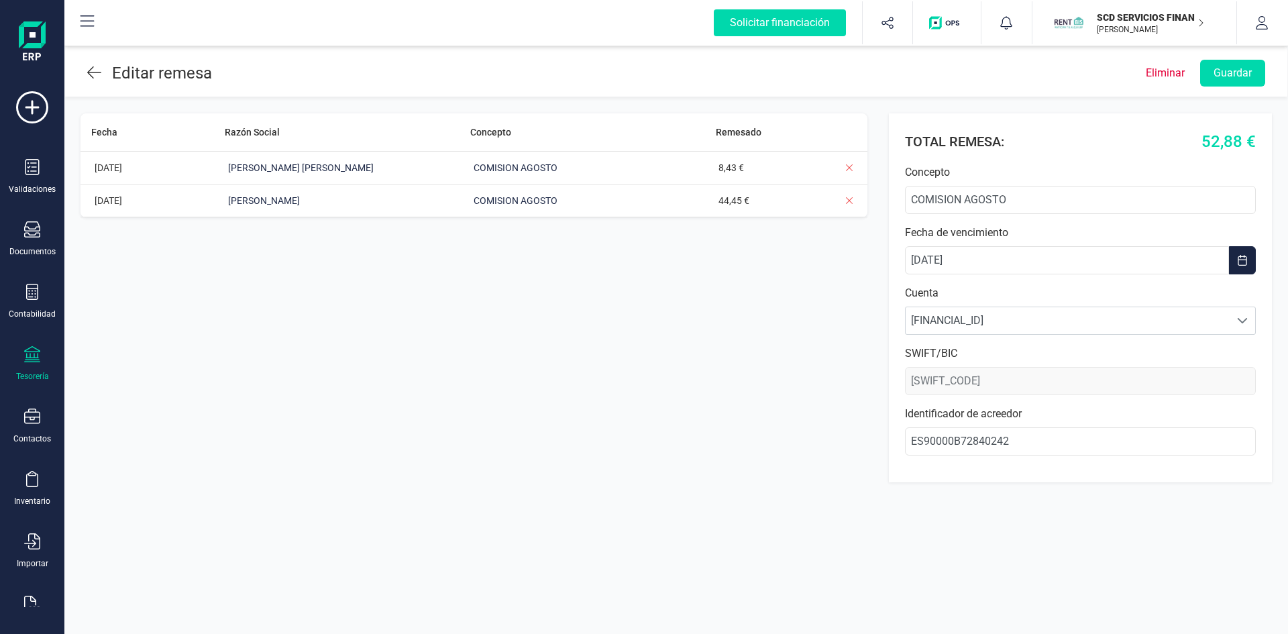
click at [88, 71] on icon at bounding box center [94, 72] width 14 height 16
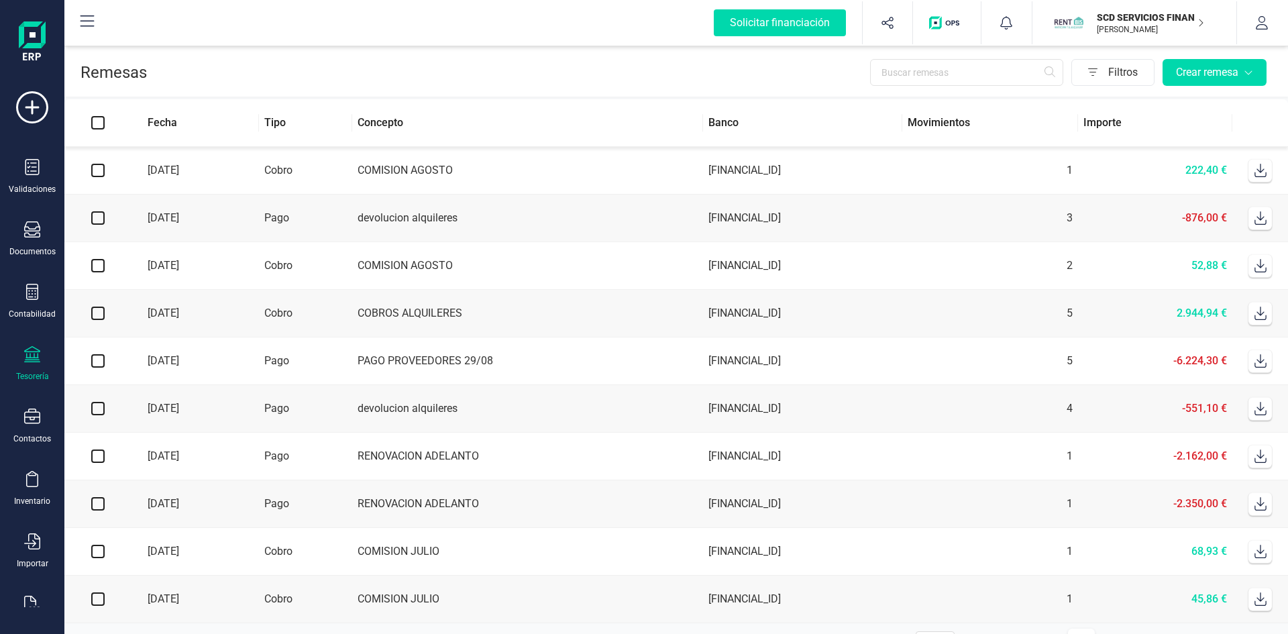
click at [422, 310] on td "COBROS ALQUILERES" at bounding box center [527, 314] width 351 height 48
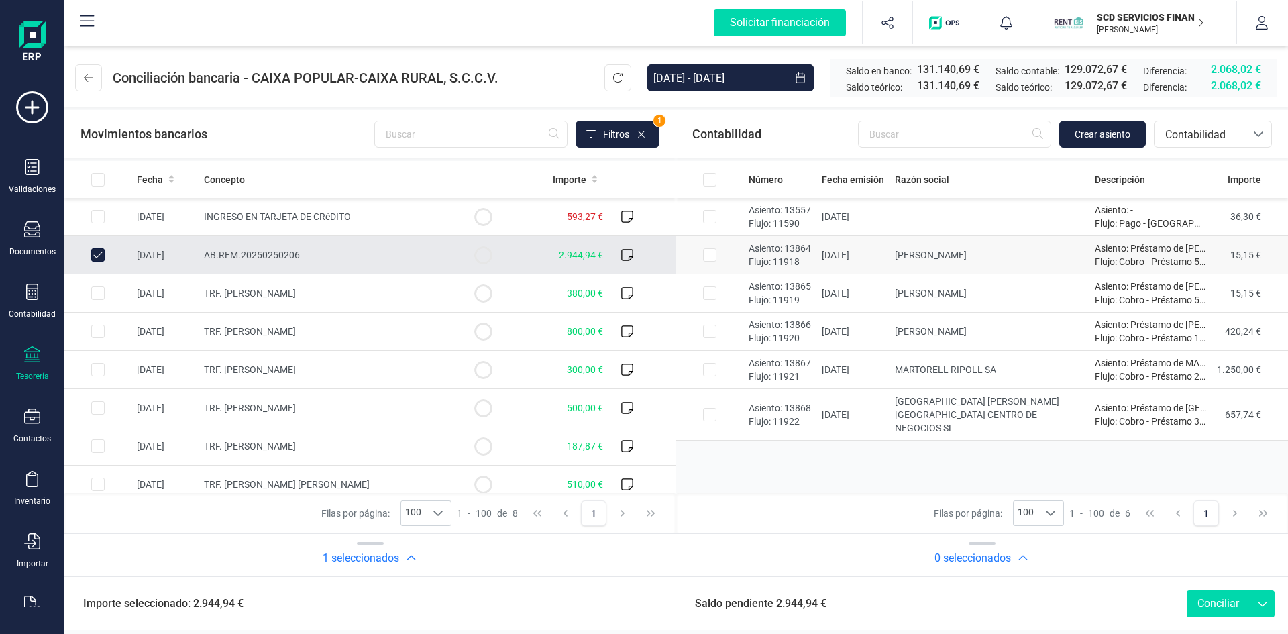
click at [712, 251] on input "Row Selected c2425654-dd3f-4cb6-9211-1df699952ec5" at bounding box center [709, 254] width 13 height 13
checkbox input "true"
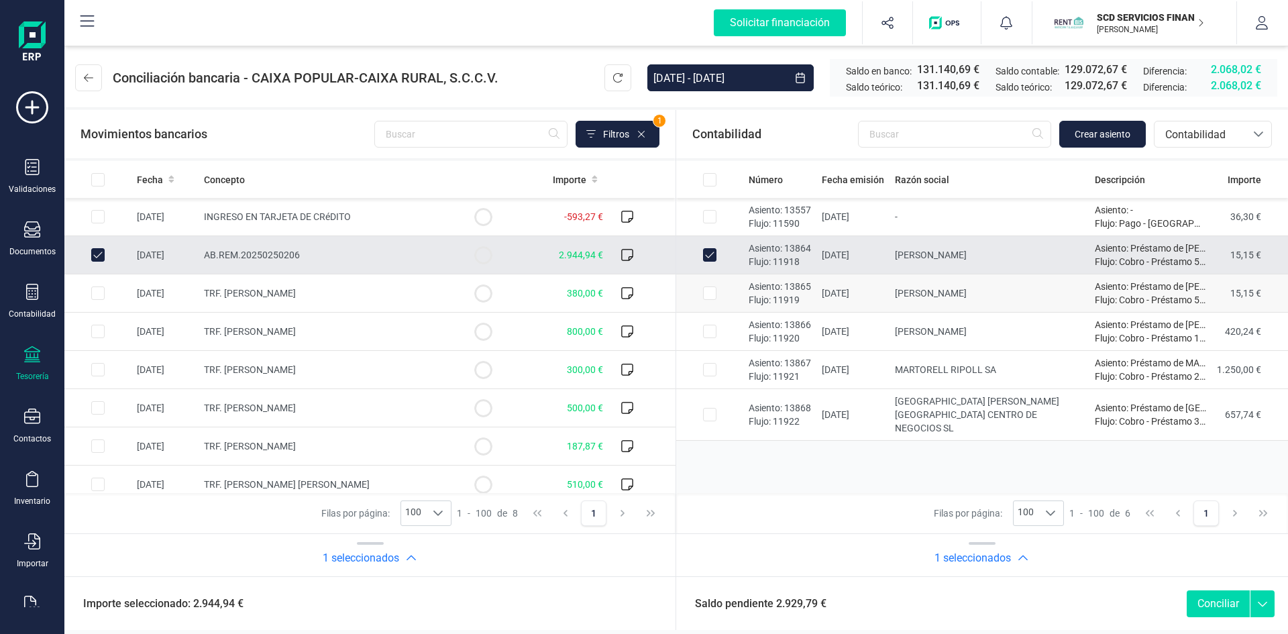
click at [710, 290] on input "Row Selected 27ac8956-0c37-4a07-8715-ac089f5729a6" at bounding box center [709, 292] width 13 height 13
checkbox input "true"
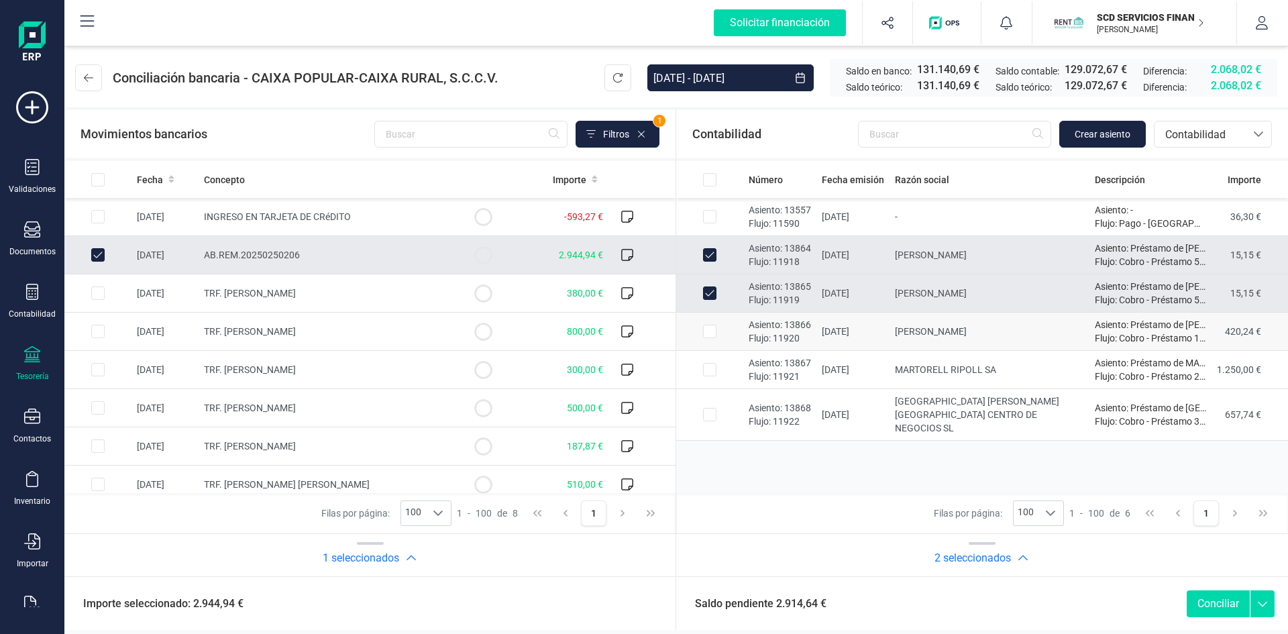
click at [708, 329] on input "Row Selected 25f7071b-53fa-471d-a91a-f04ad9032749" at bounding box center [709, 331] width 13 height 13
checkbox input "true"
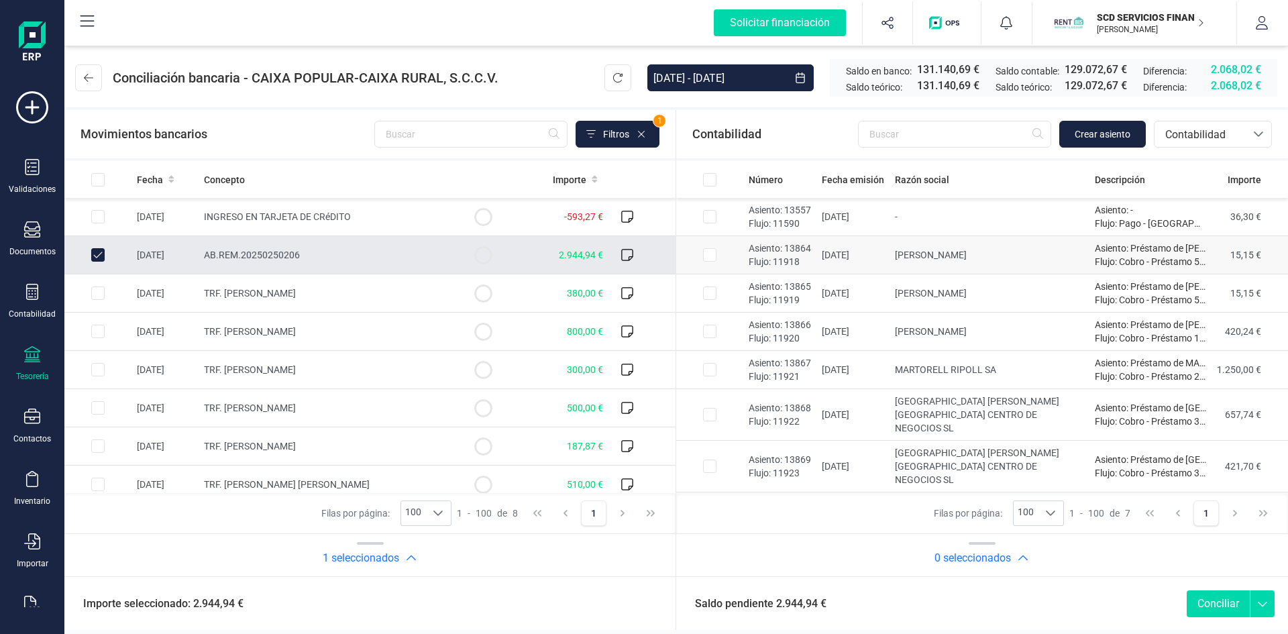
click at [708, 253] on input "Row Selected c2425654-dd3f-4cb6-9211-1df699952ec5" at bounding box center [709, 254] width 13 height 13
checkbox input "true"
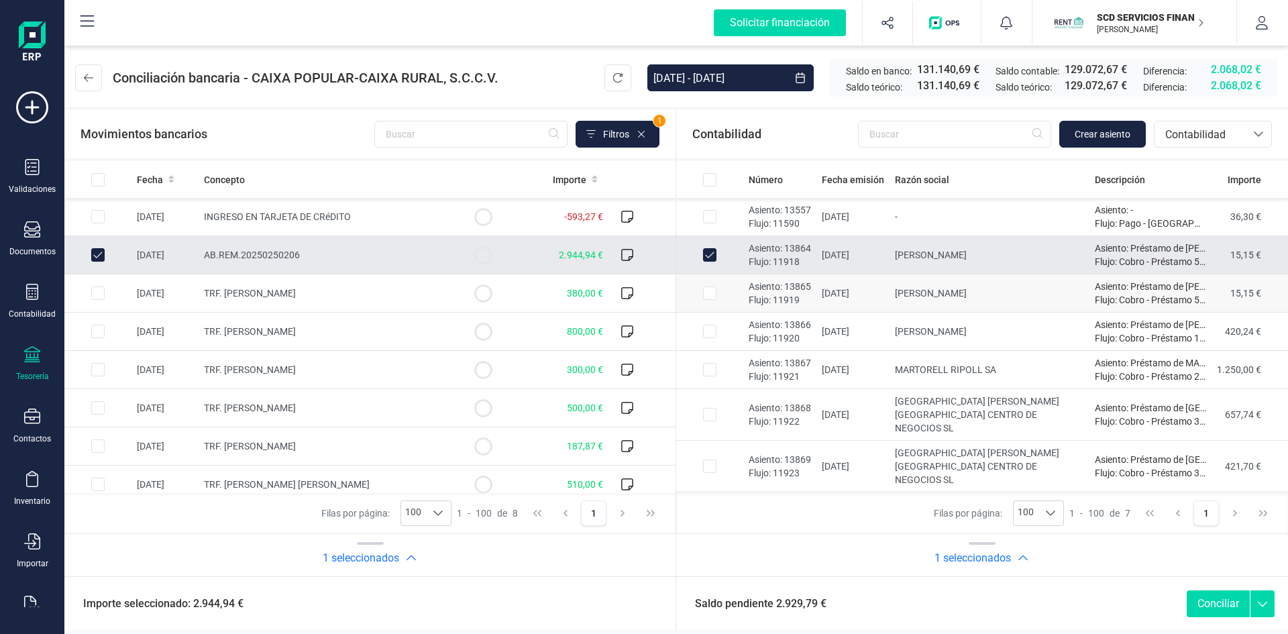
click at [708, 290] on input "Row Selected 27ac8956-0c37-4a07-8715-ac089f5729a6" at bounding box center [709, 292] width 13 height 13
checkbox input "true"
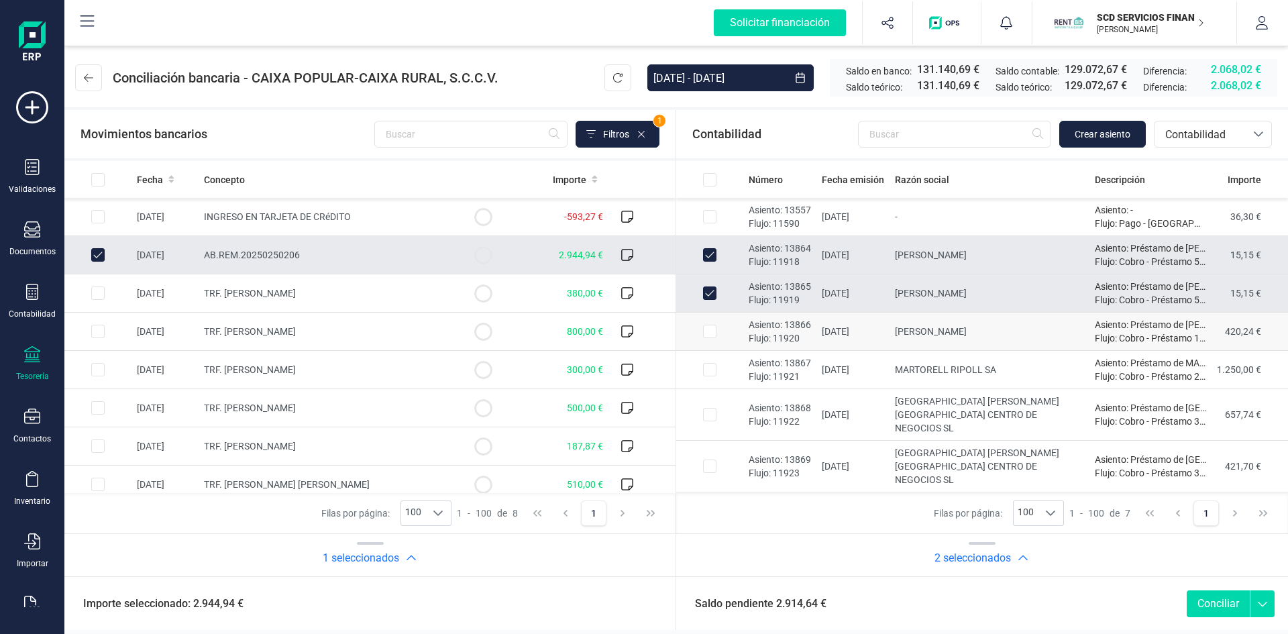
click at [708, 329] on input "Row Selected 25f7071b-53fa-471d-a91a-f04ad9032749" at bounding box center [709, 331] width 13 height 13
checkbox input "true"
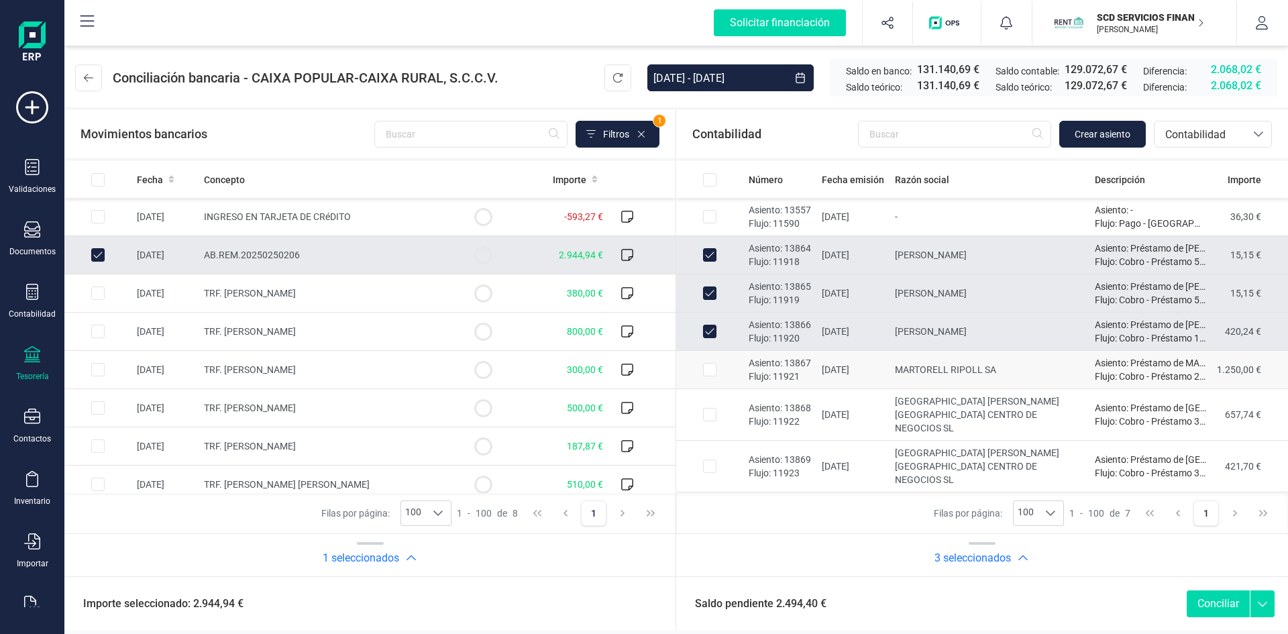
click at [708, 372] on input "Row Selected 2aabd3f2-4d5d-414a-a6dd-050fd7713a09" at bounding box center [709, 369] width 13 height 13
checkbox input "true"
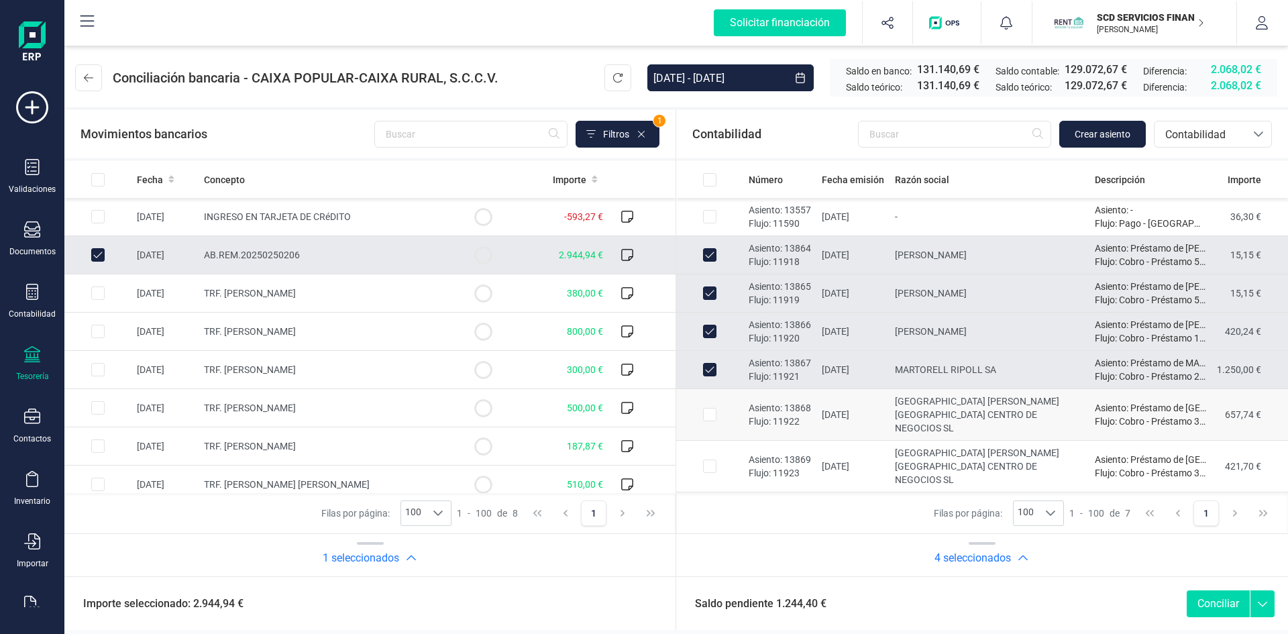
click at [709, 408] on input "Row Selected fcca0214-0f3c-44c2-846f-d7b1ca08c9c3" at bounding box center [709, 414] width 13 height 13
checkbox input "true"
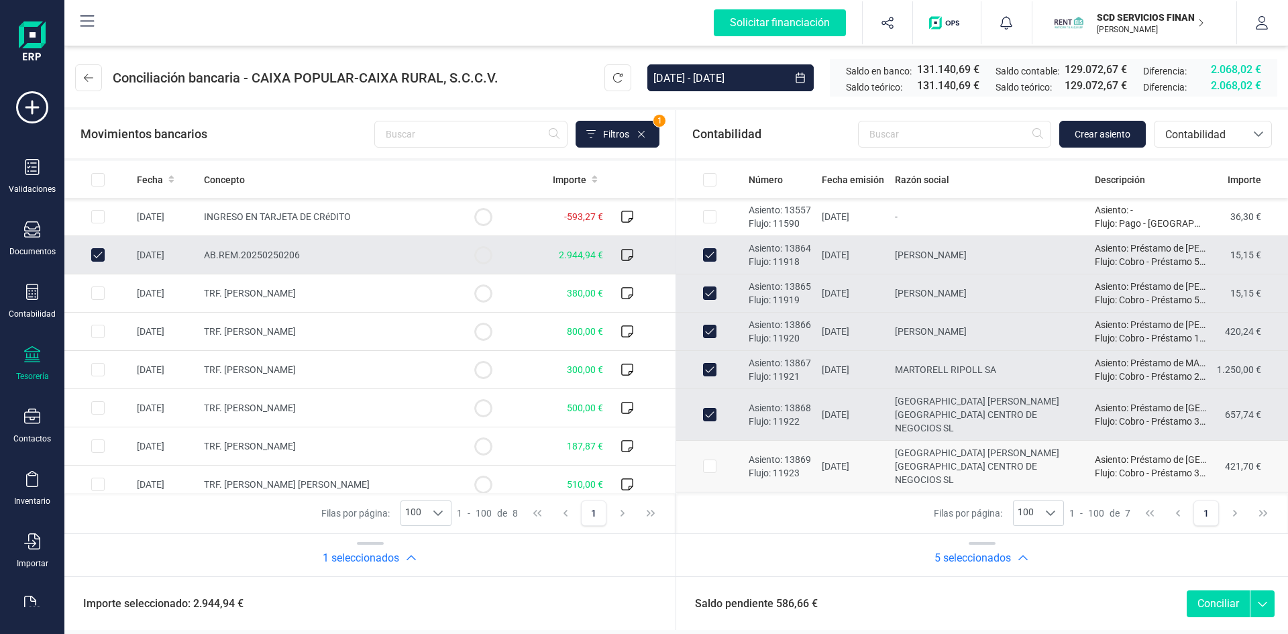
click at [711, 459] on input "Row Selected 4b95b256-3e43-4269-a80d-c763178d7a3f" at bounding box center [709, 465] width 13 height 13
checkbox input "true"
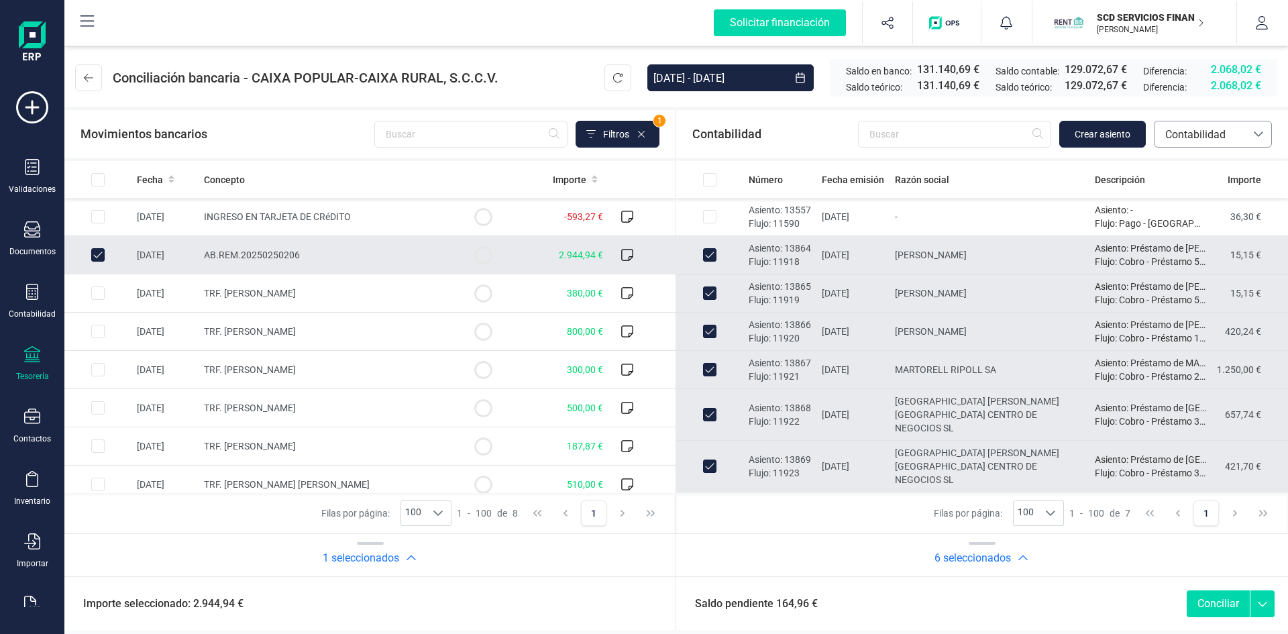
click at [1187, 129] on span "Contabilidad" at bounding box center [1200, 135] width 80 height 16
click at [1196, 255] on span "Devoluciones" at bounding box center [1196, 252] width 64 height 16
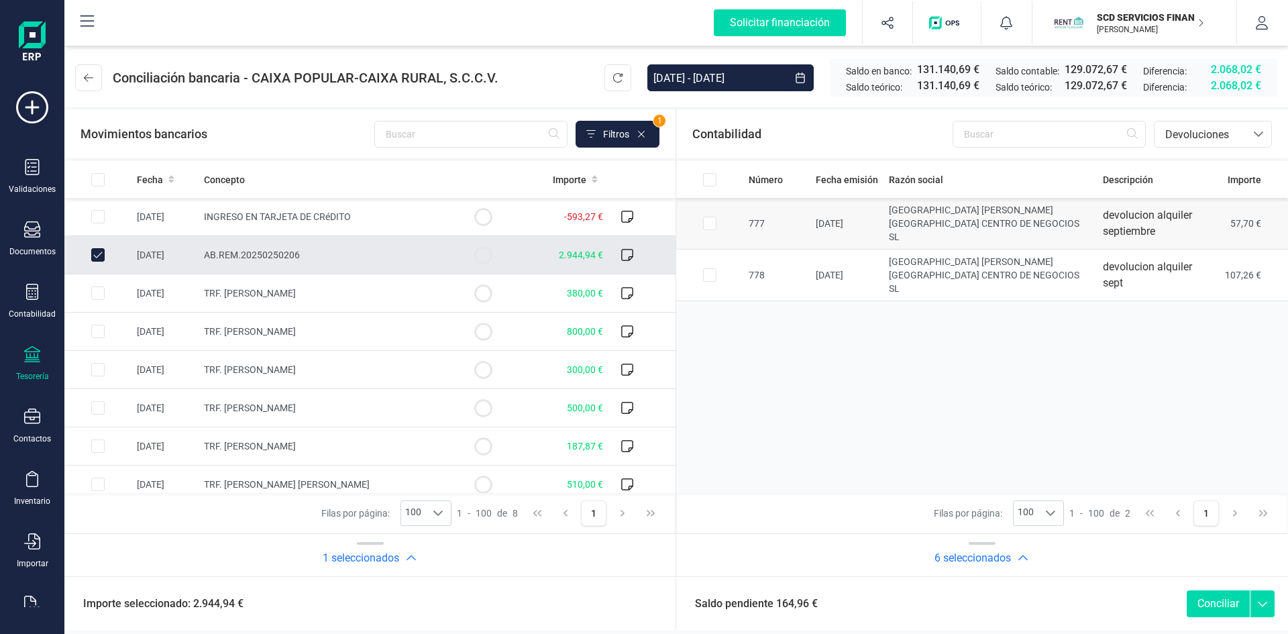
click at [712, 219] on input "Row Selected bb4f450c-b61f-4737-ab94-2e410c56b9c4" at bounding box center [709, 223] width 13 height 13
checkbox input "true"
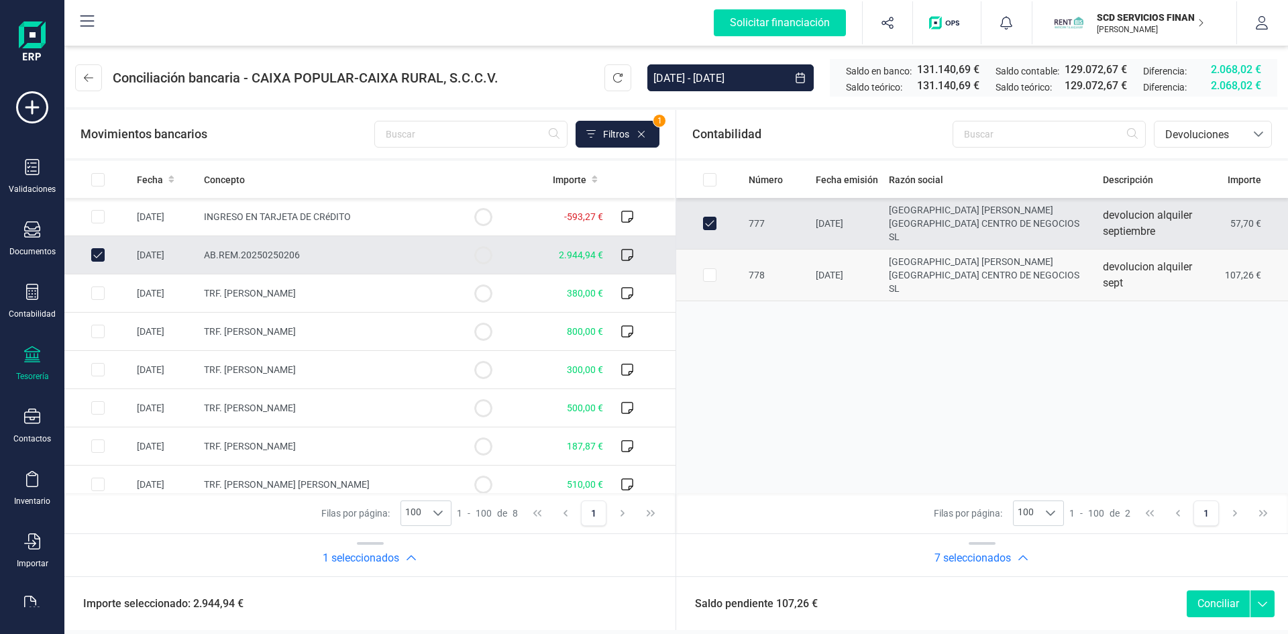
click at [710, 268] on input "Row Selected 6d911530-51ba-4ed1-9757-b81977454907" at bounding box center [709, 274] width 13 height 13
checkbox input "true"
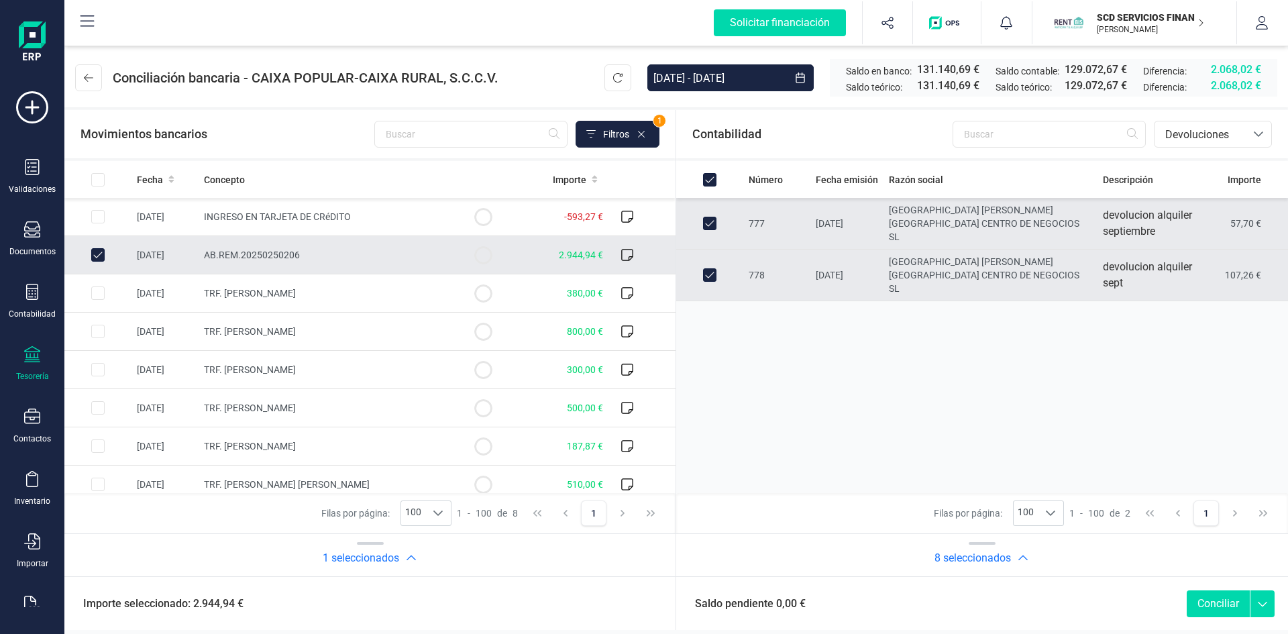
click at [1214, 603] on button "Conciliar" at bounding box center [1217, 603] width 63 height 27
checkbox input "false"
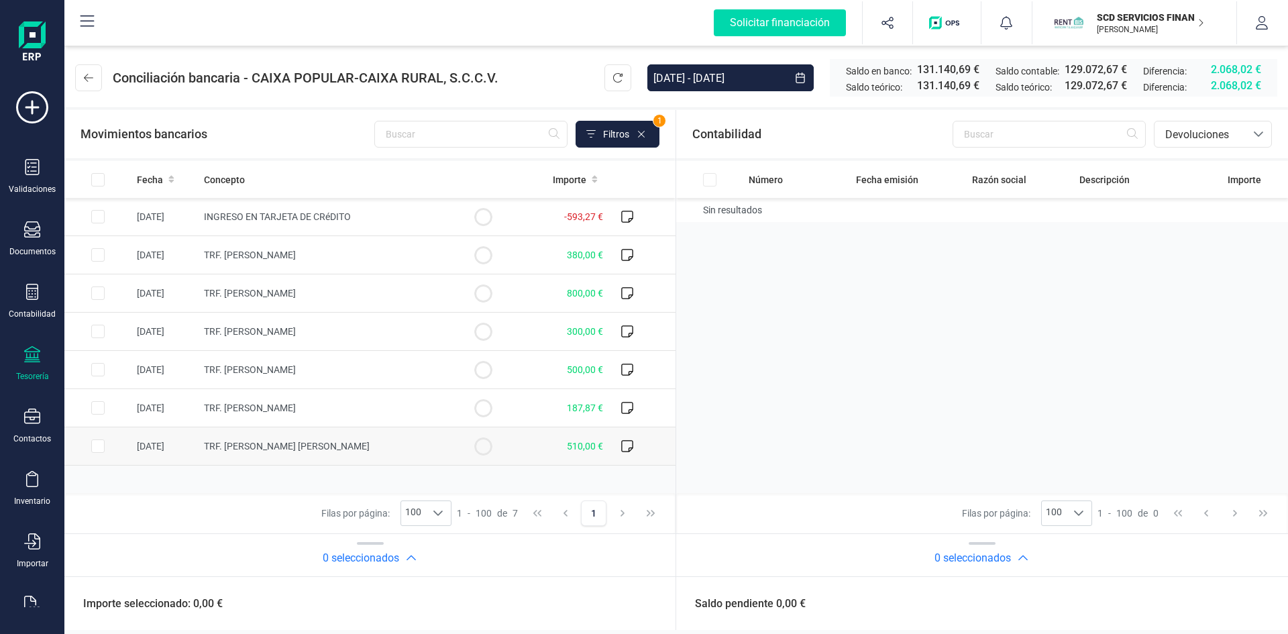
click at [97, 445] on input "Row Selected 051eb5a8-e9ff-4aa2-a08d-d7e7287c1eb8" at bounding box center [97, 445] width 13 height 13
checkbox input "true"
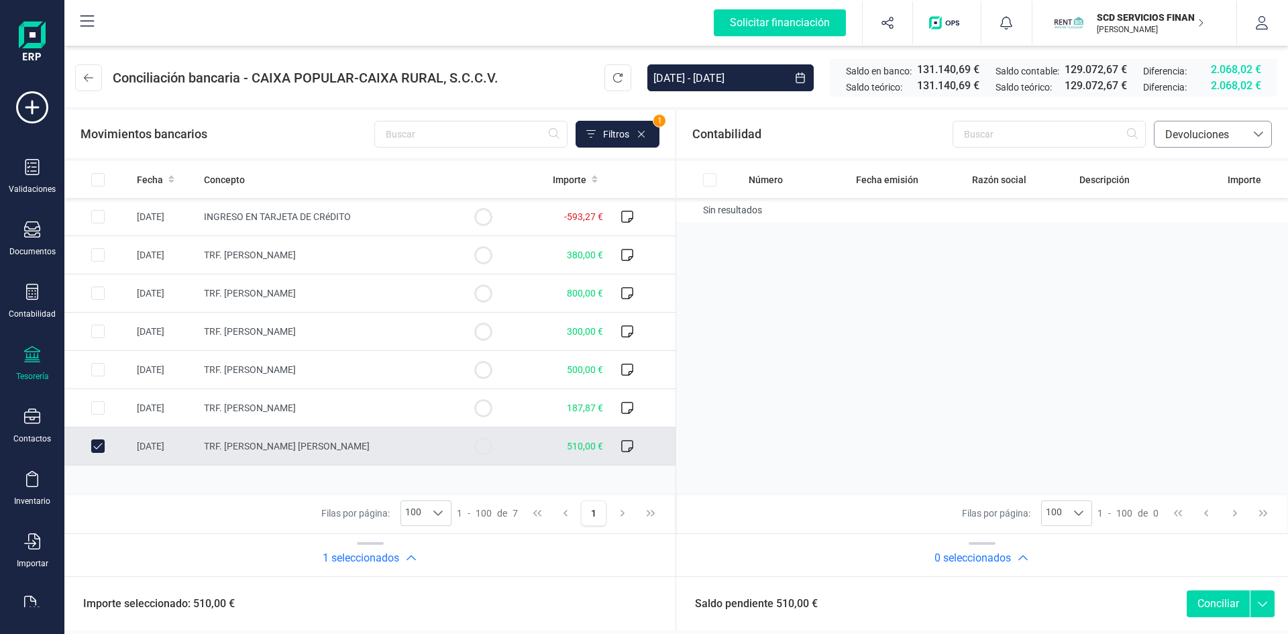
click at [1191, 135] on span "Devoluciones" at bounding box center [1200, 135] width 80 height 16
click at [1184, 284] on span "Préstamos" at bounding box center [1189, 279] width 51 height 16
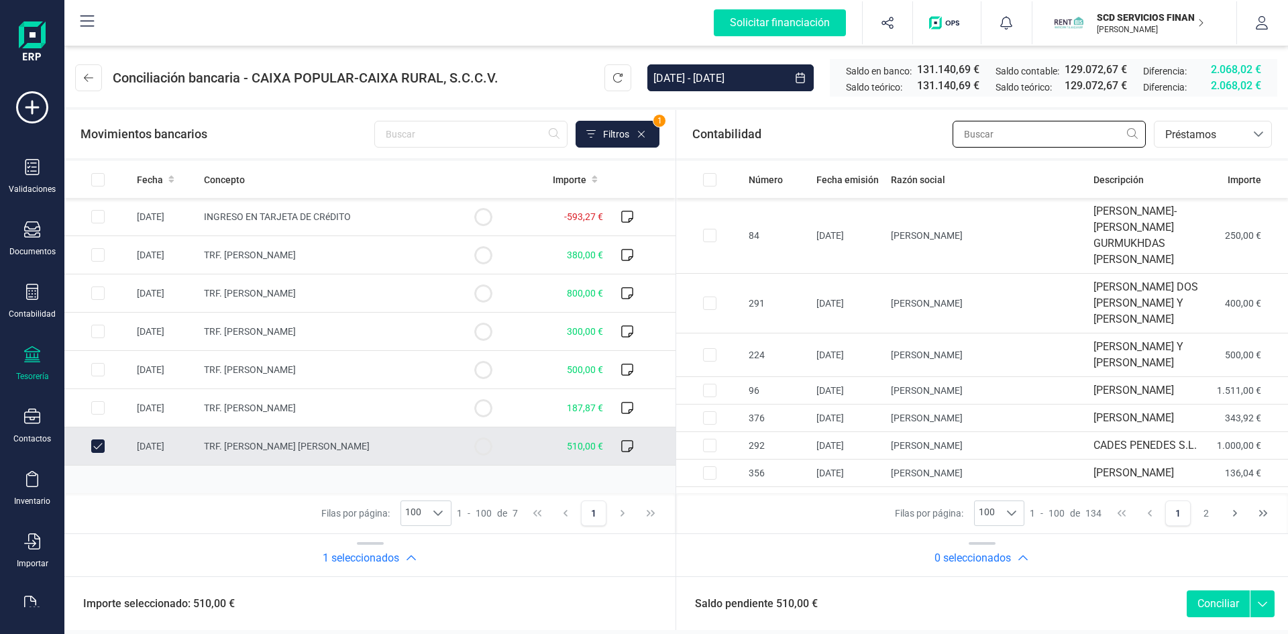
click at [1041, 135] on input "text" at bounding box center [1048, 134] width 193 height 27
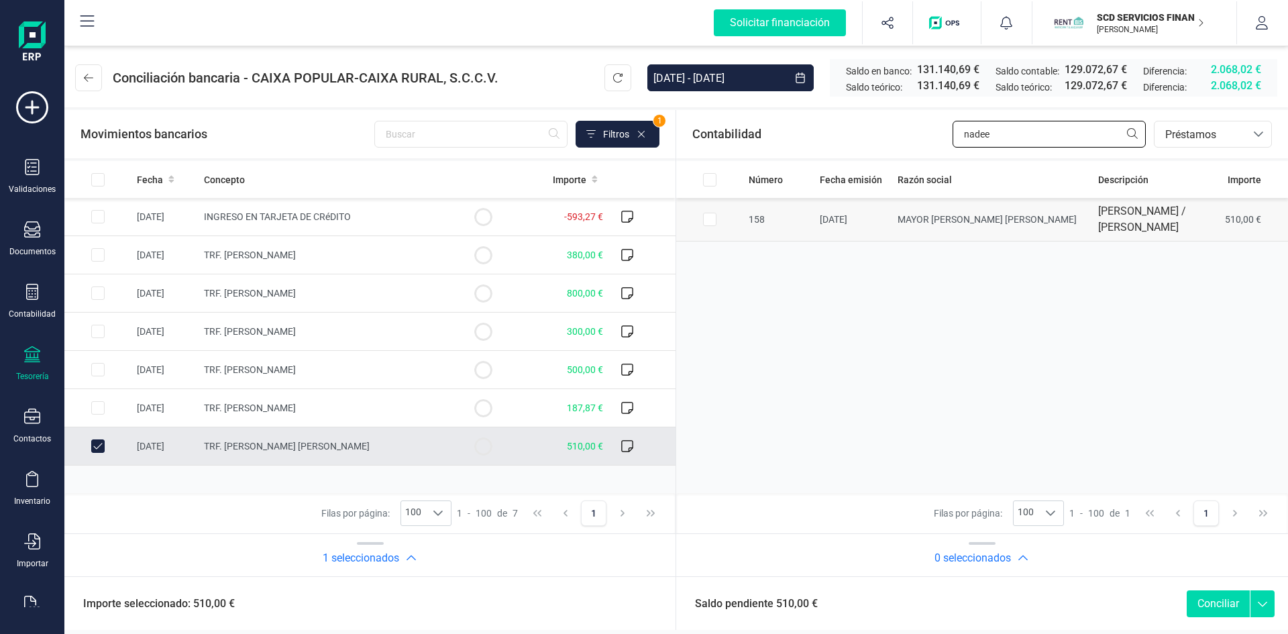
type input "nadee"
click at [703, 223] on input "Row Selected 9f2f782f-8db7-4652-9a89-3b6f1a3bafb7" at bounding box center [709, 219] width 13 height 13
checkbox input "true"
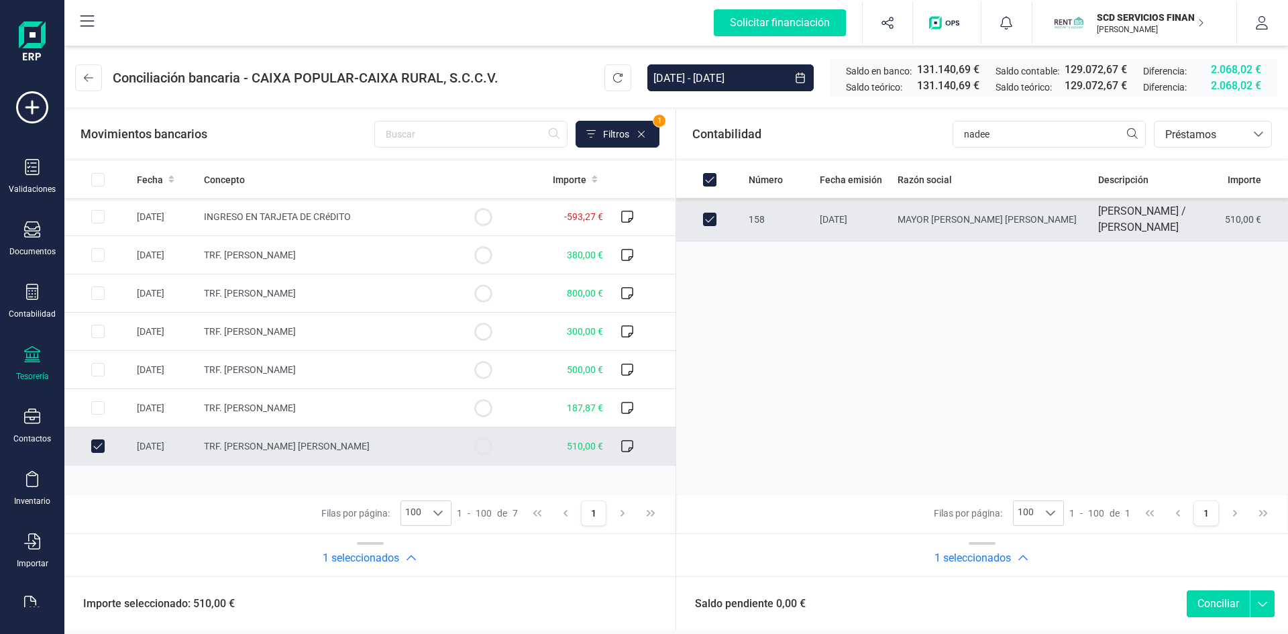
click at [1215, 600] on button "Conciliar" at bounding box center [1217, 603] width 63 height 27
checkbox input "false"
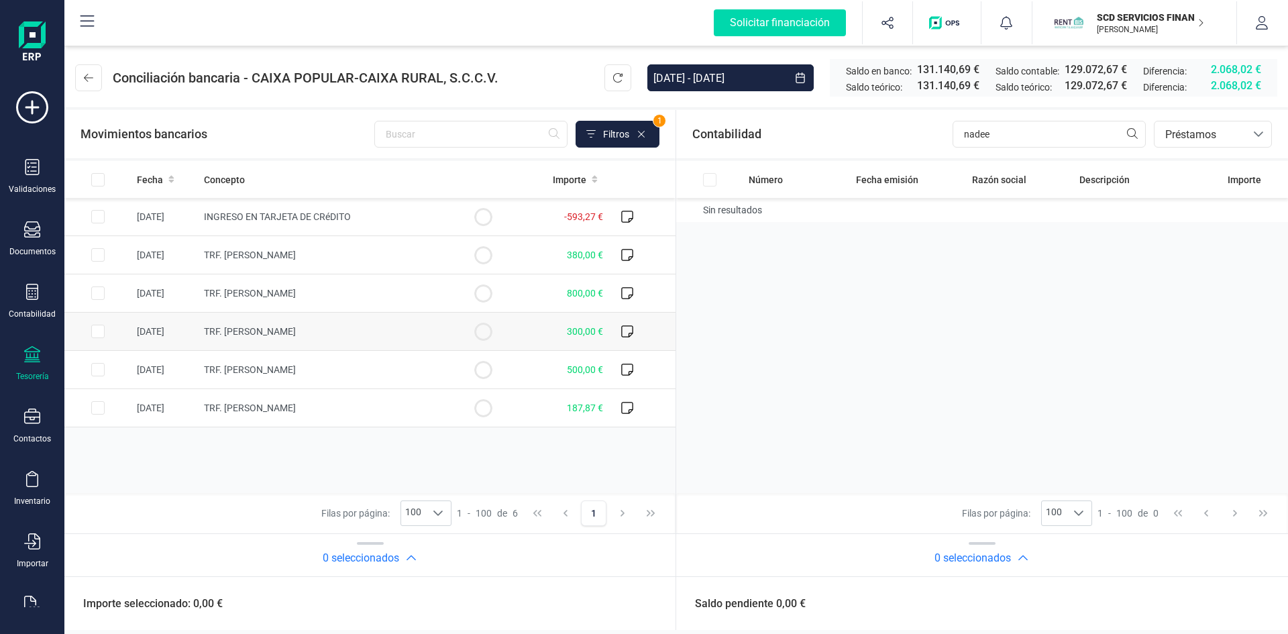
click at [96, 331] on input "Row Selected a7668e80-8cfa-42c1-870c-8896e64e2a4b" at bounding box center [97, 331] width 13 height 13
checkbox input "true"
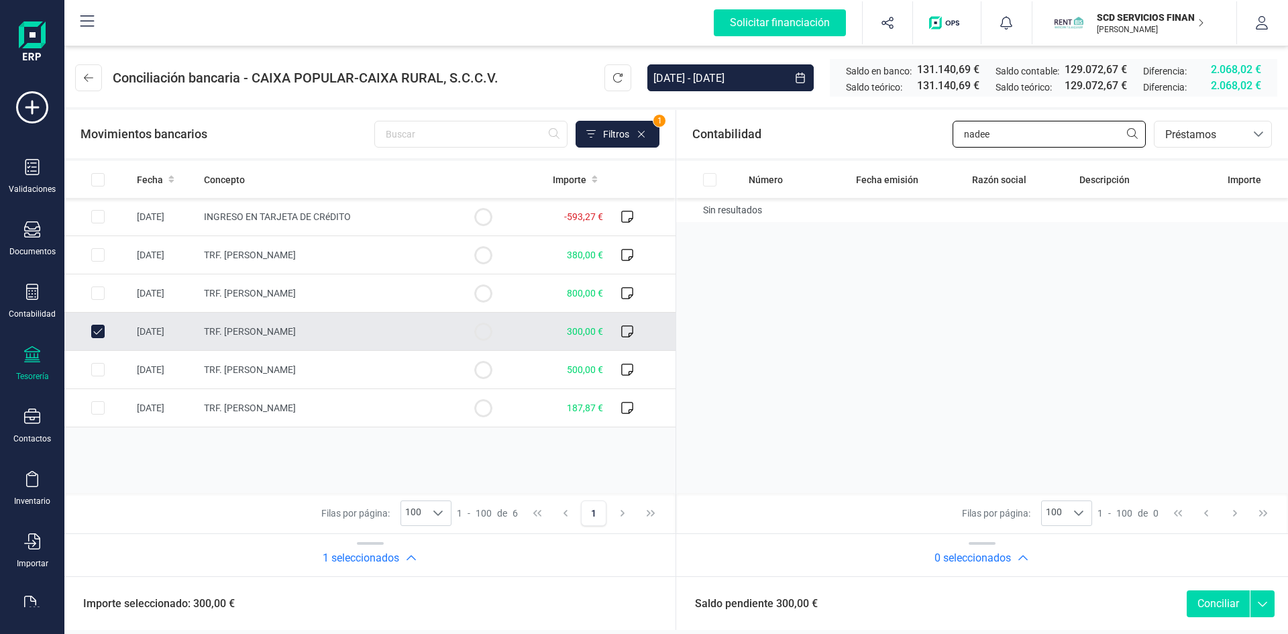
drag, startPoint x: 1001, startPoint y: 131, endPoint x: 812, endPoint y: 142, distance: 188.8
click at [822, 144] on div "Contabilidad nadee bancos.conciliacion.modal.headerLoan bancos.conciliacion.mod…" at bounding box center [982, 134] width 612 height 48
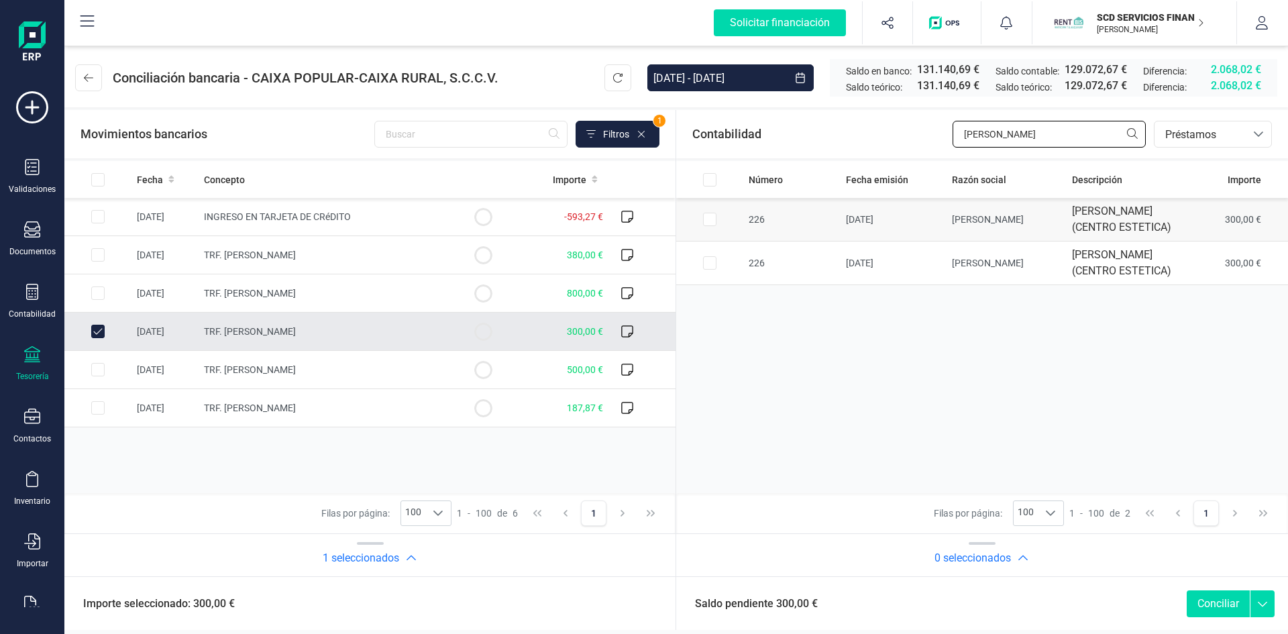
type input "antonio v"
click at [716, 226] on input "Row Selected 000bbe27-d6c4-4f4a-bb0b-d3e16af920cd" at bounding box center [709, 219] width 13 height 13
checkbox input "true"
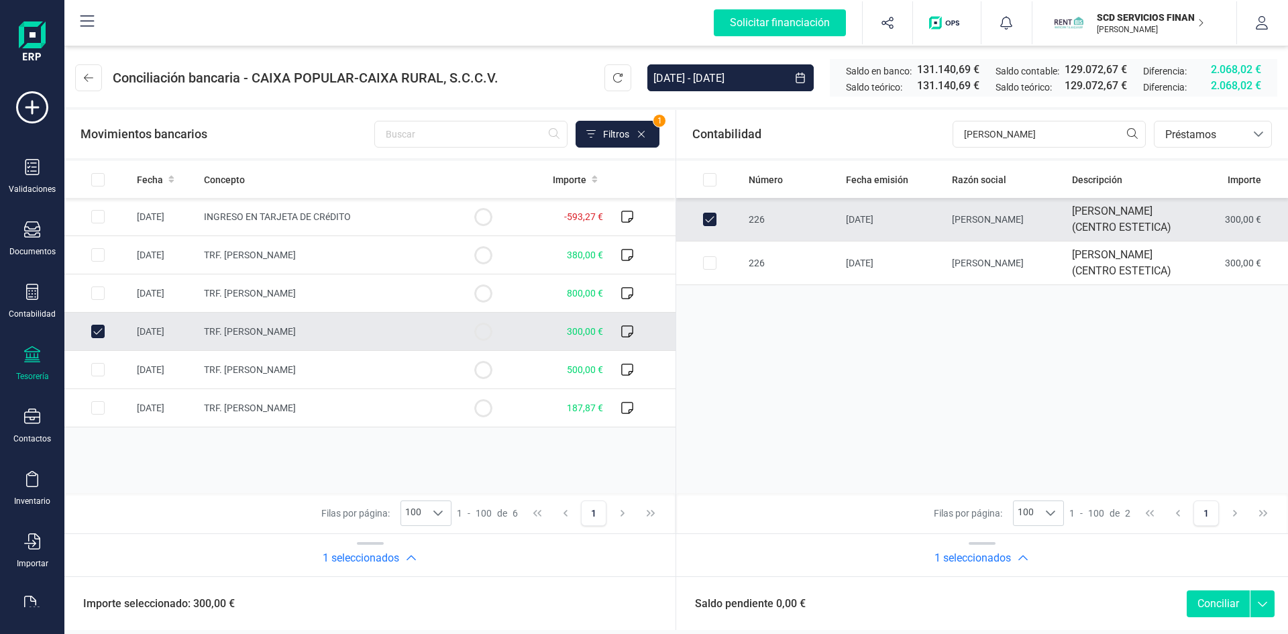
click at [1223, 596] on button "Conciliar" at bounding box center [1217, 603] width 63 height 27
checkbox input "false"
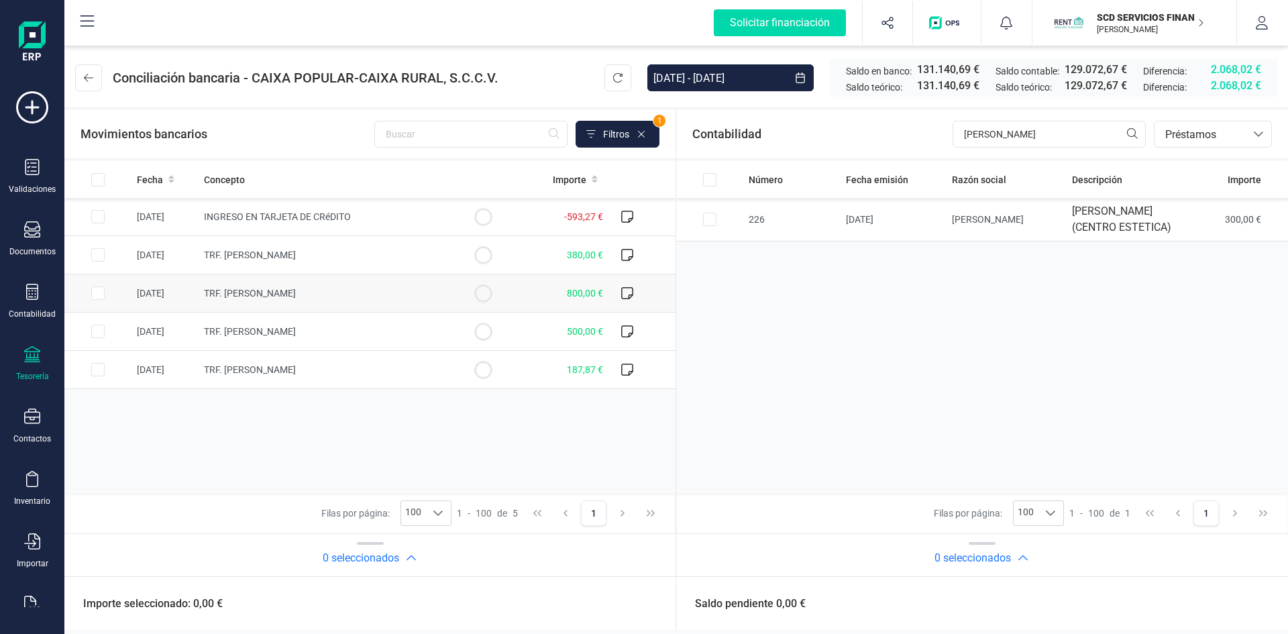
click at [98, 292] on input "Row Selected 86e189f5-8175-4884-9cae-5f32185c0257" at bounding box center [97, 292] width 13 height 13
checkbox input "true"
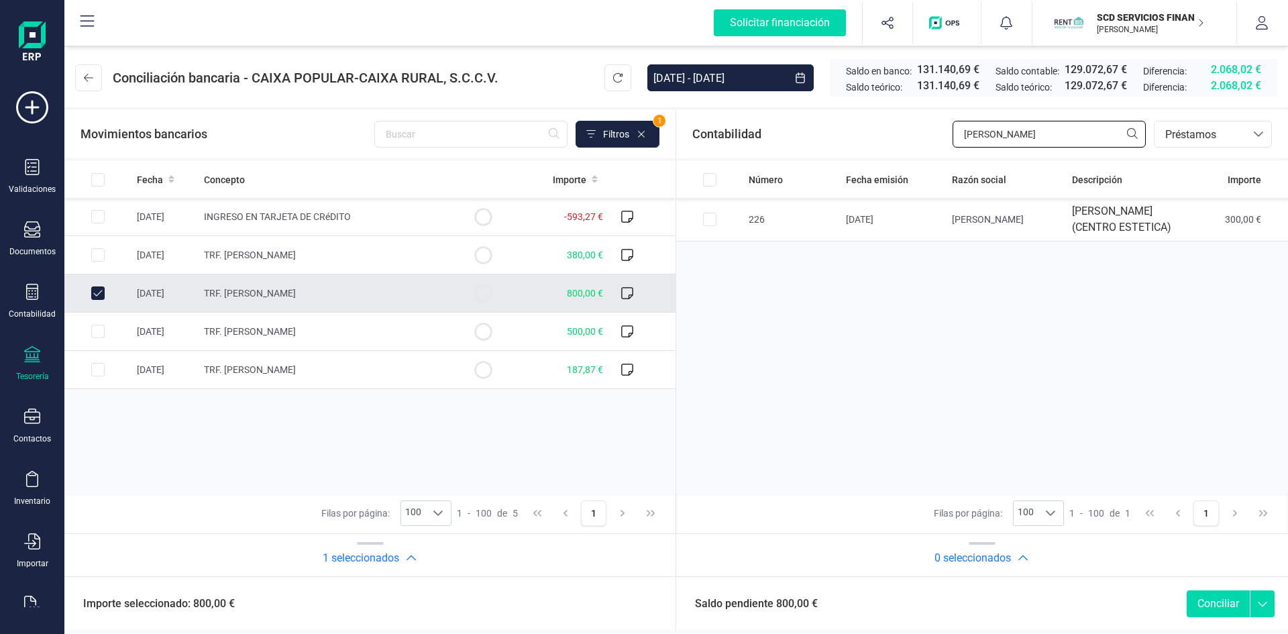
drag, startPoint x: 1008, startPoint y: 129, endPoint x: 841, endPoint y: 145, distance: 167.7
click at [845, 139] on div "Contabilidad antonio v bancos.conciliacion.modal.headerLoan bancos.conciliacion…" at bounding box center [982, 134] width 612 height 48
type input "laura vic"
click at [707, 226] on input "Row Selected 5ba2ce34-7493-41be-833a-8b1e915cad30" at bounding box center [709, 219] width 13 height 13
checkbox input "true"
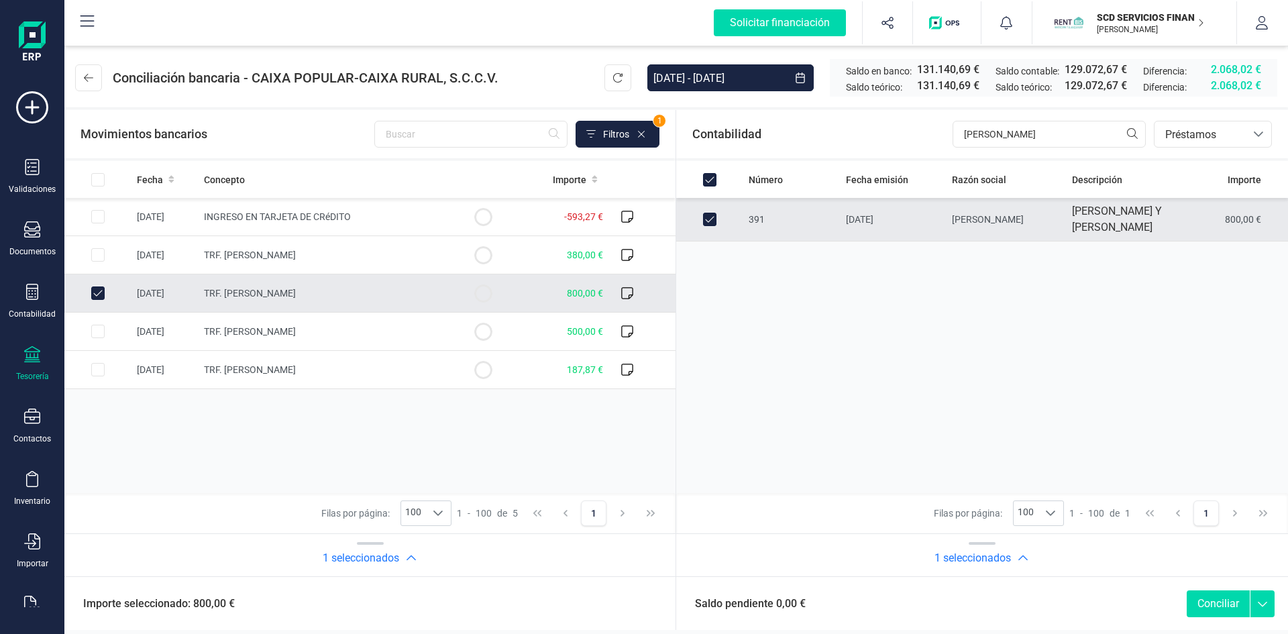
click at [1208, 603] on button "Conciliar" at bounding box center [1217, 603] width 63 height 27
checkbox input "false"
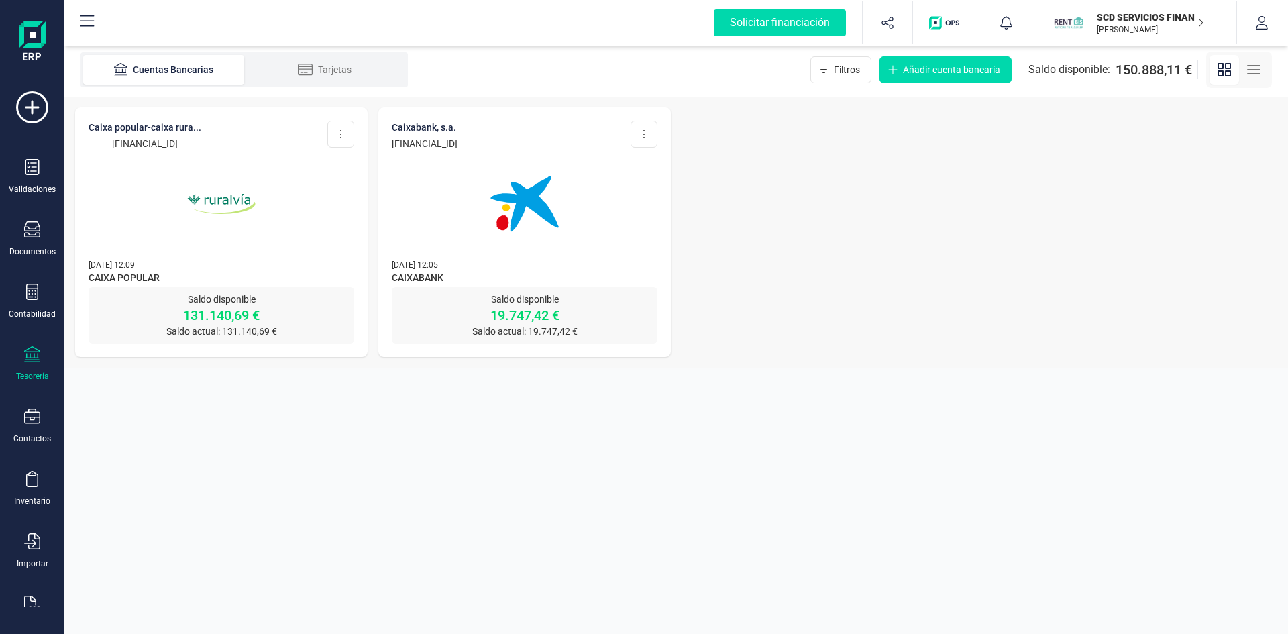
click at [215, 256] on img at bounding box center [221, 204] width 113 height 113
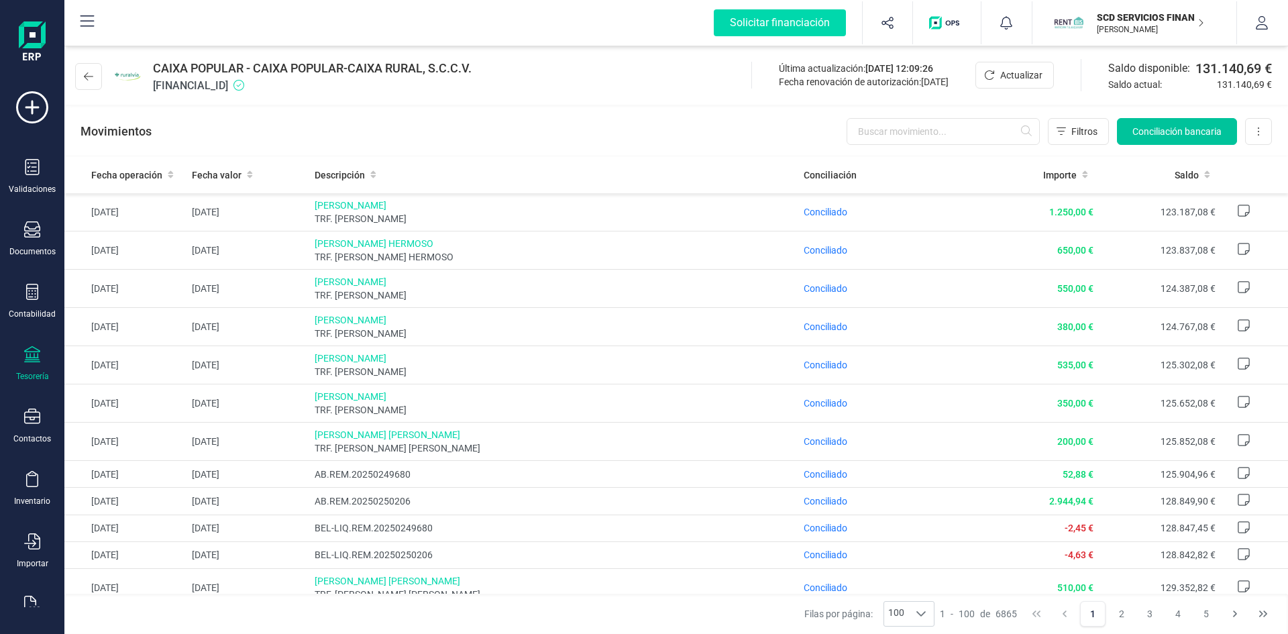
click at [1123, 129] on button "Conciliación bancaria" at bounding box center [1177, 131] width 120 height 27
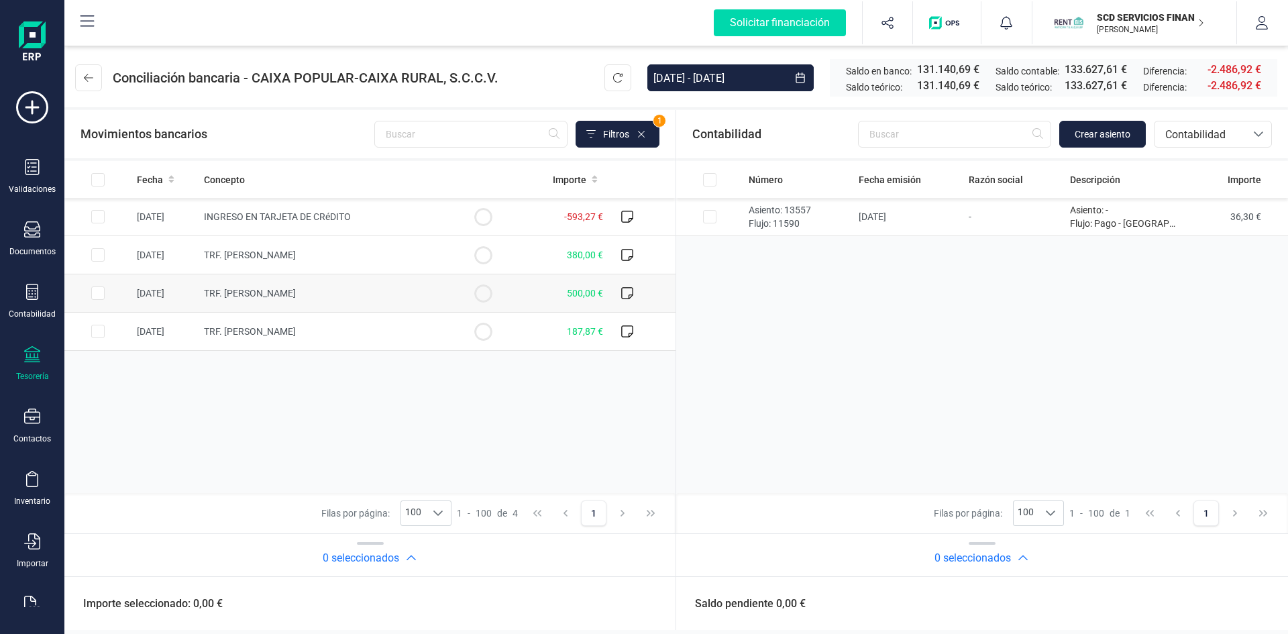
click at [93, 292] on input "Row Selected f6b6d9e8-8fda-4a6f-b351-90b222fe1a8b" at bounding box center [97, 292] width 13 height 13
checkbox input "true"
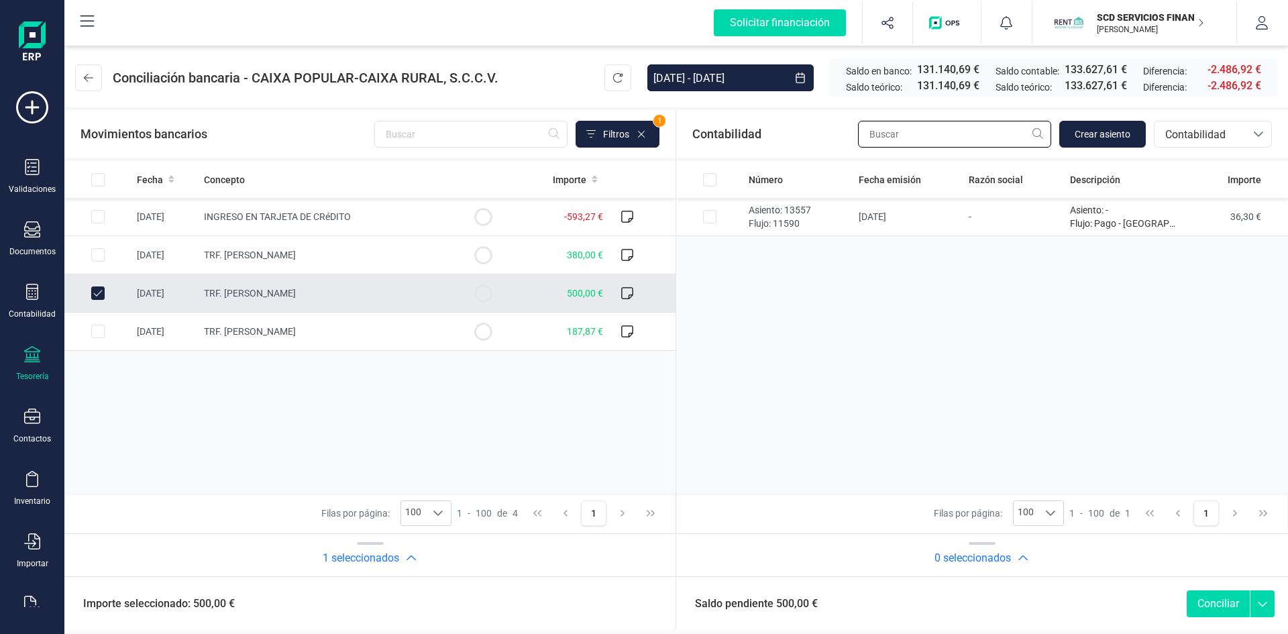
click at [967, 131] on input "text" at bounding box center [954, 134] width 193 height 27
type input "ruth"
click at [1166, 143] on span "Contabilidad" at bounding box center [1199, 133] width 91 height 25
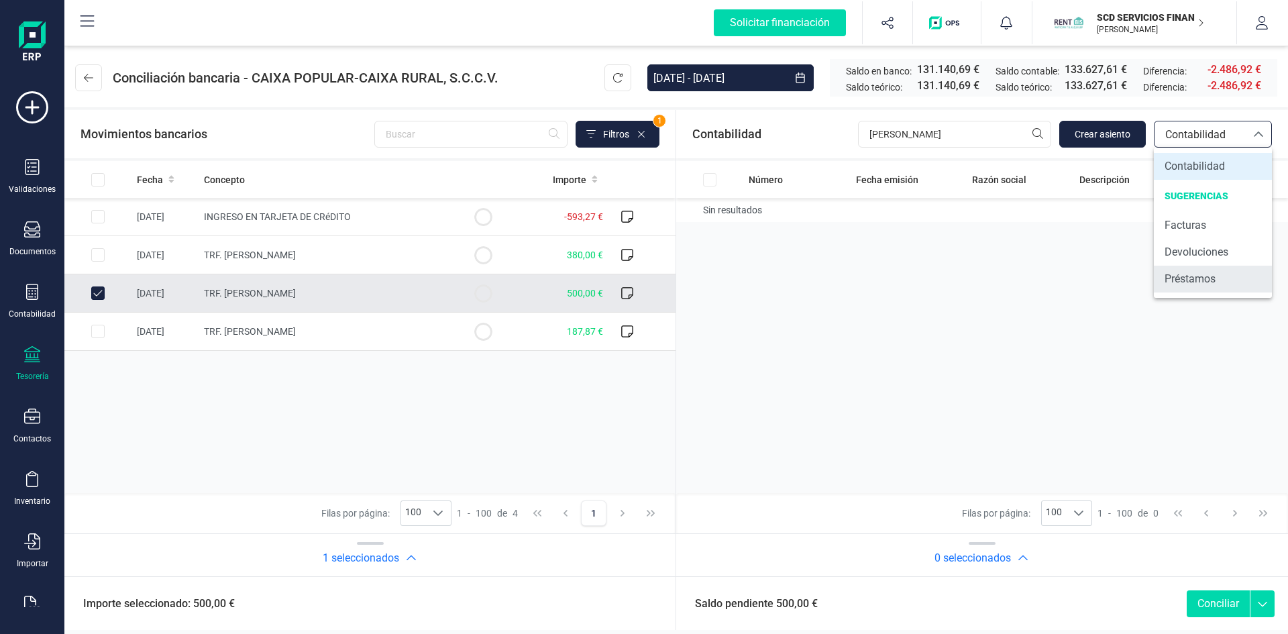
click at [1172, 275] on span "Préstamos" at bounding box center [1189, 279] width 51 height 16
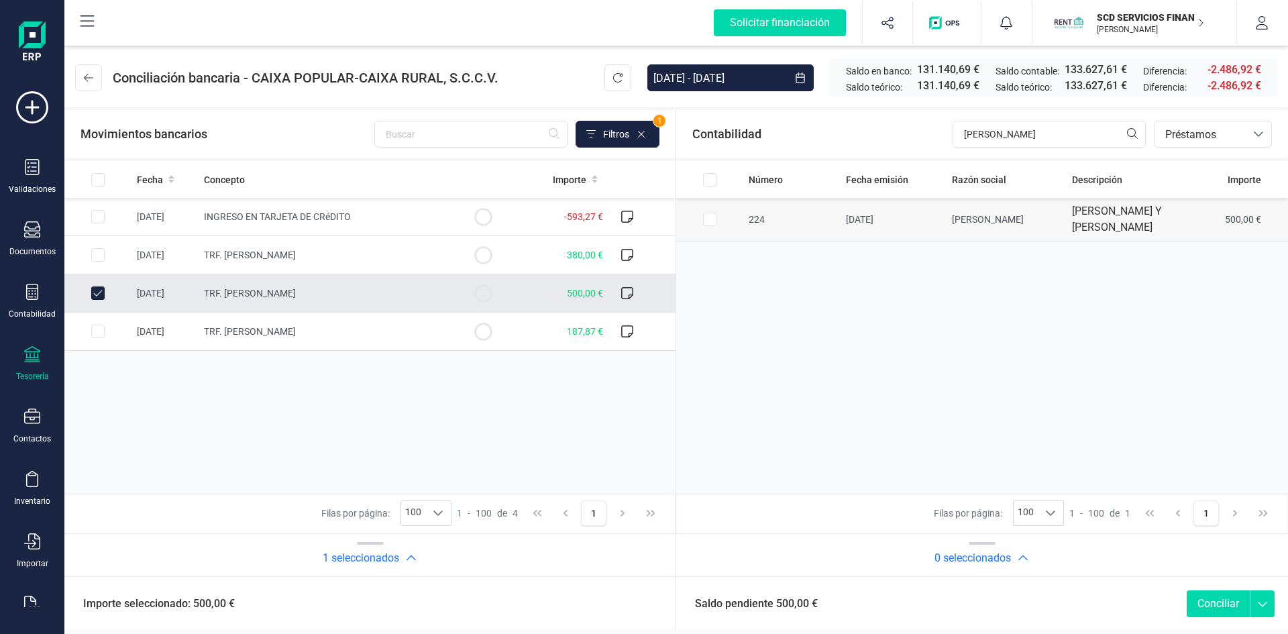
click at [708, 223] on input "Row Selected f3752f77-58fd-45a9-8fac-7e4b930ca221" at bounding box center [709, 219] width 13 height 13
checkbox input "true"
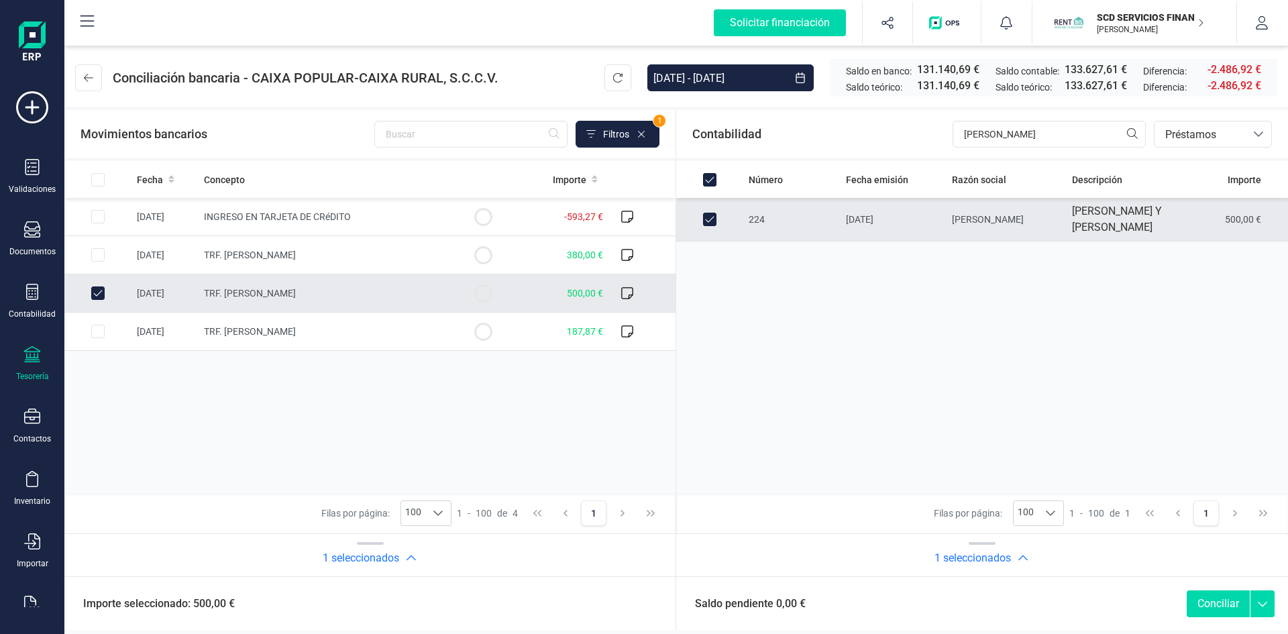
click at [1210, 599] on button "Conciliar" at bounding box center [1217, 603] width 63 height 27
checkbox input "false"
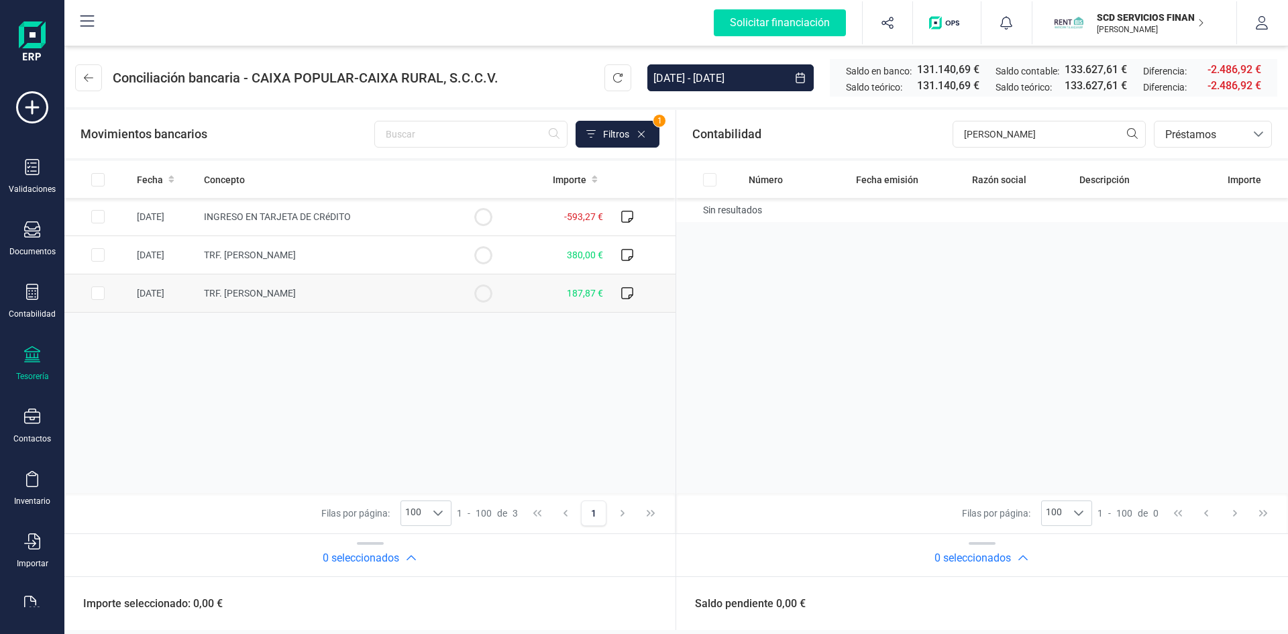
click at [97, 291] on input "Row Selected 027a4703-a689-4d5c-9765-b33f3e30b802" at bounding box center [97, 292] width 13 height 13
checkbox input "true"
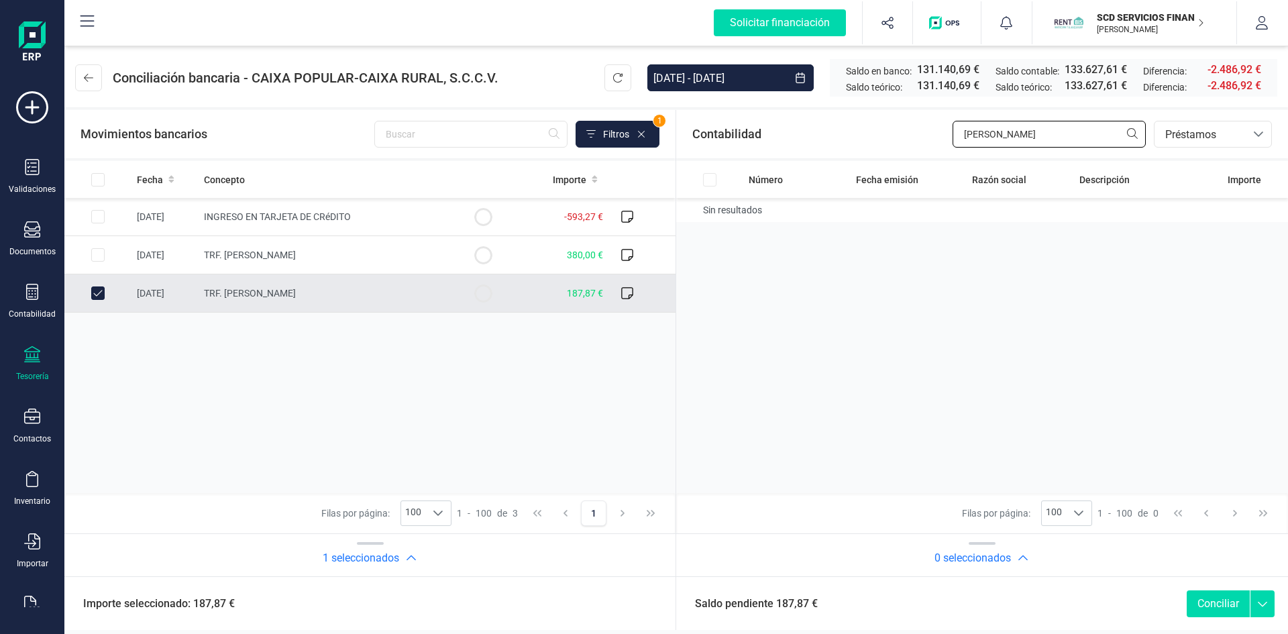
drag, startPoint x: 991, startPoint y: 136, endPoint x: 860, endPoint y: 133, distance: 131.5
click at [860, 133] on div "Contabilidad ruth bancos.conciliacion.modal.headerLoan bancos.conciliacion.moda…" at bounding box center [982, 134] width 612 height 48
type input "inmaculad"
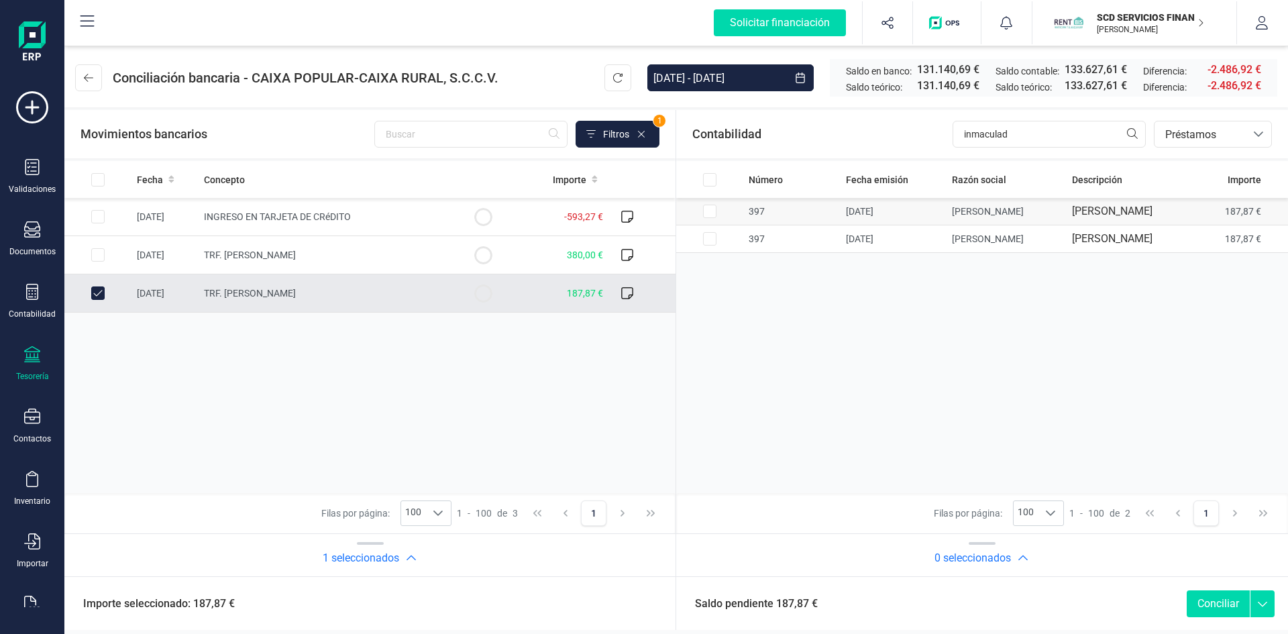
click at [708, 215] on input "Row Selected ac910d21-af87-4b3b-87e1-fec3f74b9b36" at bounding box center [709, 211] width 13 height 13
checkbox input "true"
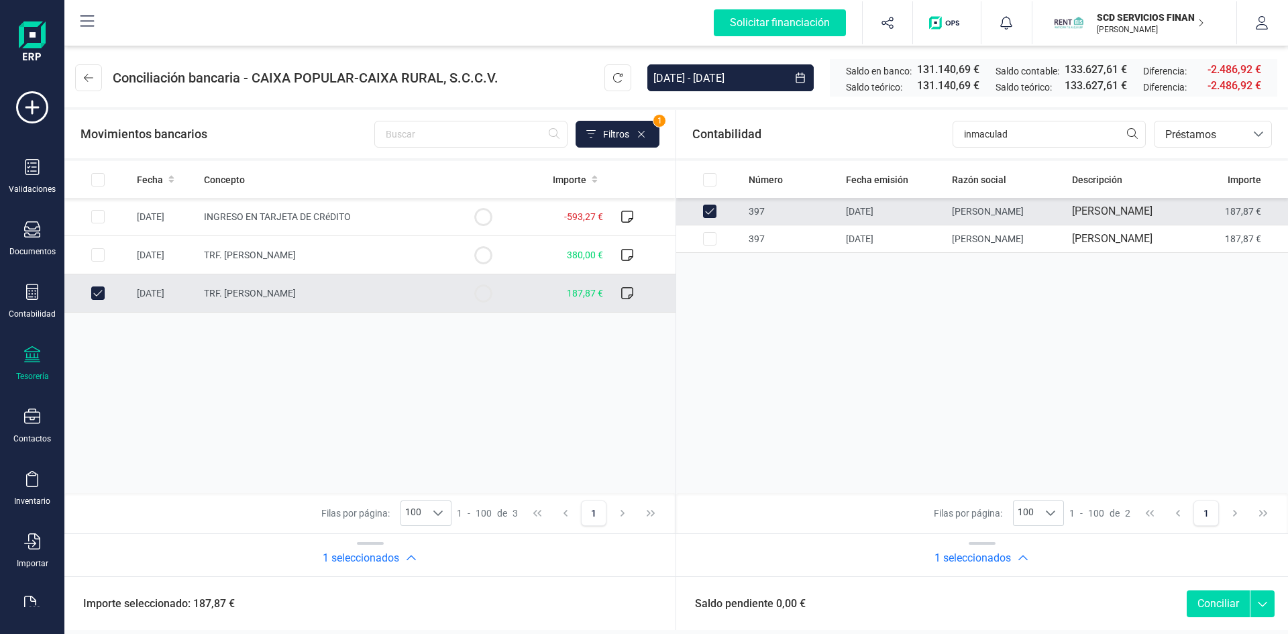
click at [1216, 600] on button "Conciliar" at bounding box center [1217, 603] width 63 height 27
checkbox input "false"
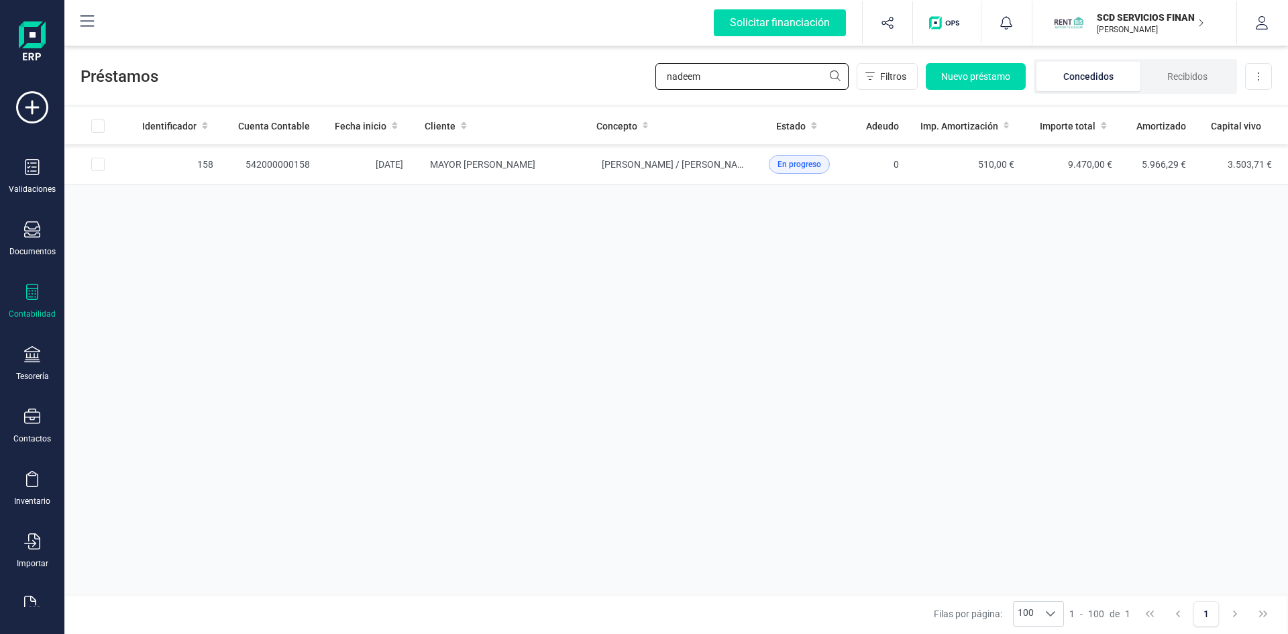
drag, startPoint x: 712, startPoint y: 77, endPoint x: 536, endPoint y: 73, distance: 175.8
click at [537, 73] on div "Préstamos nadeem Filtros Nuevo préstamo Concedidos Recibidos Descargar Excel" at bounding box center [675, 74] width 1223 height 62
type input "[PERSON_NAME]"
click at [292, 164] on td "542000000226" at bounding box center [272, 164] width 97 height 41
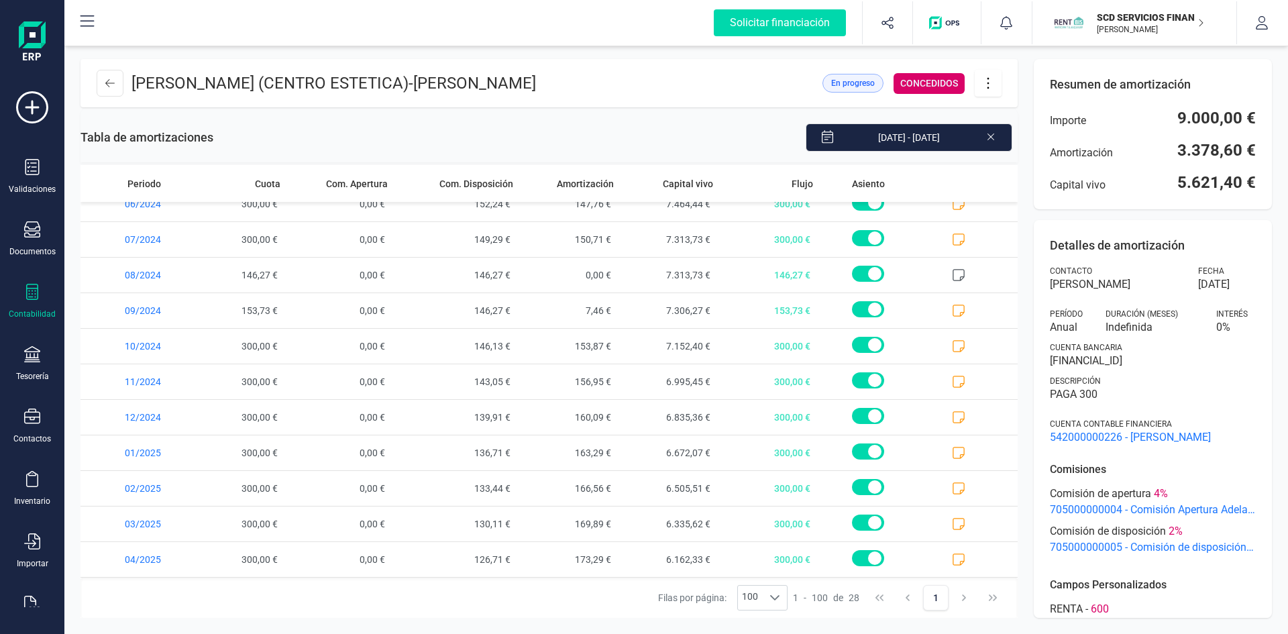
scroll to position [620, 0]
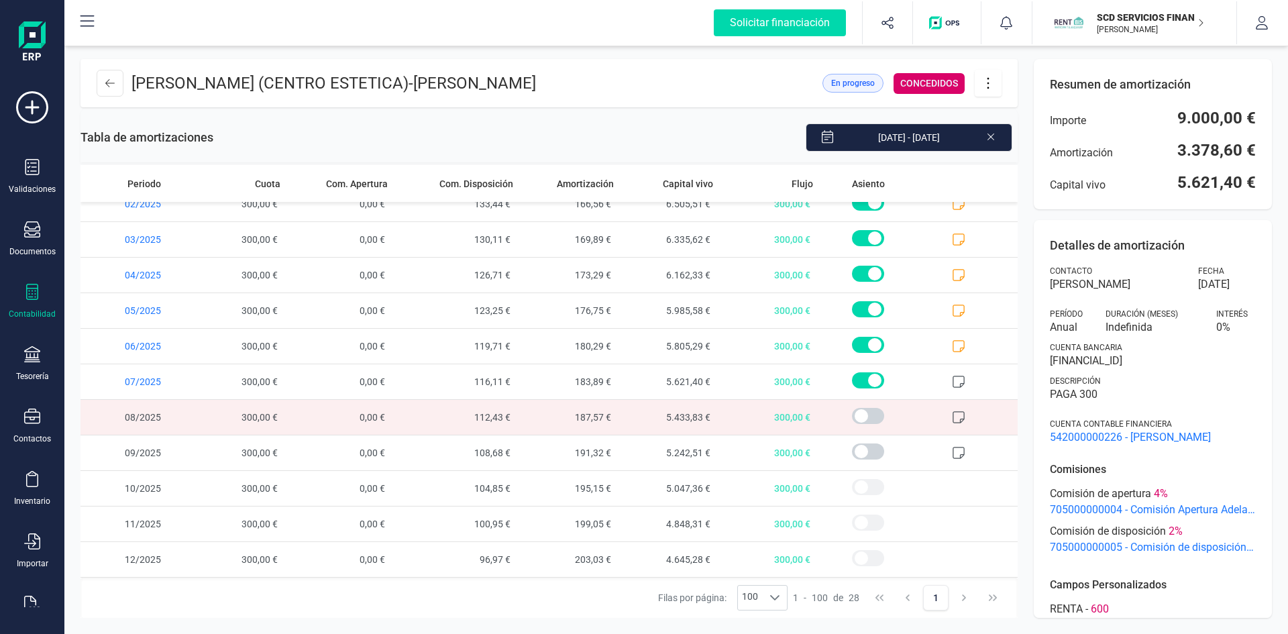
click at [956, 416] on span at bounding box center [966, 417] width 99 height 35
click at [952, 417] on icon at bounding box center [958, 416] width 13 height 13
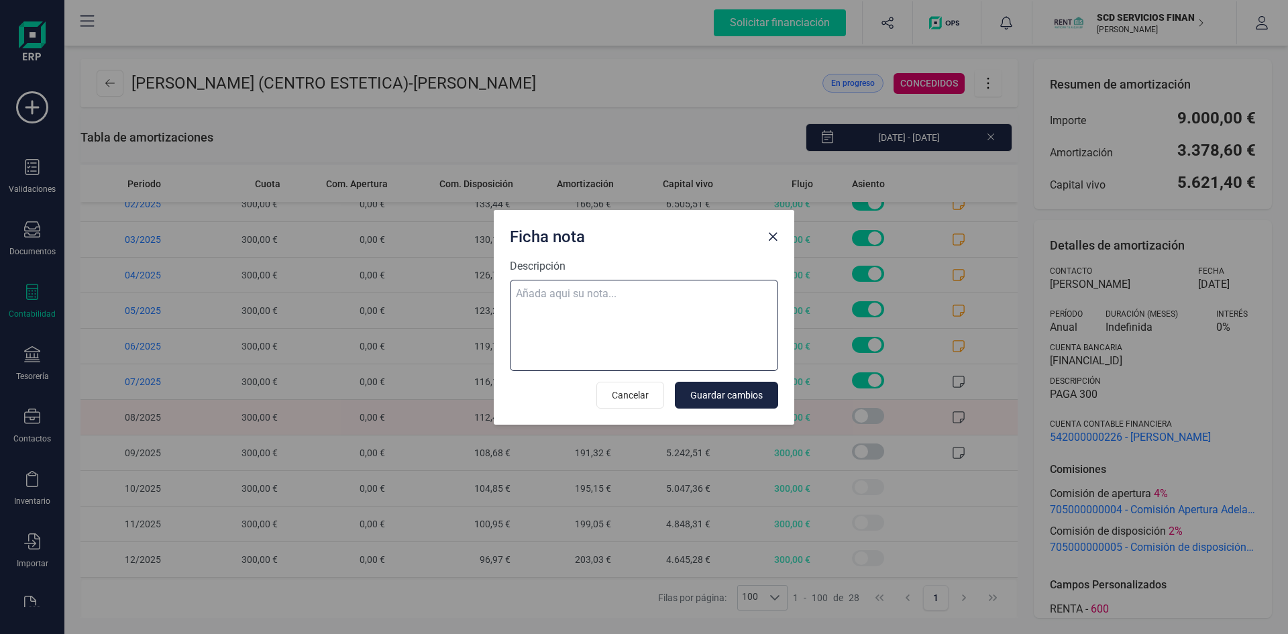
click at [587, 288] on textarea "Descripción" at bounding box center [644, 325] width 268 height 91
paste textarea "[DATE] 9 trf. [PERSON_NAME] 300,00"
type textarea "[DATE] 9 trf. [PERSON_NAME] 300,00"
click at [740, 390] on span "Guardar cambios" at bounding box center [726, 394] width 72 height 13
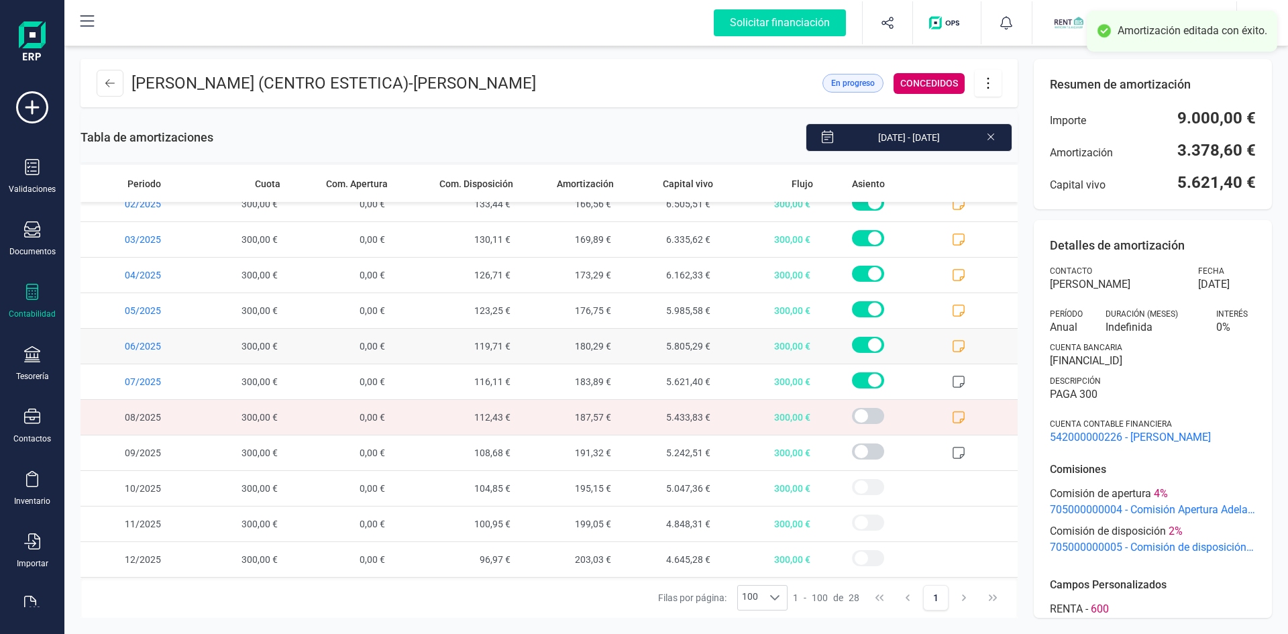
click at [952, 341] on icon at bounding box center [958, 345] width 13 height 13
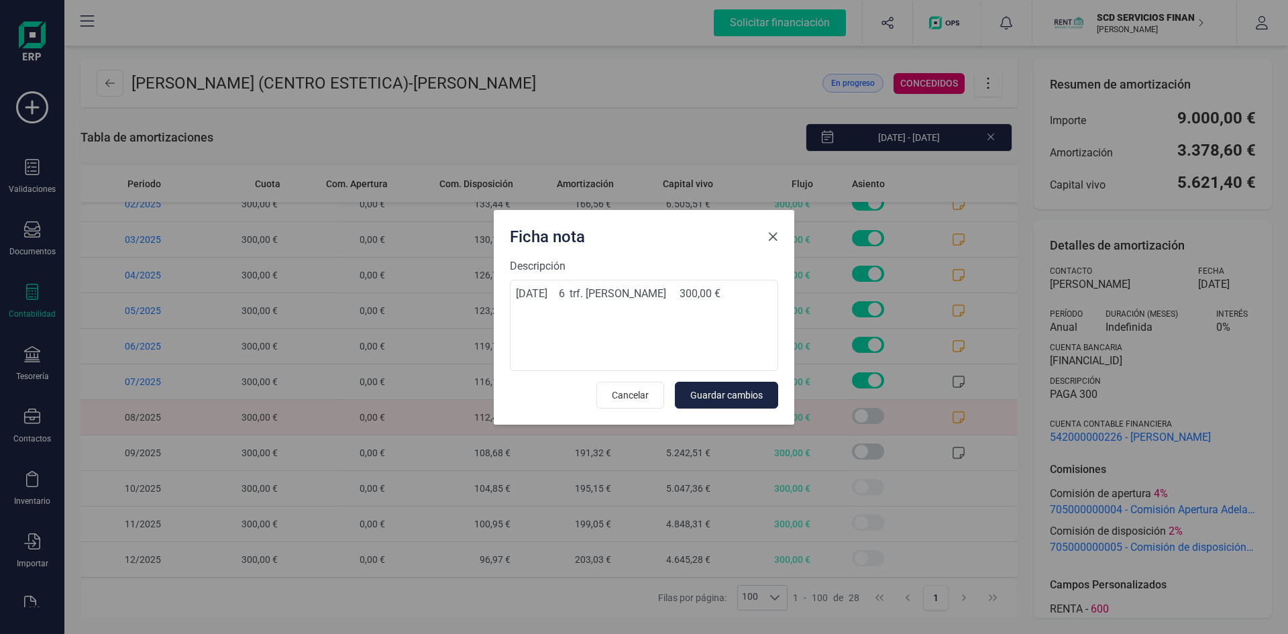
click at [772, 238] on span "Close" at bounding box center [772, 236] width 11 height 11
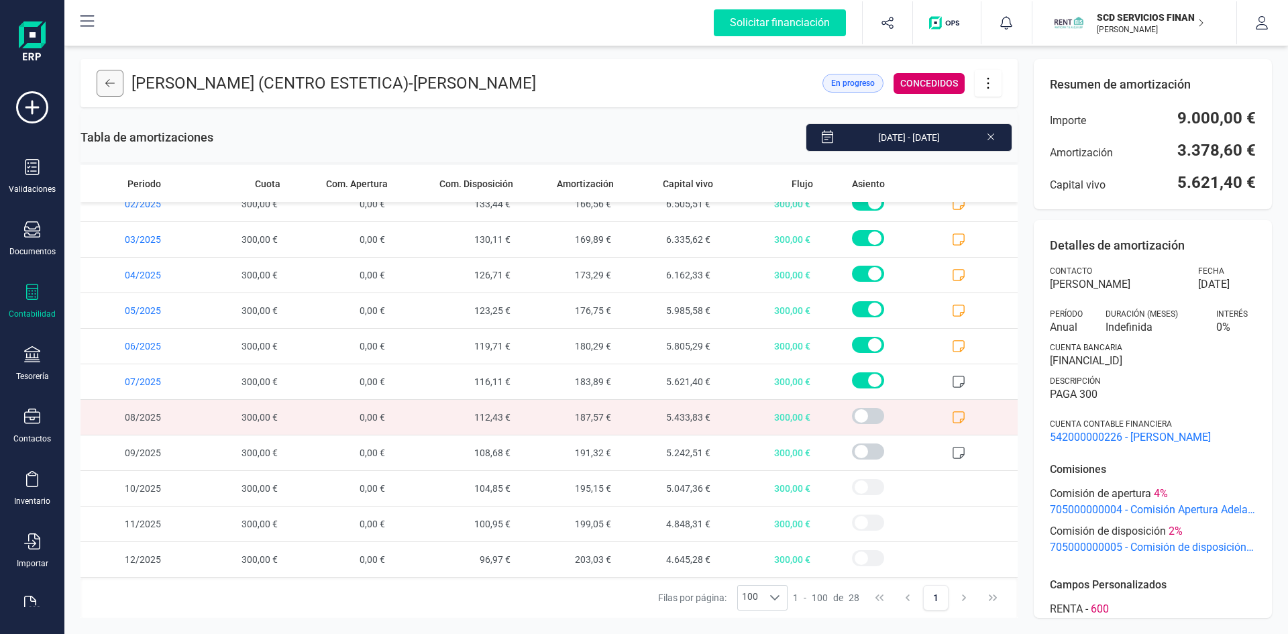
click at [109, 91] on button at bounding box center [110, 83] width 27 height 27
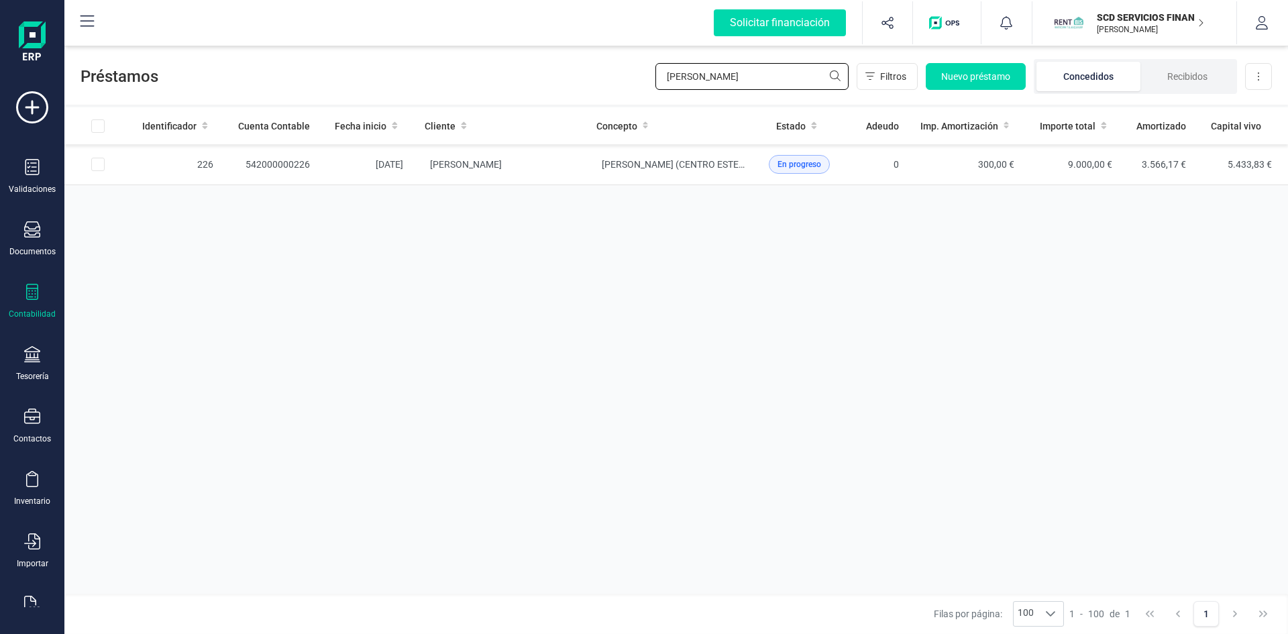
drag, startPoint x: 728, startPoint y: 76, endPoint x: 440, endPoint y: 76, distance: 288.4
click at [463, 76] on div "Préstamos [PERSON_NAME] vill Filtros Nuevo préstamo Concedidos Recibidos Descar…" at bounding box center [675, 74] width 1223 height 62
type input "[PERSON_NAME]"
click at [448, 167] on span "[PERSON_NAME]" at bounding box center [466, 164] width 72 height 11
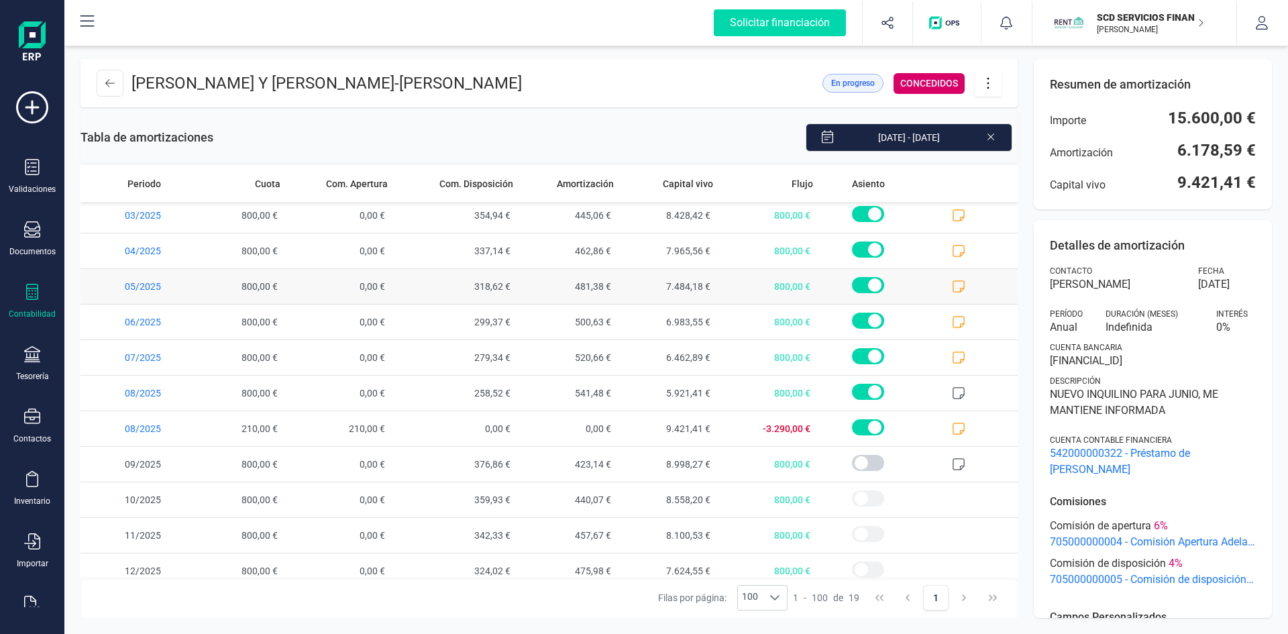
scroll to position [300, 0]
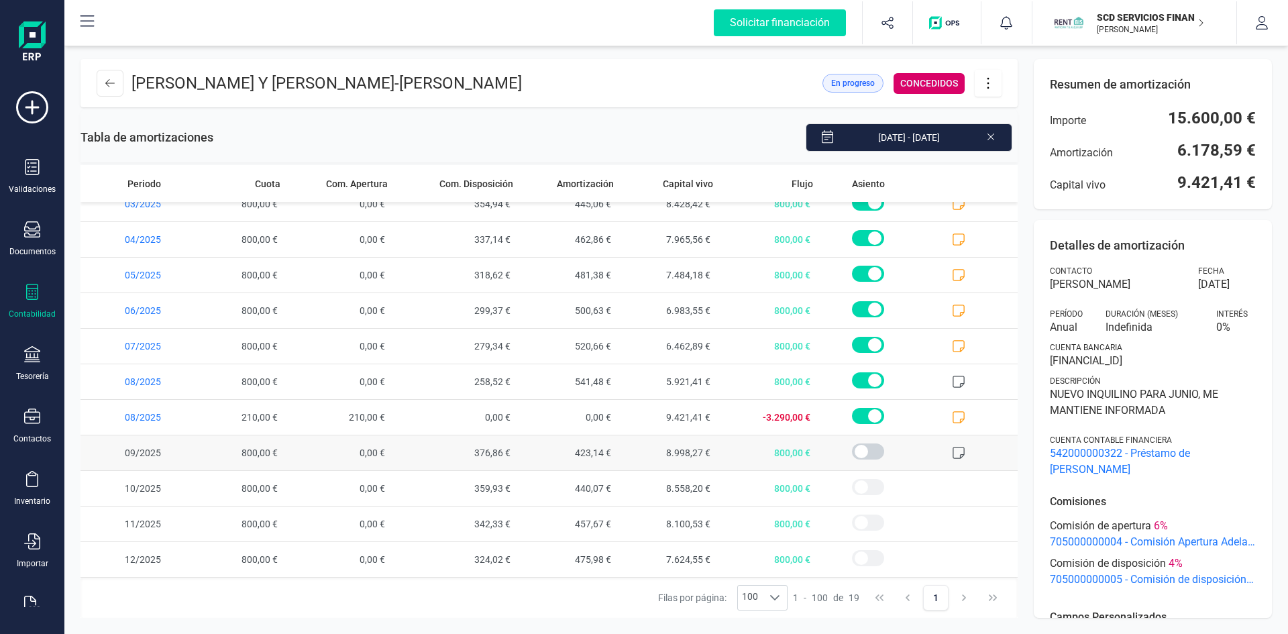
click at [952, 459] on icon at bounding box center [958, 452] width 13 height 13
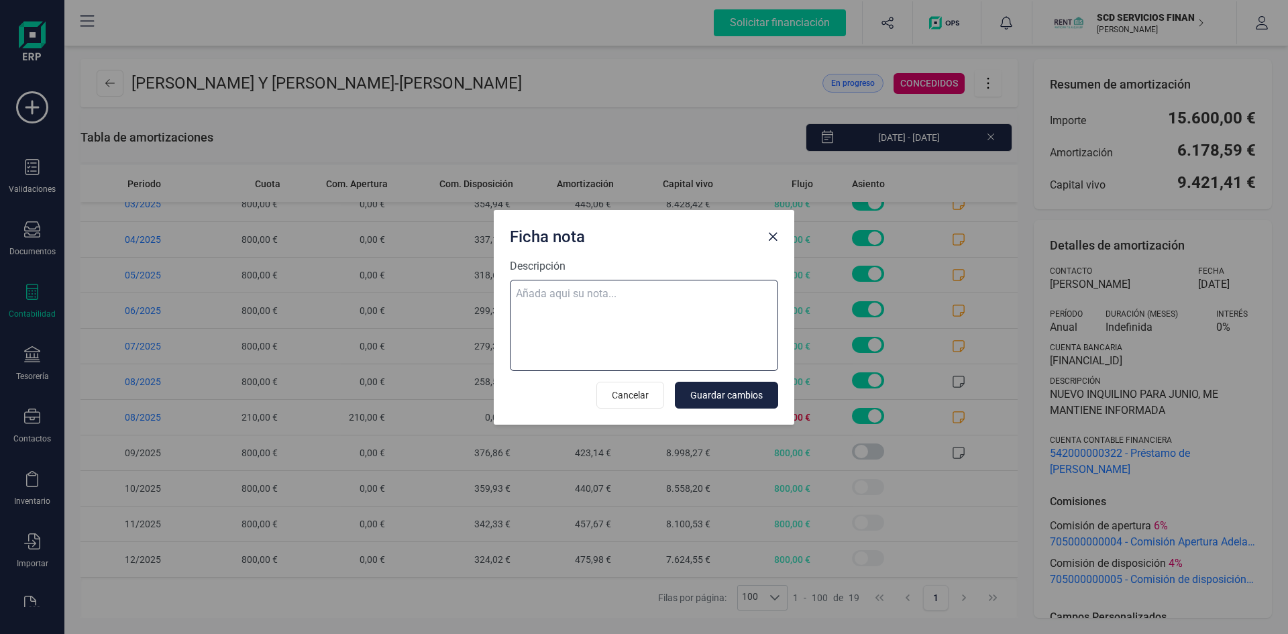
click at [596, 288] on textarea "Descripción" at bounding box center [644, 325] width 268 height 91
paste textarea "[DATE] 9 trf. [PERSON_NAME] 800,00"
type textarea "[DATE] 9 trf. [PERSON_NAME] 800,00"
click at [732, 390] on span "Guardar cambios" at bounding box center [726, 394] width 72 height 13
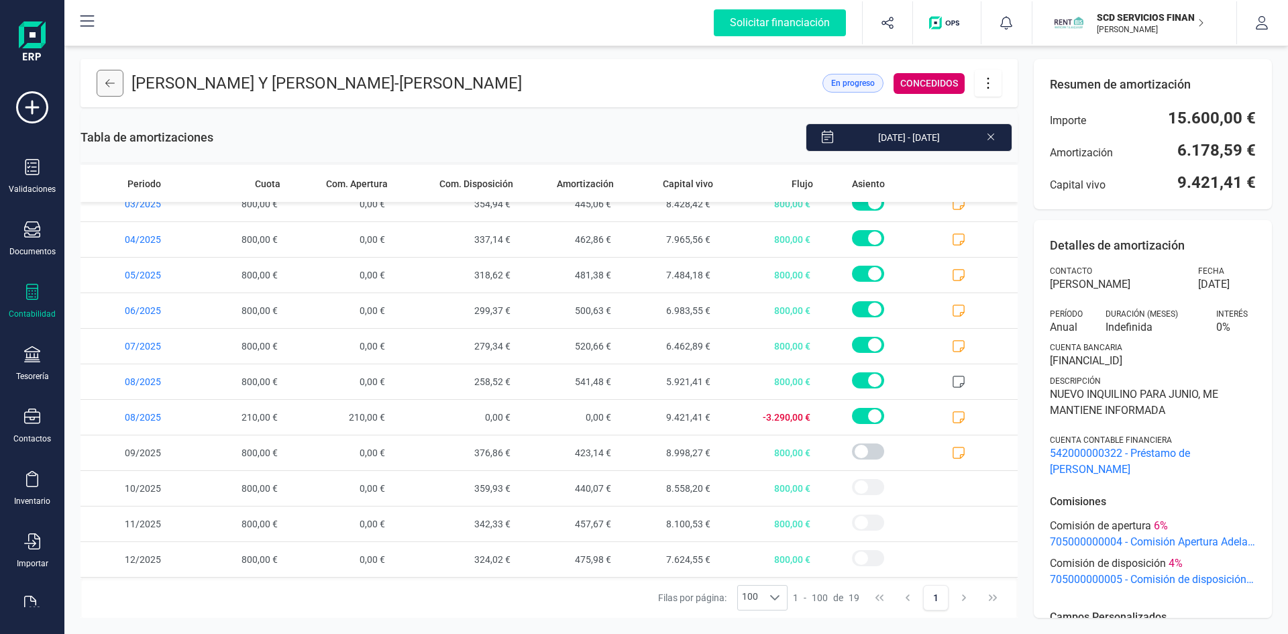
click at [103, 91] on button at bounding box center [110, 83] width 27 height 27
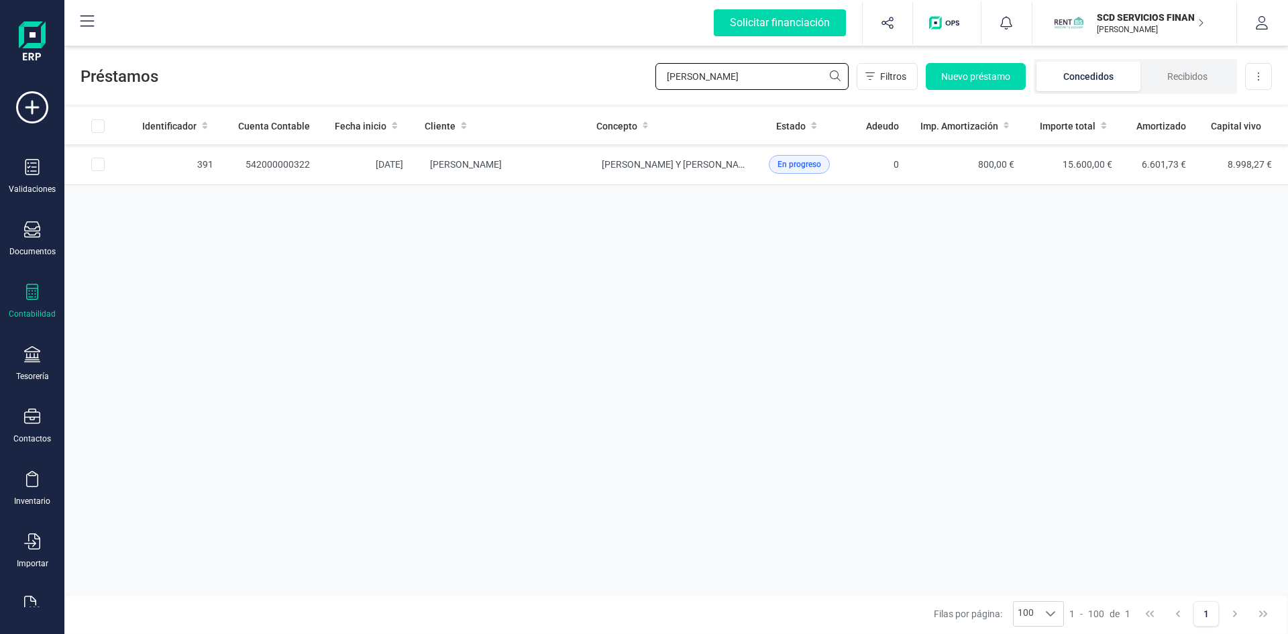
drag, startPoint x: 701, startPoint y: 74, endPoint x: 557, endPoint y: 87, distance: 144.7
click at [560, 75] on div "Préstamos laura vi Filtros Nuevo préstamo Concedidos Recibidos Descargar Excel" at bounding box center [675, 74] width 1223 height 62
type input "[PERSON_NAME]"
click at [454, 165] on span "[PERSON_NAME]" at bounding box center [466, 164] width 72 height 11
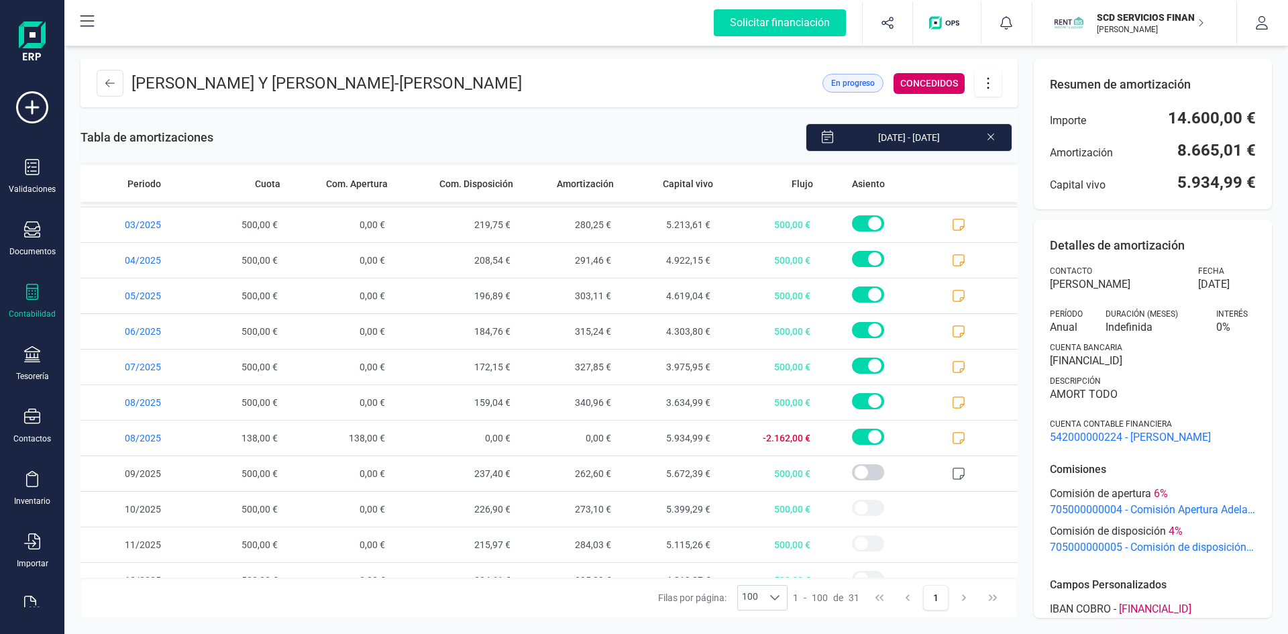
scroll to position [726, 0]
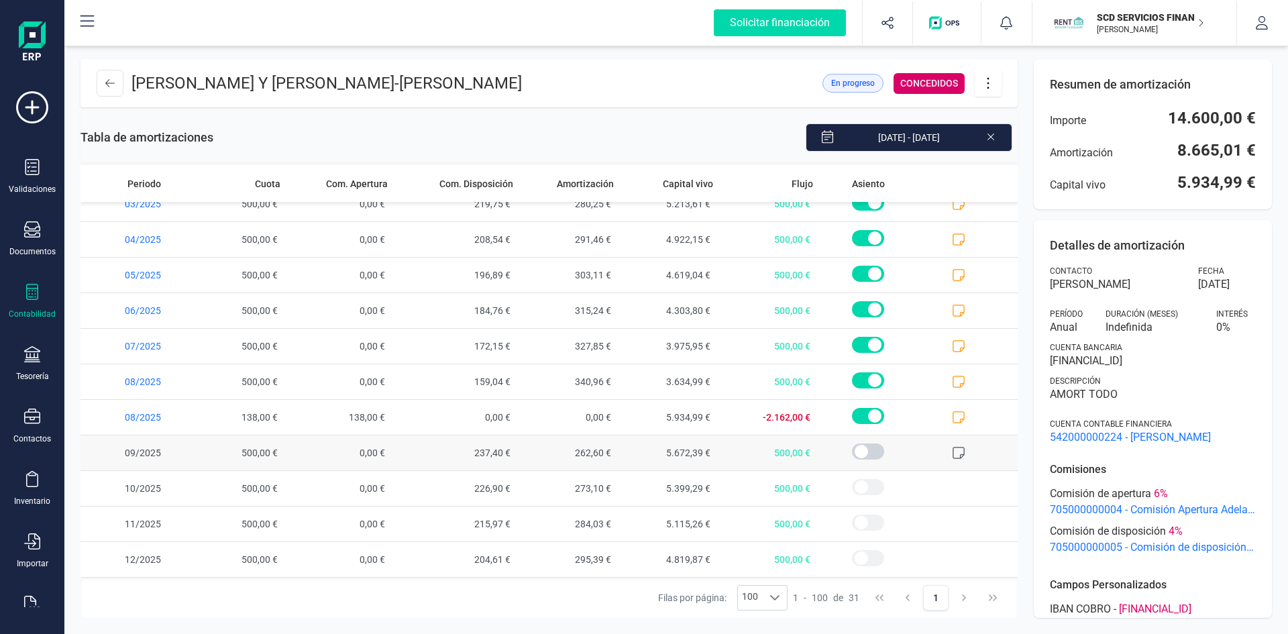
click at [952, 451] on icon at bounding box center [958, 452] width 13 height 13
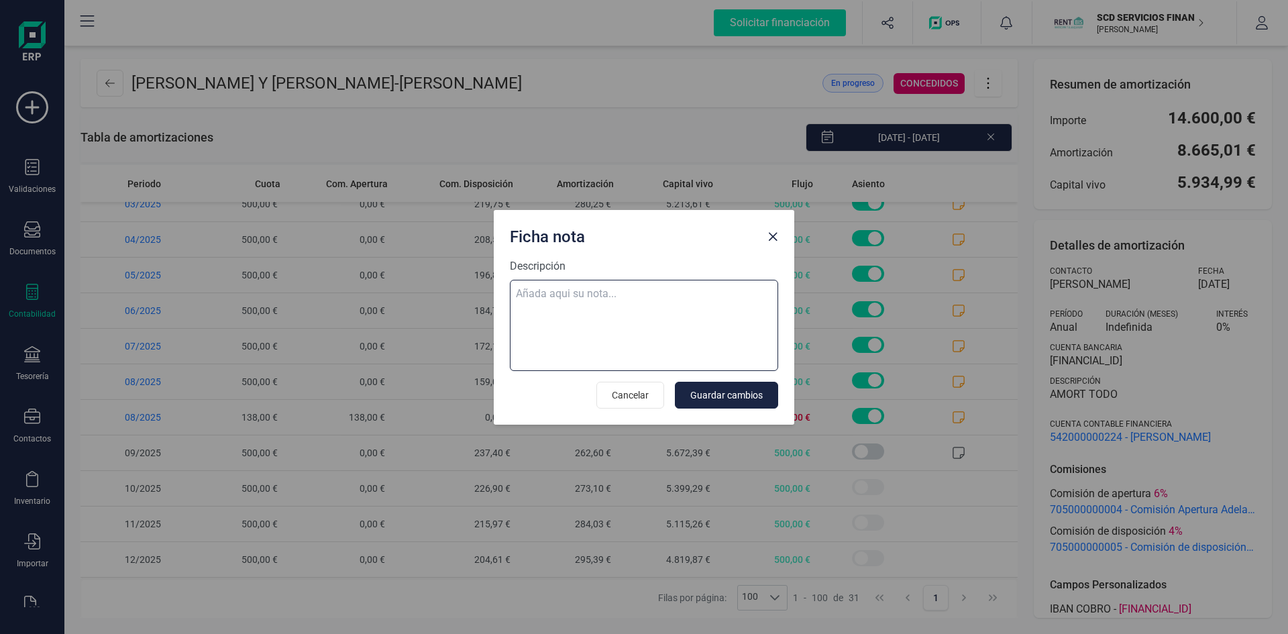
click at [561, 296] on textarea "Descripción" at bounding box center [644, 325] width 268 height 91
paste textarea "[DATE] 9 trf. [PERSON_NAME] 500,00"
type textarea "[DATE] 9 trf. [PERSON_NAME] 500,00"
click at [738, 390] on span "Guardar cambios" at bounding box center [726, 394] width 72 height 13
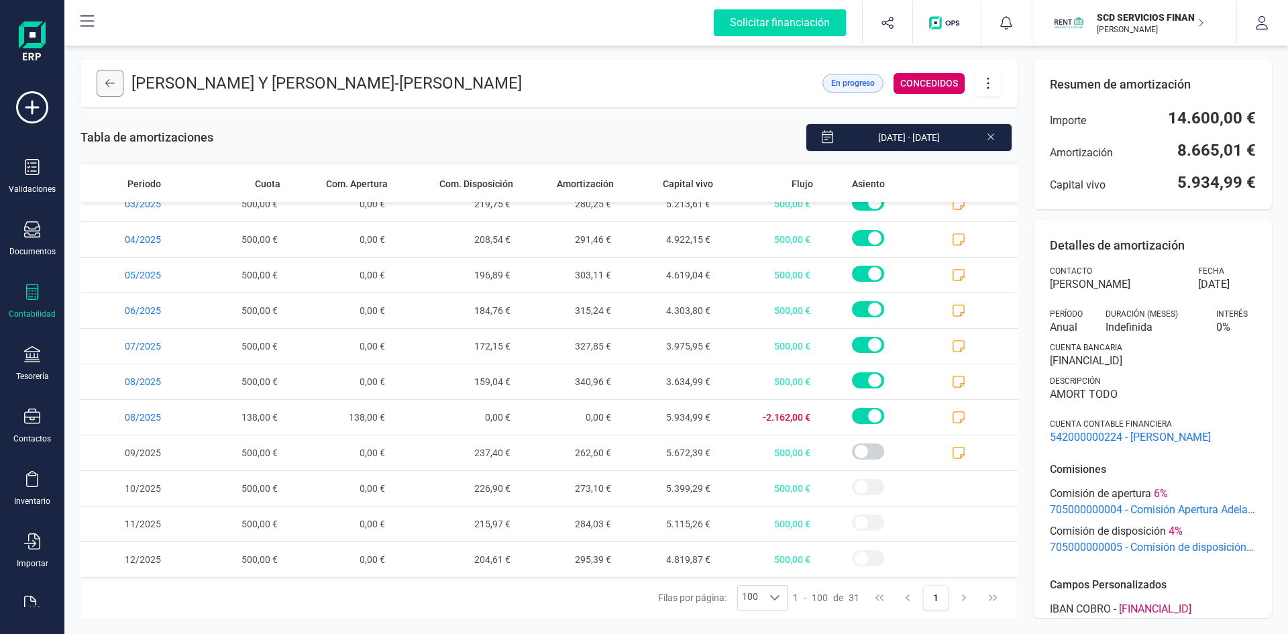
click at [110, 88] on icon at bounding box center [109, 83] width 9 height 11
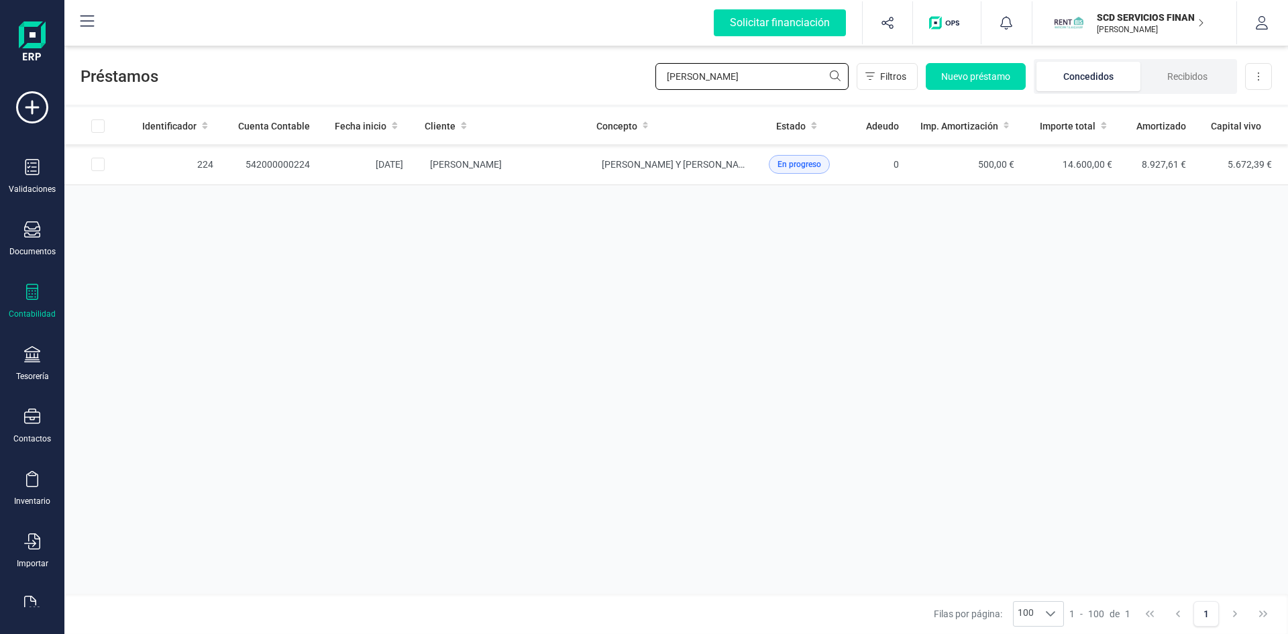
drag, startPoint x: 688, startPoint y: 82, endPoint x: 585, endPoint y: 84, distance: 103.3
click at [609, 84] on div "Préstamos ruth Filtros Nuevo préstamo Concedidos Recibidos Descargar Excel" at bounding box center [675, 74] width 1223 height 62
type input "inmac"
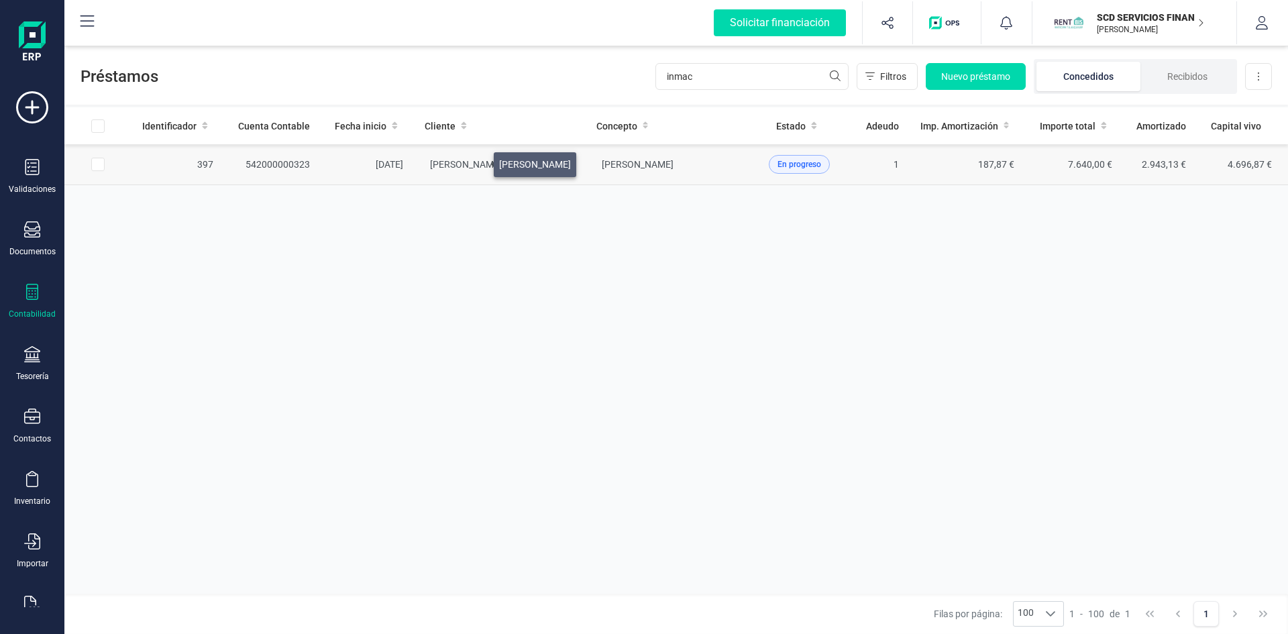
click at [477, 161] on span "[PERSON_NAME]" at bounding box center [466, 164] width 72 height 11
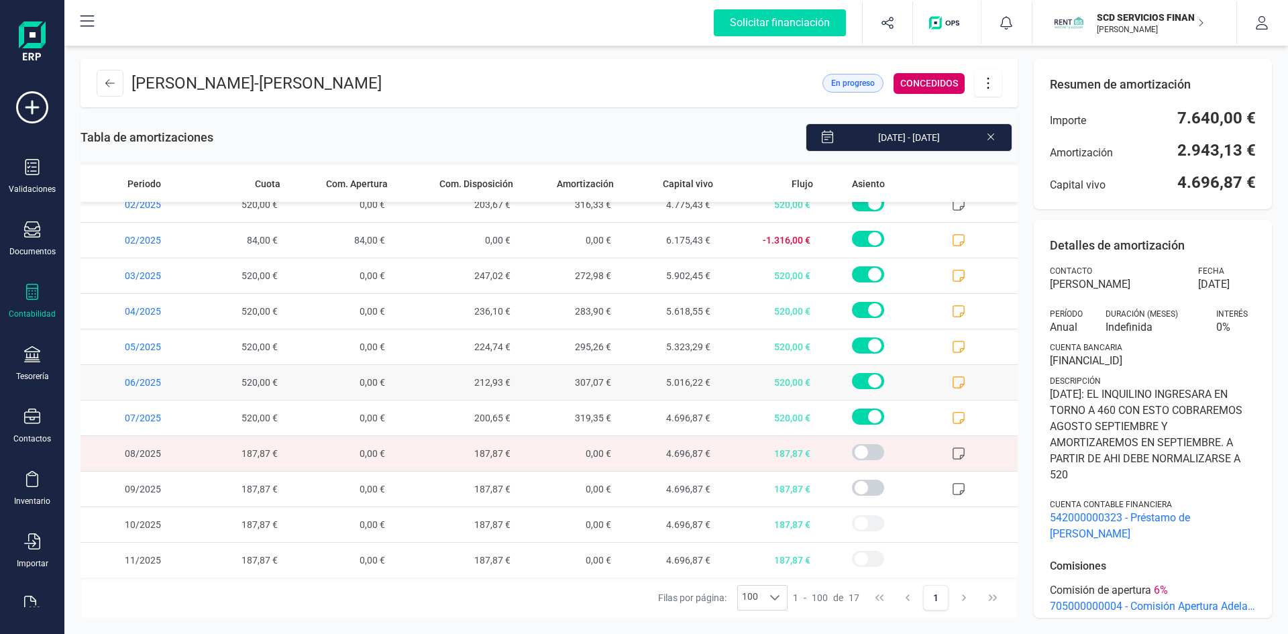
scroll to position [229, 0]
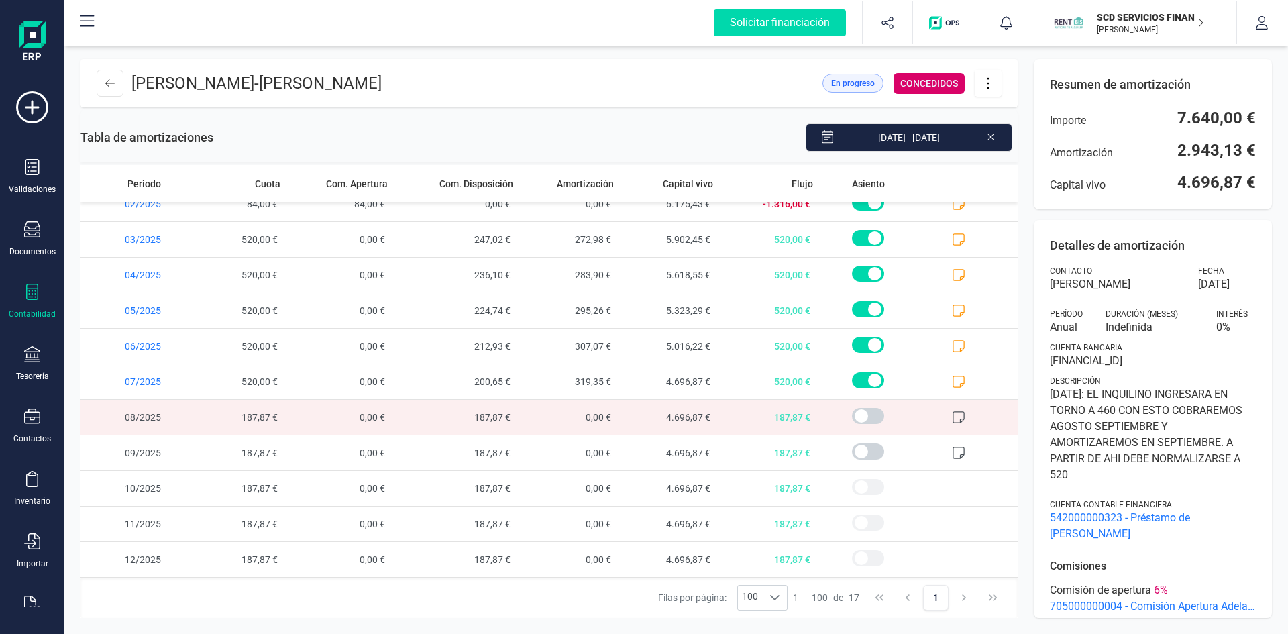
click at [952, 416] on icon at bounding box center [958, 416] width 13 height 13
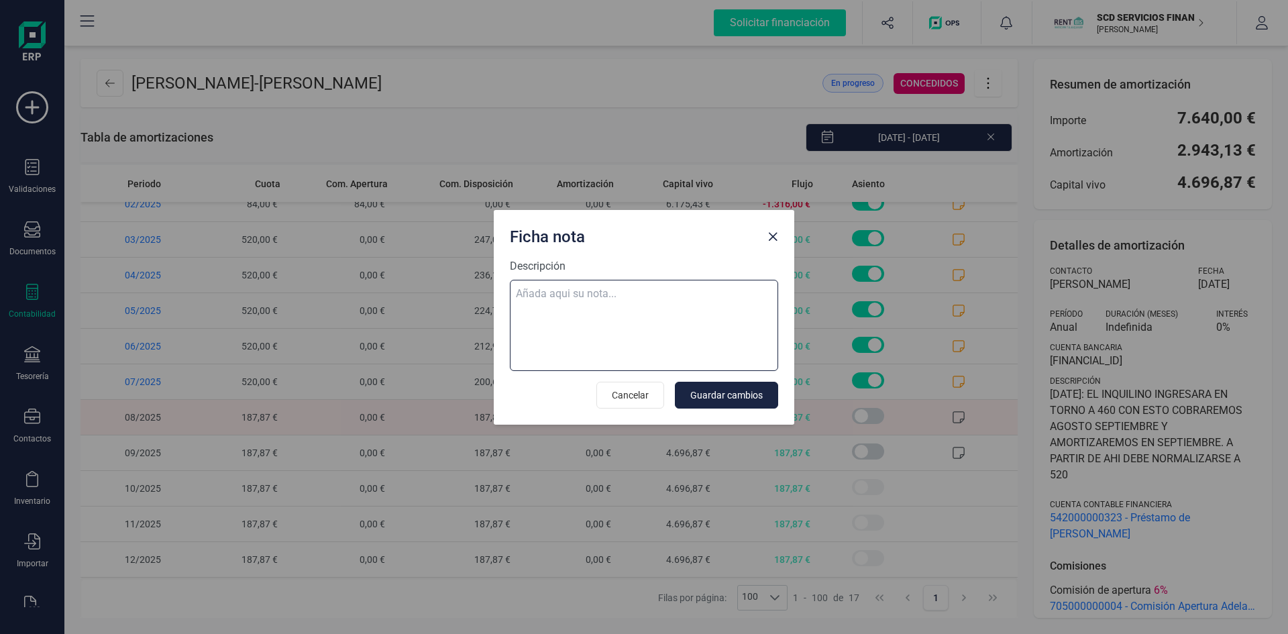
click at [610, 288] on textarea "Descripción" at bounding box center [644, 325] width 268 height 91
paste textarea "[DATE] 9 trf. [PERSON_NAME] 187,87"
type textarea "[DATE] 9 trf. [PERSON_NAME] 187,87"
click at [737, 388] on span "Guardar cambios" at bounding box center [726, 394] width 72 height 13
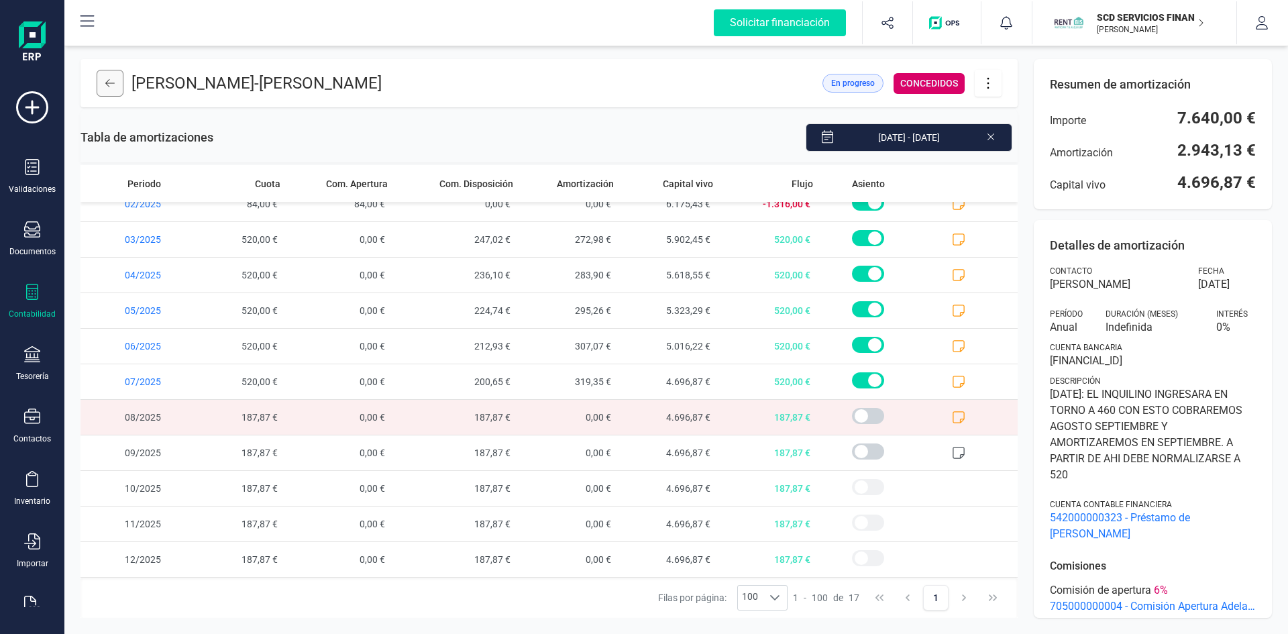
click at [112, 85] on icon at bounding box center [109, 83] width 9 height 11
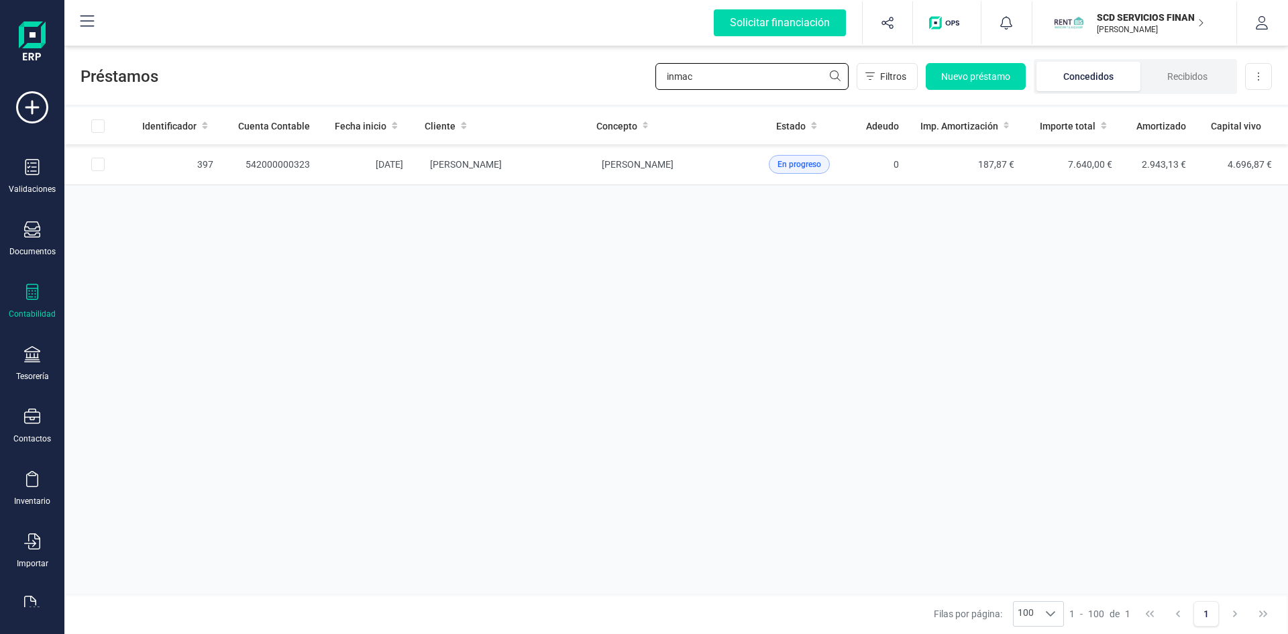
drag, startPoint x: 702, startPoint y: 77, endPoint x: 543, endPoint y: 71, distance: 159.7
click at [551, 74] on div "Préstamos inmac Filtros Nuevo préstamo Concedidos Recibidos Descargar Excel" at bounding box center [675, 74] width 1223 height 62
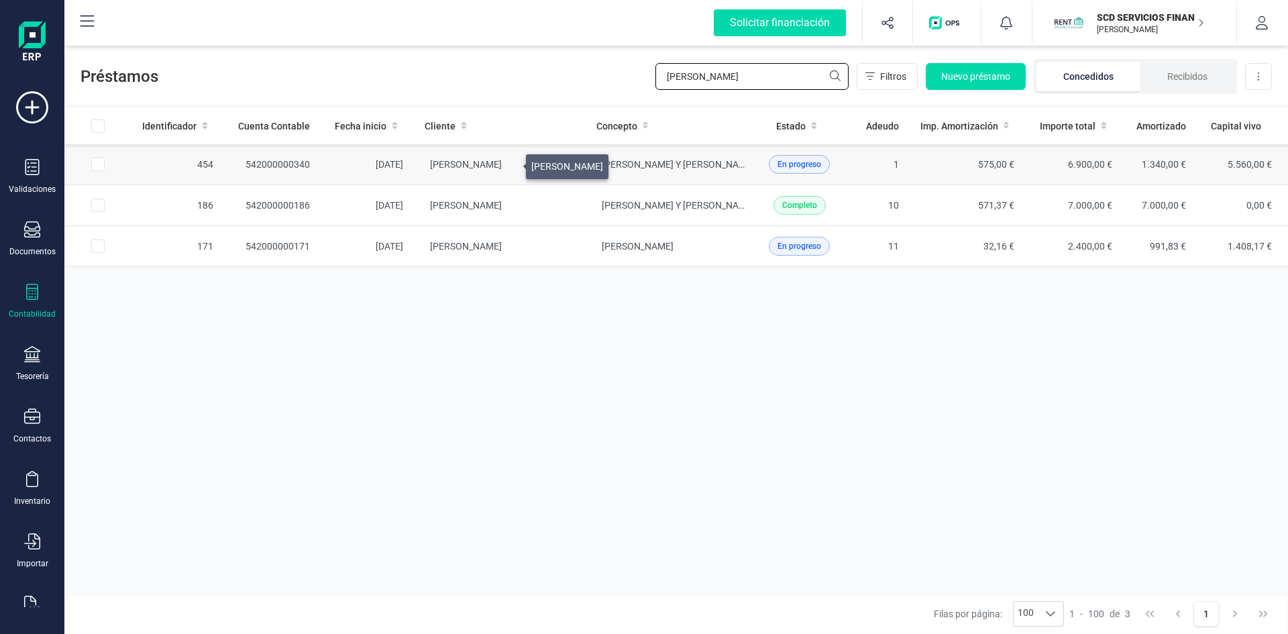
type input "[PERSON_NAME]"
click at [502, 163] on span "[PERSON_NAME]" at bounding box center [466, 164] width 72 height 11
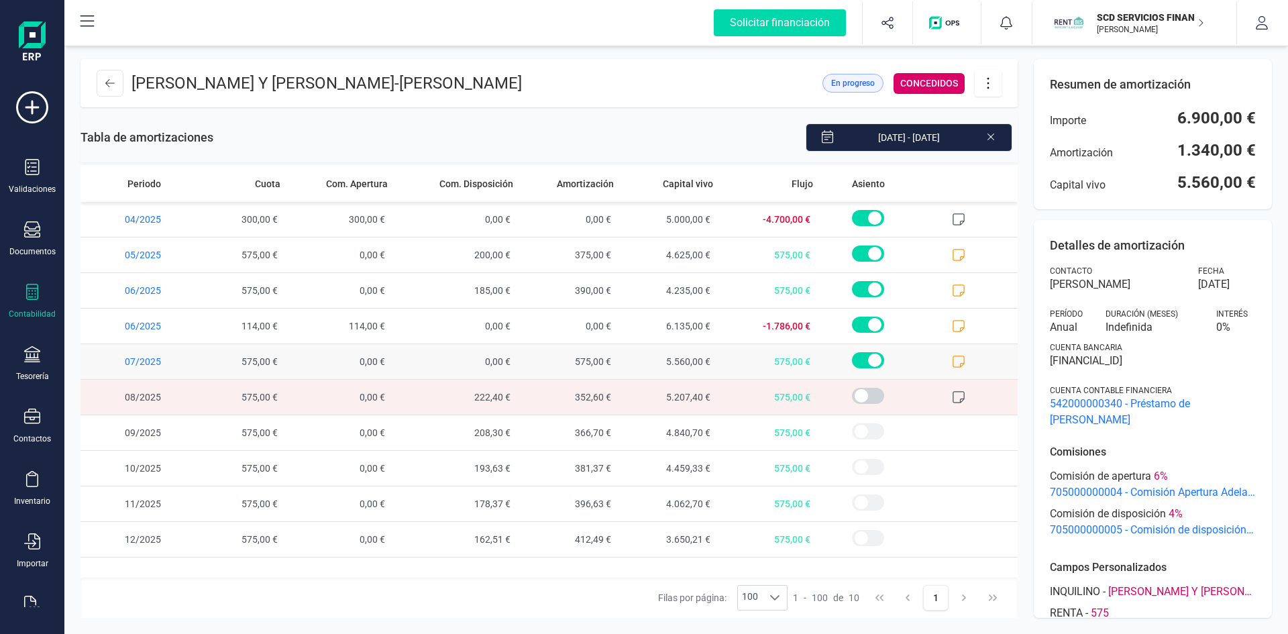
click at [962, 358] on icon at bounding box center [958, 361] width 13 height 13
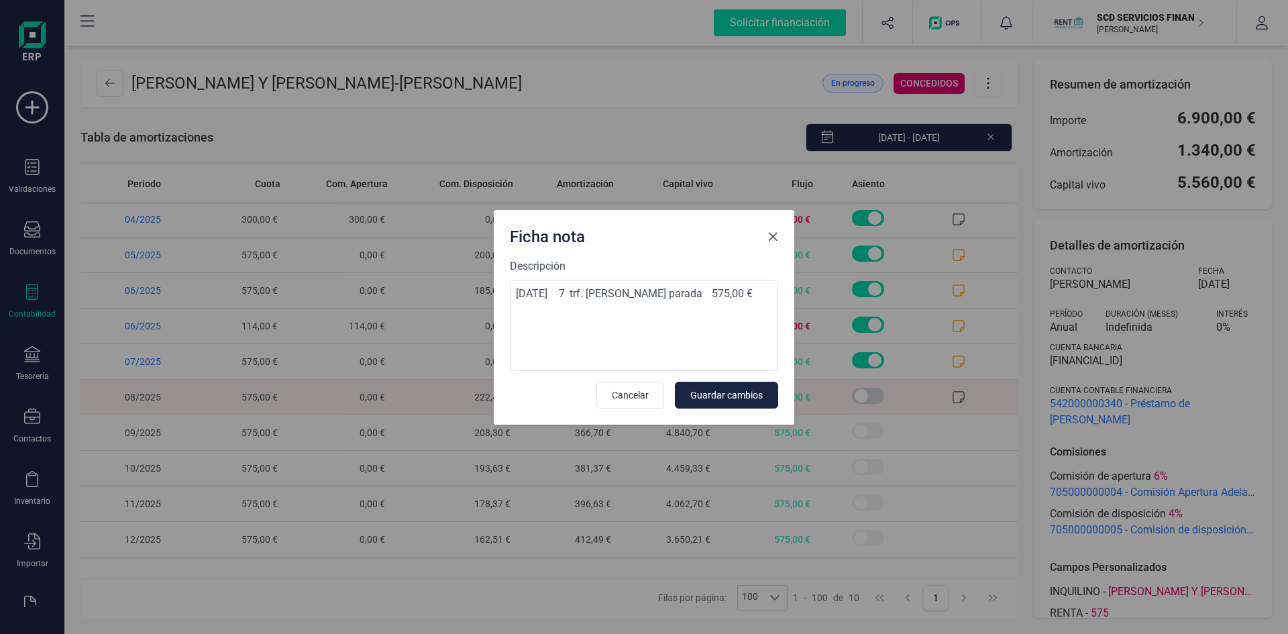
click at [775, 232] on span "Close" at bounding box center [772, 236] width 11 height 11
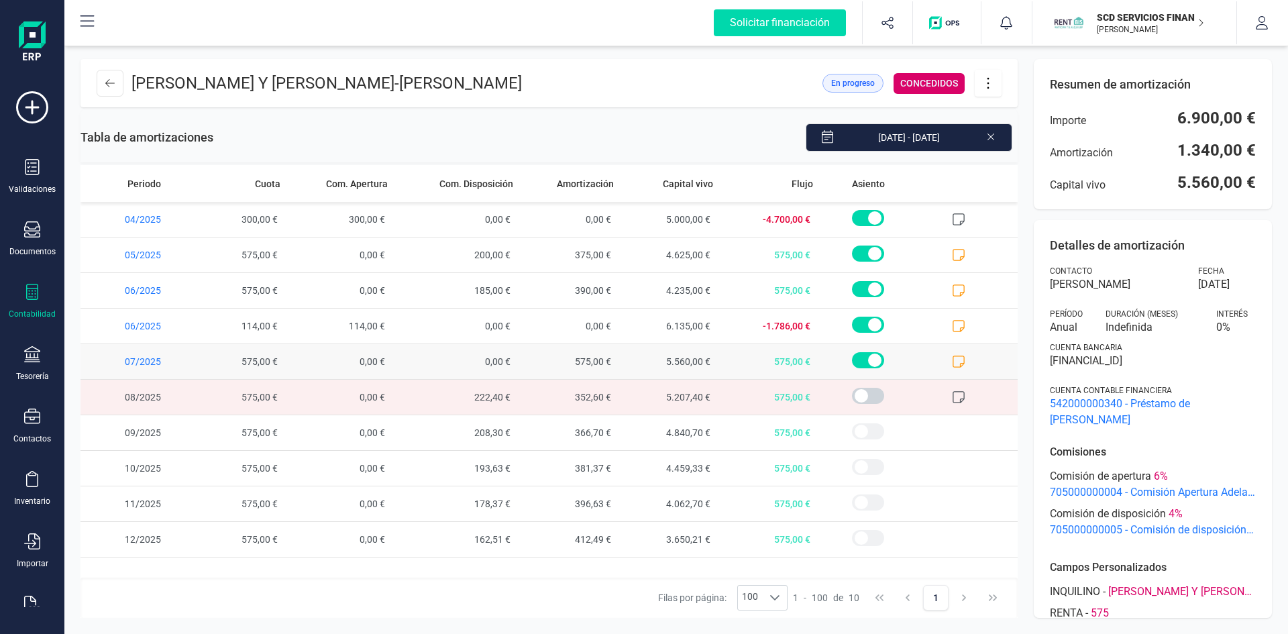
click at [870, 357] on span at bounding box center [868, 360] width 32 height 16
click at [991, 74] on button at bounding box center [987, 83] width 27 height 27
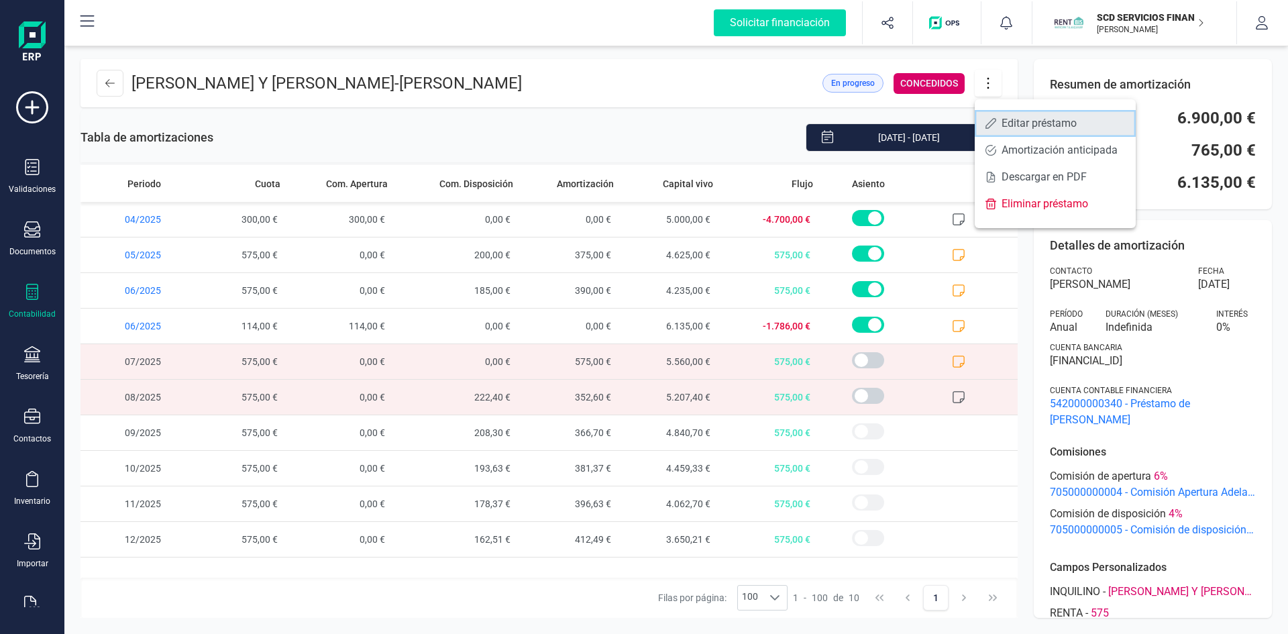
click at [1025, 124] on span "Editar préstamo" at bounding box center [1062, 123] width 123 height 11
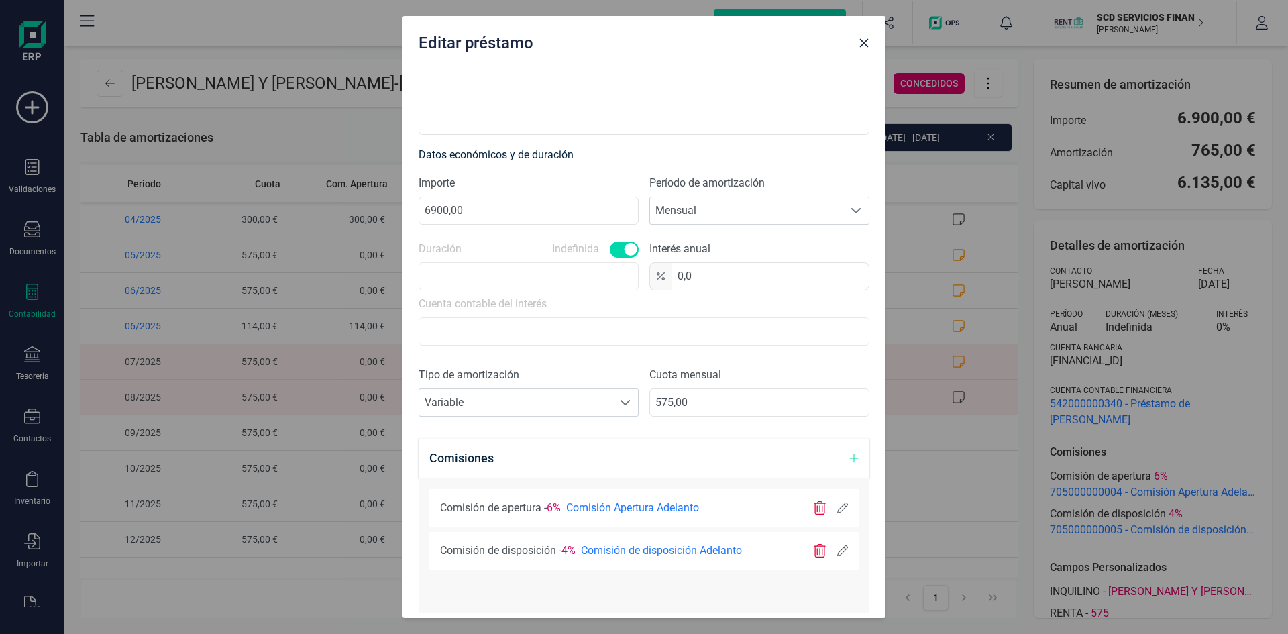
scroll to position [268, 0]
click at [531, 398] on span "Variable" at bounding box center [515, 400] width 193 height 27
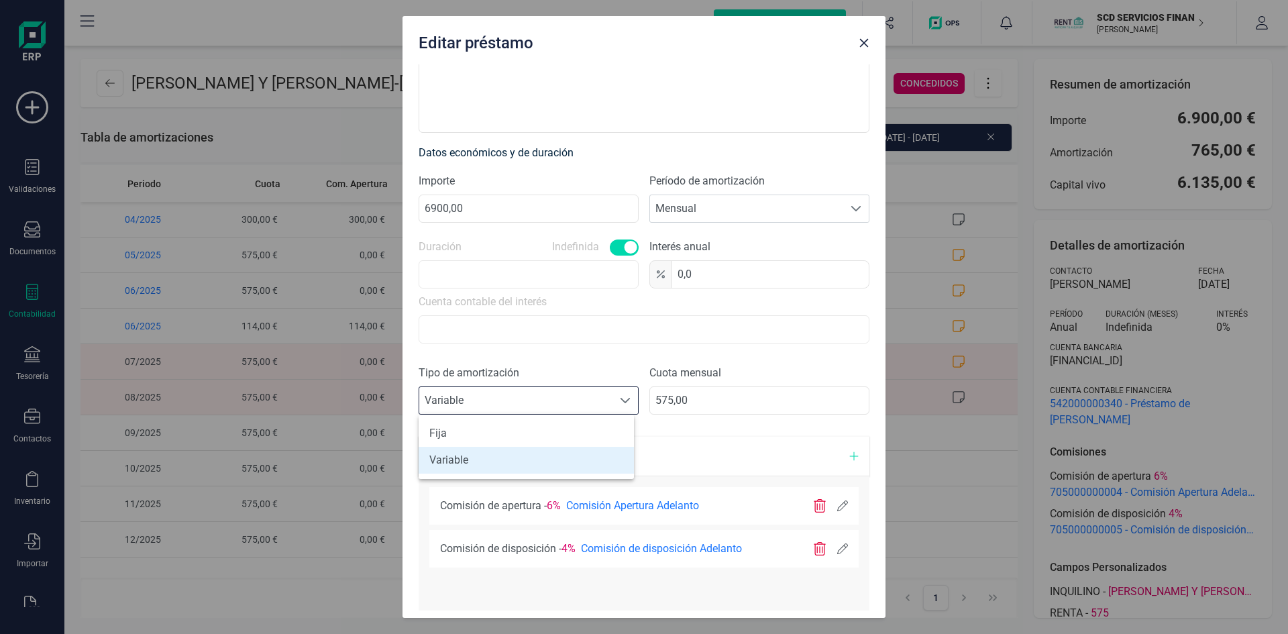
scroll to position [8, 59]
click at [496, 457] on li "Variable" at bounding box center [525, 460] width 215 height 27
click at [512, 390] on span "Variable" at bounding box center [515, 400] width 193 height 27
click at [506, 470] on li "Variable" at bounding box center [525, 460] width 215 height 27
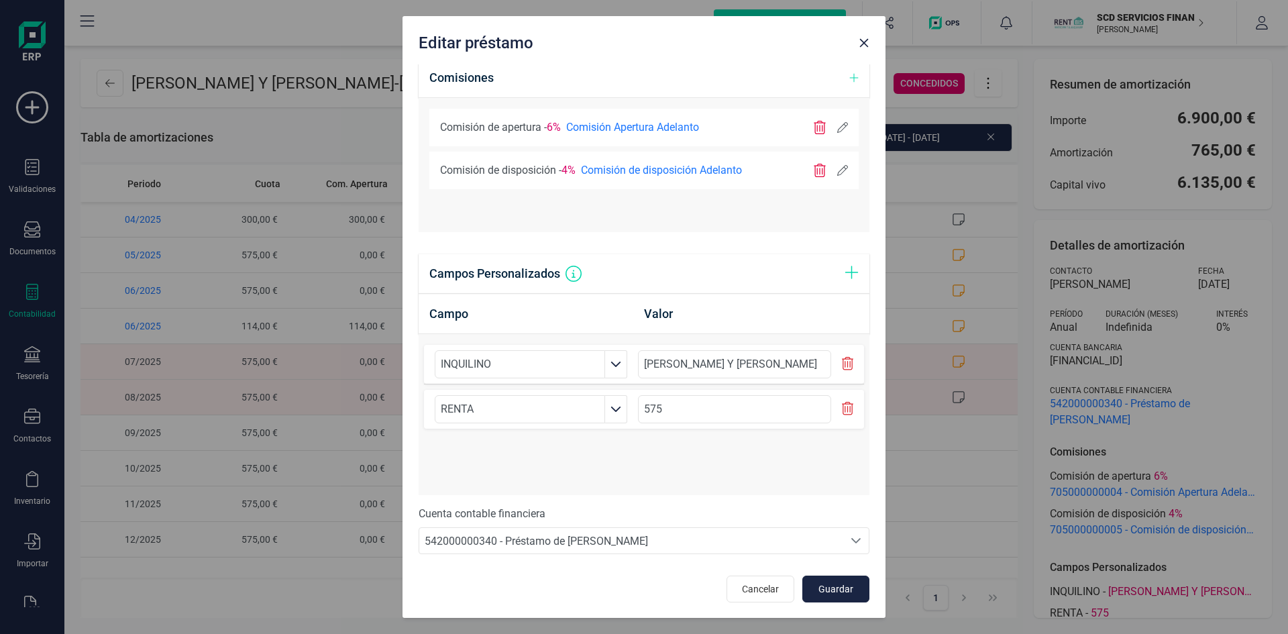
scroll to position [647, 0]
click at [820, 586] on span "Guardar" at bounding box center [835, 587] width 36 height 13
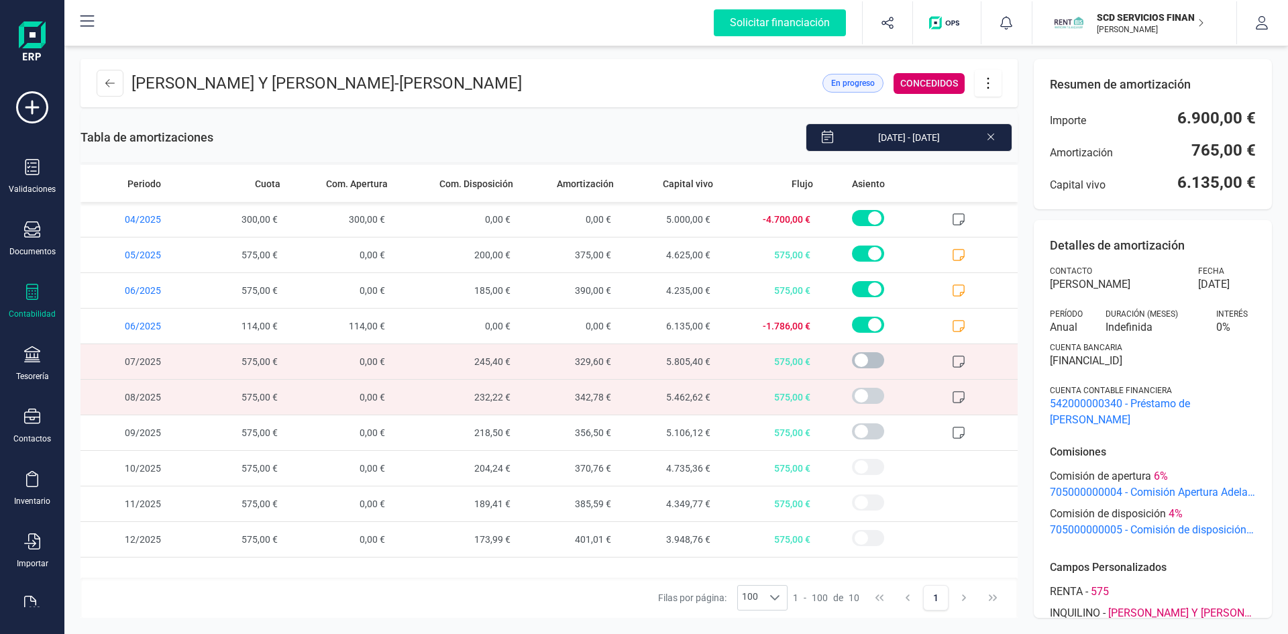
click at [860, 357] on span at bounding box center [868, 360] width 32 height 16
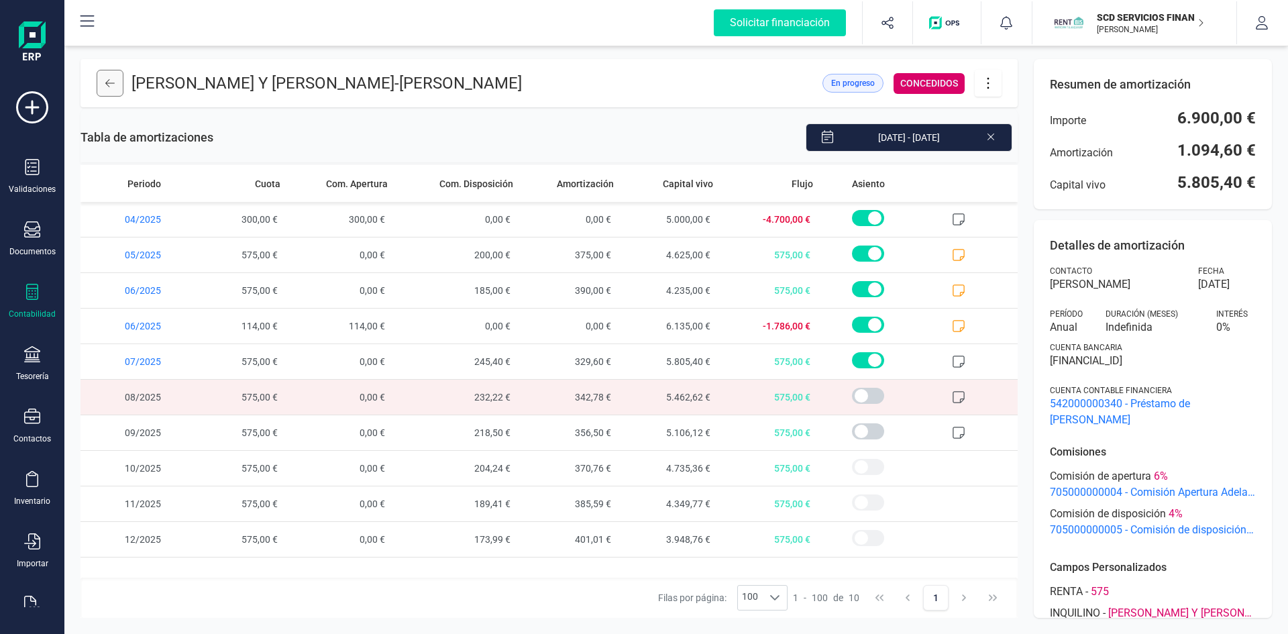
click at [111, 81] on icon at bounding box center [109, 83] width 9 height 11
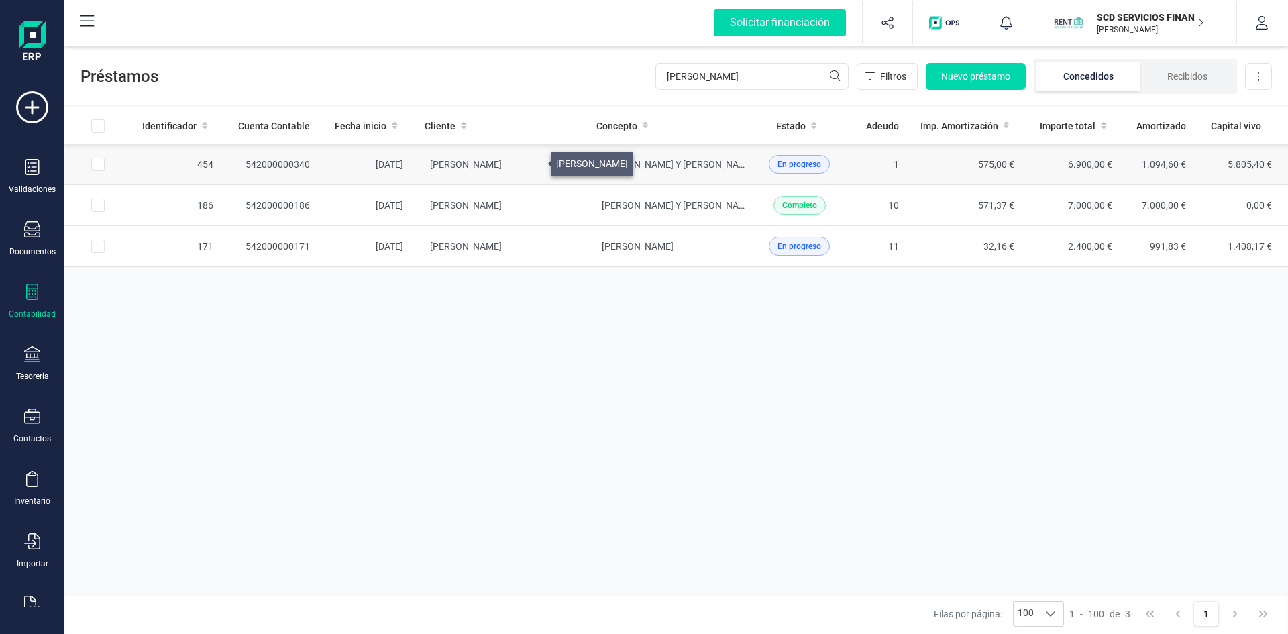
click at [502, 160] on span "[PERSON_NAME]" at bounding box center [466, 164] width 72 height 11
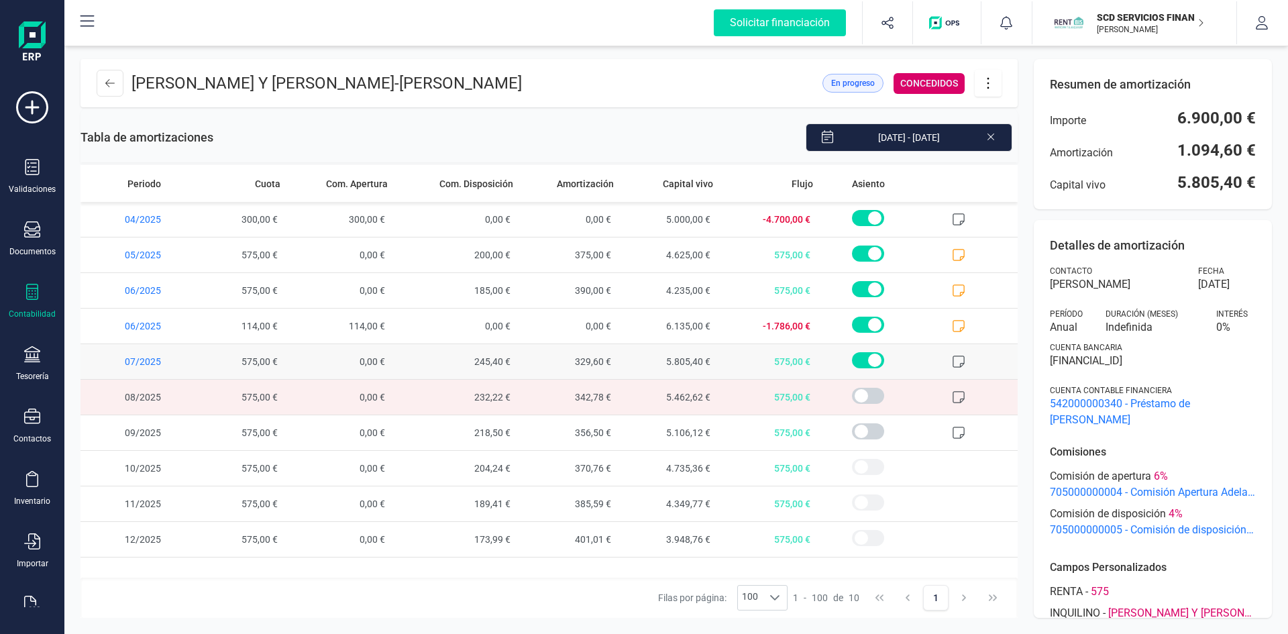
click at [962, 357] on icon at bounding box center [958, 361] width 13 height 13
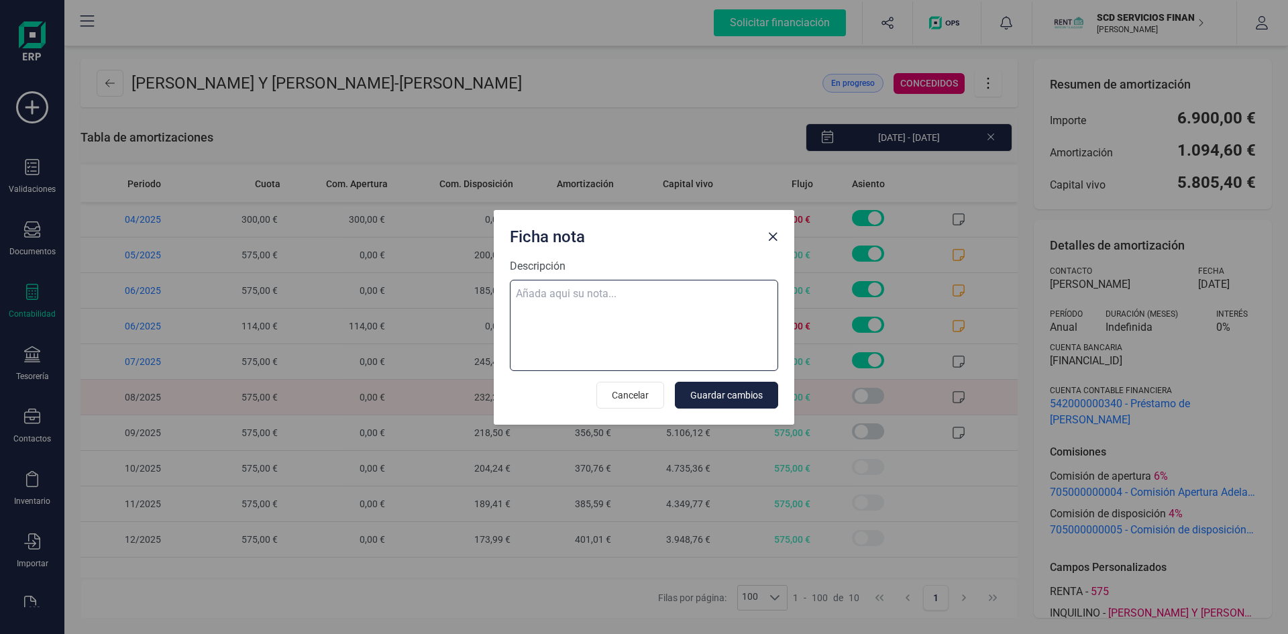
click at [614, 294] on textarea "Descripción" at bounding box center [644, 325] width 268 height 91
paste textarea "[DATE] 7 trf. [PERSON_NAME] parada 575,00 €"
type textarea "[DATE] 7 trf. [PERSON_NAME] parada 575,00 €"
click at [724, 393] on span "Guardar cambios" at bounding box center [726, 394] width 72 height 13
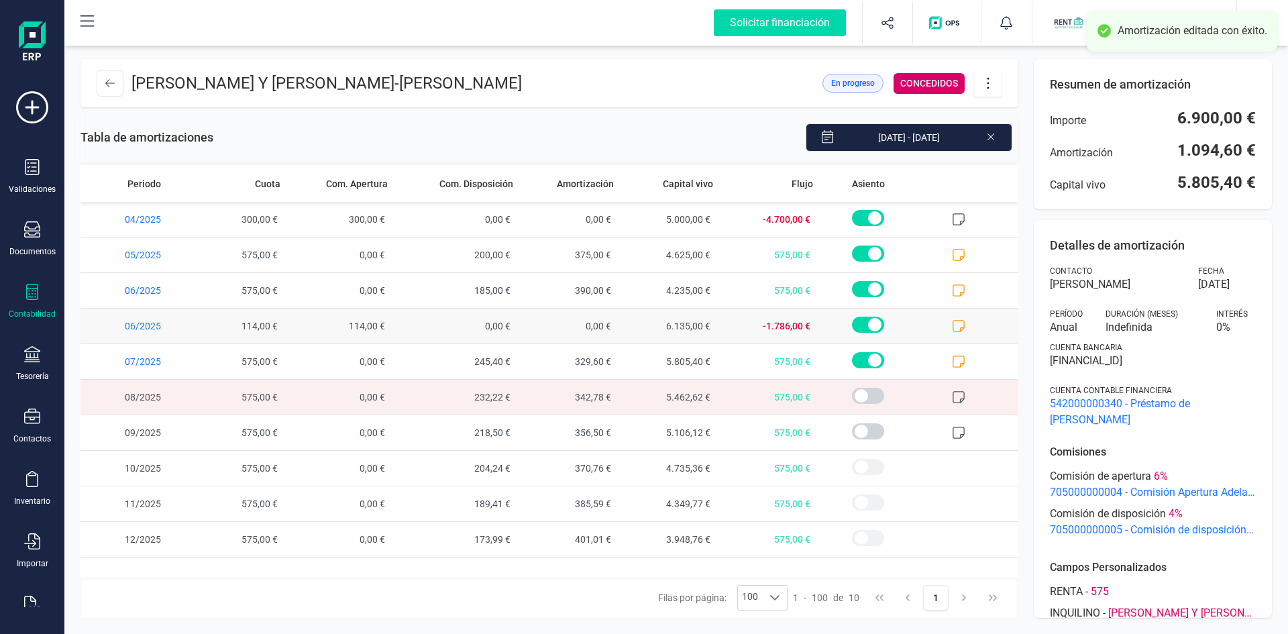
click at [958, 321] on icon at bounding box center [958, 325] width 13 height 13
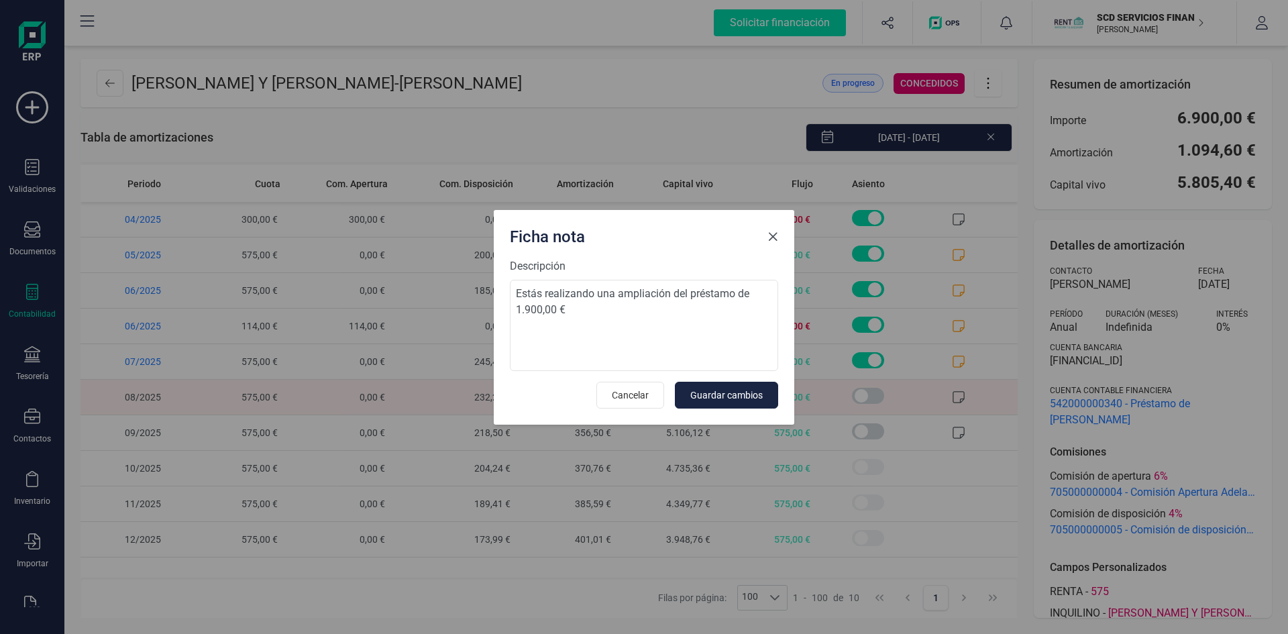
click at [775, 235] on span "Close" at bounding box center [772, 236] width 11 height 11
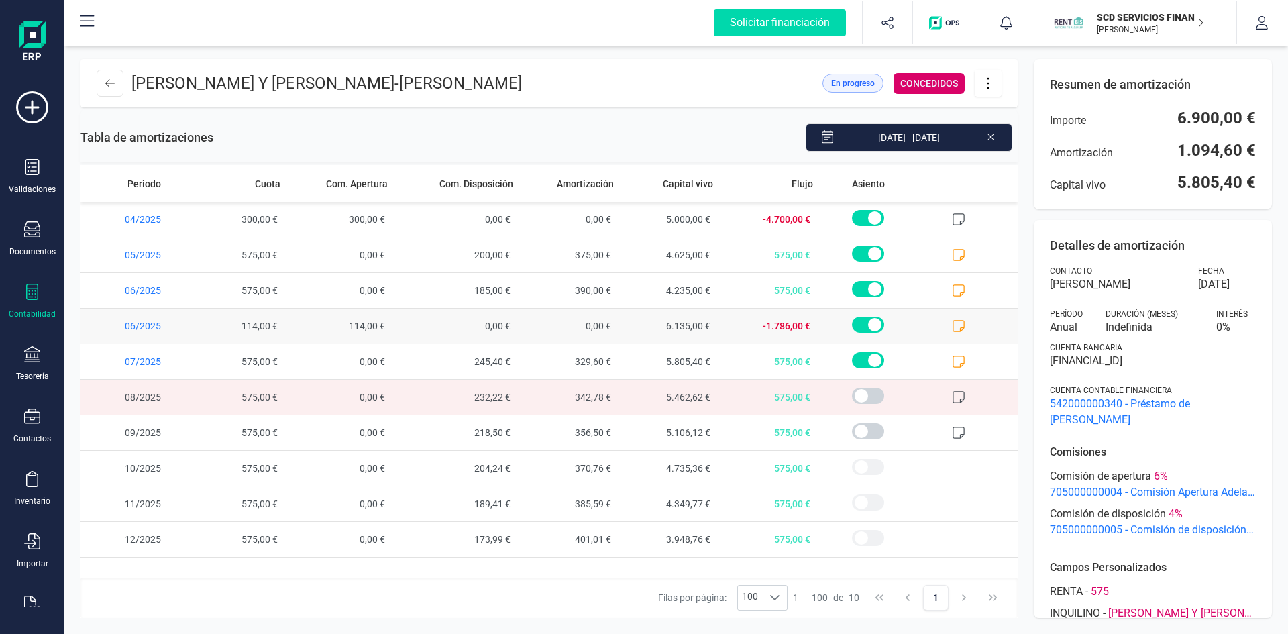
click at [957, 323] on icon at bounding box center [958, 325] width 13 height 13
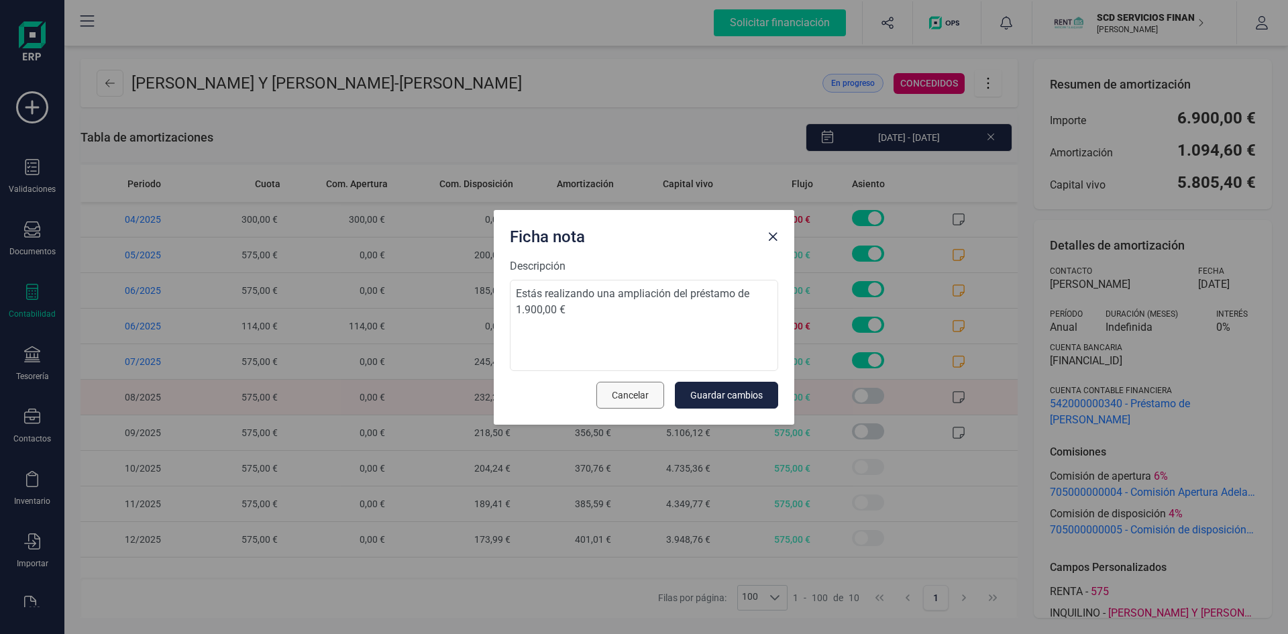
click at [608, 395] on button "Cancelar" at bounding box center [630, 395] width 68 height 27
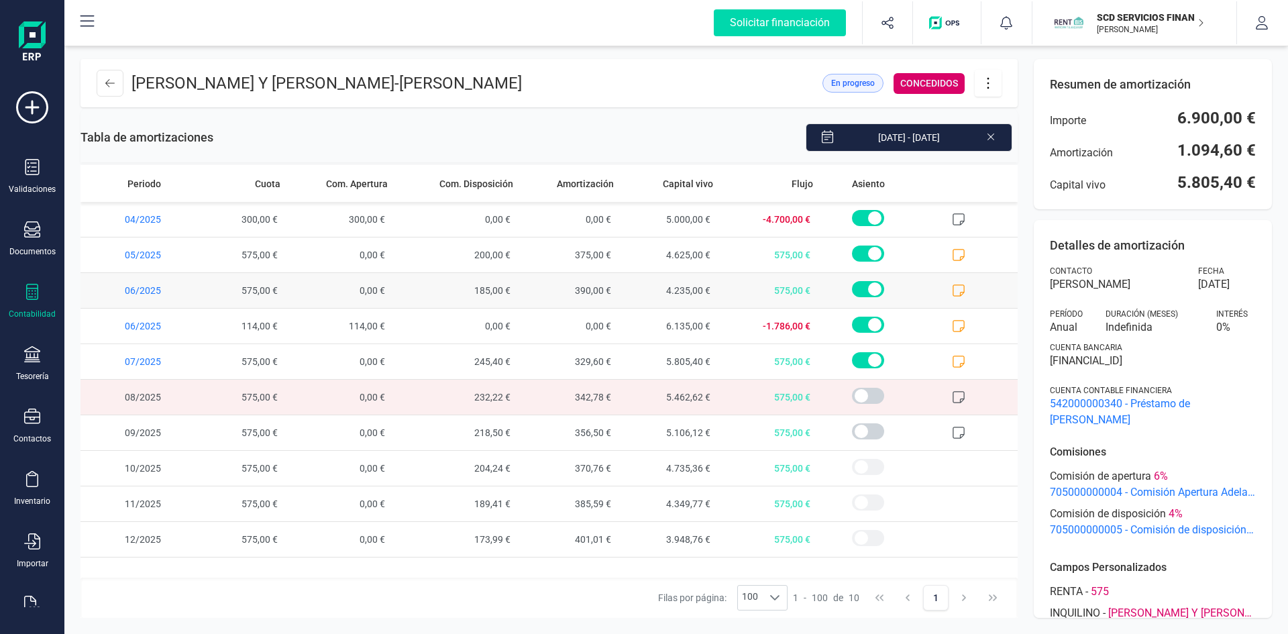
click at [955, 289] on icon at bounding box center [958, 290] width 13 height 13
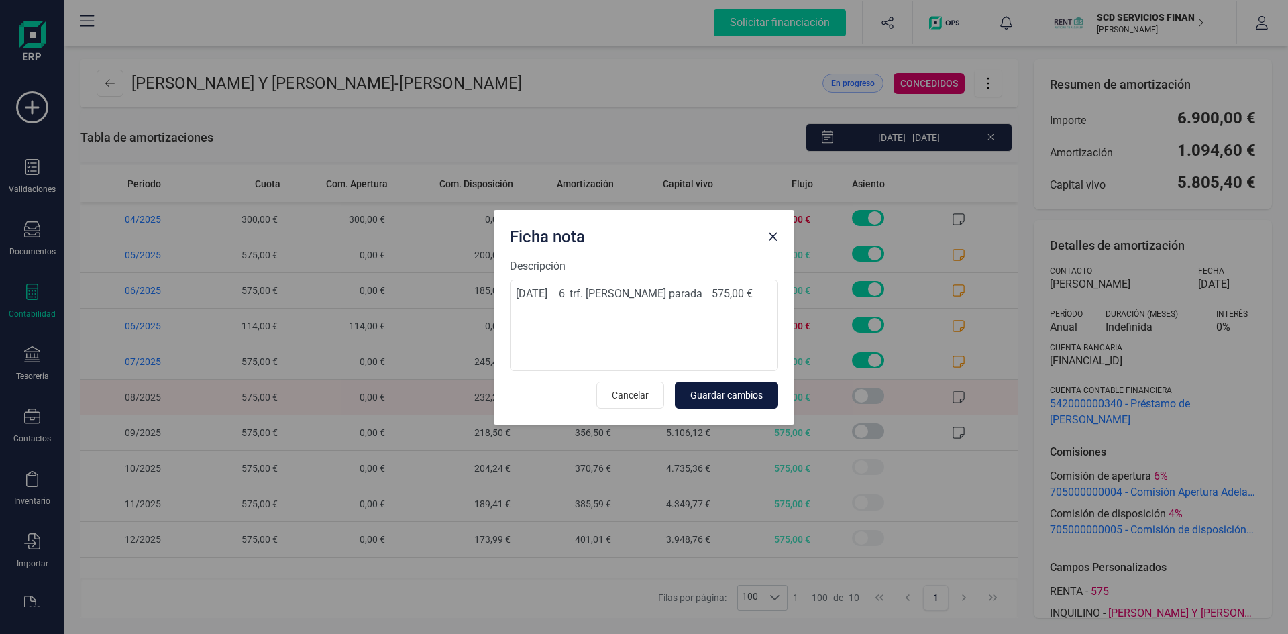
click at [723, 392] on span "Guardar cambios" at bounding box center [726, 394] width 72 height 13
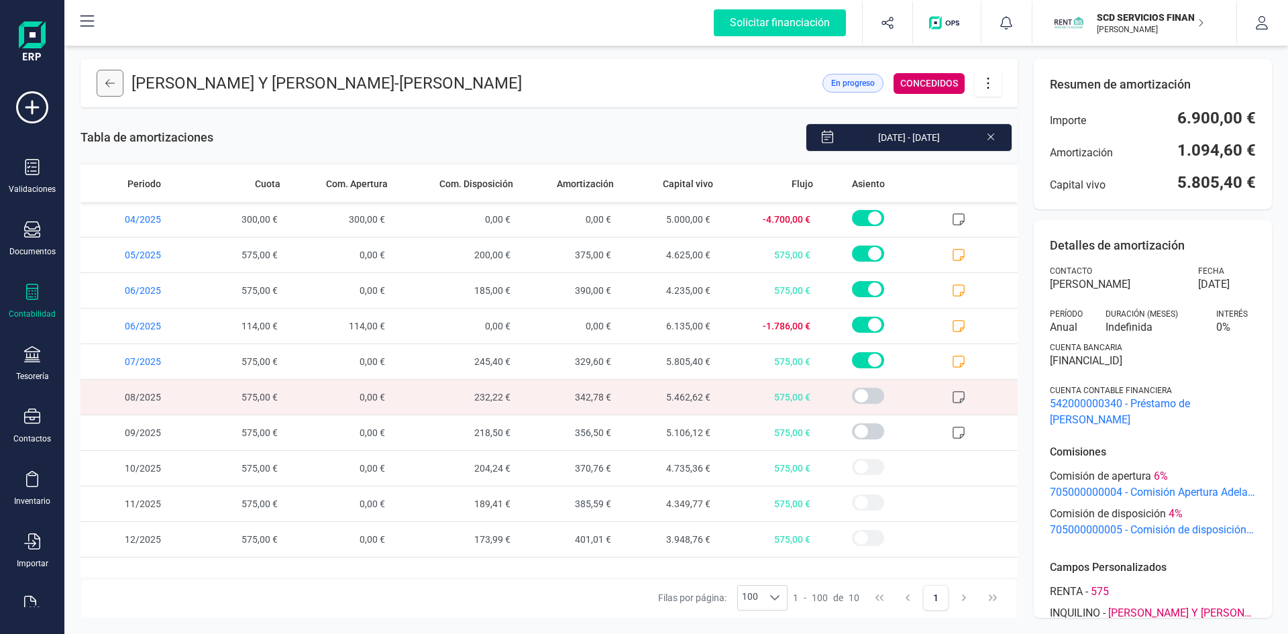
click at [108, 84] on icon at bounding box center [109, 83] width 9 height 11
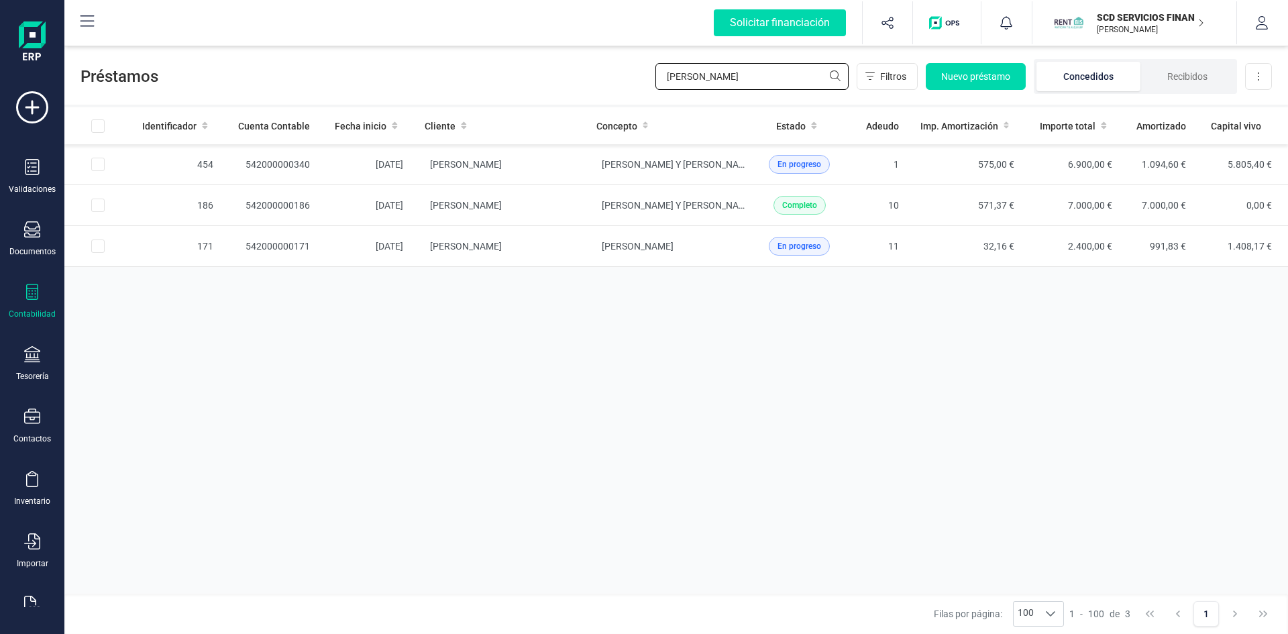
drag, startPoint x: 724, startPoint y: 77, endPoint x: 490, endPoint y: 68, distance: 234.2
click at [490, 68] on div "Préstamos [PERSON_NAME] Nuevo préstamo Concedidos Recibidos Descargar Excel" at bounding box center [675, 74] width 1223 height 62
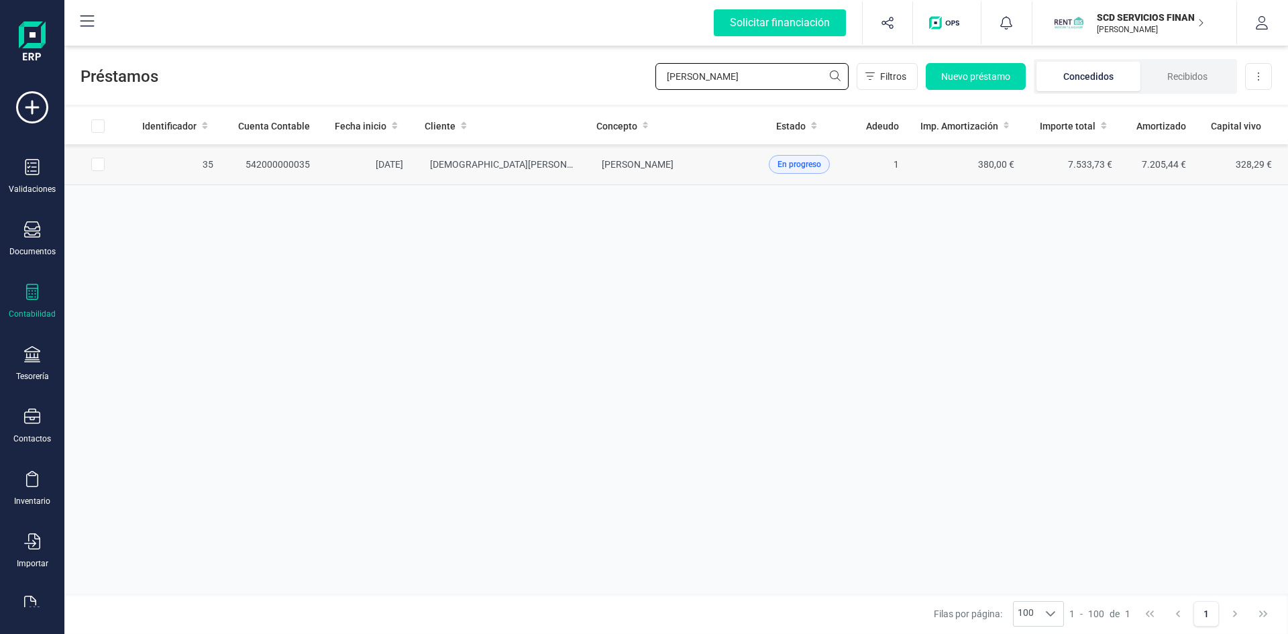
type input "[PERSON_NAME]"
click at [465, 158] on td "[DEMOGRAPHIC_DATA][PERSON_NAME]" at bounding box center [499, 164] width 171 height 41
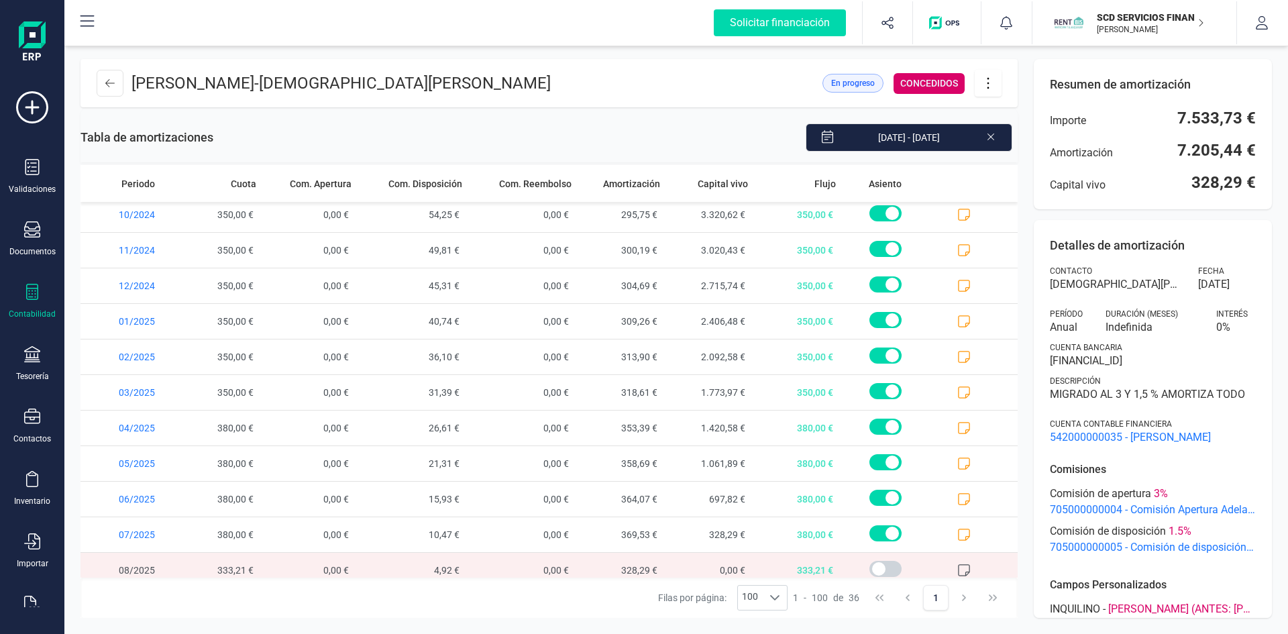
scroll to position [904, 0]
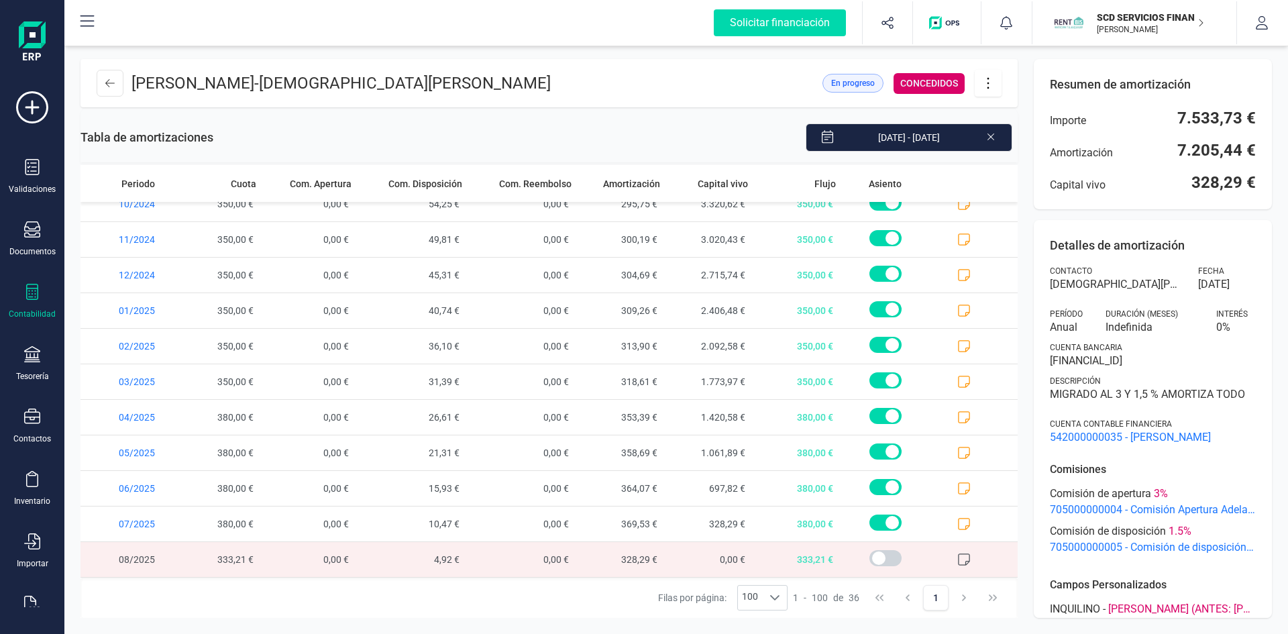
click at [957, 561] on icon at bounding box center [963, 559] width 13 height 13
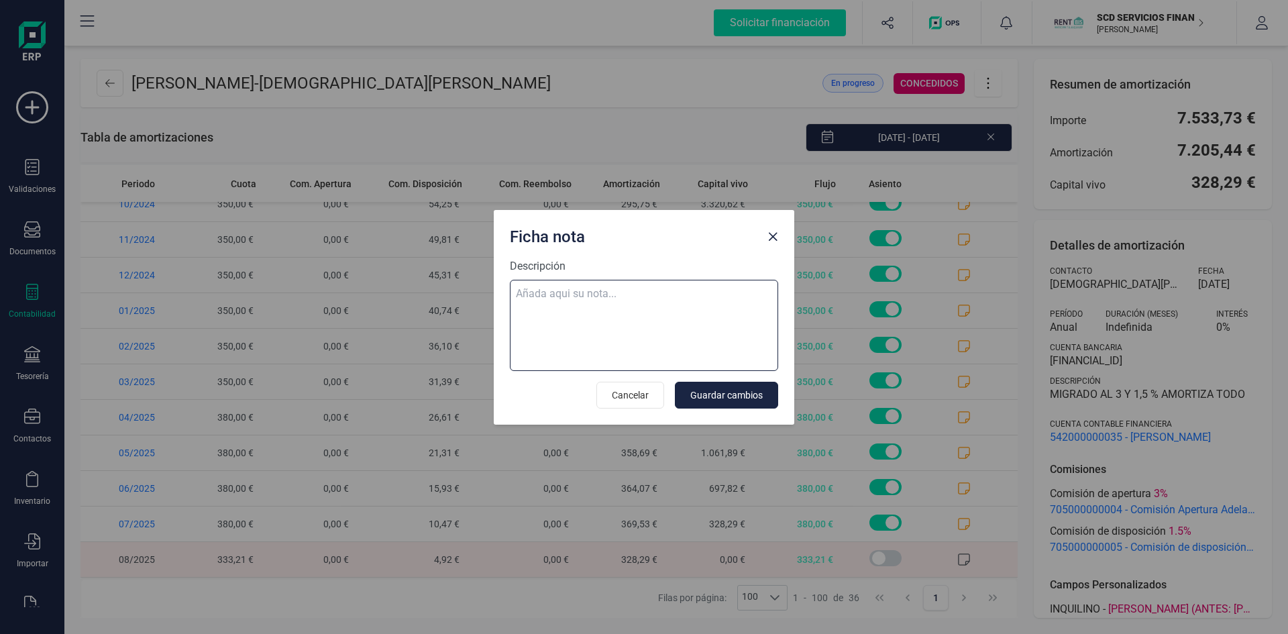
click at [646, 293] on textarea "Descripción" at bounding box center [644, 325] width 268 height 91
paste textarea "[DATE] 8 trf. [PERSON_NAME] 380,00"
type textarea "[DATE] 8 trf. [PERSON_NAME] 380,00"
click at [724, 396] on span "Guardar cambios" at bounding box center [726, 394] width 72 height 13
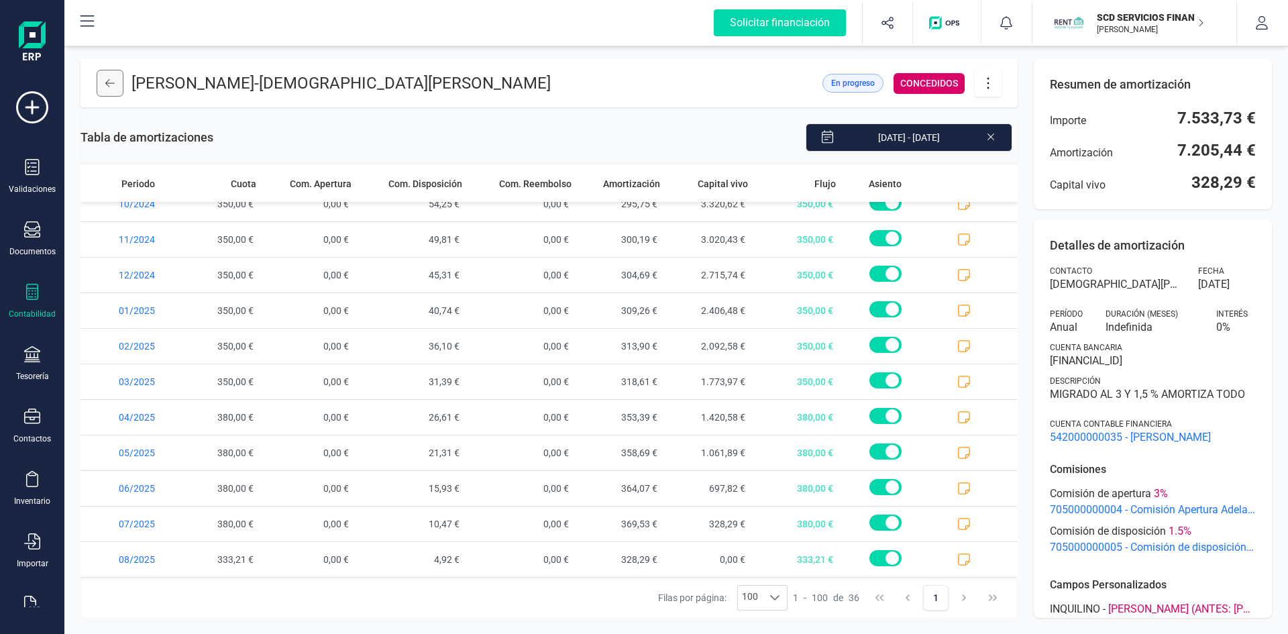
click at [111, 80] on icon at bounding box center [109, 83] width 9 height 11
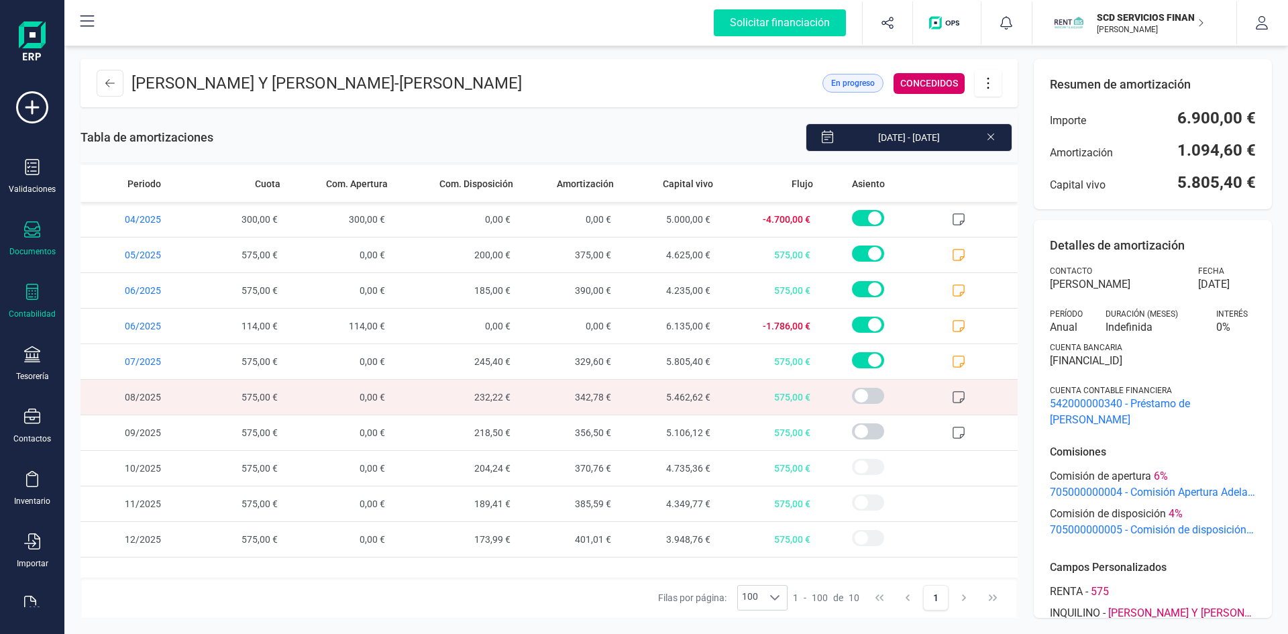
click at [26, 229] on icon at bounding box center [32, 229] width 16 height 16
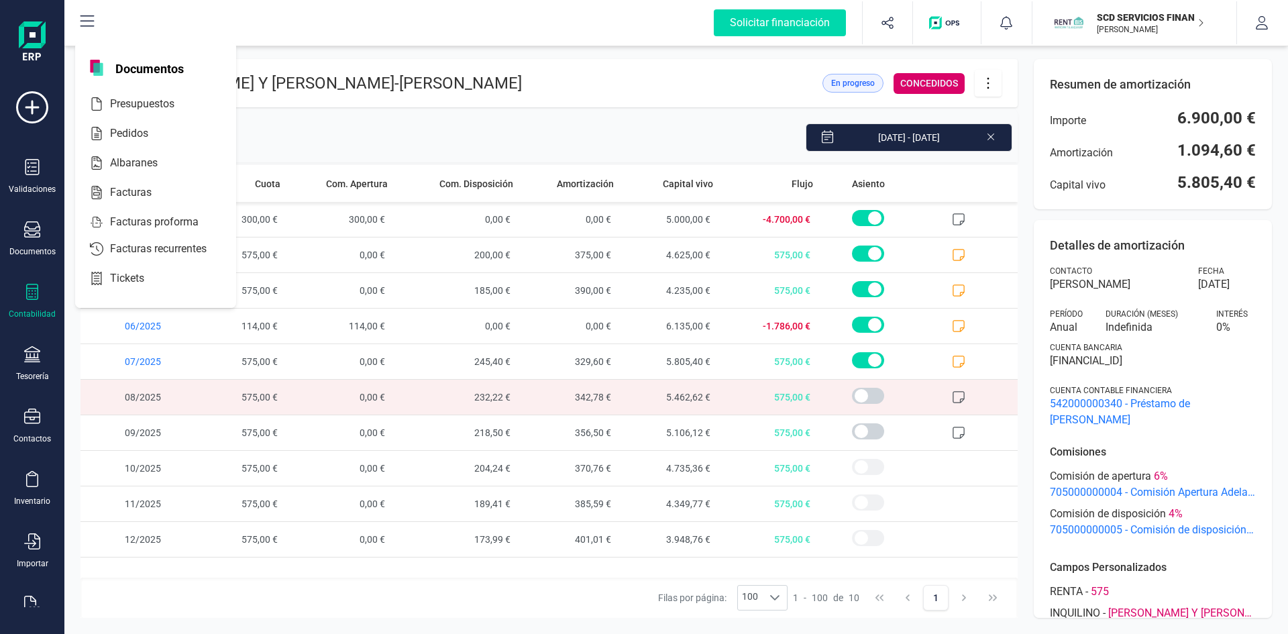
click at [30, 300] on div at bounding box center [32, 293] width 16 height 19
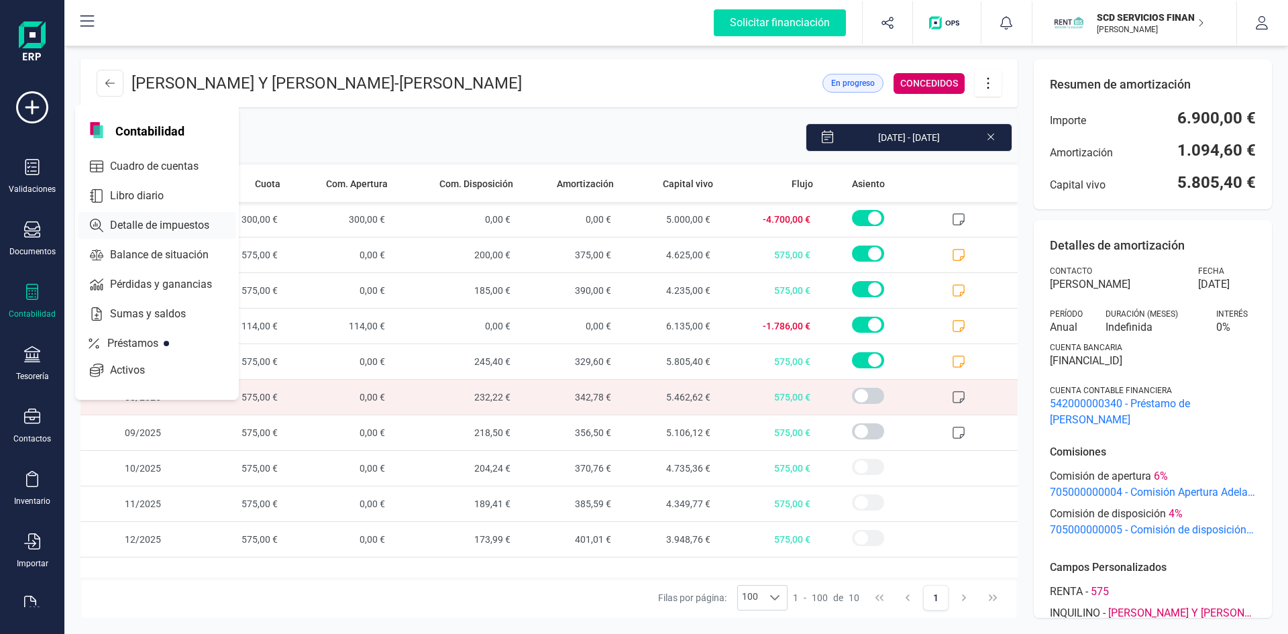
click at [152, 169] on span "Cuadro de cuentas" at bounding box center [164, 166] width 118 height 16
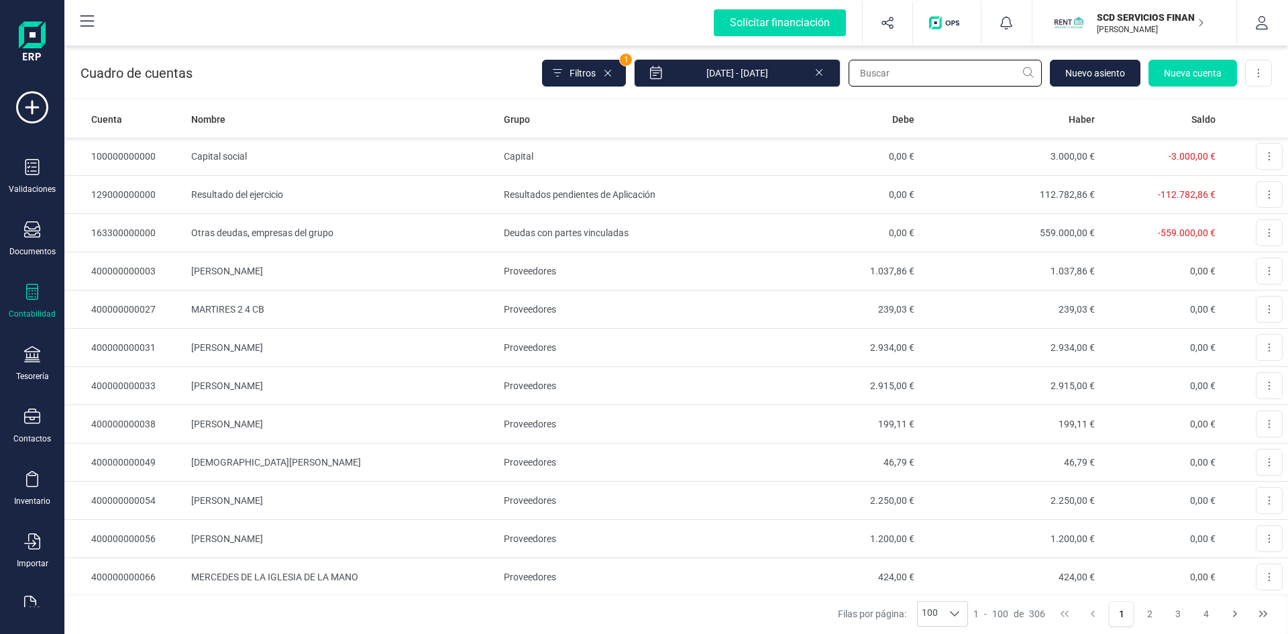
click at [902, 80] on input "text" at bounding box center [944, 73] width 193 height 27
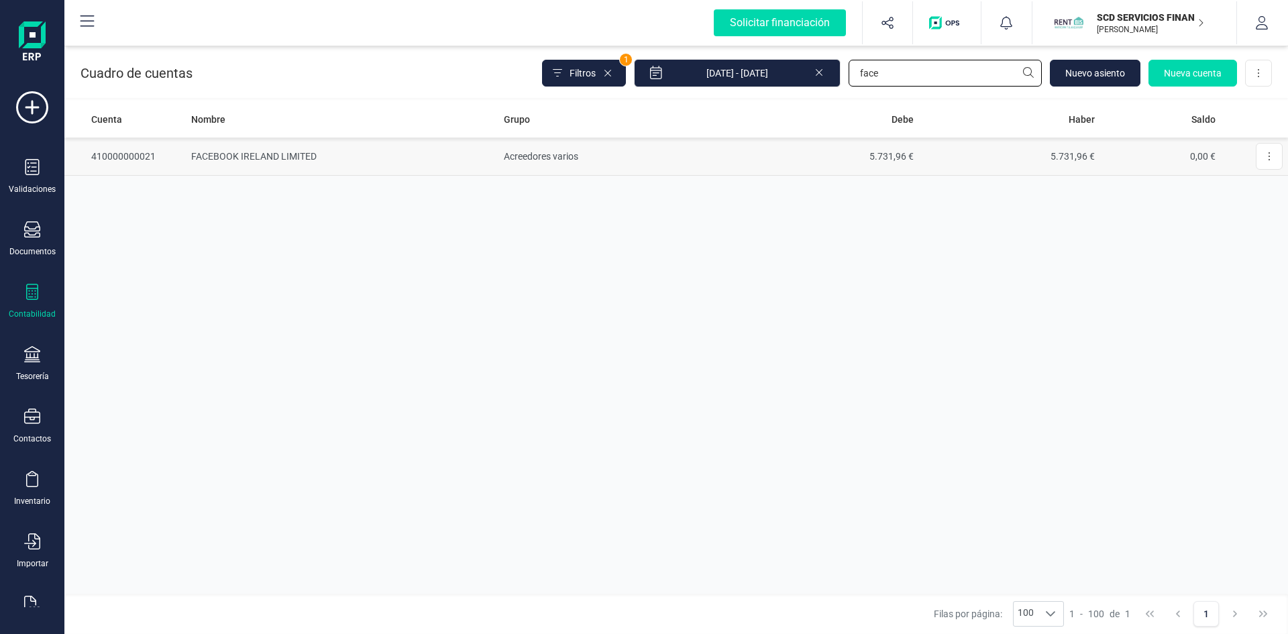
type input "face"
click at [284, 148] on td "FACEBOOK IRELAND LIMITED" at bounding box center [342, 156] width 312 height 38
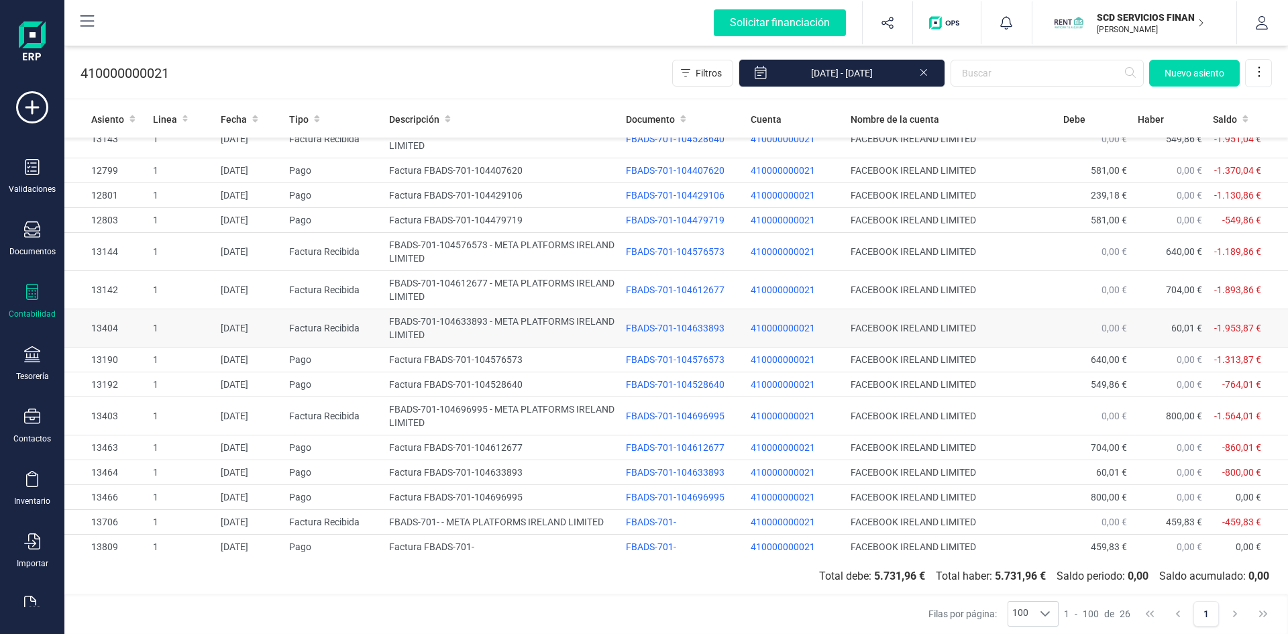
scroll to position [373, 0]
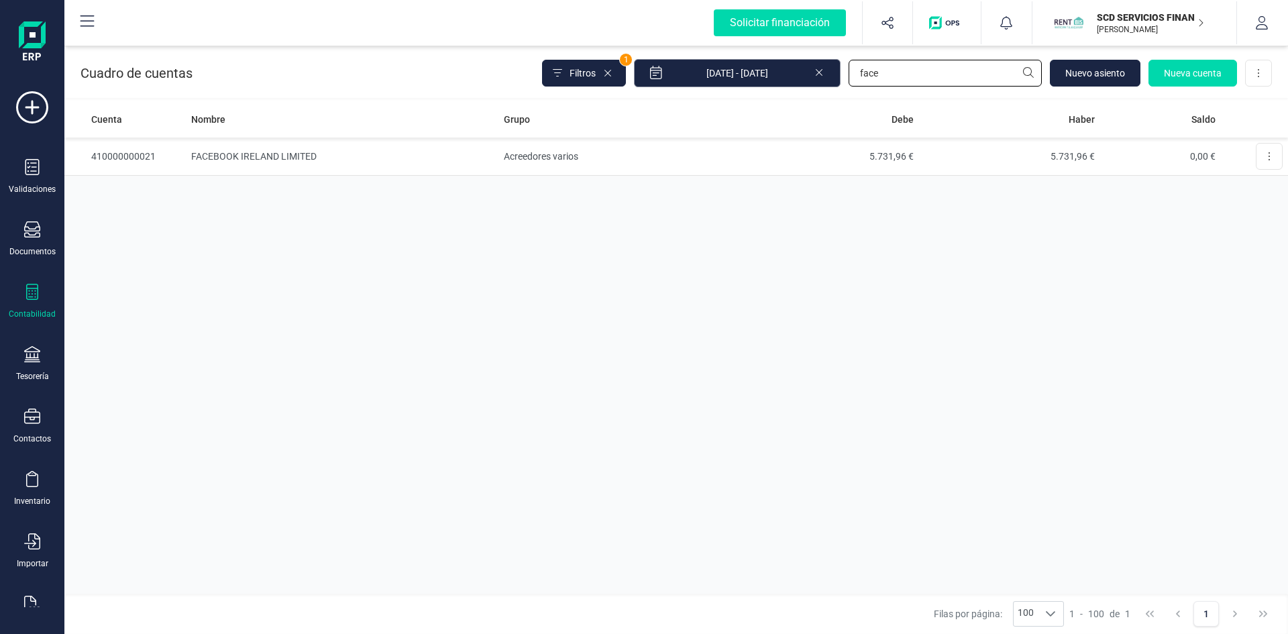
drag, startPoint x: 890, startPoint y: 74, endPoint x: 811, endPoint y: 74, distance: 78.5
click at [813, 74] on div "Filtros 1 01/01/2025 - 03/09/2025 face Nuevo asiento Nueva cuenta Descargar Exc…" at bounding box center [907, 73] width 730 height 28
type input "digit"
click at [264, 154] on td "DIGITAL DATA SOLUTIONS B.V." at bounding box center [342, 156] width 313 height 38
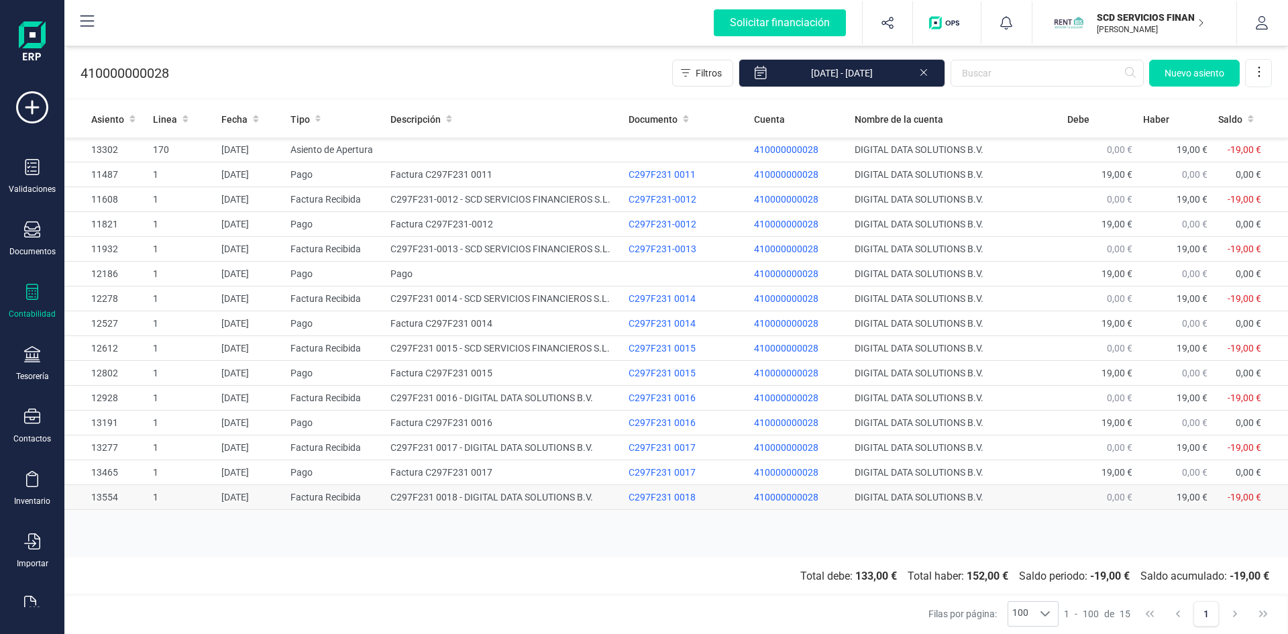
click at [488, 490] on td "C297F231 0018 - DIGITAL DATA SOLUTIONS B.V." at bounding box center [504, 497] width 238 height 25
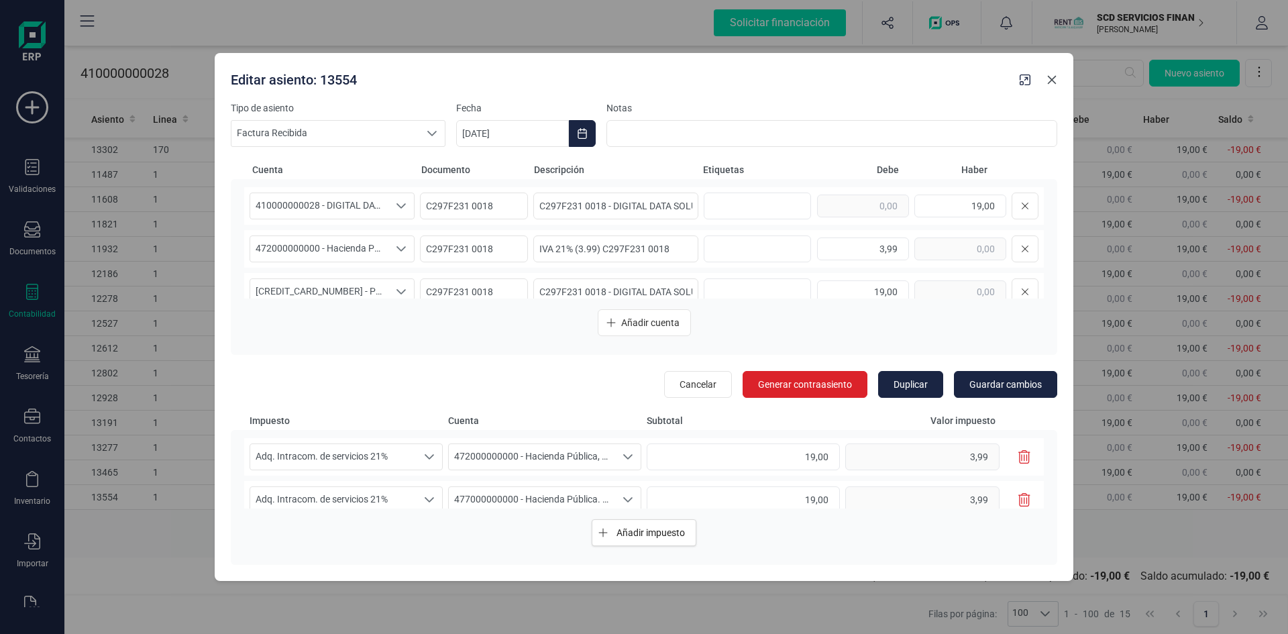
click at [1050, 80] on icon "button" at bounding box center [1052, 79] width 9 height 9
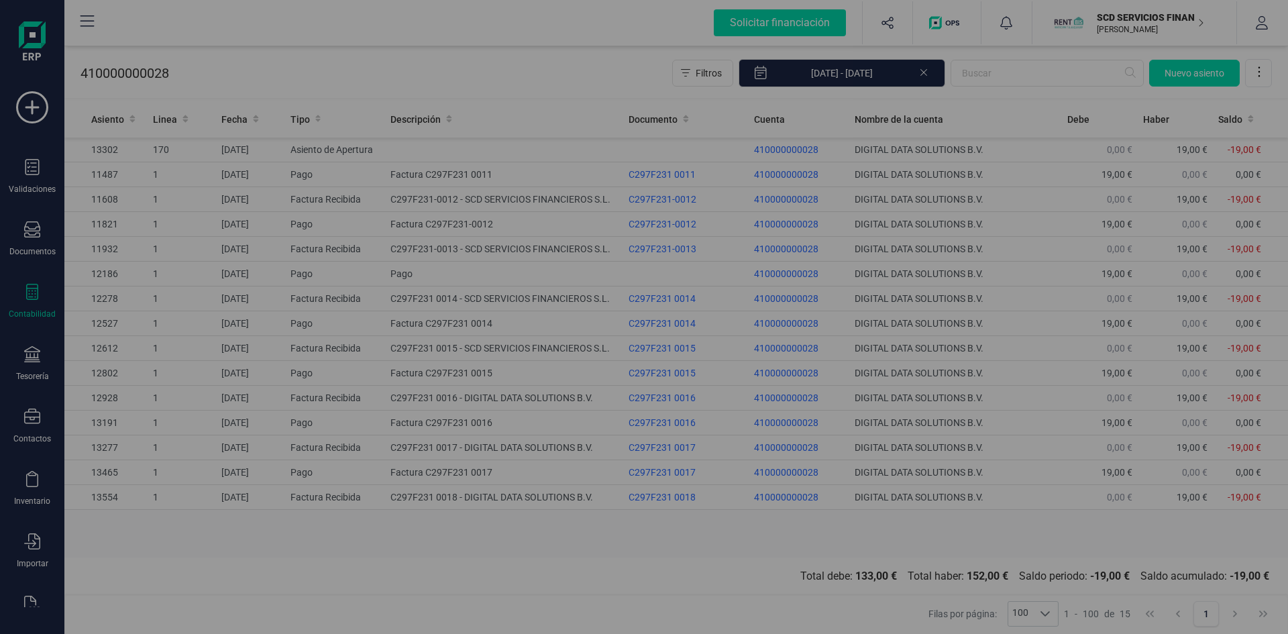
type input "[DATE]"
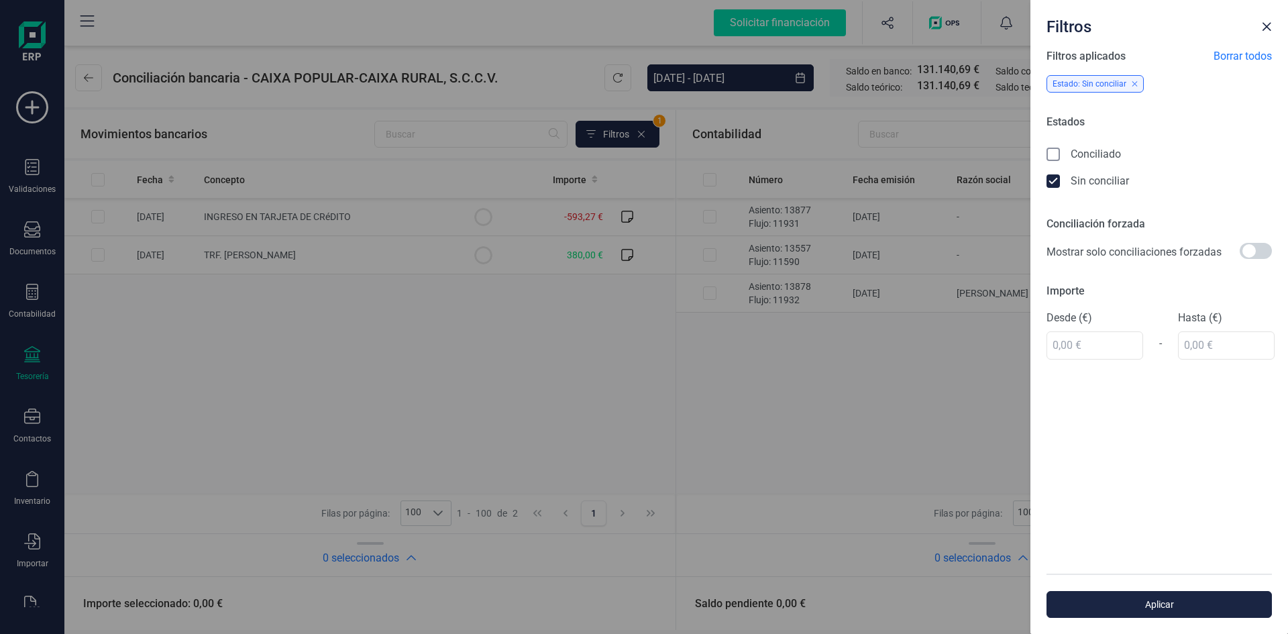
click at [1054, 154] on icon at bounding box center [1053, 154] width 7 height 5
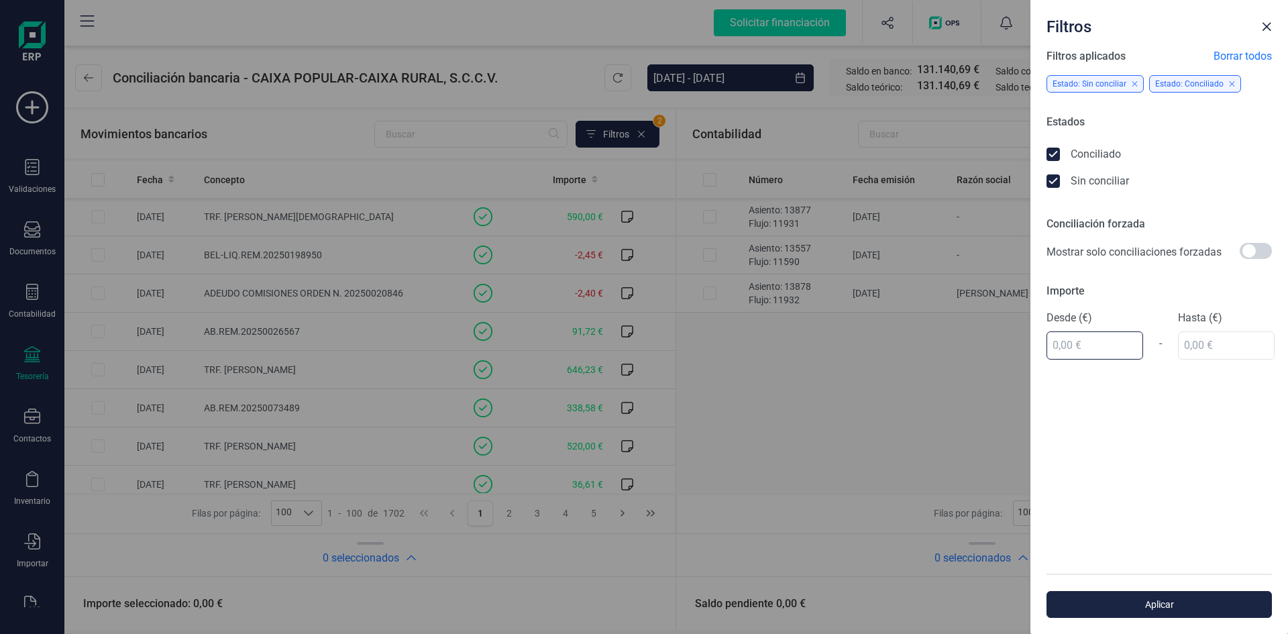
click at [1092, 345] on input "text" at bounding box center [1094, 345] width 97 height 28
type input "575,00 €"
click at [1204, 350] on div "Hasta (€)" at bounding box center [1226, 335] width 97 height 50
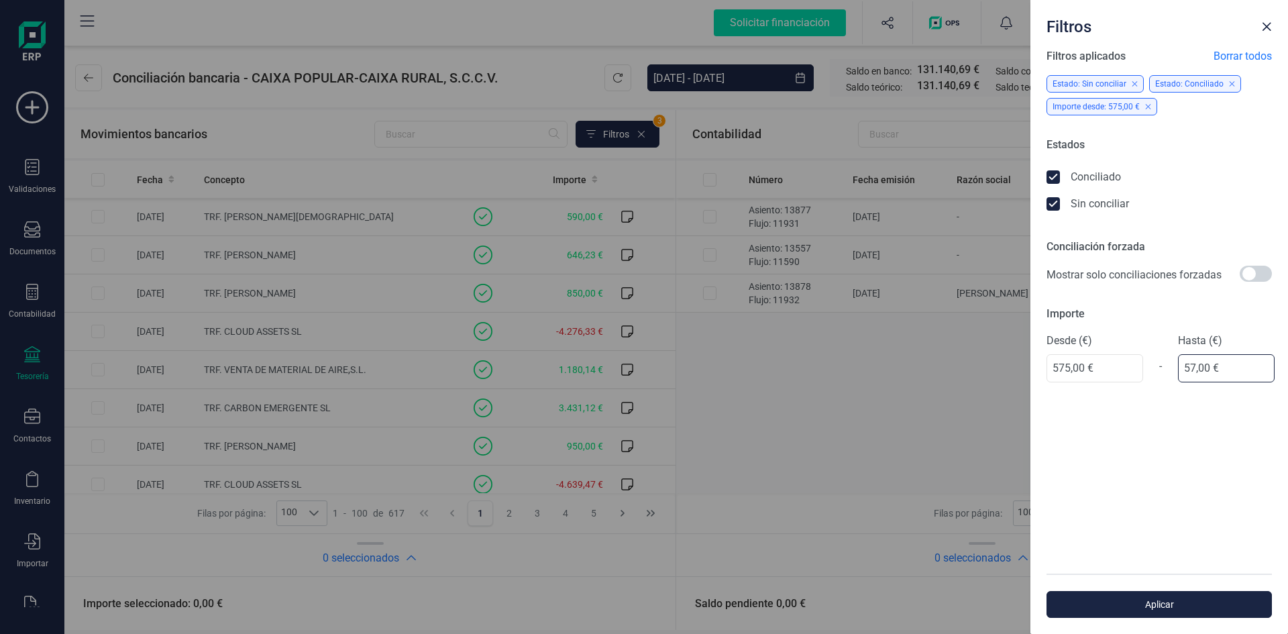
type input "575,00 €"
click at [1168, 602] on span "Aplicar" at bounding box center [1159, 604] width 194 height 13
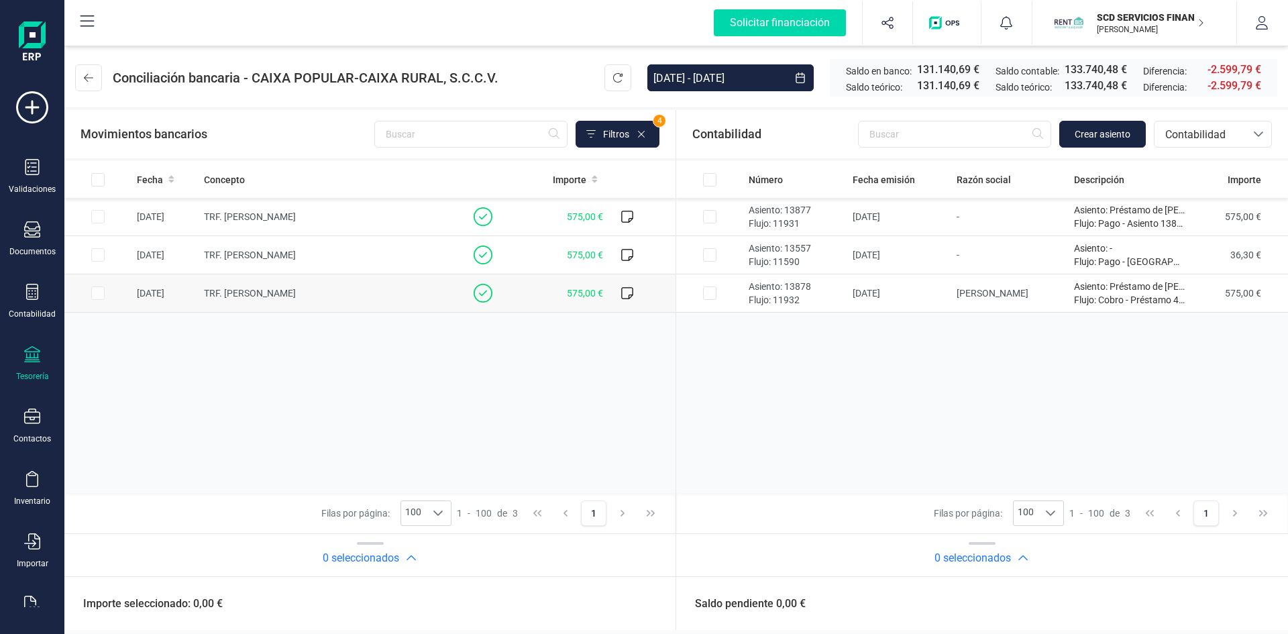
click at [248, 288] on span "TRF. [PERSON_NAME]" at bounding box center [250, 293] width 92 height 11
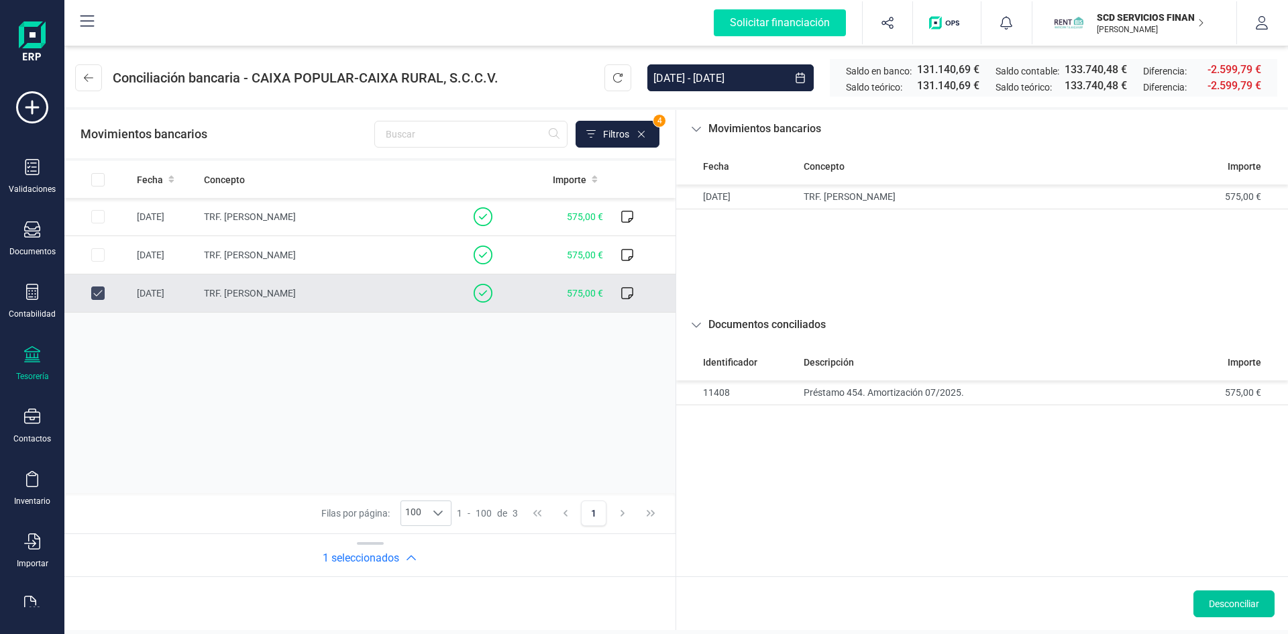
click at [1228, 601] on span "Desconciliar" at bounding box center [1233, 603] width 50 height 13
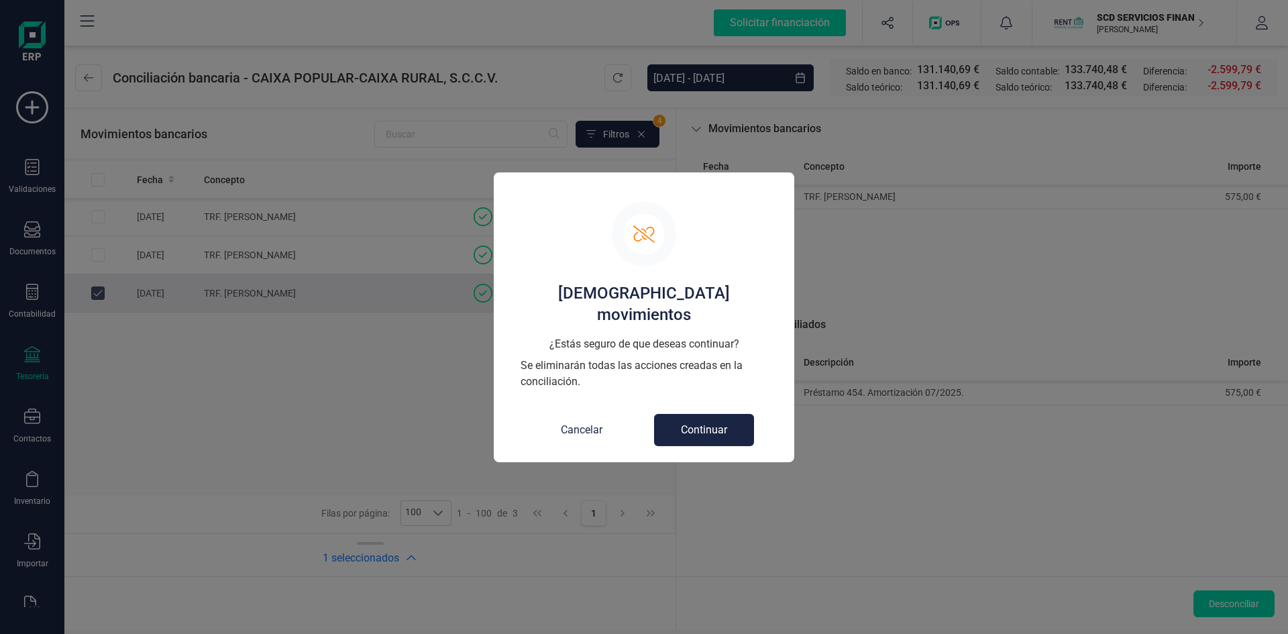
click at [694, 416] on button "Continuar" at bounding box center [704, 430] width 100 height 32
checkbox input "false"
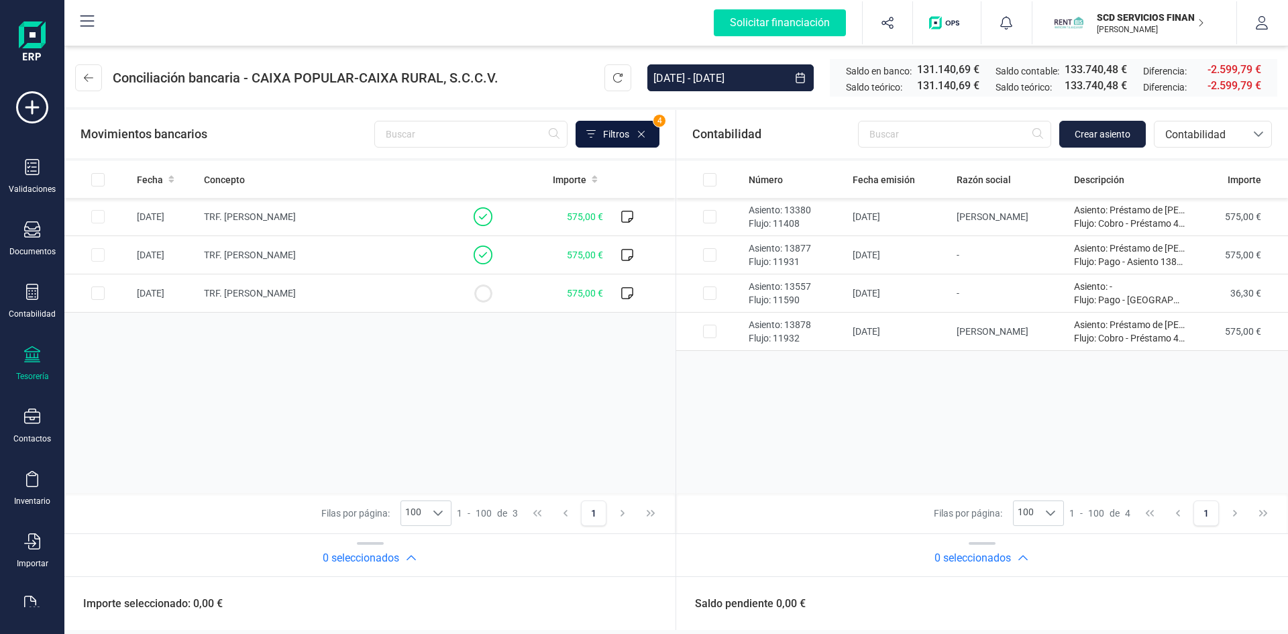
click at [604, 132] on span "Filtros" at bounding box center [616, 133] width 26 height 13
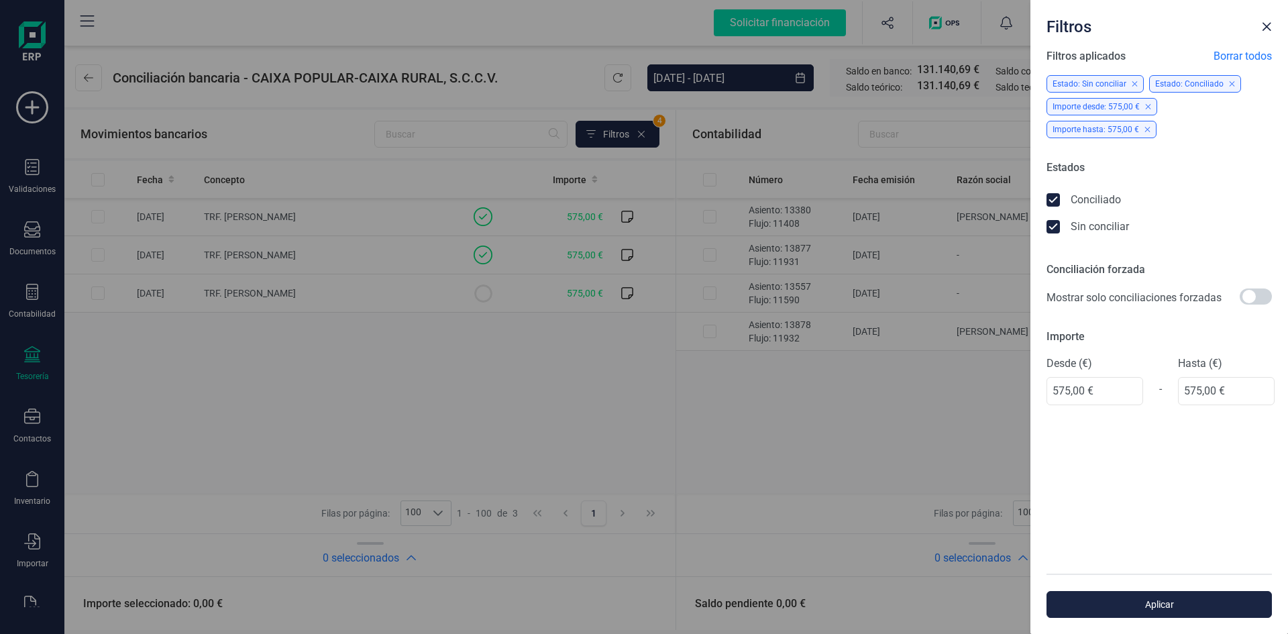
click at [1052, 194] on icon at bounding box center [1054, 200] width 13 height 13
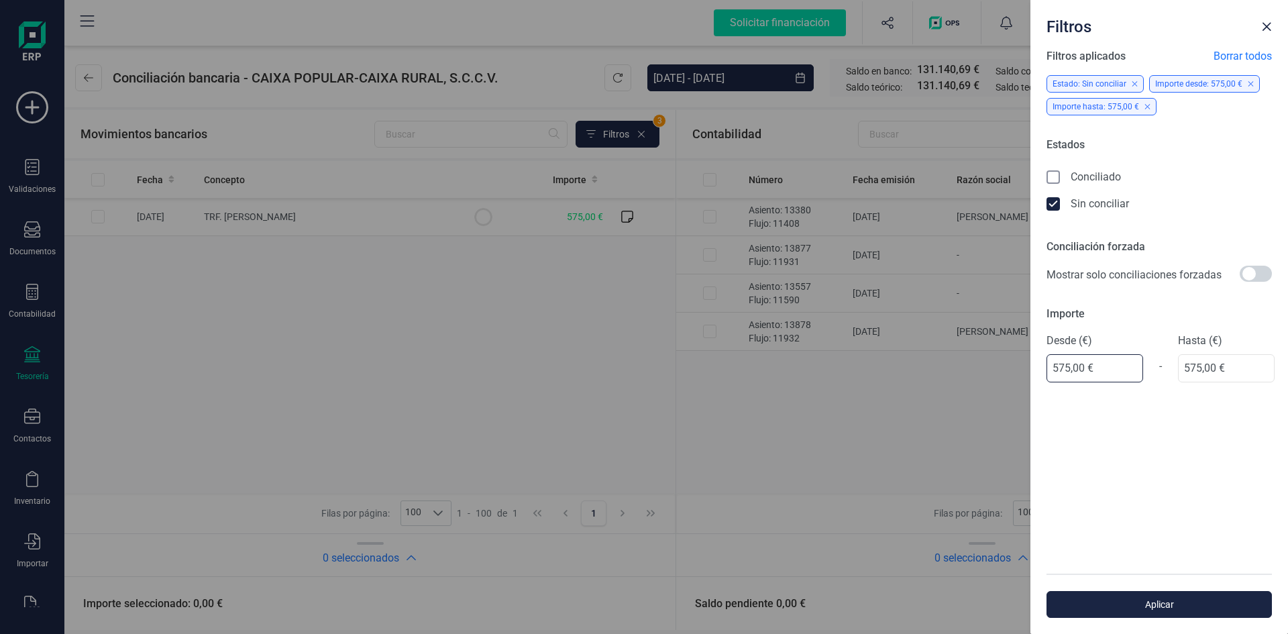
drag, startPoint x: 1092, startPoint y: 370, endPoint x: 900, endPoint y: 363, distance: 191.9
click at [900, 363] on div "Filtros Filtros aplicados Borrar todos Estado: Sin conciliar Importe desde: 575…" at bounding box center [644, 317] width 1288 height 634
type input "0,00 €"
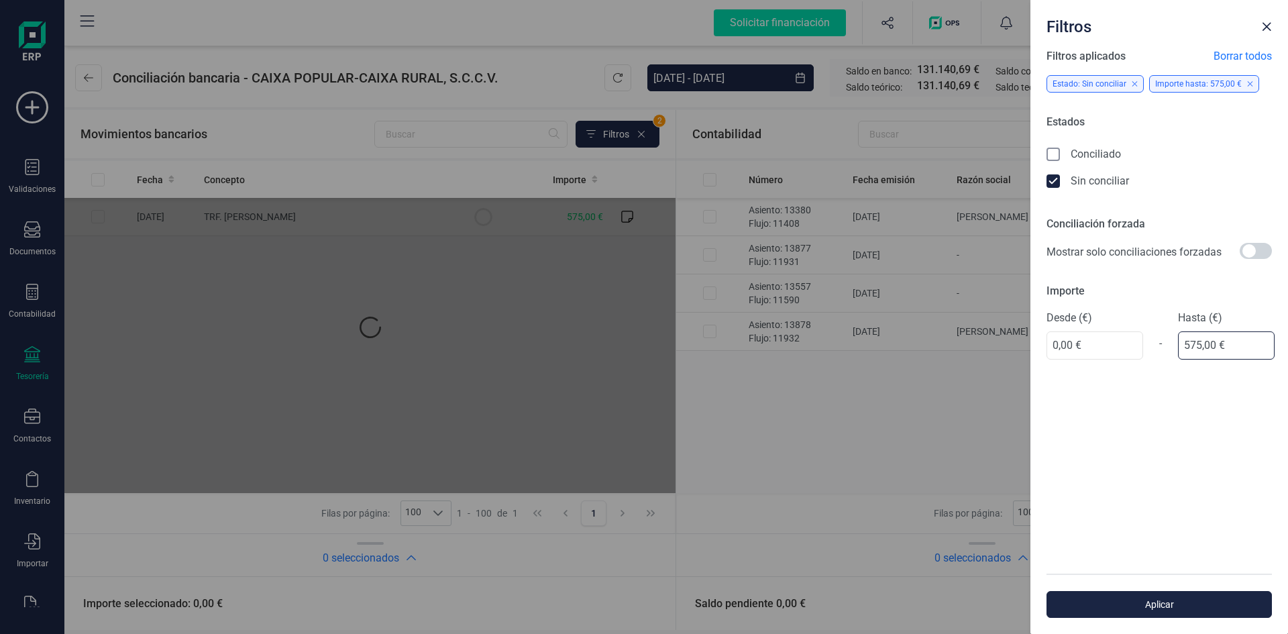
drag, startPoint x: 1223, startPoint y: 361, endPoint x: 1082, endPoint y: 376, distance: 141.7
click at [1081, 375] on div "Filtros aplicados Borrar todos Estado: Sin conciliar Importe hasta: 575,00 € Es…" at bounding box center [1159, 310] width 258 height 525
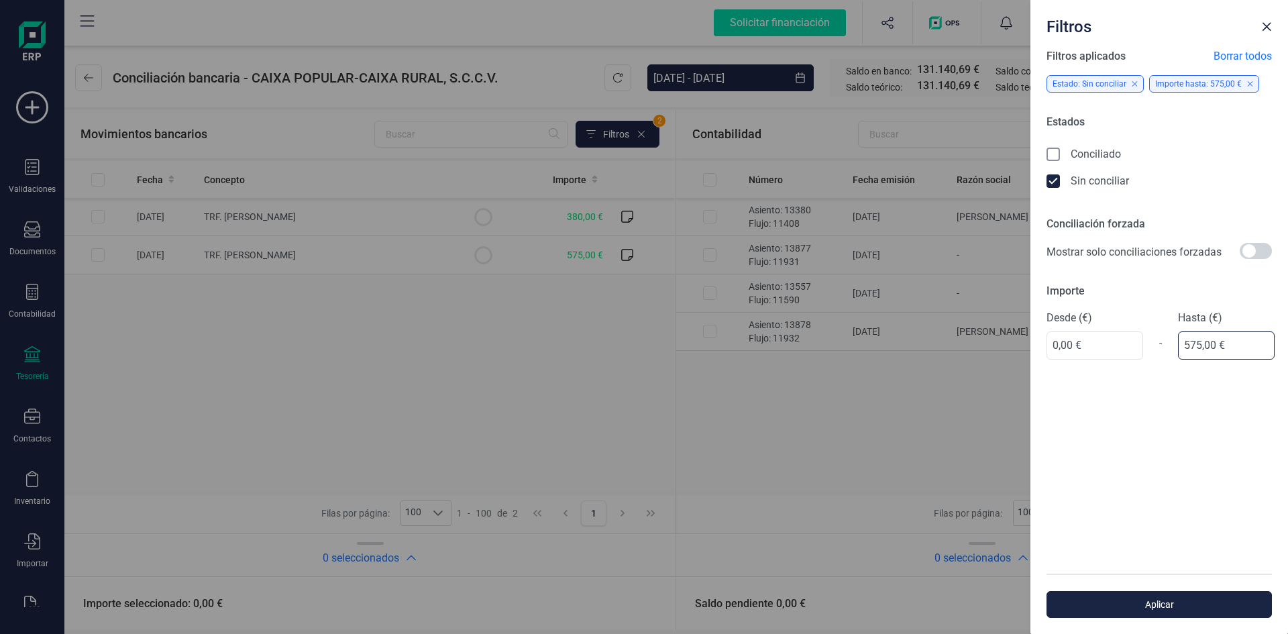
type input "0,00 €"
click at [1202, 608] on span "Aplicar" at bounding box center [1159, 604] width 194 height 13
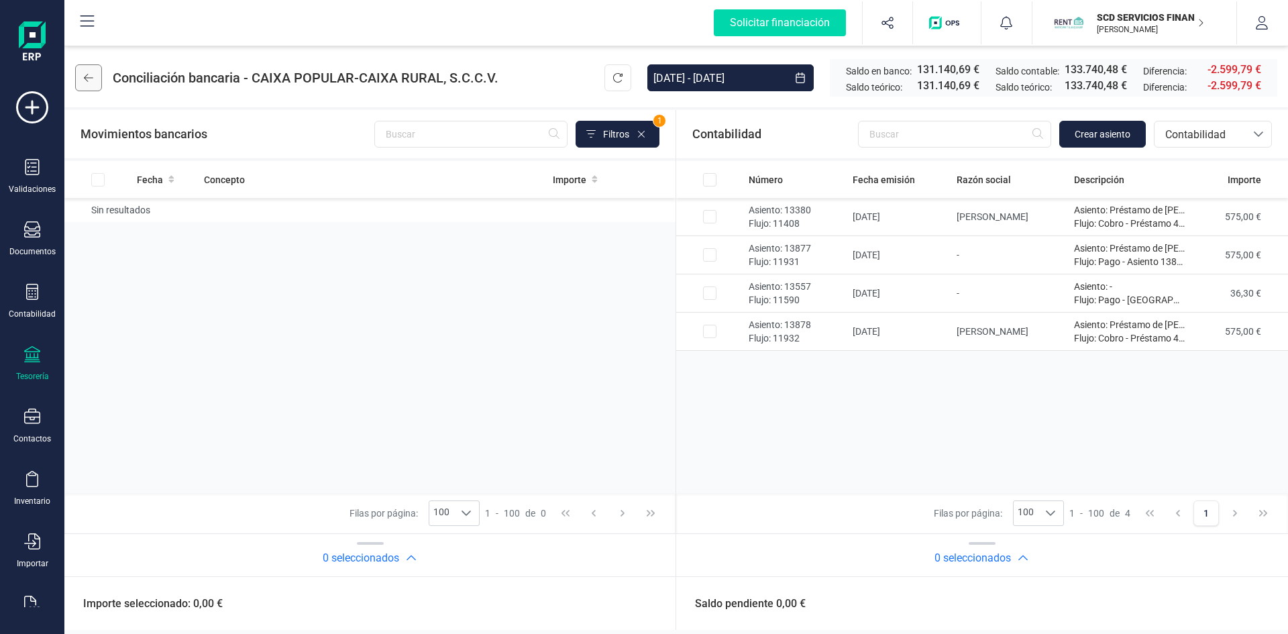
click at [90, 78] on icon at bounding box center [88, 78] width 9 height 8
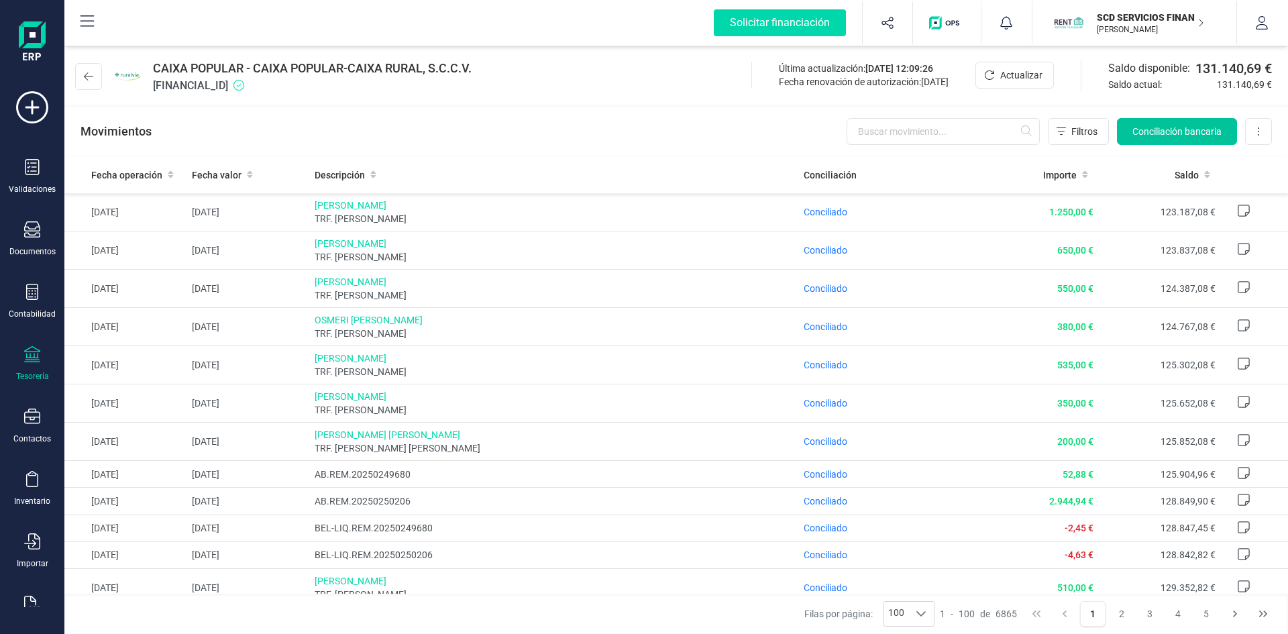
click at [1153, 124] on button "Conciliación bancaria" at bounding box center [1177, 131] width 120 height 27
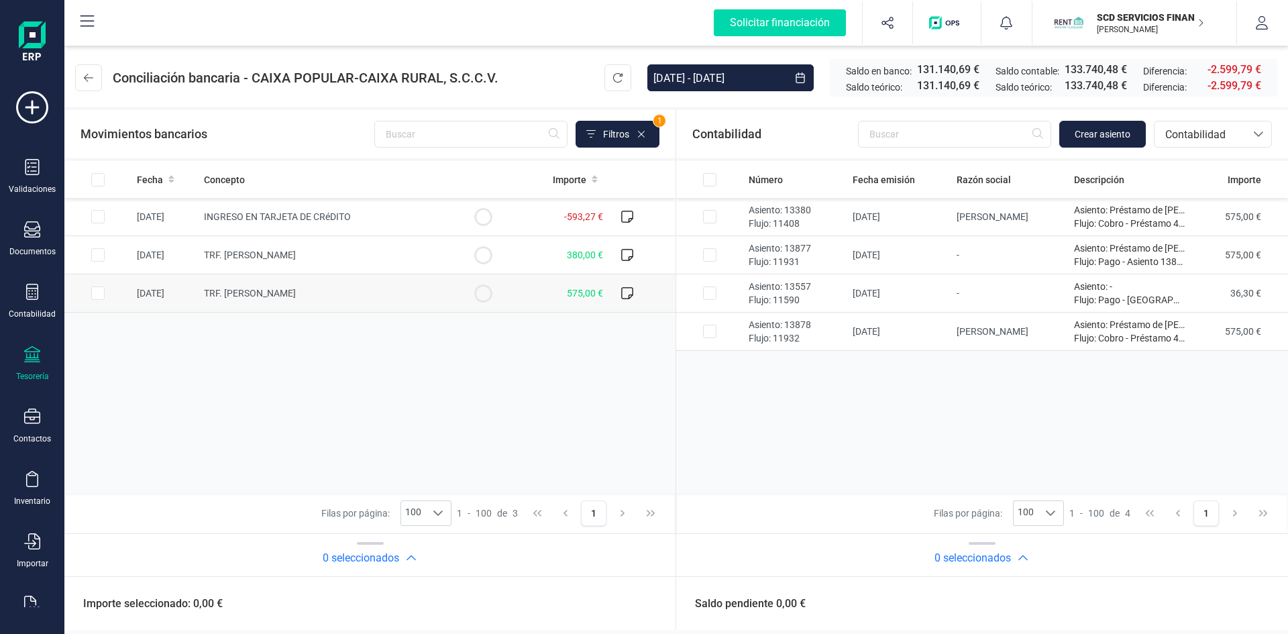
click at [95, 291] on input "Row Selected 4fe3f27c-21d9-436f-ad52-eec8c373503e" at bounding box center [97, 292] width 13 height 13
checkbox input "true"
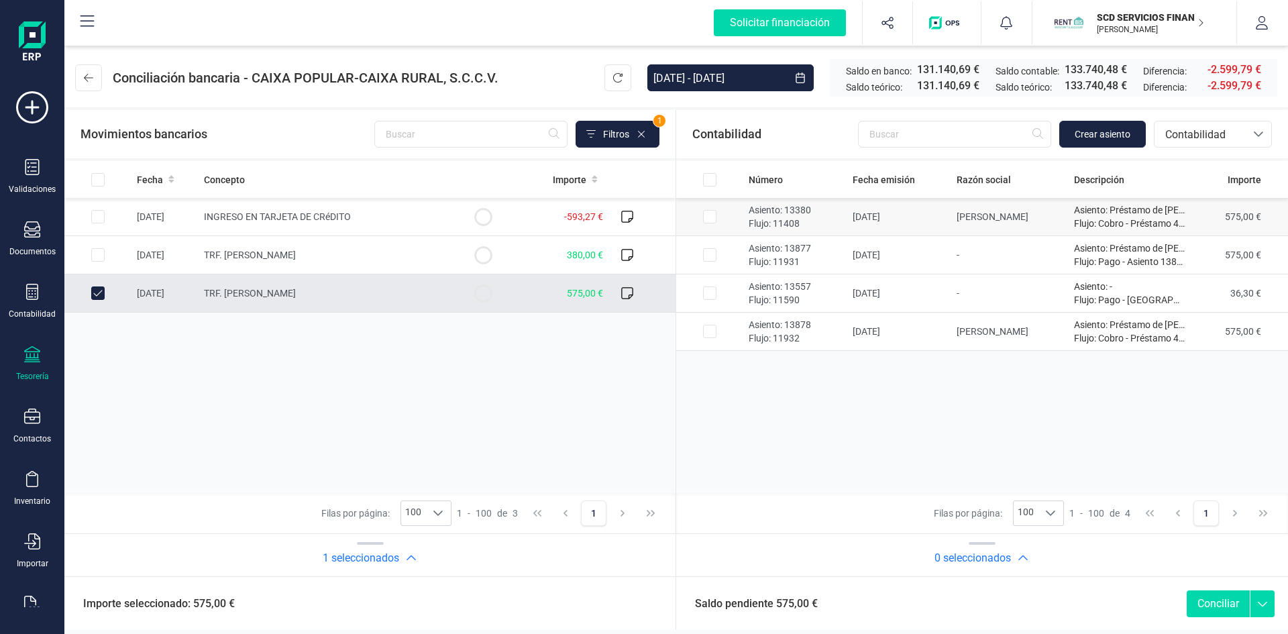
click at [703, 213] on input "Row Selected 9829b8bc-737a-44a0-8f36-1c54feaa7cc6" at bounding box center [709, 216] width 13 height 13
checkbox input "true"
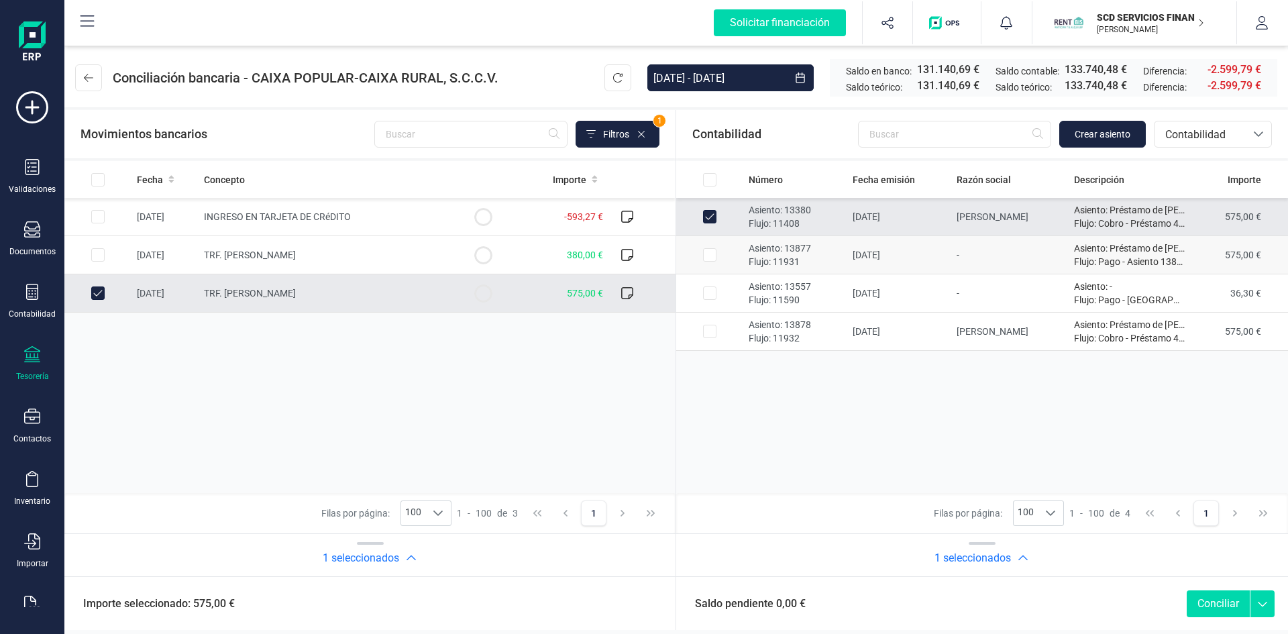
click at [711, 254] on input "Row Selected 4941b3e2-02aa-4cc6-8e20-3cdddad04b37" at bounding box center [709, 254] width 13 height 13
checkbox input "true"
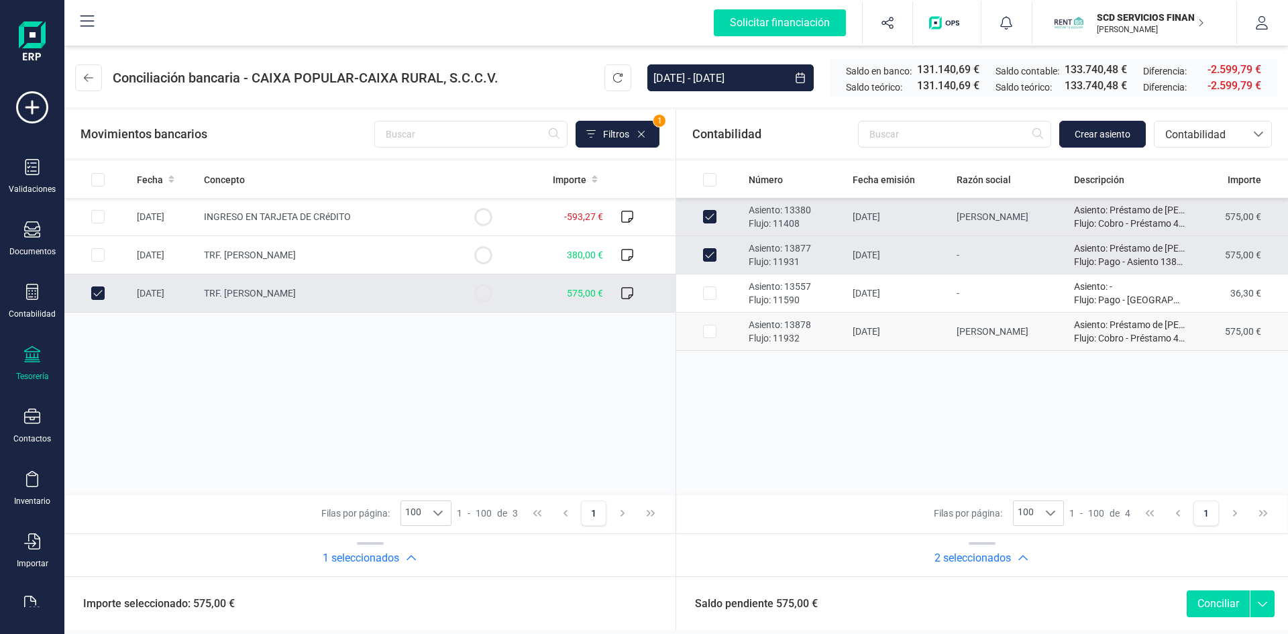
click at [712, 334] on input "Row Selected 94329e79-accf-438b-9376-ab3c8e1a6917" at bounding box center [709, 331] width 13 height 13
checkbox input "true"
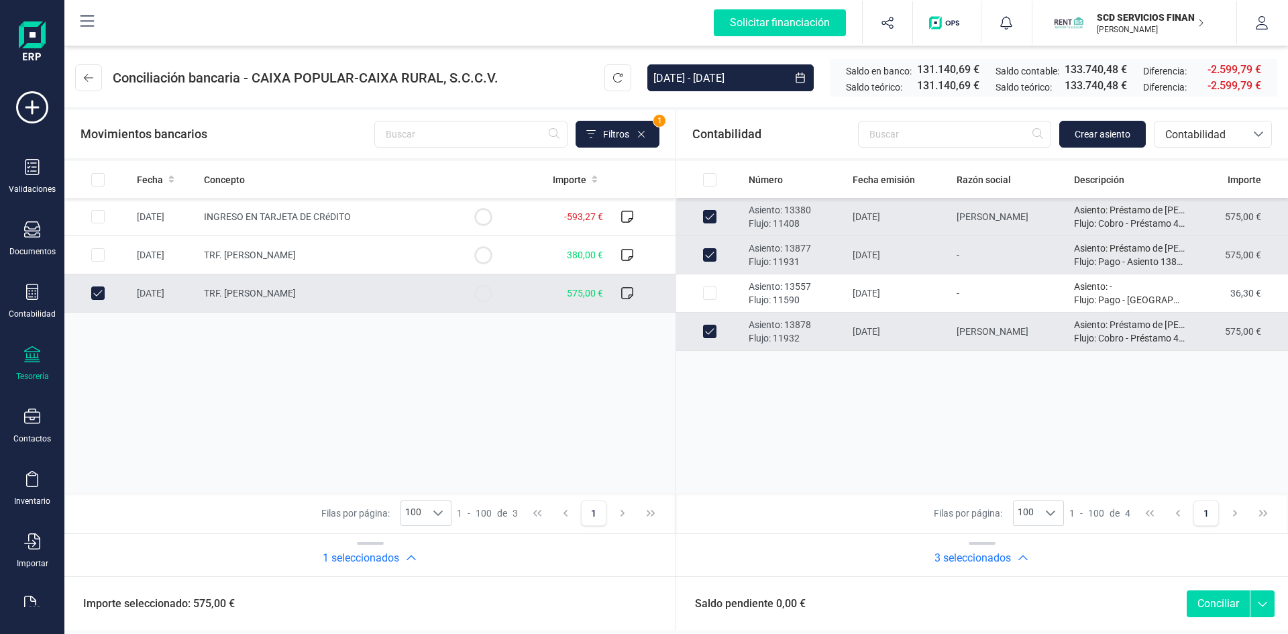
click at [1222, 604] on button "Conciliar" at bounding box center [1217, 603] width 63 height 27
checkbox input "false"
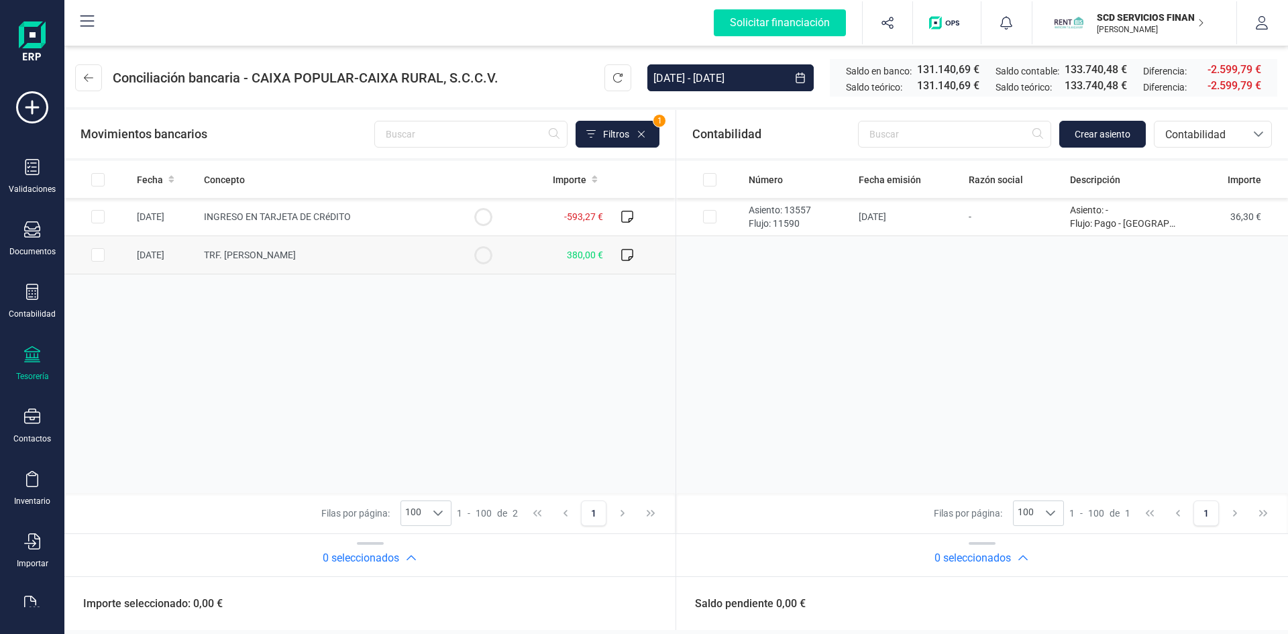
click at [97, 254] on input "Row Selected a67fcded-9bf3-4ee6-b8b9-5c9ce4b3576c" at bounding box center [97, 254] width 13 height 13
checkbox input "true"
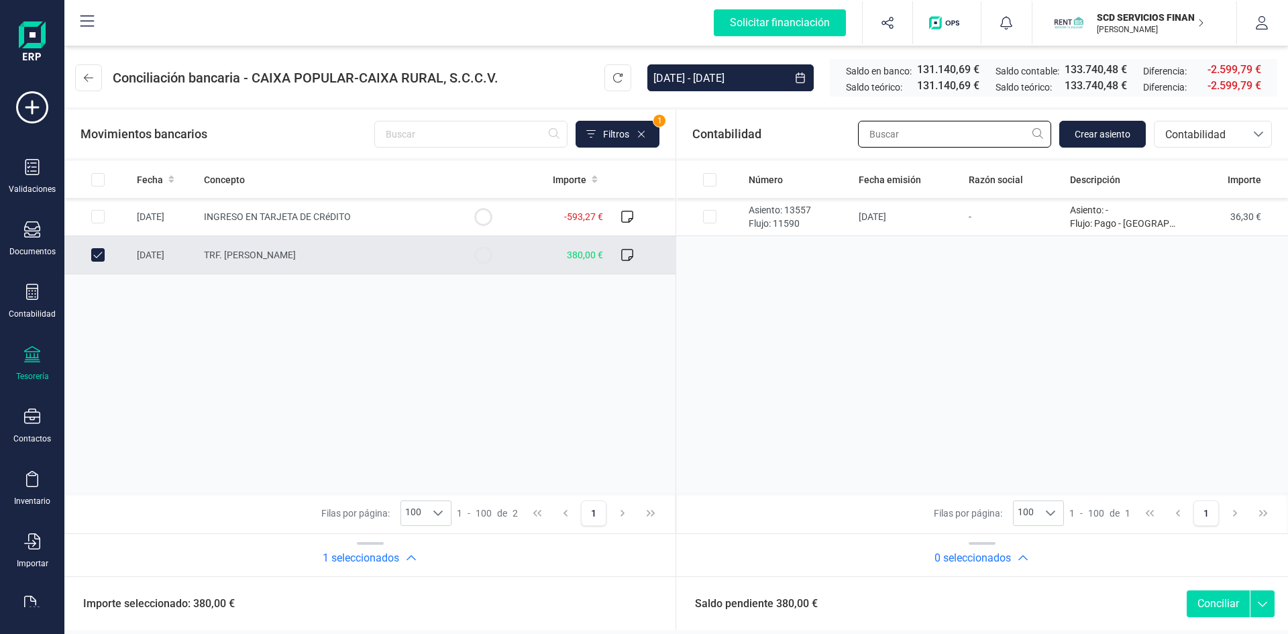
click at [897, 133] on input "text" at bounding box center [954, 134] width 193 height 27
click at [1204, 134] on span "Contabilidad" at bounding box center [1200, 135] width 80 height 16
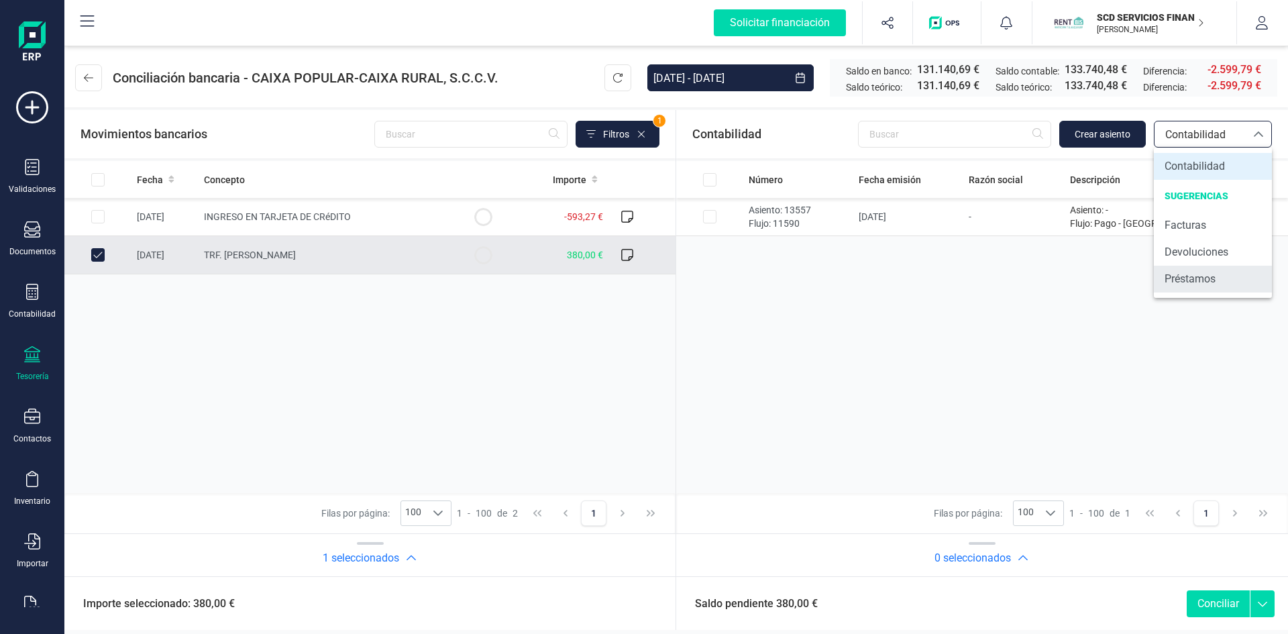
click at [1194, 284] on span "Préstamos" at bounding box center [1189, 279] width 51 height 16
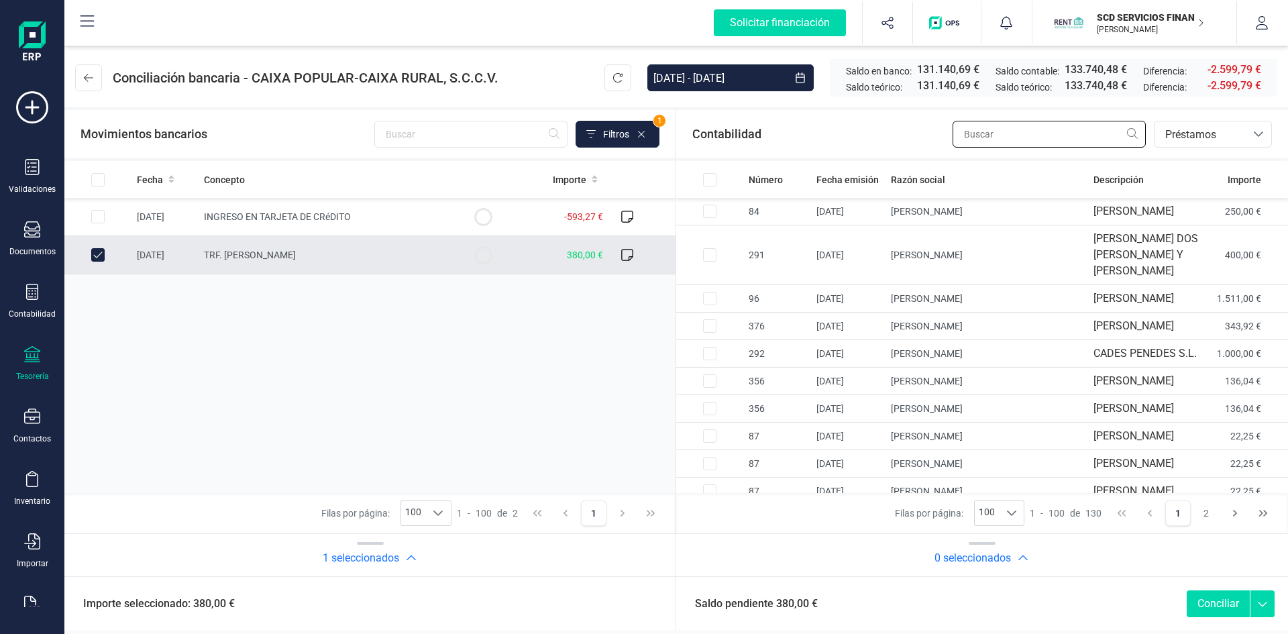
click at [1005, 135] on input "text" at bounding box center [1048, 134] width 193 height 27
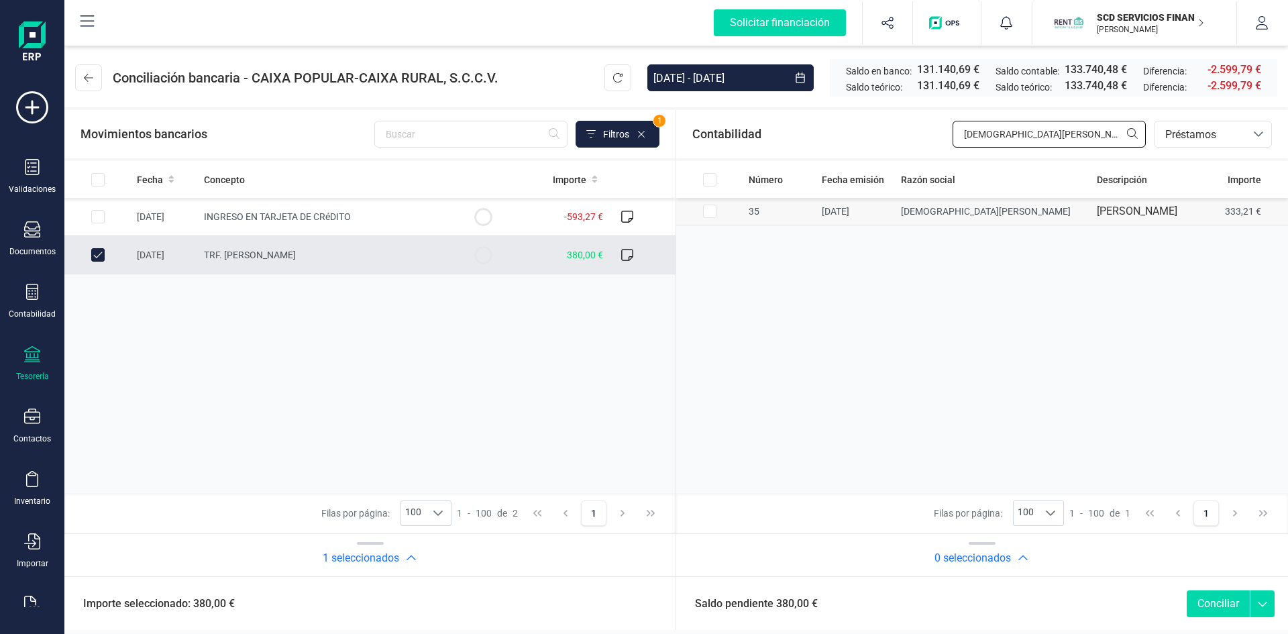
type input "jesus manue"
click at [706, 218] on input "Row Selected 7f83e8d9-0b52-4c82-97f2-532f3979ef89" at bounding box center [709, 211] width 13 height 13
checkbox input "true"
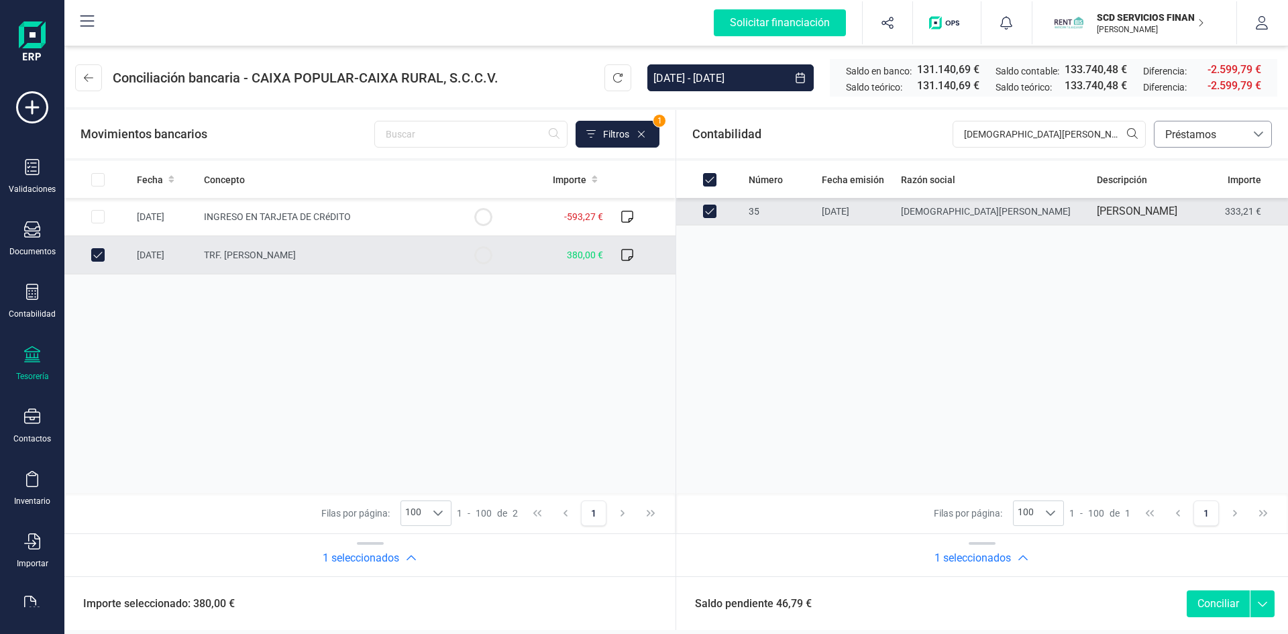
click at [1227, 133] on span "Préstamos" at bounding box center [1200, 135] width 80 height 16
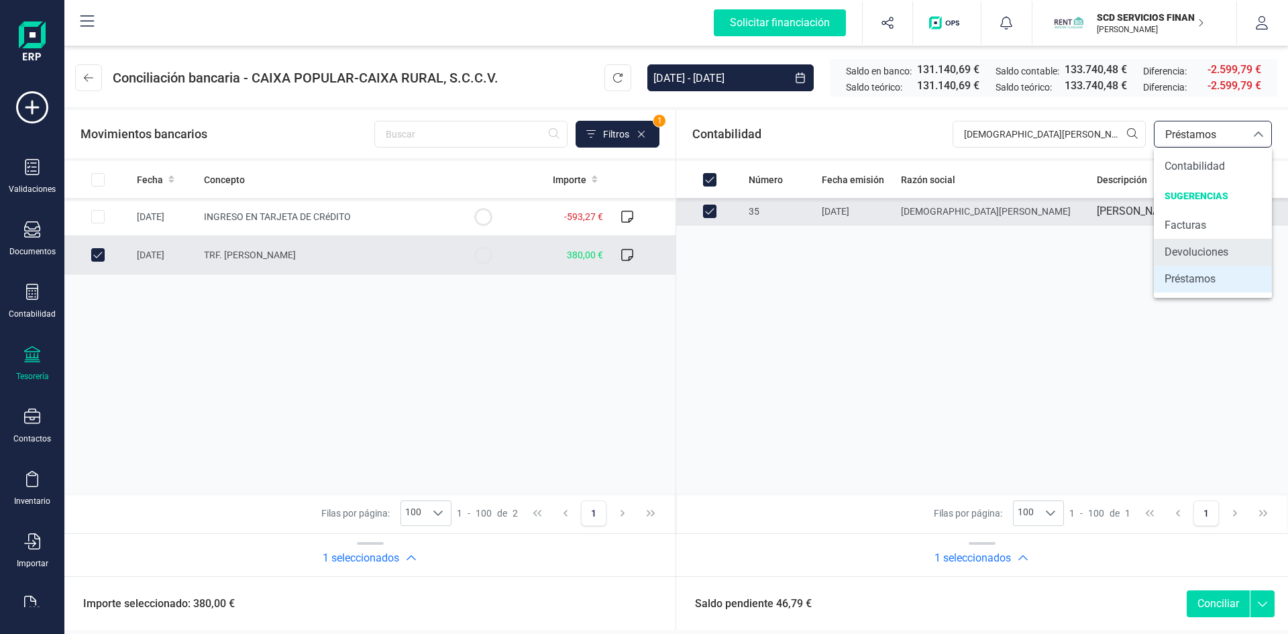
click at [1194, 251] on span "Devoluciones" at bounding box center [1196, 252] width 64 height 16
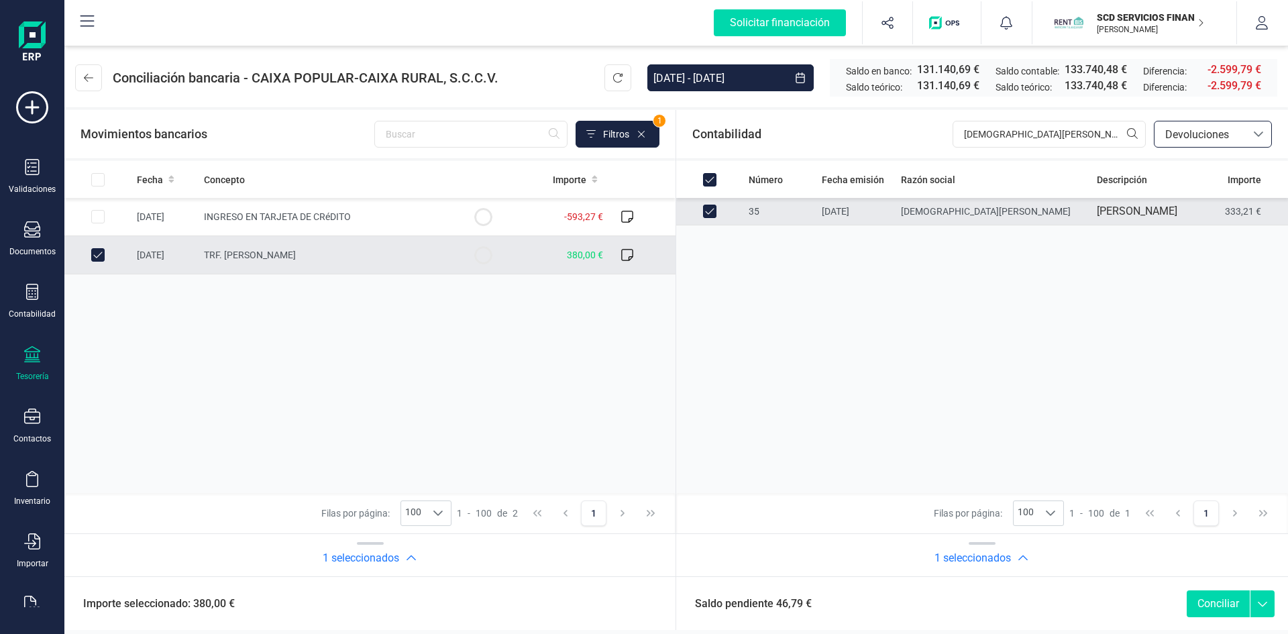
checkbox input "false"
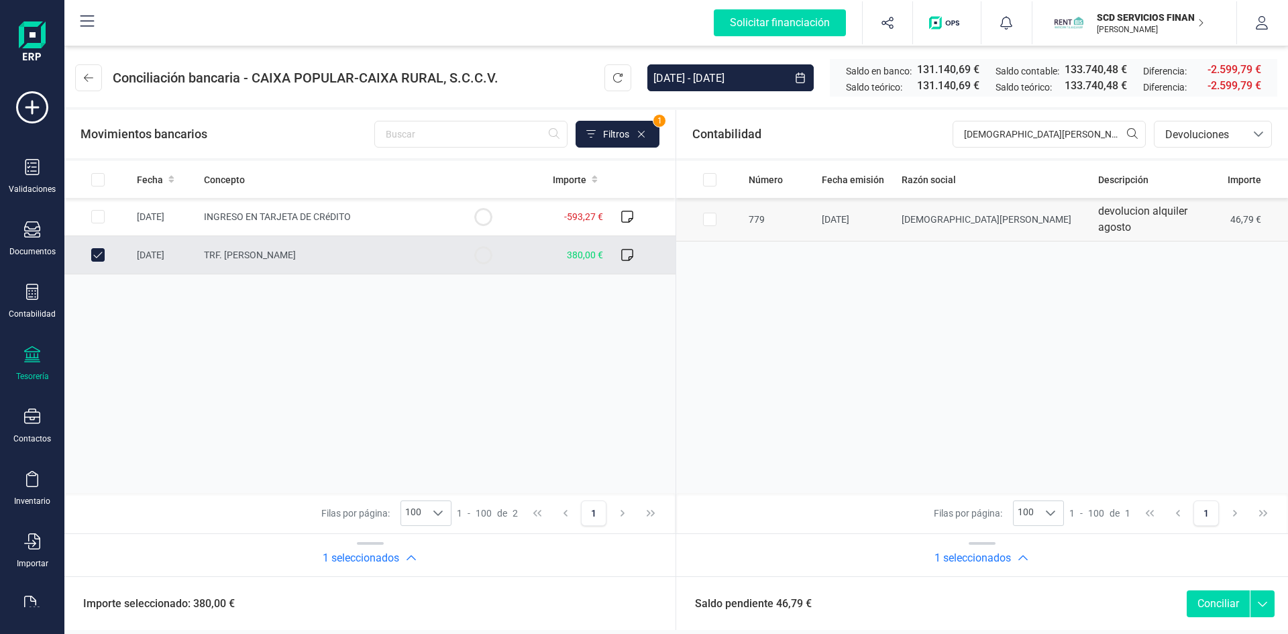
click at [711, 217] on input "Row Selected 189b8761-3c5e-4090-a073-01c73d65de87" at bounding box center [709, 219] width 13 height 13
checkbox input "true"
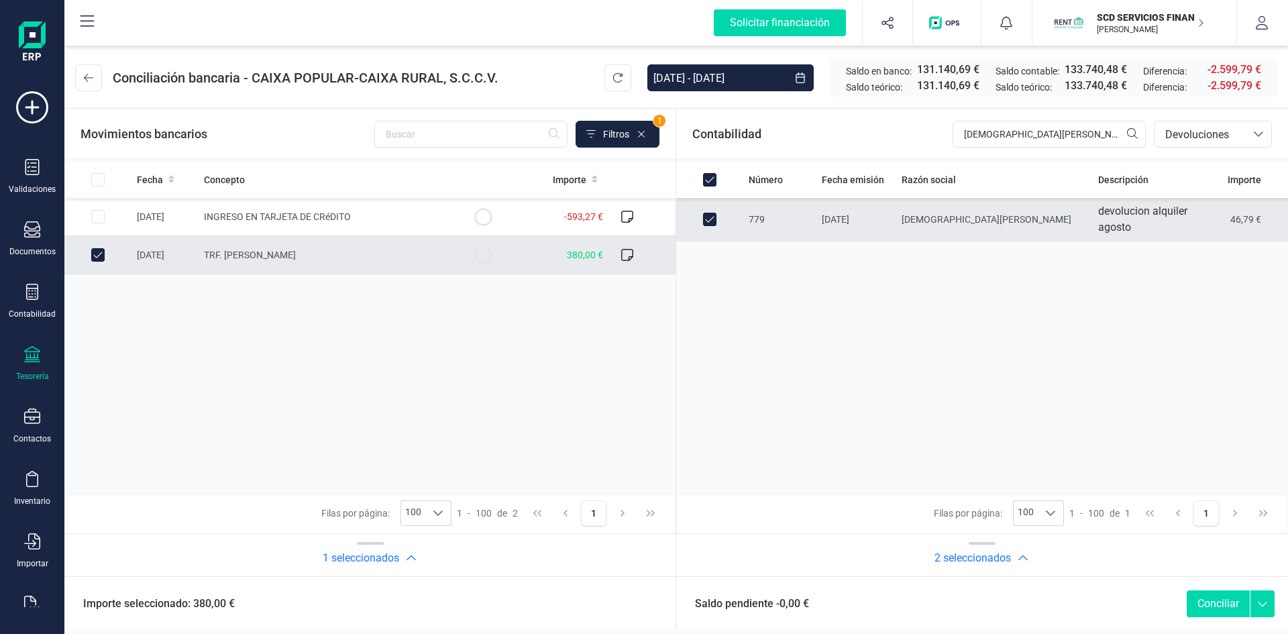
click at [1220, 600] on button "Conciliar" at bounding box center [1217, 603] width 63 height 27
checkbox input "false"
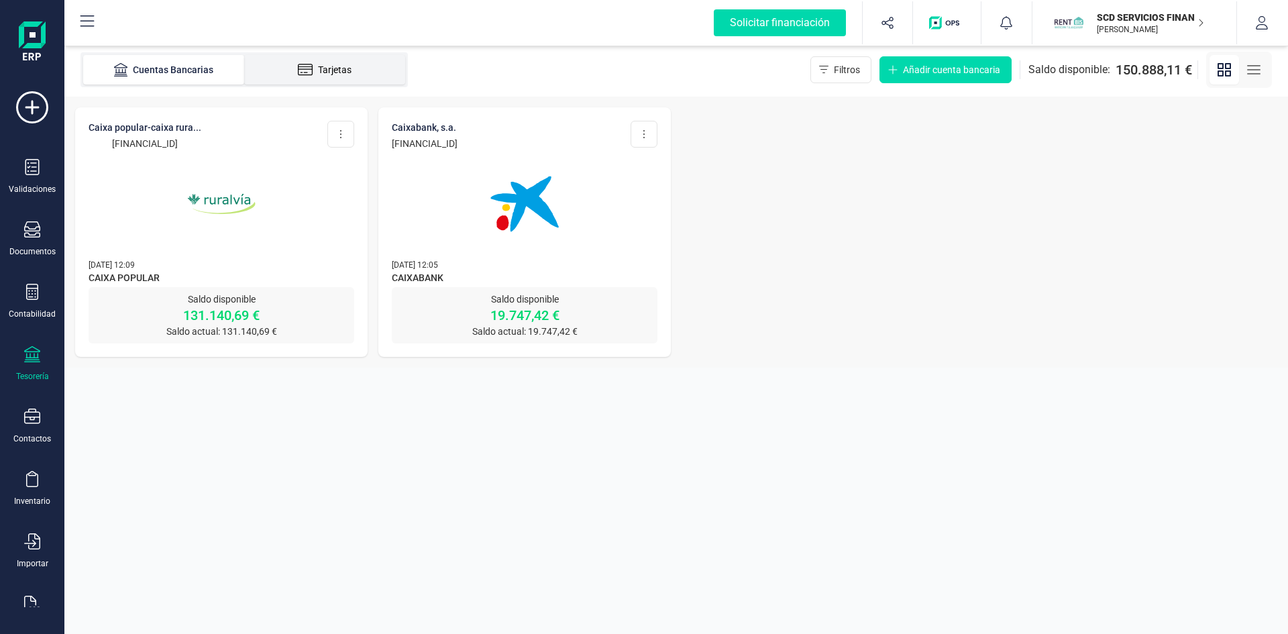
click at [302, 66] on icon at bounding box center [305, 69] width 15 height 13
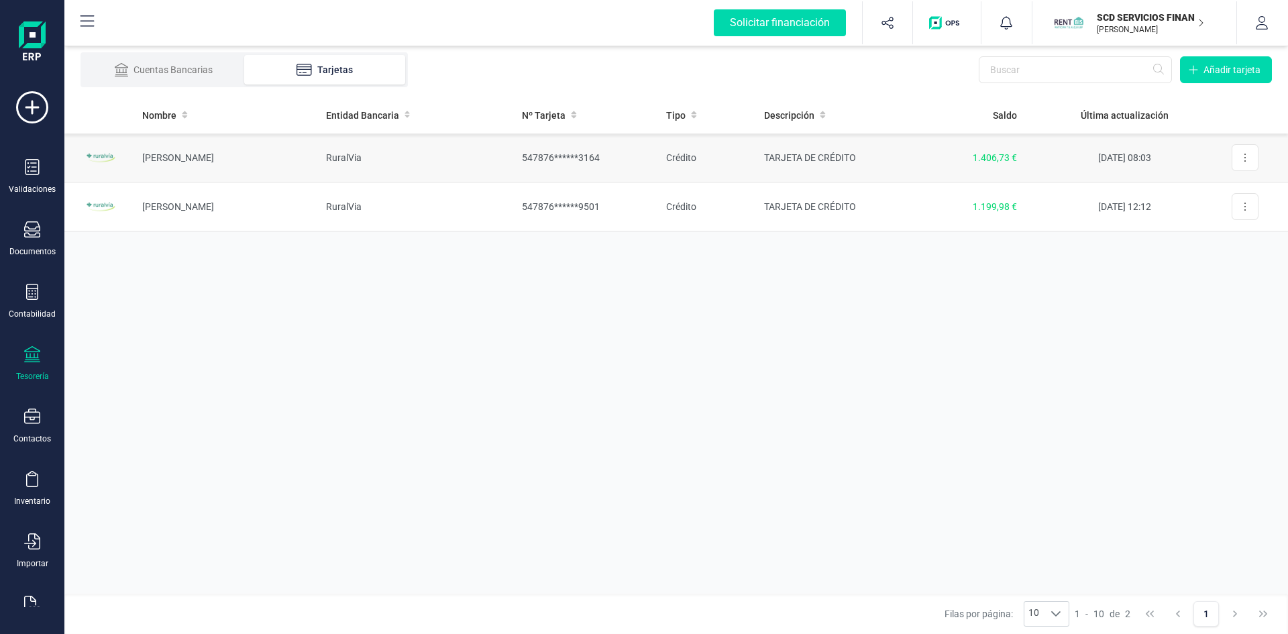
click at [156, 156] on td "Elena González" at bounding box center [223, 157] width 184 height 49
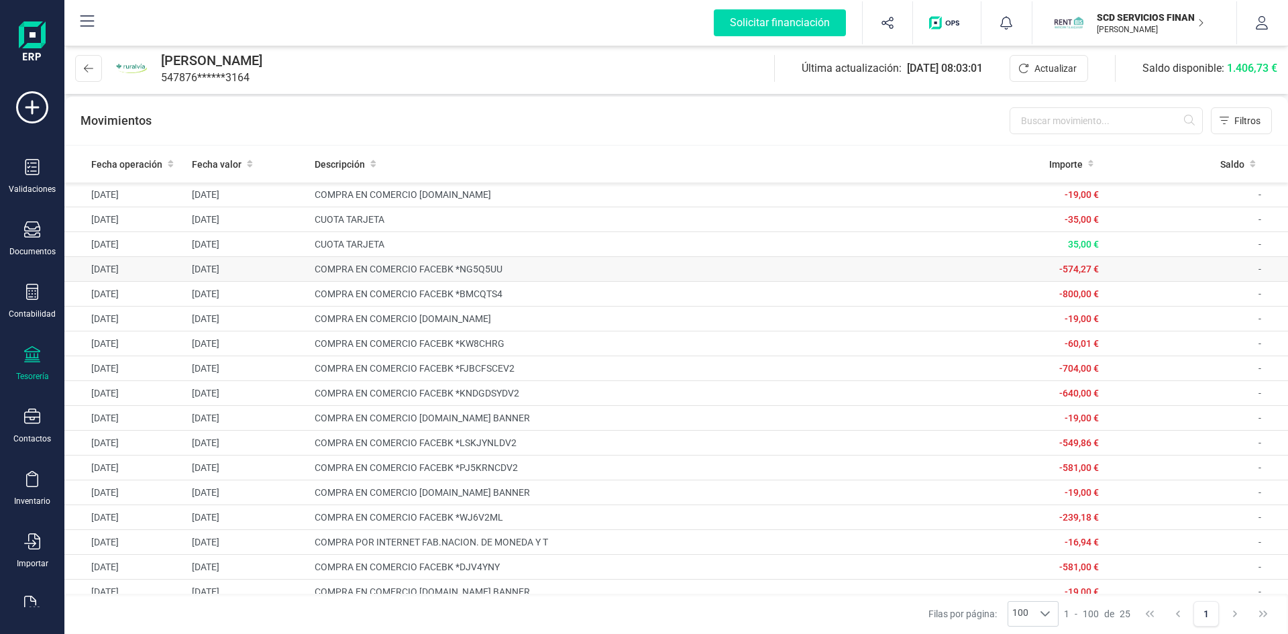
click at [425, 265] on td "COMPRA EN COMERCIO FACEBK *NG5Q5UU" at bounding box center [615, 269] width 612 height 25
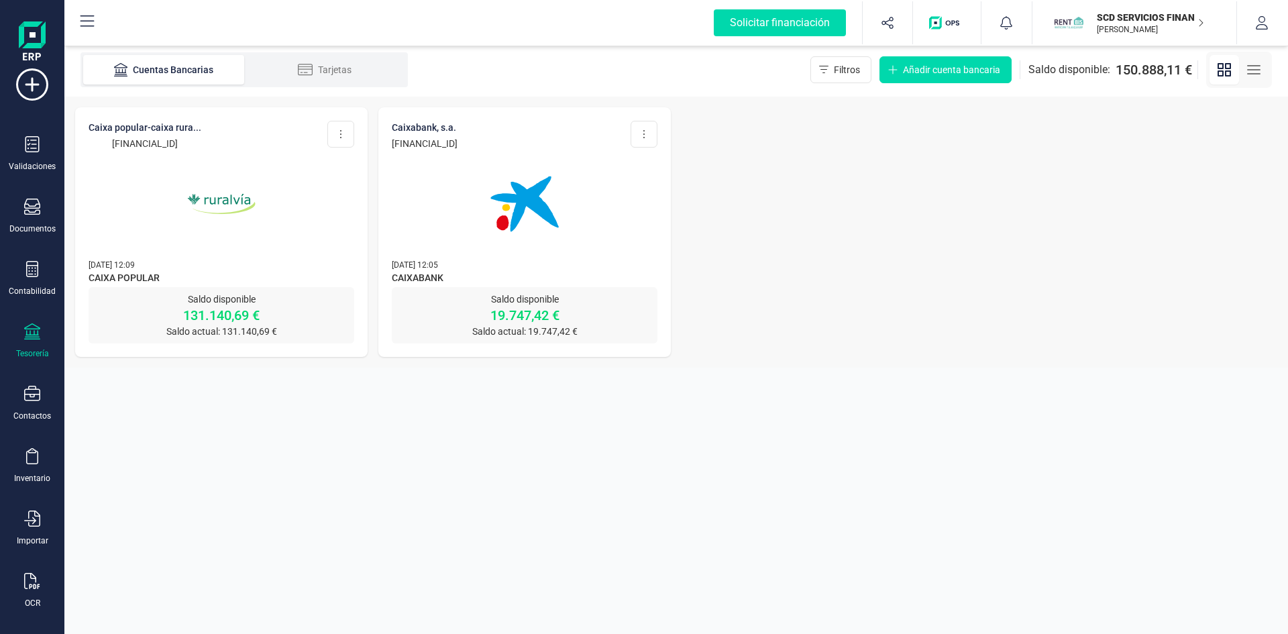
scroll to position [35, 0]
click at [34, 573] on icon at bounding box center [31, 569] width 15 height 16
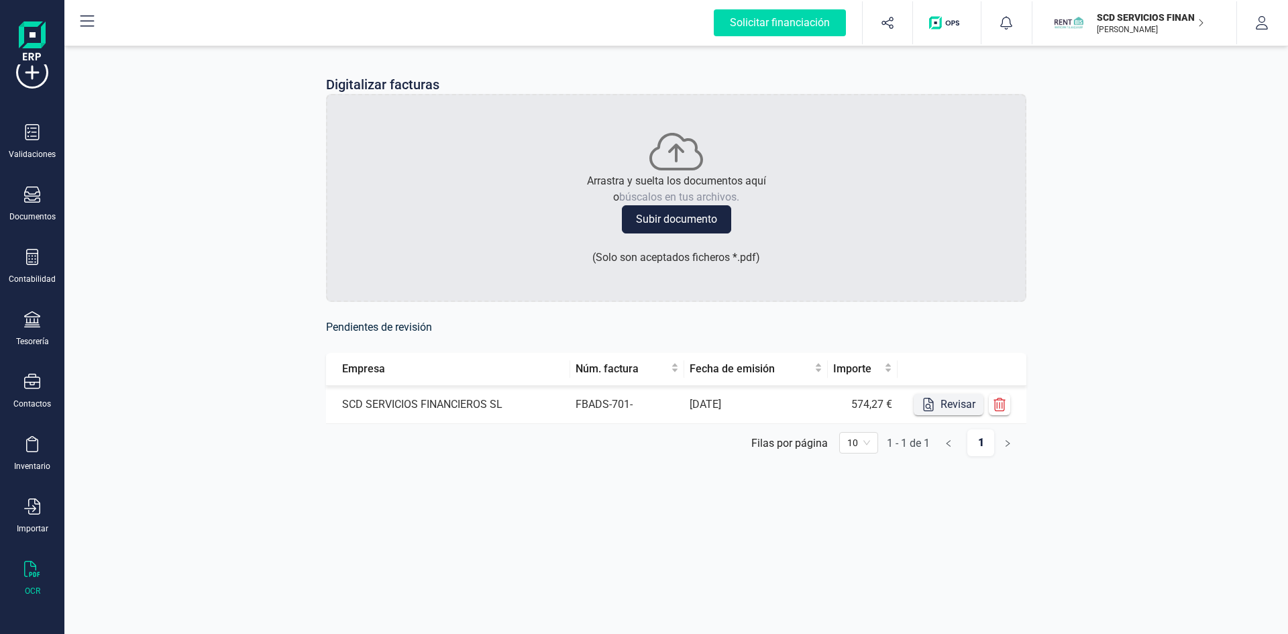
click at [948, 396] on button "Revisar" at bounding box center [948, 404] width 70 height 21
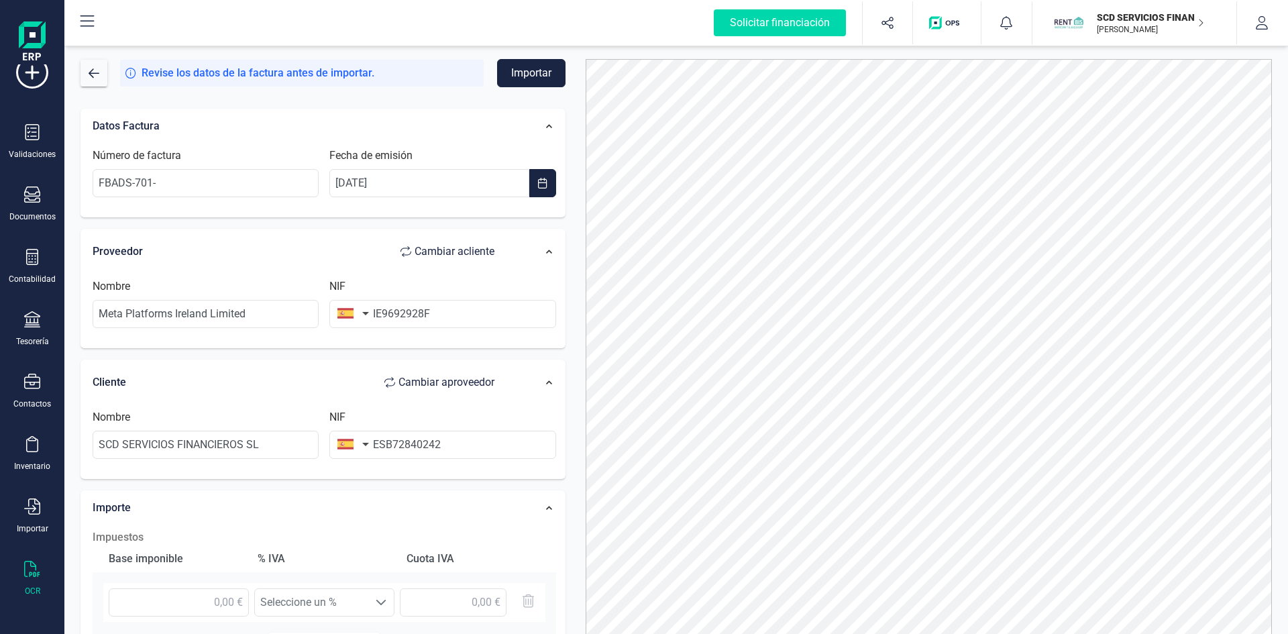
click at [365, 312] on button "button" at bounding box center [350, 313] width 42 height 27
click at [367, 349] on input "text" at bounding box center [426, 352] width 178 height 28
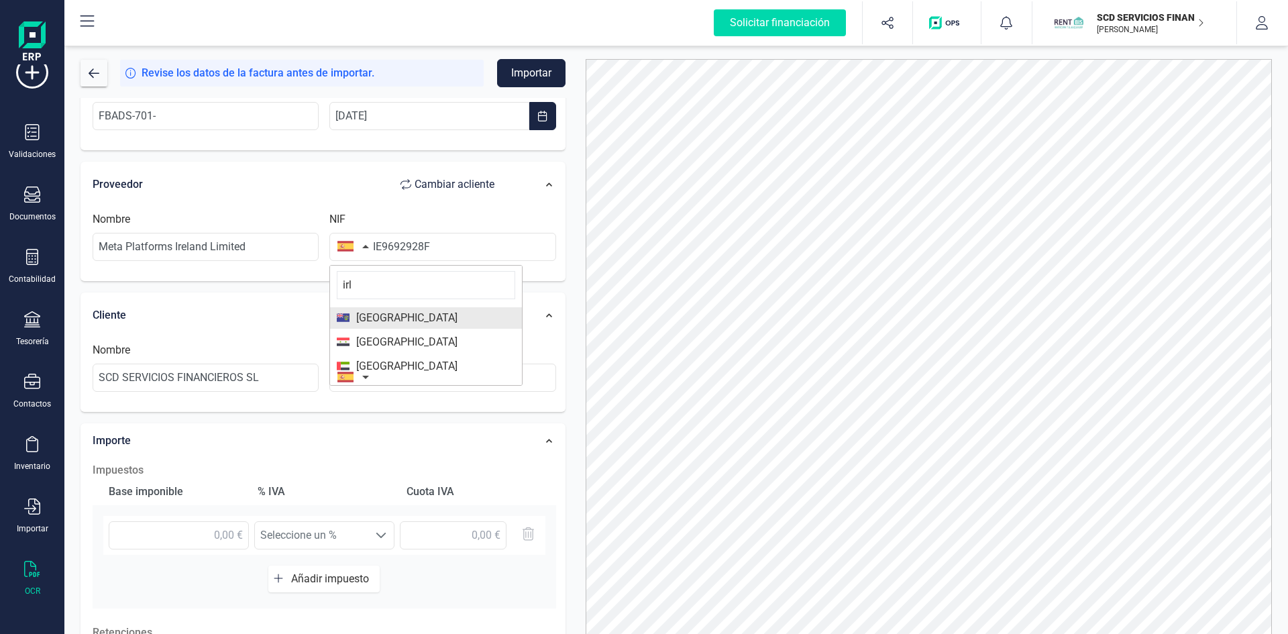
scroll to position [0, 0]
type input "irla"
click at [356, 311] on span "Irlanda" at bounding box center [403, 312] width 108 height 16
click at [383, 244] on input "IE9692928F" at bounding box center [442, 247] width 226 height 28
type input "9692928F"
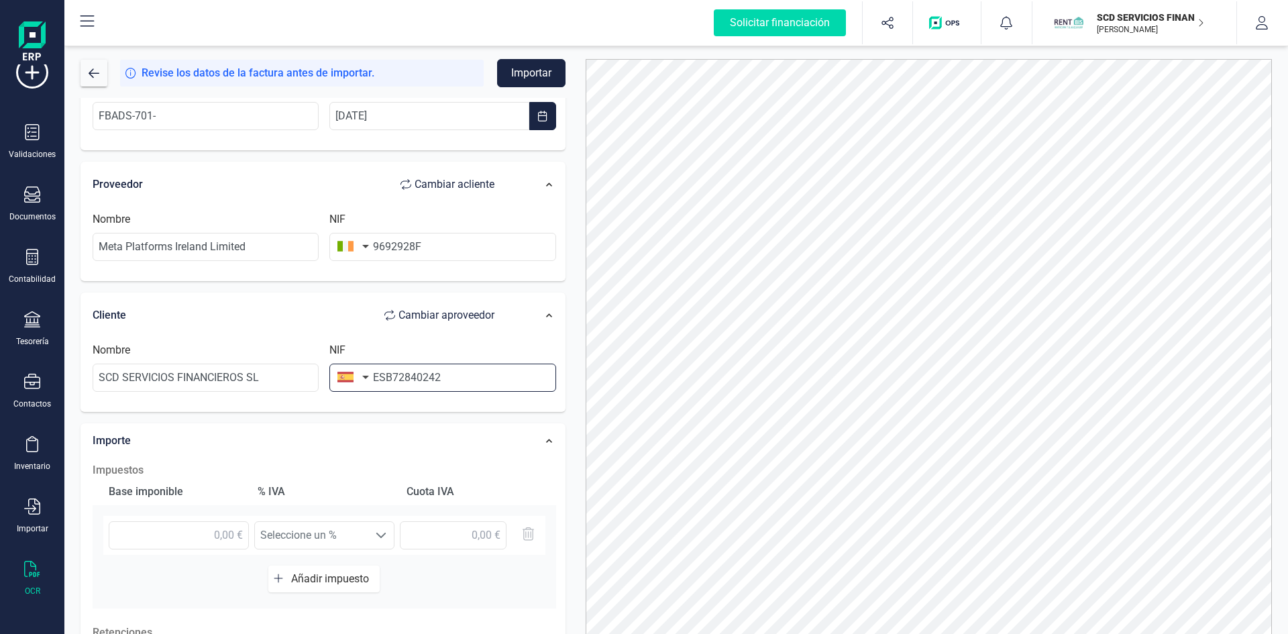
click at [386, 377] on input "ESB72840242" at bounding box center [442, 377] width 226 height 28
type input "B72840242"
click at [394, 414] on li "B72840242" at bounding box center [442, 410] width 226 height 27
click at [341, 534] on span "IVA 21% (21%)" at bounding box center [311, 535] width 113 height 27
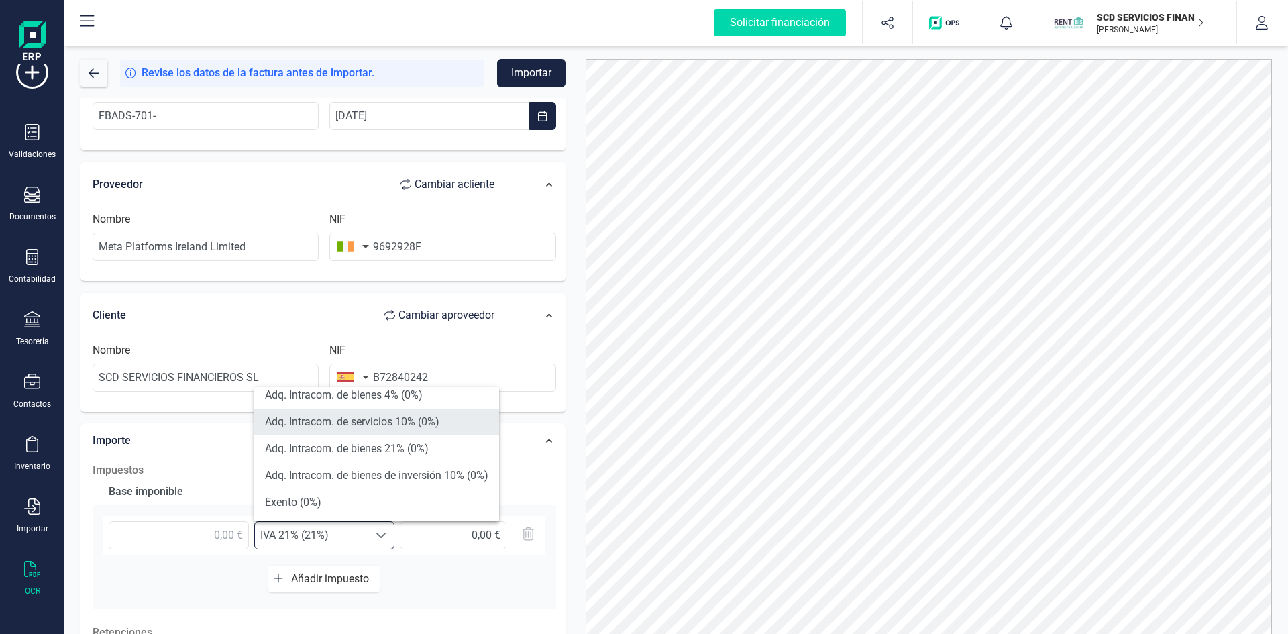
scroll to position [335, 0]
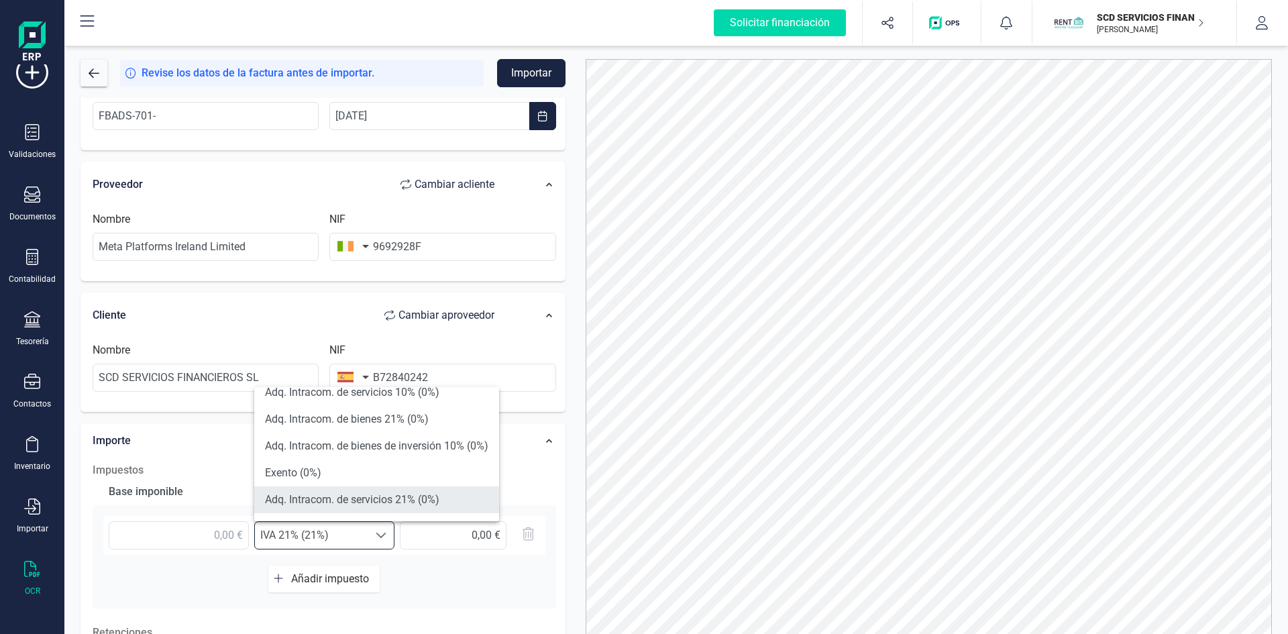
click at [343, 496] on li "Adq. Intracom. de servicios 21% (0%)" at bounding box center [376, 499] width 245 height 27
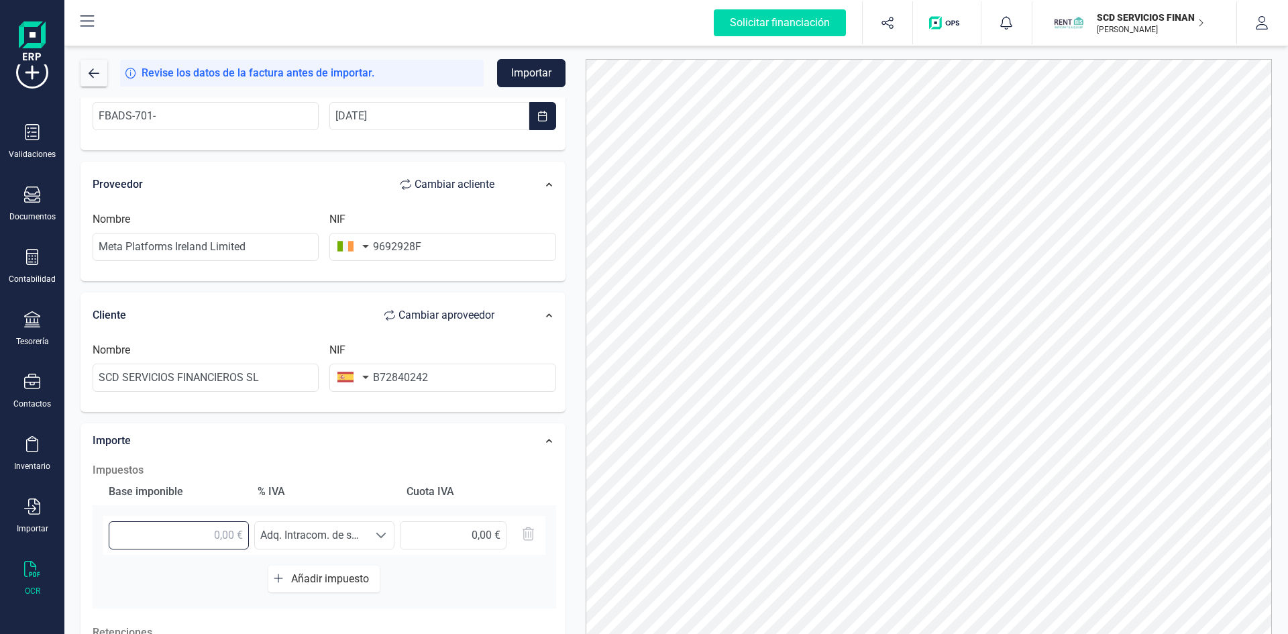
click at [201, 532] on input "text" at bounding box center [179, 535] width 140 height 28
type input "574,27 €"
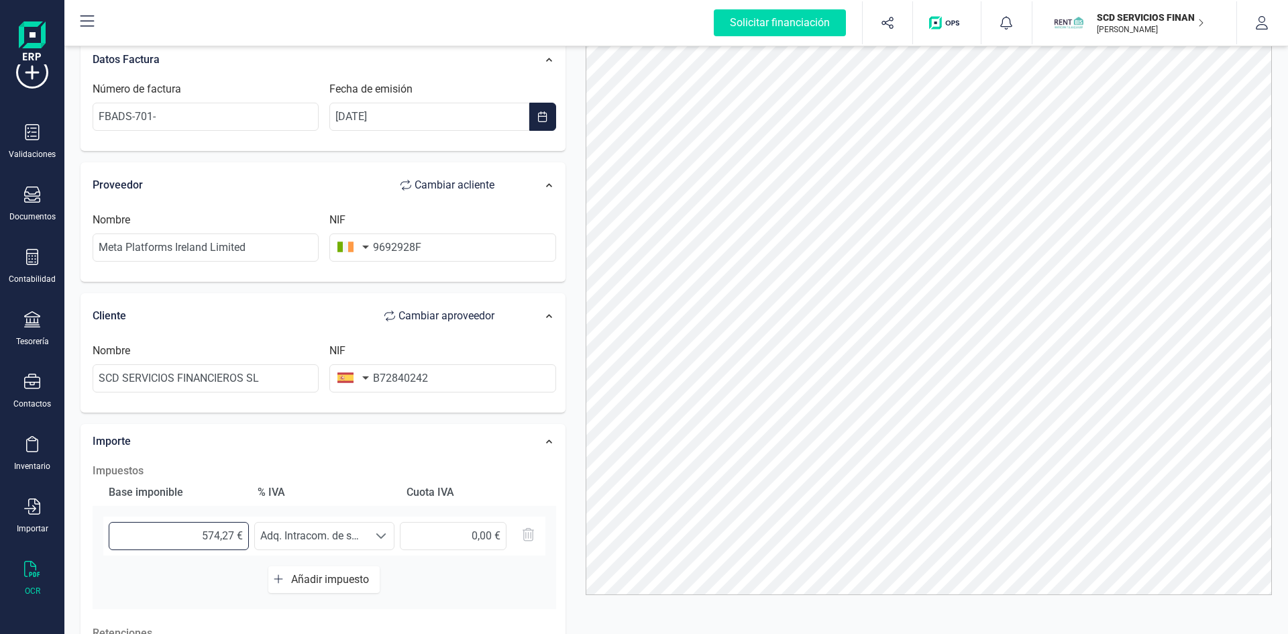
scroll to position [0, 0]
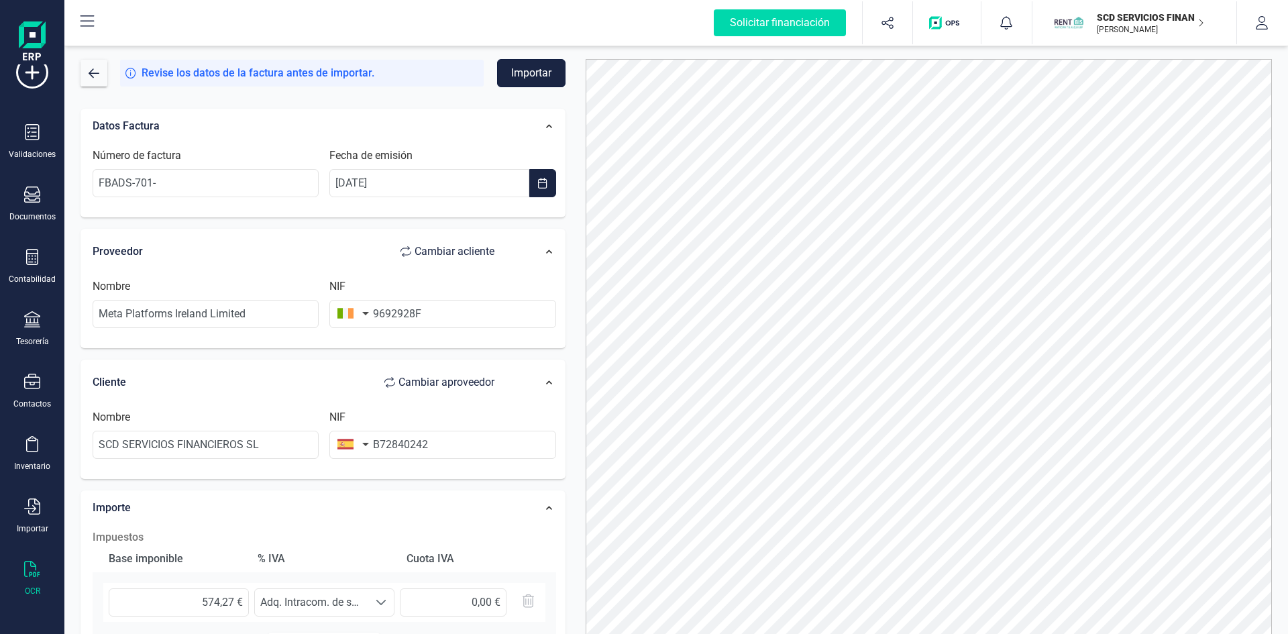
click at [529, 66] on button "Importar" at bounding box center [531, 73] width 68 height 28
click at [167, 186] on input "FBADS-701-" at bounding box center [206, 183] width 226 height 28
type input "FBADS-701-104737150"
click at [520, 68] on button "Importar" at bounding box center [531, 73] width 68 height 28
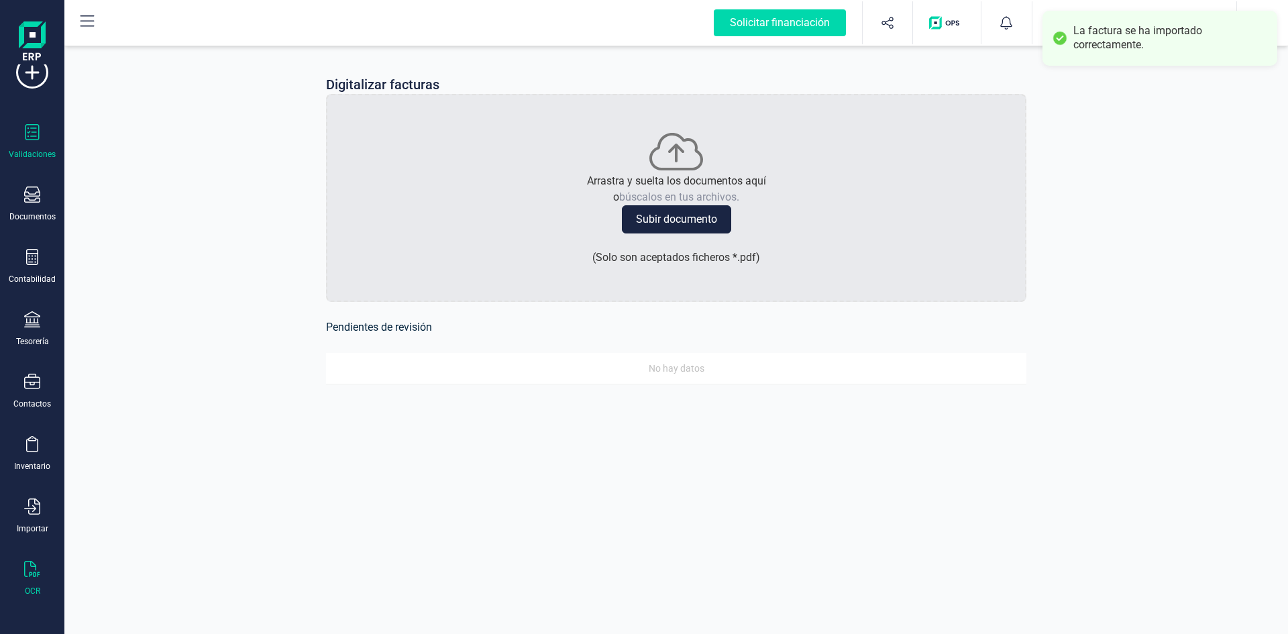
click at [29, 142] on div at bounding box center [32, 133] width 16 height 19
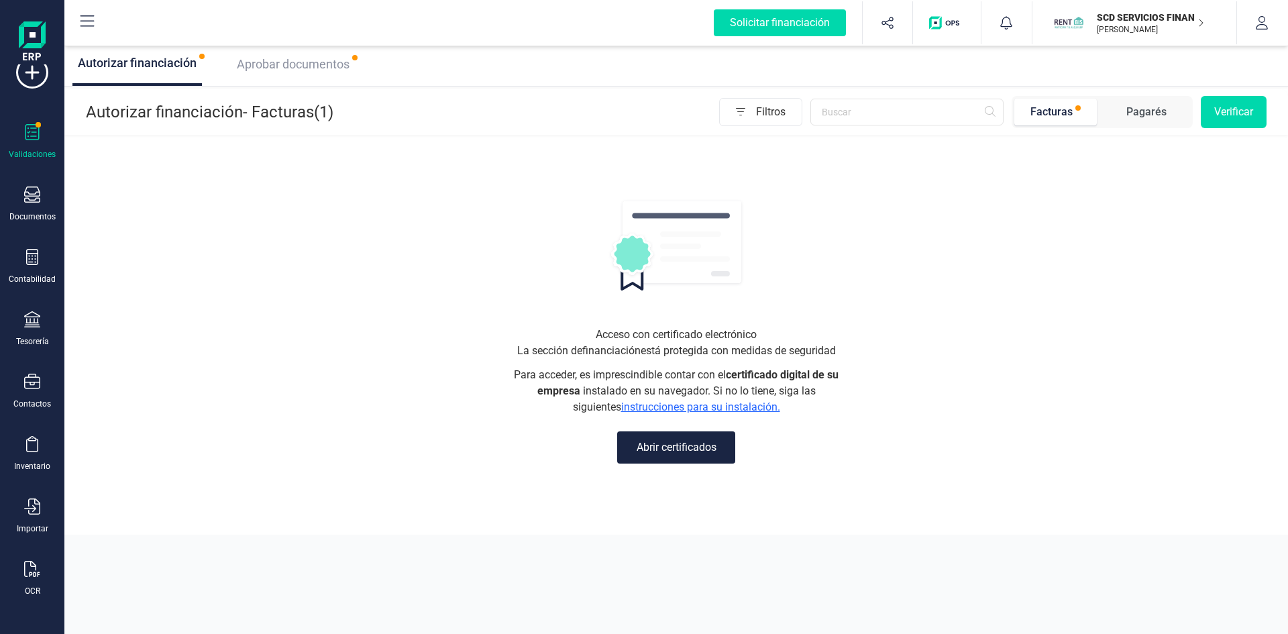
click at [294, 66] on span "Aprobar documentos" at bounding box center [293, 64] width 113 height 14
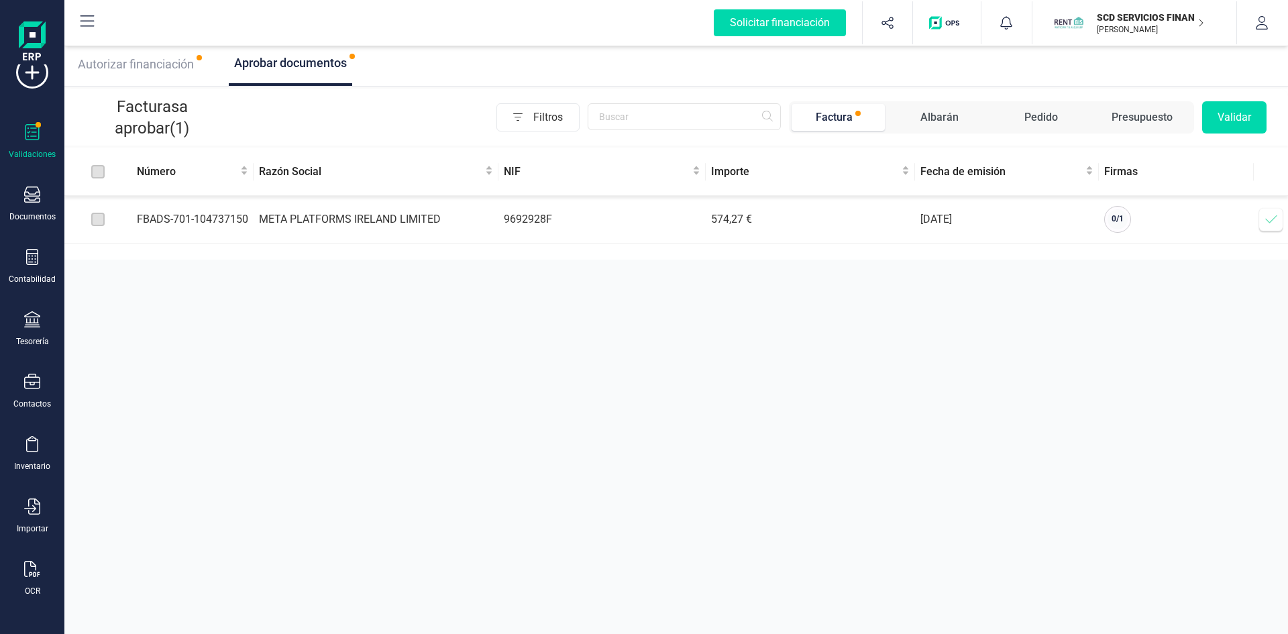
click at [1267, 217] on icon at bounding box center [1270, 219] width 13 height 13
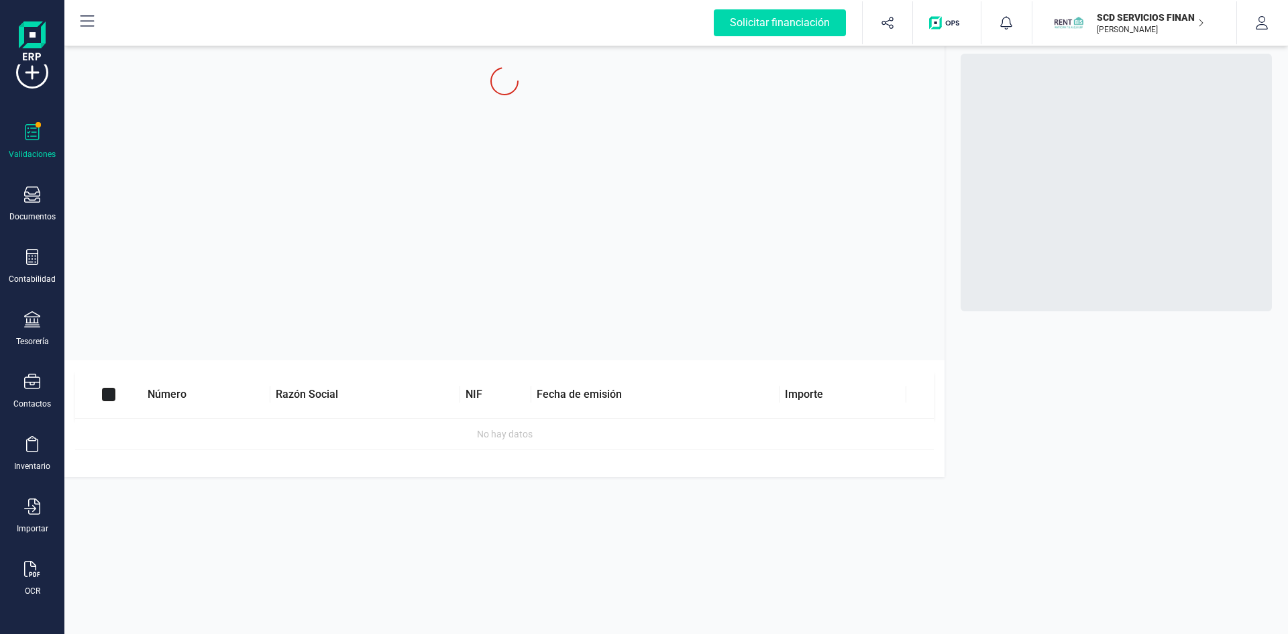
checkbox input "true"
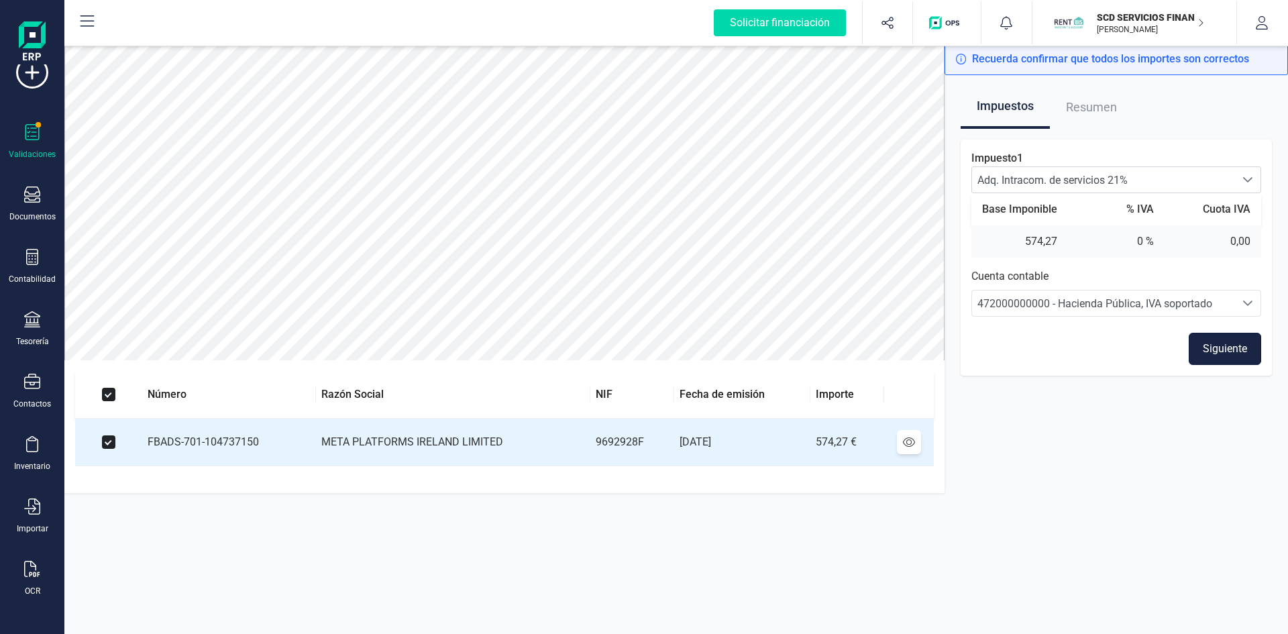
click at [1217, 349] on button "Siguiente" at bounding box center [1224, 349] width 72 height 32
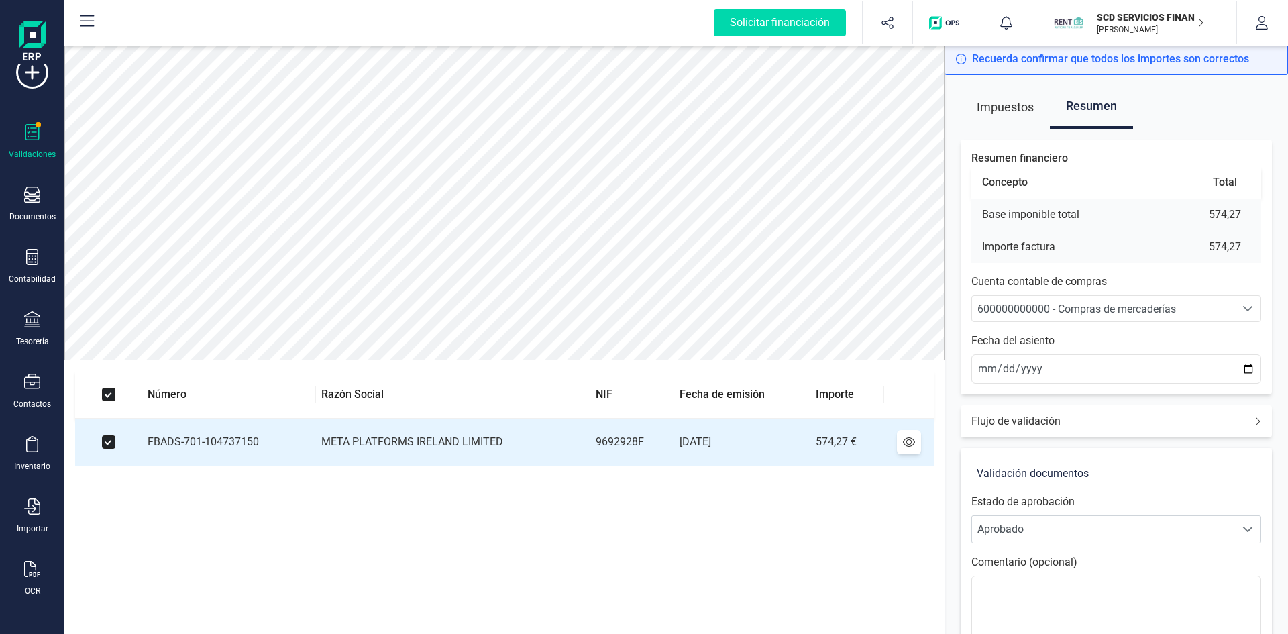
click at [1130, 307] on span "600000000000 - Compras de mercaderías" at bounding box center [1076, 308] width 199 height 13
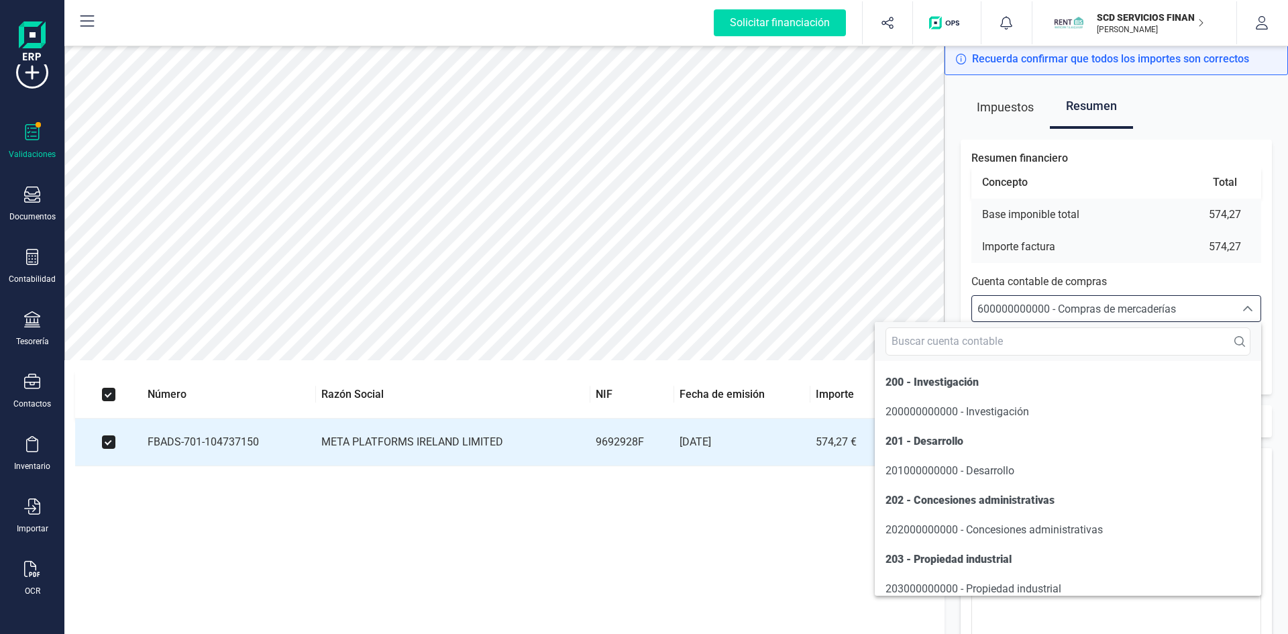
scroll to position [6413, 0]
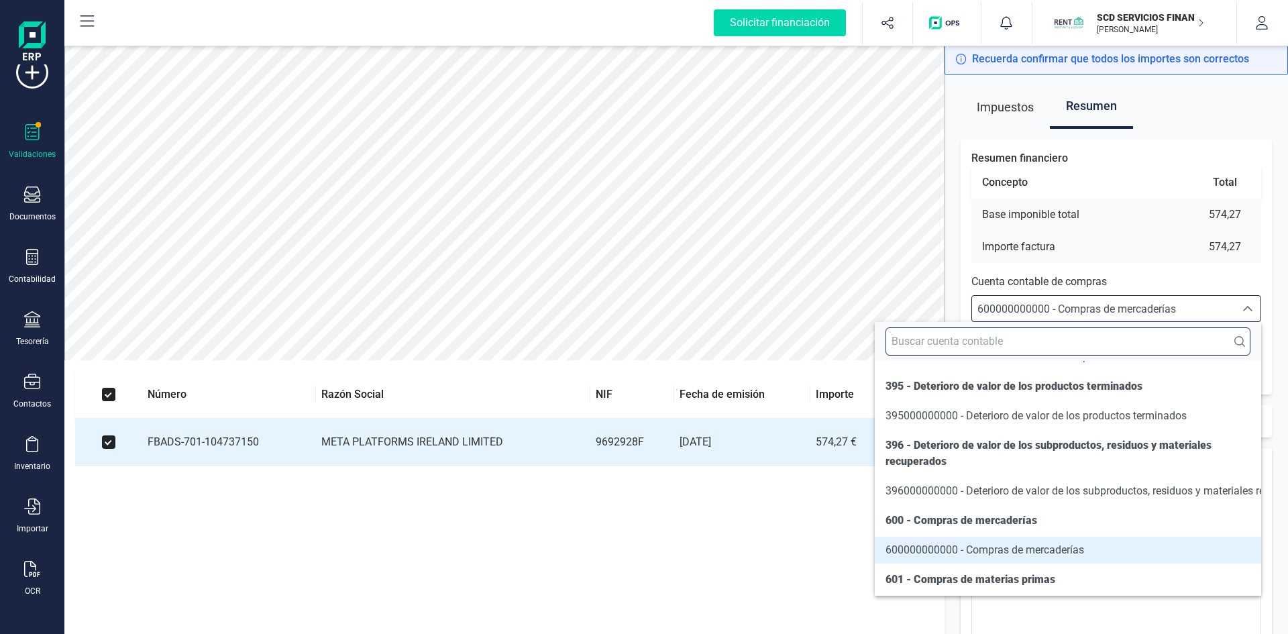
click at [1012, 343] on input "text" at bounding box center [1067, 341] width 365 height 28
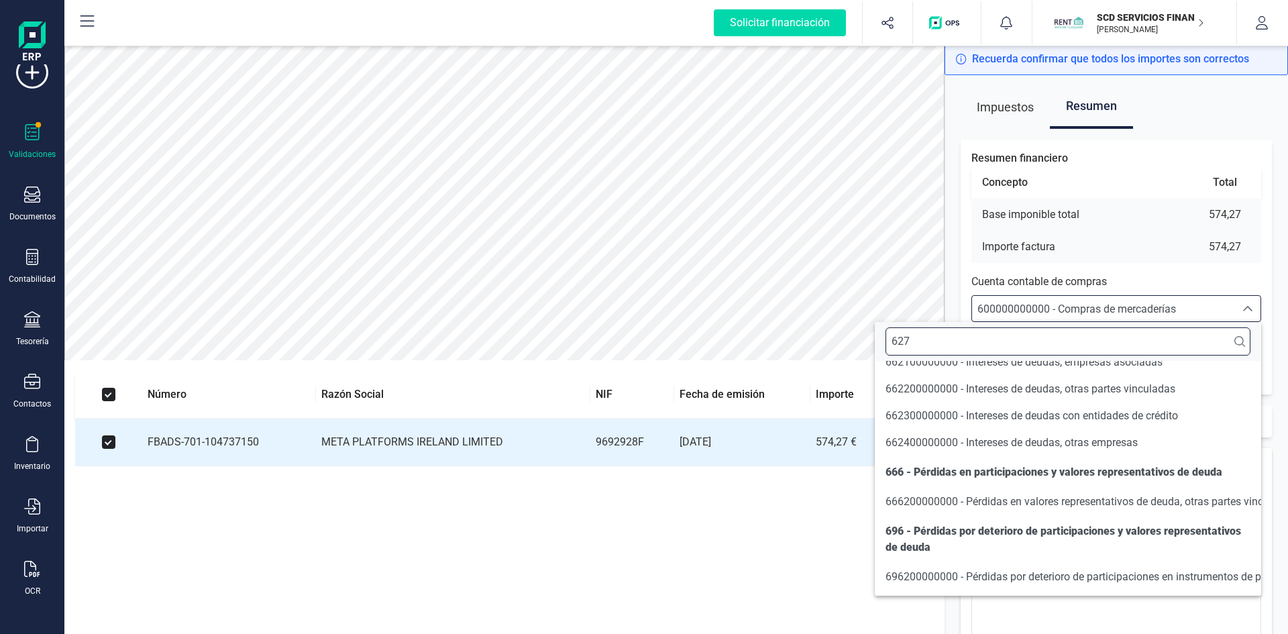
scroll to position [0, 0]
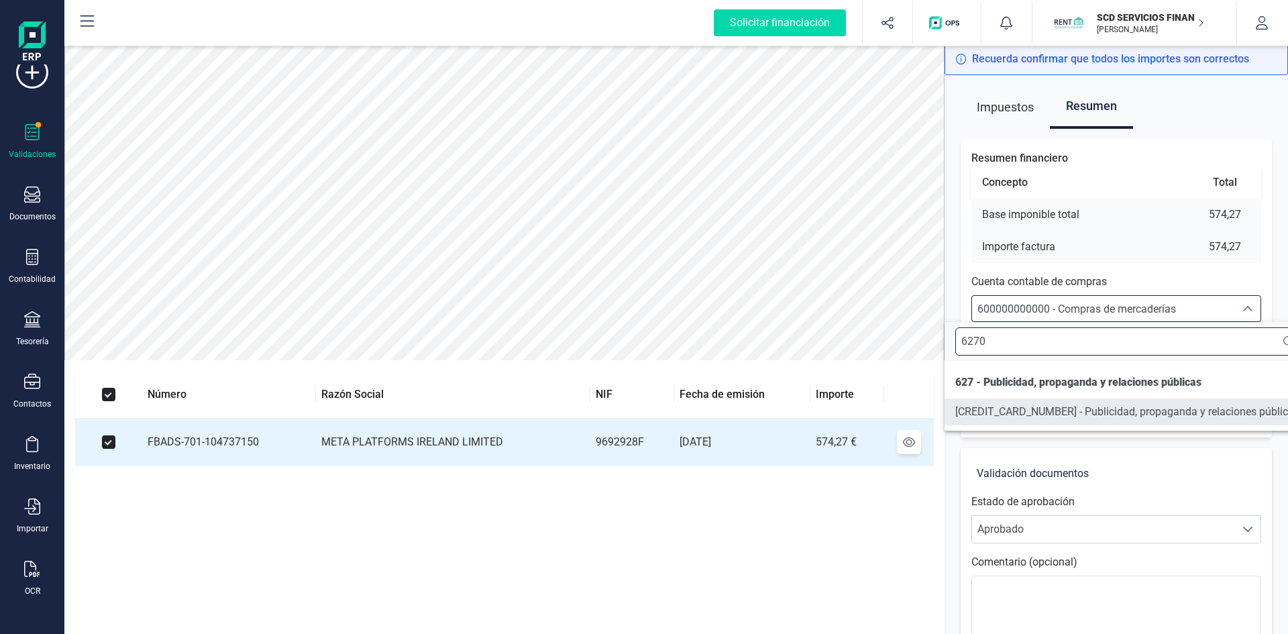
type input "6270"
click at [1013, 409] on span "[CREDIT_CARD_NUMBER] - Publicidad, propaganda y relaciones públicas" at bounding box center [1127, 411] width 344 height 13
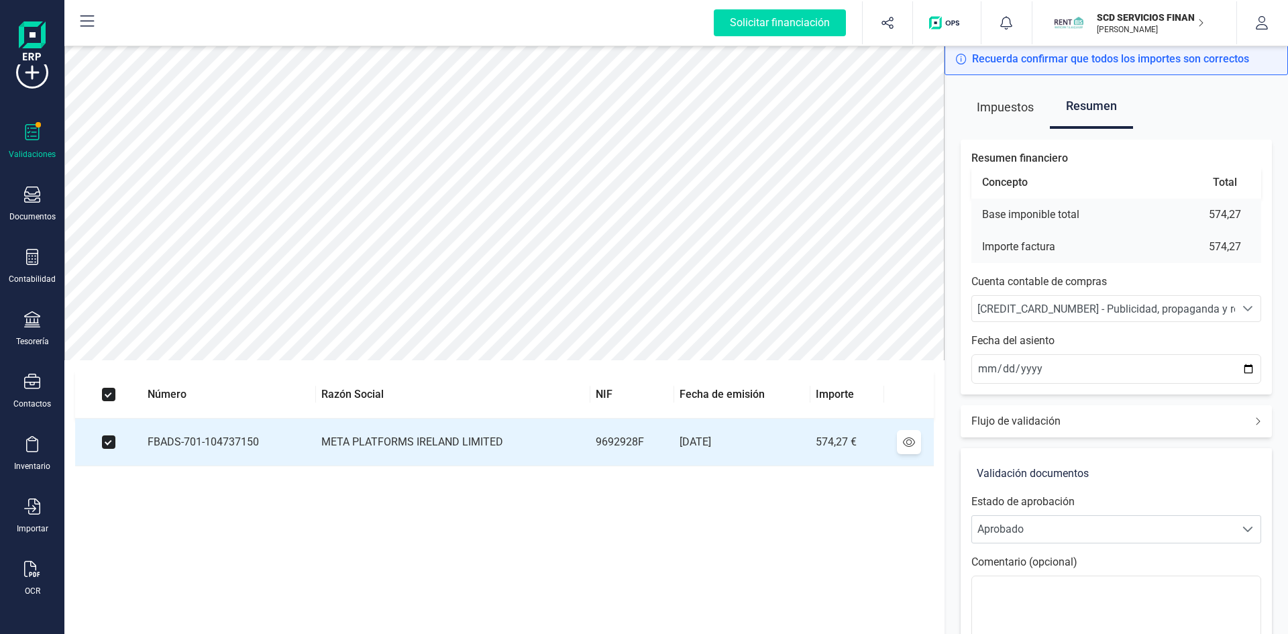
click at [980, 103] on span "Impuestos" at bounding box center [1004, 107] width 57 height 43
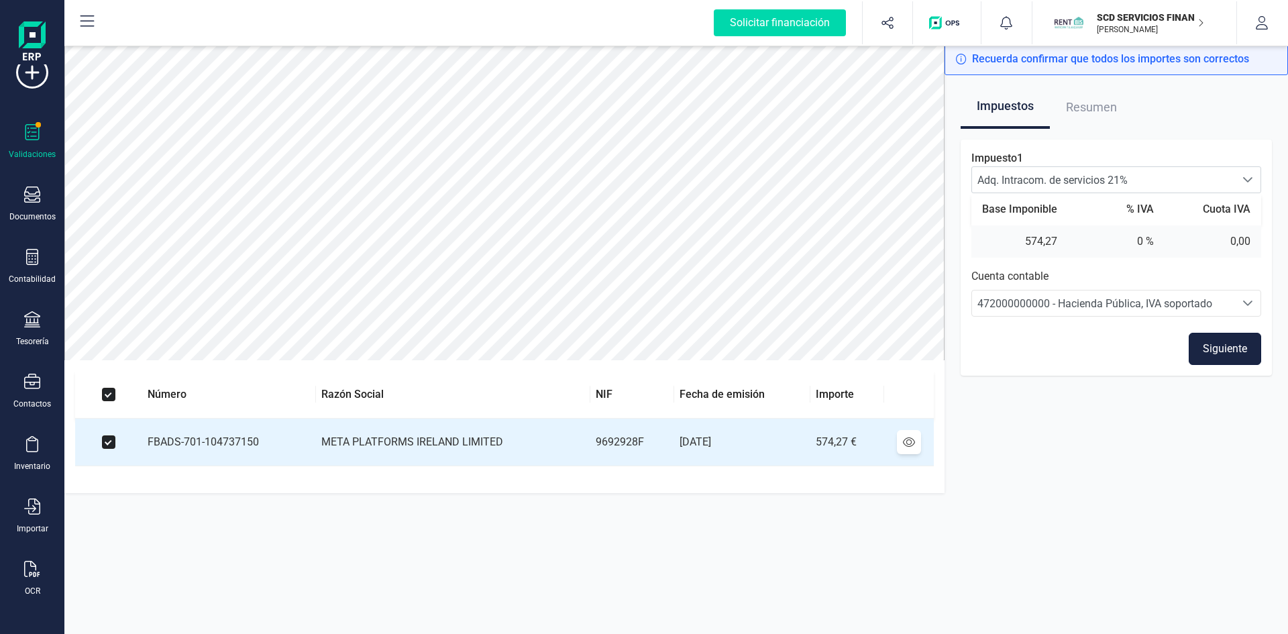
click at [1225, 348] on button "Siguiente" at bounding box center [1224, 349] width 72 height 32
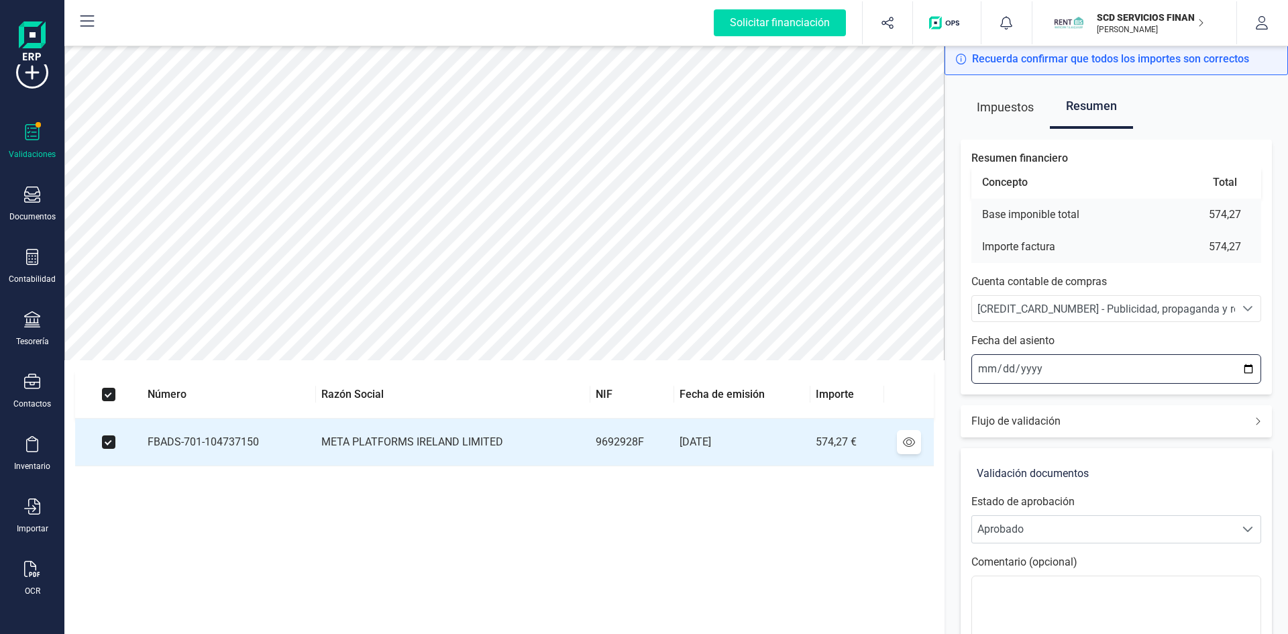
click at [990, 365] on input "2025-09-03" at bounding box center [1116, 369] width 290 height 30
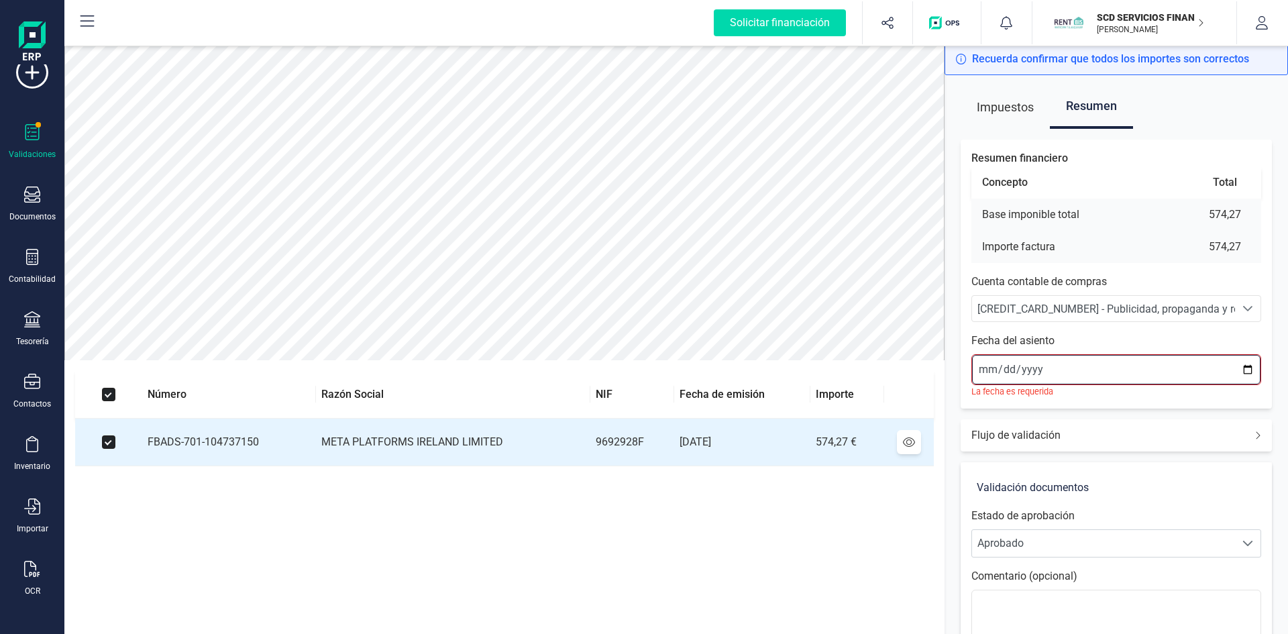
type input "2025-09-01"
type input "2025-08-01"
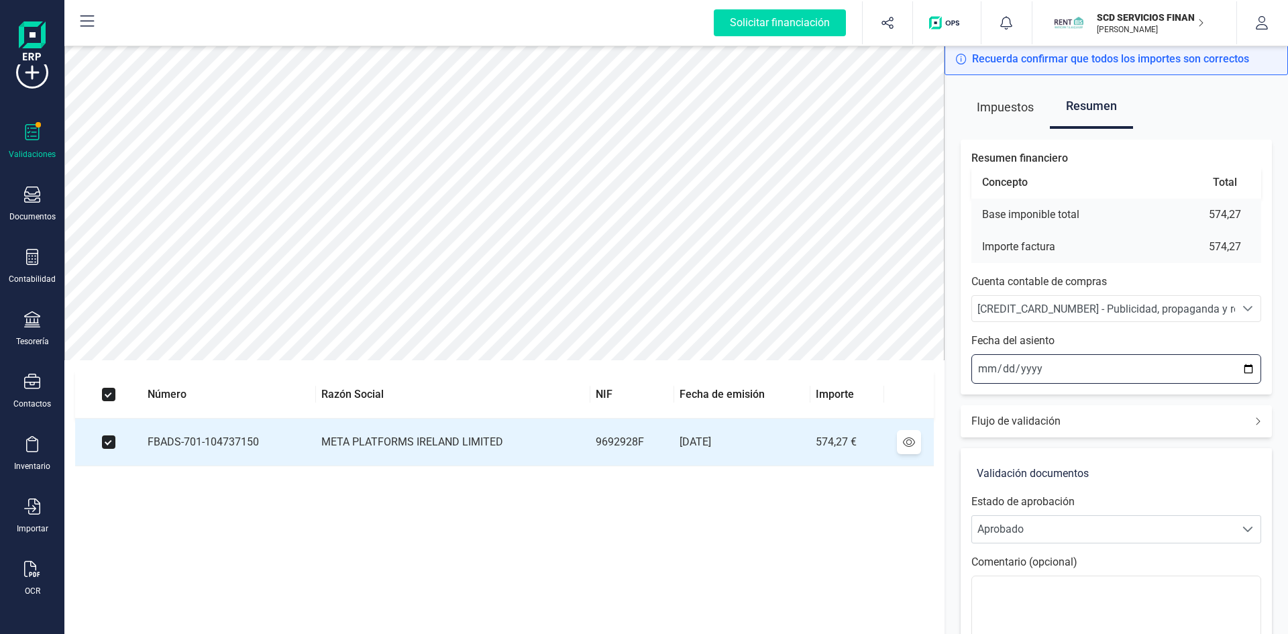
click at [1003, 368] on input "2025-08-01" at bounding box center [1116, 369] width 290 height 30
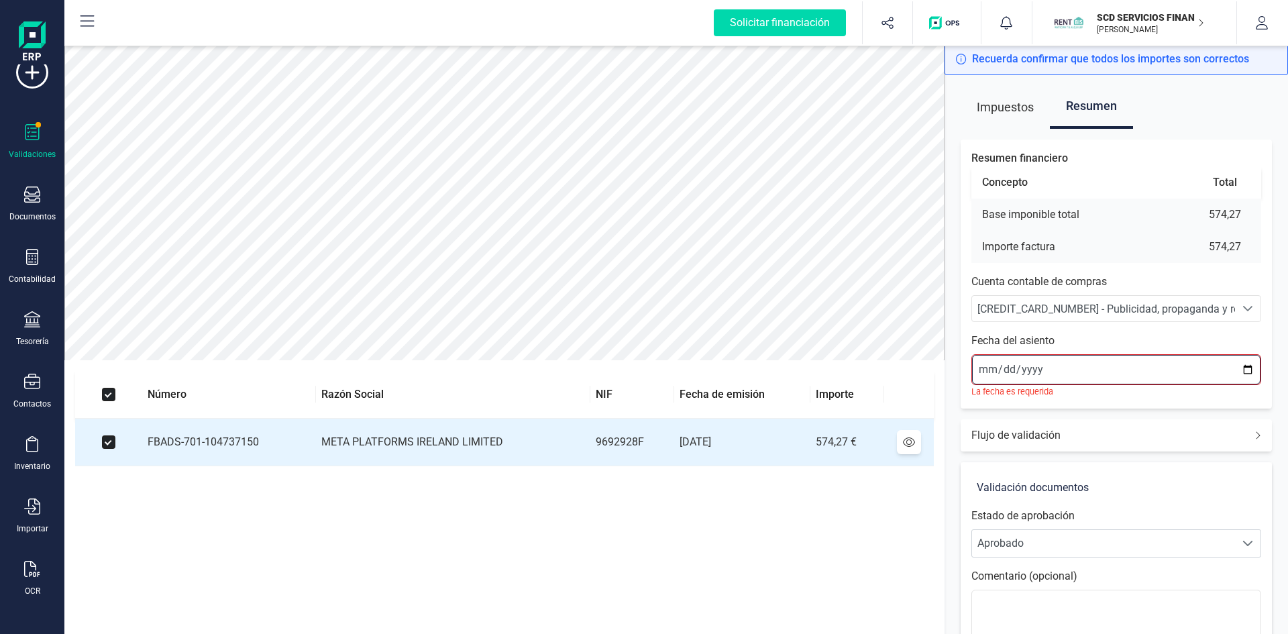
type input "2025-09-01"
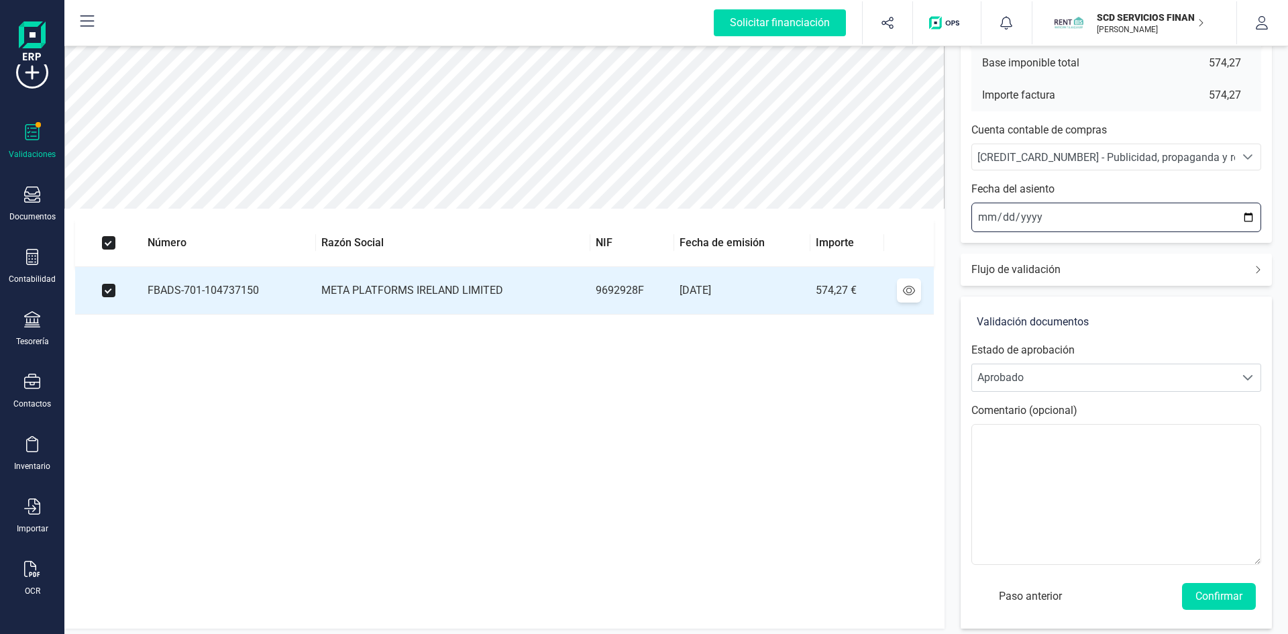
scroll to position [157, 0]
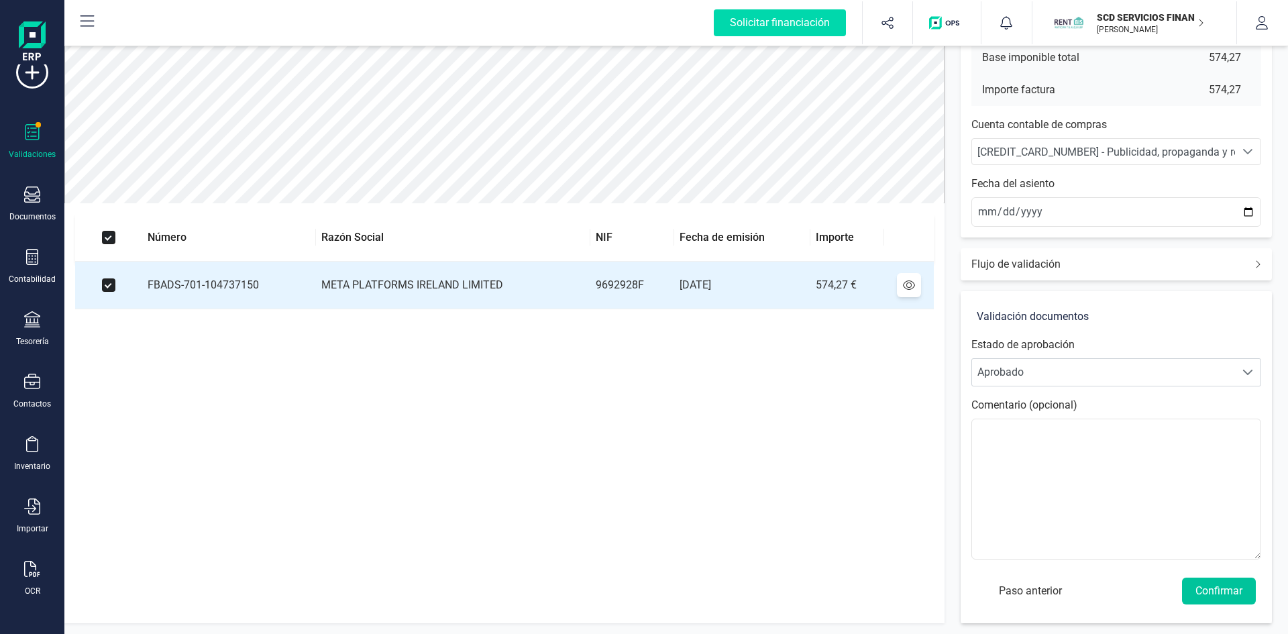
click at [1231, 587] on button "Confirmar" at bounding box center [1219, 590] width 74 height 27
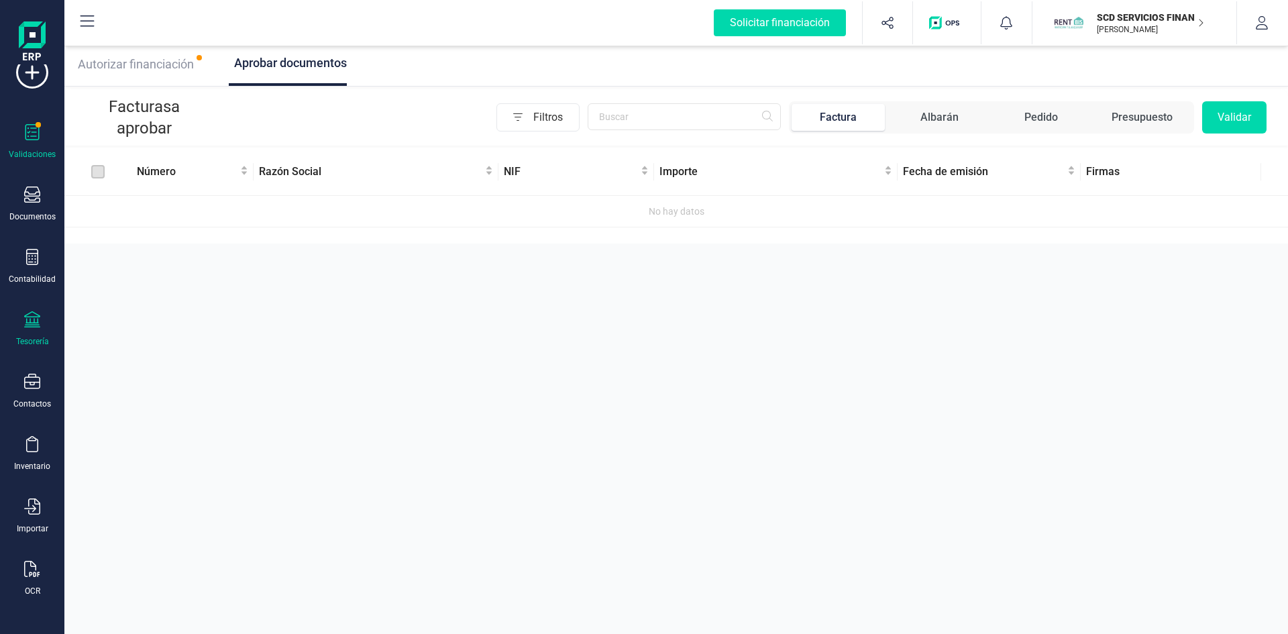
click at [32, 324] on icon at bounding box center [32, 319] width 16 height 16
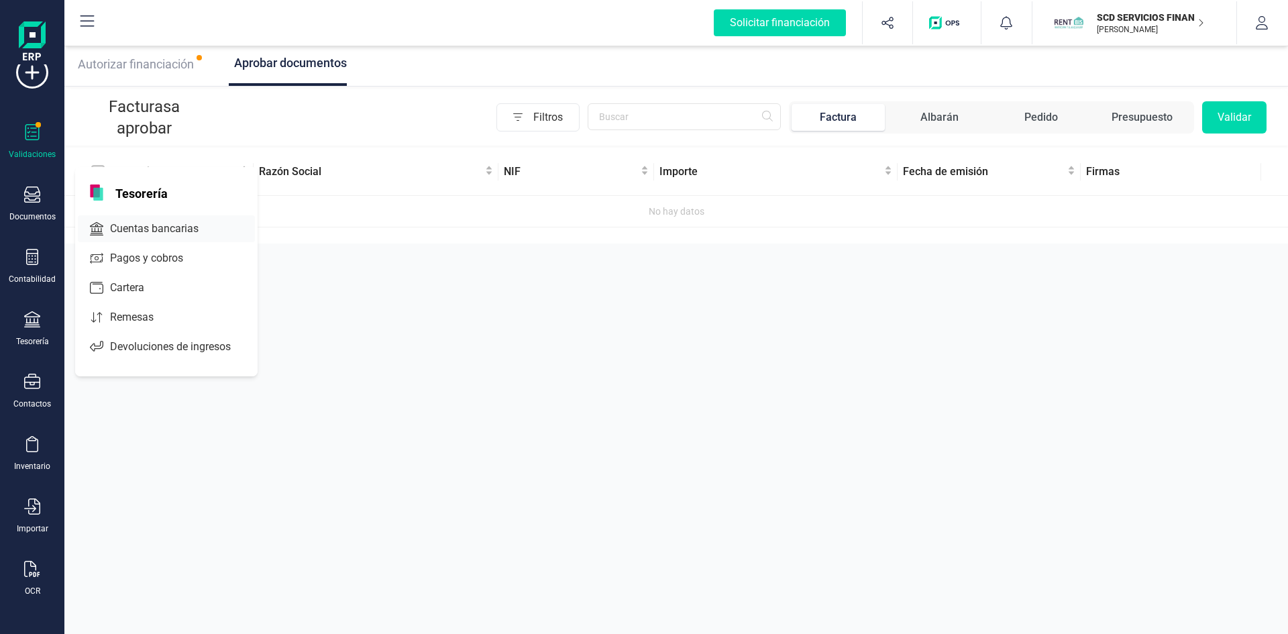
click at [147, 226] on span "Cuentas bancarias" at bounding box center [164, 229] width 118 height 16
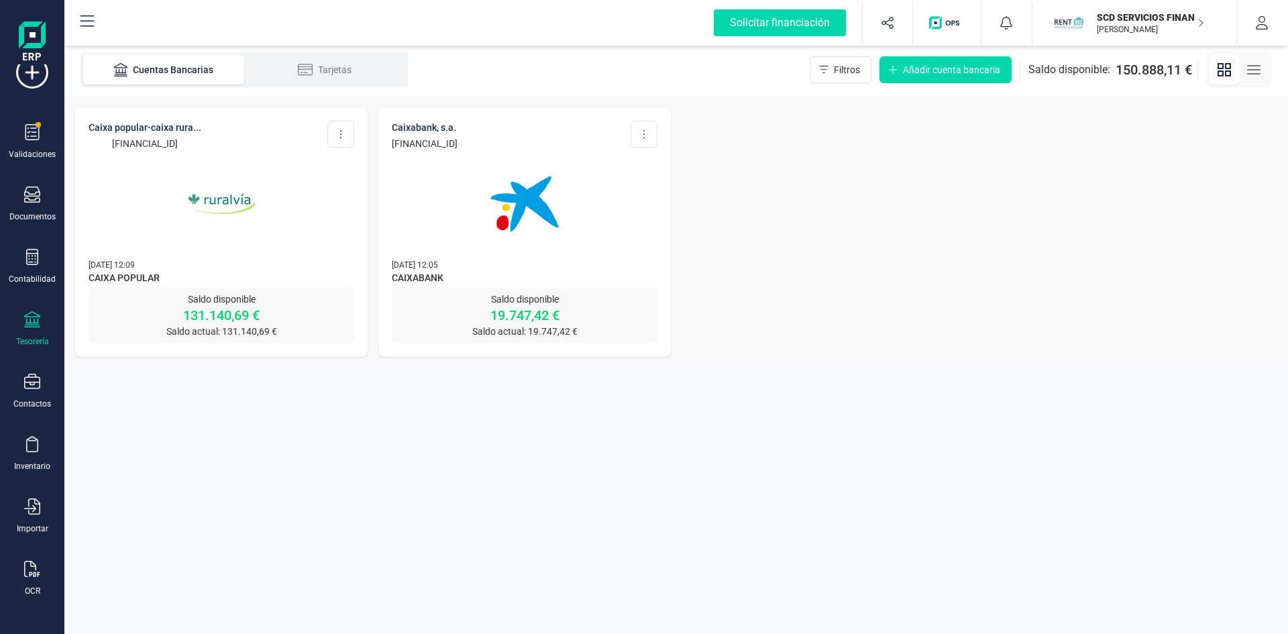
click at [231, 200] on img at bounding box center [221, 204] width 113 height 113
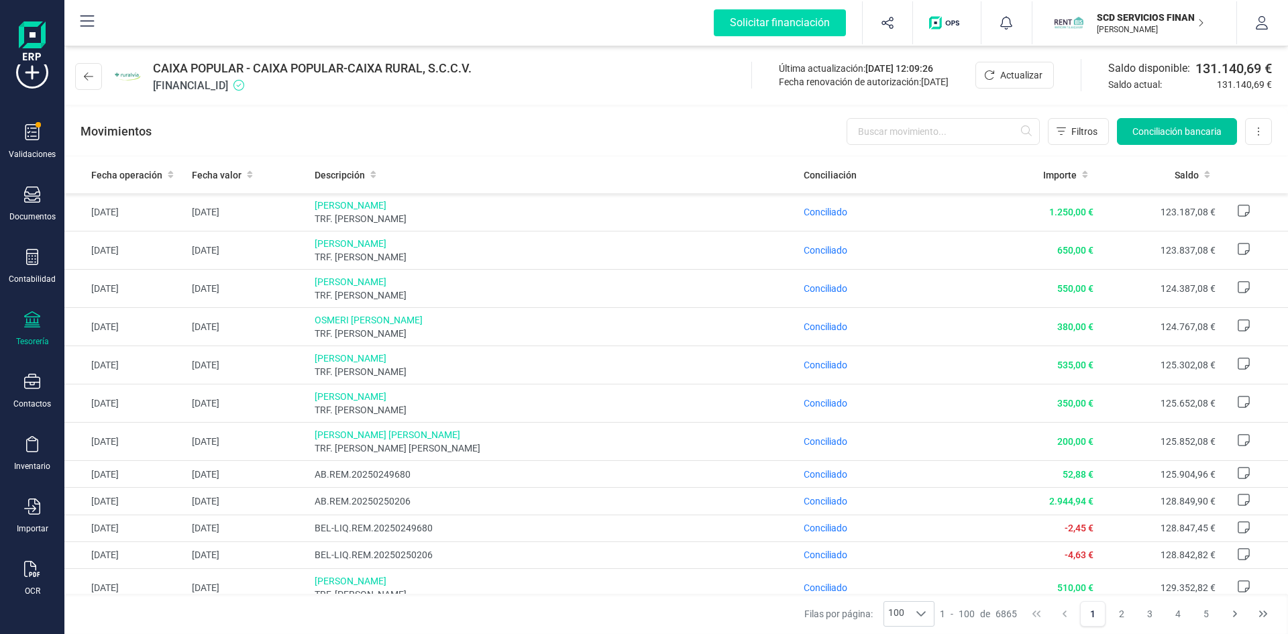
click at [1177, 131] on span "Conciliación bancaria" at bounding box center [1176, 131] width 89 height 13
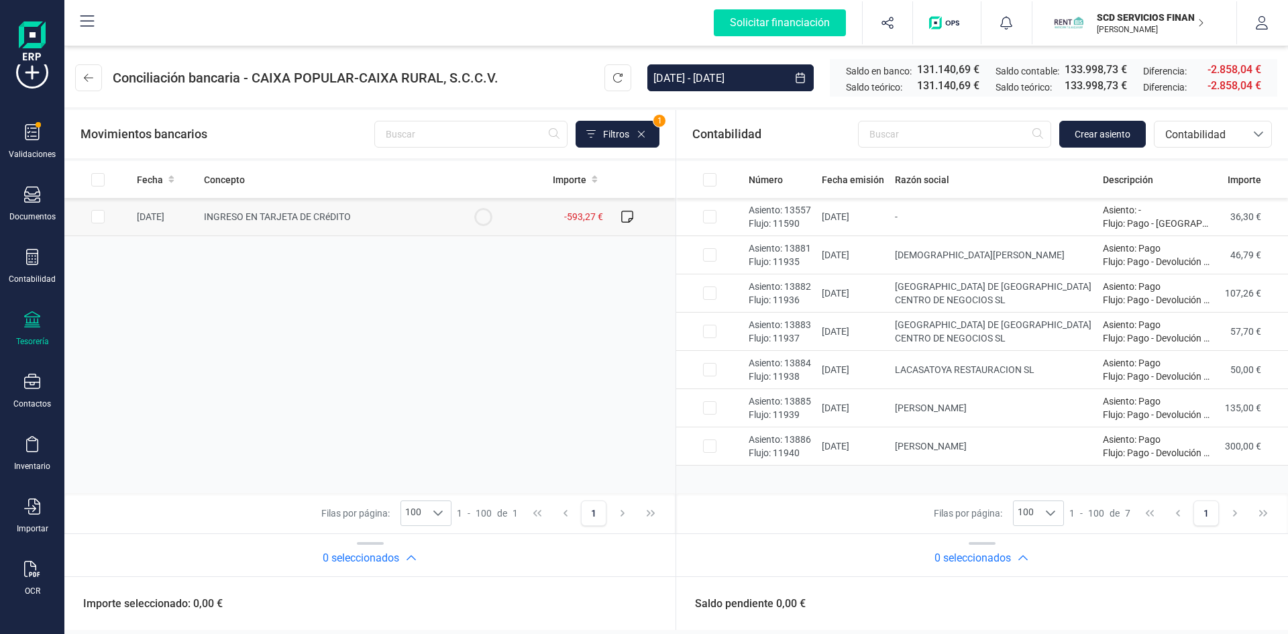
click at [95, 219] on input "Row Selected ccf52c14-5489-41be-a42f-3c2cfe810de4" at bounding box center [97, 216] width 13 height 13
checkbox input "true"
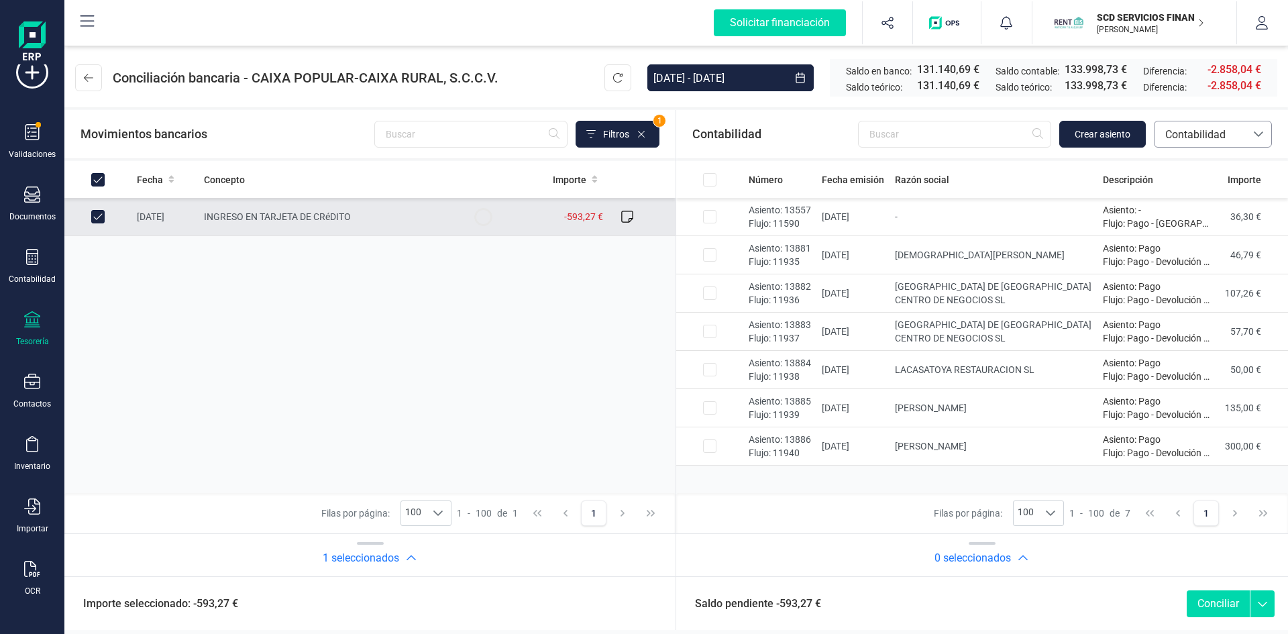
click at [1210, 131] on span "Contabilidad" at bounding box center [1200, 135] width 80 height 16
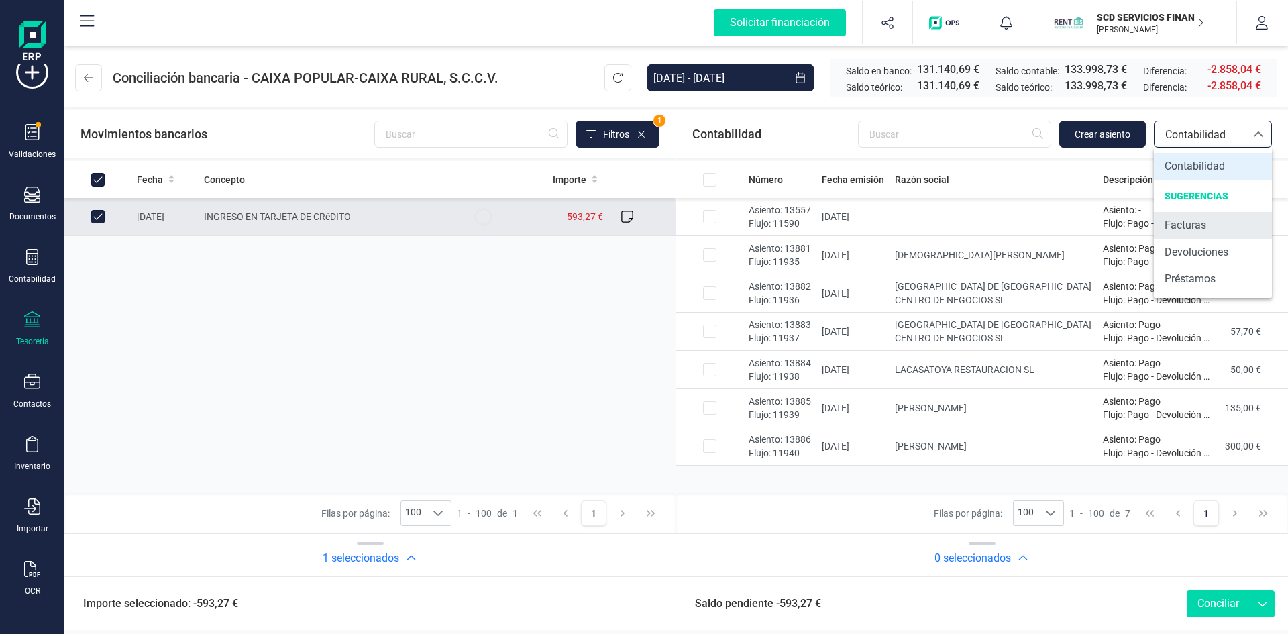
click at [1190, 225] on span "Facturas" at bounding box center [1185, 225] width 42 height 16
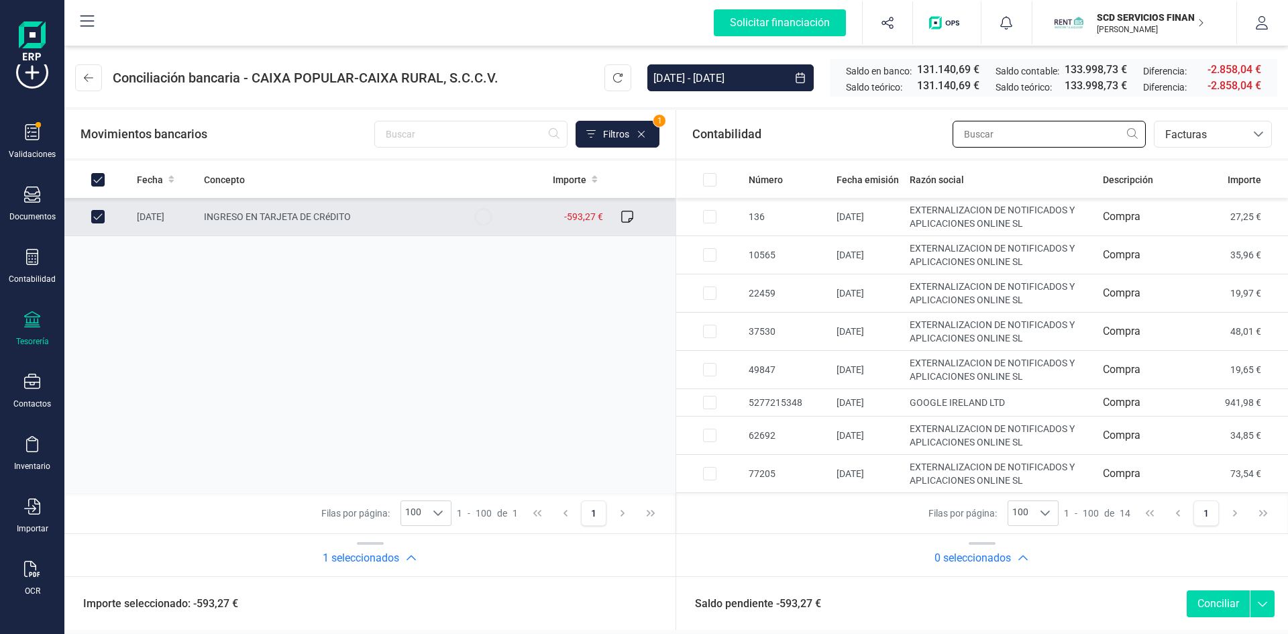
click at [1025, 139] on input "text" at bounding box center [1048, 134] width 193 height 27
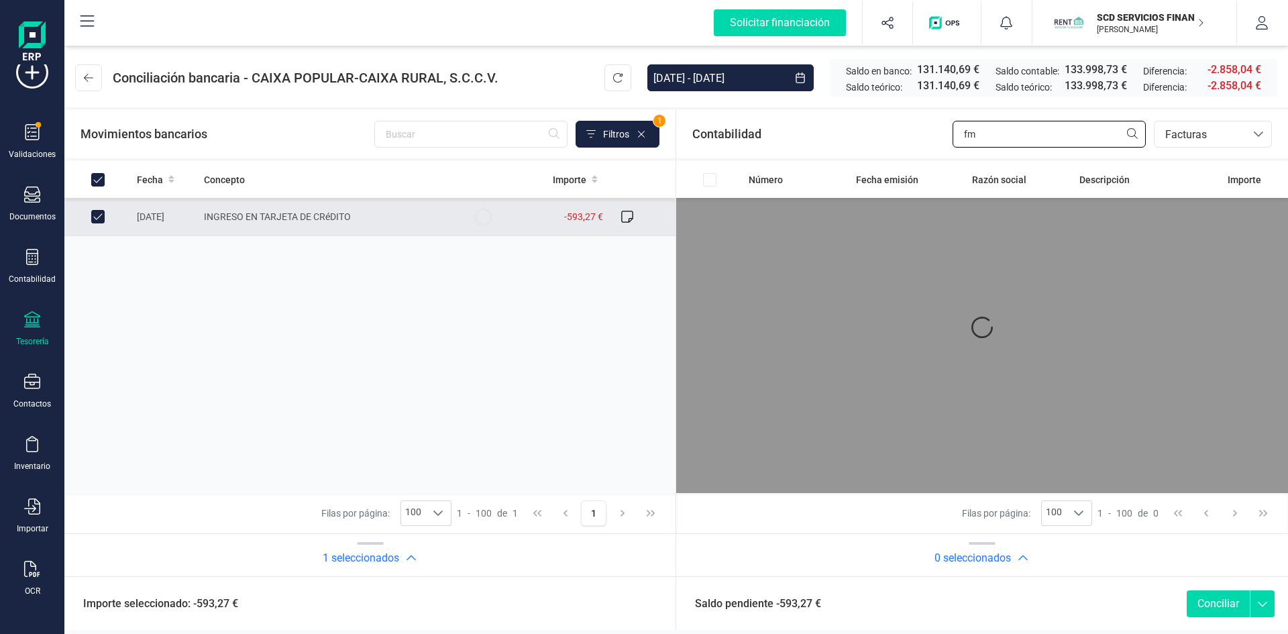
type input "f"
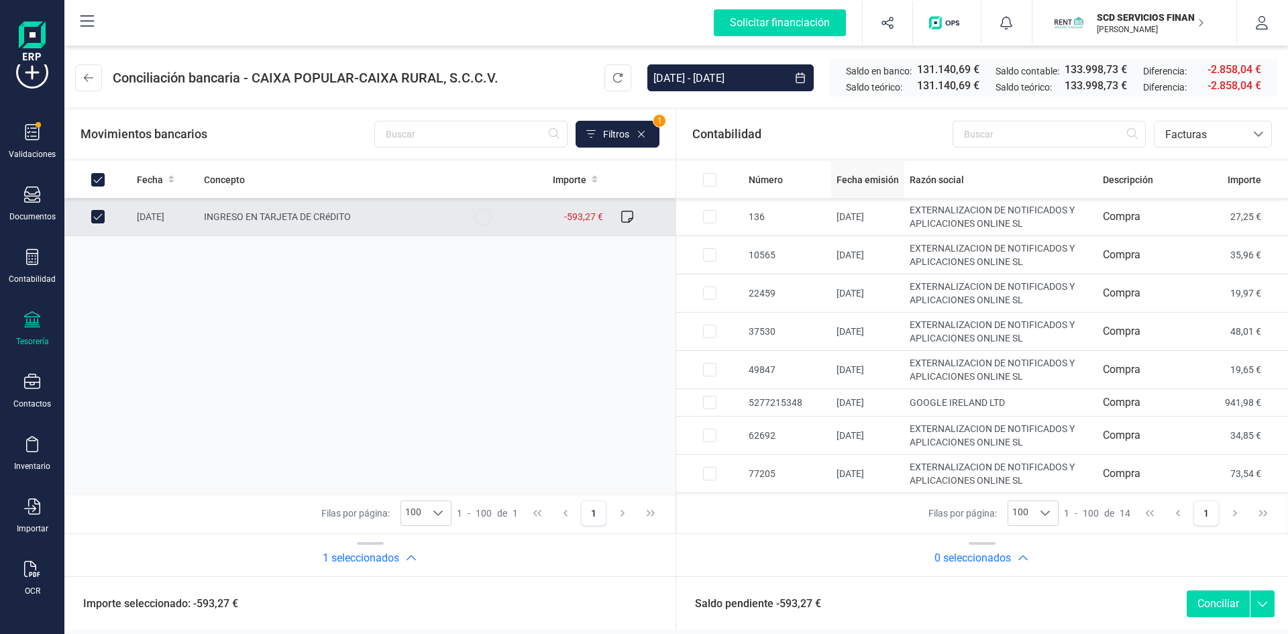
click at [868, 175] on span "Fecha emisión" at bounding box center [867, 179] width 62 height 13
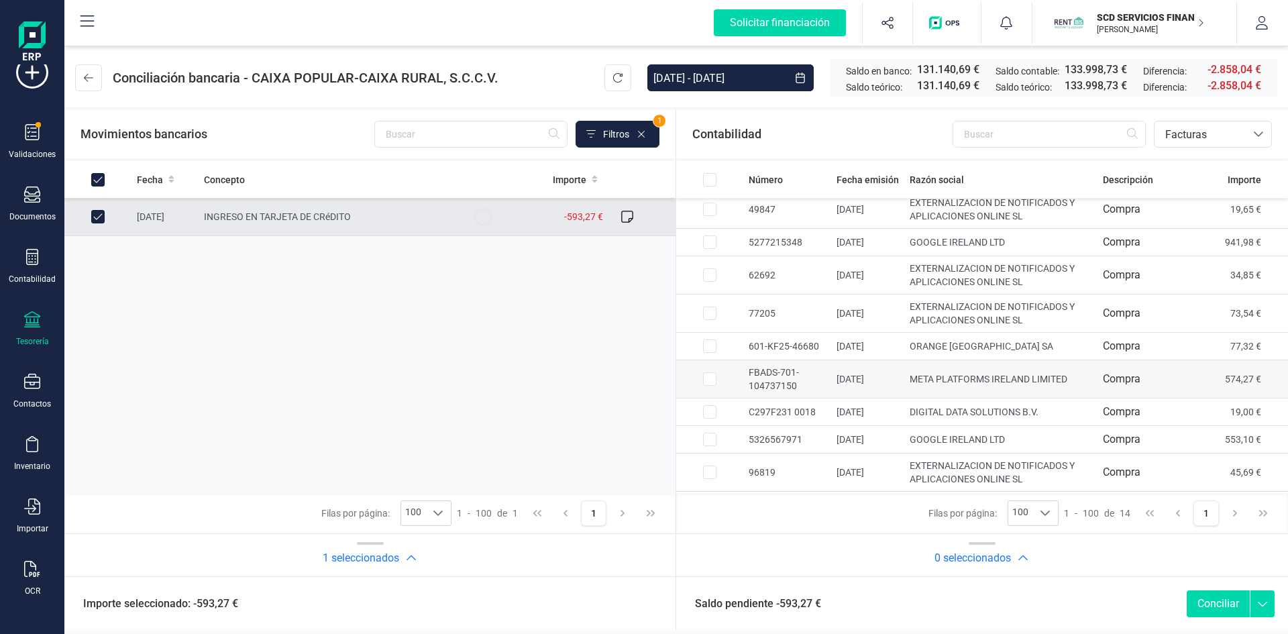
scroll to position [197, 0]
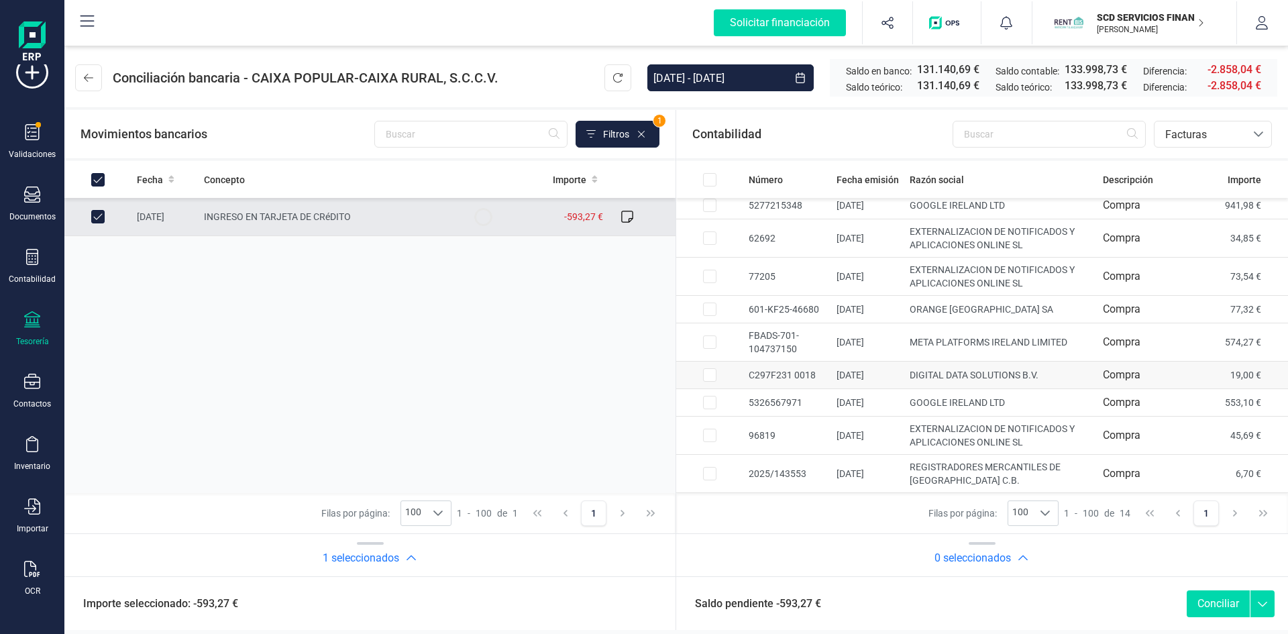
click at [712, 376] on input "Row Selected e4baf535-8f42-4e5b-bf36-abb31a1e39d2" at bounding box center [709, 374] width 13 height 13
checkbox input "true"
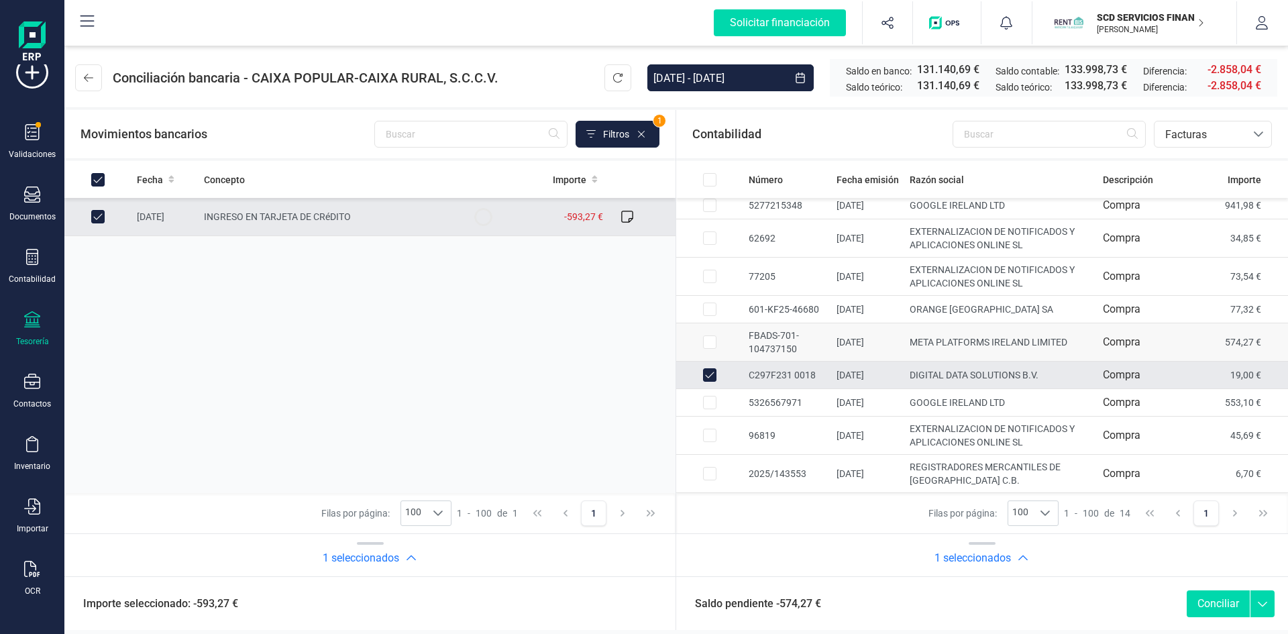
click at [710, 343] on input "Row Selected 064da40b-8f4f-4200-9480-e203abb75a24" at bounding box center [709, 341] width 13 height 13
checkbox input "true"
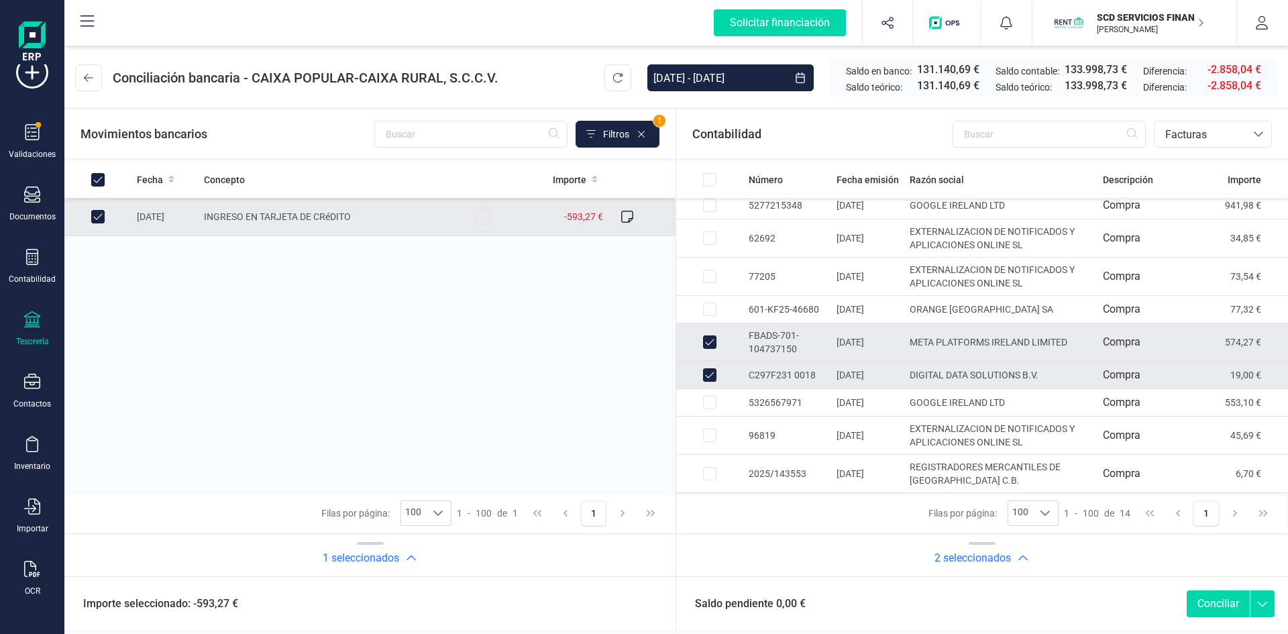
click at [1207, 606] on button "Conciliar" at bounding box center [1217, 603] width 63 height 27
checkbox input "false"
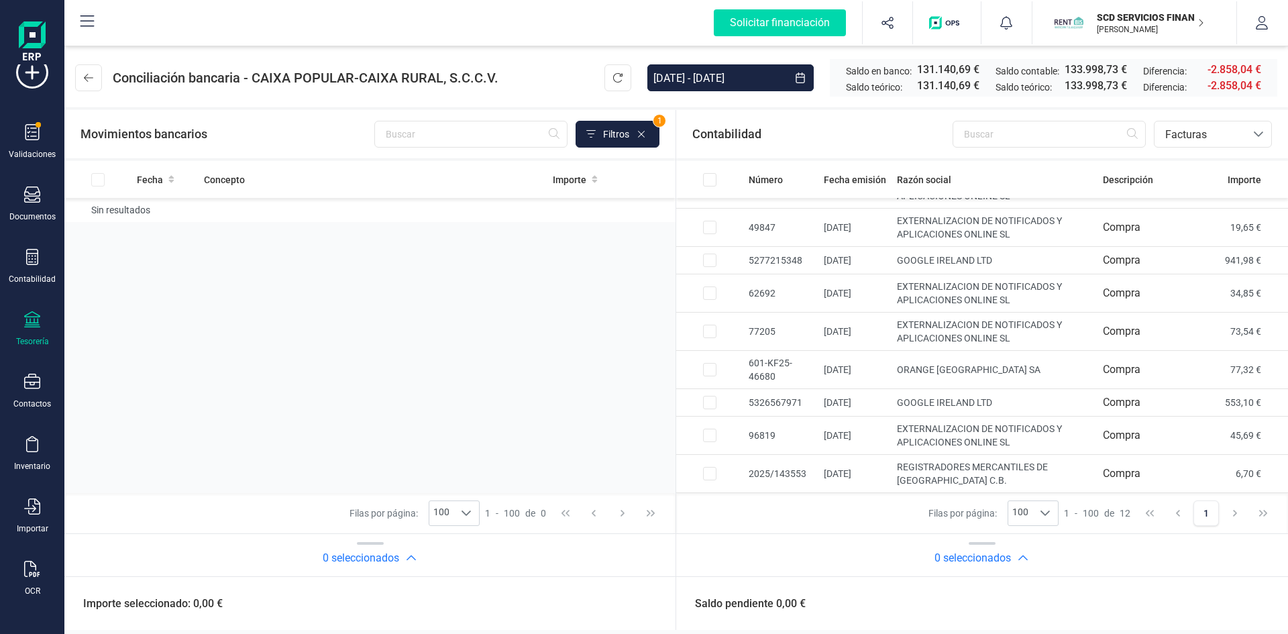
scroll to position [142, 0]
click at [1021, 137] on input "text" at bounding box center [1048, 134] width 193 height 27
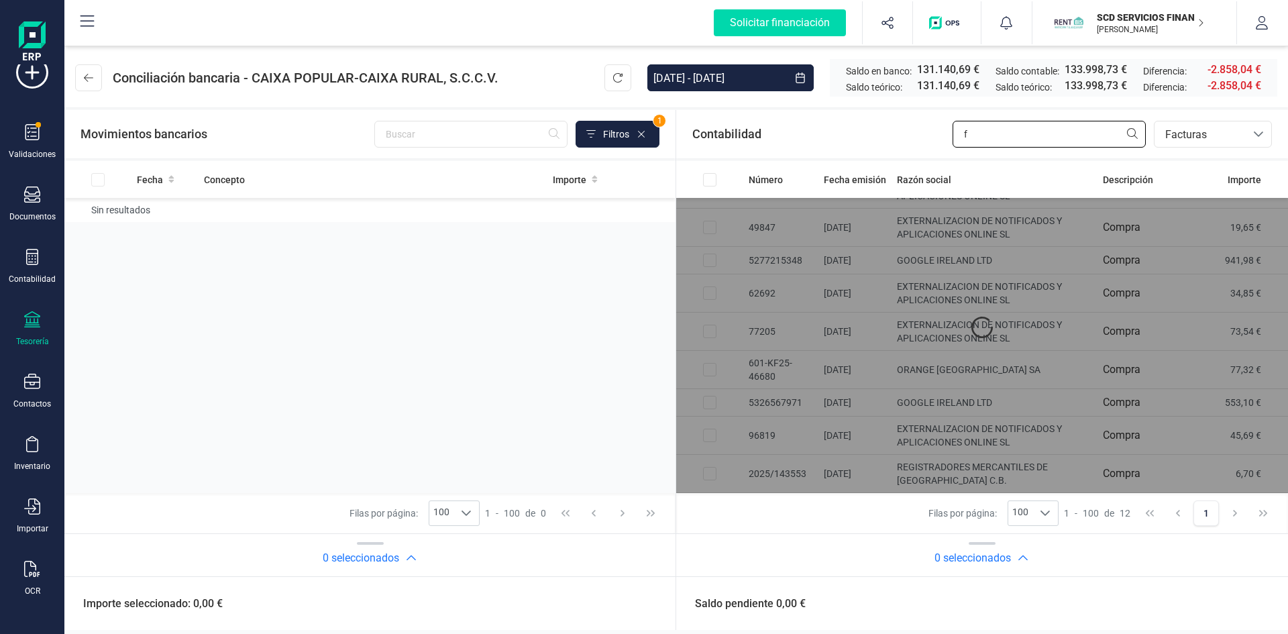
scroll to position [0, 0]
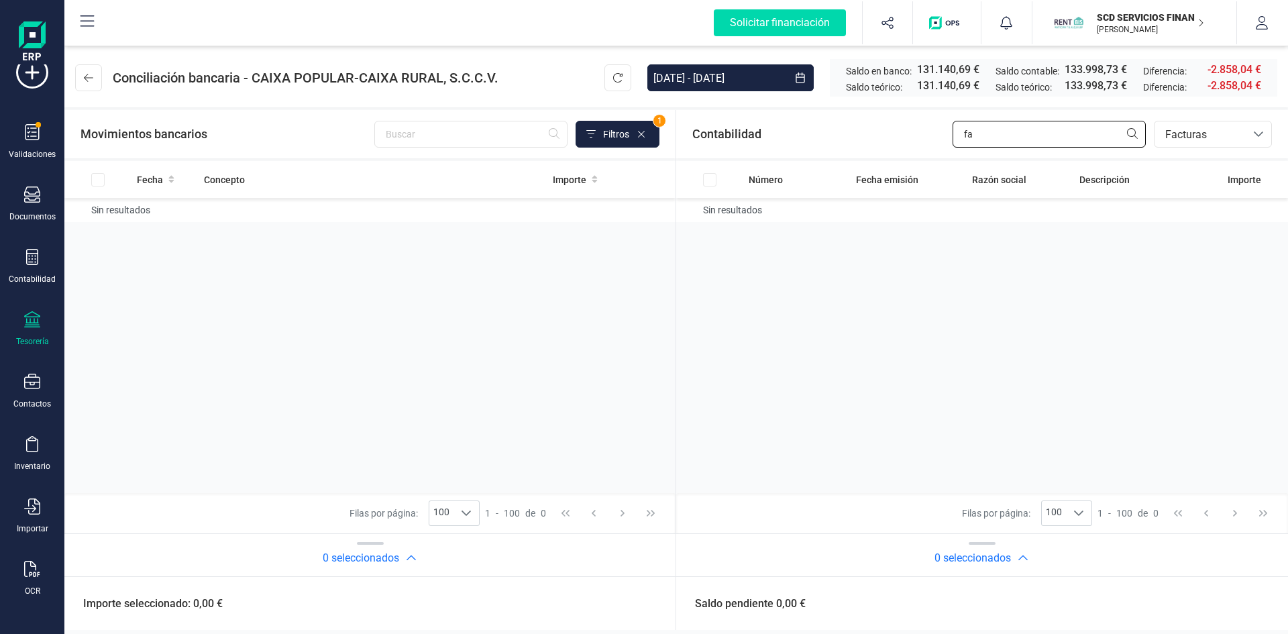
type input "f"
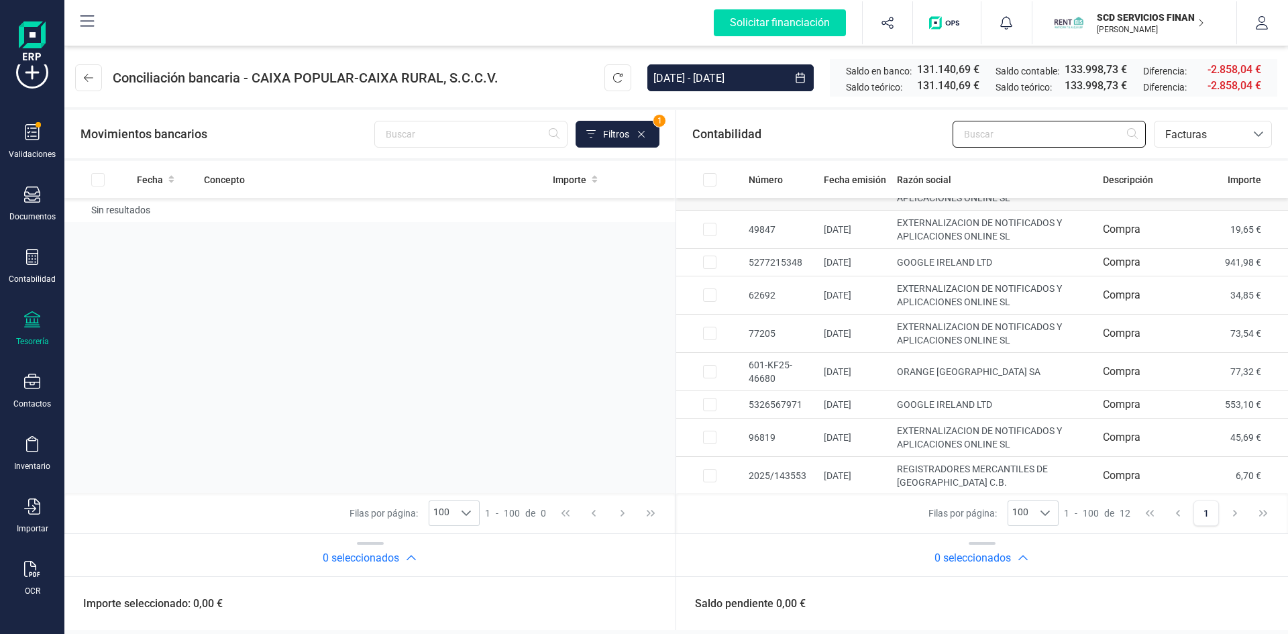
scroll to position [142, 0]
click at [1020, 135] on input "text" at bounding box center [1048, 134] width 193 height 27
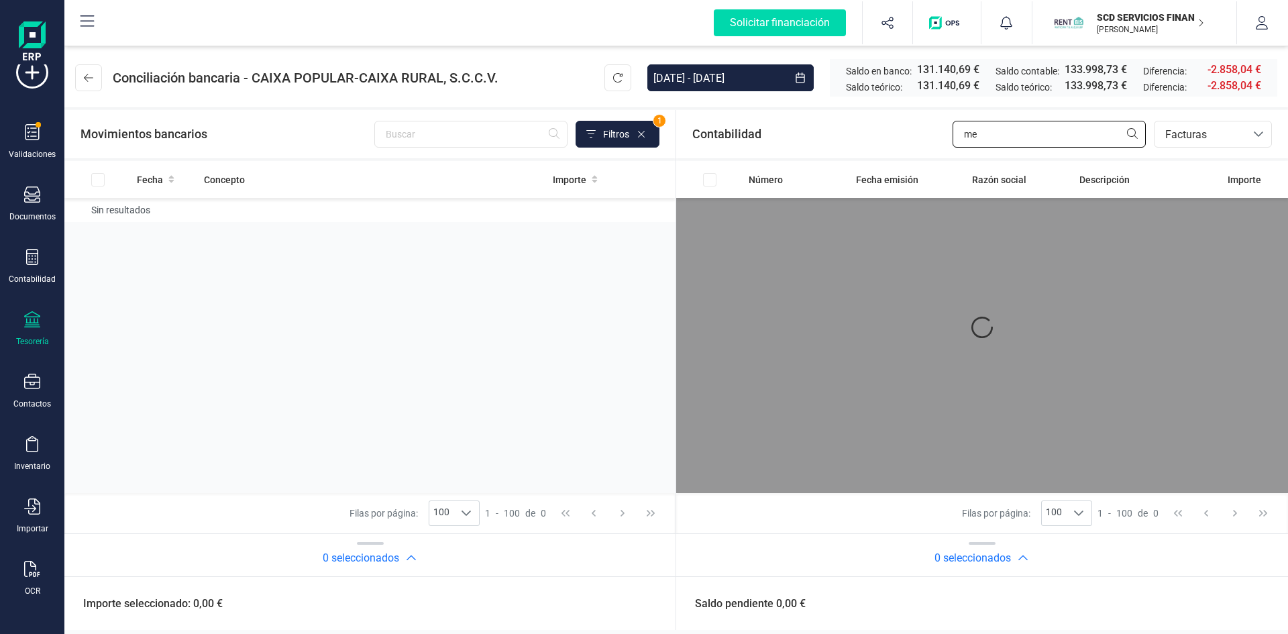
type input "m"
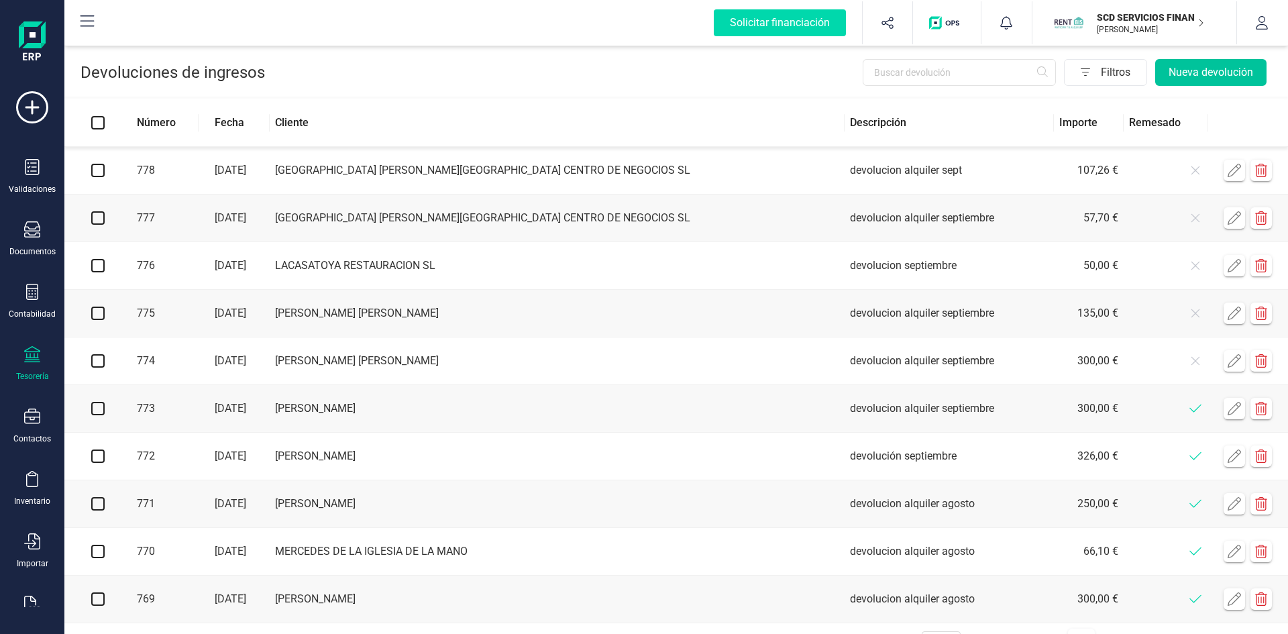
click at [1193, 68] on button "Nueva devolución" at bounding box center [1210, 72] width 111 height 27
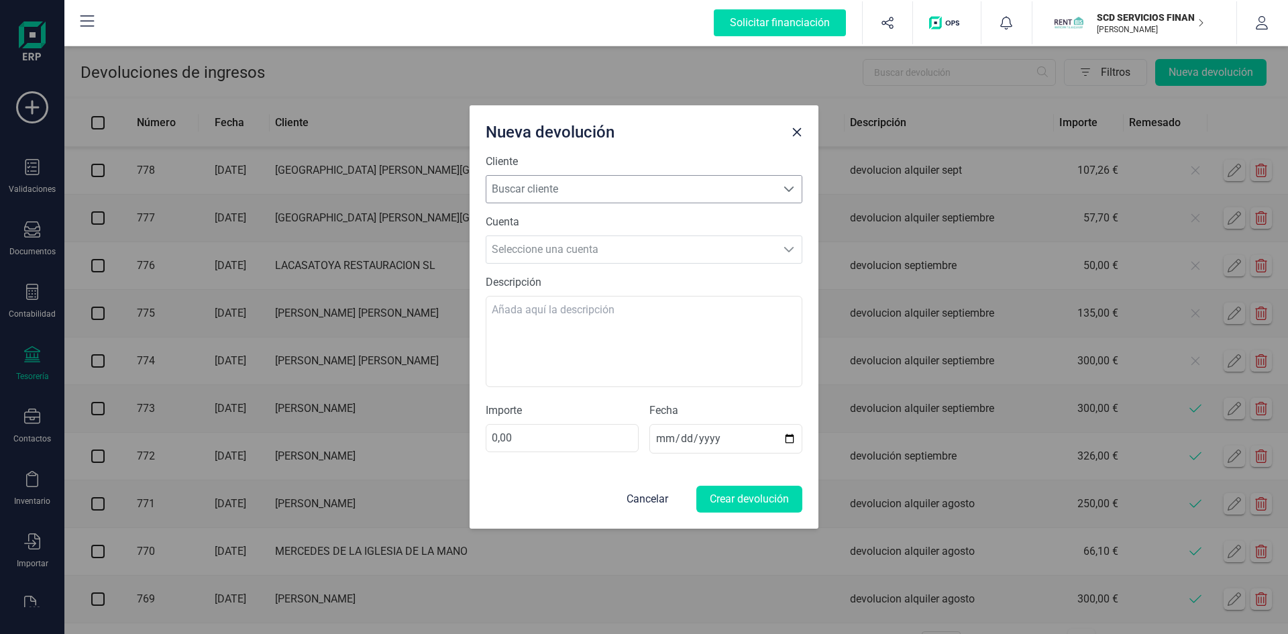
click at [663, 182] on span "Buscar cliente" at bounding box center [631, 189] width 290 height 27
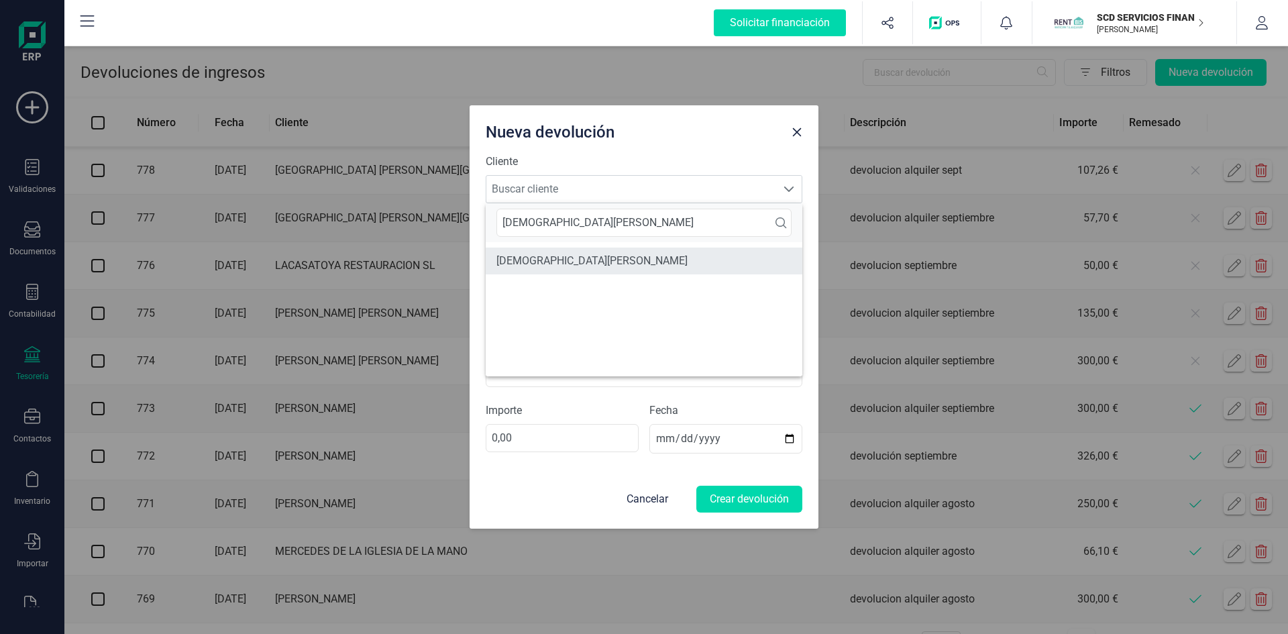
type input "[DEMOGRAPHIC_DATA][PERSON_NAME]"
click at [595, 252] on li "[DEMOGRAPHIC_DATA][PERSON_NAME]" at bounding box center [644, 260] width 317 height 27
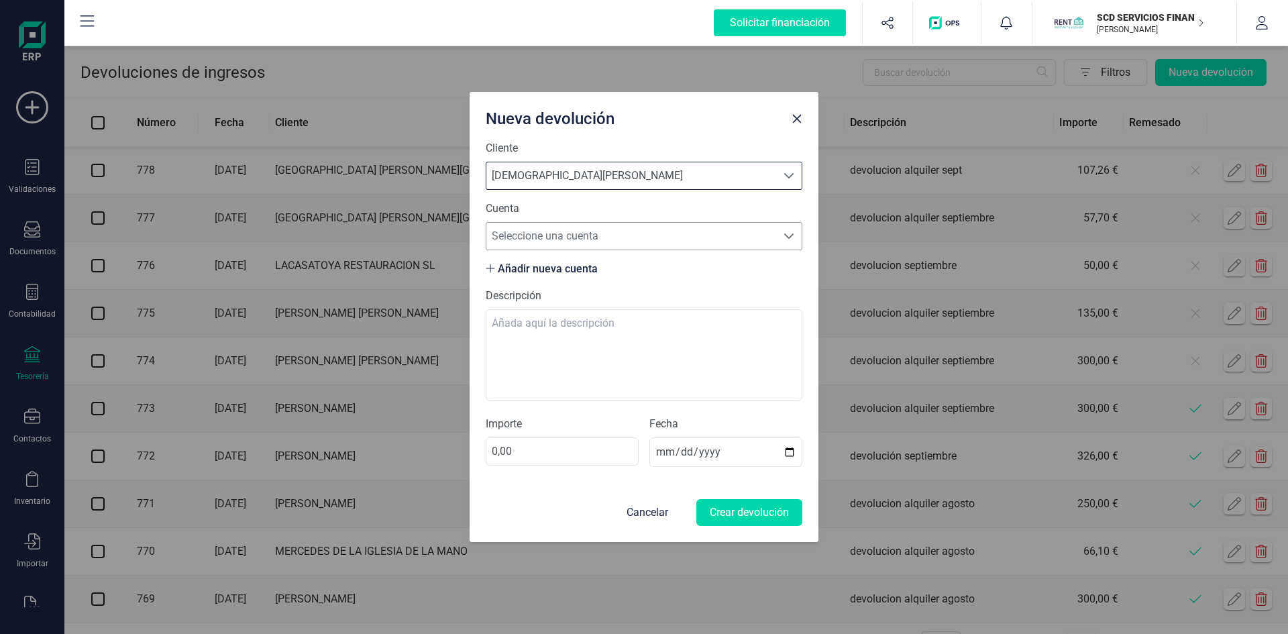
click at [575, 234] on span "Seleccione una cuenta" at bounding box center [631, 236] width 290 height 27
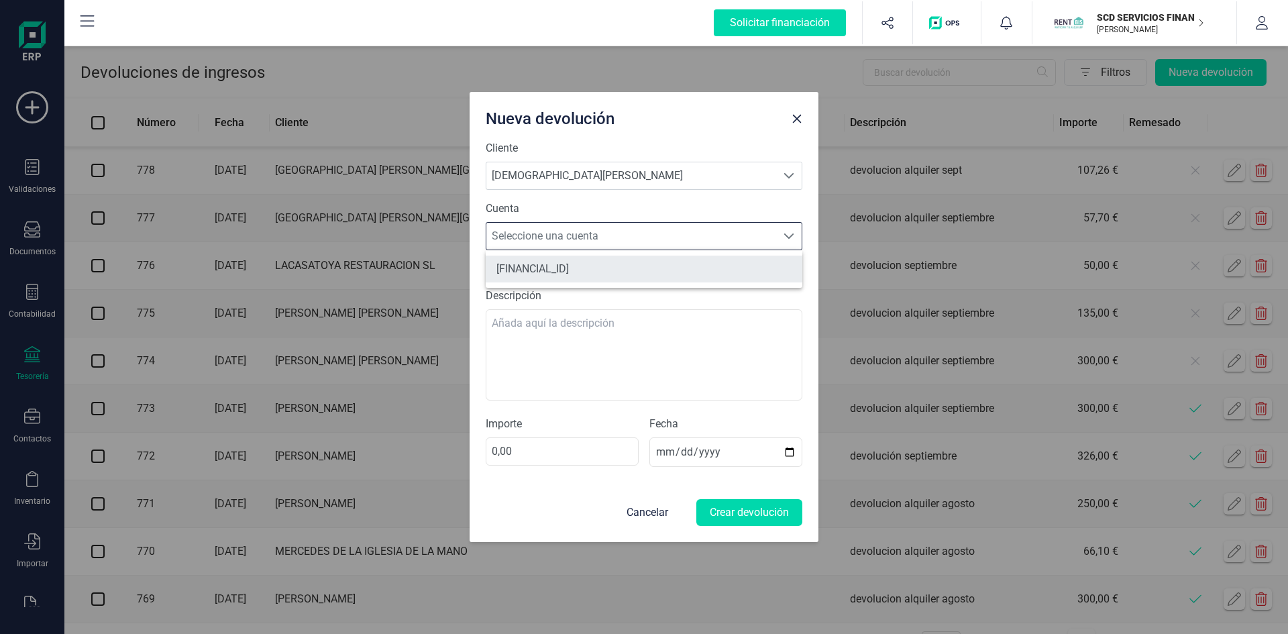
click at [575, 272] on li "[FINANCIAL_ID]" at bounding box center [644, 269] width 317 height 27
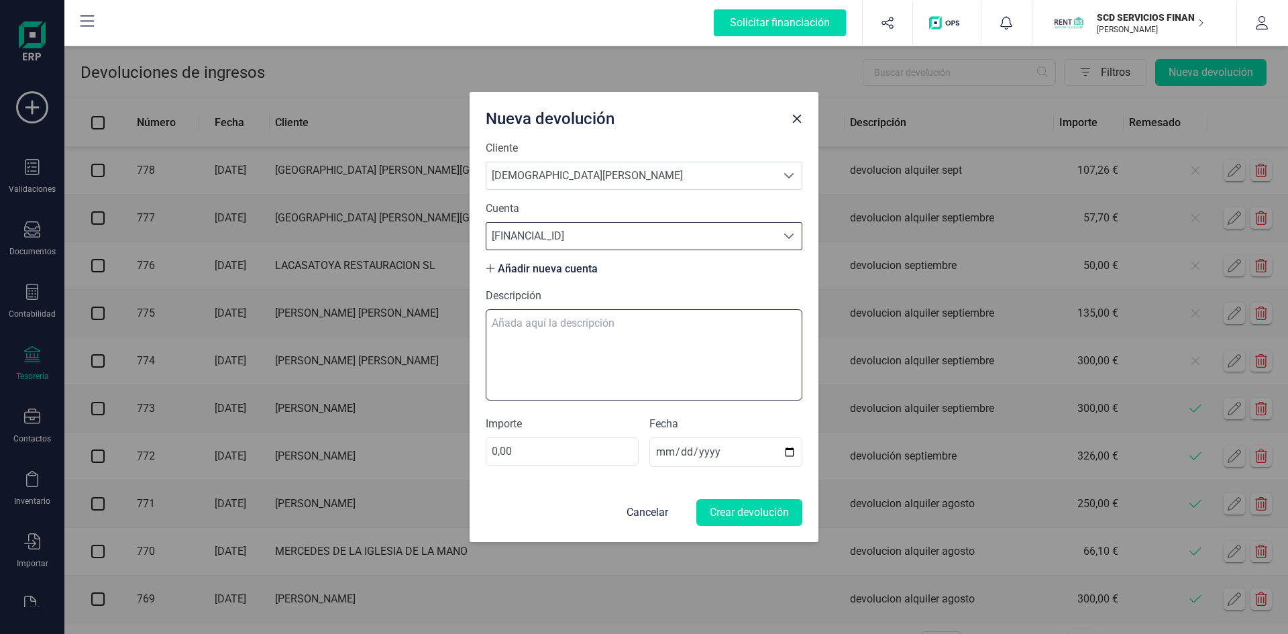
click at [550, 325] on textarea "Descripción" at bounding box center [644, 354] width 317 height 91
type textarea "devolucion alquiler agosto"
click at [494, 447] on input "0,00" at bounding box center [562, 451] width 153 height 28
type input "46,79"
click at [775, 511] on button "Crear devolución" at bounding box center [749, 512] width 106 height 27
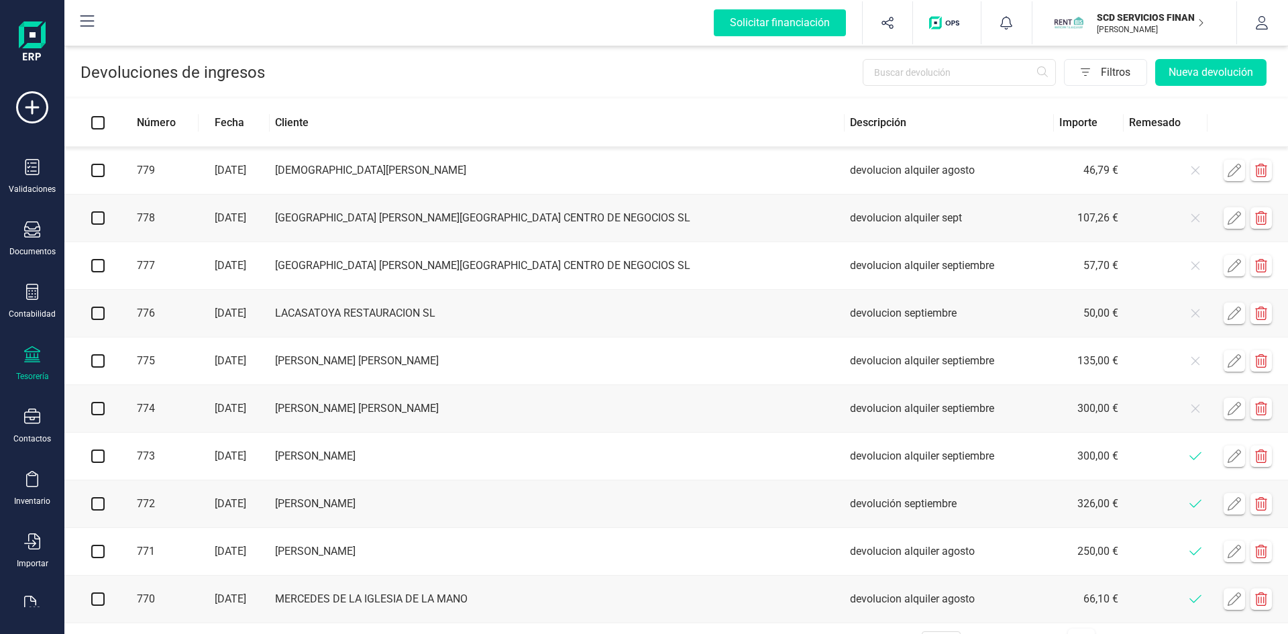
click at [97, 172] on input "checkbox" at bounding box center [97, 170] width 13 height 13
checkbox input "true"
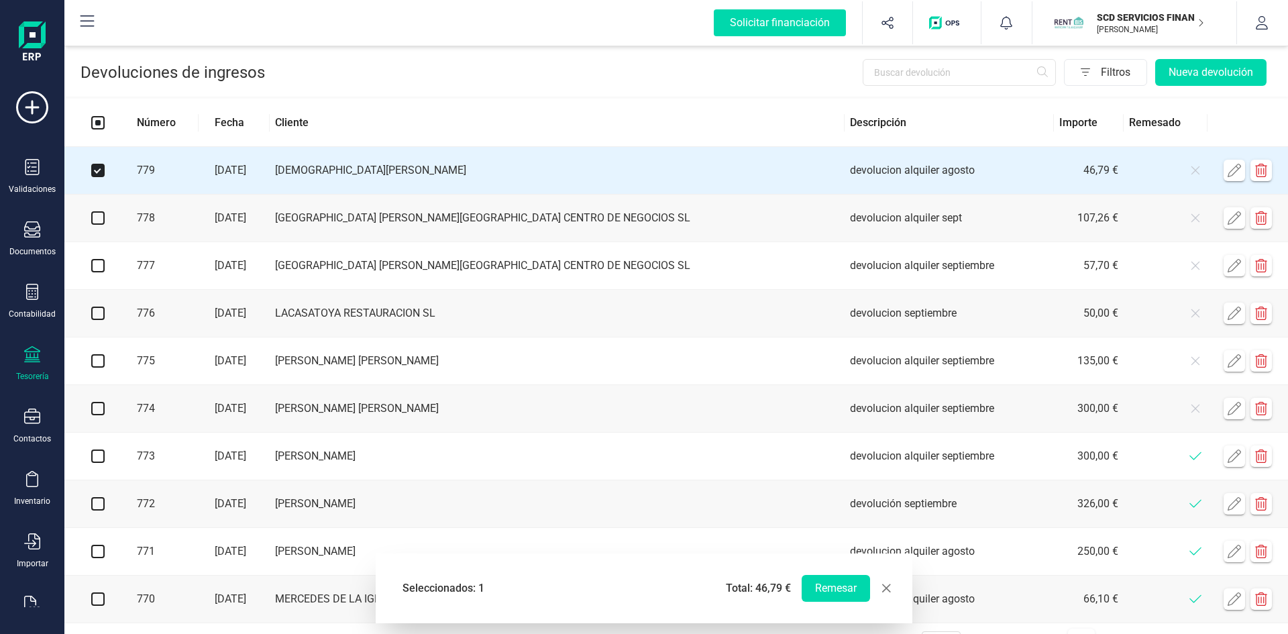
click at [95, 221] on input "checkbox" at bounding box center [97, 217] width 13 height 13
checkbox input "true"
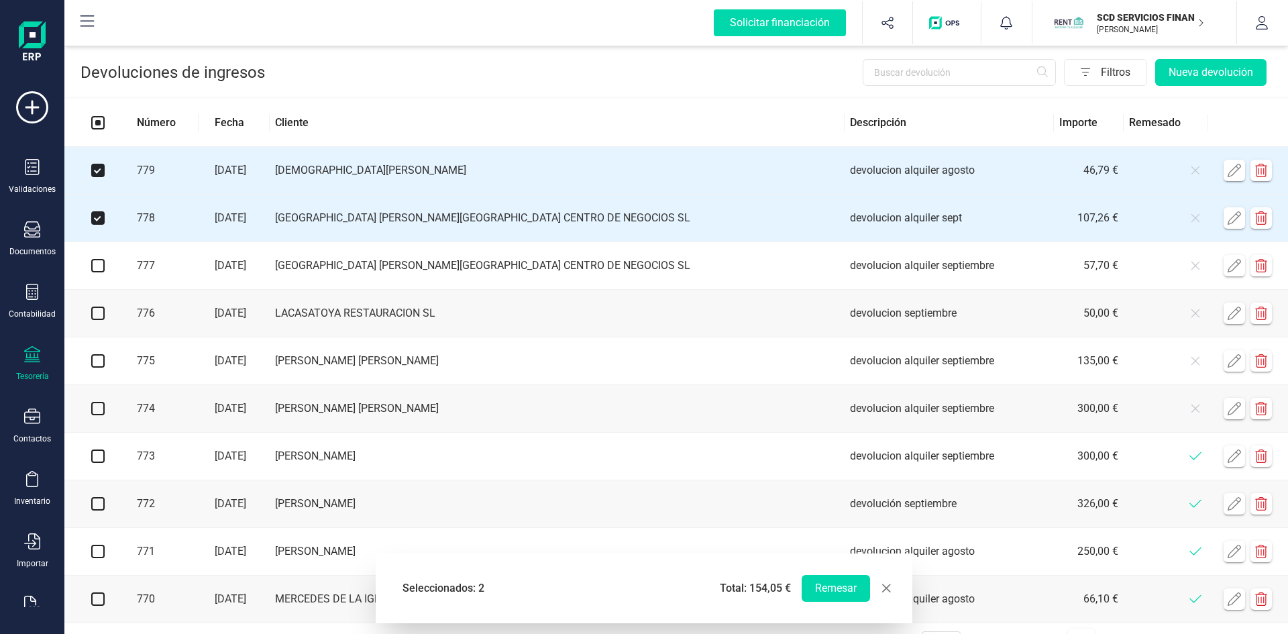
click at [95, 269] on input "checkbox" at bounding box center [97, 265] width 13 height 13
checkbox input "true"
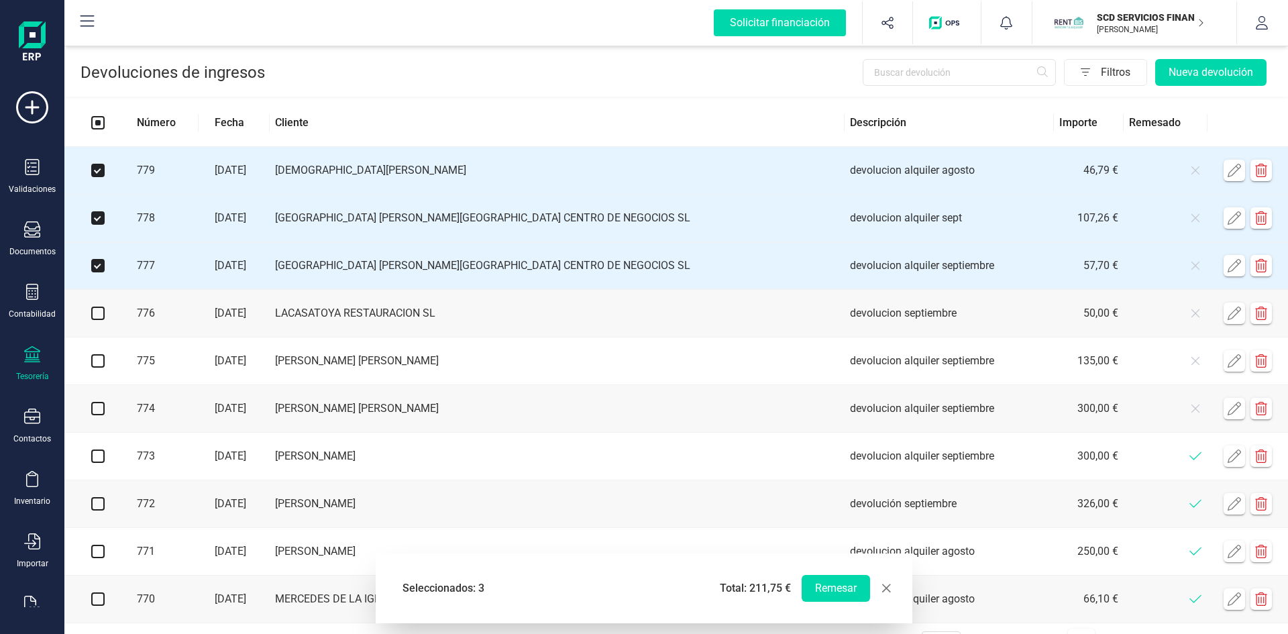
click at [101, 313] on input "checkbox" at bounding box center [97, 312] width 13 height 13
checkbox input "true"
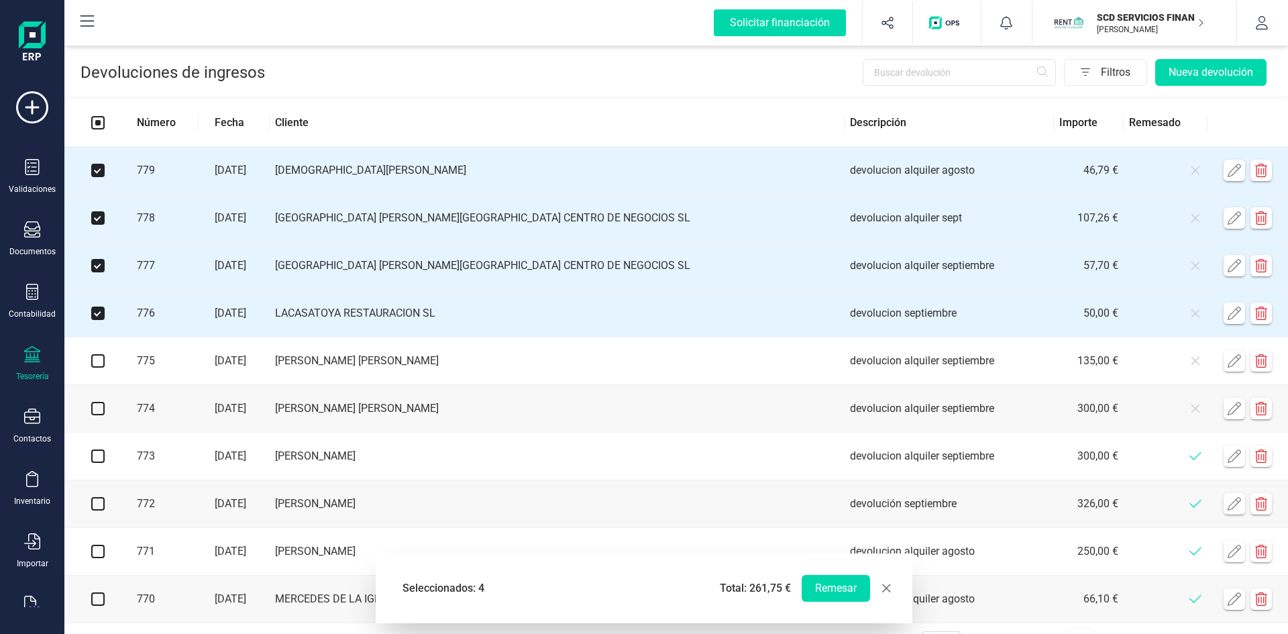
click at [95, 364] on input "checkbox" at bounding box center [97, 360] width 13 height 13
checkbox input "true"
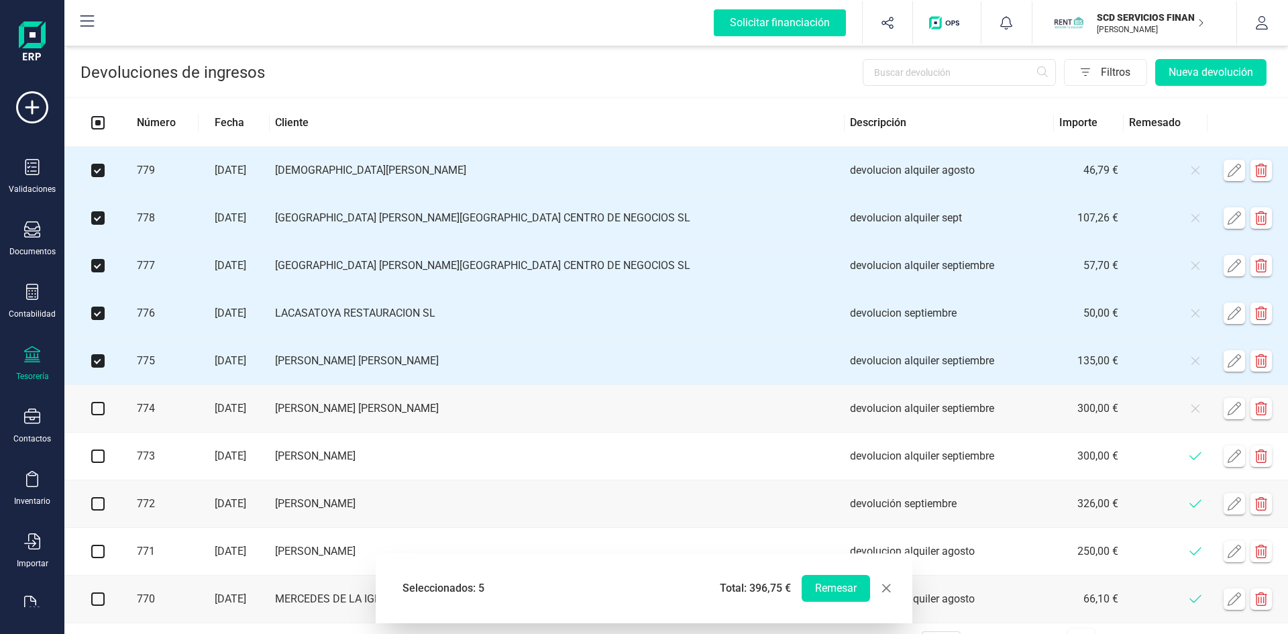
click at [97, 411] on input "checkbox" at bounding box center [97, 408] width 13 height 13
checkbox input "true"
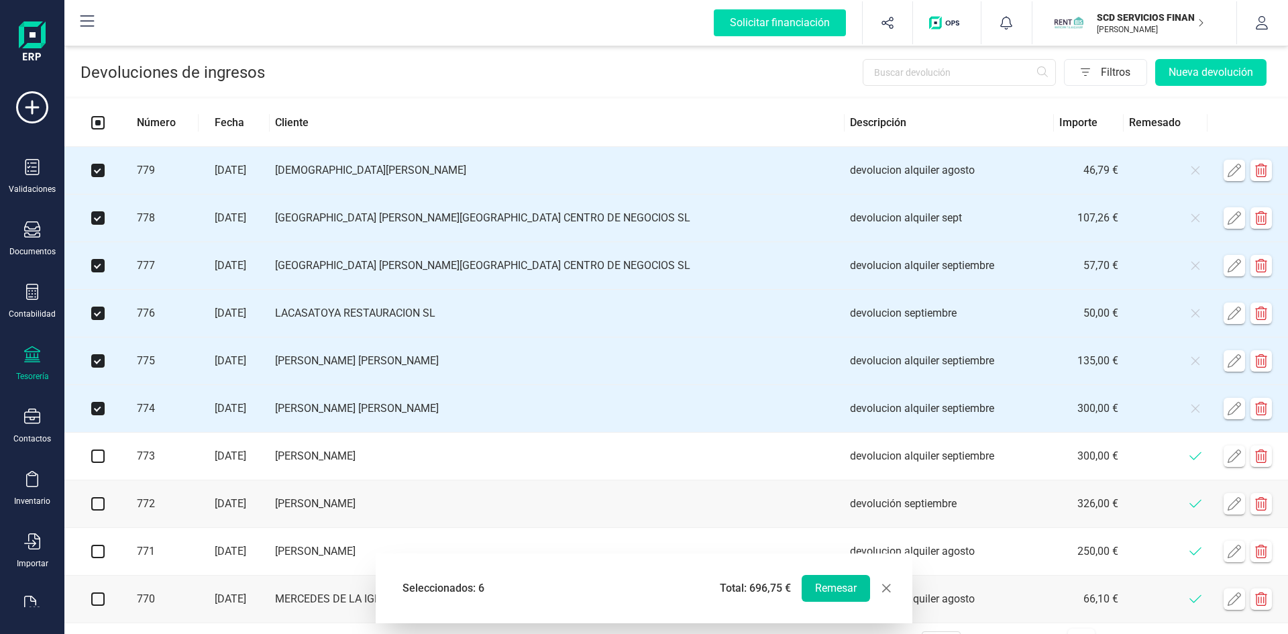
click at [842, 588] on button "Remesar" at bounding box center [835, 588] width 68 height 27
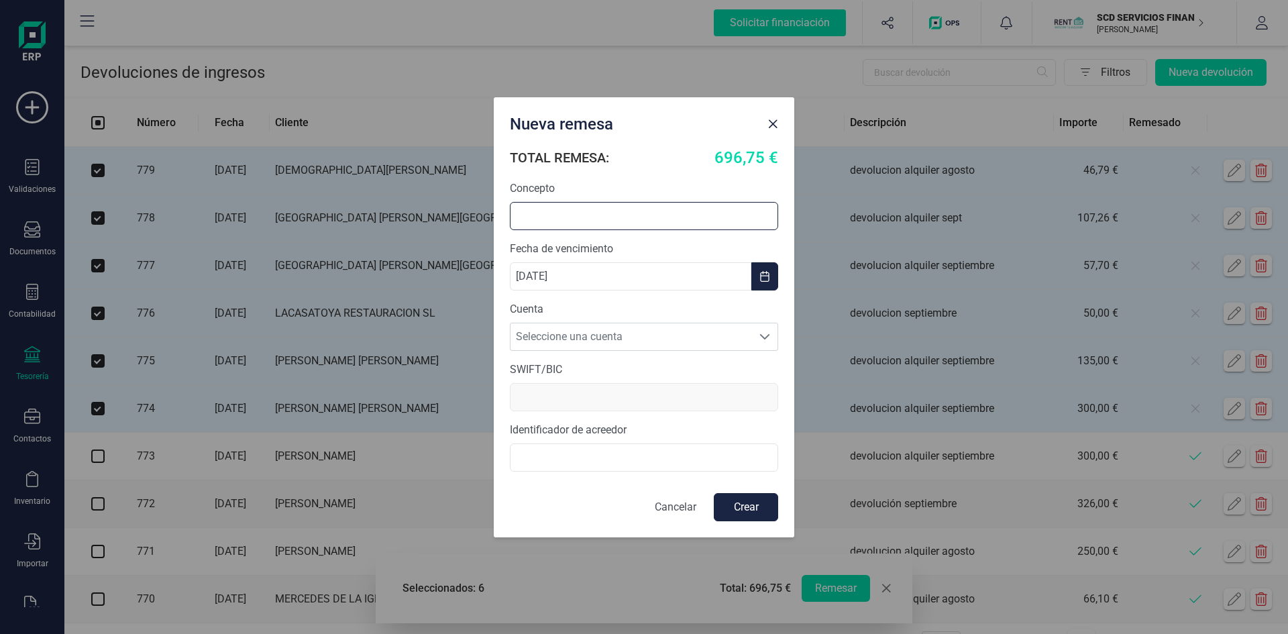
click at [605, 212] on input "text" at bounding box center [644, 216] width 268 height 28
type input "devolucion alquileres"
click at [591, 335] on span "Seleccione una cuenta" at bounding box center [630, 336] width 241 height 27
click at [583, 371] on li "[FINANCIAL_ID]" at bounding box center [644, 369] width 268 height 27
type input "[SWIFT_CODE]"
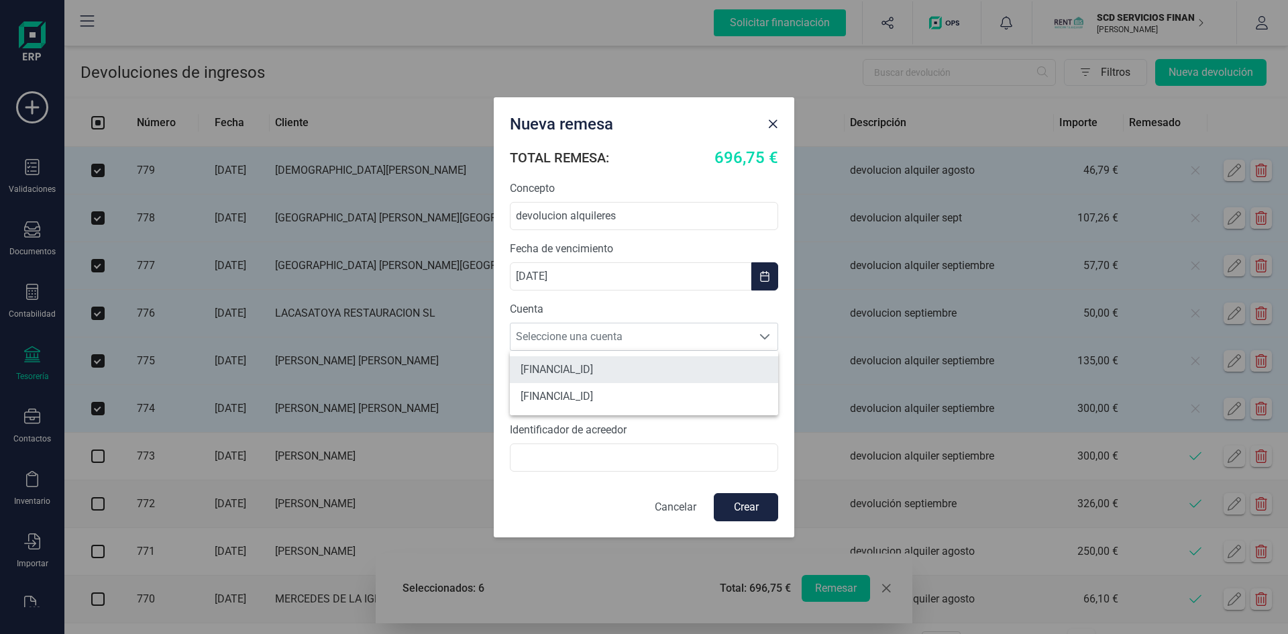
type input "B72840242"
click at [750, 506] on button "Crear" at bounding box center [746, 507] width 64 height 28
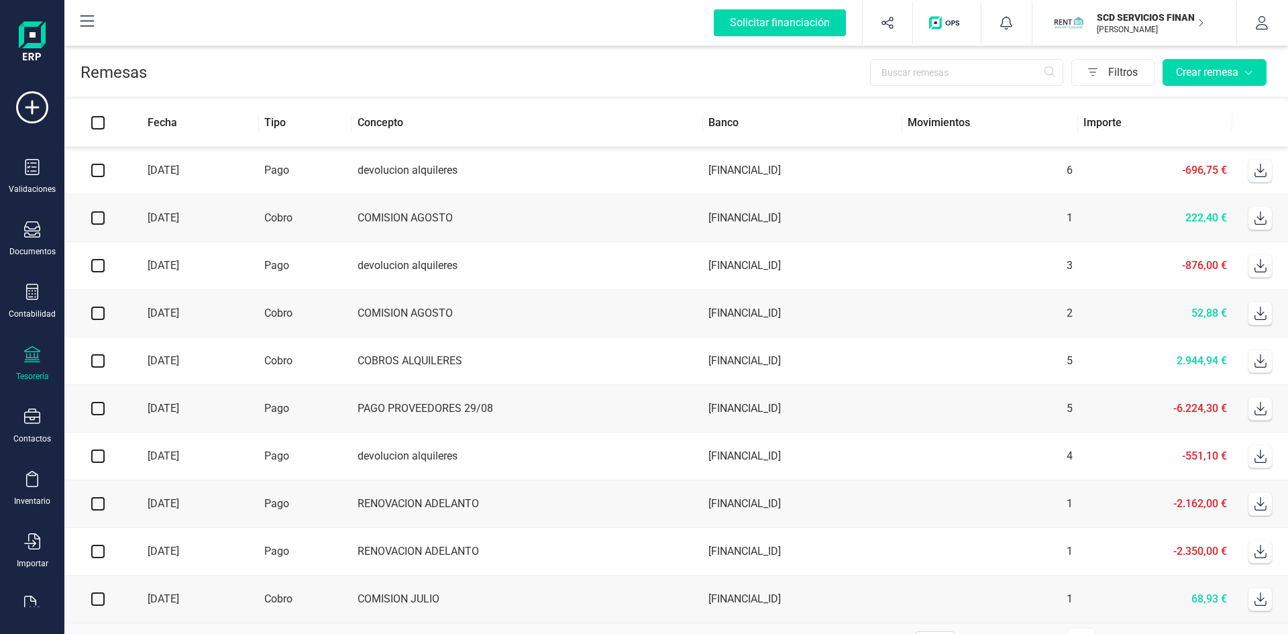
click at [1261, 168] on icon at bounding box center [1259, 170] width 13 height 13
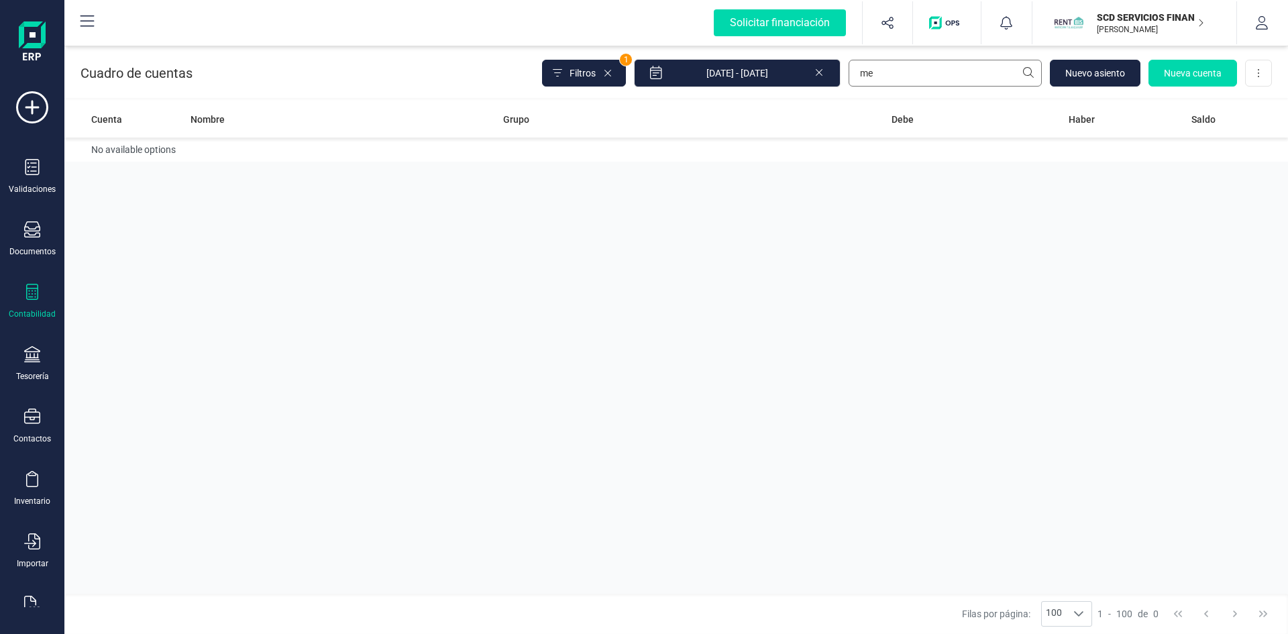
type input "m"
type input "face"
click at [294, 155] on td "FACEBOOK IRELAND LIMITED" at bounding box center [342, 156] width 312 height 38
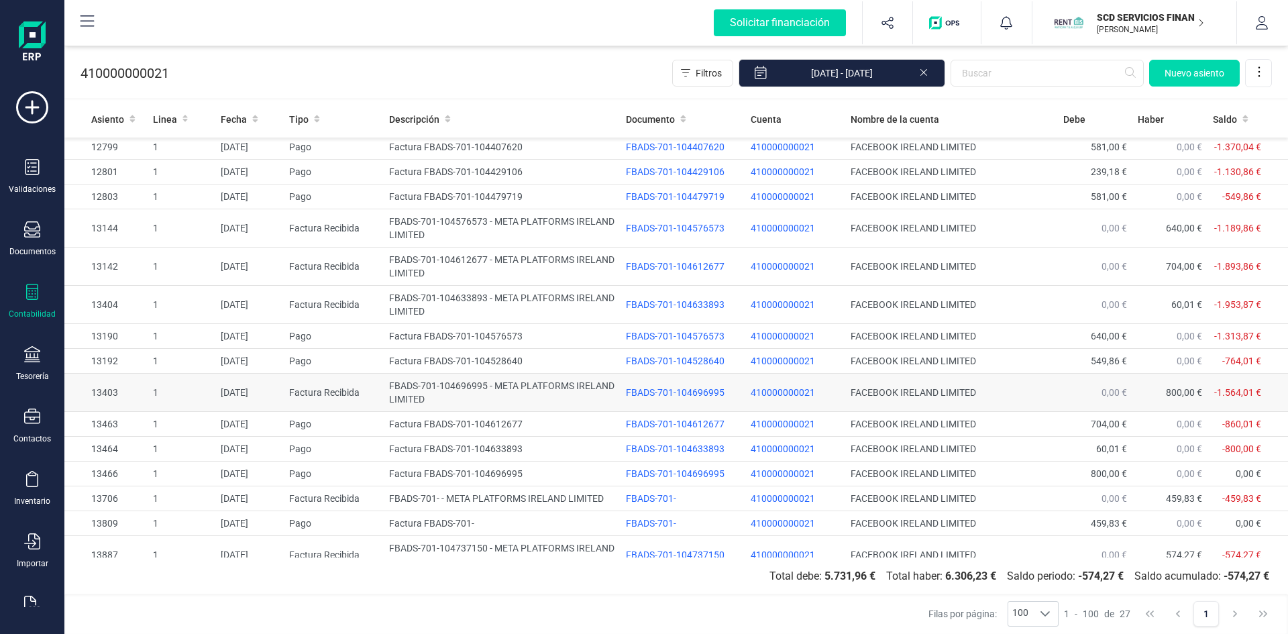
scroll to position [411, 0]
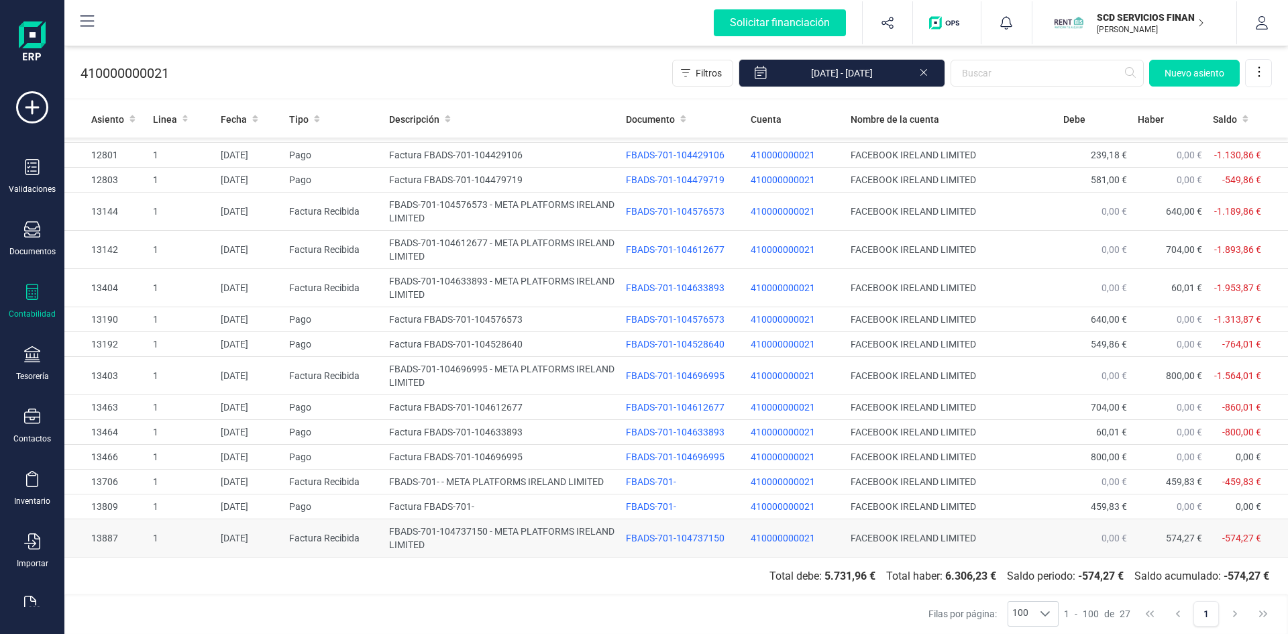
click at [429, 534] on td "FBADS-701-104737150 - META PLATFORMS IRELAND LIMITED" at bounding box center [502, 538] width 237 height 38
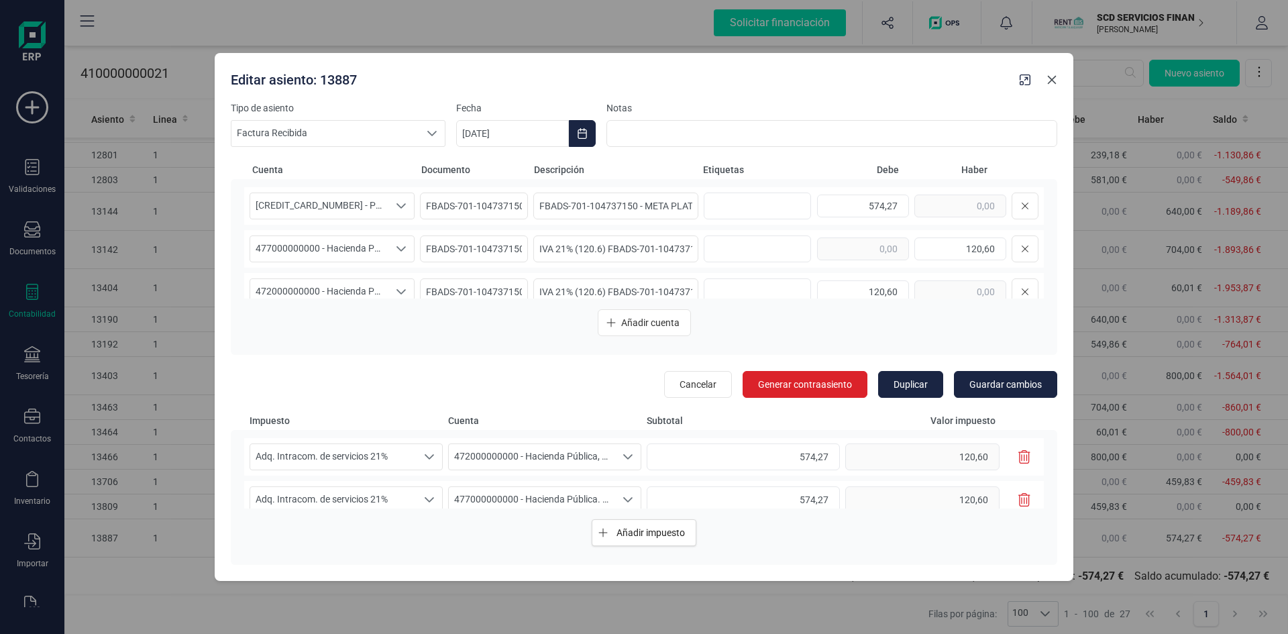
click at [1060, 82] on button "button" at bounding box center [1051, 79] width 21 height 21
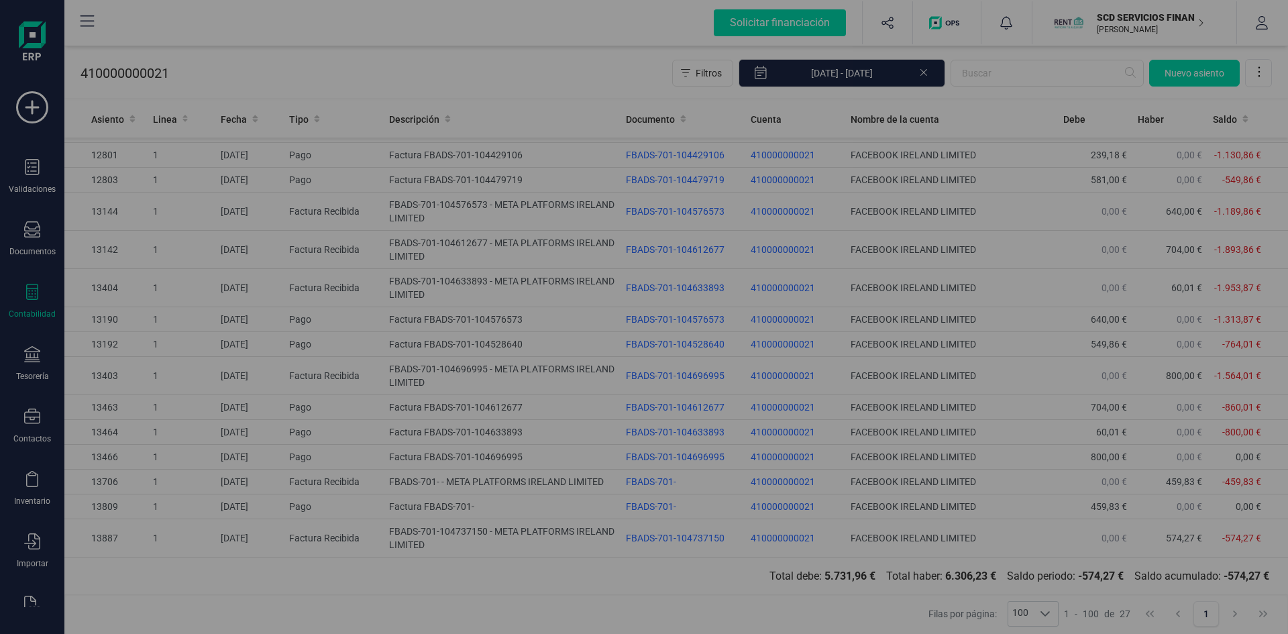
type input "[DATE]"
